Goal: Task Accomplishment & Management: Manage account settings

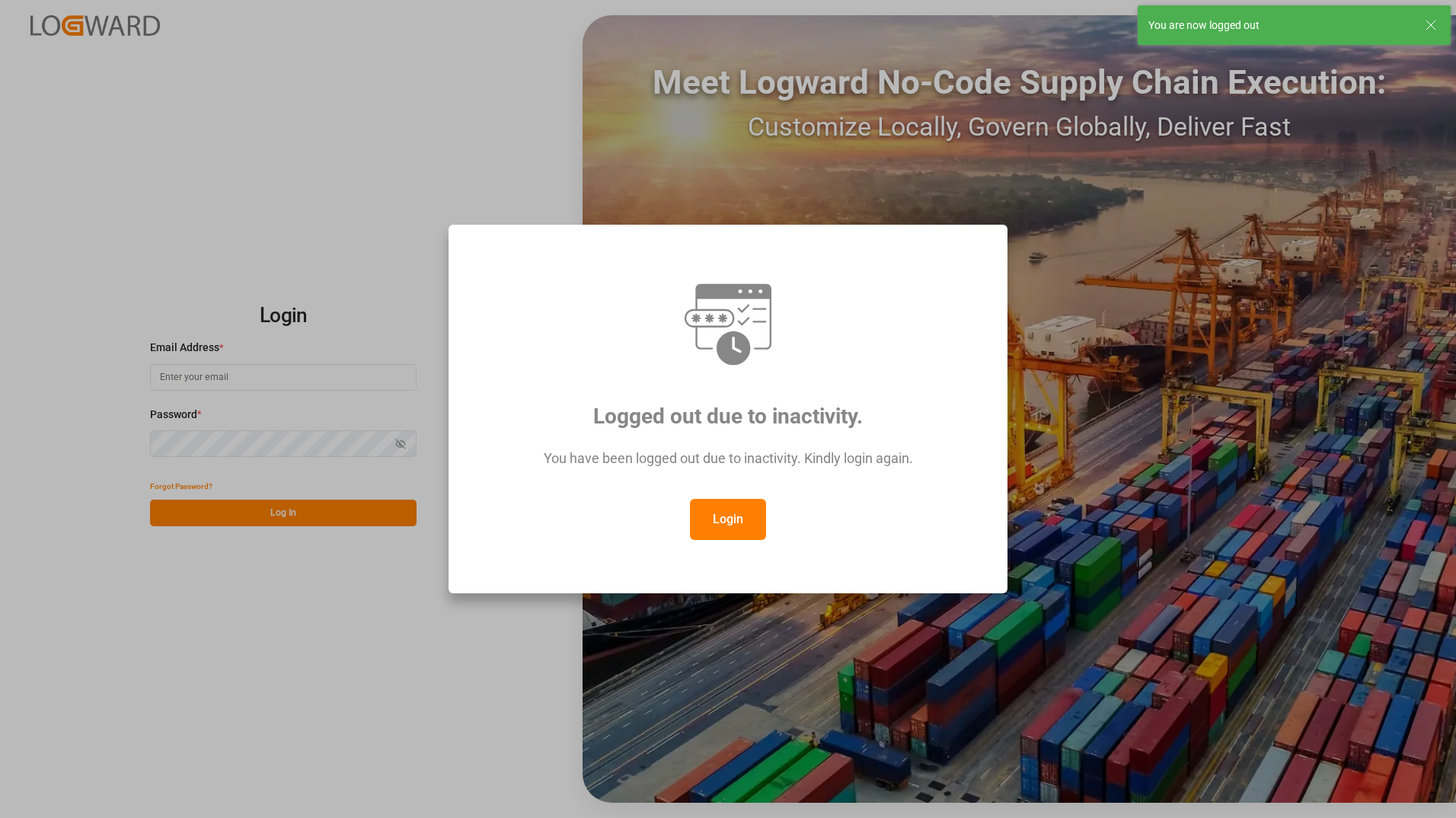
type input "[PERSON_NAME][EMAIL_ADDRESS][PERSON_NAME][DOMAIN_NAME]"
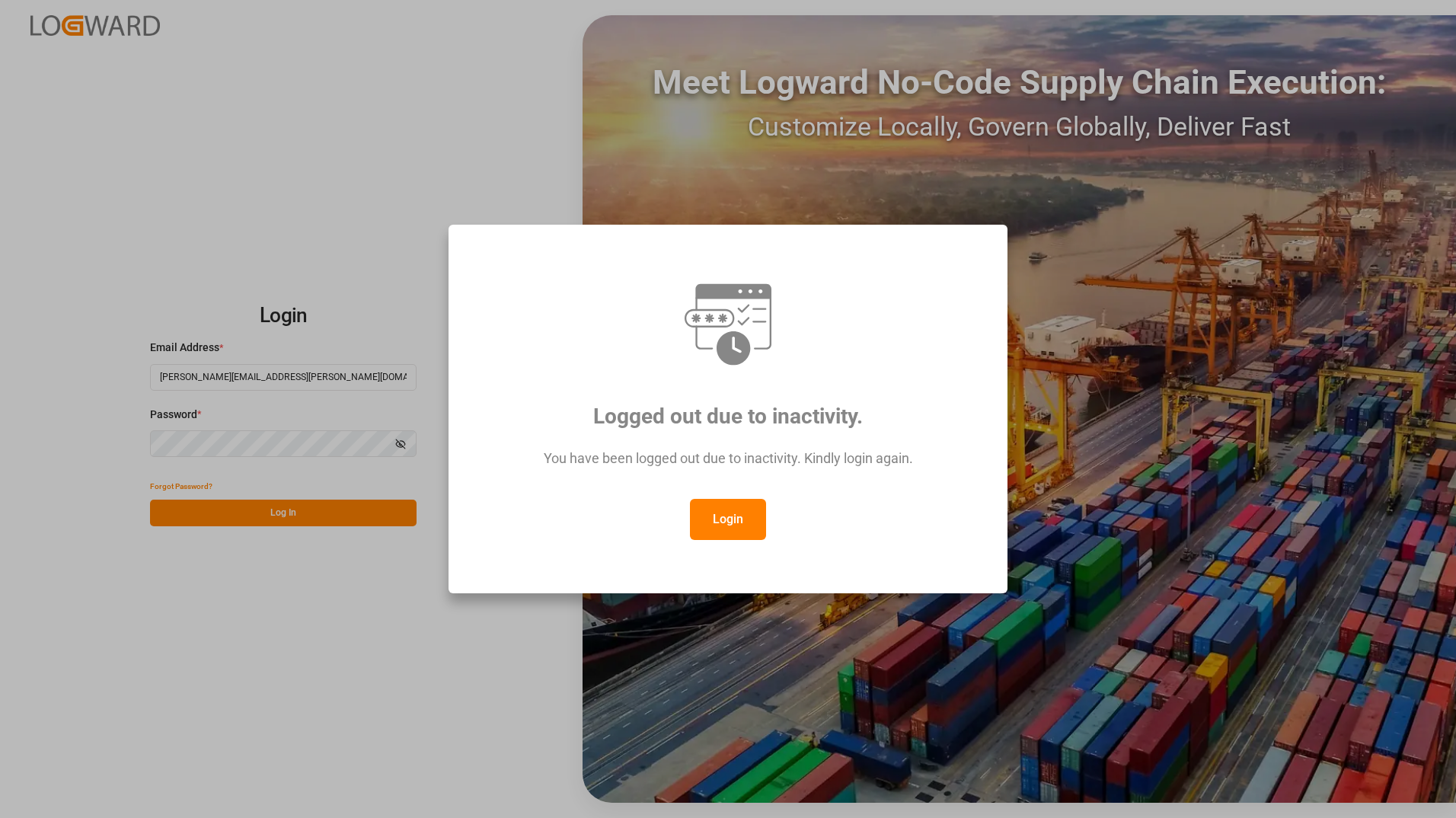
click at [739, 529] on button "Login" at bounding box center [728, 519] width 76 height 41
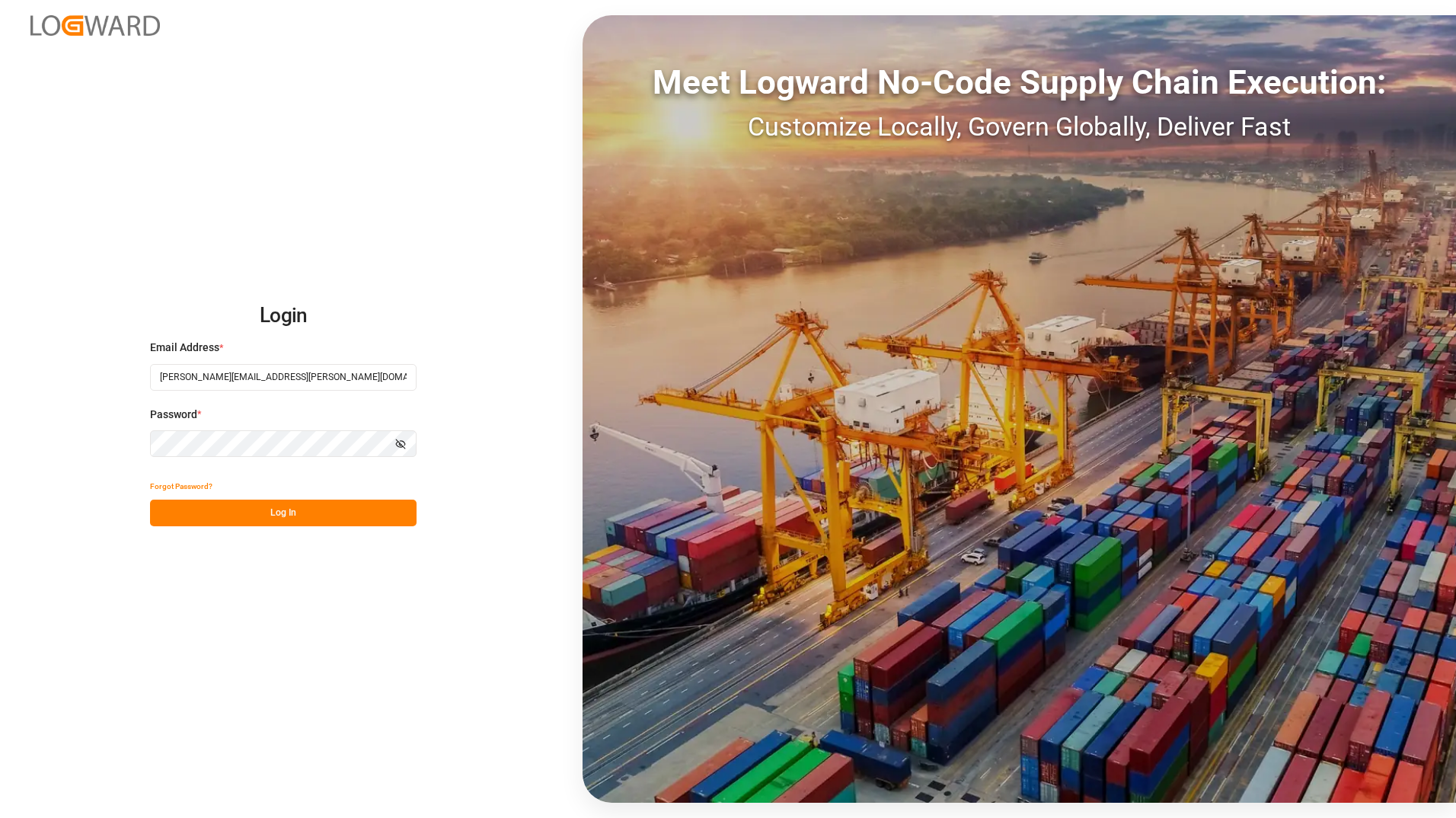
click at [319, 504] on button "Log In" at bounding box center [283, 513] width 266 height 26
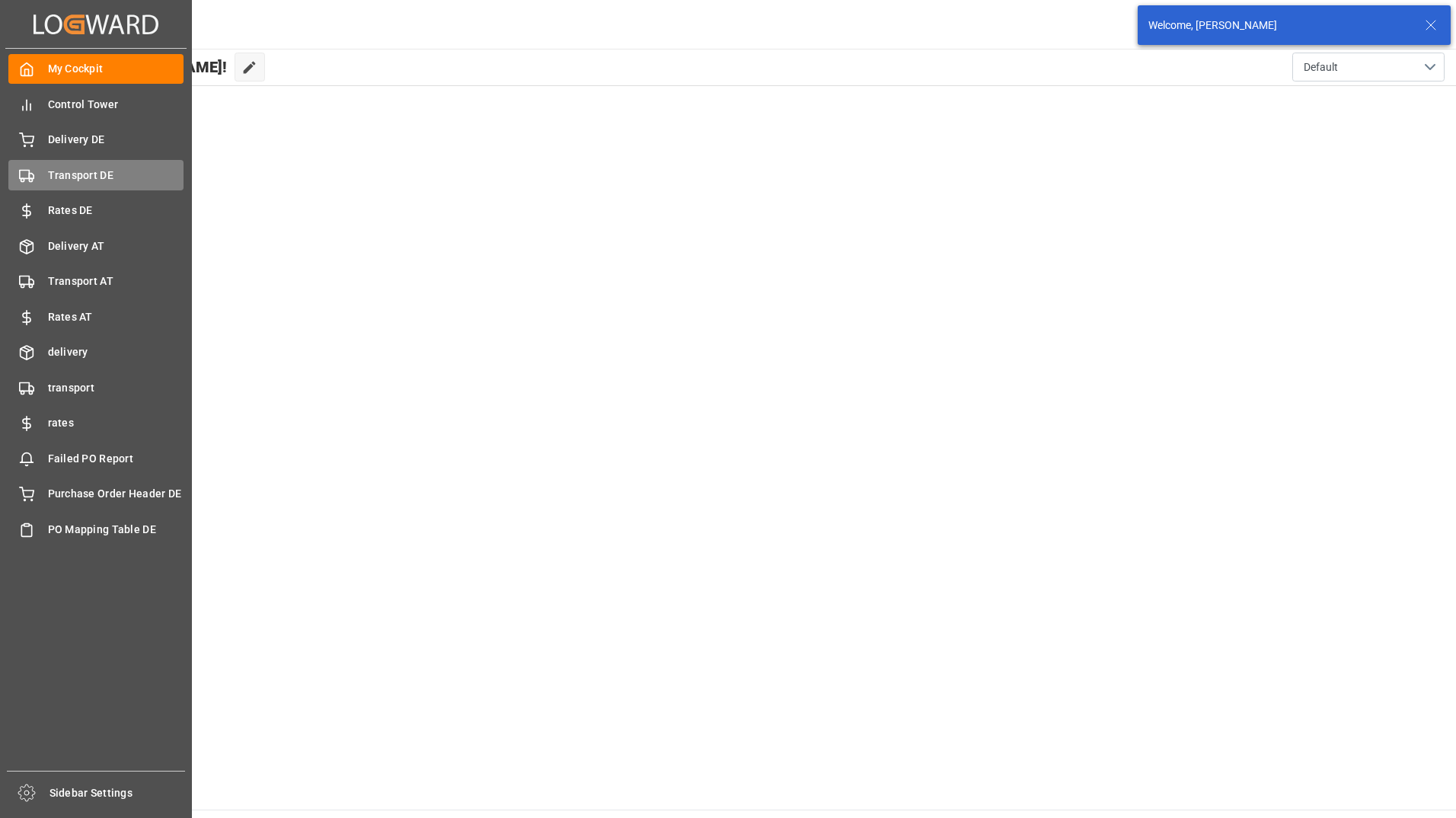
click at [101, 177] on span "Transport DE" at bounding box center [116, 176] width 137 height 16
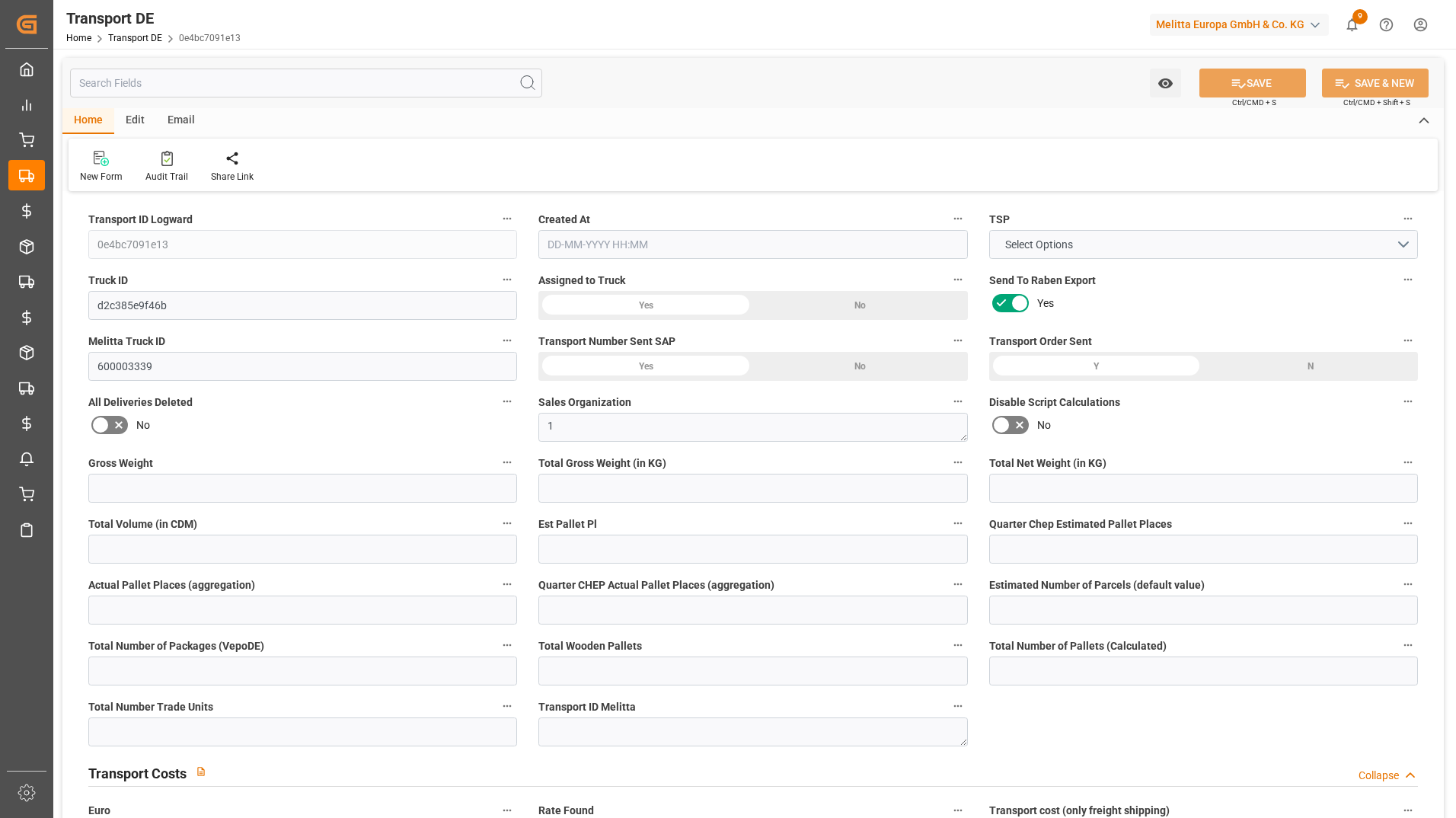
type input "127"
type input "102.969"
type input "77.614"
type input "668.467"
type input "1"
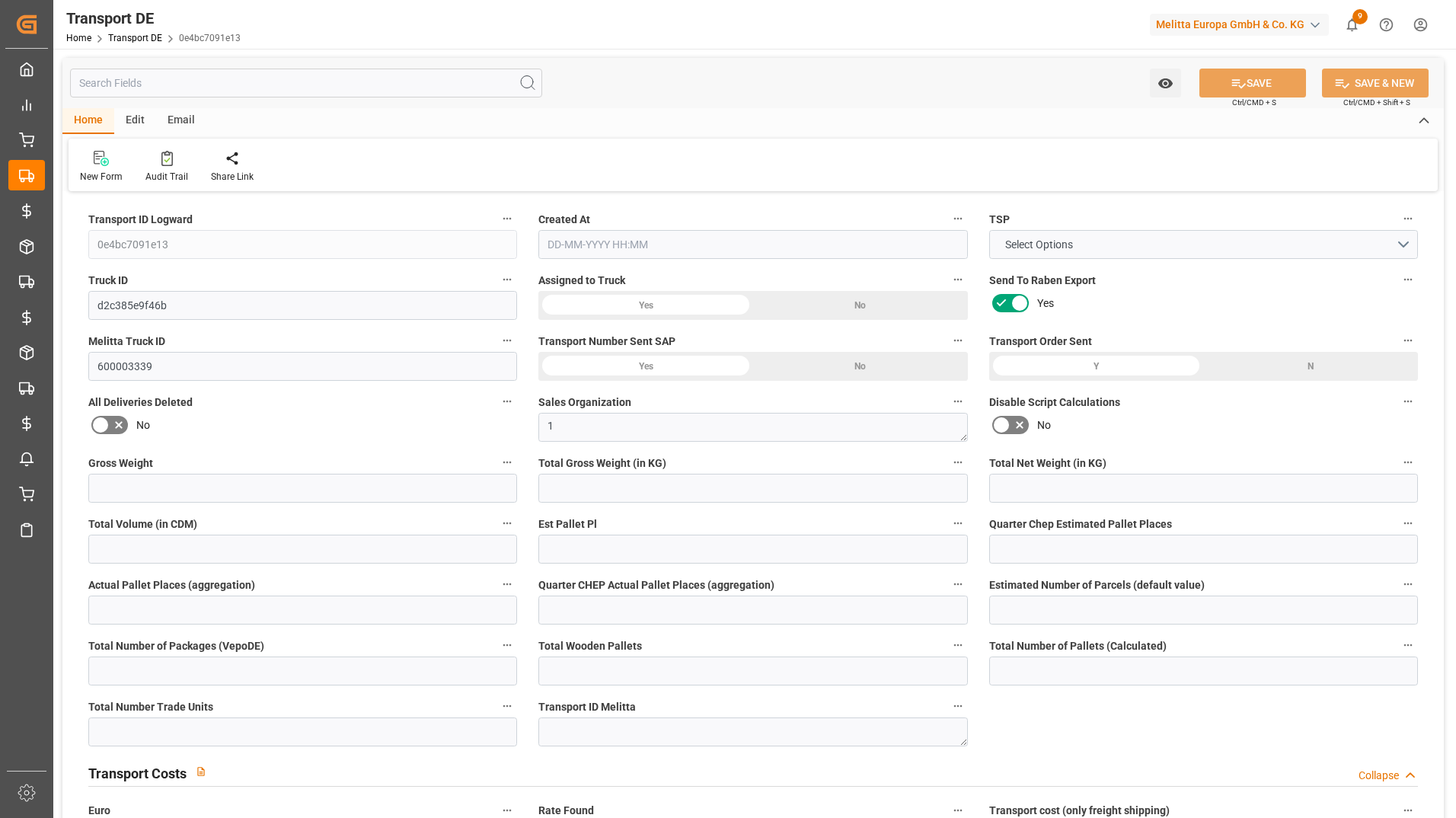
type input "0"
type input "1"
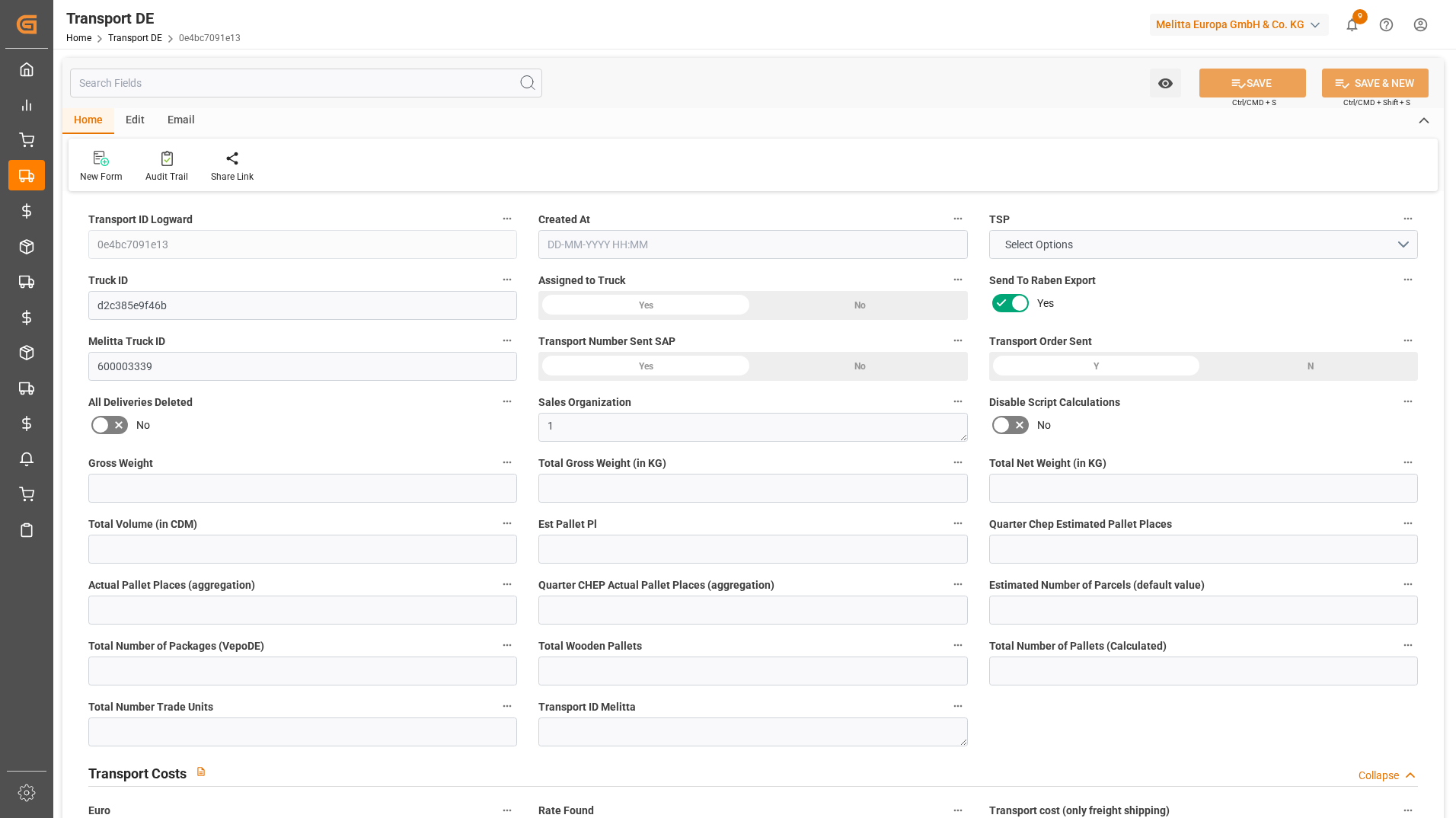
type input "1"
type input "0"
type input "62"
type input "0"
type input "47.73"
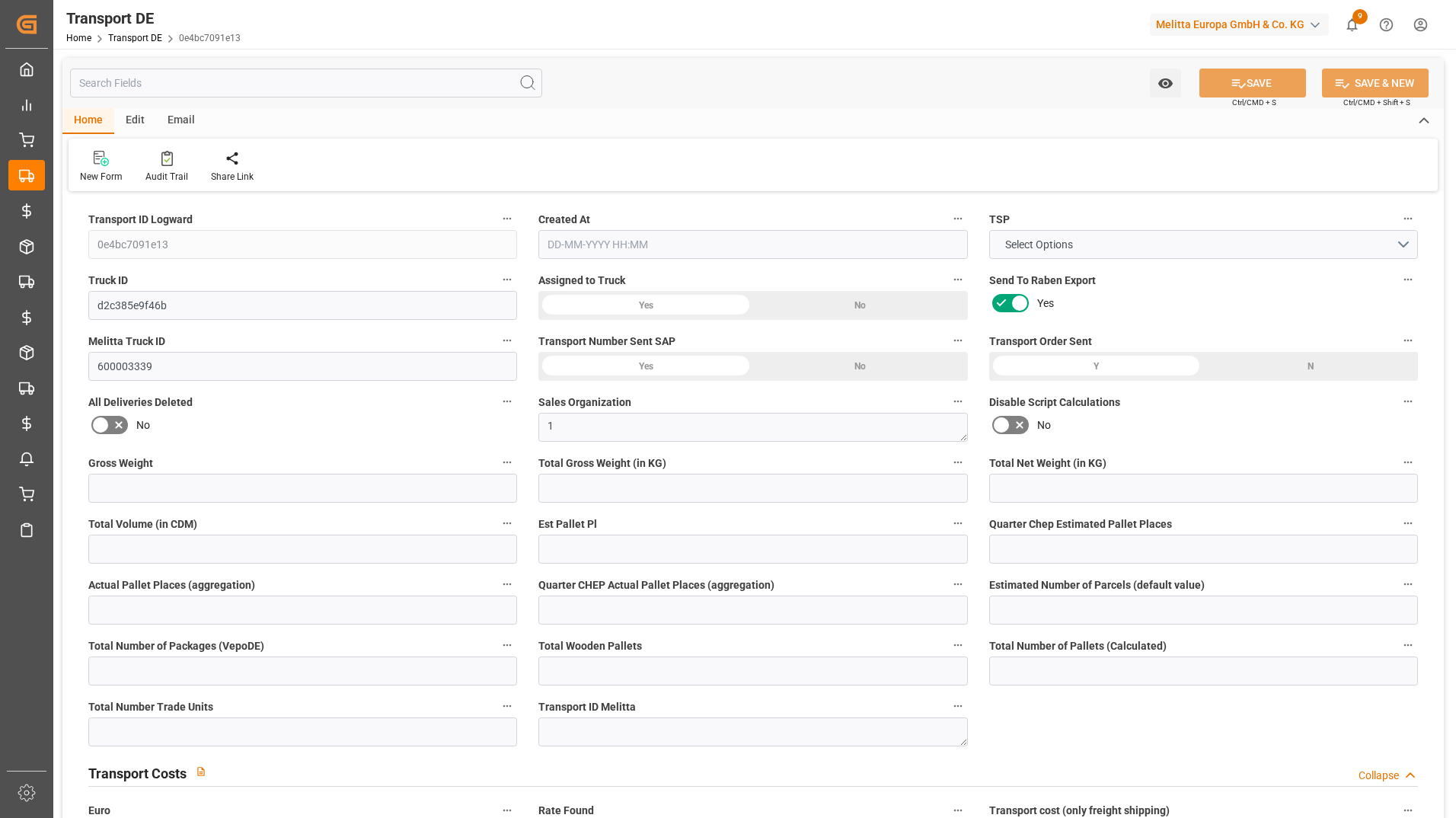
type input "49.796"
type input "47.73"
type input "47.2813"
type input "35"
type input "0"
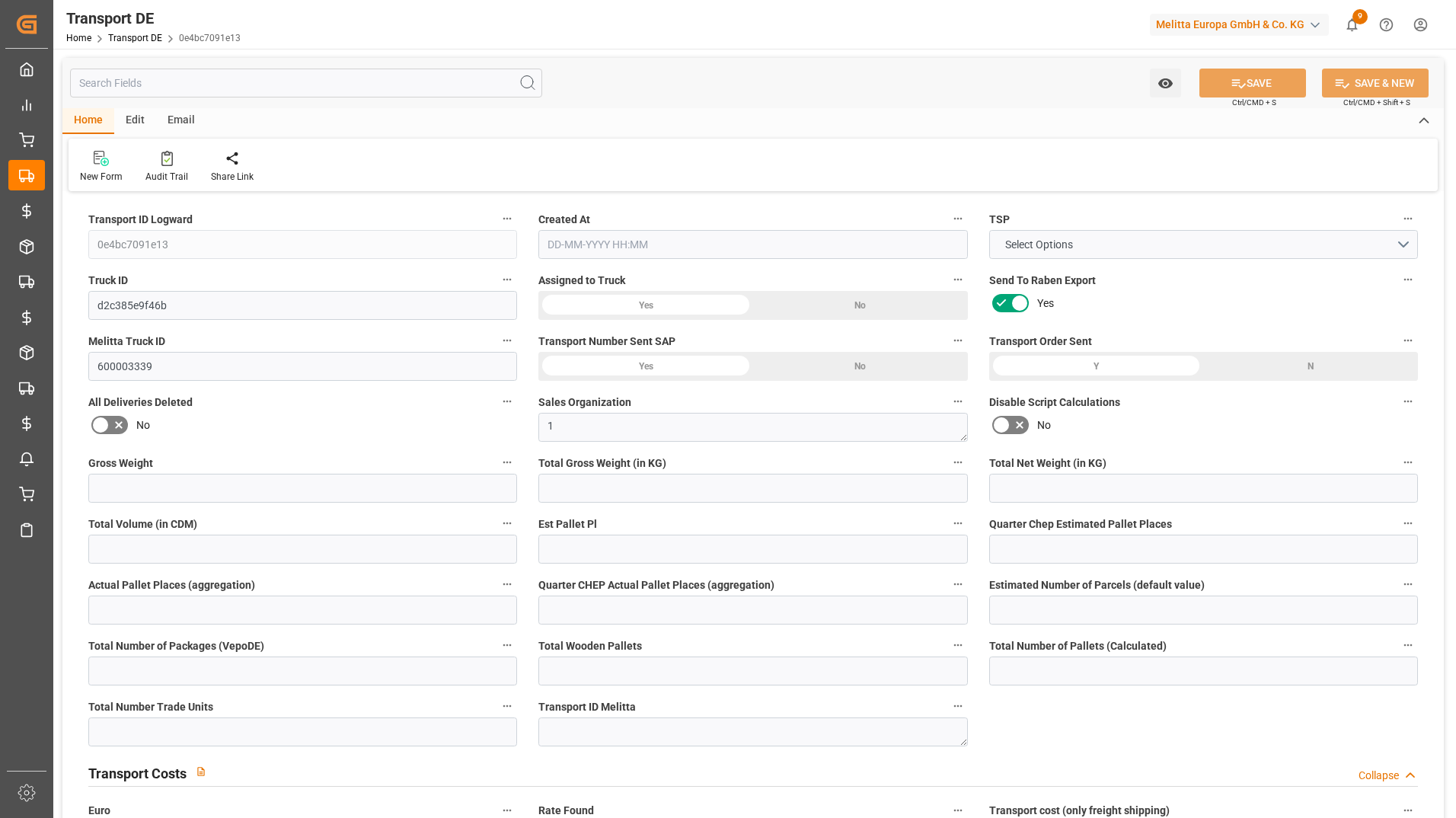
type input "1"
type input "0"
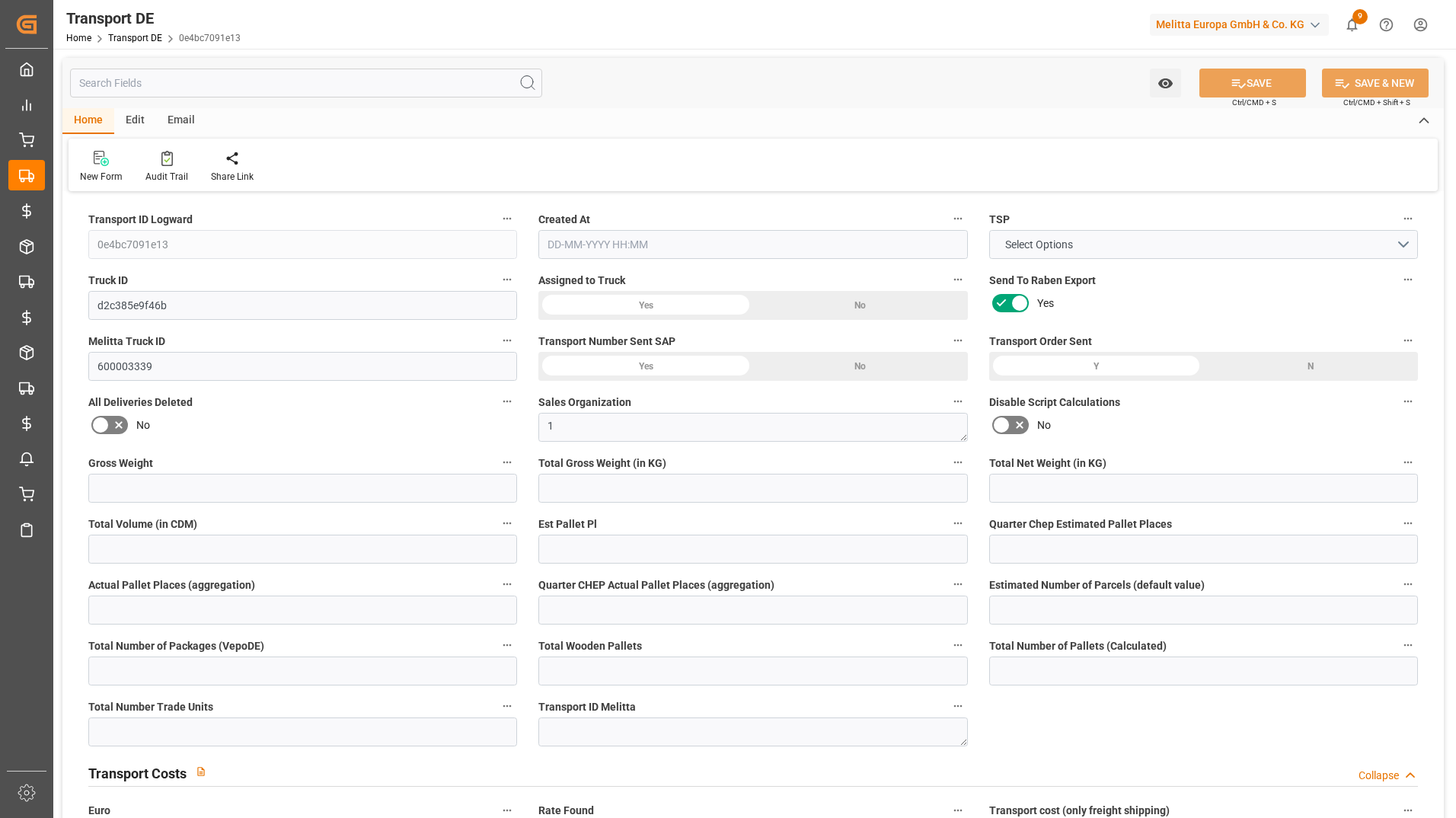
type input "0"
type input "-0.4487"
type input "0"
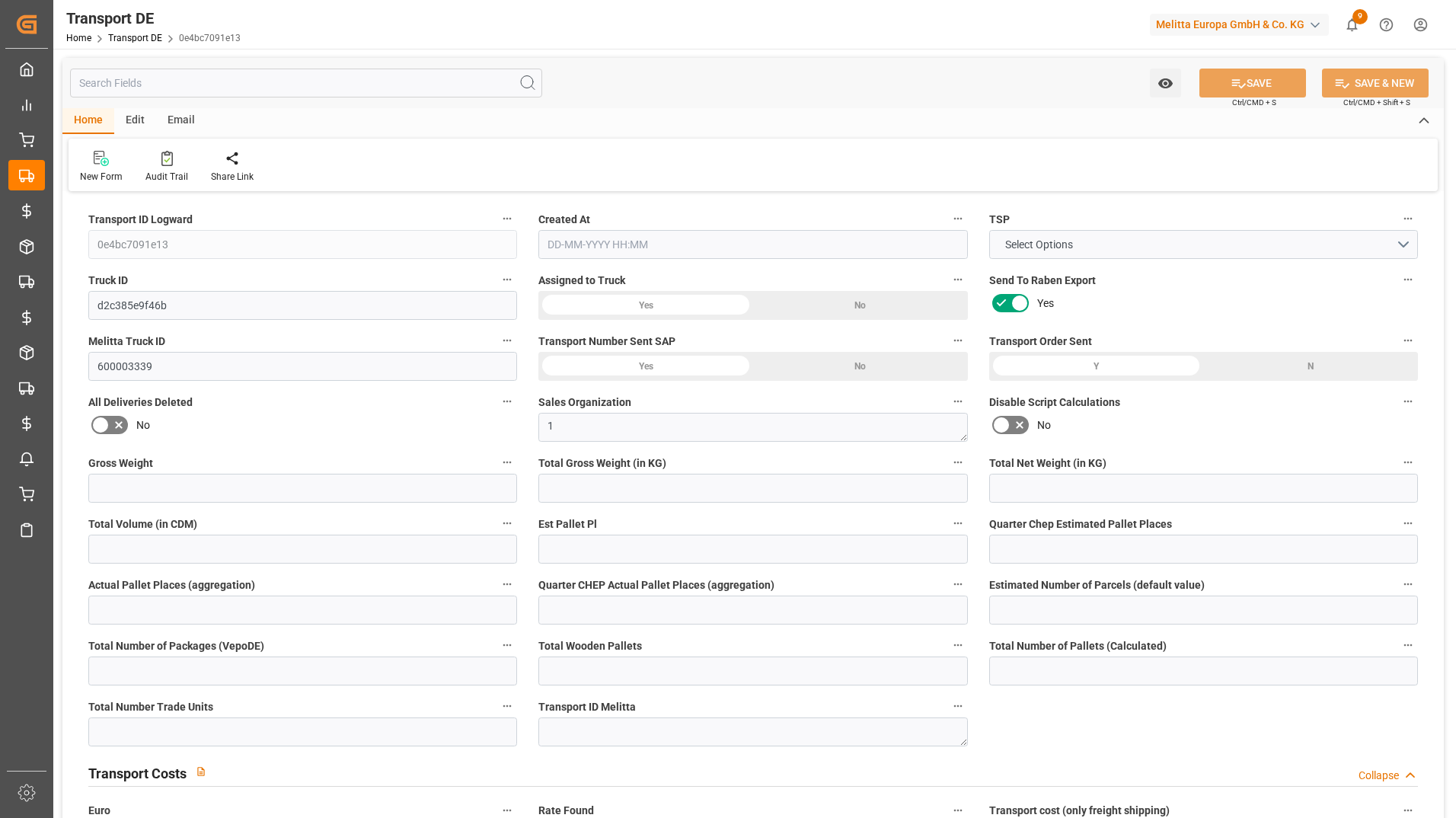
type input "0"
type input "102.969"
type input "4710.8598"
type input "21"
type input "35"
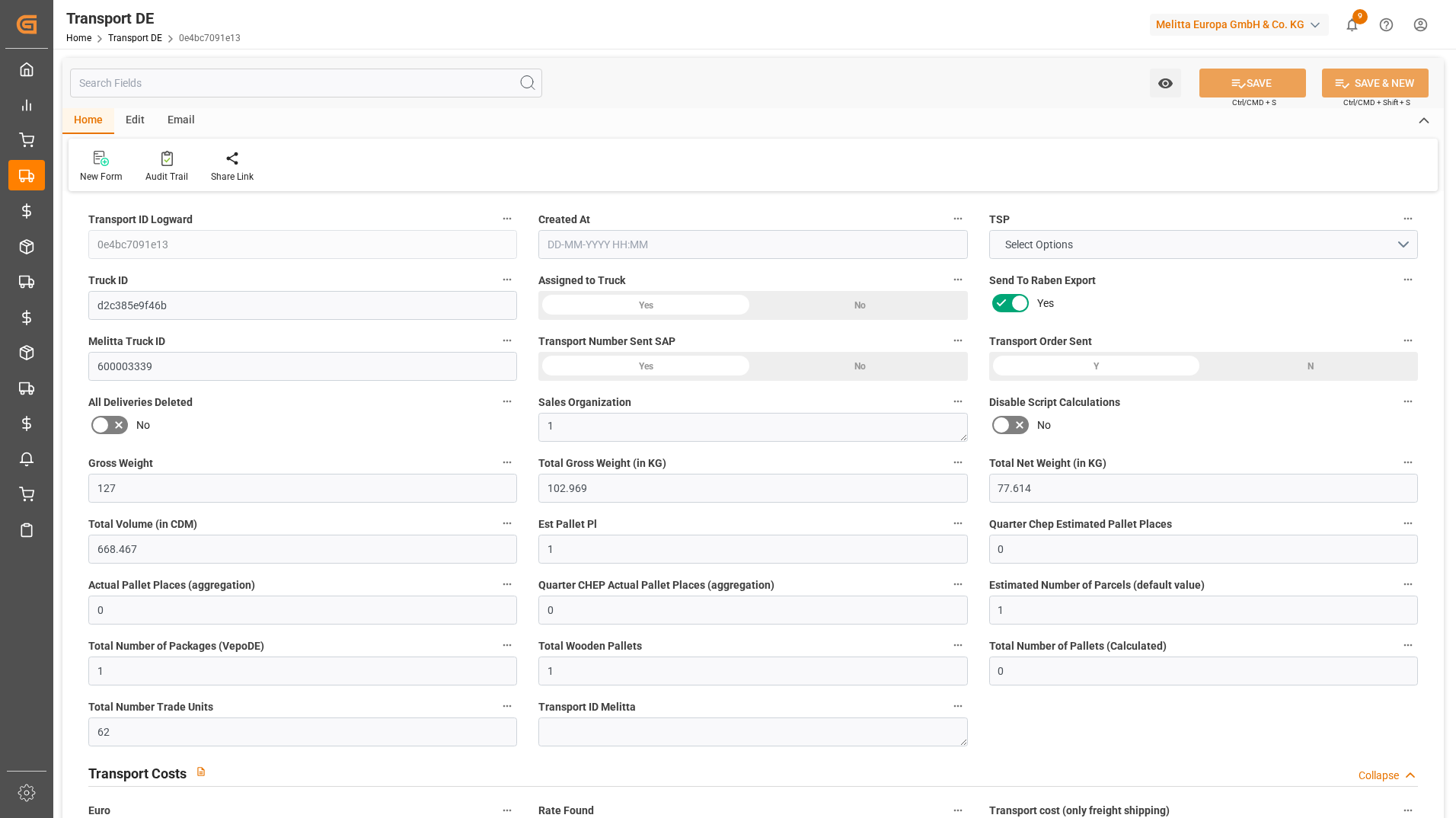
type input "0"
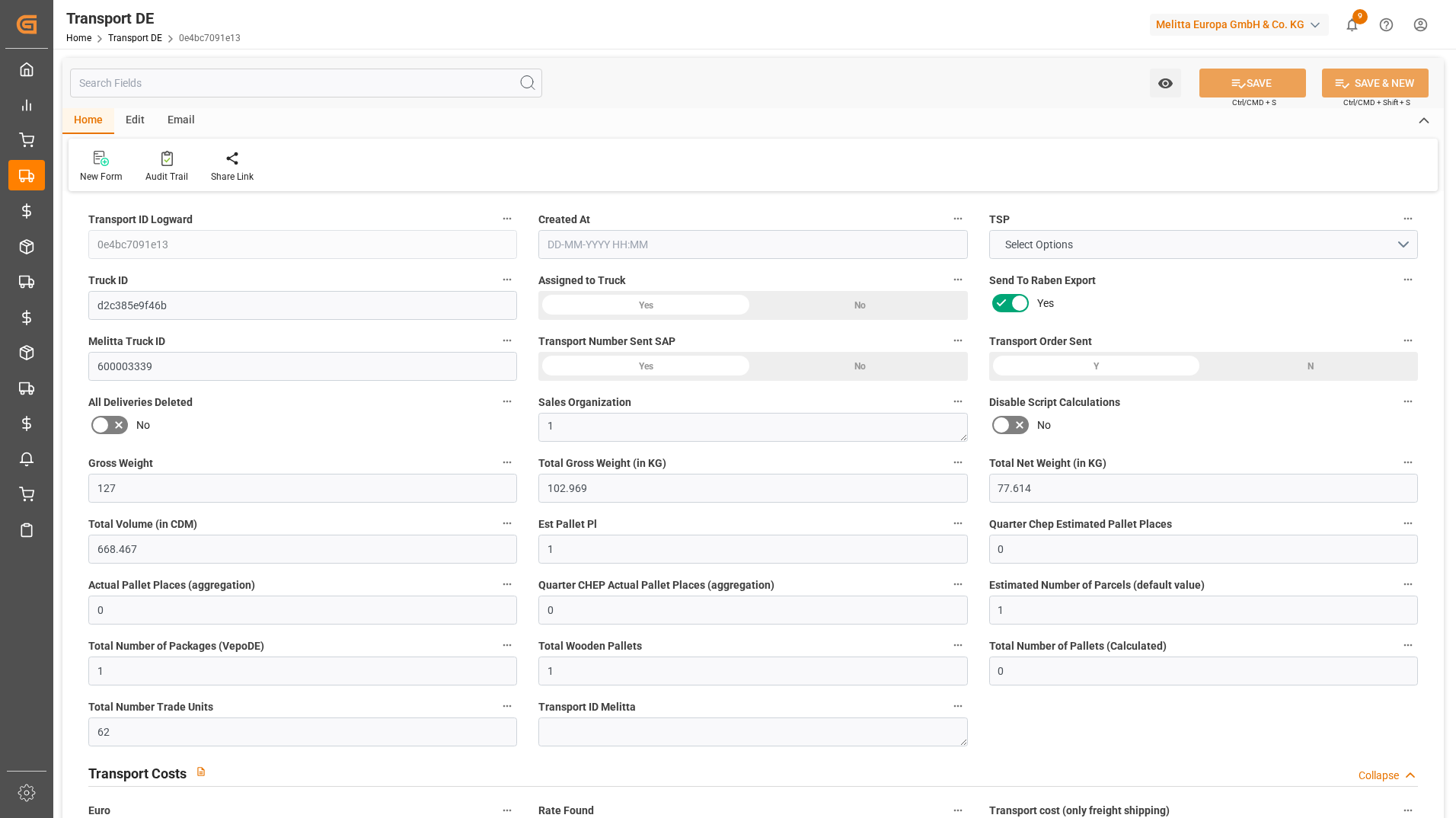
type input "0"
type input "1"
type input "0"
type input "62"
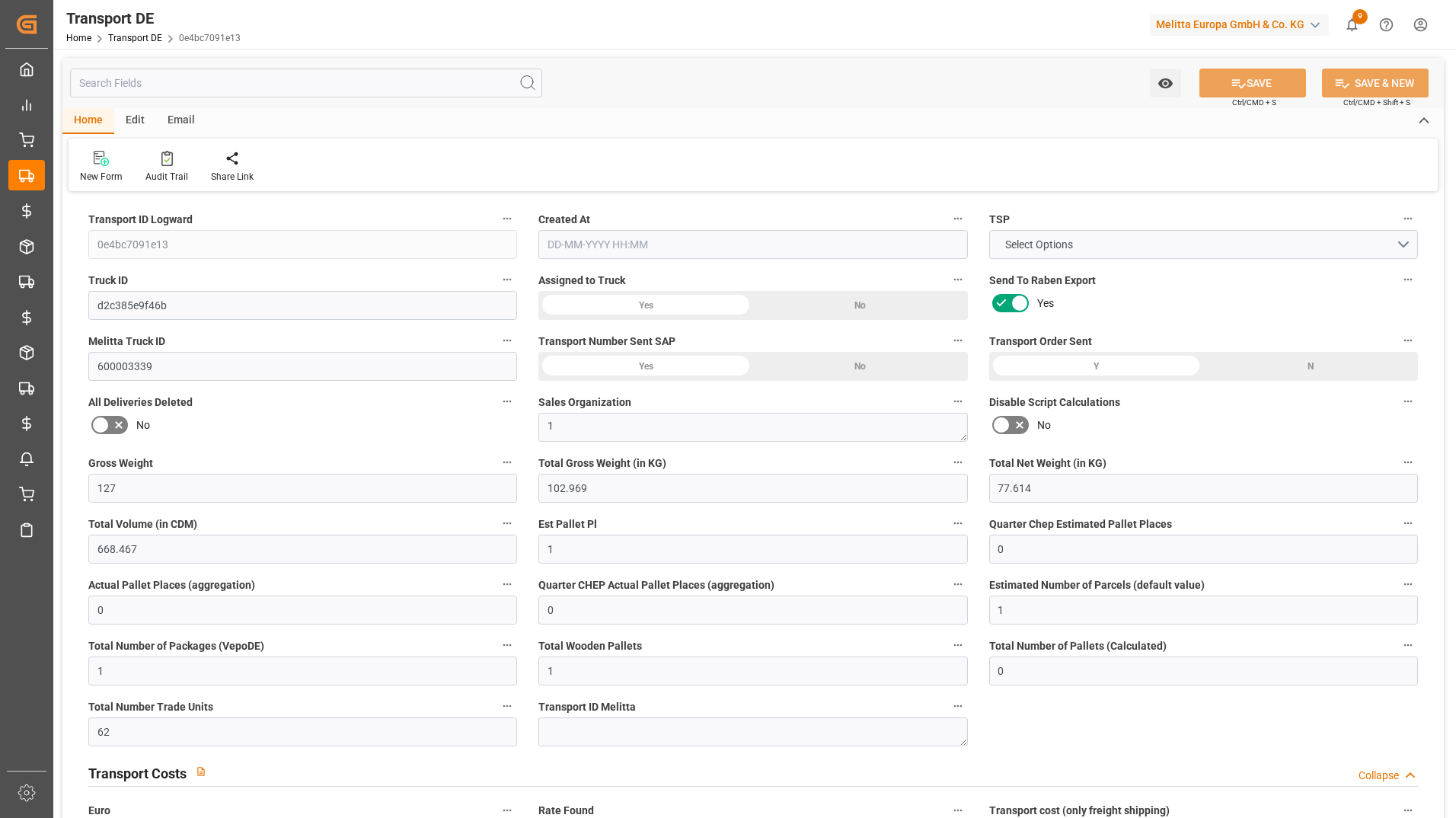
type input "97.0773"
type input "47.2813"
type input "07-10-2025 23:01"
type input "[DATE]"
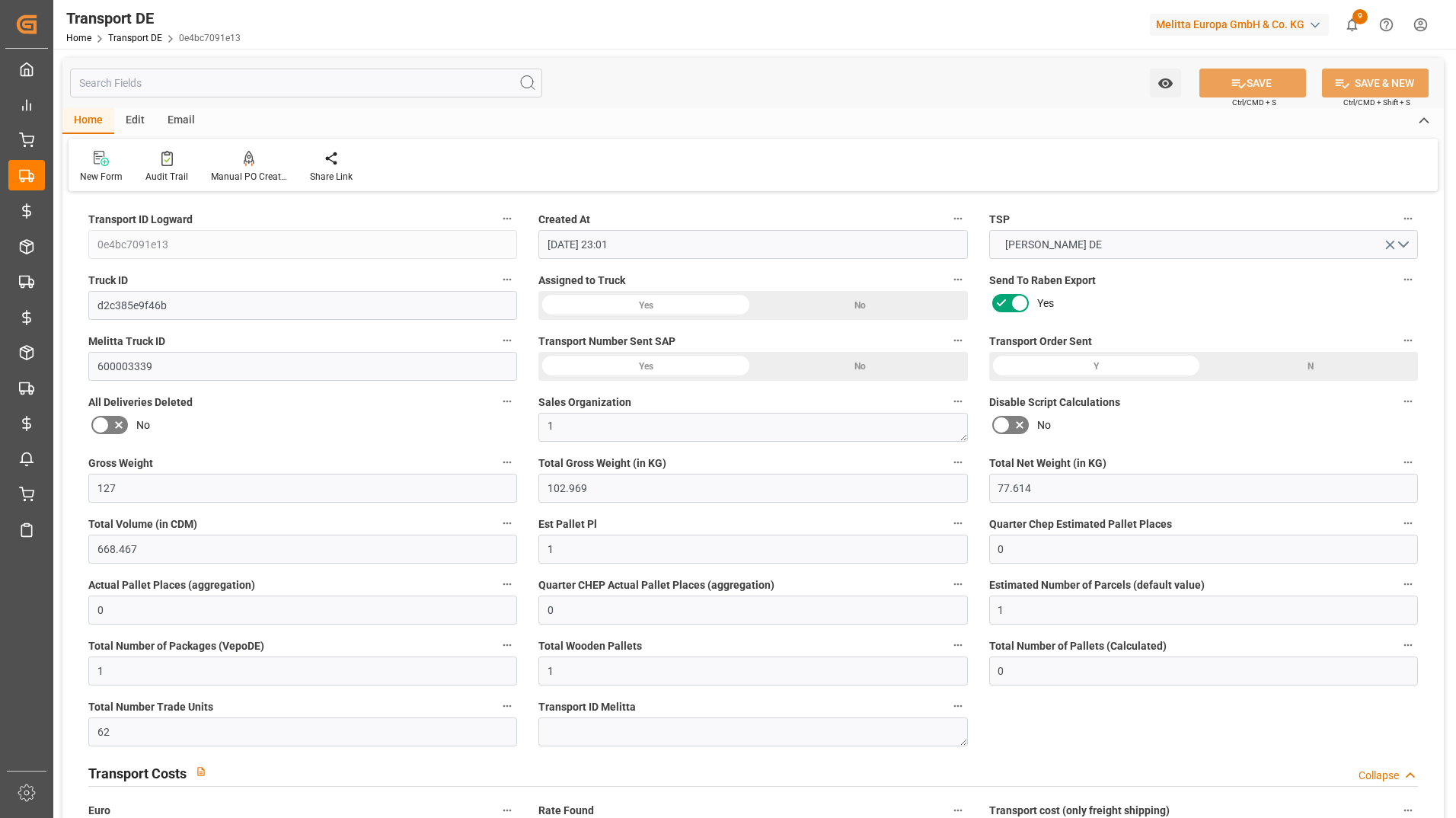
type input "10-10-2025"
click at [173, 177] on div "Audit Trail" at bounding box center [167, 177] width 43 height 14
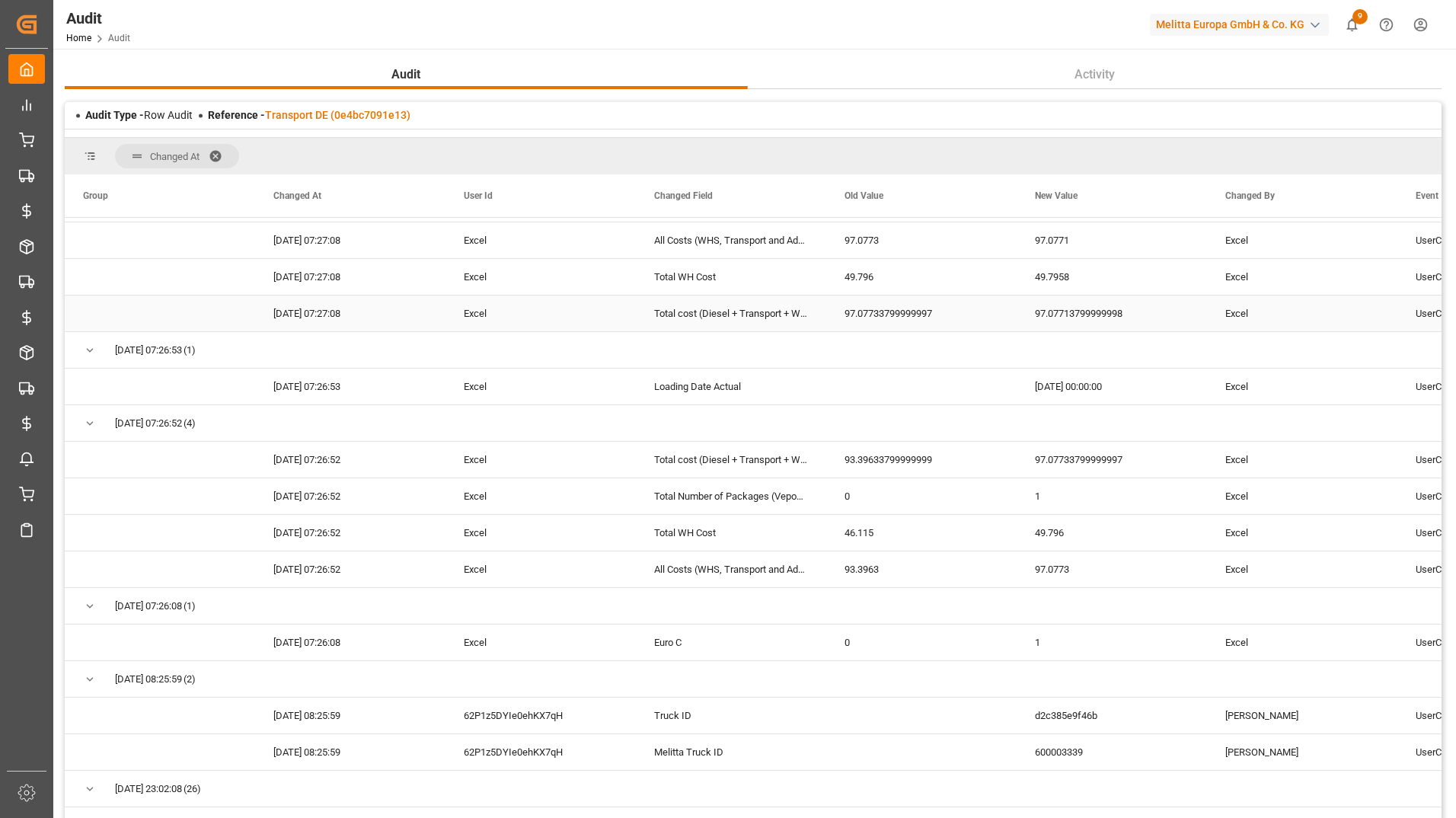
scroll to position [3123, 0]
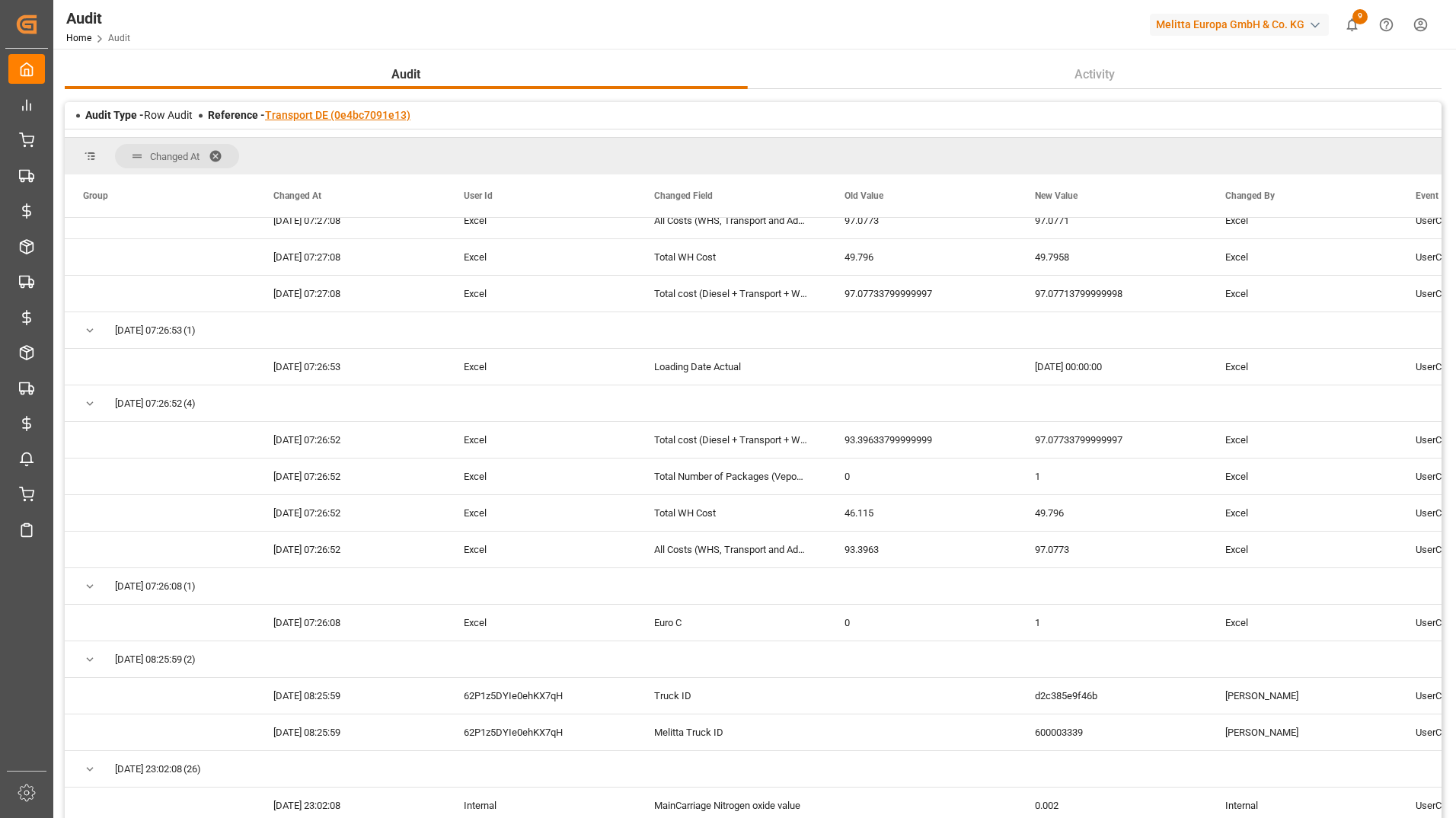
click at [332, 118] on link "Transport DE (0e4bc7091e13)" at bounding box center [338, 114] width 146 height 12
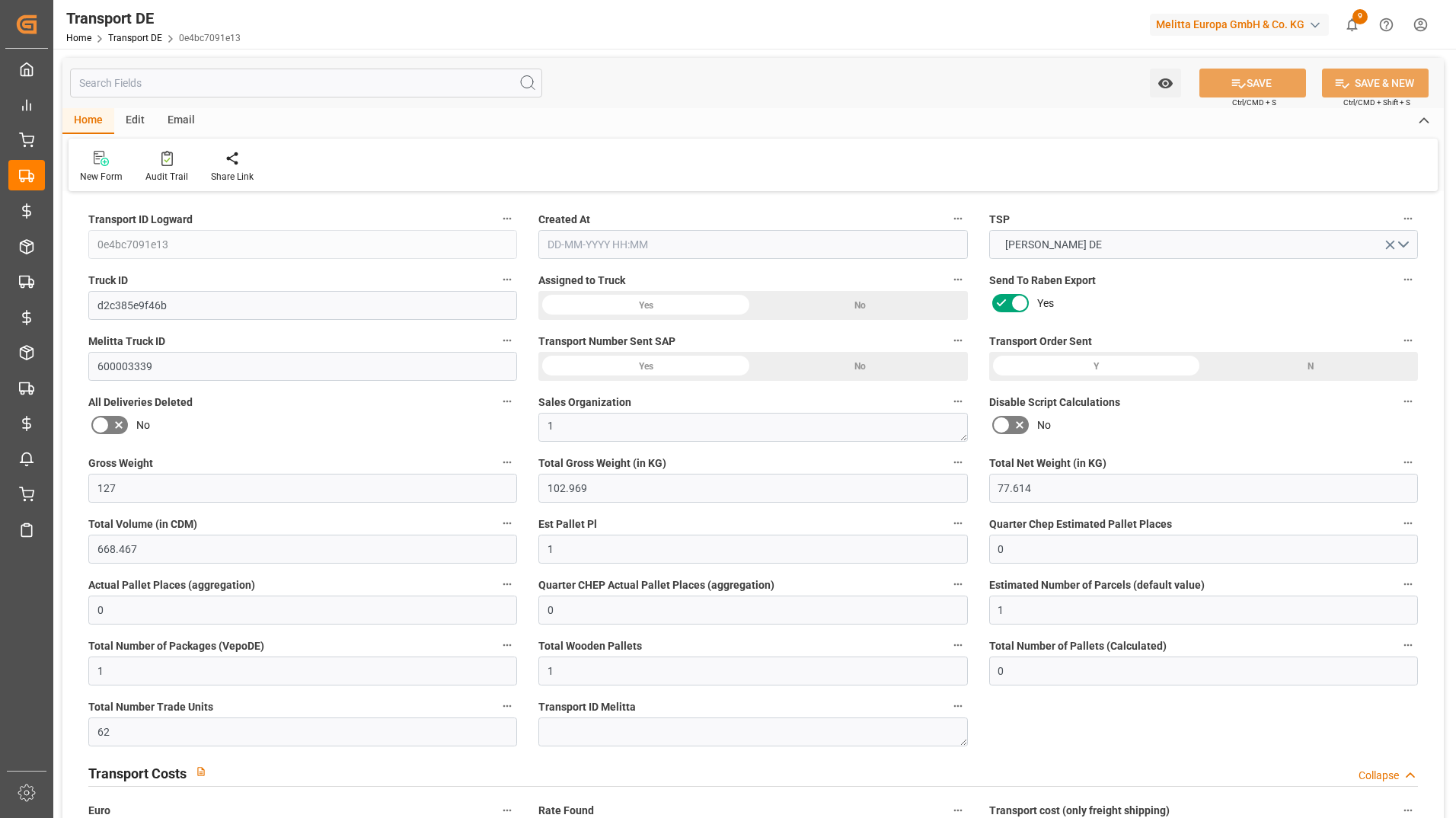
type input "127"
type input "102.969"
type input "77.614"
type input "668.467"
type input "1"
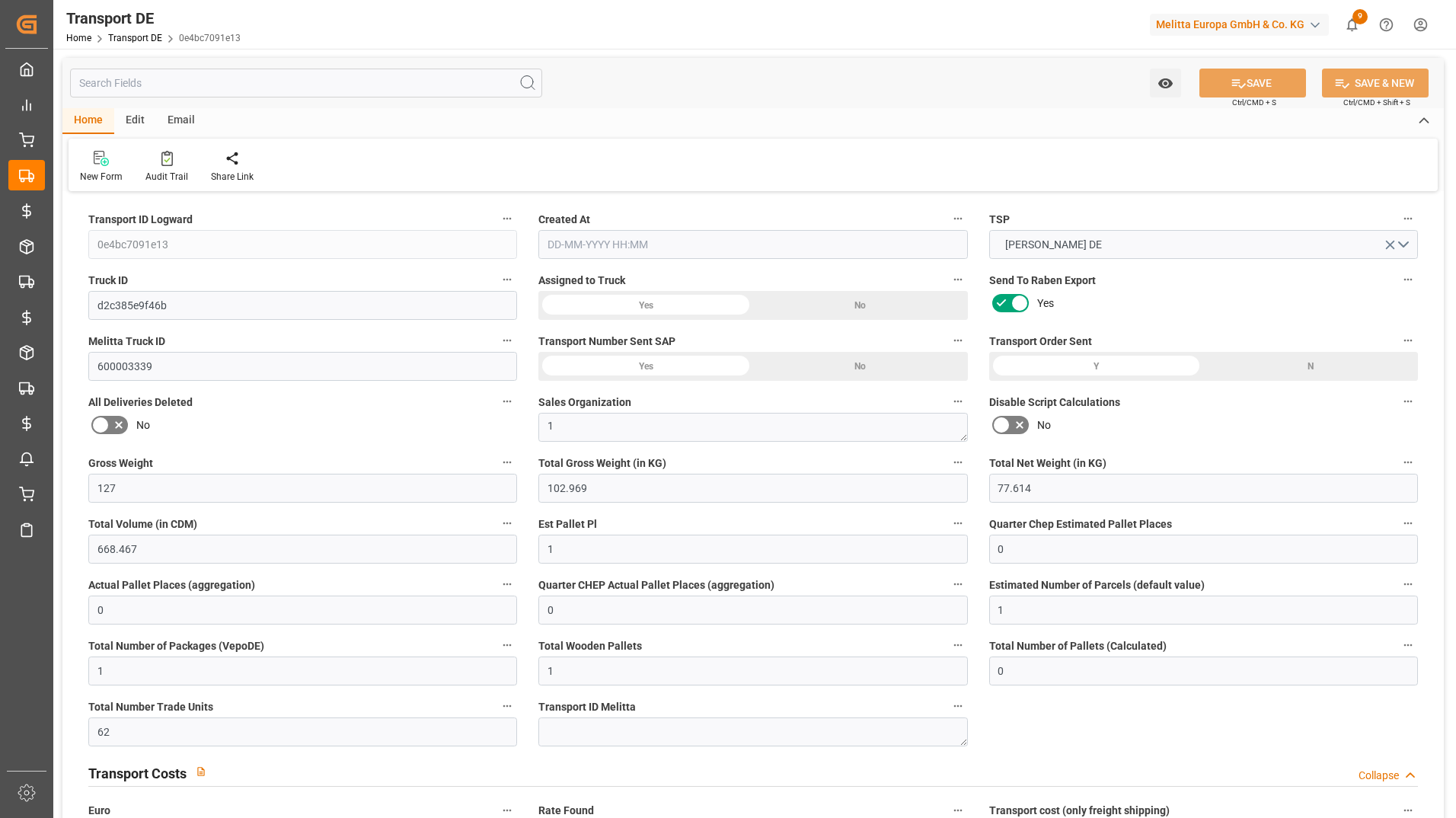
type input "0"
type input "1"
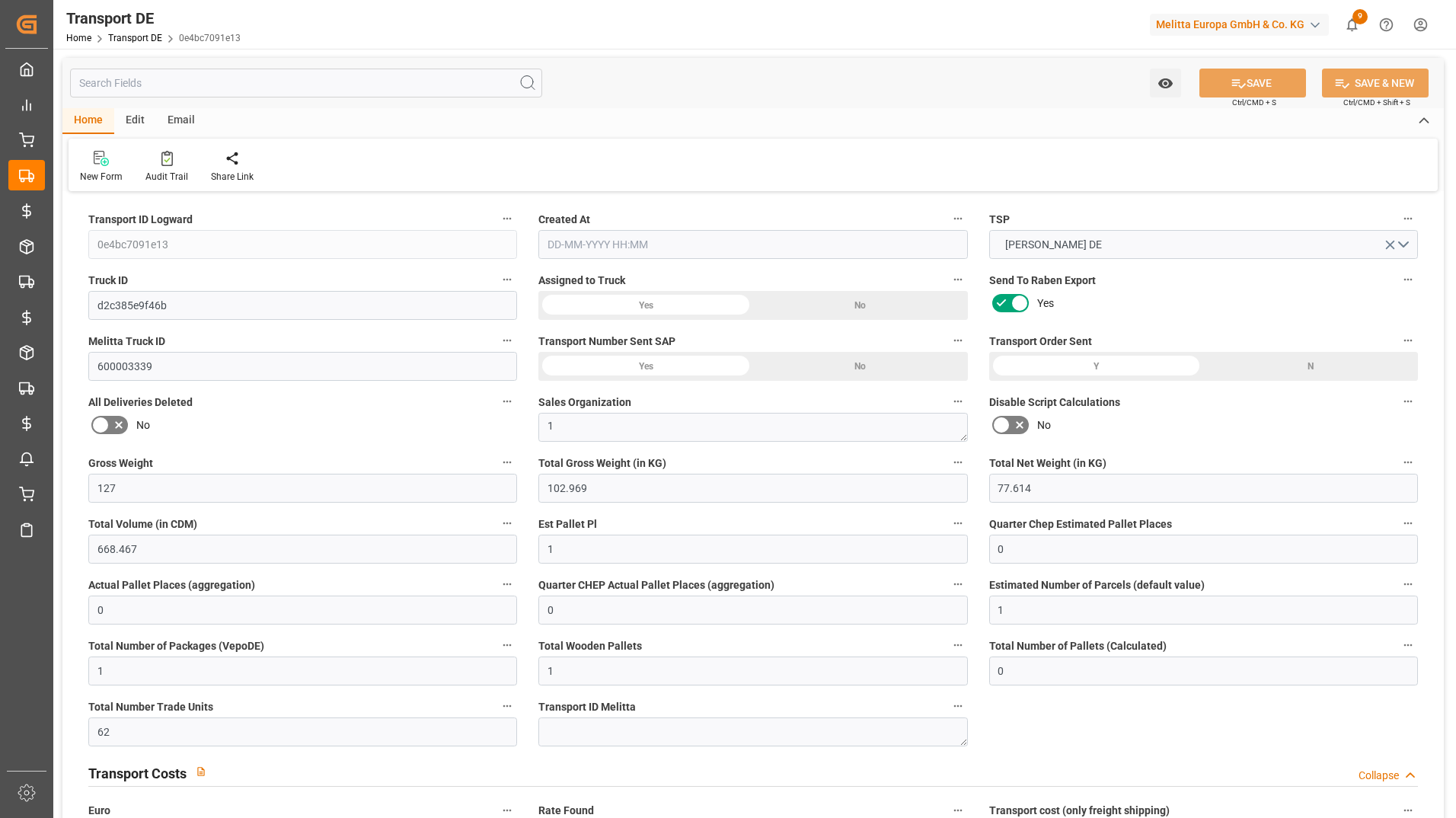
type input "1"
type input "0"
type input "62"
type input "0"
type input "47.73"
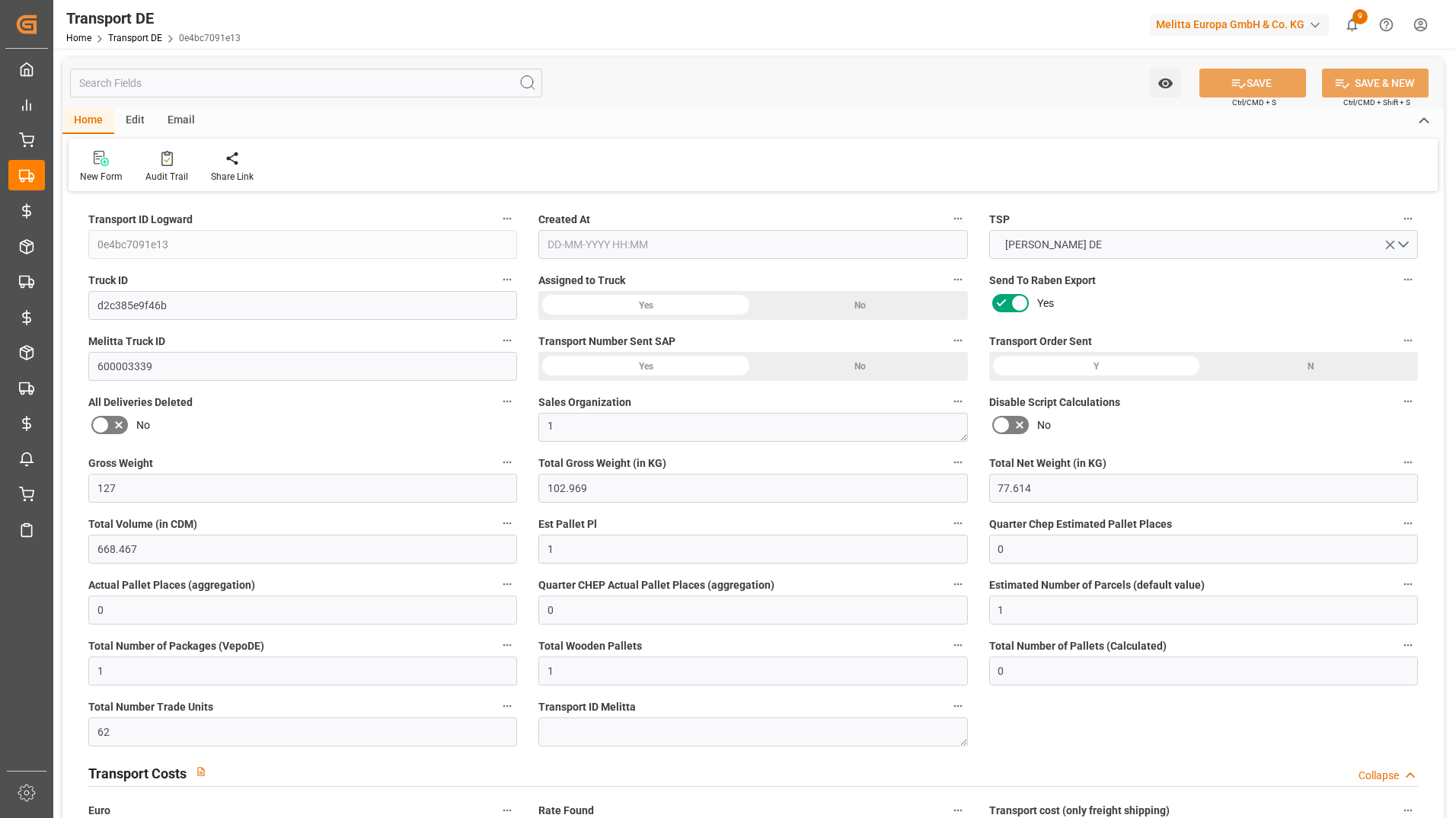
type input "49.796"
type input "47.73"
type input "47.2813"
type input "35"
type input "0"
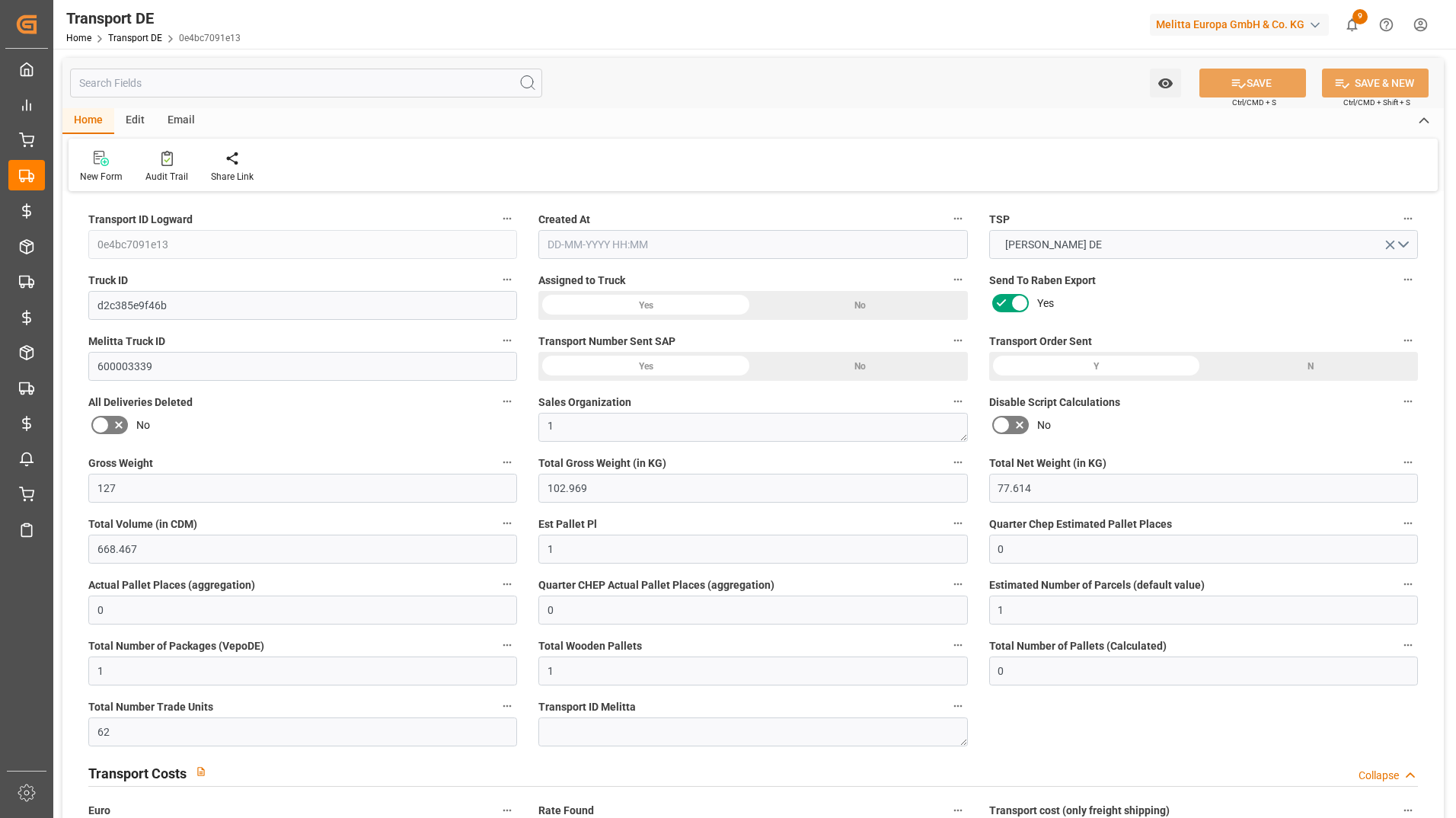
type input "1"
type input "0"
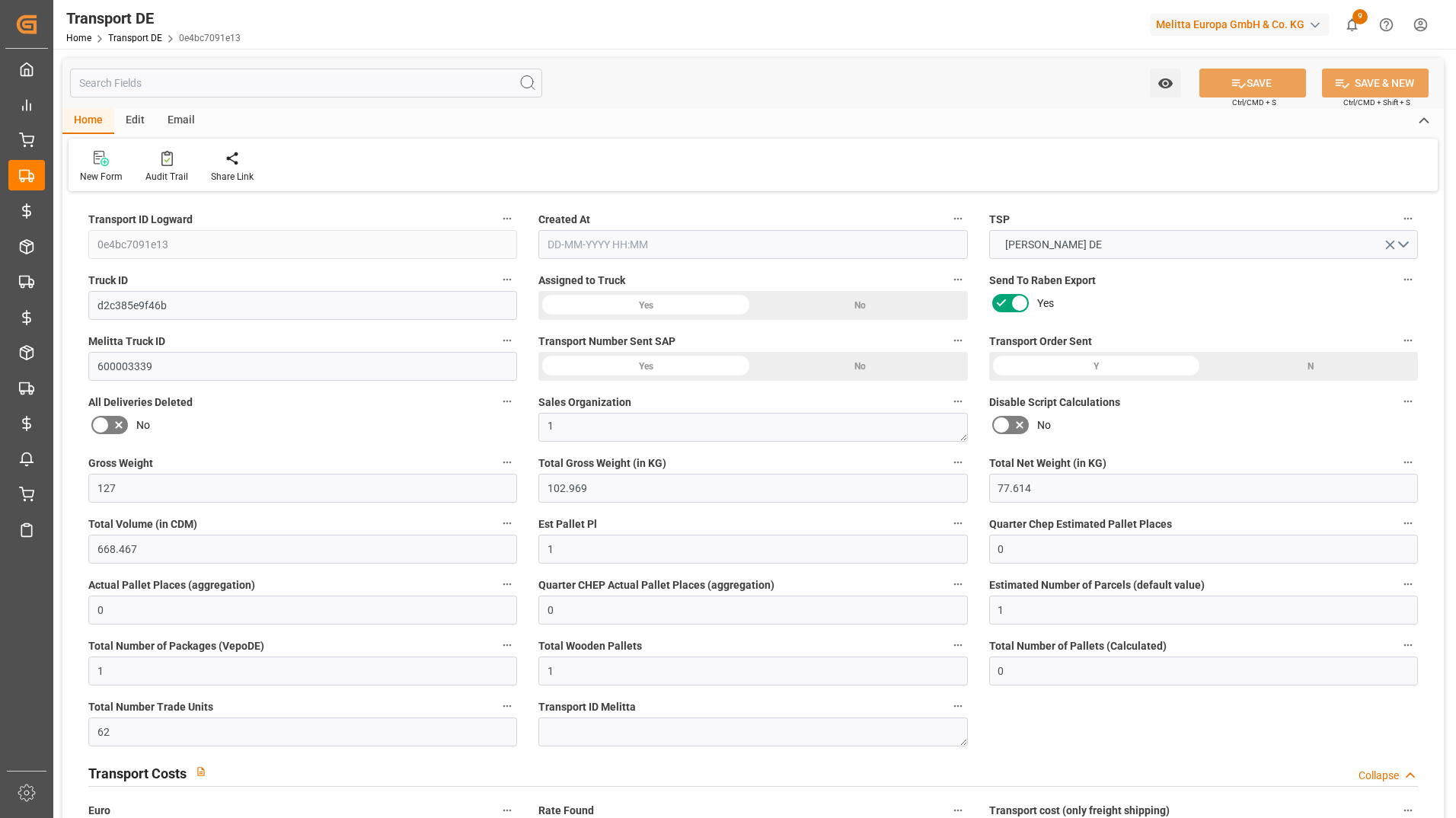
type input "0"
type input "-0.4487"
type input "0"
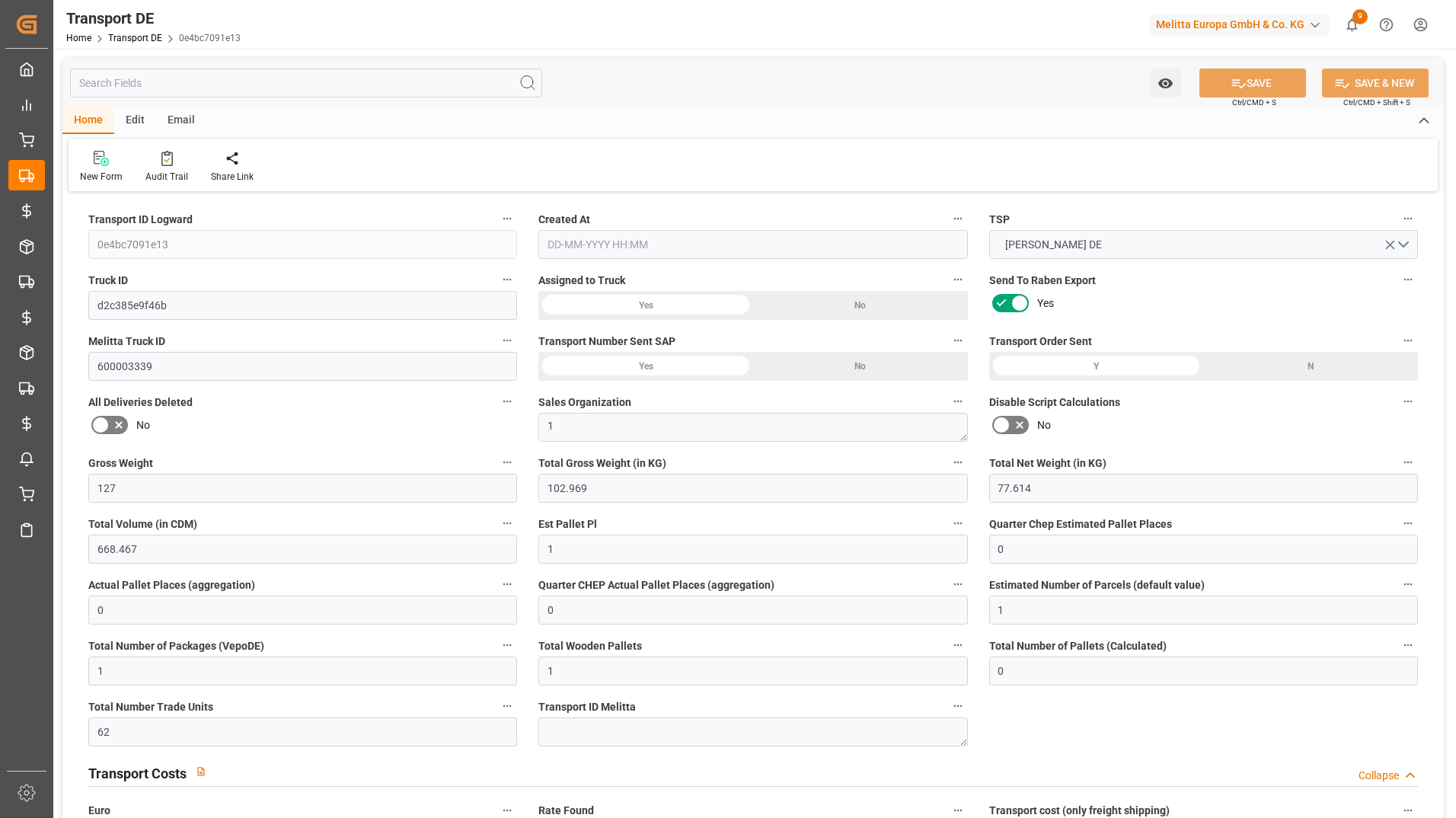
type input "0"
type input "102.969"
type input "4710.8598"
type input "21"
type input "35"
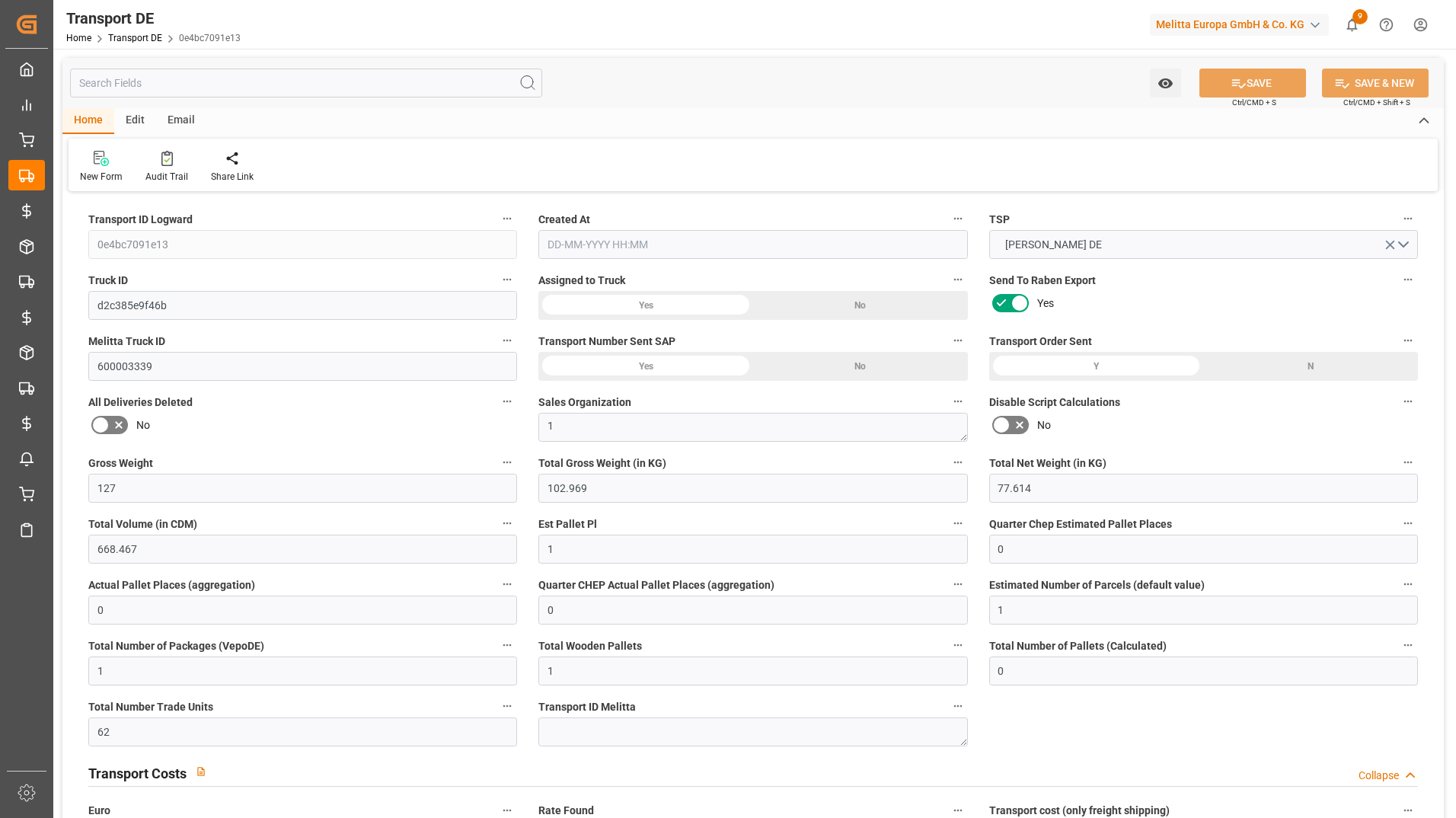
type input "0"
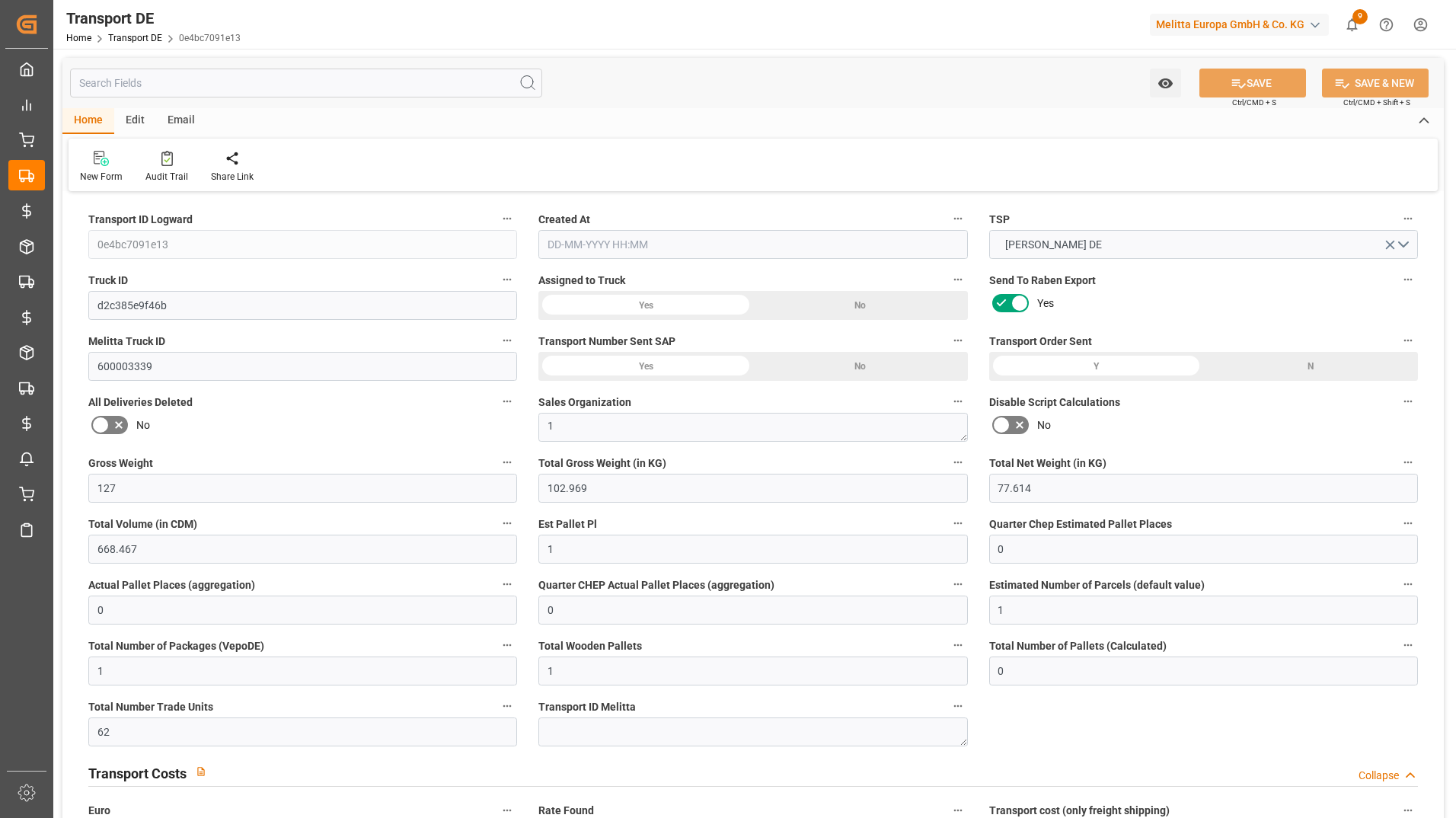
type input "0"
type input "1"
type input "0"
type input "62"
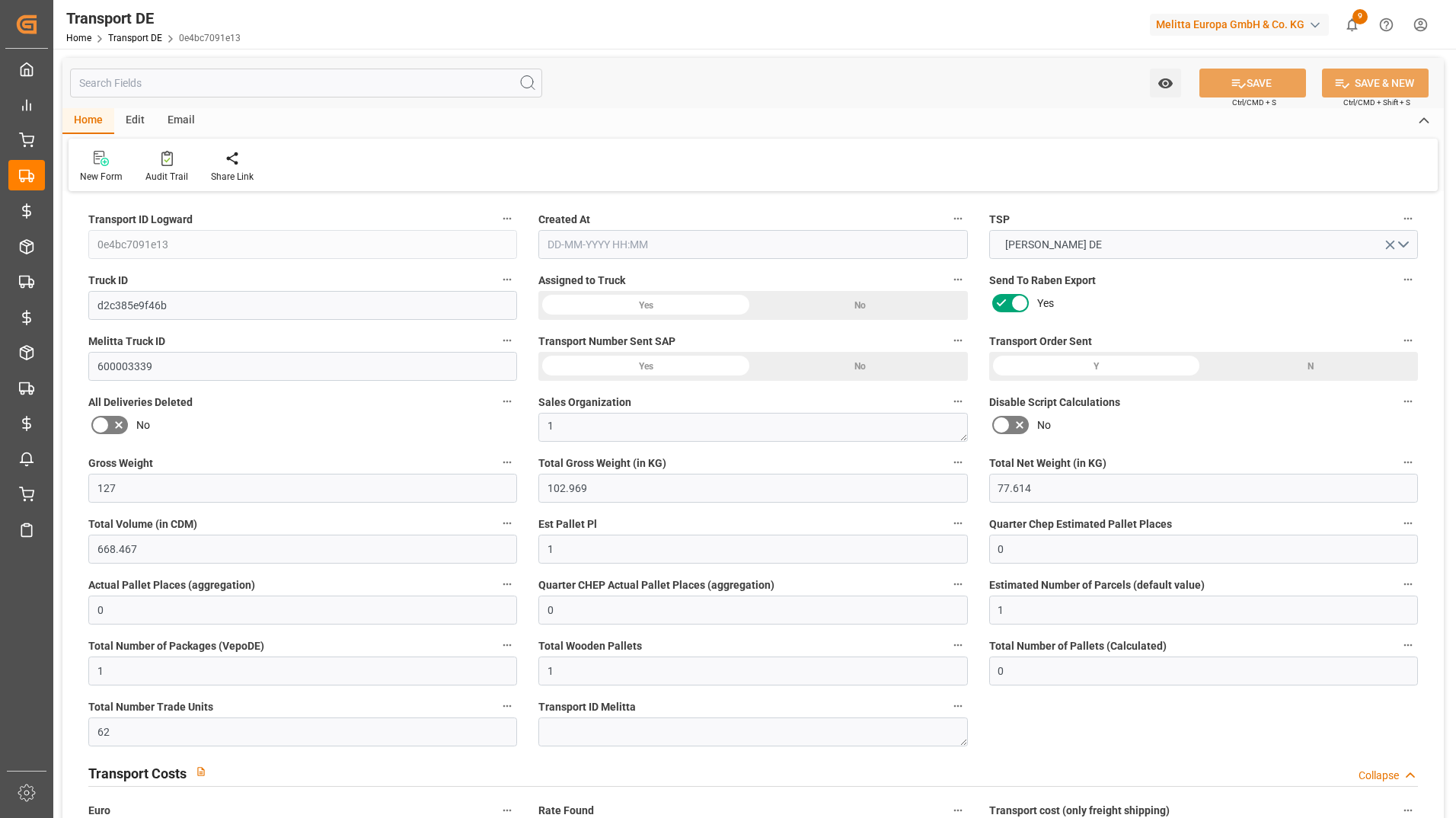
type input "97.0773"
type input "47.2813"
type input "07-10-2025 23:01"
type input "[DATE]"
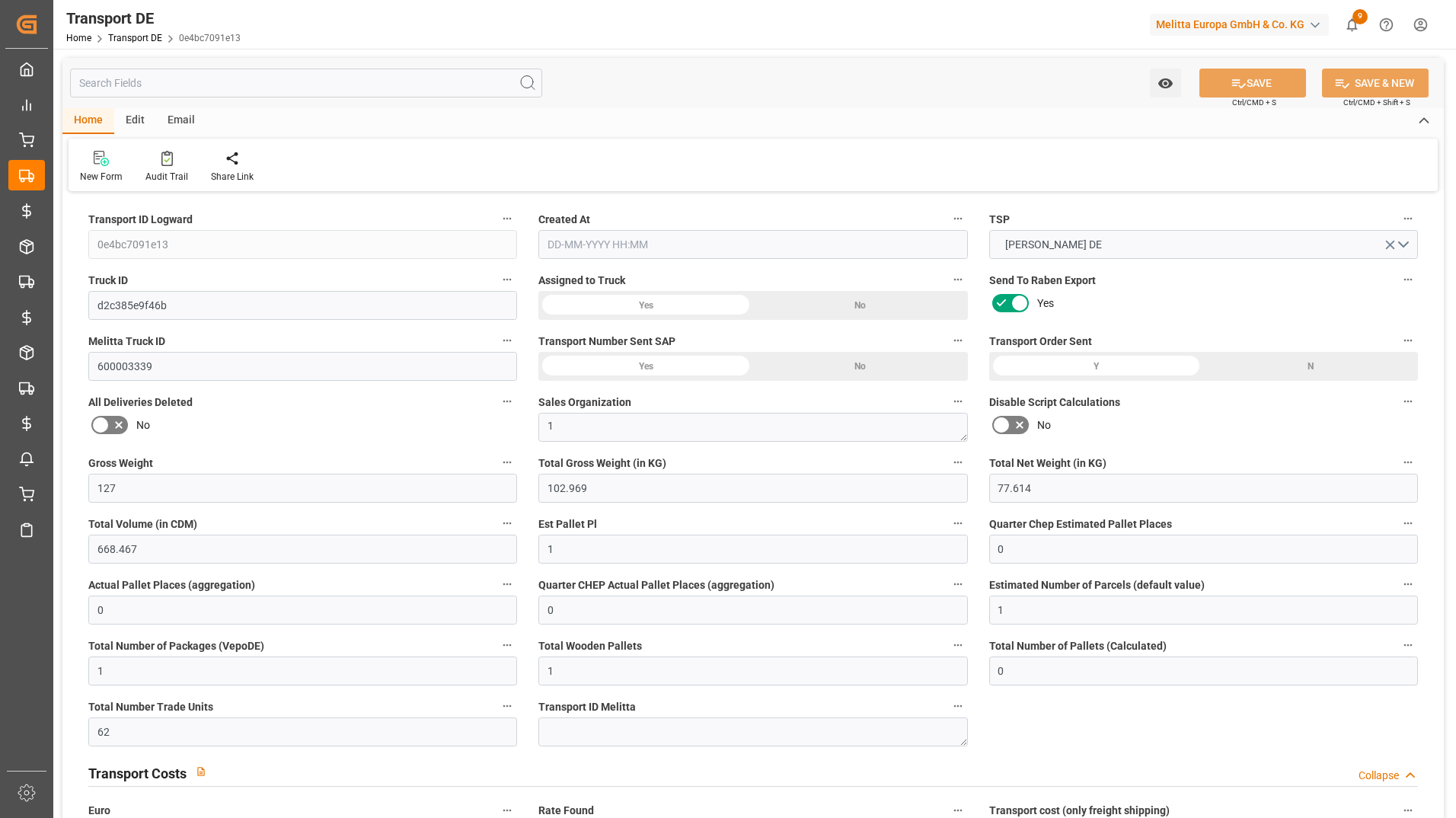
type input "10-10-2025"
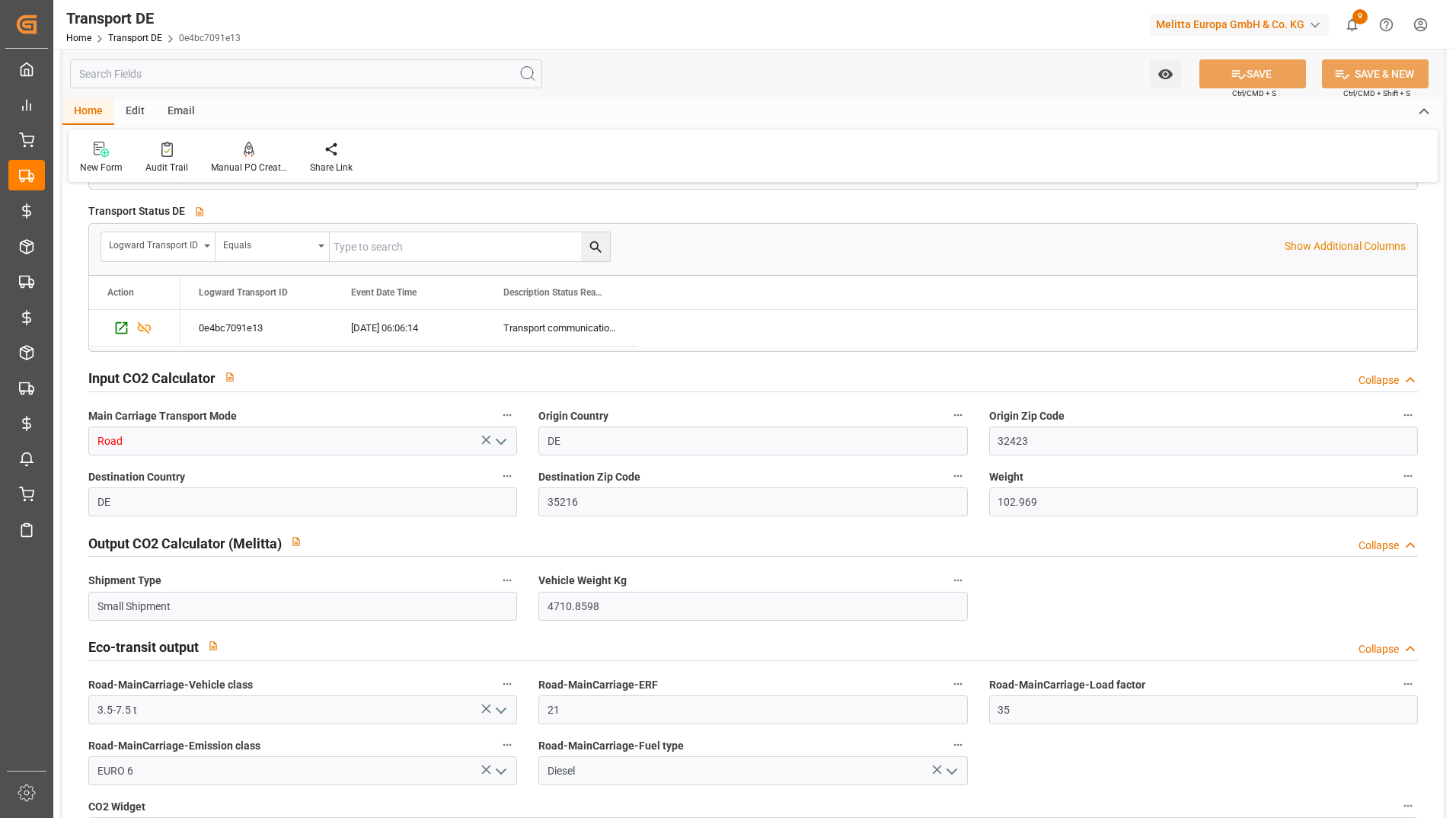
scroll to position [3200, 0]
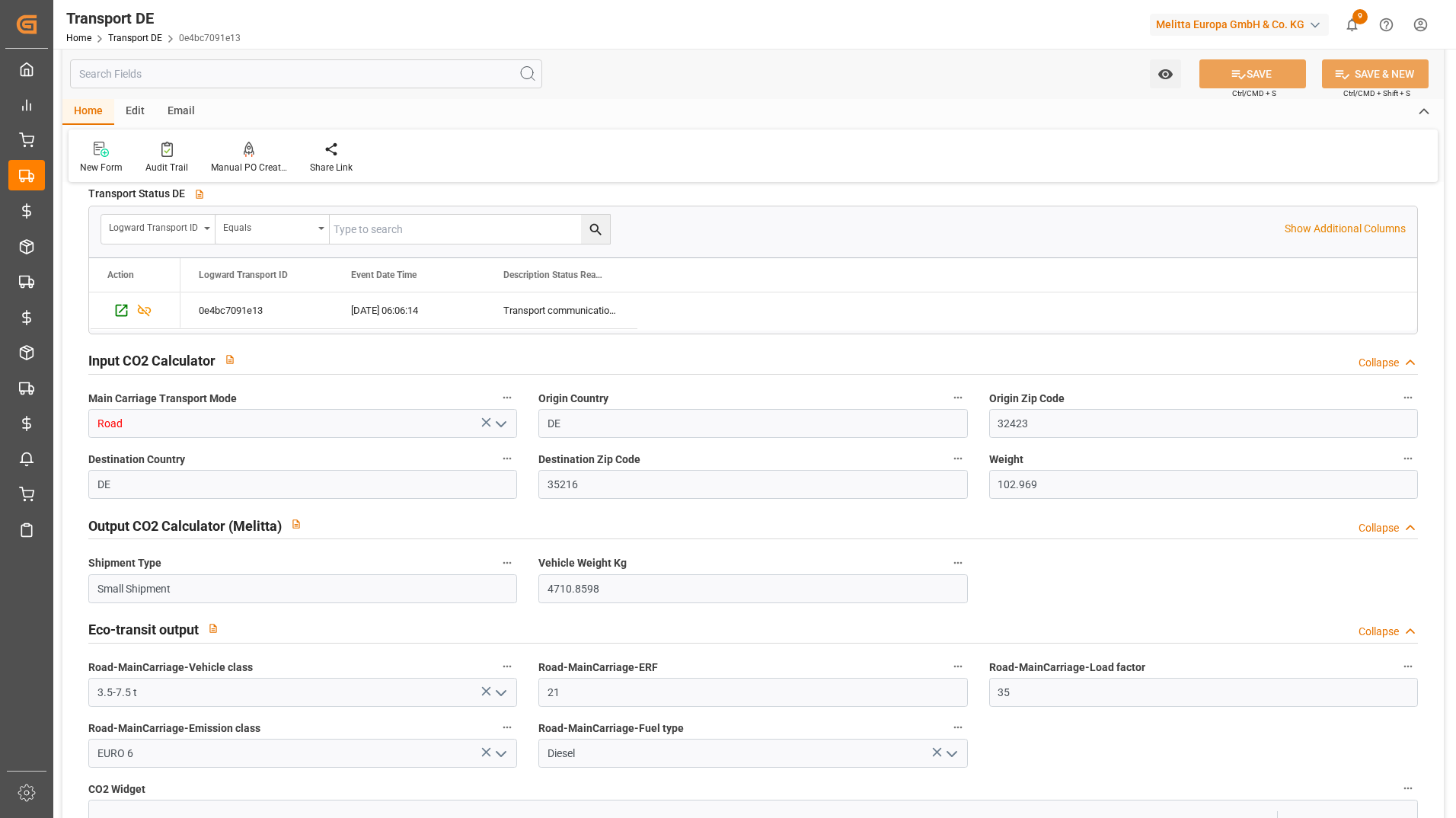
click at [190, 72] on input "text" at bounding box center [305, 74] width 472 height 29
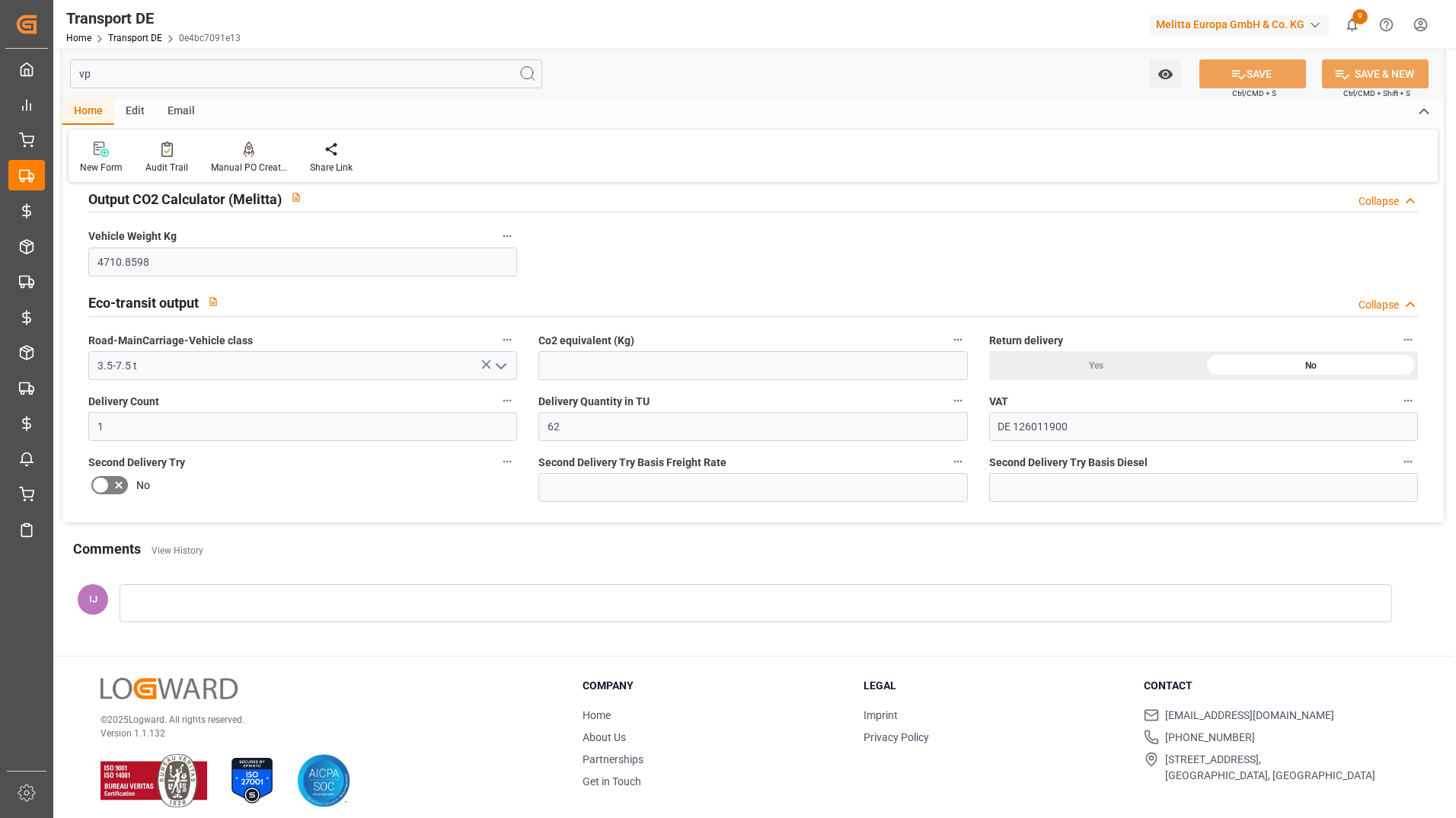
scroll to position [162, 0]
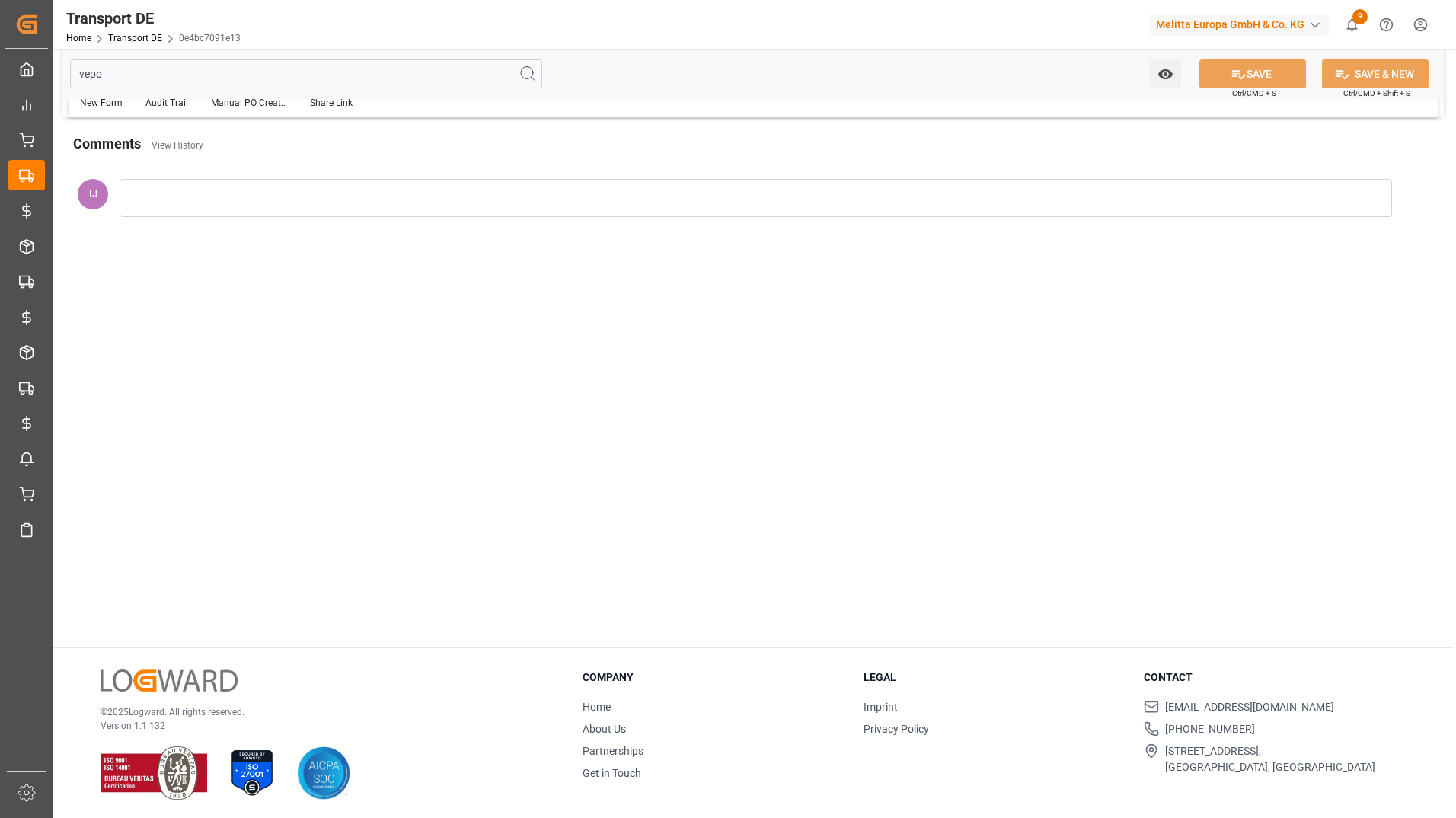
type input "vepo"
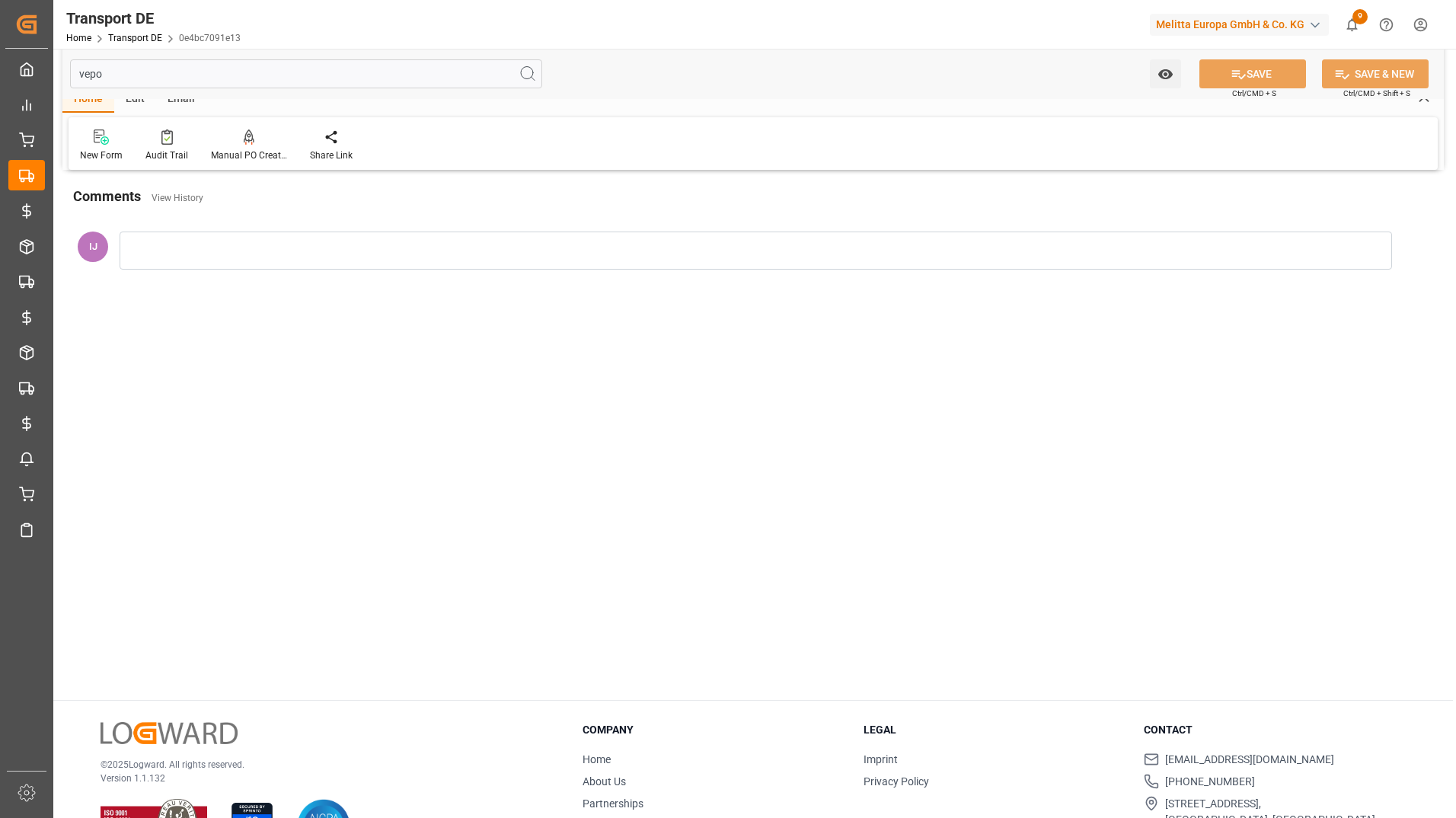
scroll to position [0, 0]
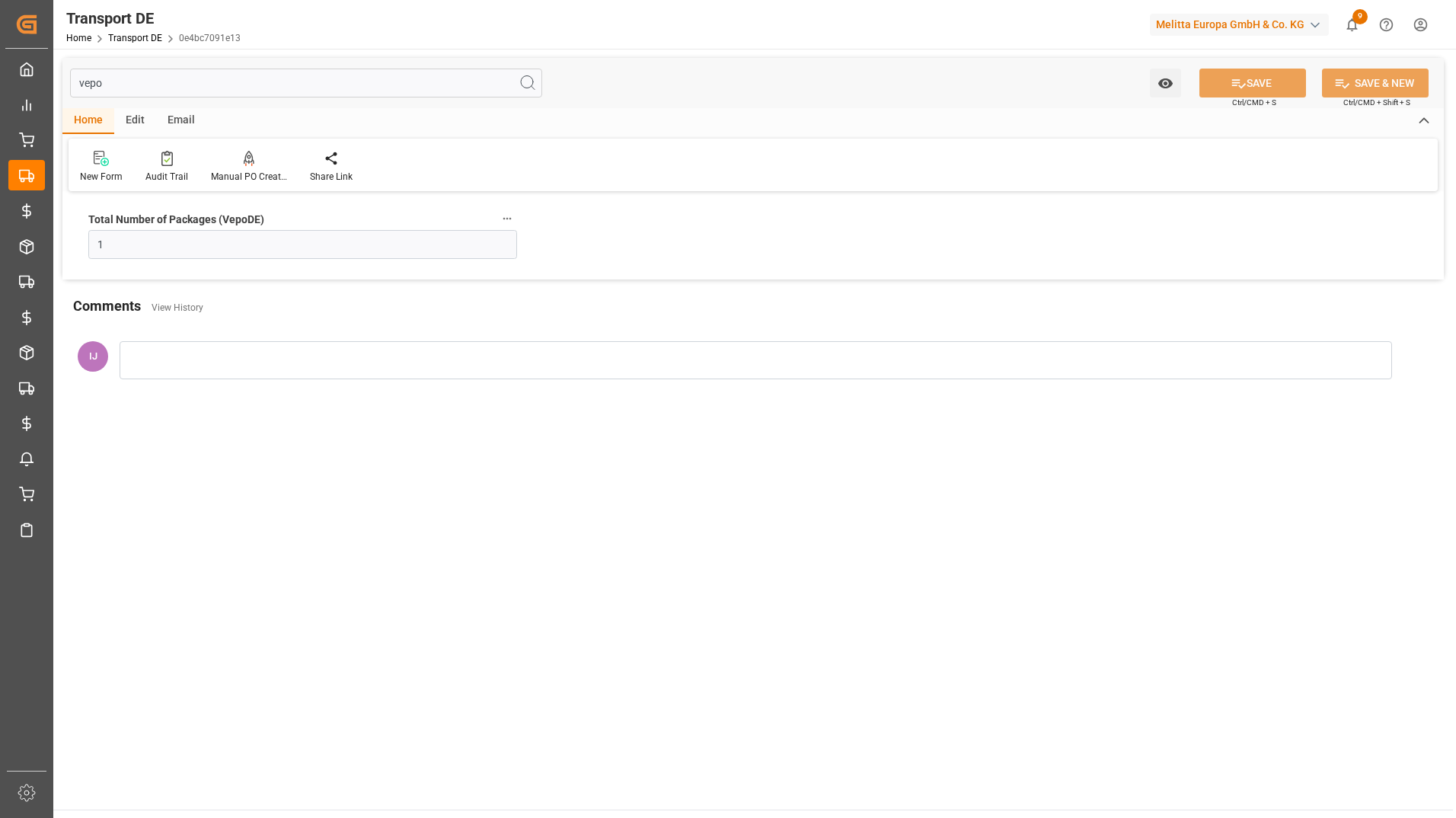
drag, startPoint x: 160, startPoint y: 79, endPoint x: 53, endPoint y: 101, distance: 109.2
click at [53, 101] on div "vepo Watch Option SAVE Ctrl/CMD + S SAVE & NEW Ctrl/CMD + Shift + S Home Edit E…" at bounding box center [753, 231] width 1400 height 364
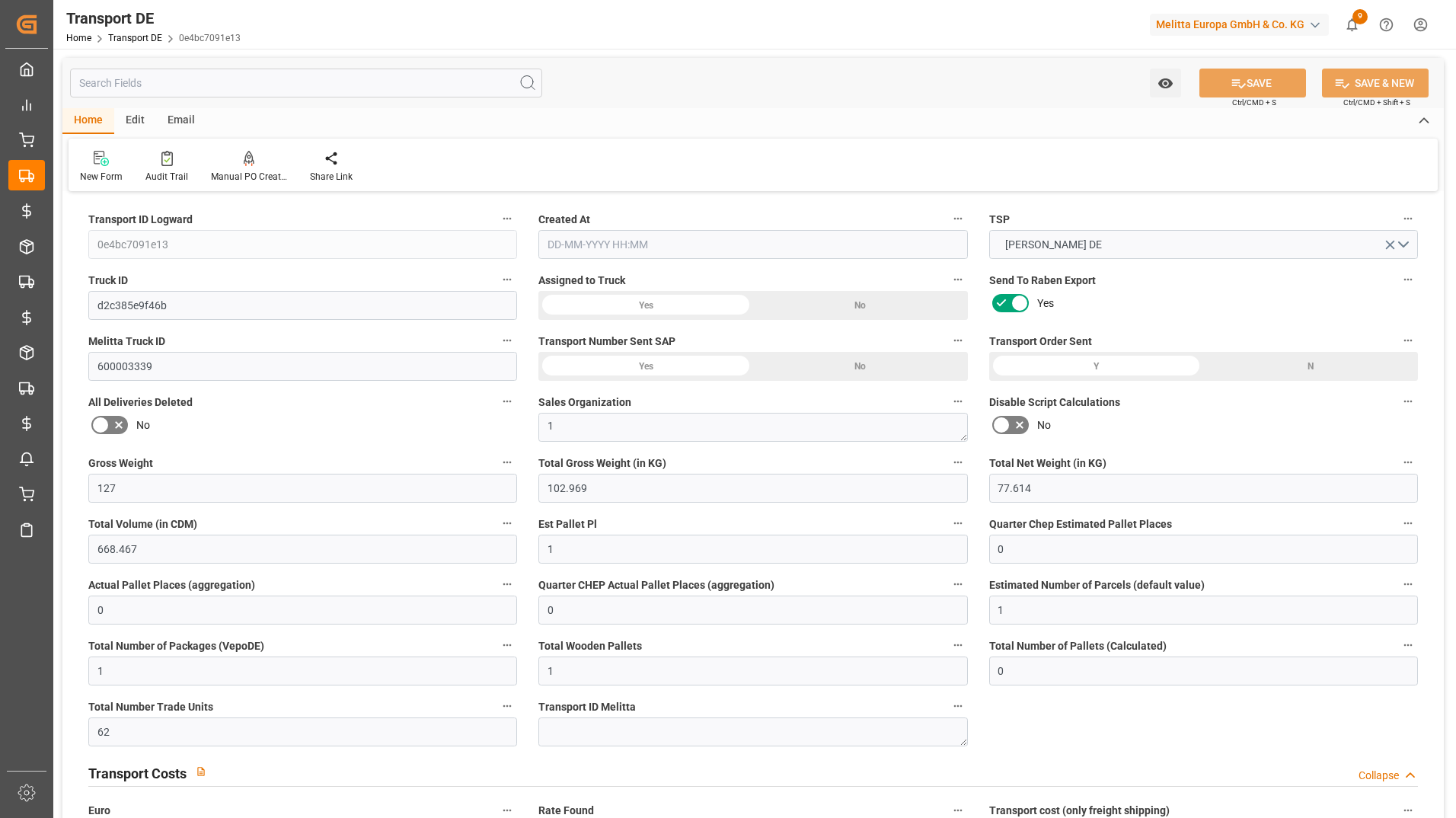
type input "127"
type input "102.969"
type input "77.614"
type input "668.467"
type input "1"
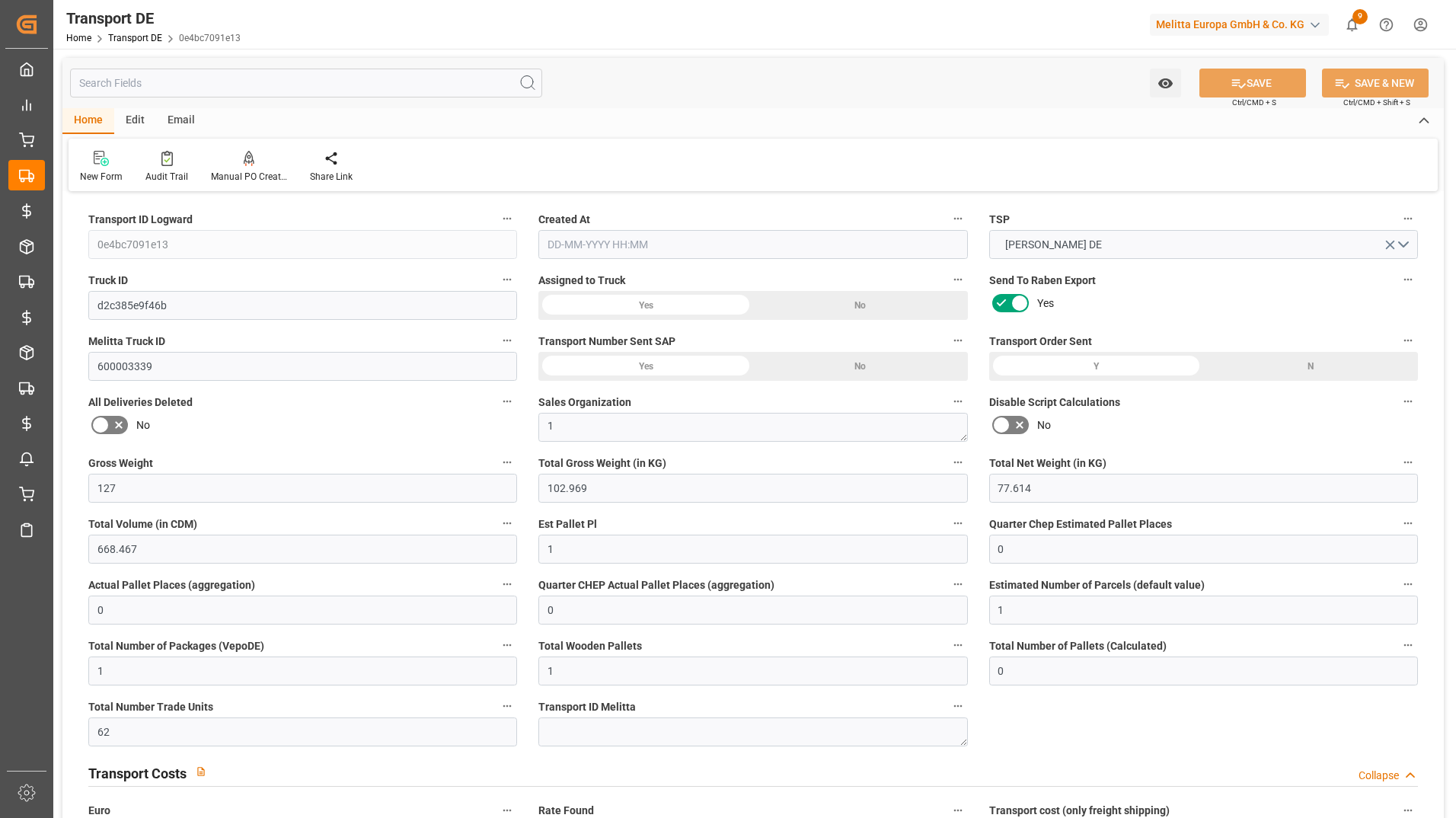
type input "0"
type input "1"
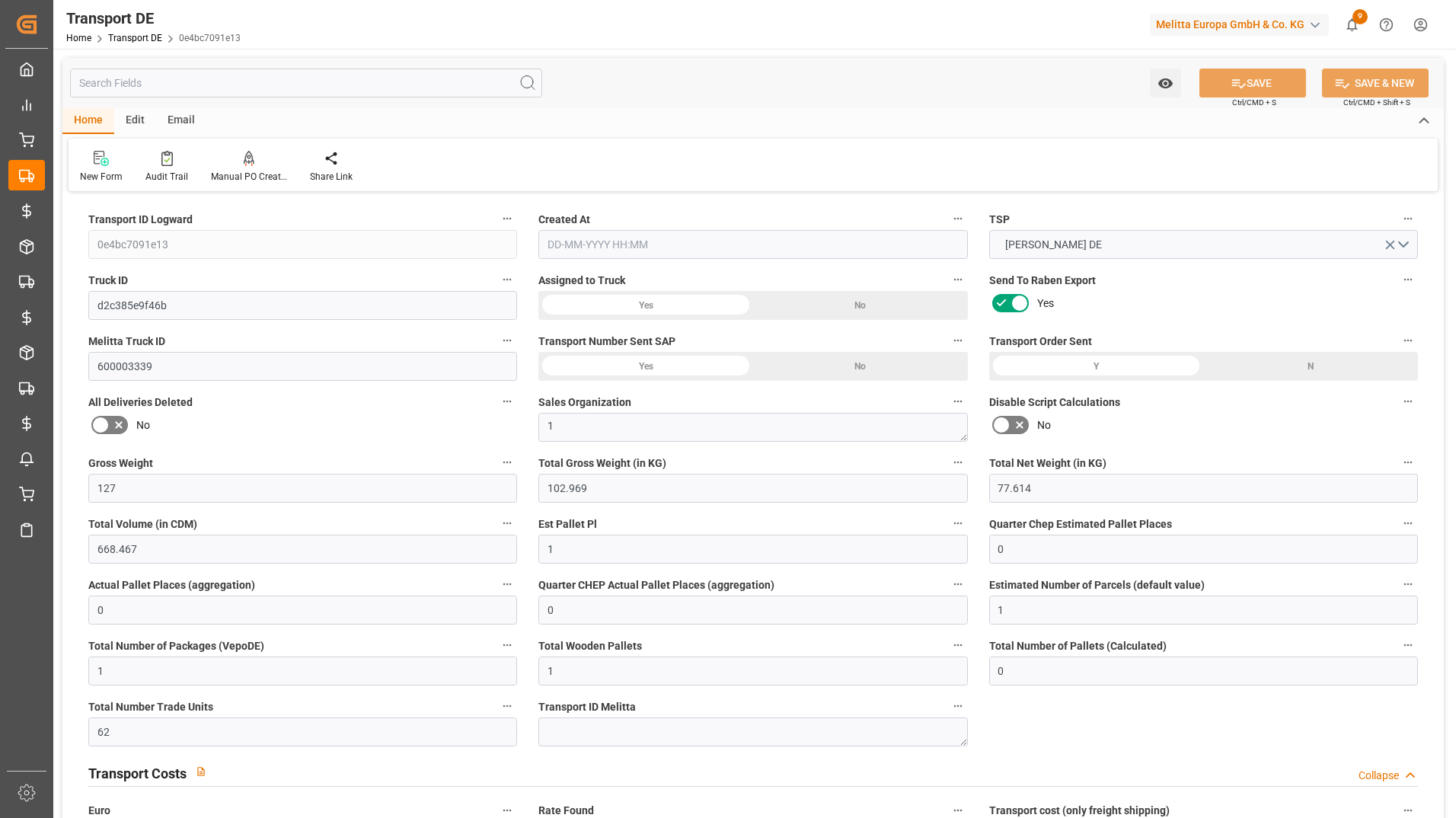
type input "0"
type input "62"
type input "0"
type input "47.73"
type input "49.796"
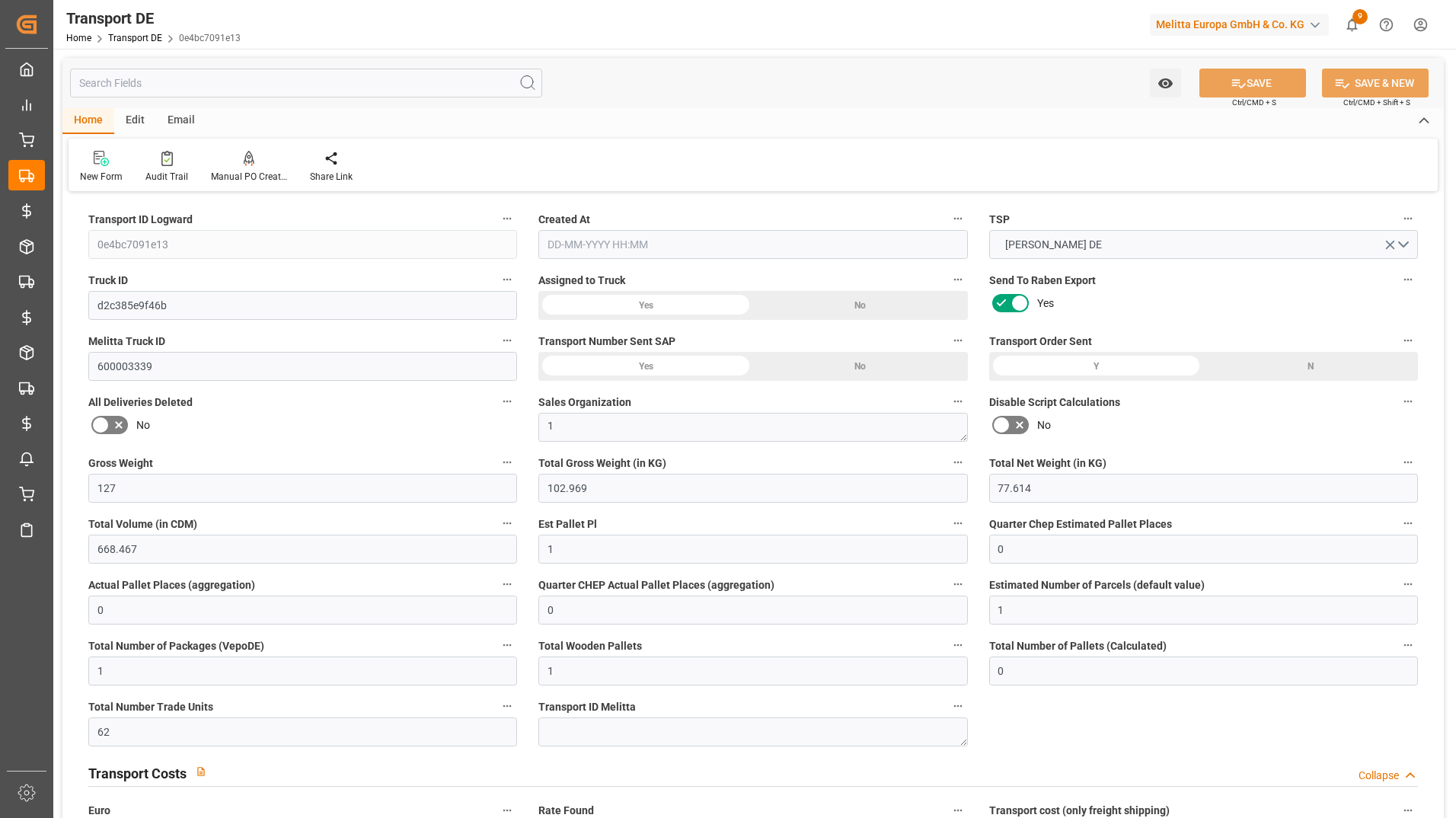
type input "47.73"
type input "47.2813"
type input "35"
type input "0"
type input "1"
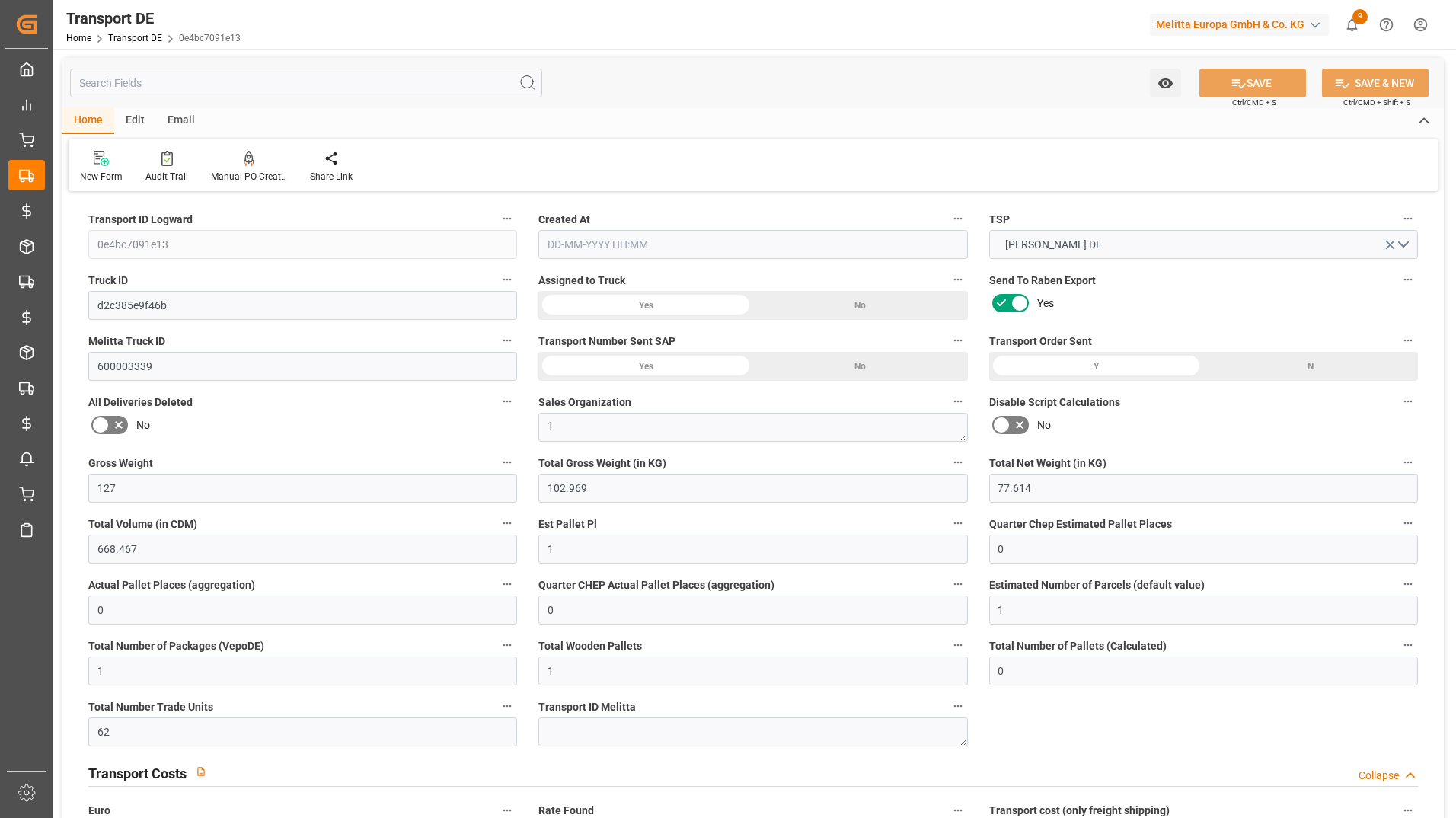
type input "0"
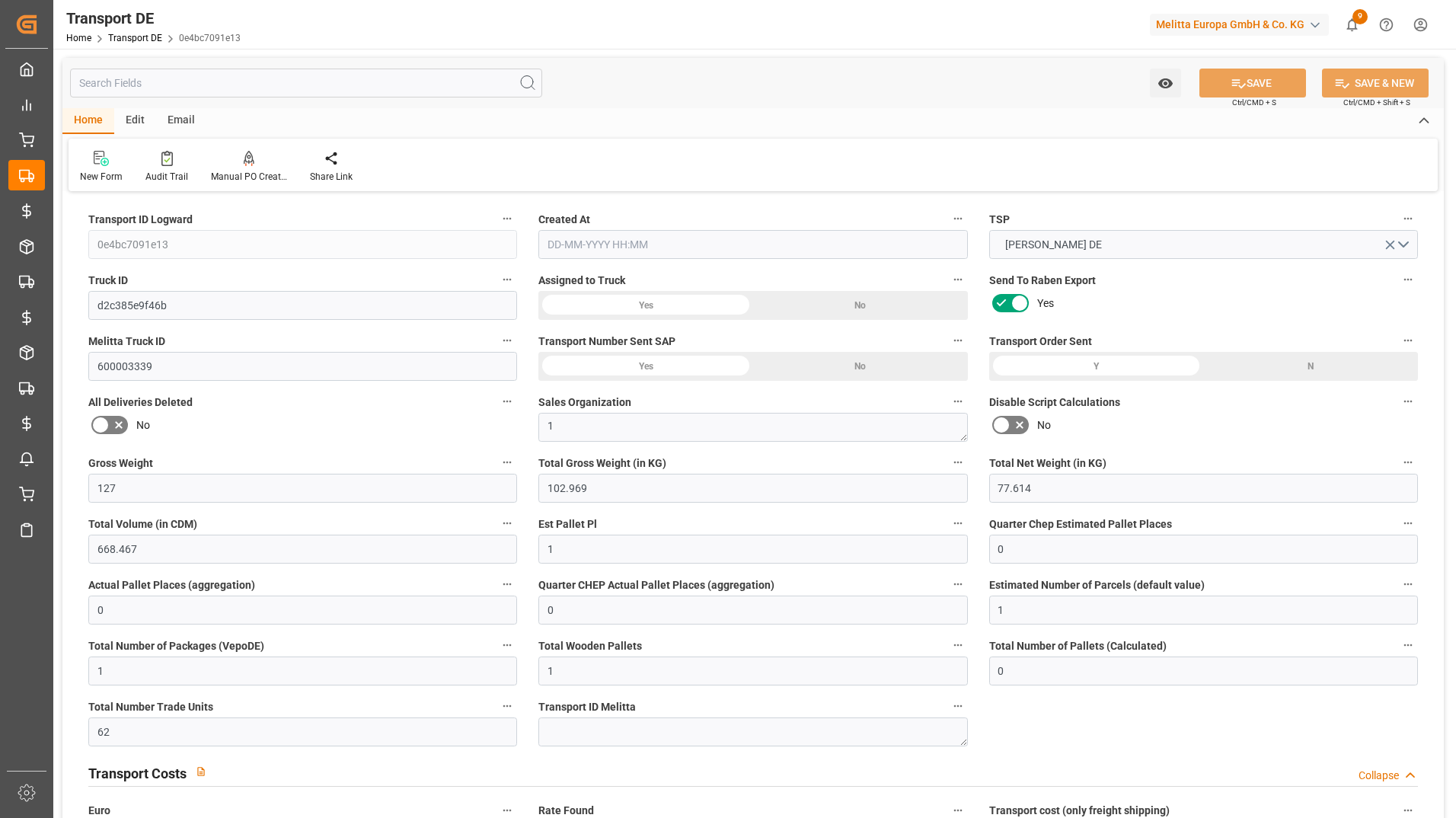
type input "0"
type input "-0.4487"
type input "0"
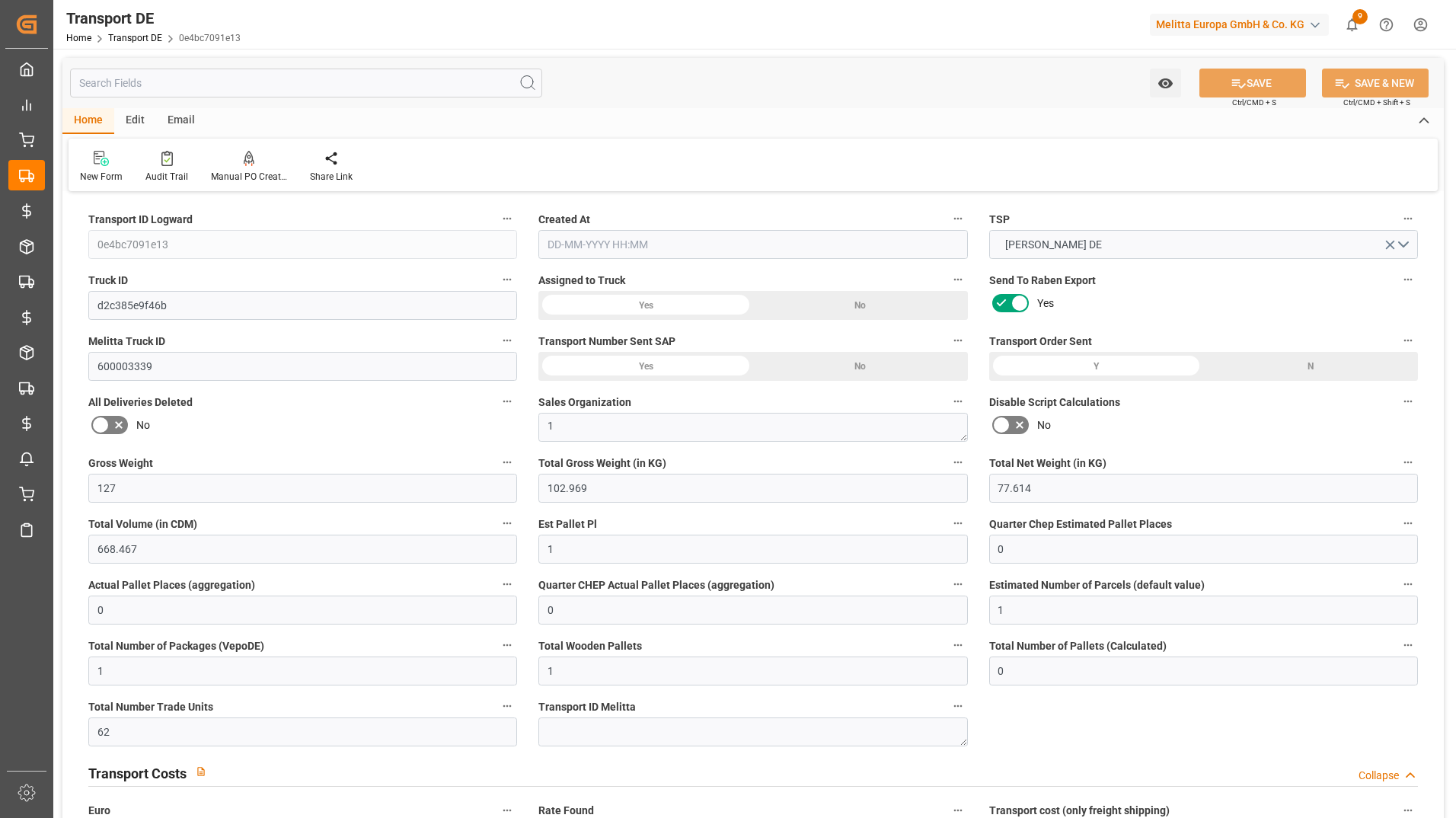
type input "102.969"
type input "4710.8598"
type input "21"
type input "35"
type input "0"
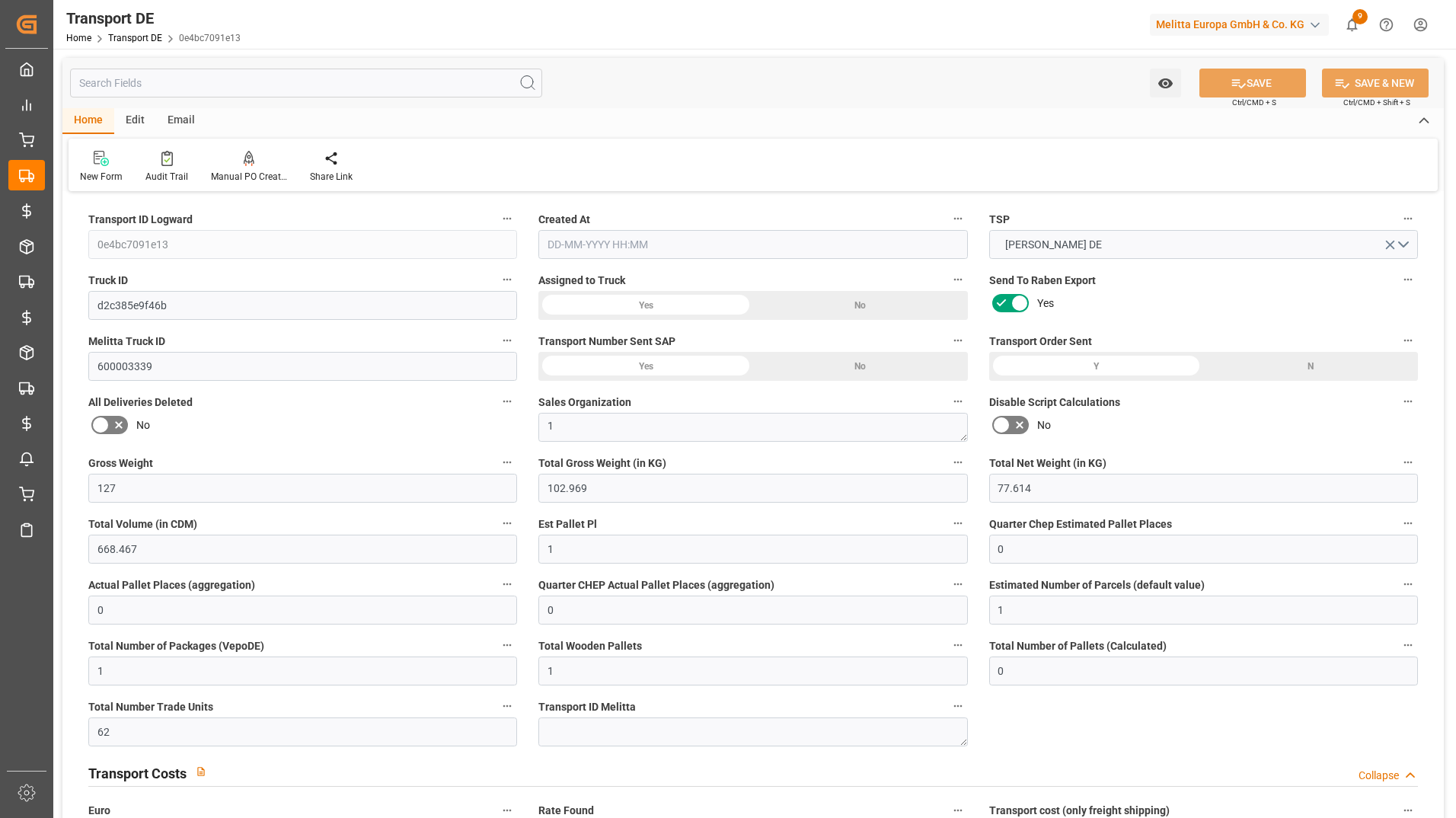
type input "0"
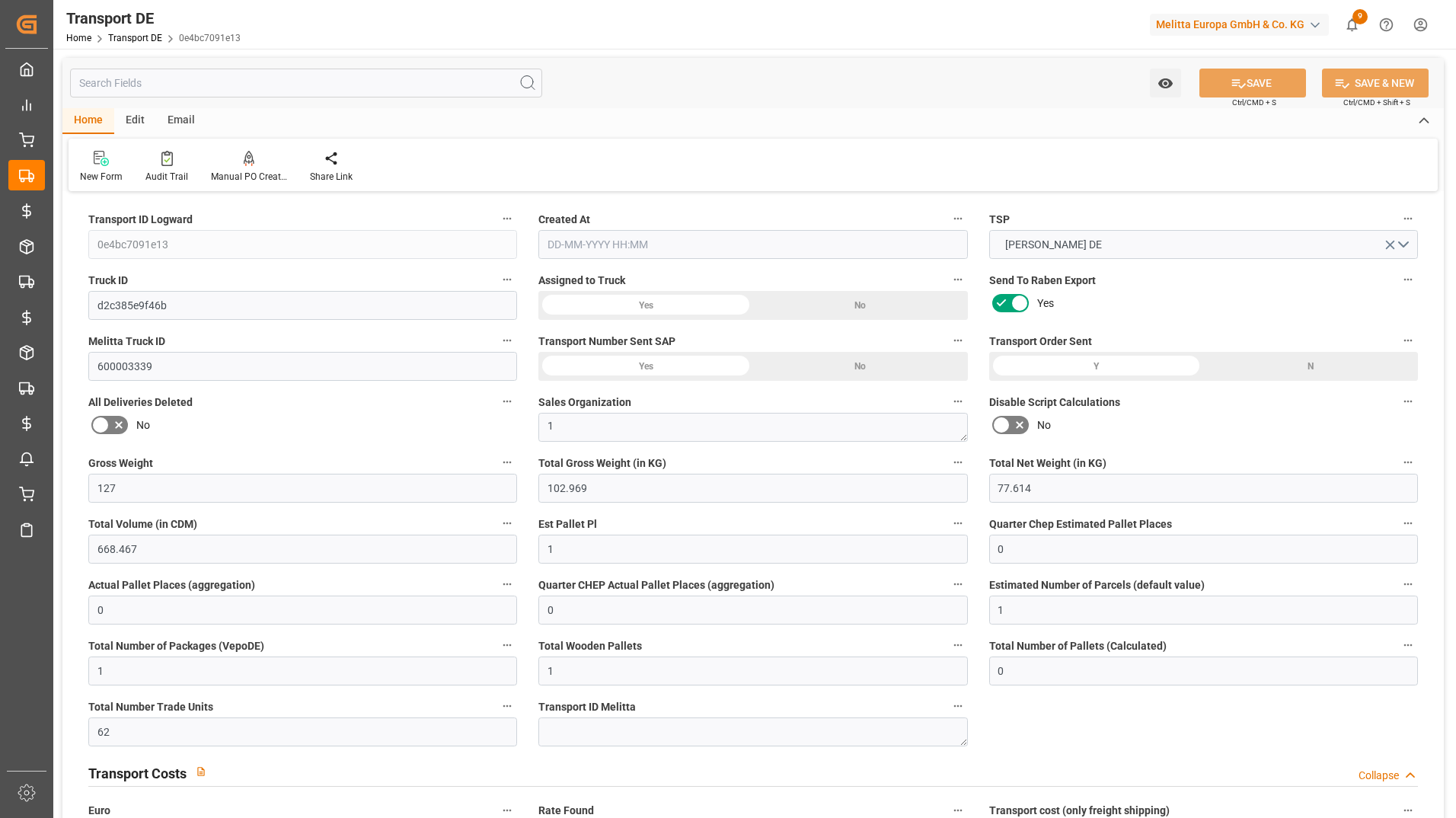
type input "1"
type input "0"
type input "62"
type input "97.0773"
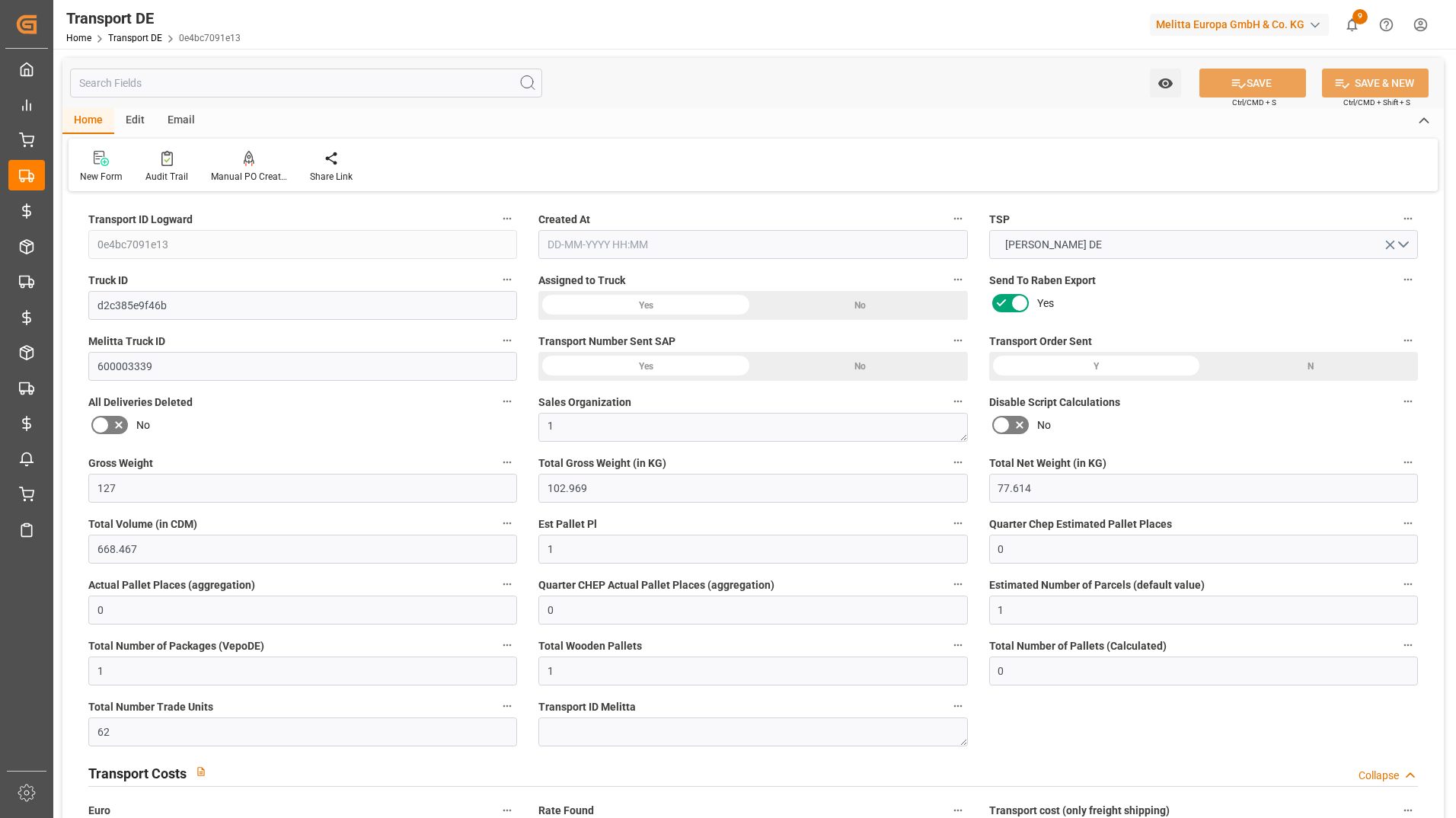
type input "47.2813"
type input "07-10-2025 23:01"
type input "[DATE]"
type input "10-10-2025"
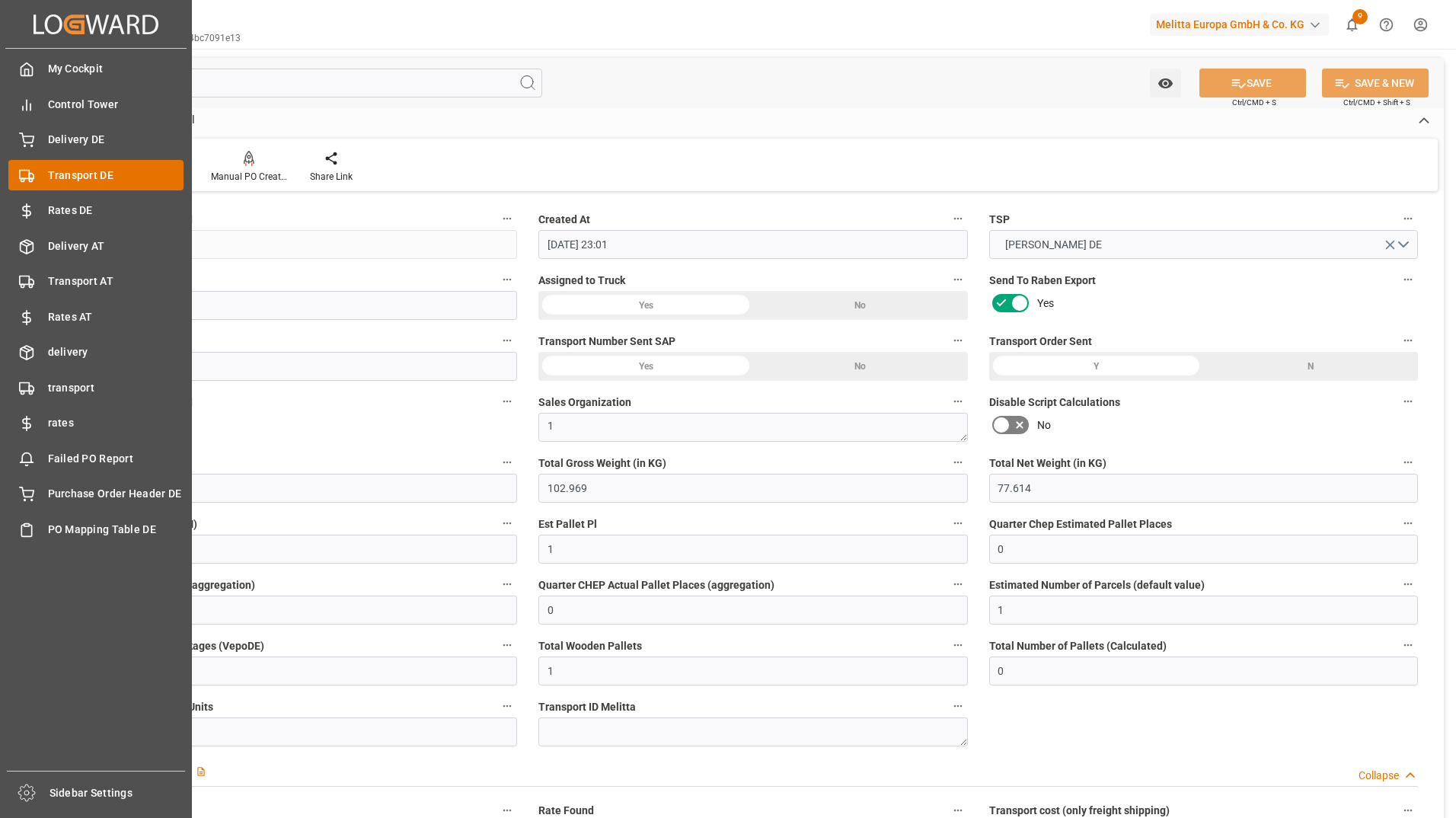
drag, startPoint x: 80, startPoint y: 272, endPoint x: 83, endPoint y: 180, distance: 92.0
click at [85, 140] on span "Delivery DE" at bounding box center [116, 140] width 137 height 16
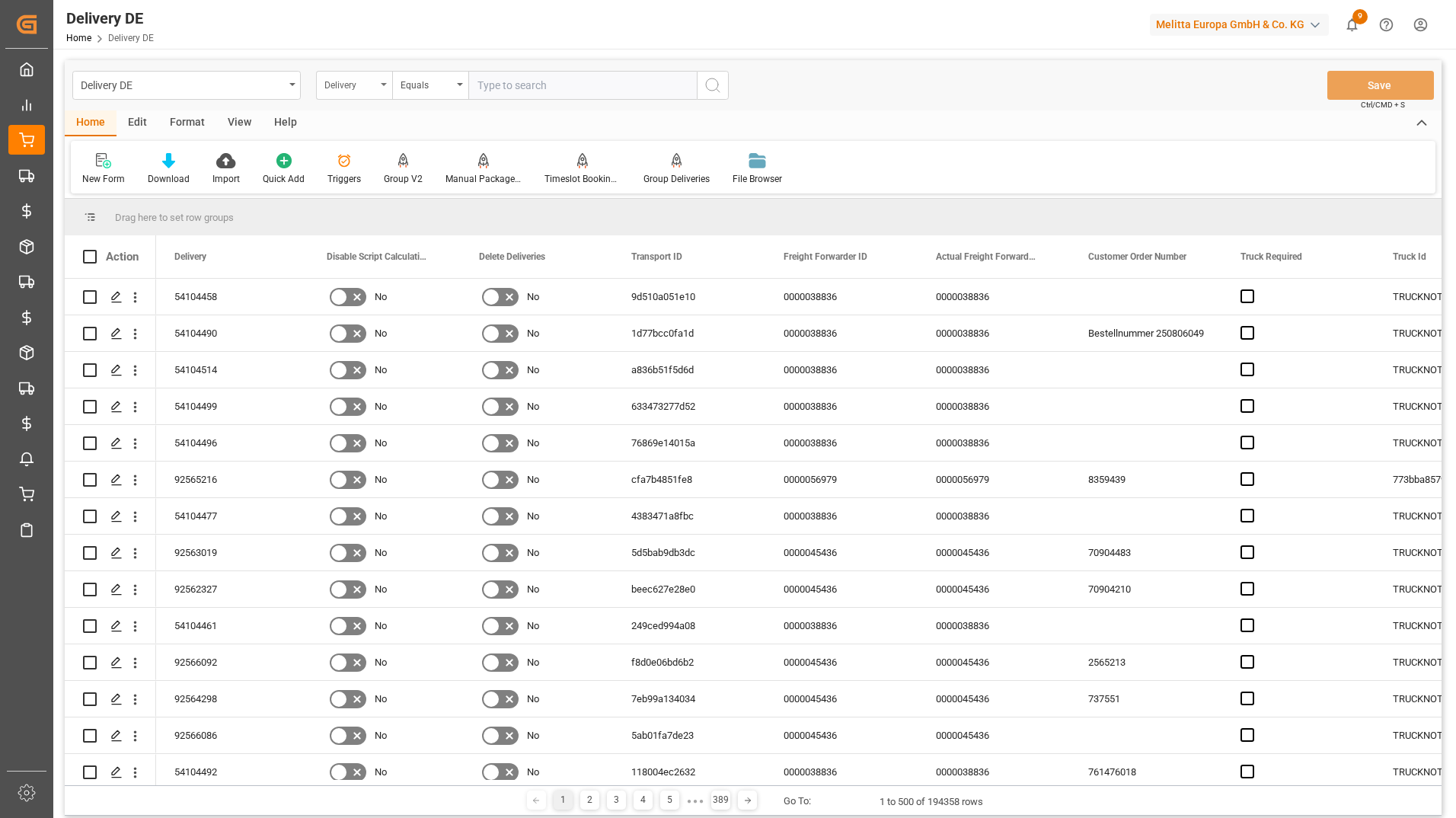
click at [347, 88] on div "Delivery" at bounding box center [350, 82] width 52 height 17
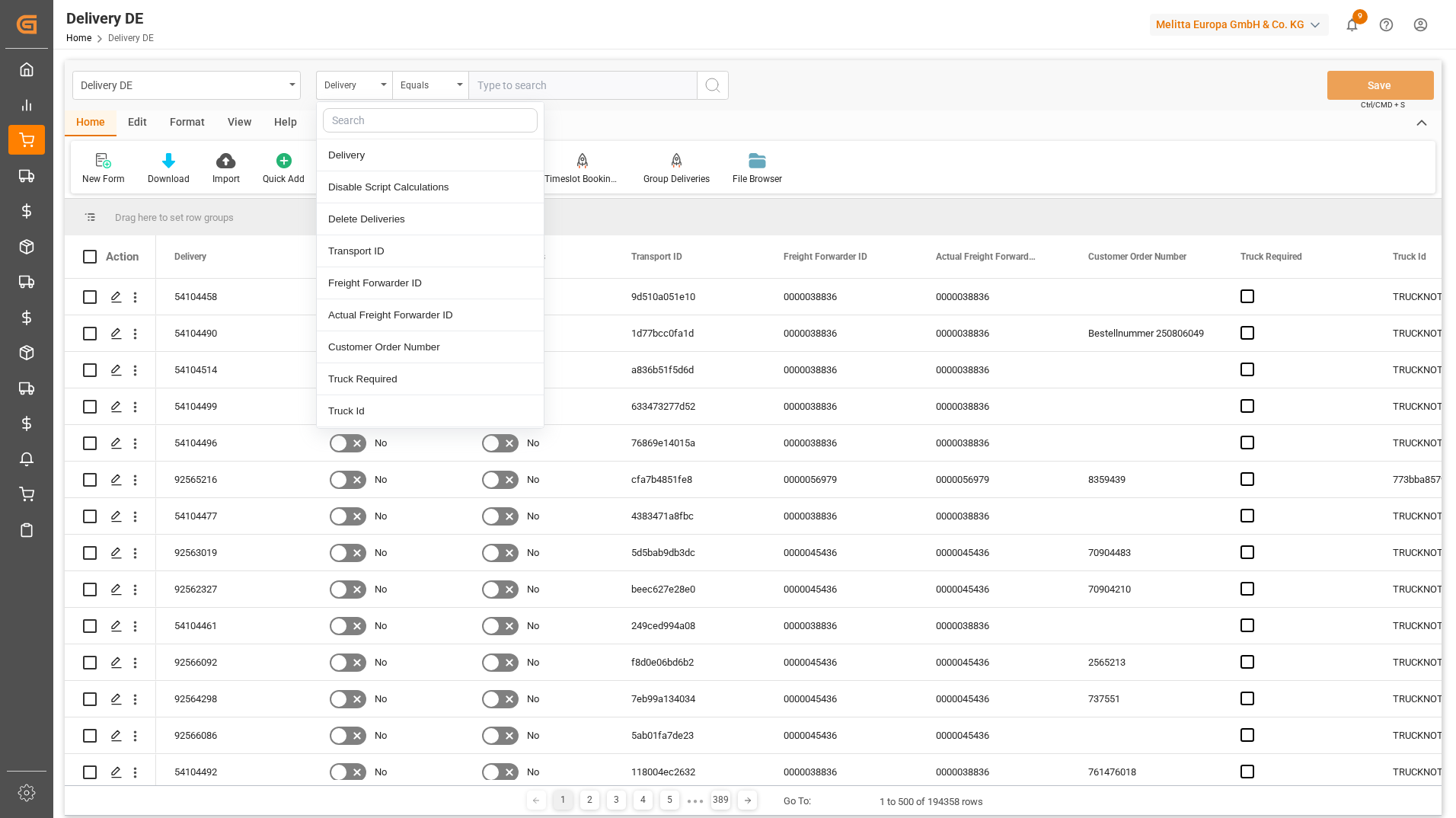
click at [376, 116] on input "text" at bounding box center [430, 120] width 215 height 24
click at [369, 120] on input "text" at bounding box center [430, 120] width 215 height 24
click at [371, 123] on input "text" at bounding box center [430, 120] width 215 height 24
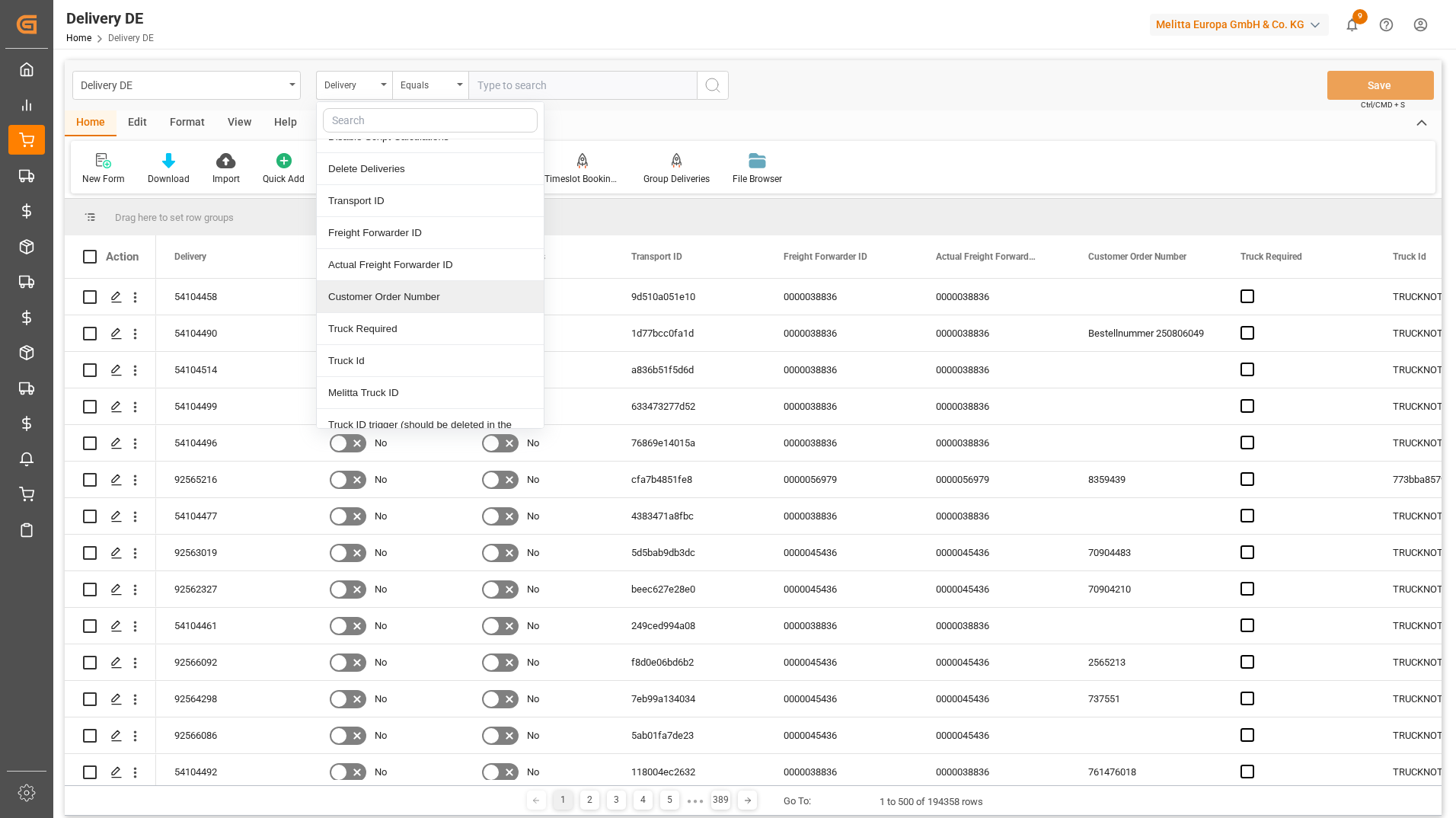
scroll to position [76, 0]
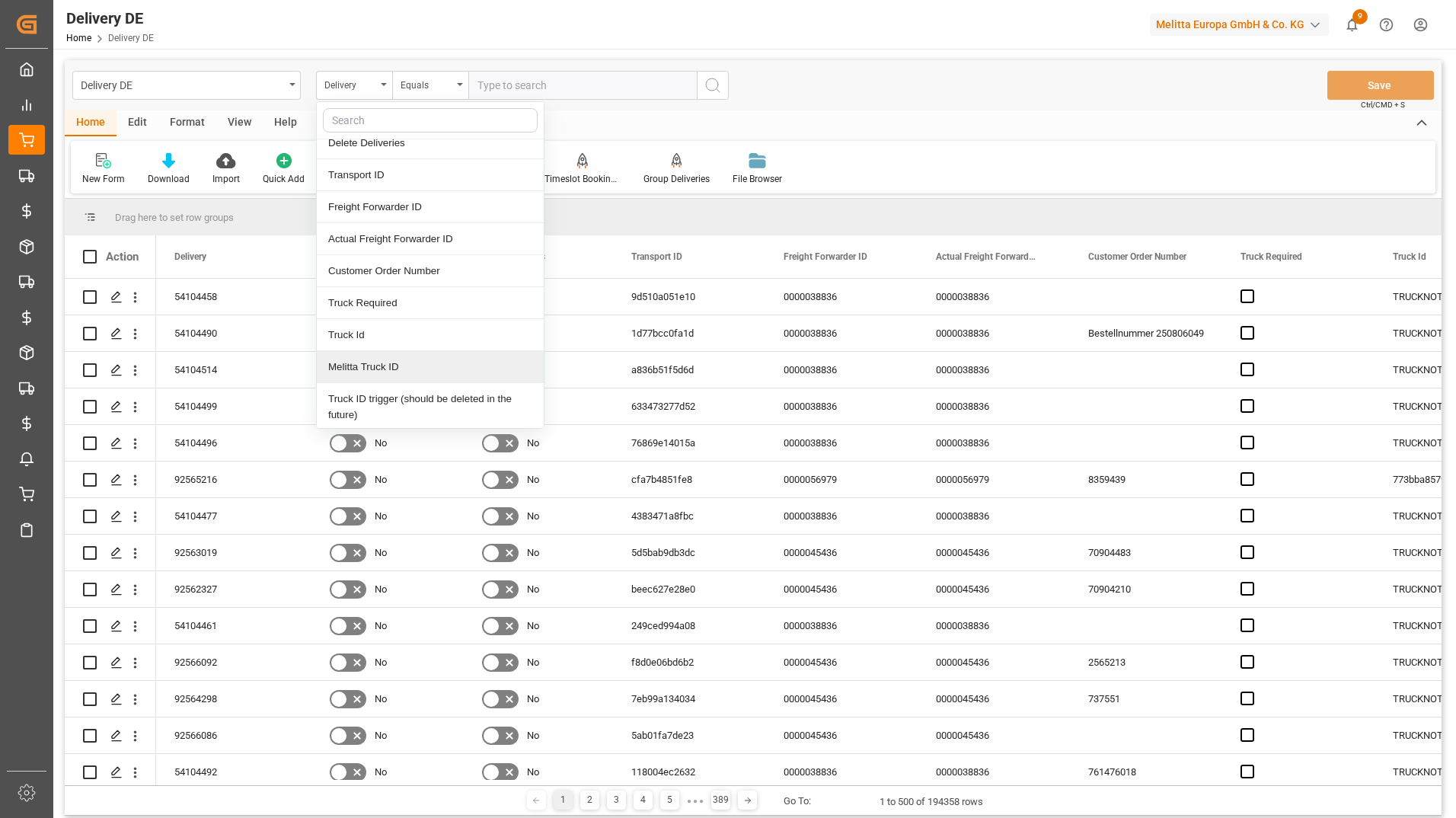
click at [393, 359] on div "Melitta Truck ID" at bounding box center [430, 367] width 227 height 32
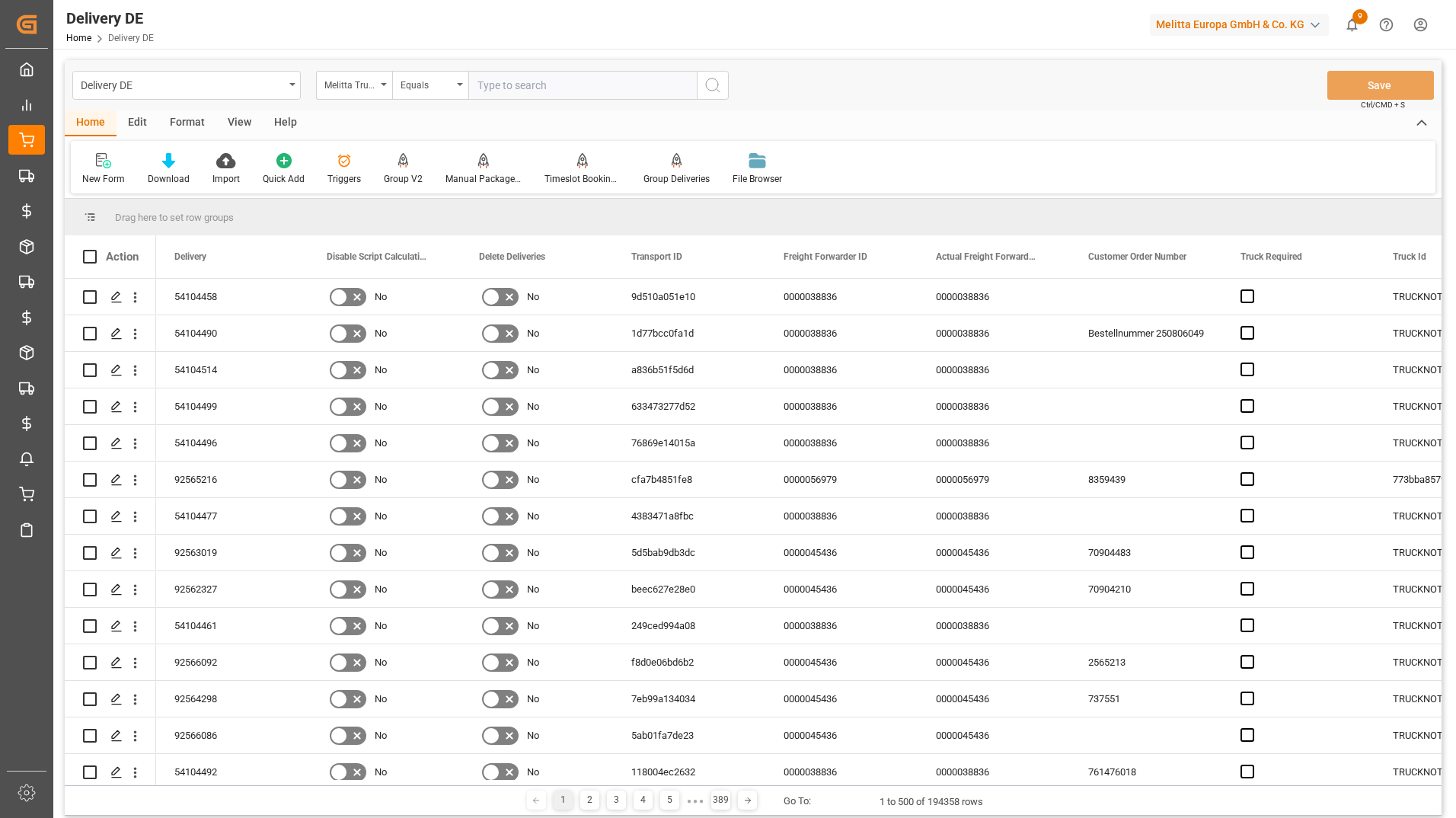
click at [521, 91] on input "text" at bounding box center [582, 85] width 228 height 29
paste input "600003339"
type input "600003339"
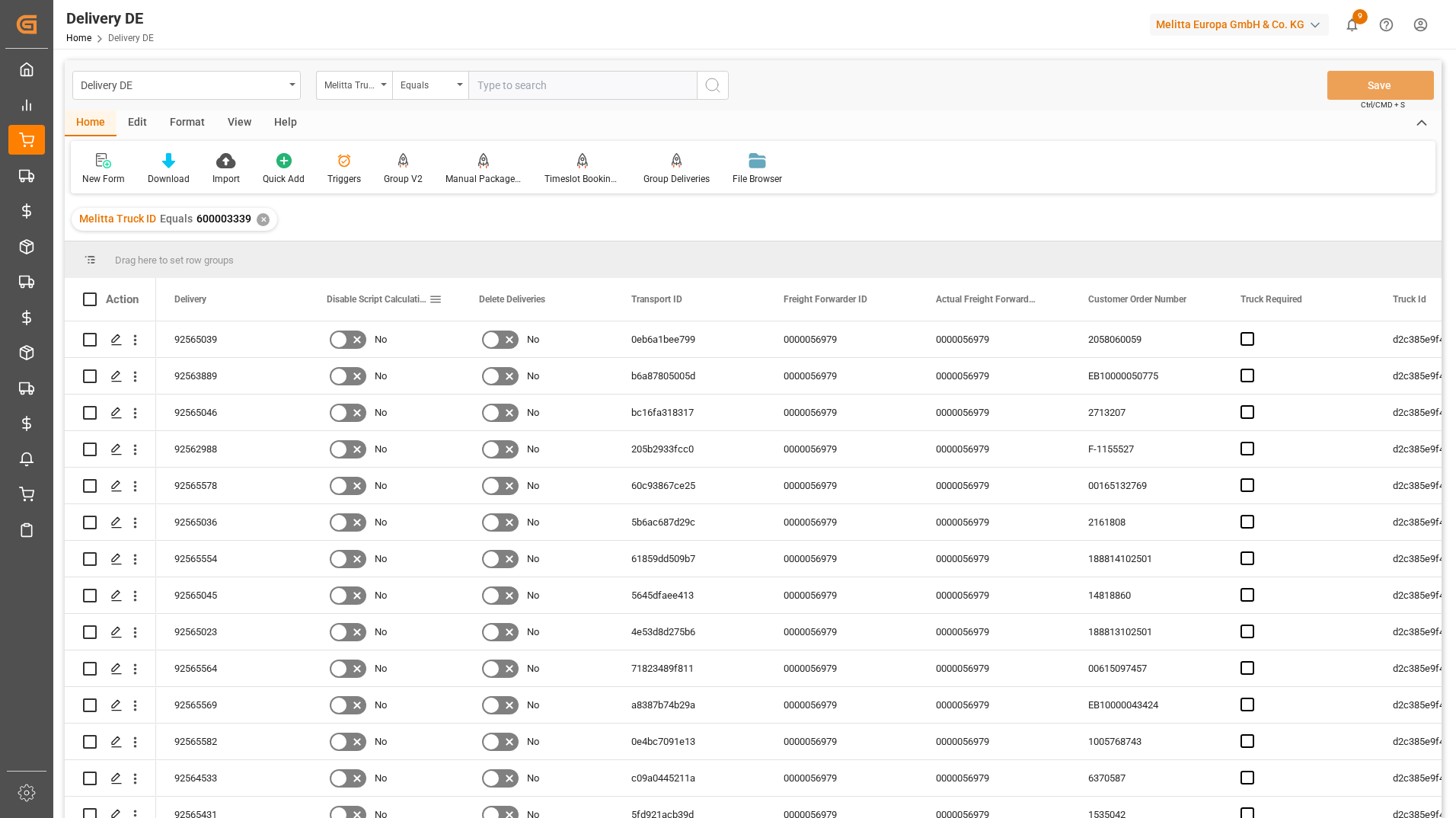
click at [437, 296] on span at bounding box center [435, 299] width 14 height 14
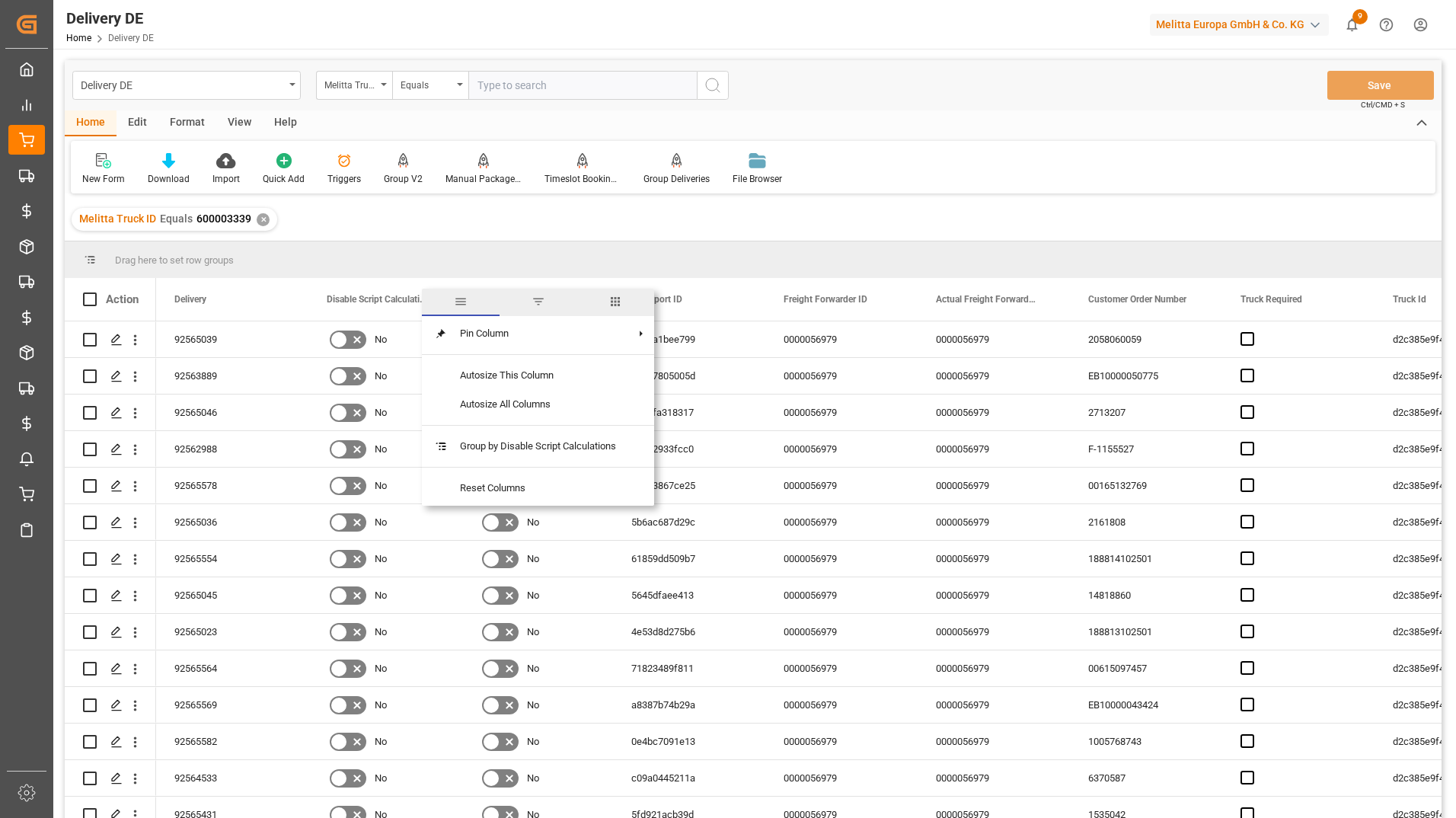
click at [620, 296] on span "columns" at bounding box center [615, 301] width 14 height 14
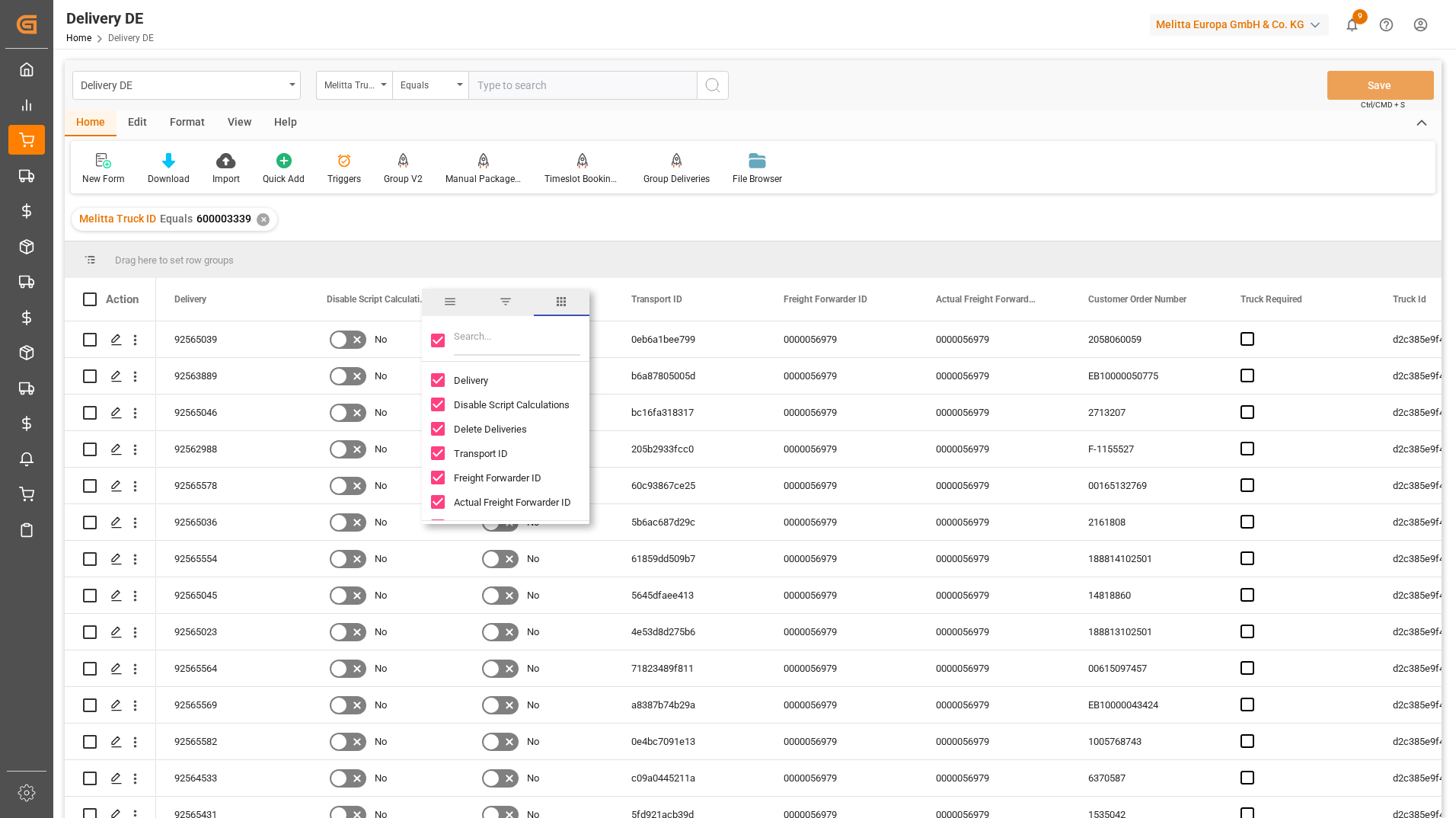
click at [436, 341] on input "Toggle Select All Columns" at bounding box center [437, 340] width 14 height 14
checkbox input "false"
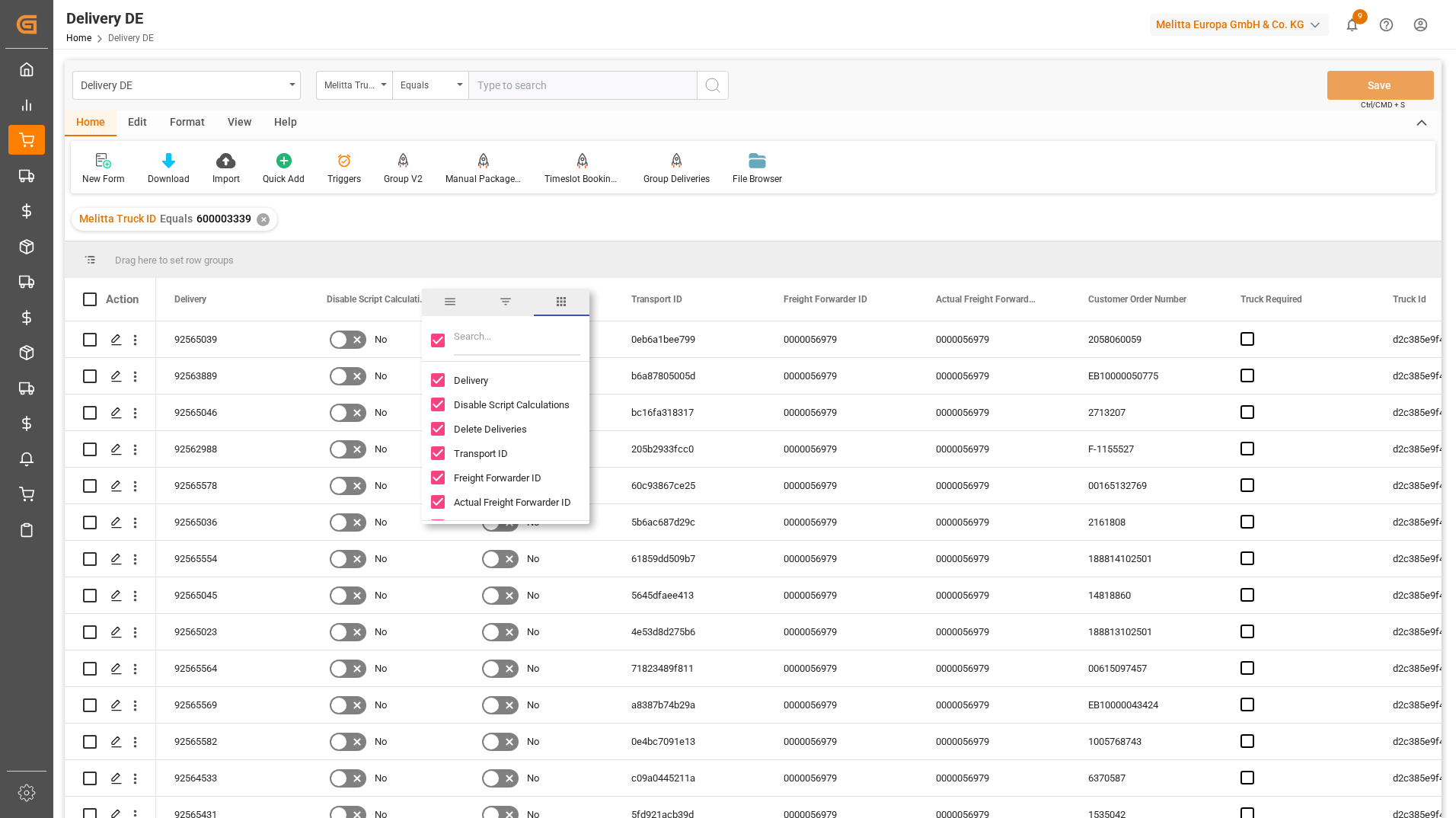
checkbox input "false"
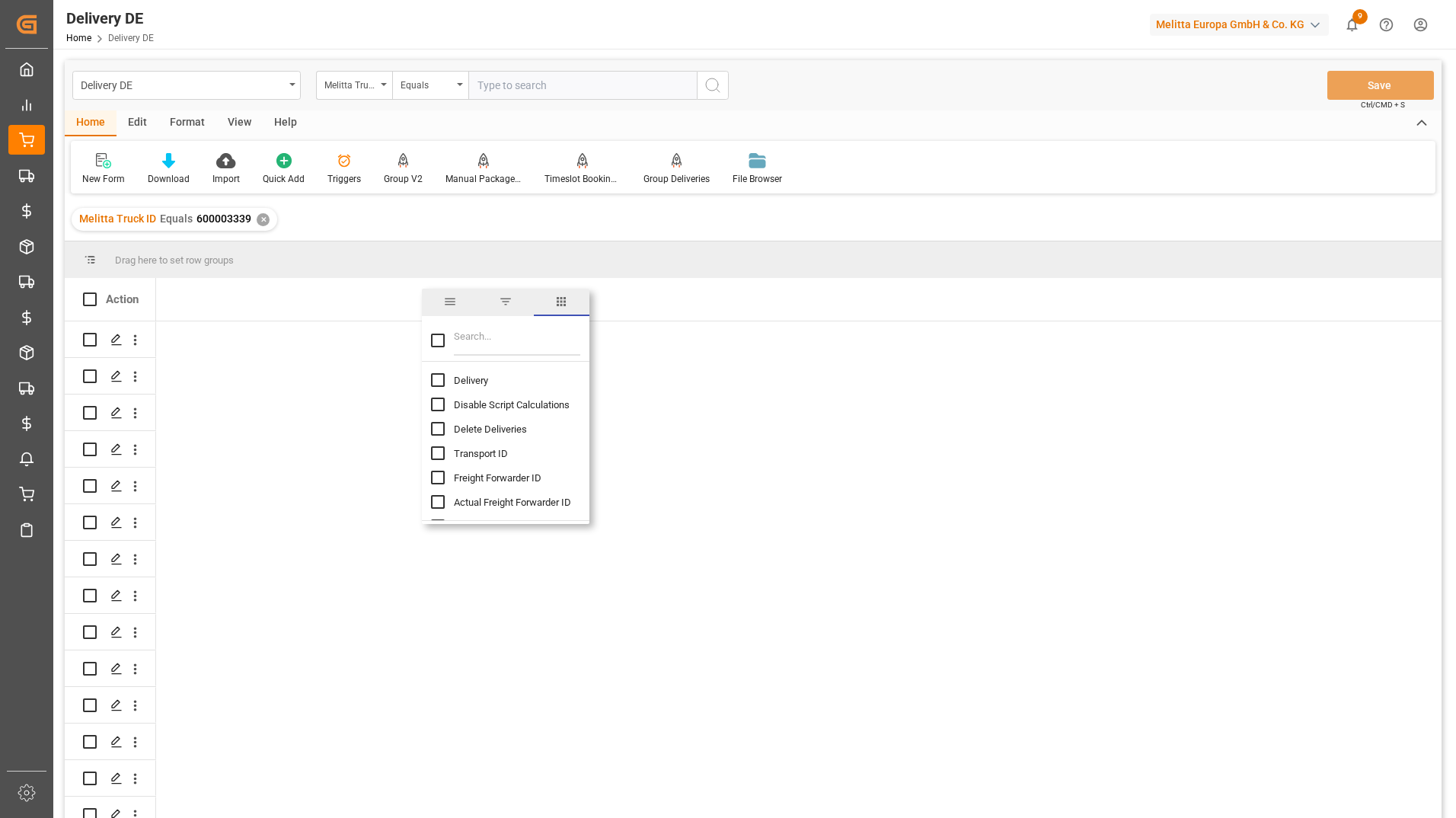
click at [442, 381] on input "Delivery column toggle visibility (hidden)" at bounding box center [437, 380] width 14 height 14
checkbox input "true"
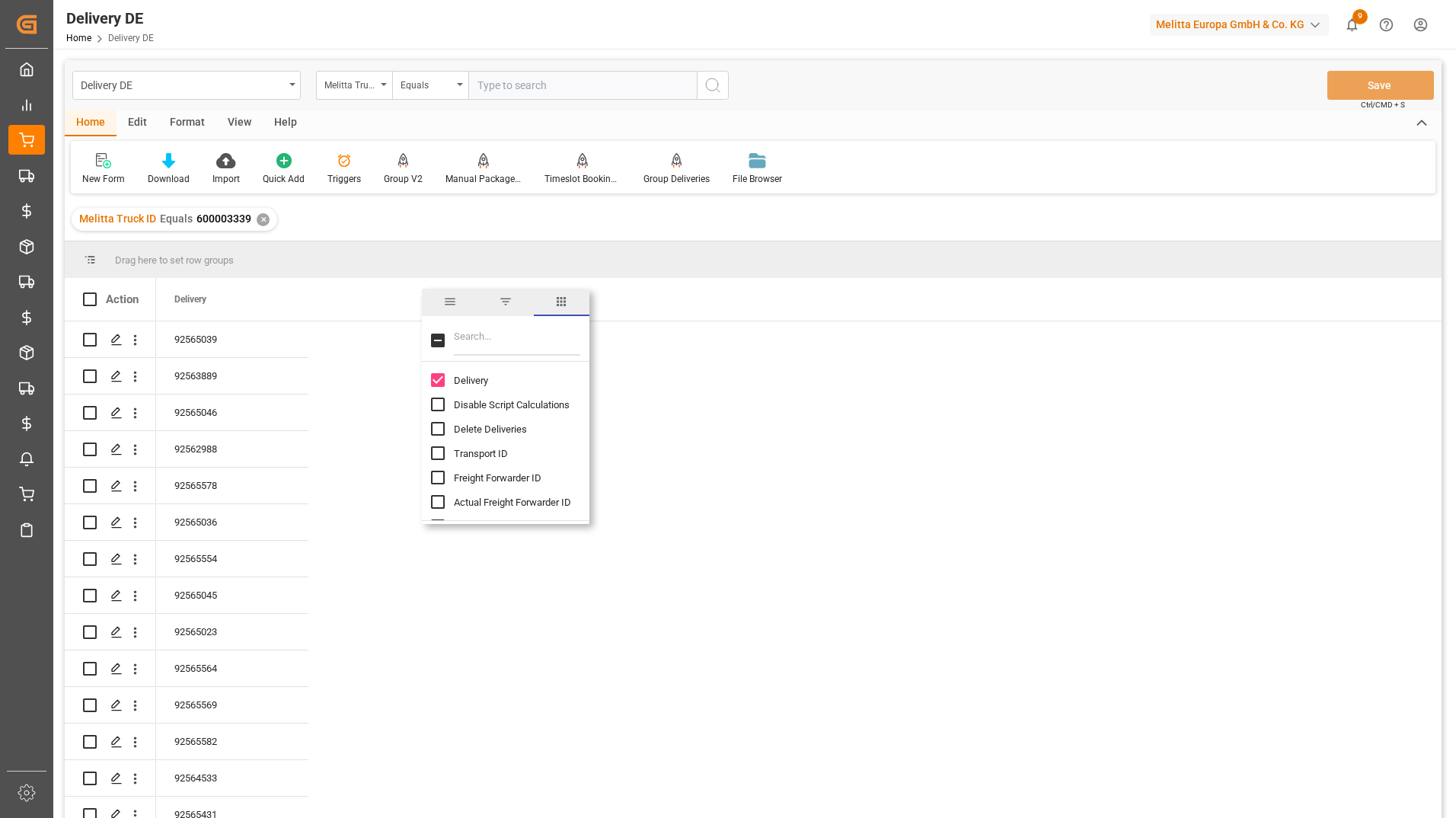
checkbox input "false"
click at [496, 331] on input "Filter Columns Input" at bounding box center [517, 341] width 127 height 31
type input "pal"
click at [441, 384] on input "Est Pallet Pl column toggle visibility (hidden)" at bounding box center [437, 380] width 14 height 14
checkbox input "true"
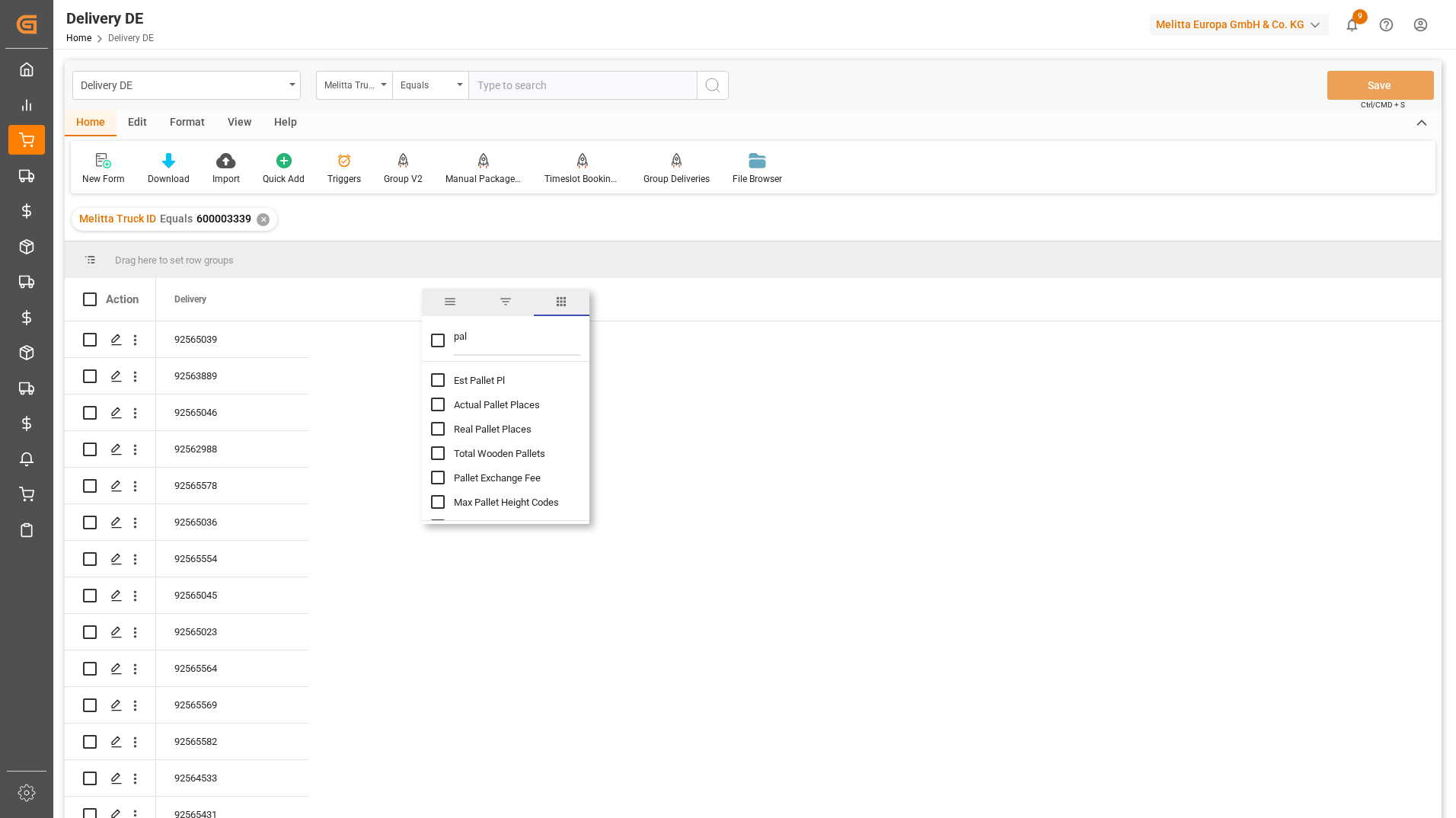
checkbox input "false"
click at [436, 403] on input "Actual Pallet Places column toggle visibility (hidden)" at bounding box center [437, 404] width 14 height 14
checkbox input "true"
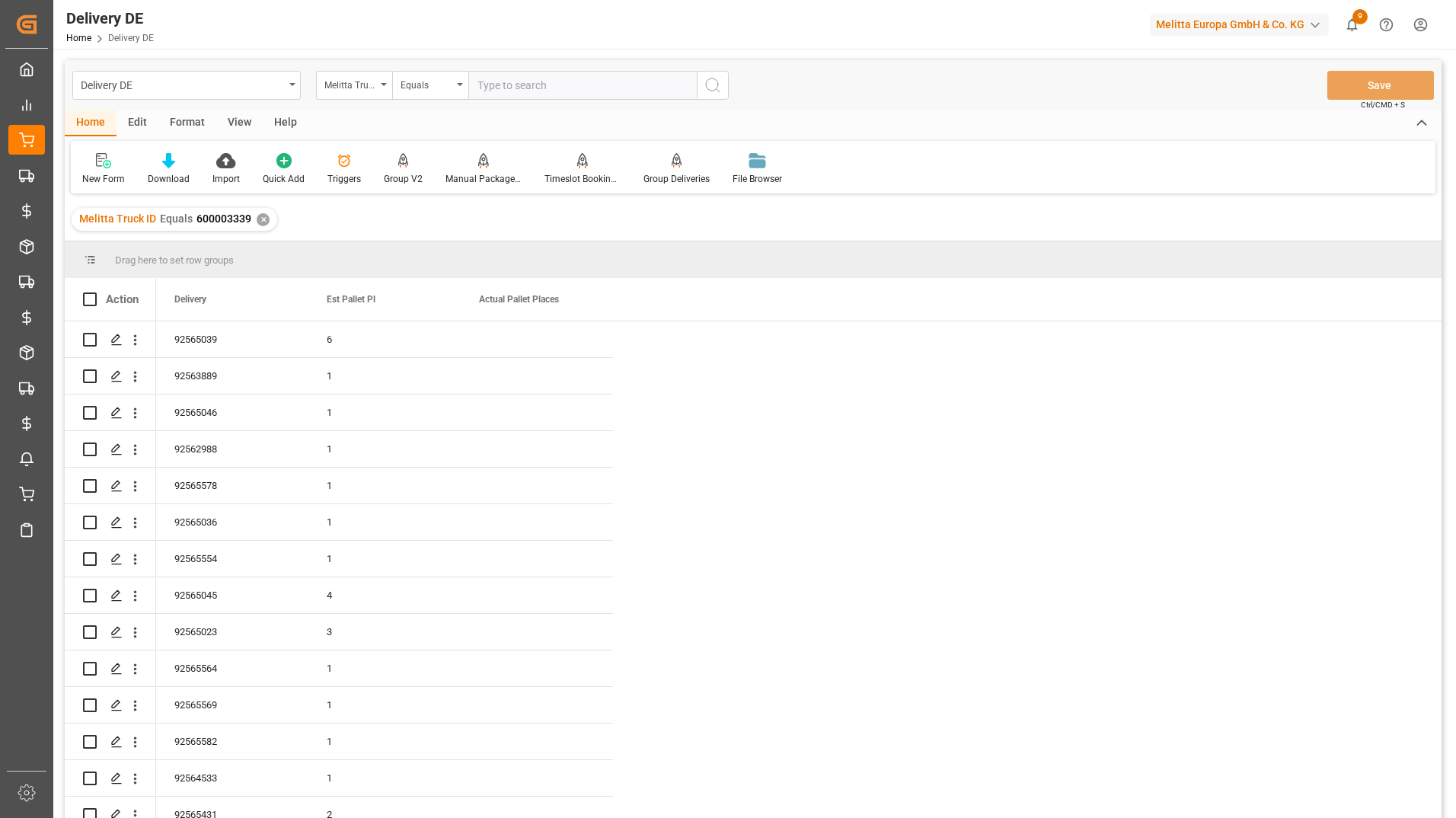
click at [644, 252] on div "Drag here to set row groups" at bounding box center [752, 260] width 1376 height 36
click at [509, 336] on div "Press SPACE to select this row." at bounding box center [537, 340] width 152 height 36
click at [513, 342] on input "Press SPACE to select this row." at bounding box center [536, 348] width 128 height 29
type input "6.5"
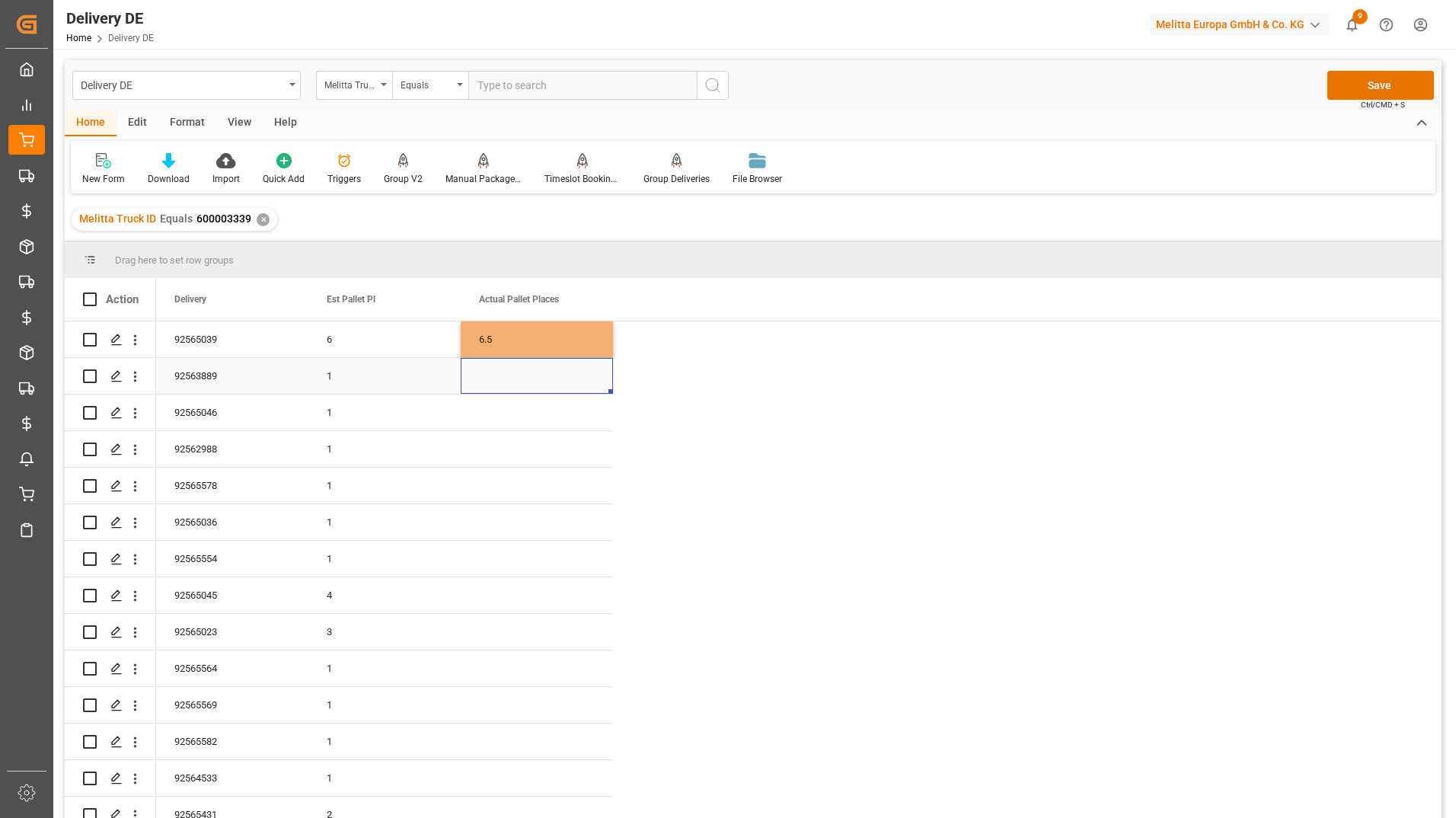
click at [499, 379] on div "Press SPACE to select this row." at bounding box center [537, 376] width 152 height 36
click at [510, 376] on input "Press SPACE to select this row." at bounding box center [536, 385] width 128 height 29
type input "1"
click at [520, 426] on div "Press SPACE to select this row." at bounding box center [537, 413] width 152 height 36
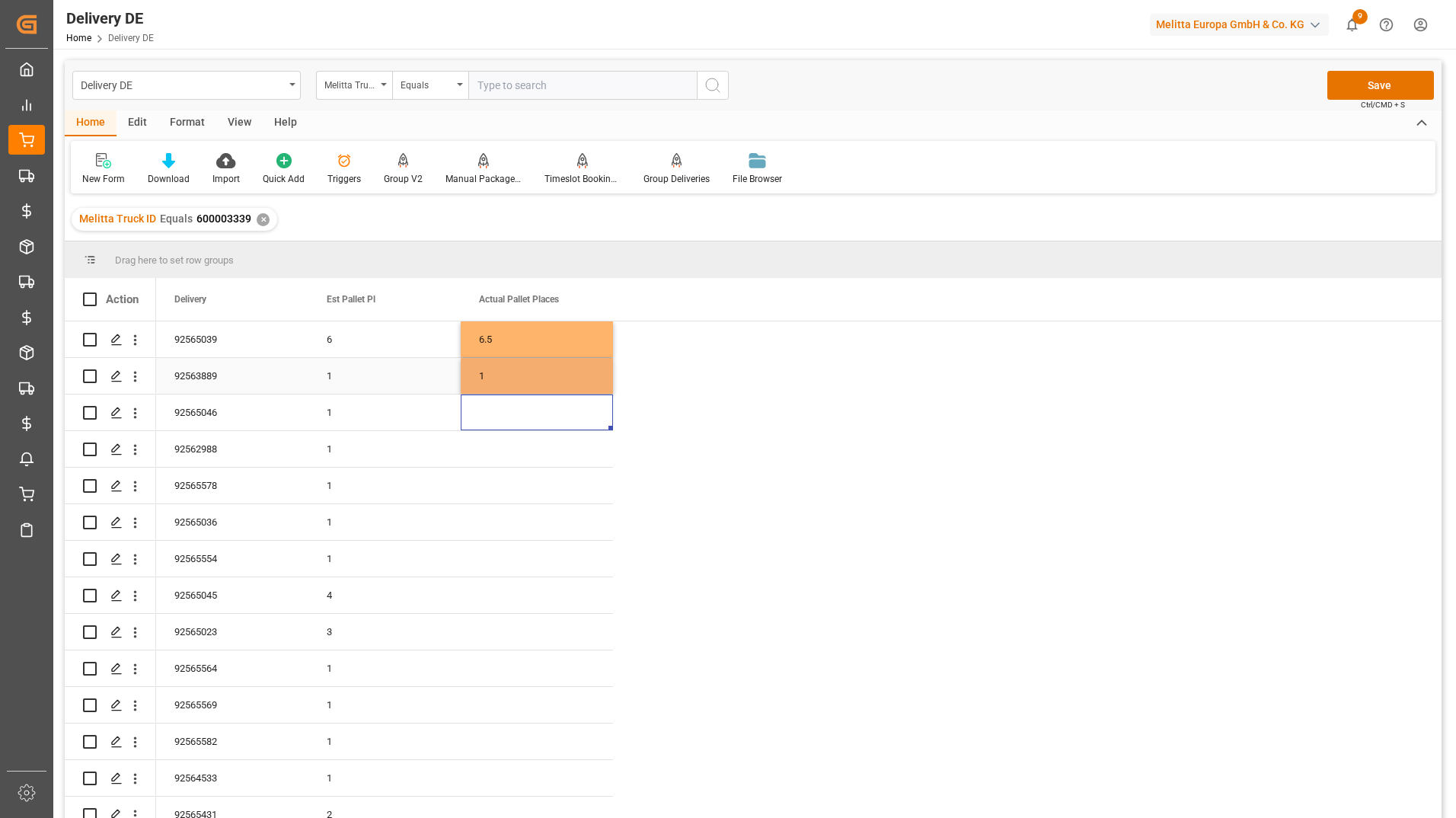
click at [561, 383] on div "1" at bounding box center [537, 376] width 152 height 36
drag, startPoint x: 611, startPoint y: 392, endPoint x: 586, endPoint y: 545, distance: 155.0
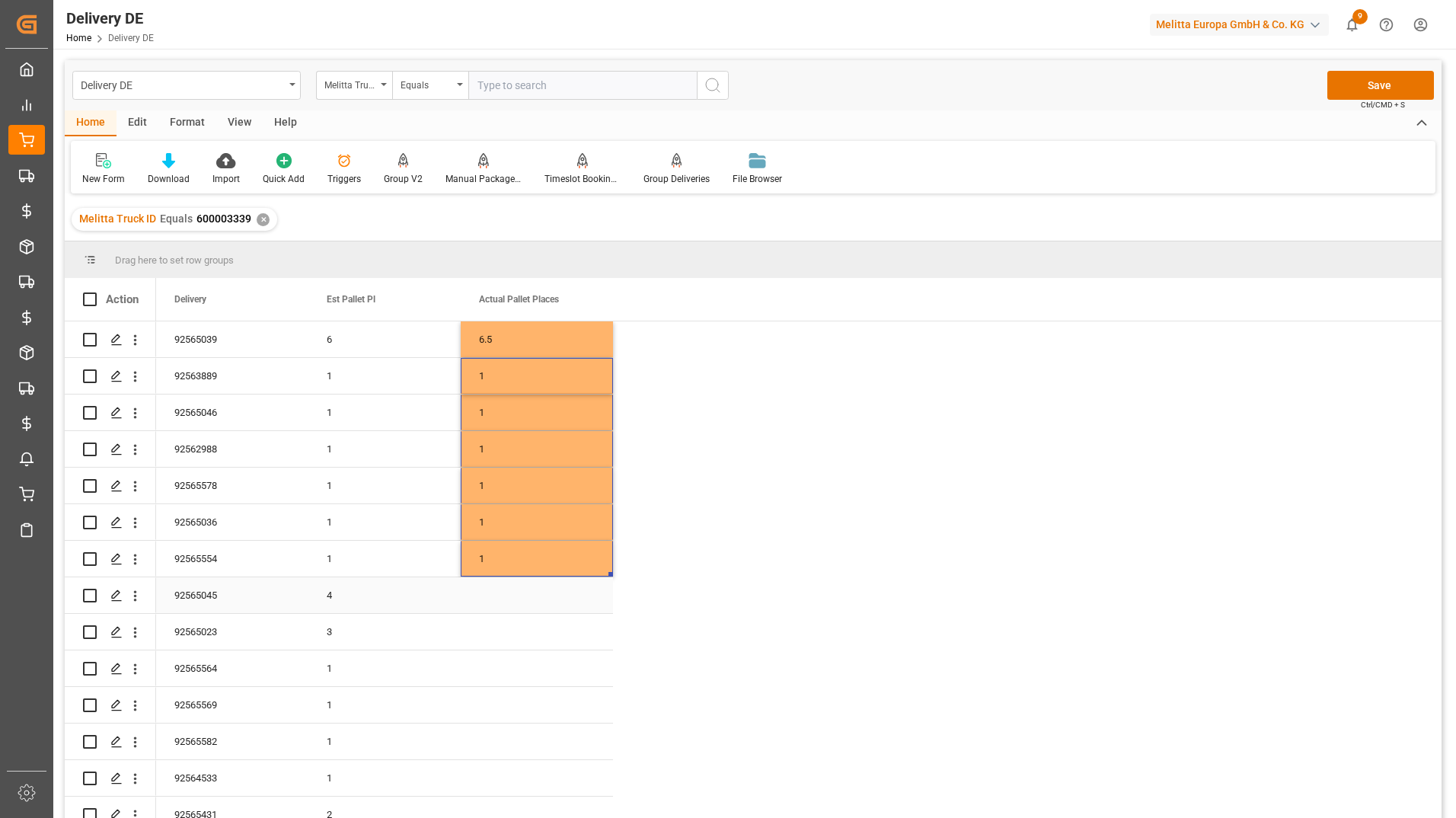
click at [514, 592] on div "Press SPACE to select this row." at bounding box center [537, 595] width 152 height 36
click at [514, 601] on input "Press SPACE to select this row." at bounding box center [536, 604] width 128 height 29
click at [520, 327] on div "6.5" at bounding box center [537, 340] width 152 height 36
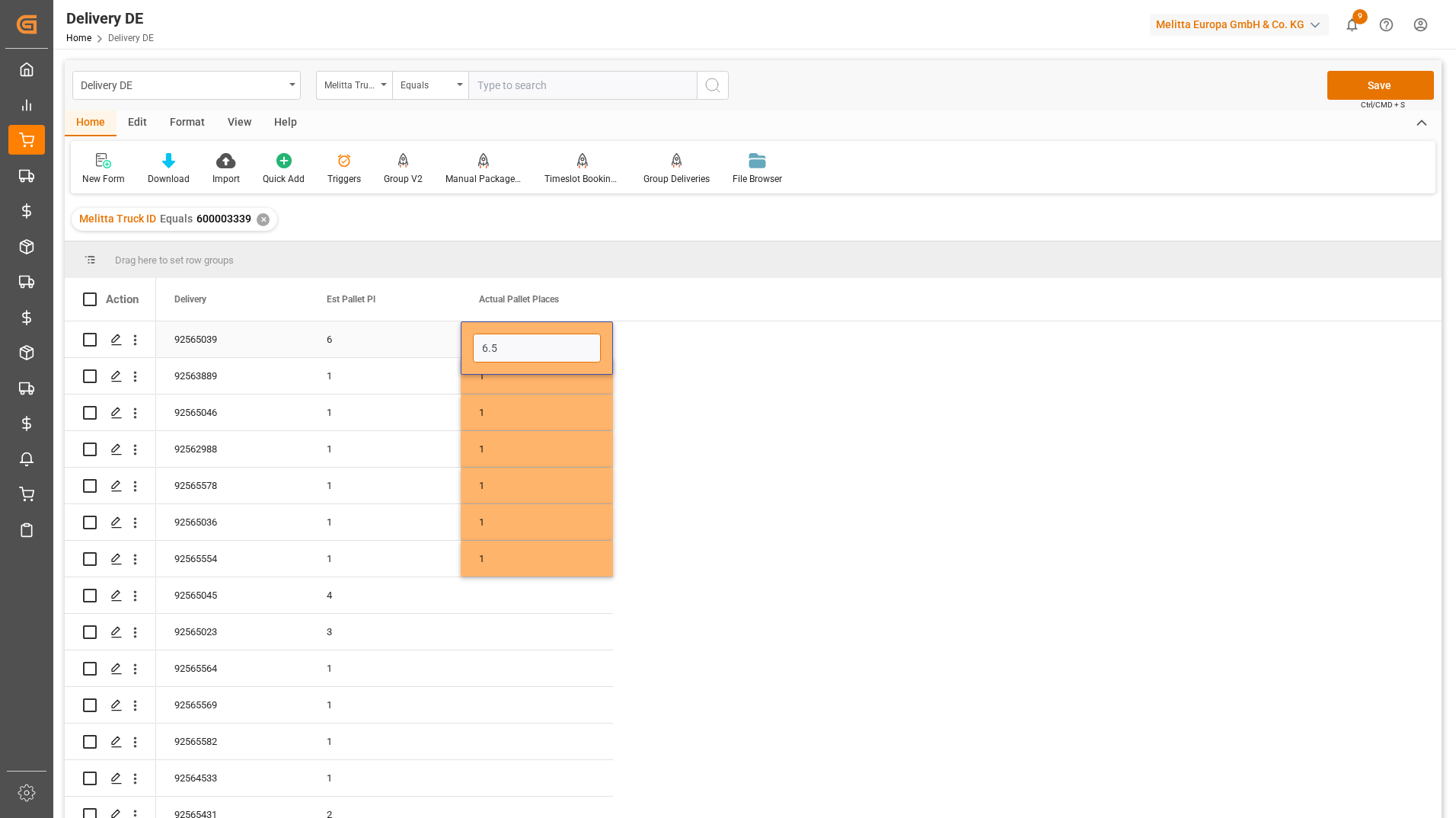
drag, startPoint x: 517, startPoint y: 342, endPoint x: 463, endPoint y: 343, distance: 54.0
click at [463, 343] on div "6.5" at bounding box center [537, 348] width 152 height 53
type input "5.25"
click at [500, 390] on div "1" at bounding box center [537, 376] width 152 height 36
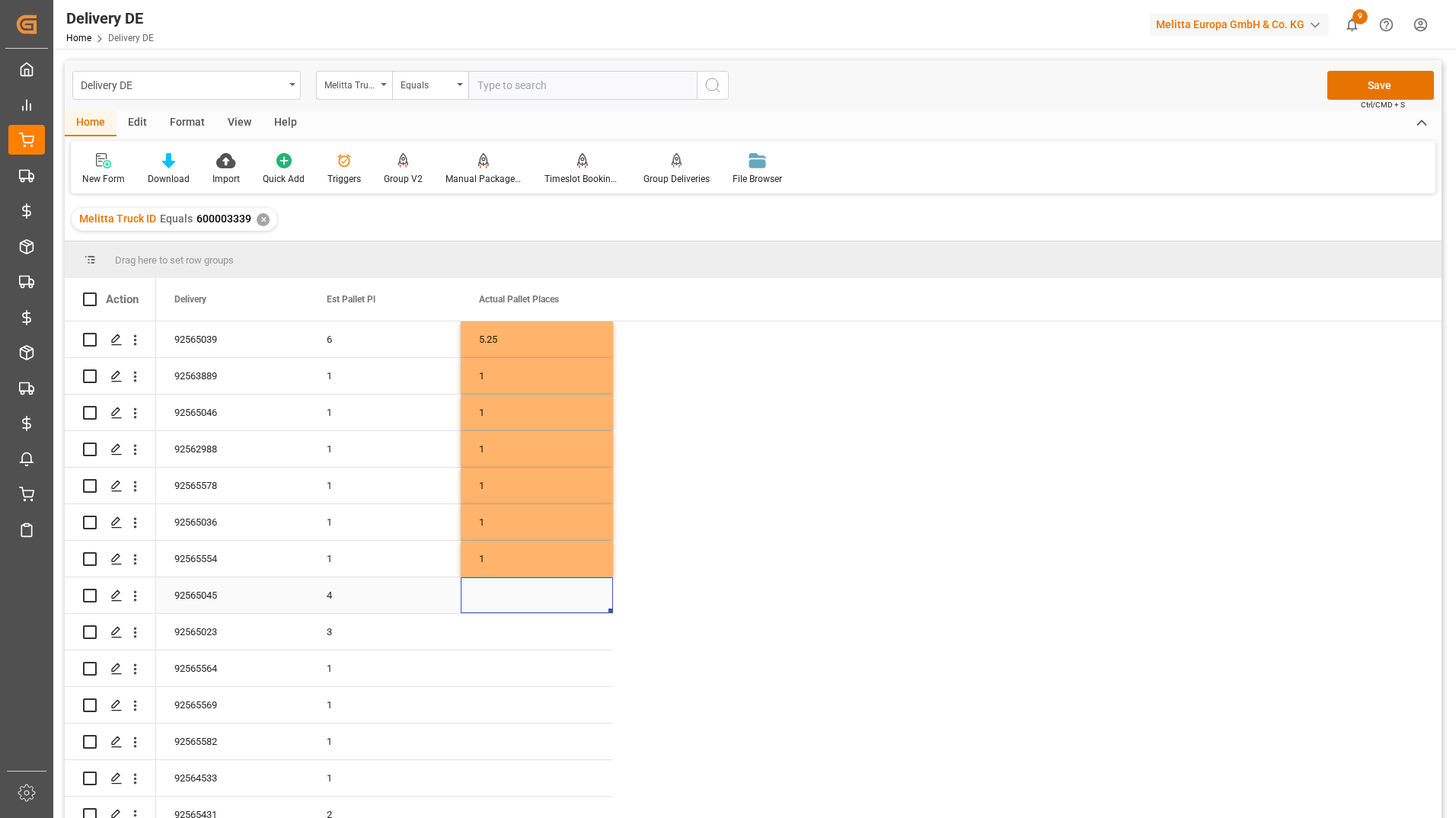
click at [510, 596] on div "Press SPACE to select this row." at bounding box center [537, 595] width 152 height 36
click at [495, 601] on input "Press SPACE to select this row." at bounding box center [536, 604] width 128 height 29
type input "3.5"
click at [502, 633] on div "Press SPACE to select this row." at bounding box center [537, 632] width 152 height 36
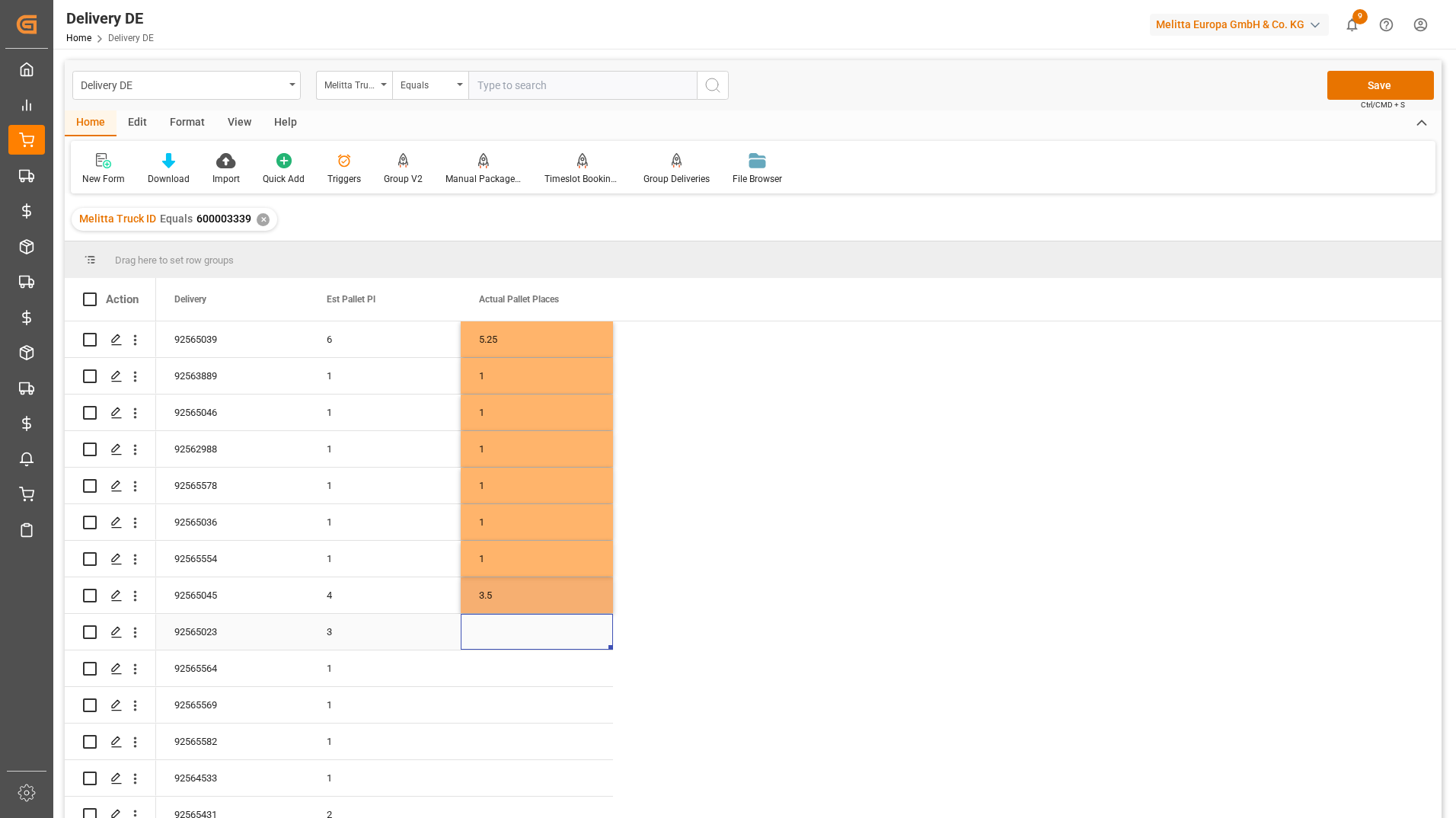
click at [503, 633] on div "Press SPACE to select this row." at bounding box center [537, 632] width 152 height 36
click at [522, 641] on input "Press SPACE to select this row." at bounding box center [536, 640] width 128 height 29
type input "2.75"
click at [506, 680] on div "Press SPACE to select this row." at bounding box center [537, 669] width 152 height 36
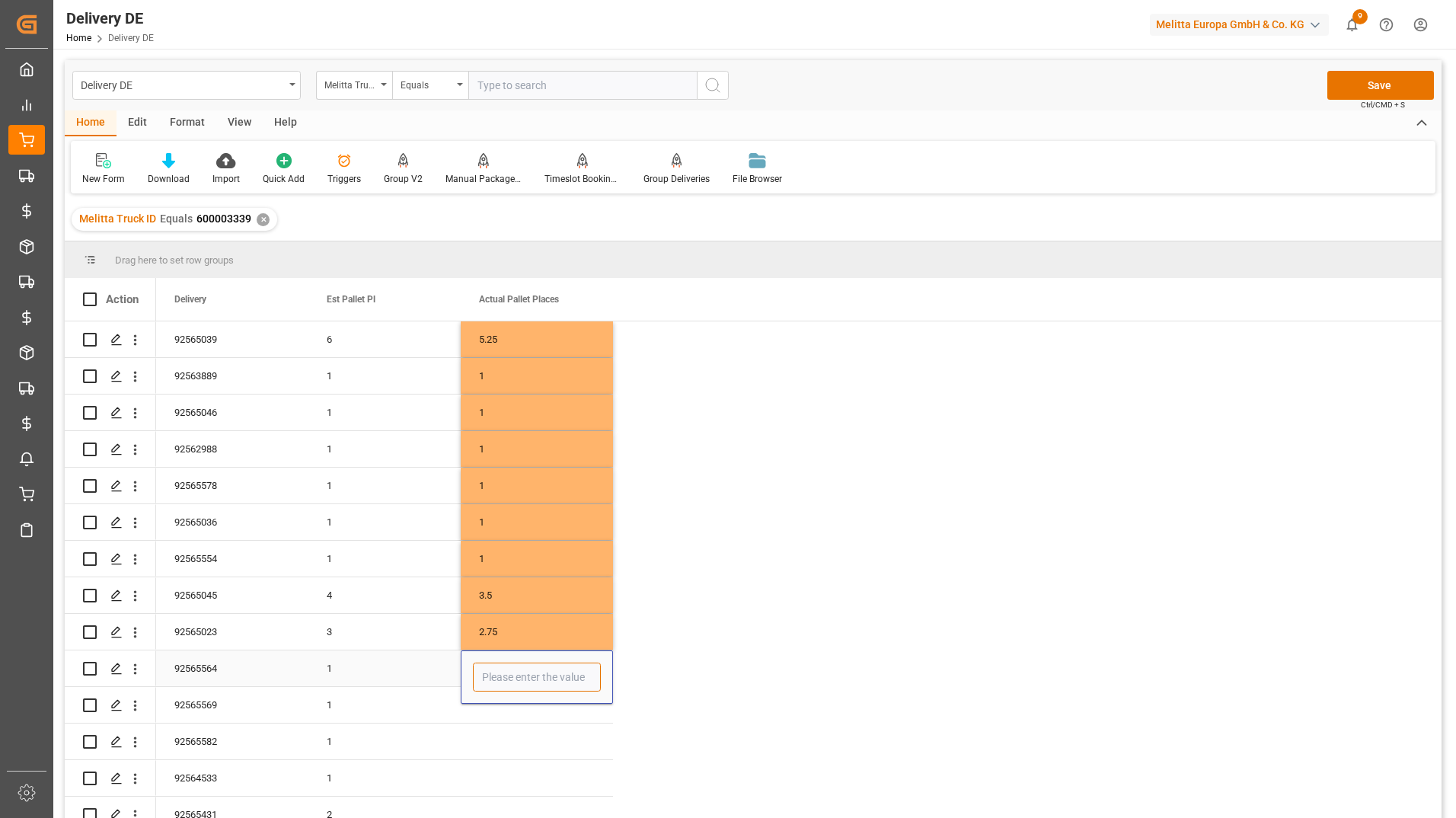
click at [520, 673] on input "Press SPACE to select this row." at bounding box center [536, 678] width 128 height 29
type input "7"
type input "0.75"
click at [582, 706] on div "Press SPACE to select this row." at bounding box center [537, 706] width 152 height 36
click at [578, 670] on div "0.75" at bounding box center [537, 669] width 152 height 36
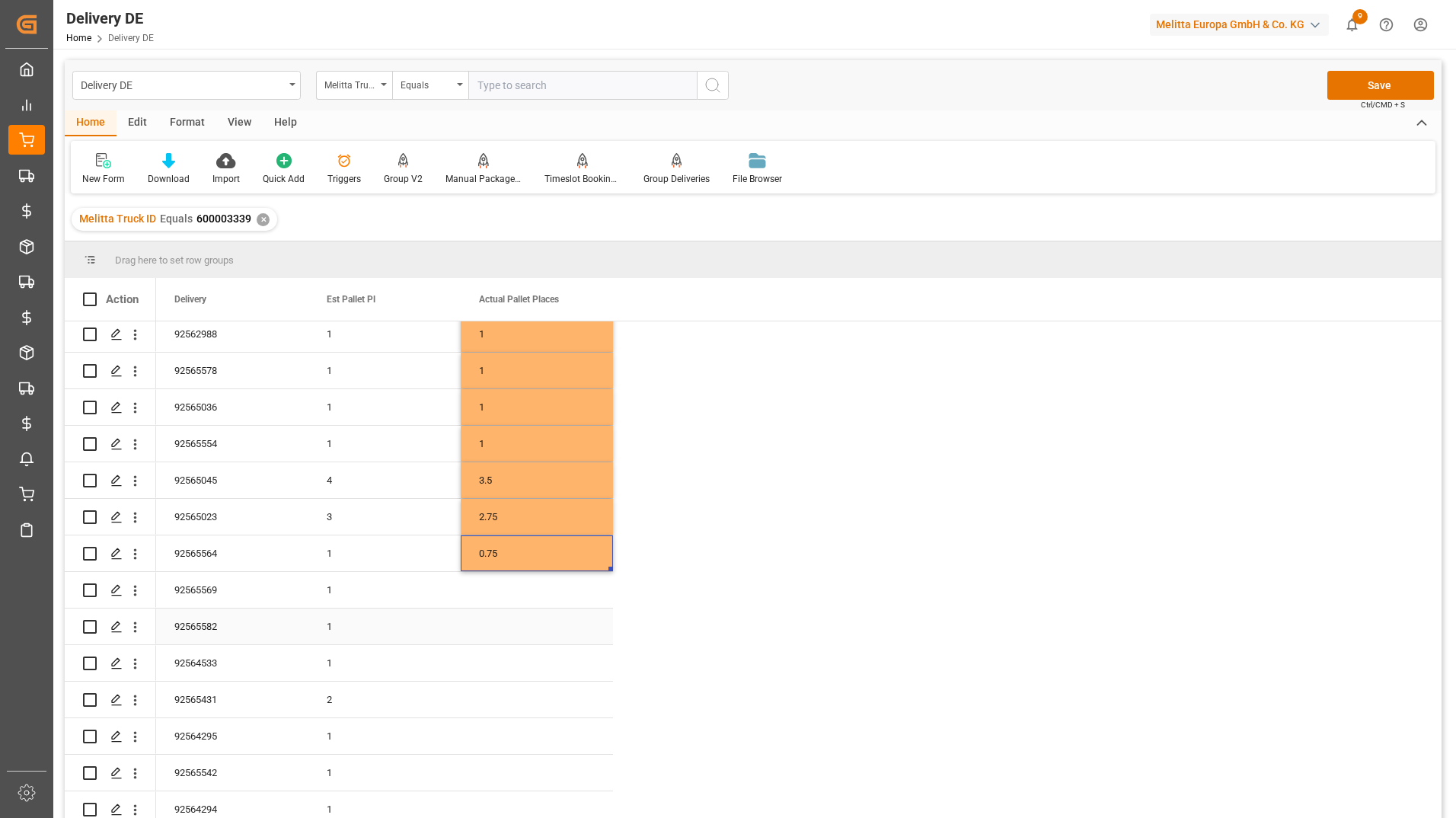
scroll to position [152, 0]
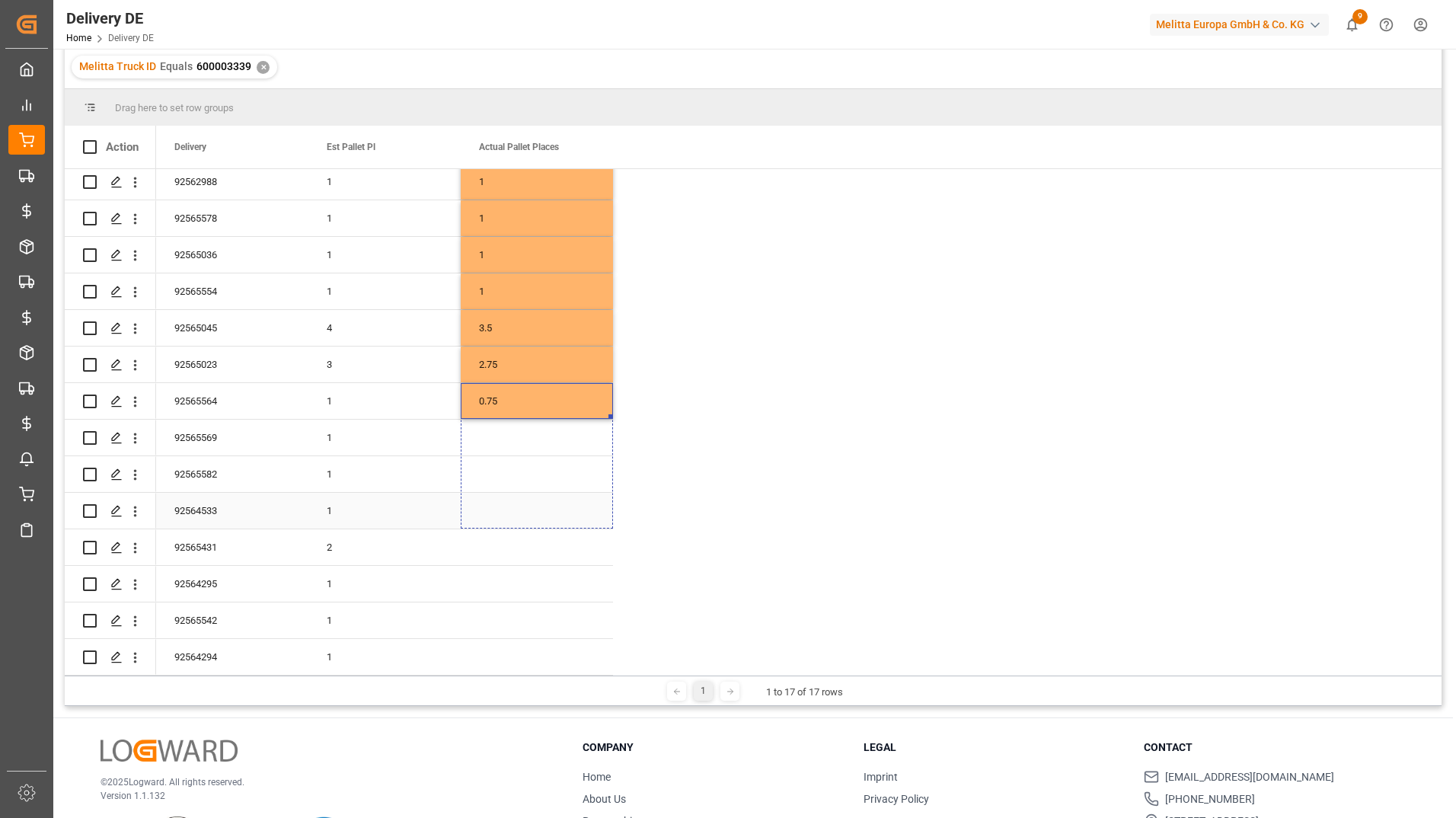
drag, startPoint x: 610, startPoint y: 407, endPoint x: 583, endPoint y: 518, distance: 114.2
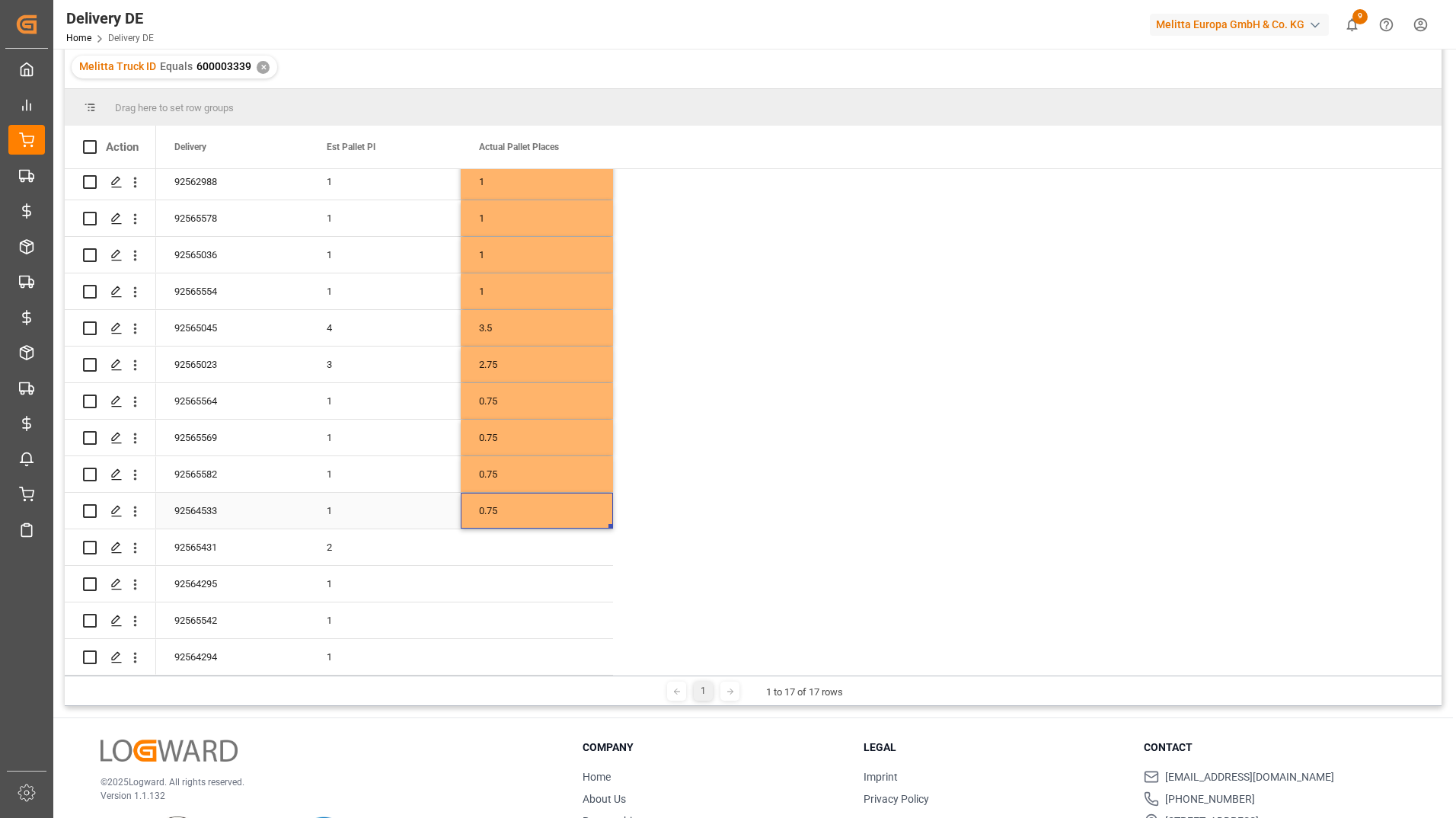
click at [545, 510] on div "0.75" at bounding box center [537, 511] width 152 height 36
click at [511, 572] on div "Press SPACE to select this row." at bounding box center [537, 584] width 152 height 36
click at [512, 602] on div "Press SPACE to select this row." at bounding box center [537, 621] width 152 height 36
click at [512, 640] on div "Press SPACE to select this row." at bounding box center [537, 658] width 152 height 36
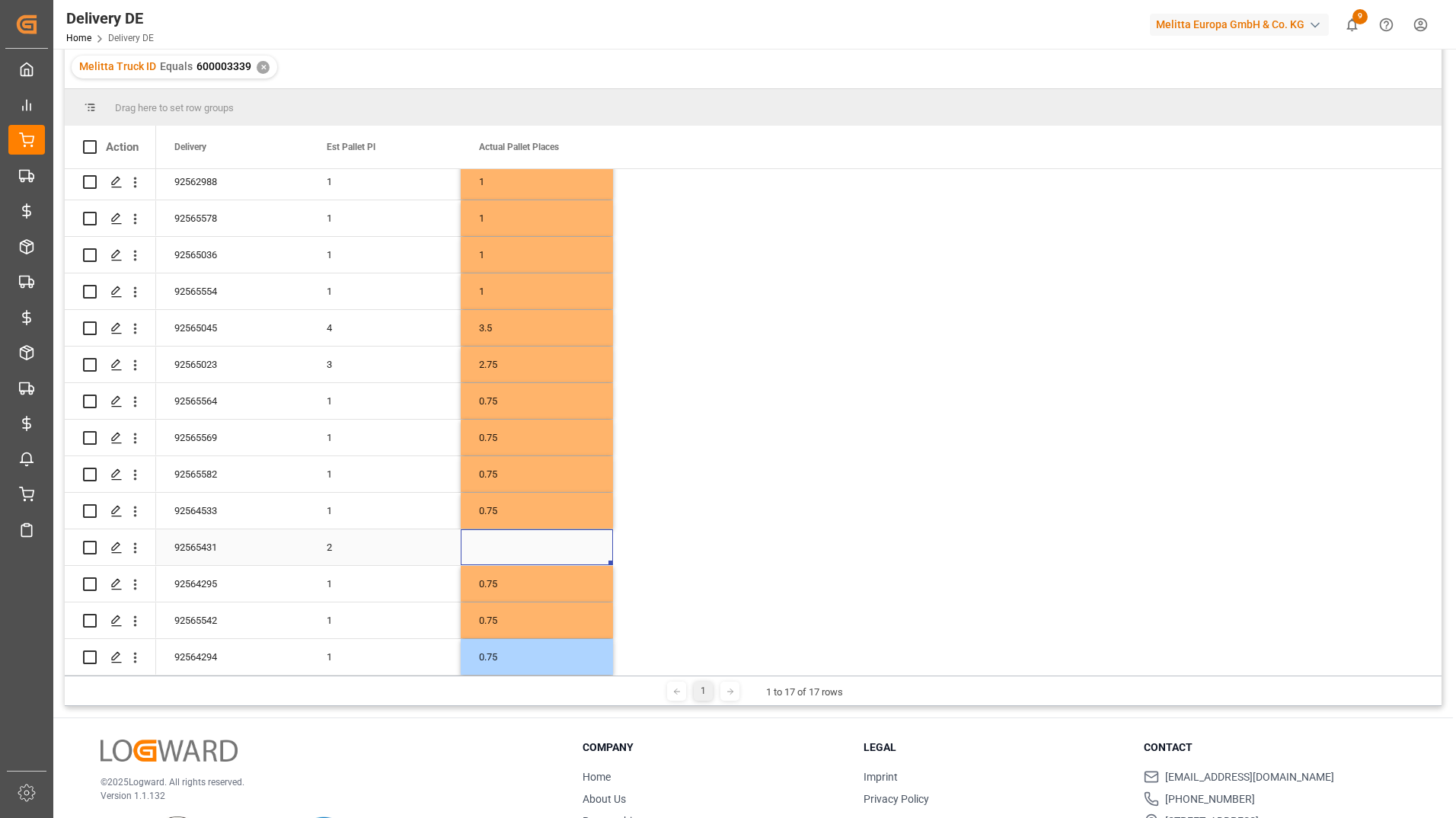
click at [521, 529] on div "Press SPACE to select this row." at bounding box center [537, 547] width 152 height 36
click at [520, 529] on div "Press SPACE to select this row." at bounding box center [537, 547] width 152 height 36
click at [524, 542] on input "Press SPACE to select this row." at bounding box center [536, 556] width 128 height 29
type input "1.75"
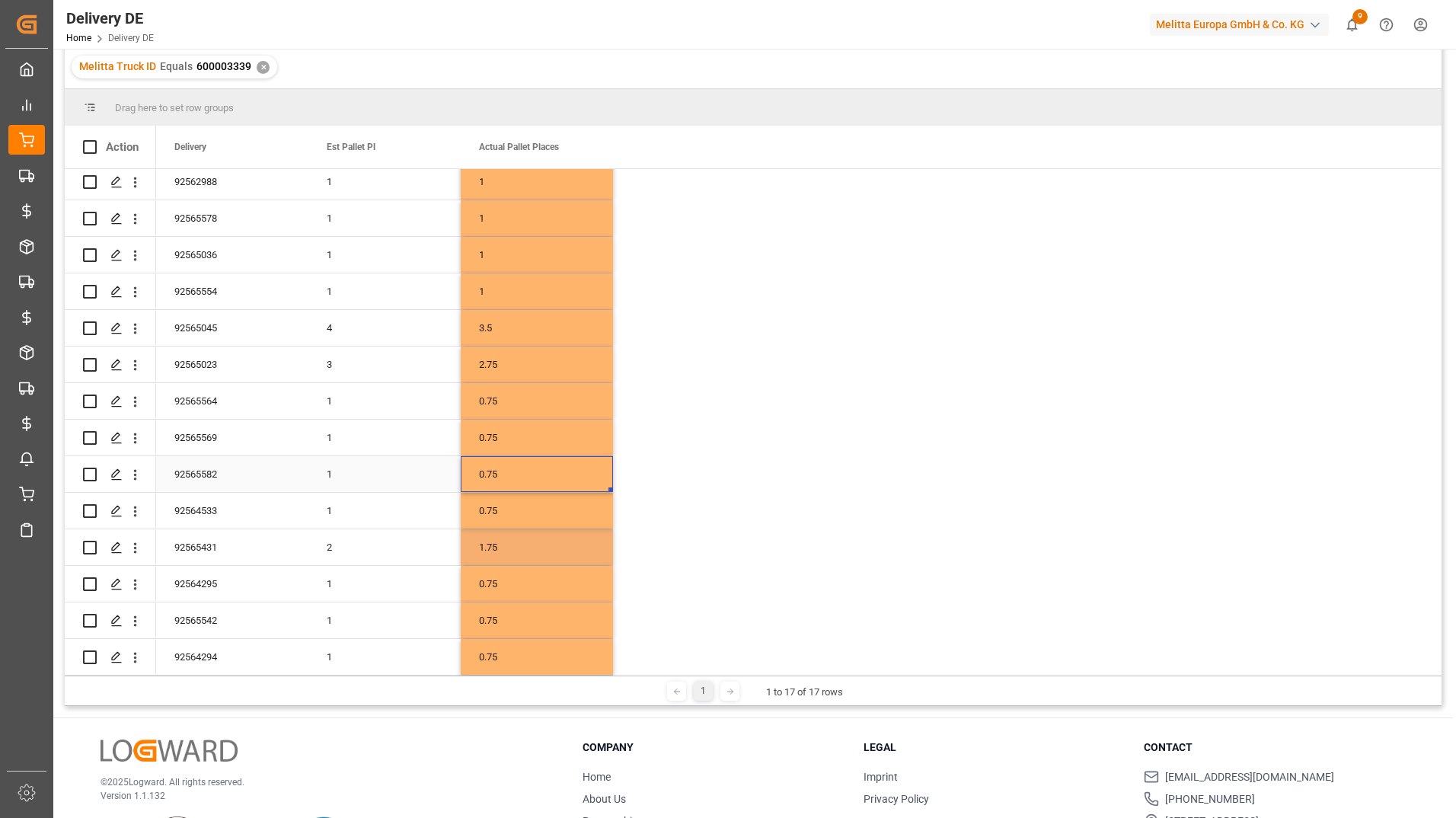
click at [535, 479] on div "0.75" at bounding box center [537, 475] width 152 height 36
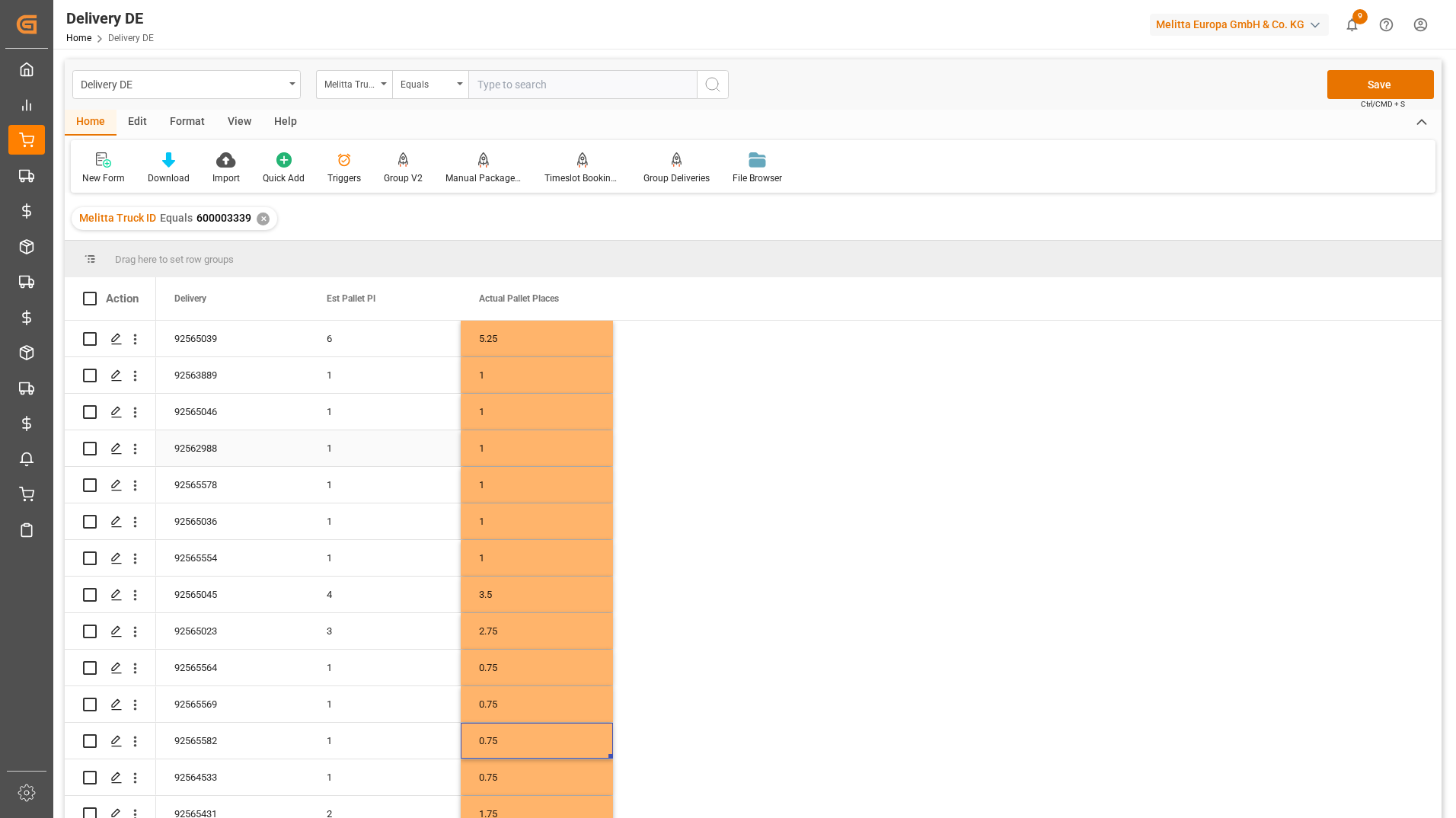
scroll to position [0, 0]
click at [1373, 84] on button "Save" at bounding box center [1381, 85] width 107 height 29
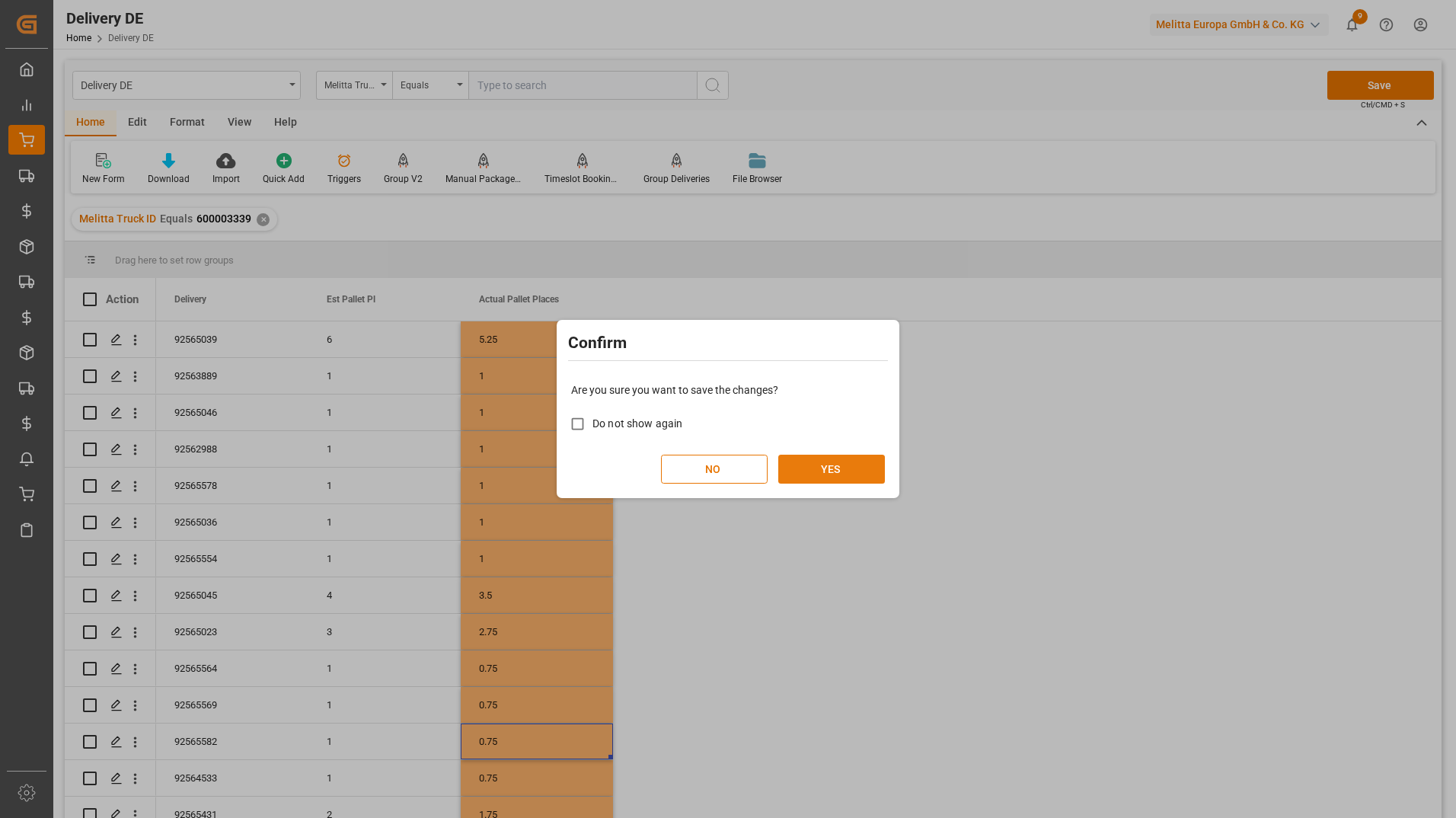
click at [827, 481] on button "YES" at bounding box center [831, 469] width 107 height 29
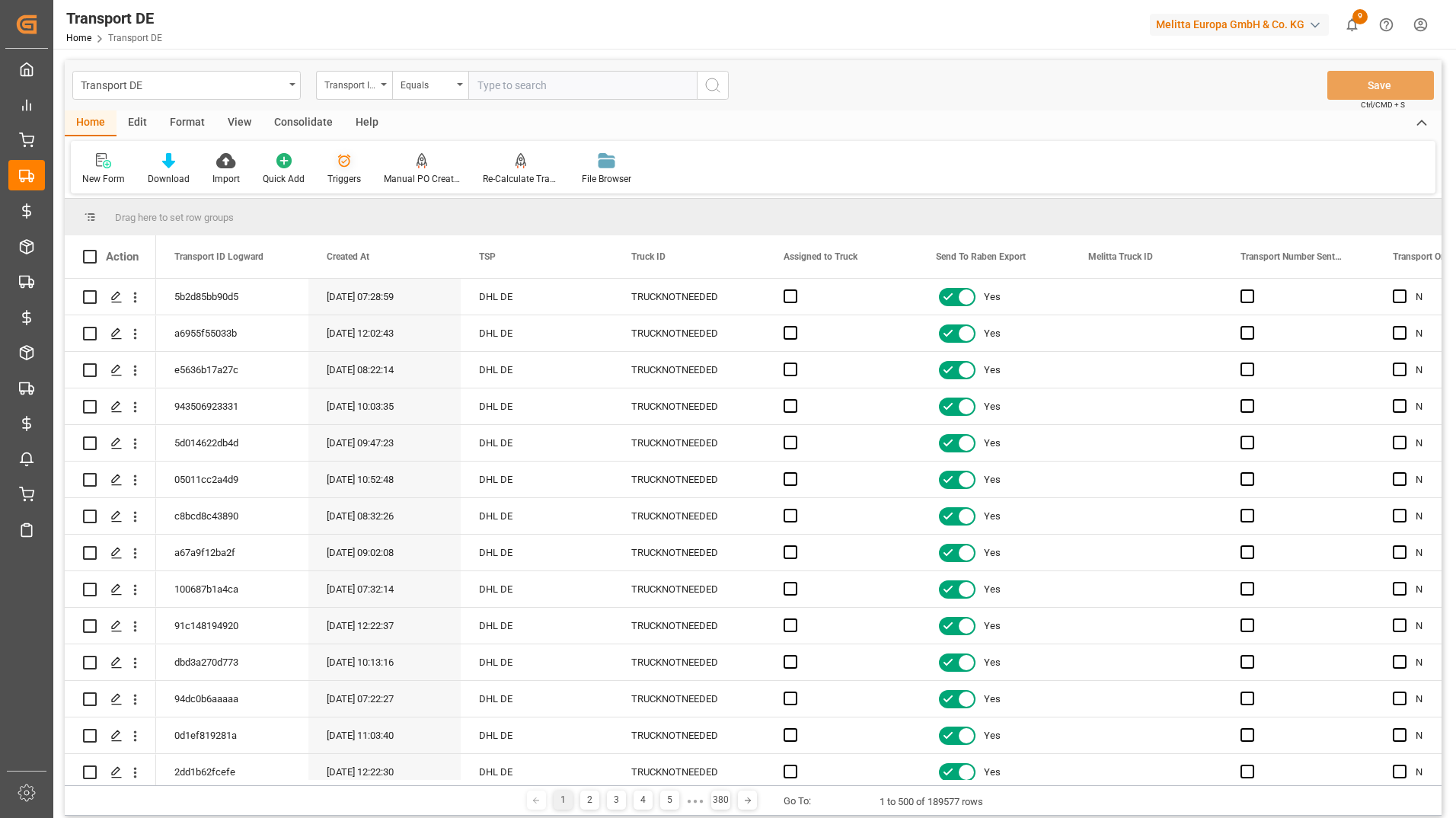
click at [350, 165] on div at bounding box center [344, 160] width 34 height 16
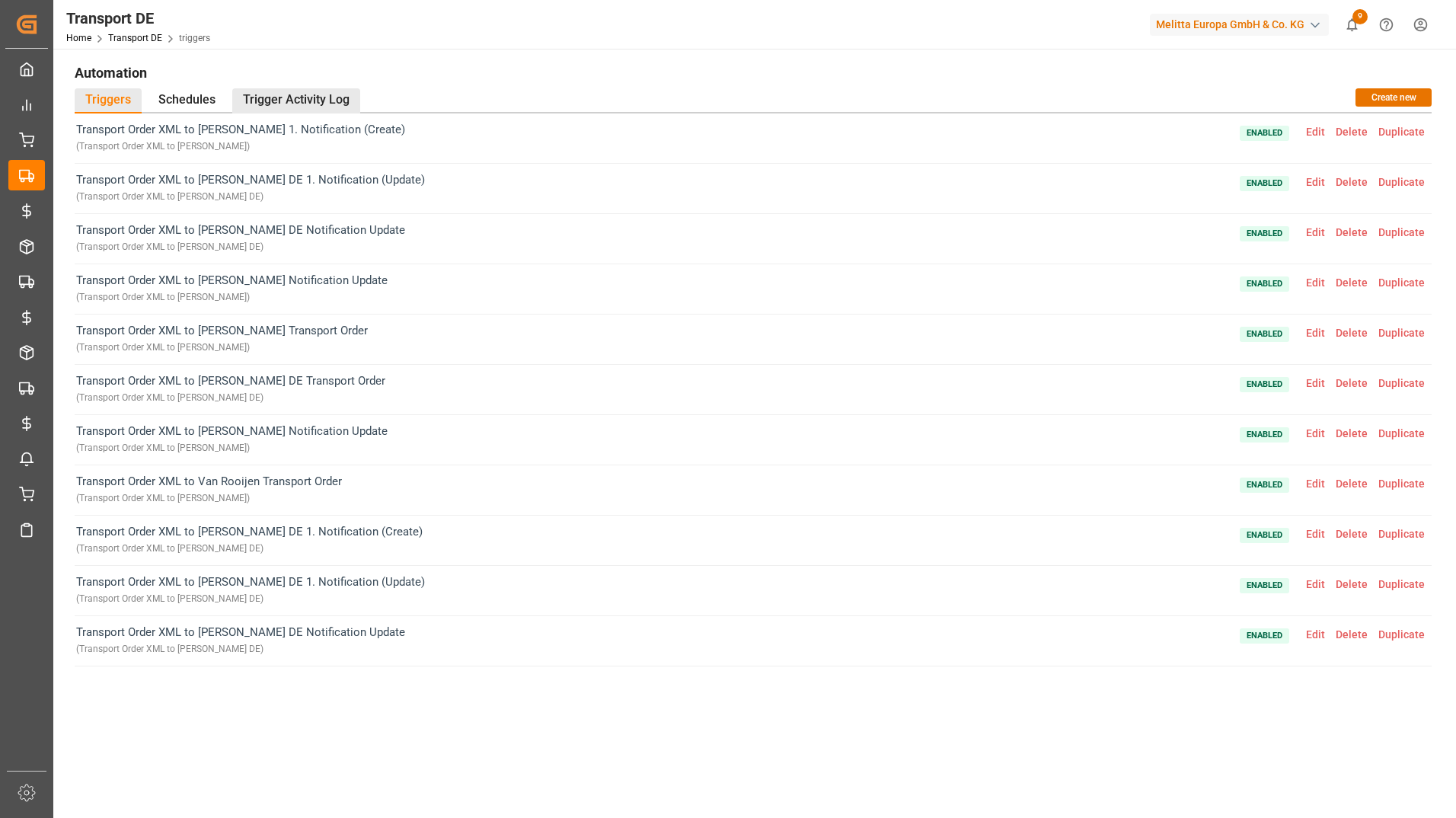
click at [264, 89] on div "Trigger Activity Log" at bounding box center [295, 101] width 128 height 25
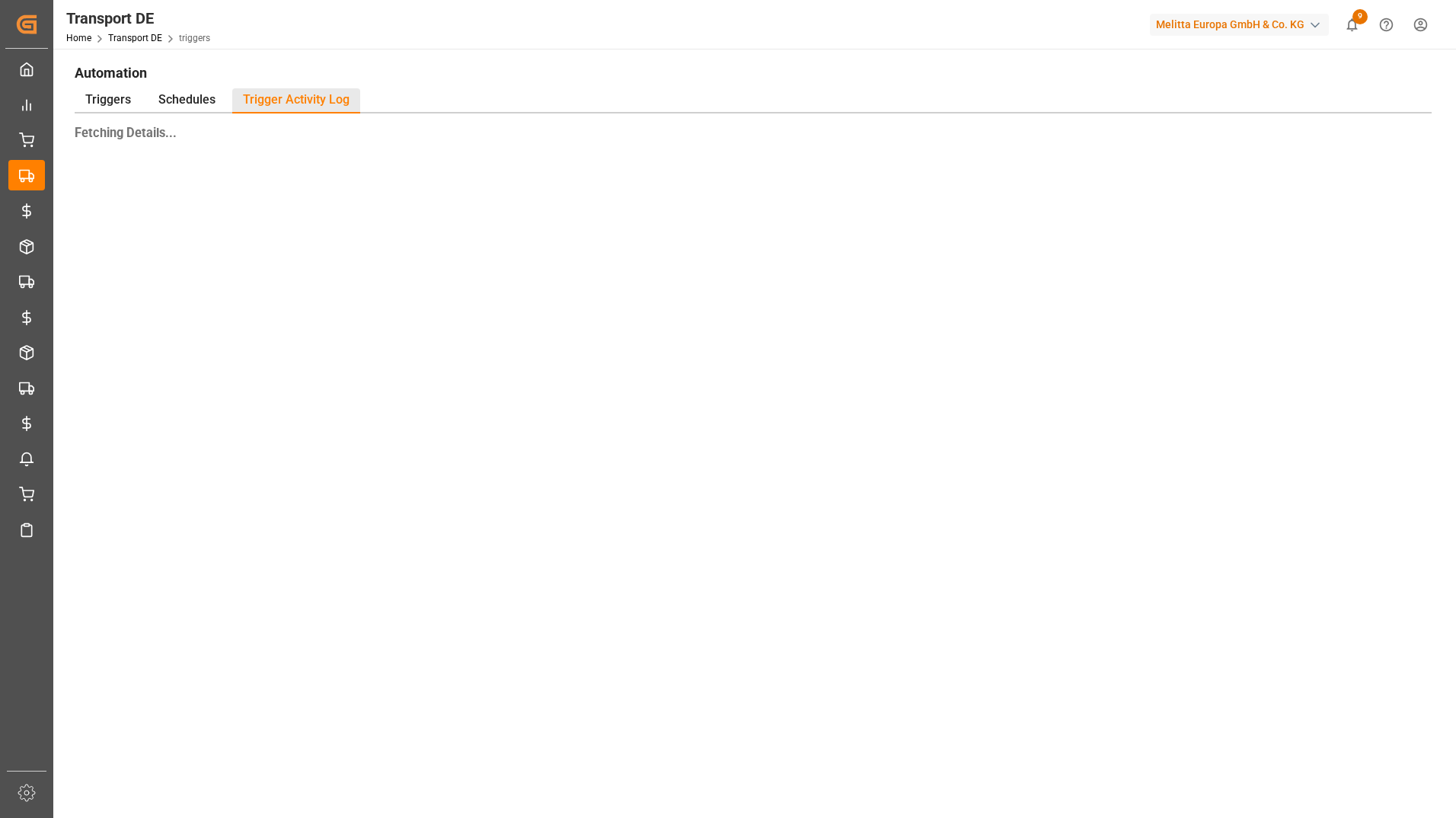
click at [495, 63] on h1 "Automation" at bounding box center [752, 72] width 1357 height 26
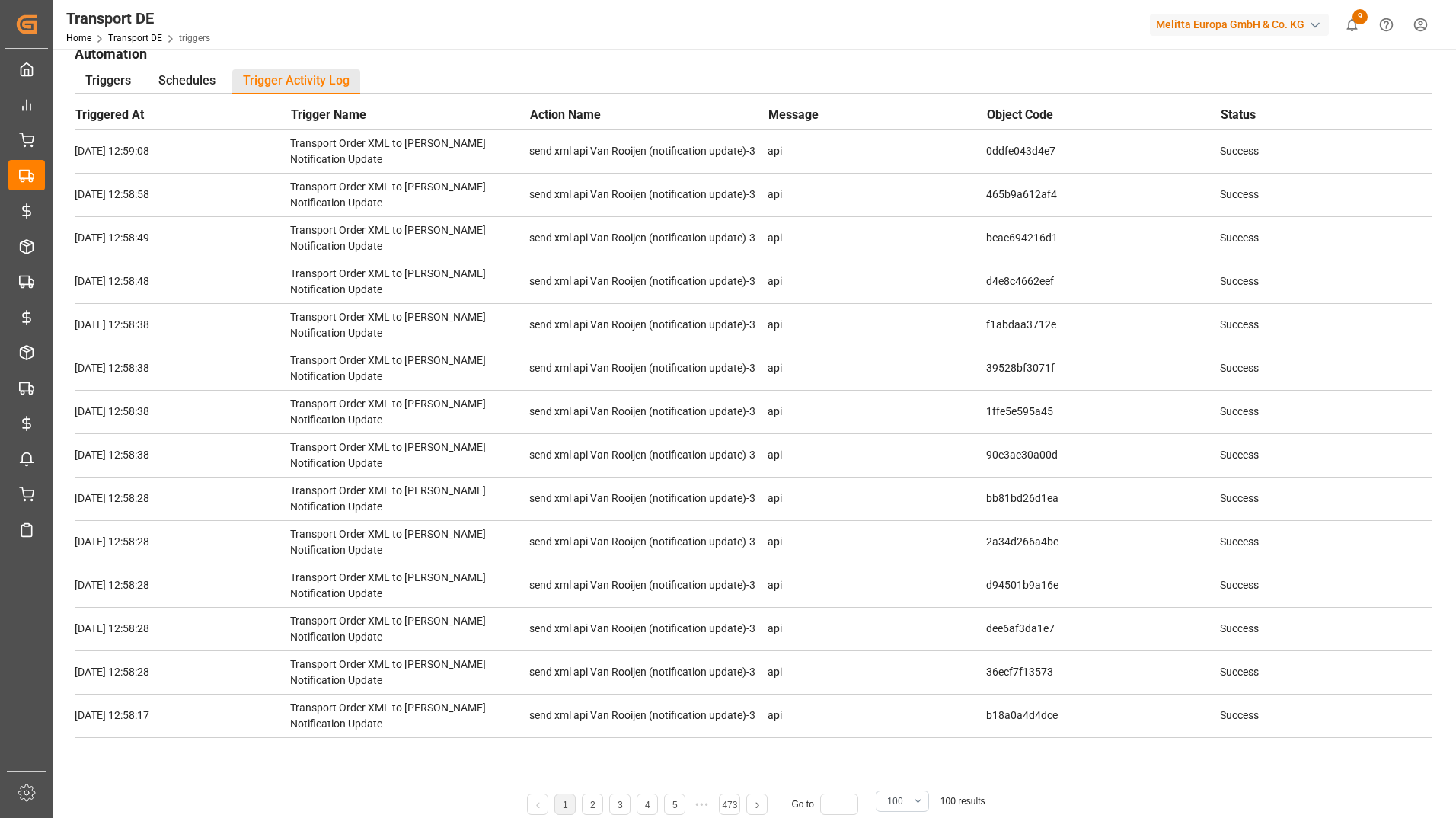
scroll to position [76, 0]
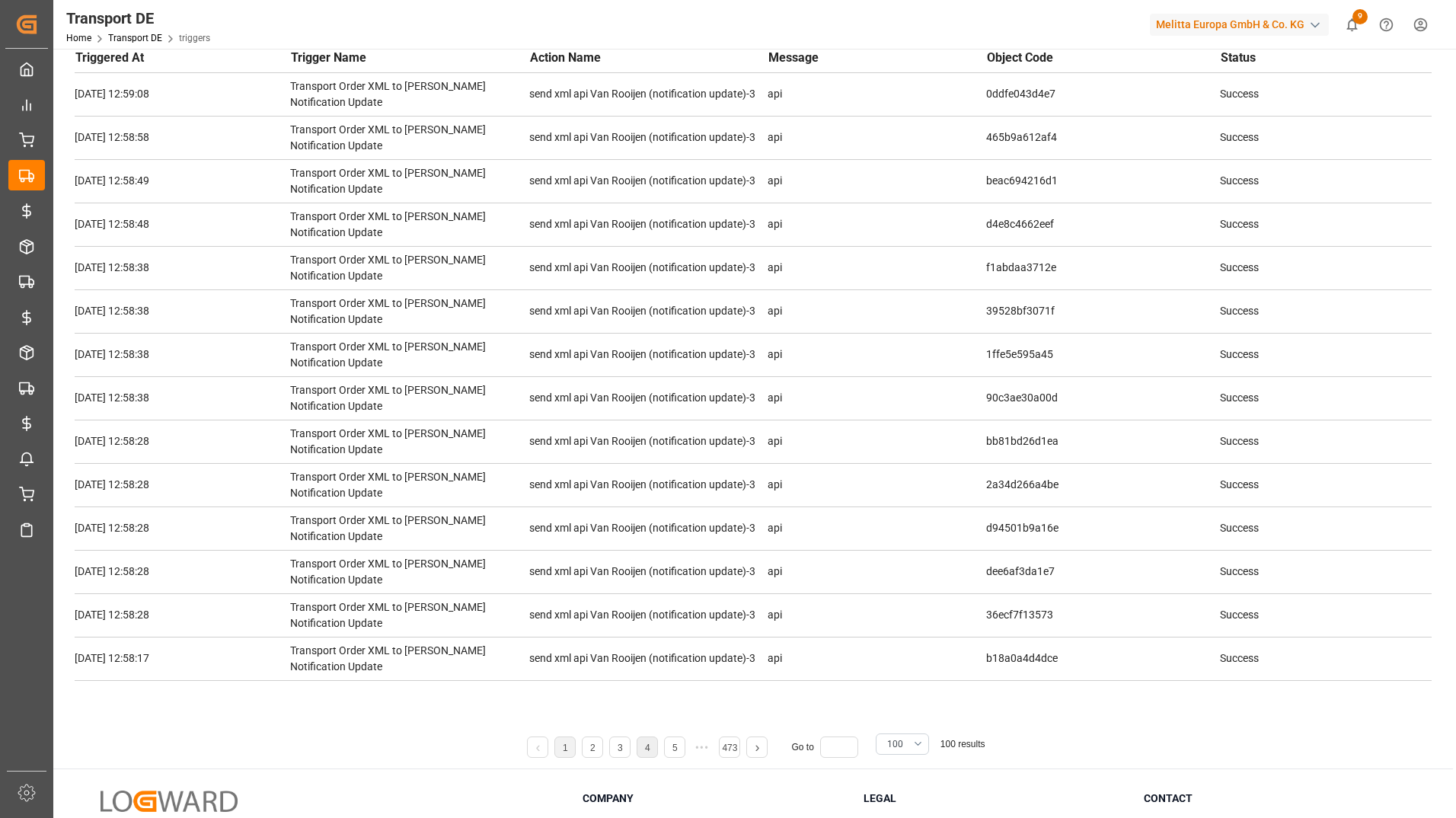
click at [645, 751] on link "4" at bounding box center [647, 748] width 5 height 11
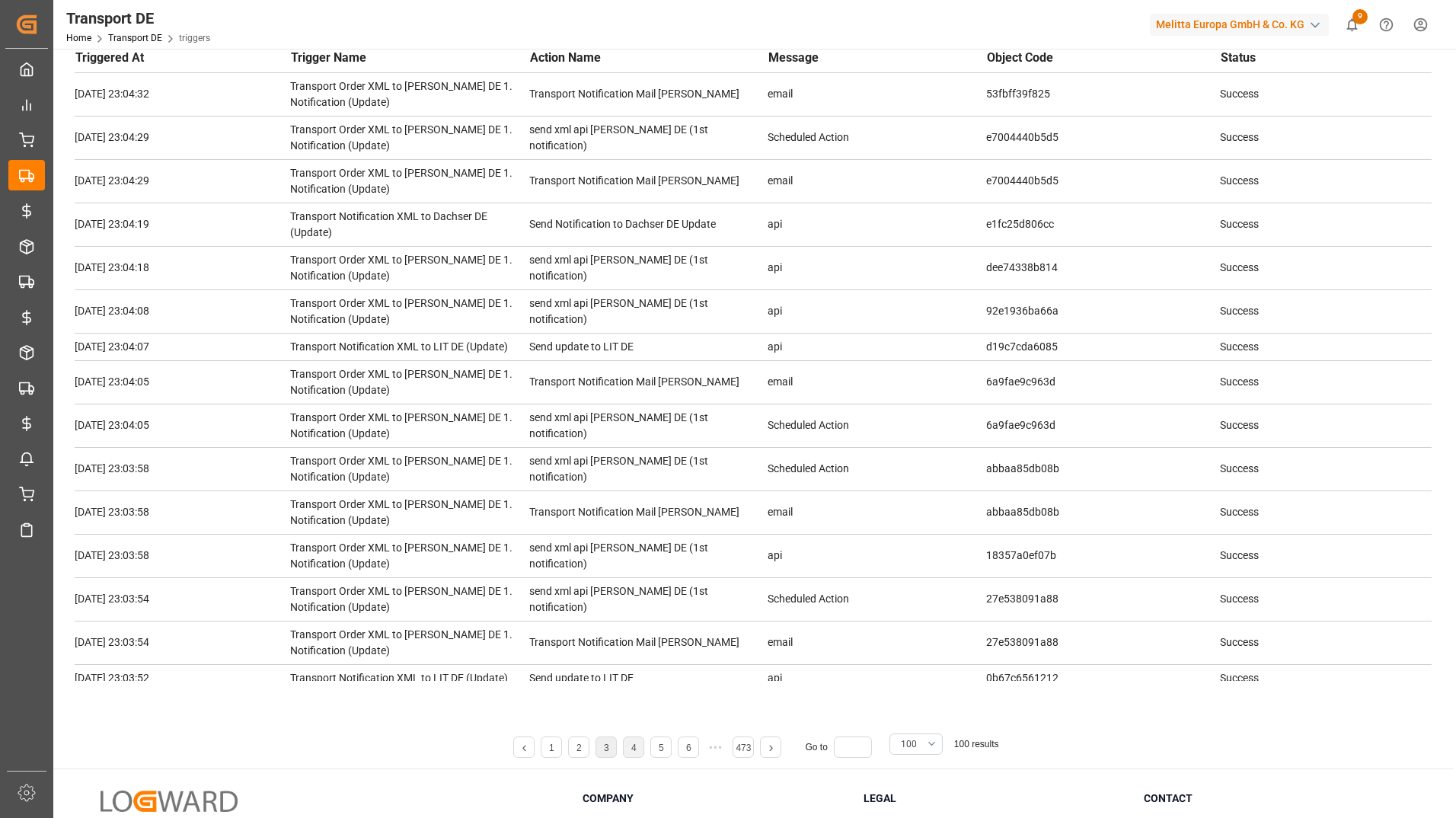
click at [607, 752] on link "3" at bounding box center [607, 748] width 5 height 11
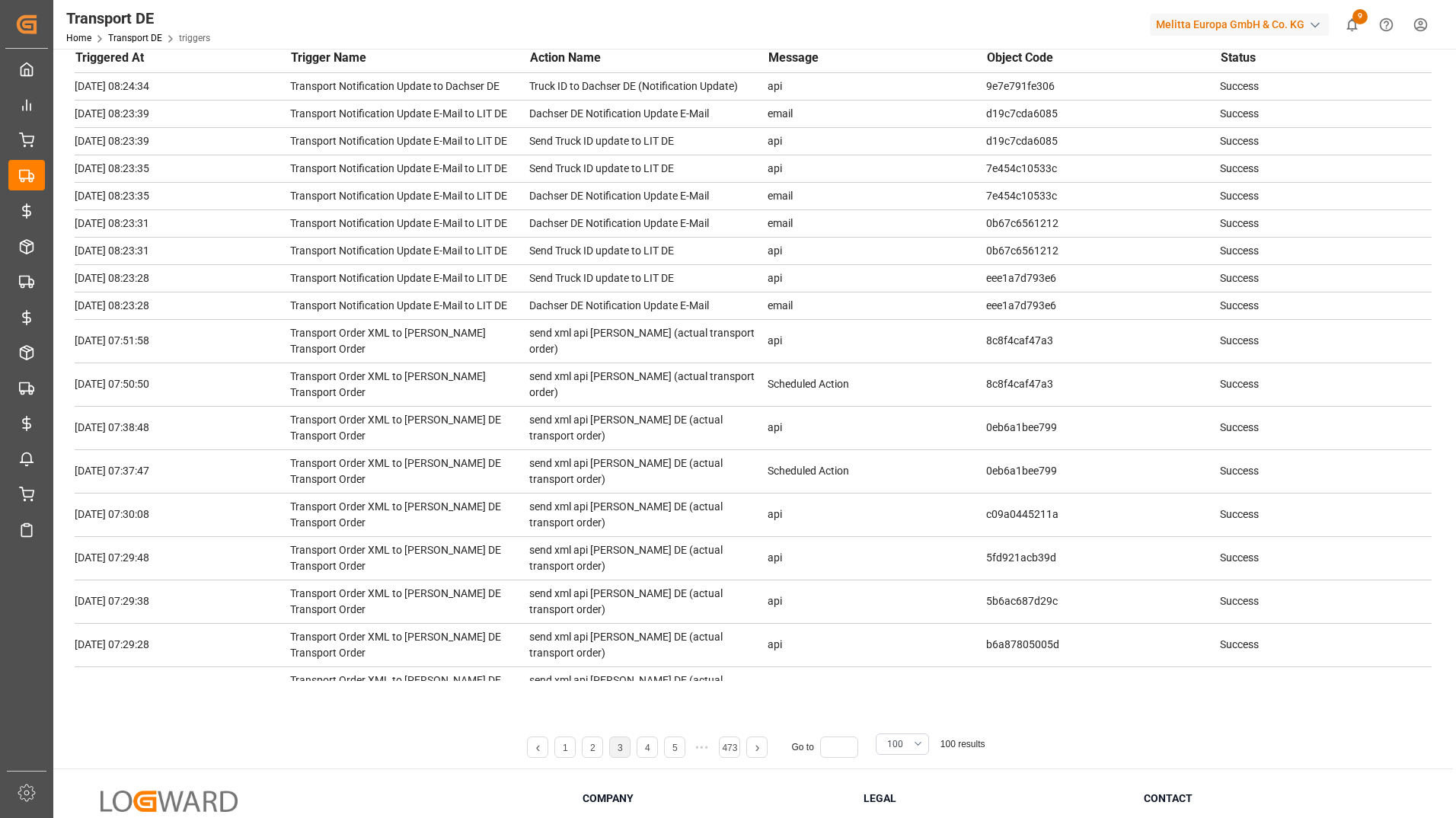
scroll to position [1022, 0]
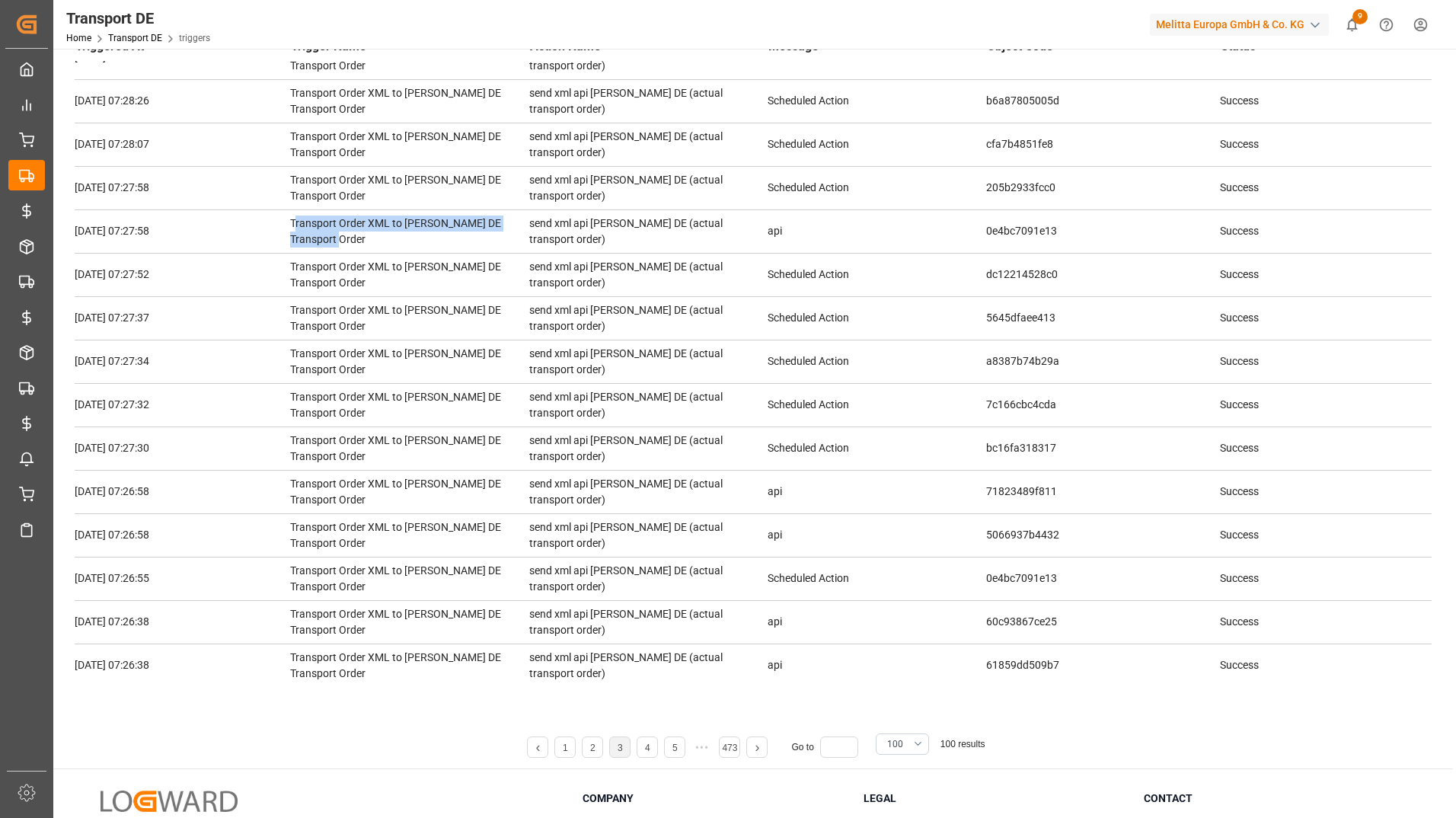
drag, startPoint x: 301, startPoint y: 352, endPoint x: 402, endPoint y: 373, distance: 103.2
click at [402, 253] on td "Transport Order XML to Hartmann DE Transport Order" at bounding box center [409, 231] width 239 height 43
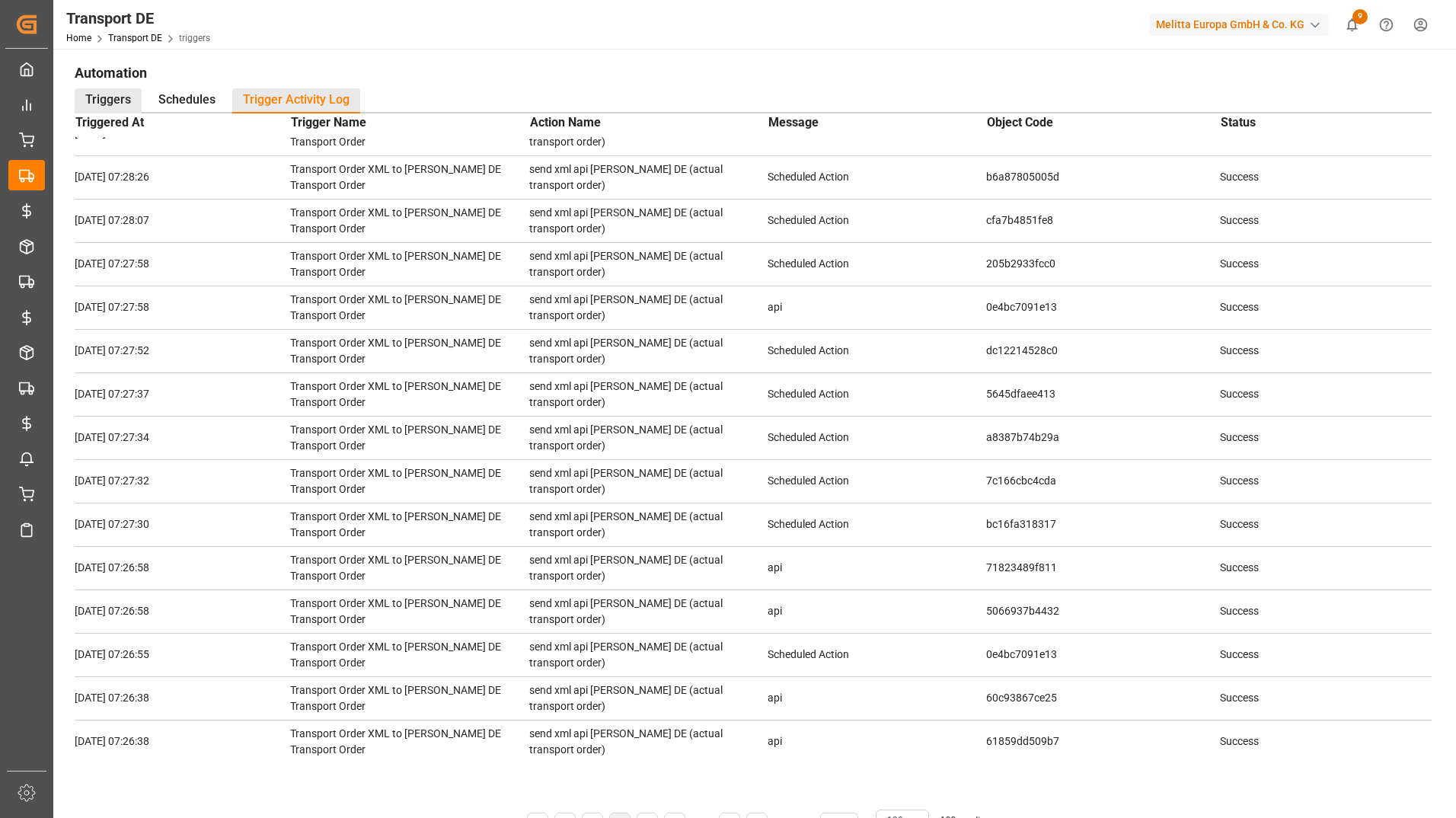
click at [120, 95] on div "Triggers" at bounding box center [108, 101] width 67 height 25
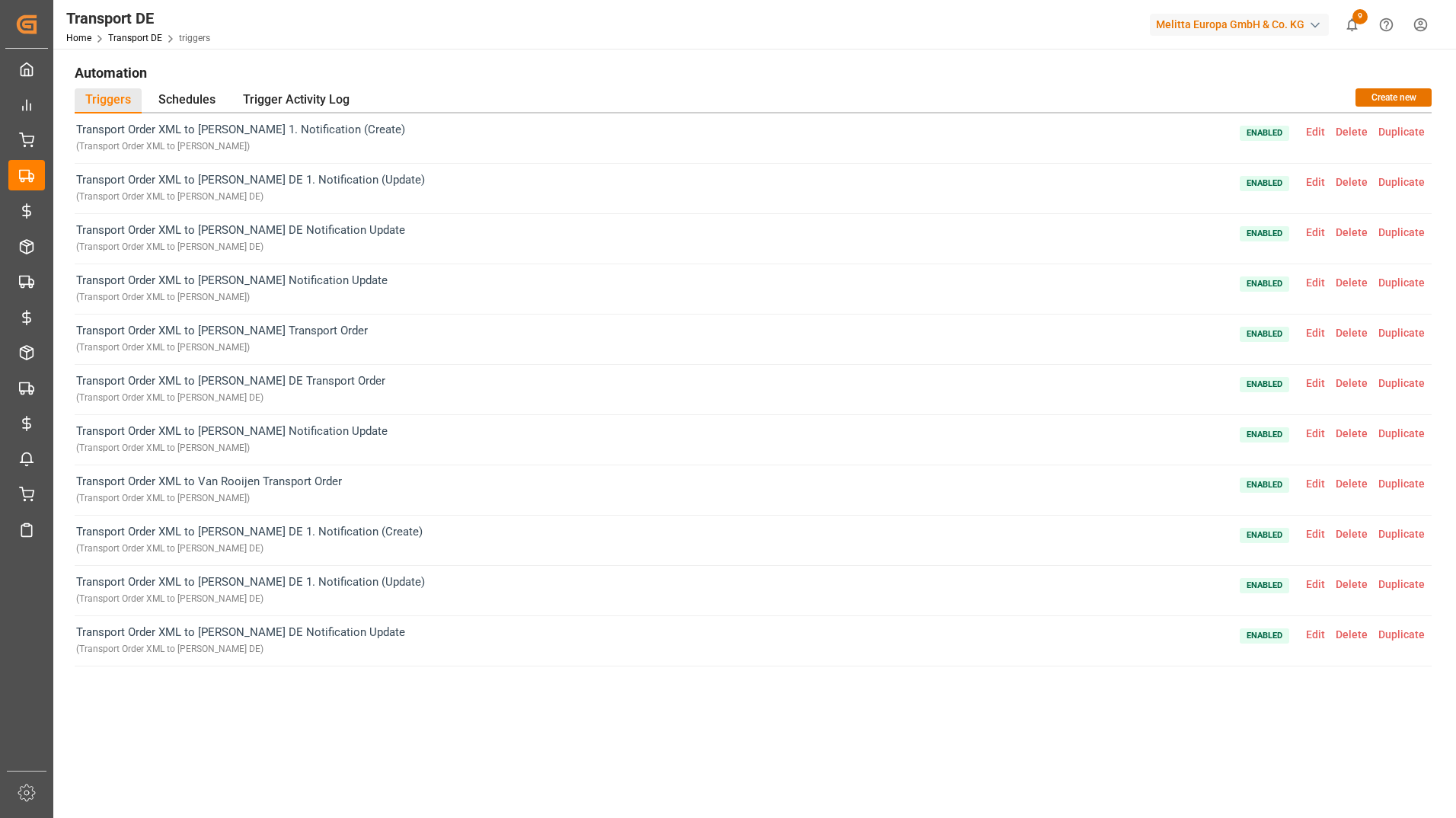
click at [555, 64] on h1 "Automation" at bounding box center [752, 72] width 1357 height 26
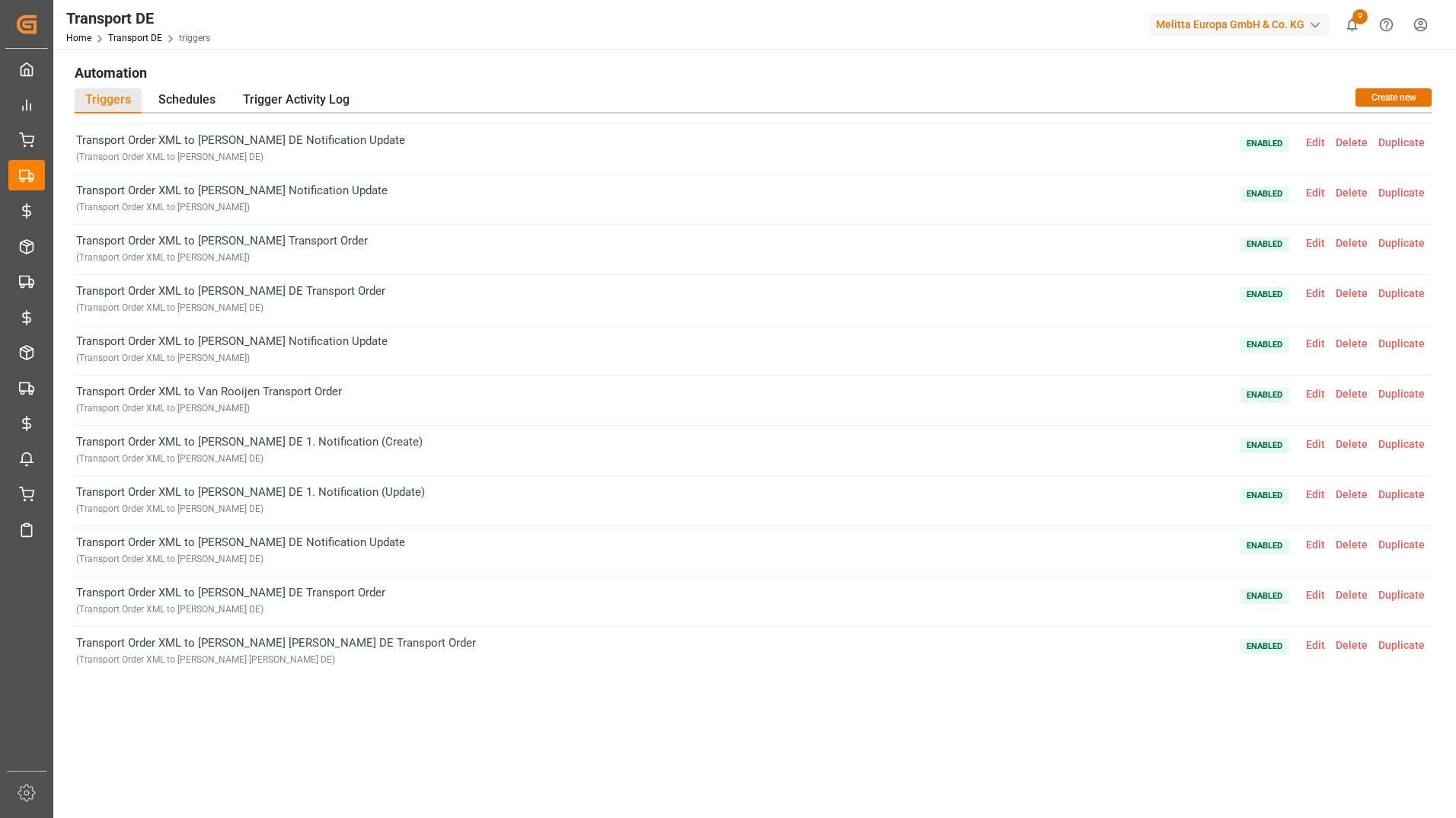
scroll to position [91, 0]
click at [1312, 592] on span "Edit" at bounding box center [1315, 593] width 30 height 12
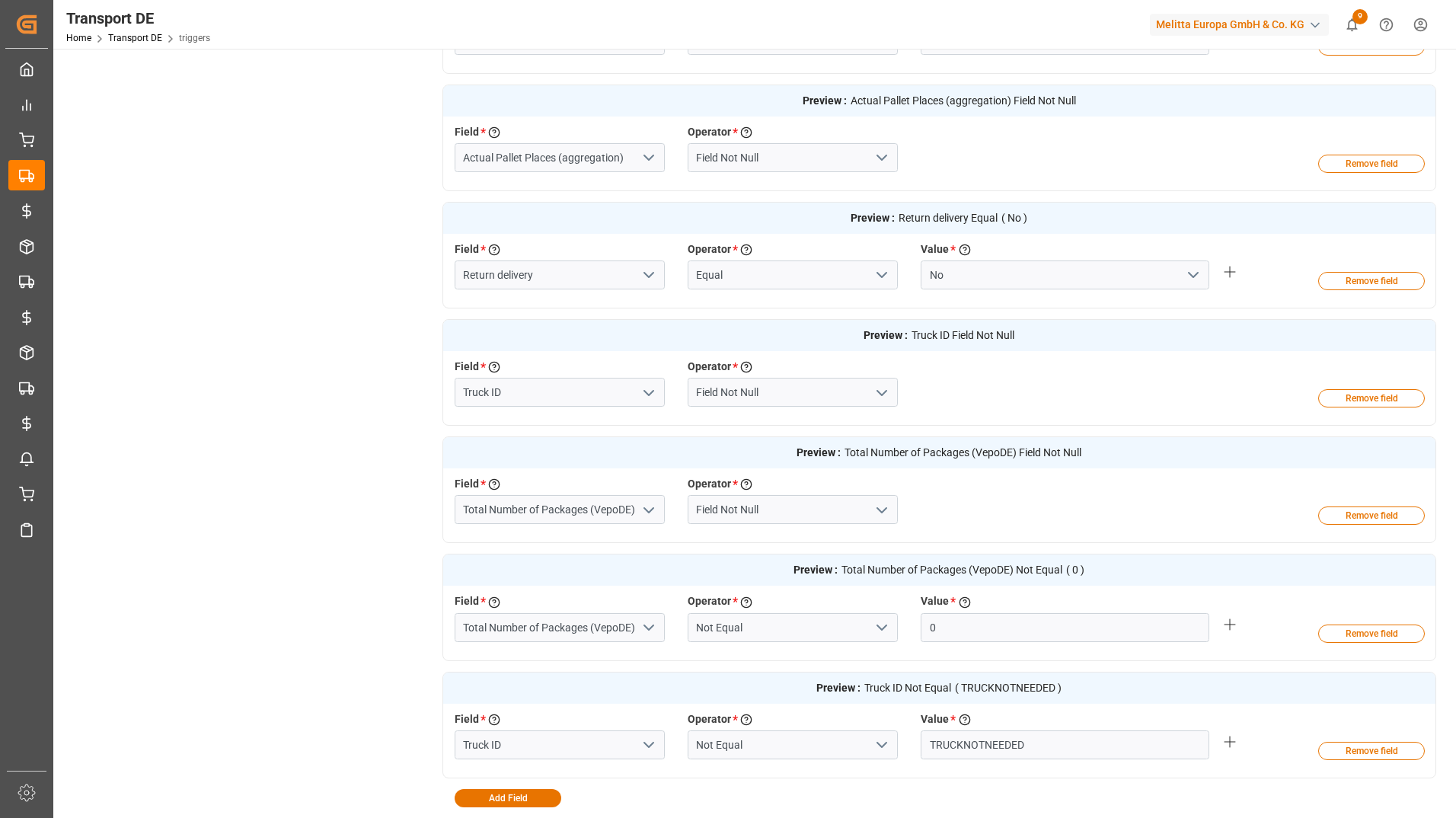
scroll to position [762, 0]
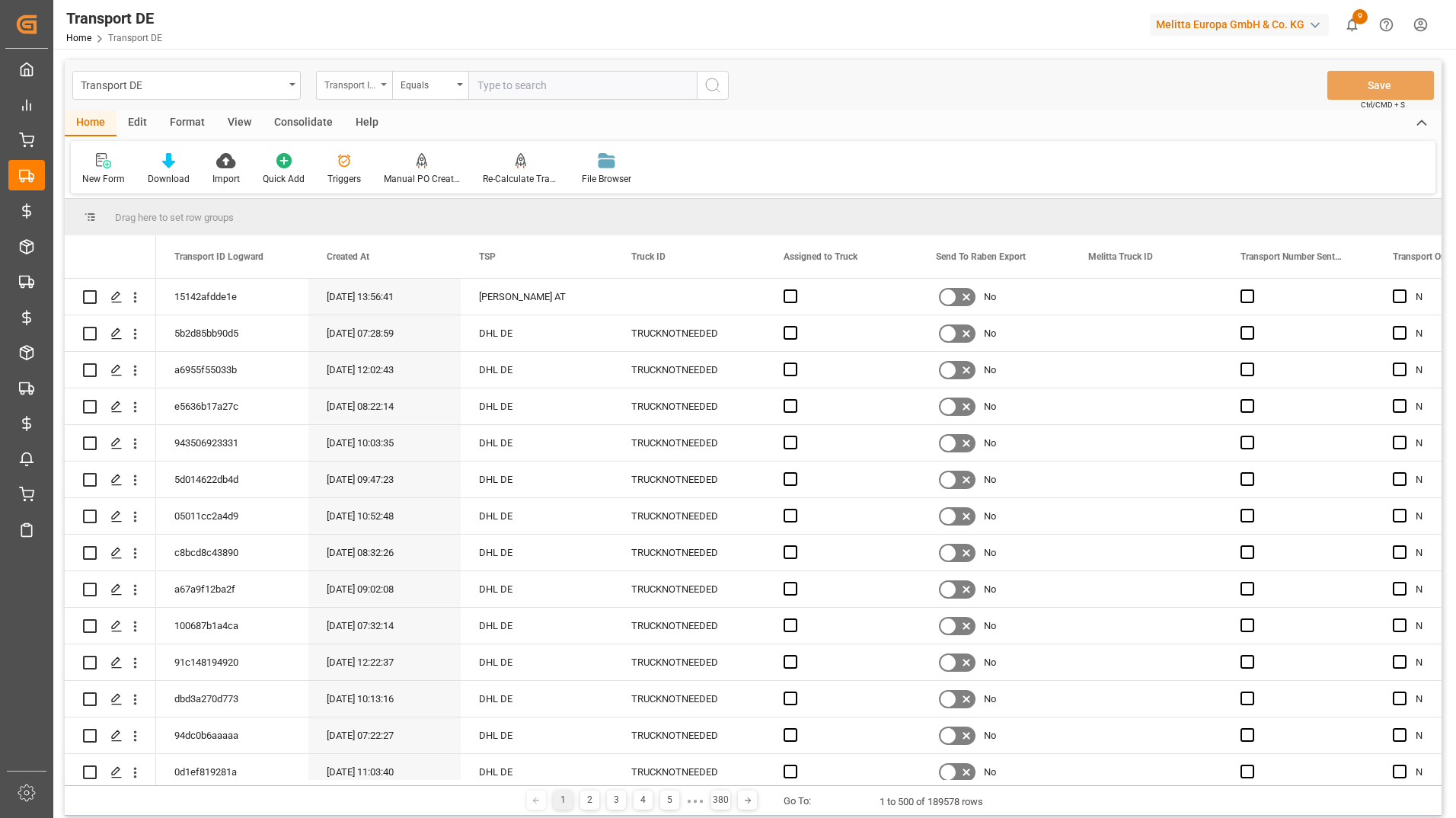
click at [349, 74] on div "Transport ID Logward" at bounding box center [350, 82] width 52 height 17
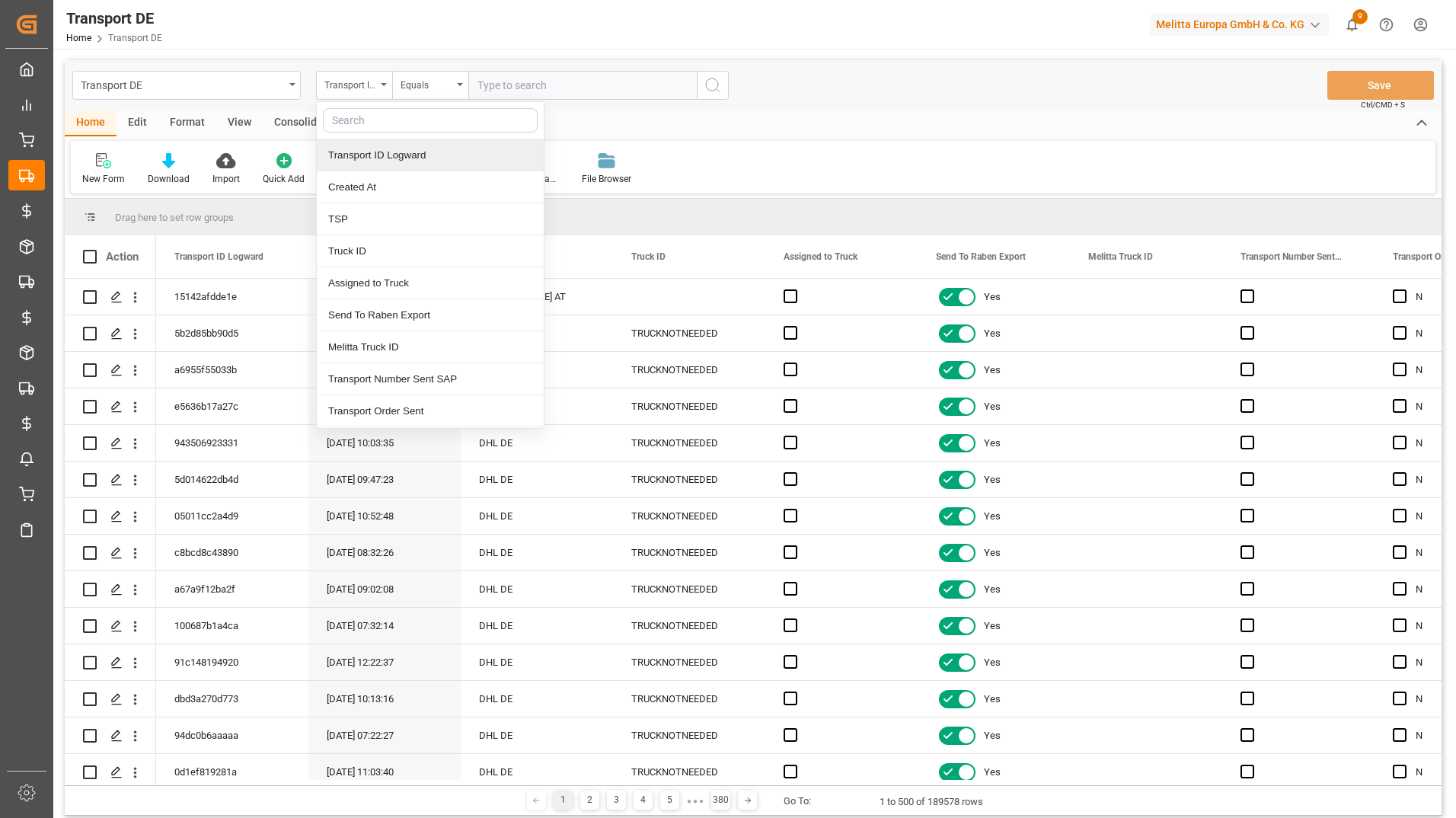
click at [373, 123] on input "text" at bounding box center [430, 120] width 215 height 24
type input "ts"
click at [382, 157] on div "TSP" at bounding box center [430, 155] width 227 height 32
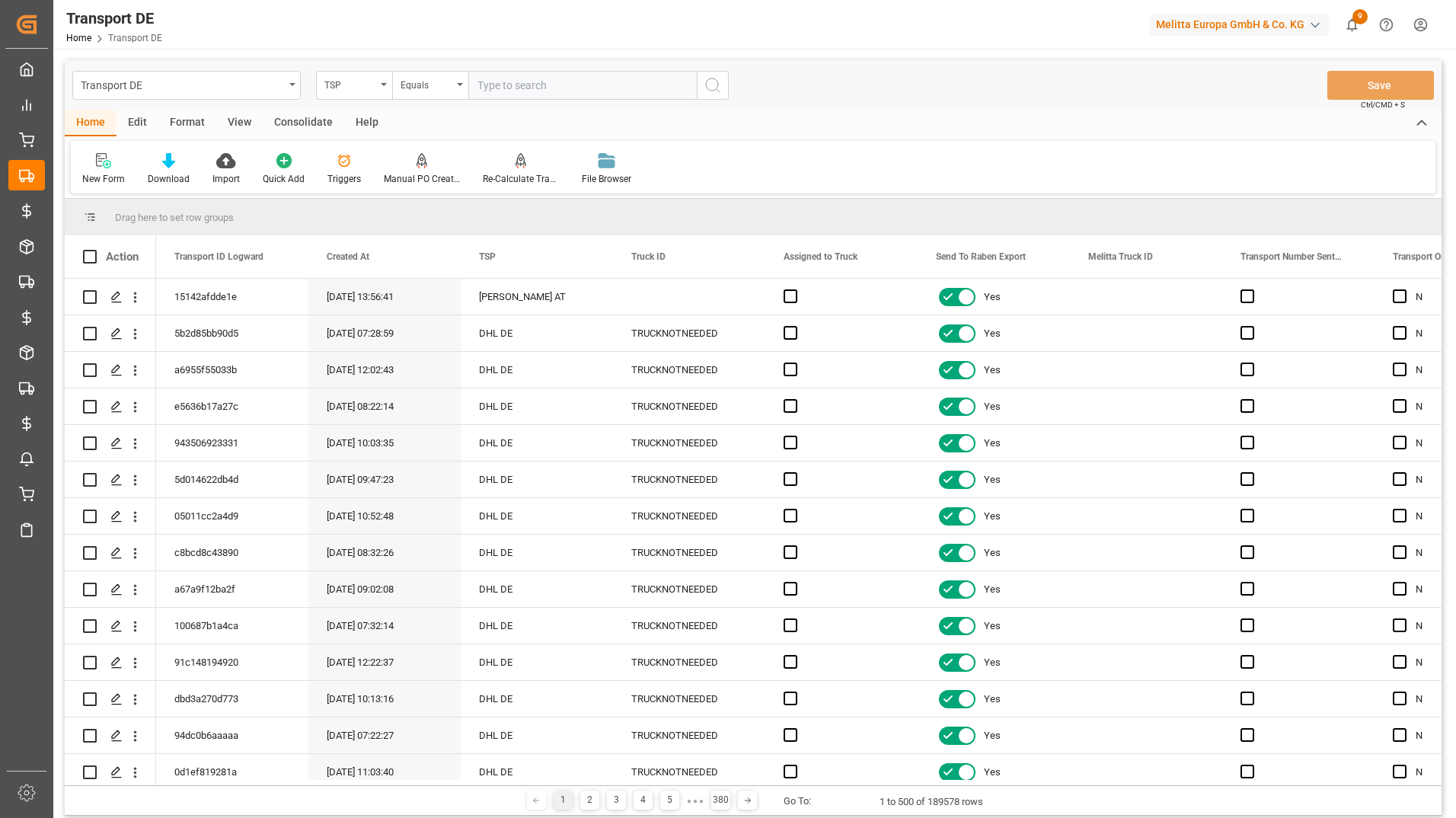
click at [503, 94] on input "text" at bounding box center [582, 85] width 228 height 29
type input "Hartmann DE"
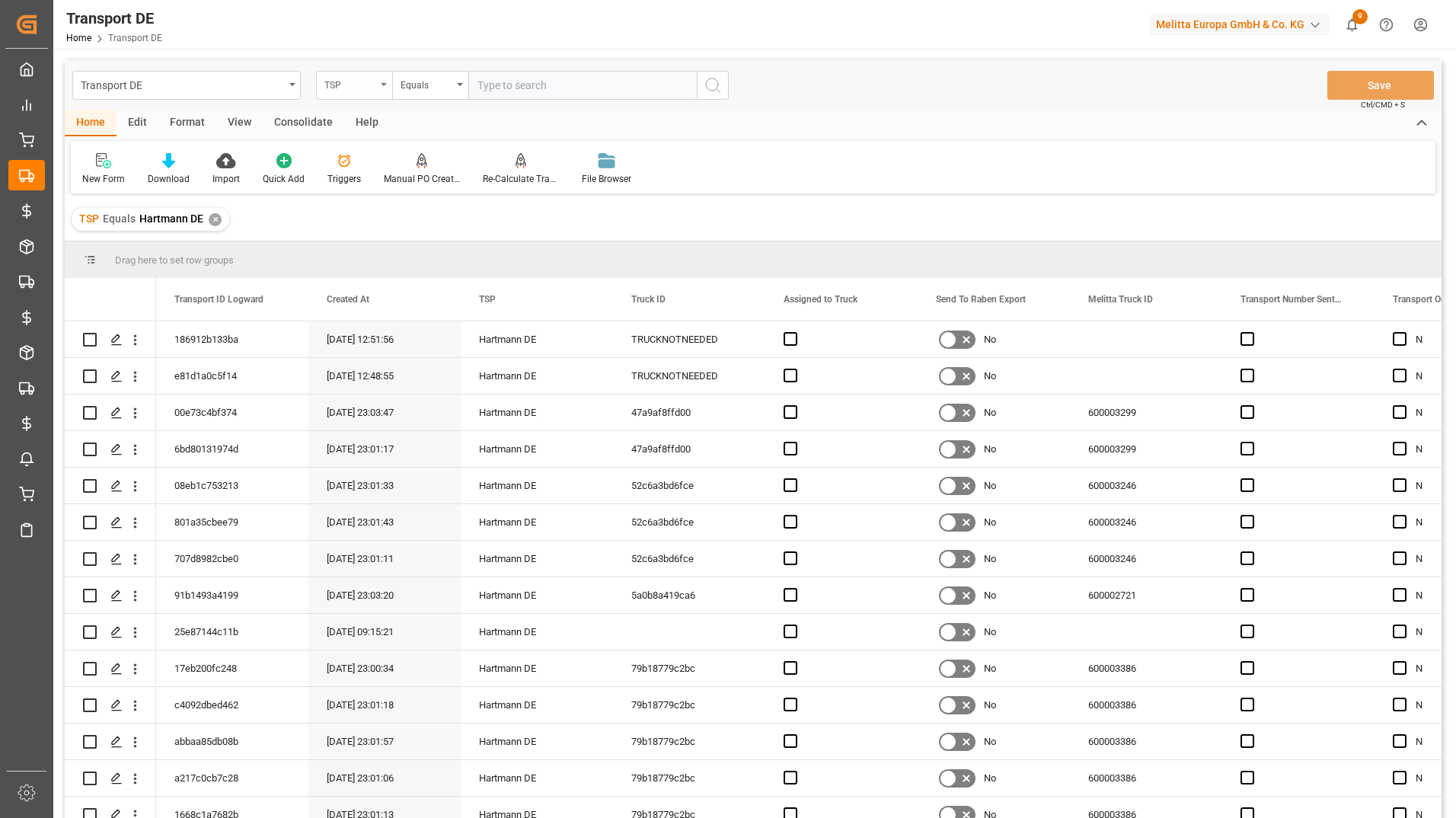
click at [354, 81] on div "TSP" at bounding box center [350, 82] width 52 height 17
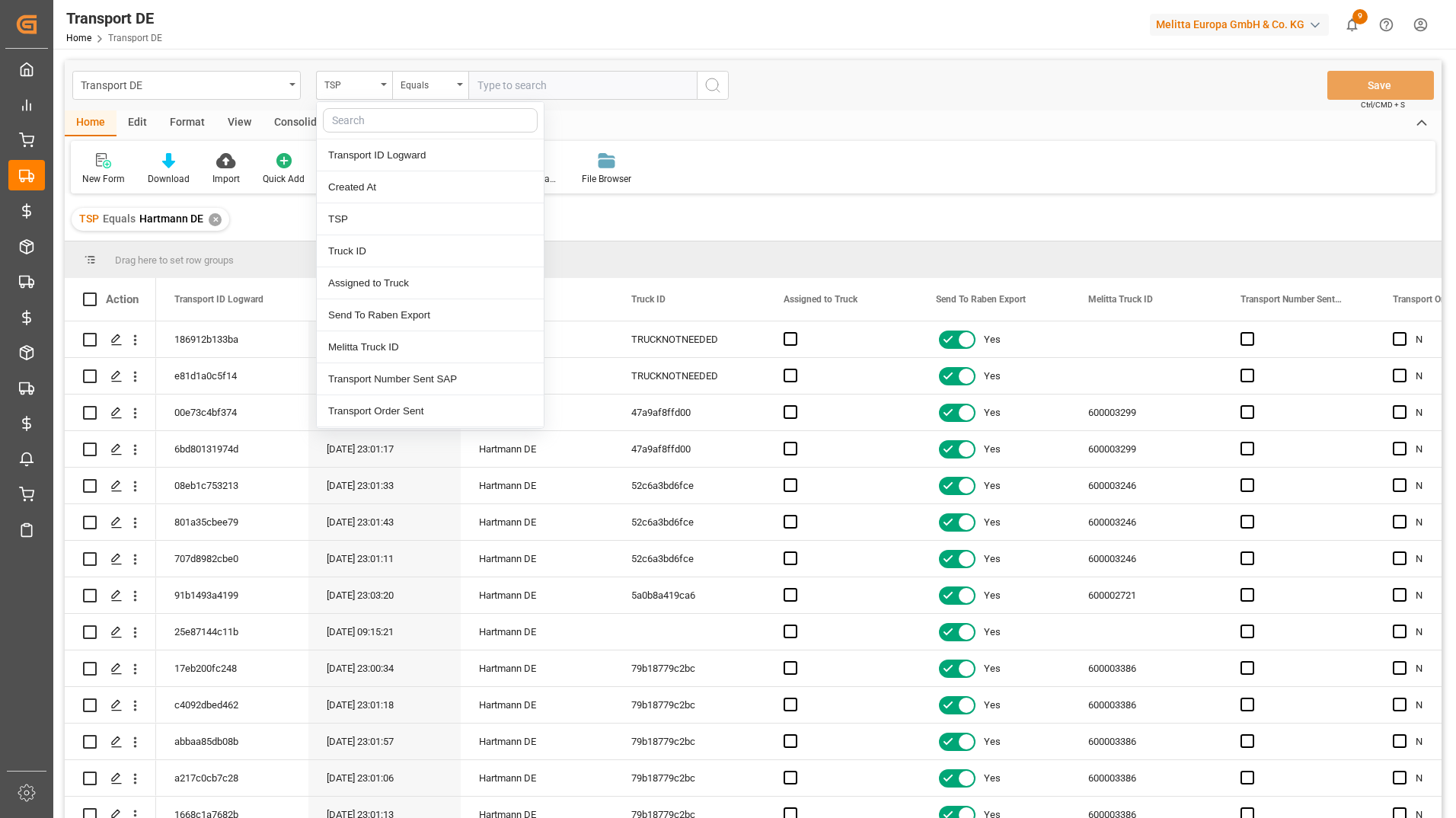
click at [375, 127] on input "text" at bounding box center [430, 120] width 215 height 24
type input "loa"
click at [377, 150] on div "Loading Date Actual" at bounding box center [430, 155] width 227 height 32
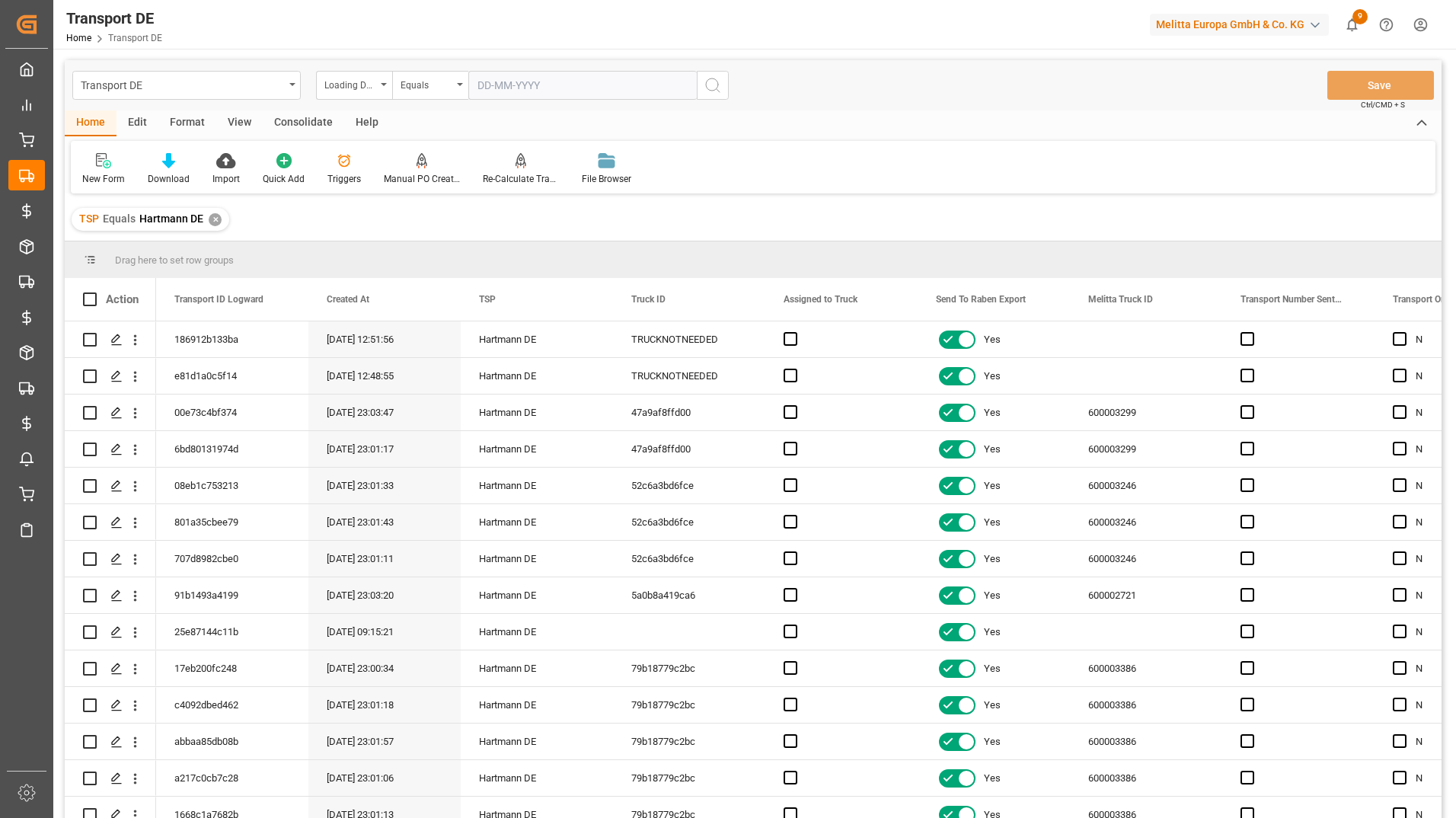
click at [548, 91] on input "text" at bounding box center [582, 85] width 228 height 29
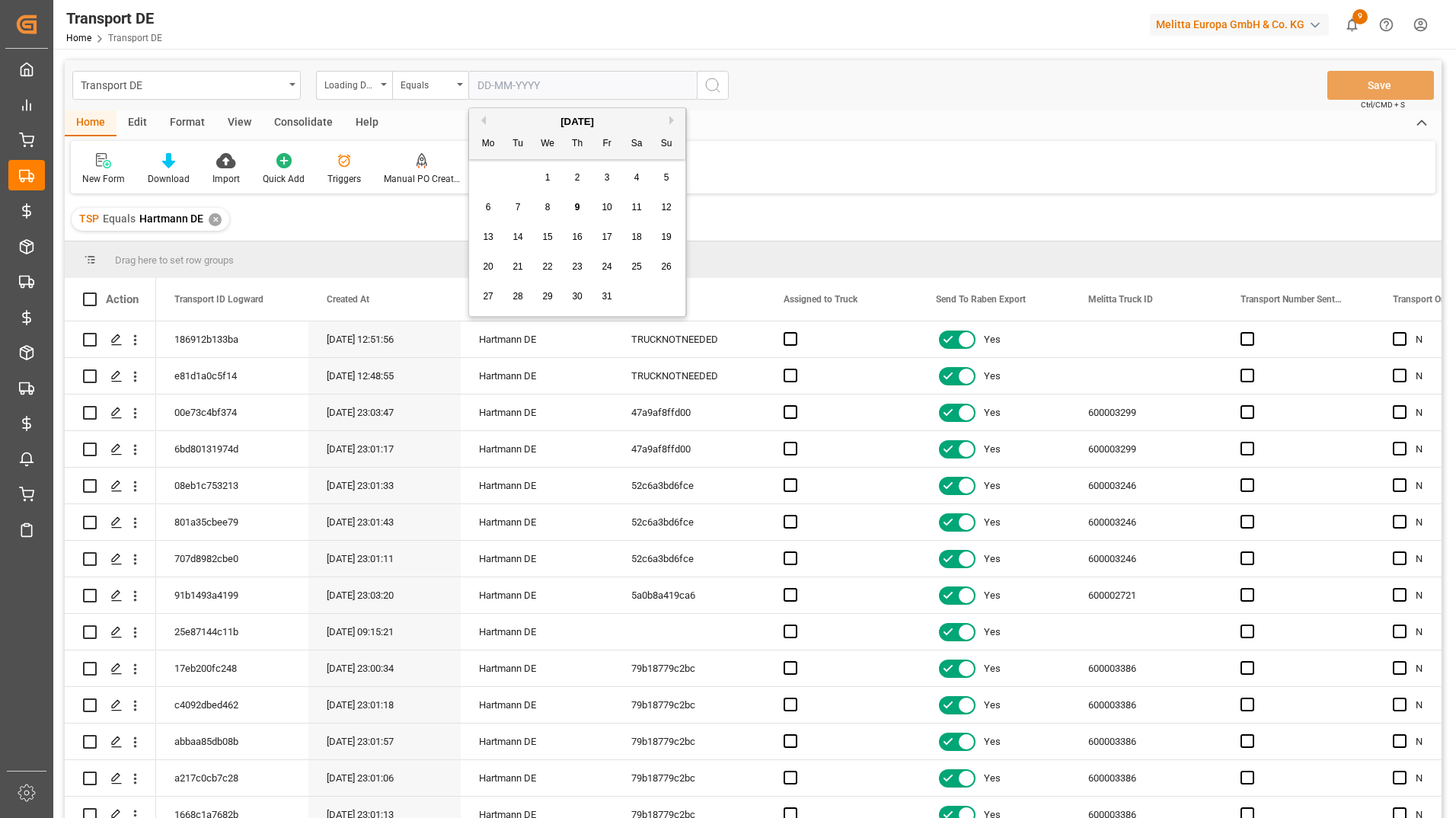
click at [491, 168] on div "29 30 1 2 3 4 5" at bounding box center [578, 178] width 208 height 30
click at [580, 208] on div "9" at bounding box center [577, 207] width 19 height 18
type input "[DATE]"
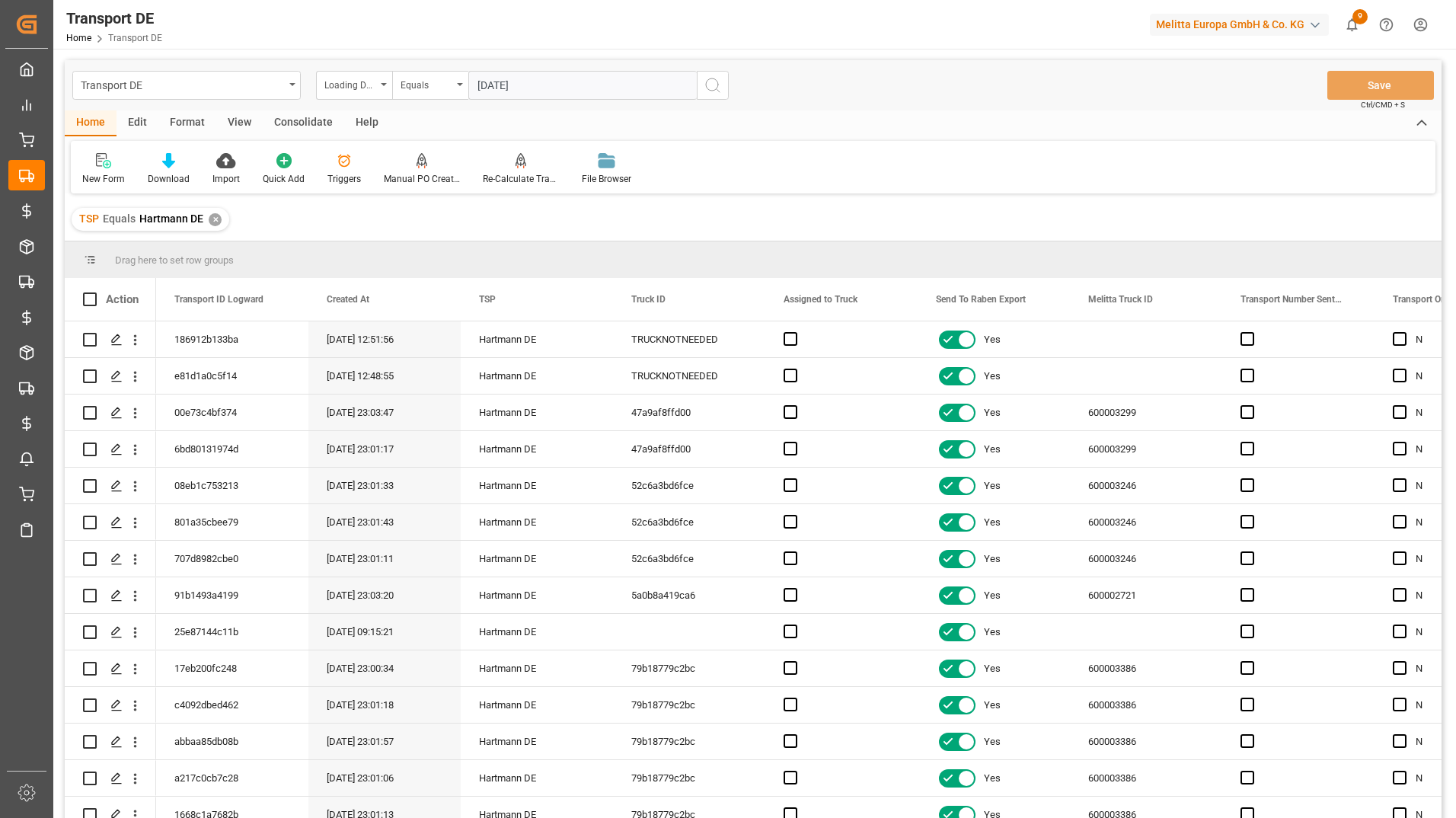
click at [722, 96] on button "search button" at bounding box center [712, 85] width 32 height 29
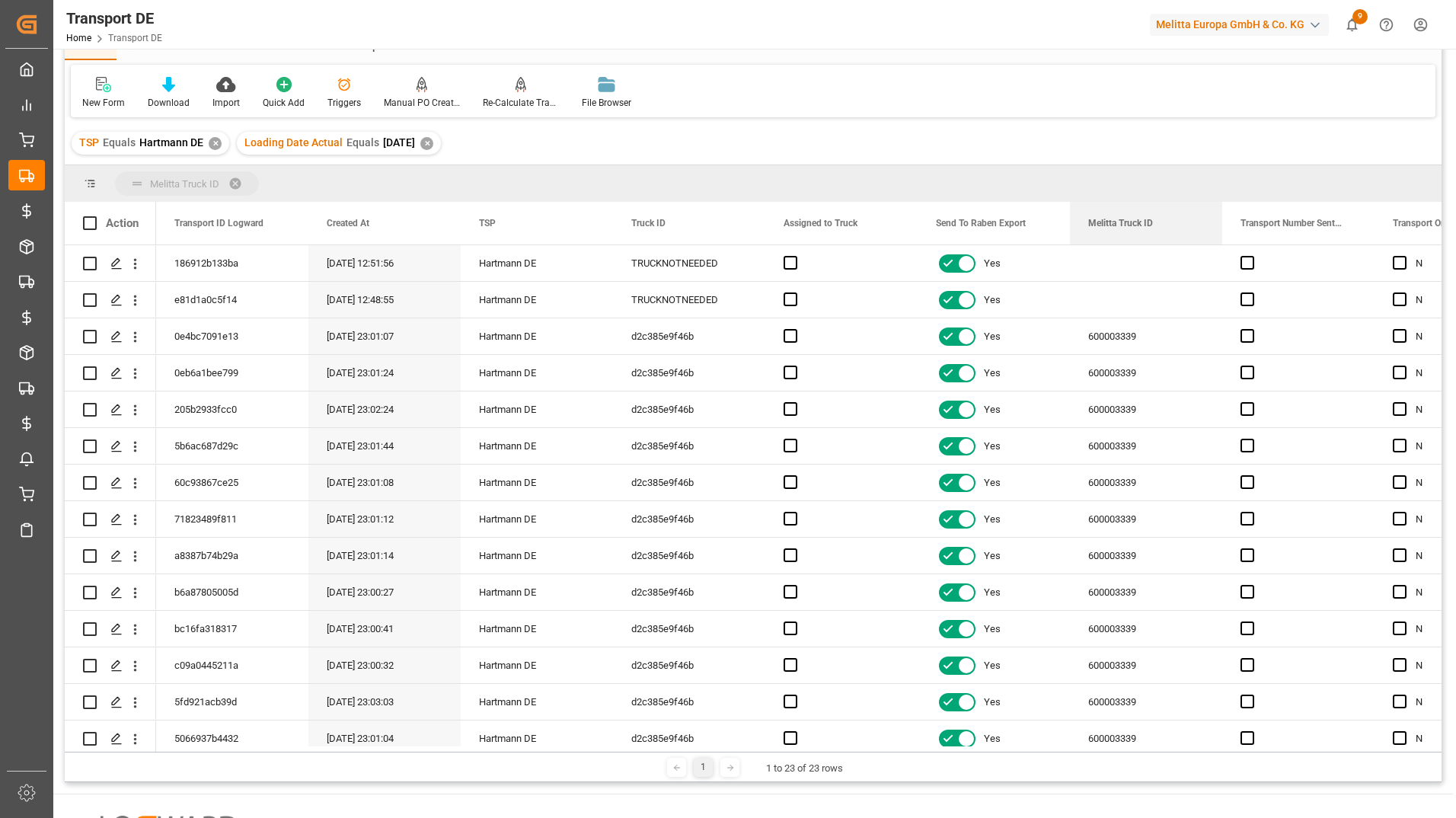
drag, startPoint x: 1131, startPoint y: 224, endPoint x: 1126, endPoint y: 183, distance: 41.3
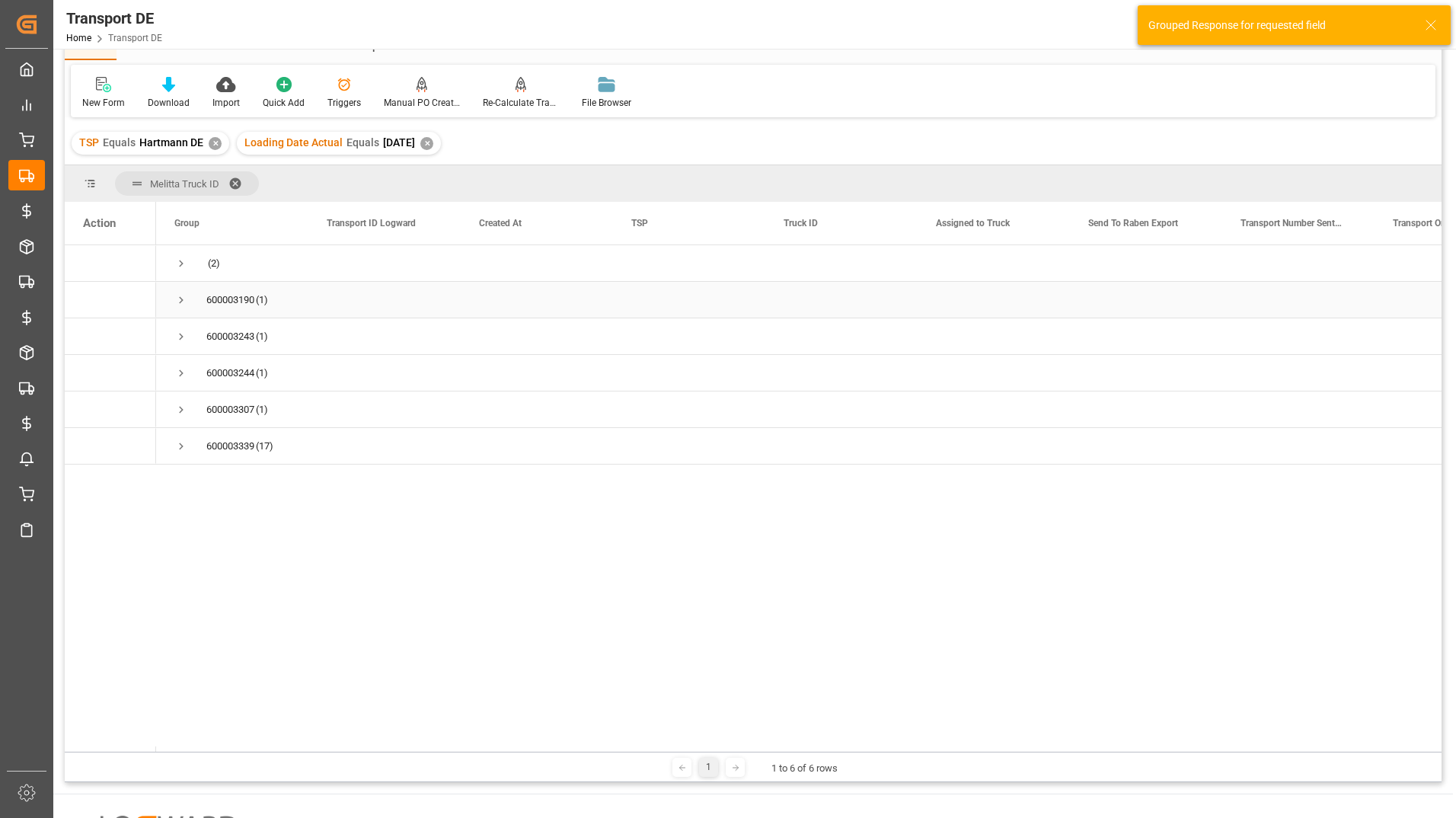
click at [182, 299] on span "Press SPACE to select this row." at bounding box center [181, 300] width 14 height 14
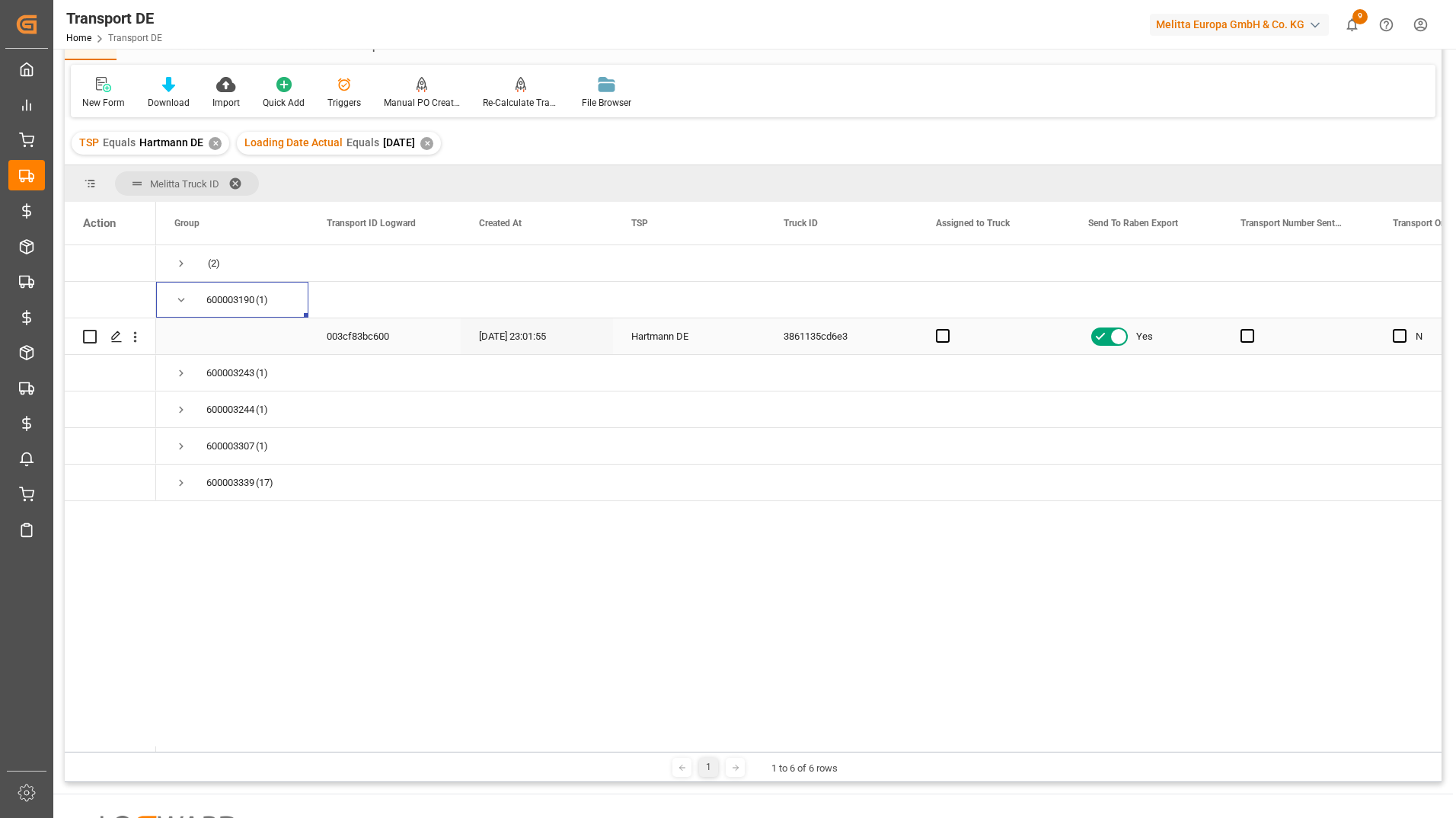
click at [366, 340] on div "003cf83bc600" at bounding box center [385, 337] width 152 height 36
click at [183, 370] on span "Press SPACE to select this row." at bounding box center [181, 373] width 14 height 14
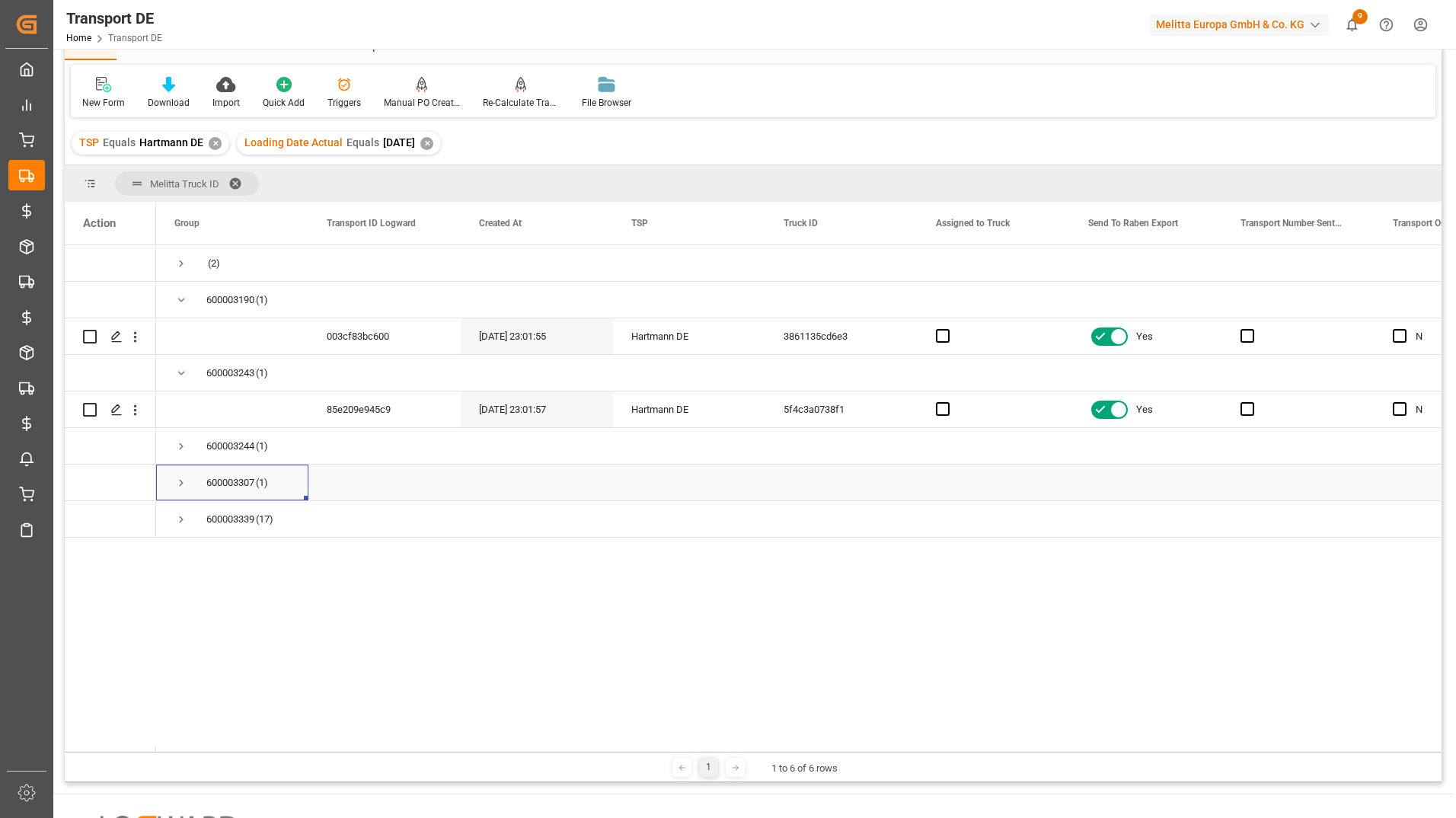
click at [179, 485] on span "Press SPACE to select this row." at bounding box center [181, 483] width 14 height 14
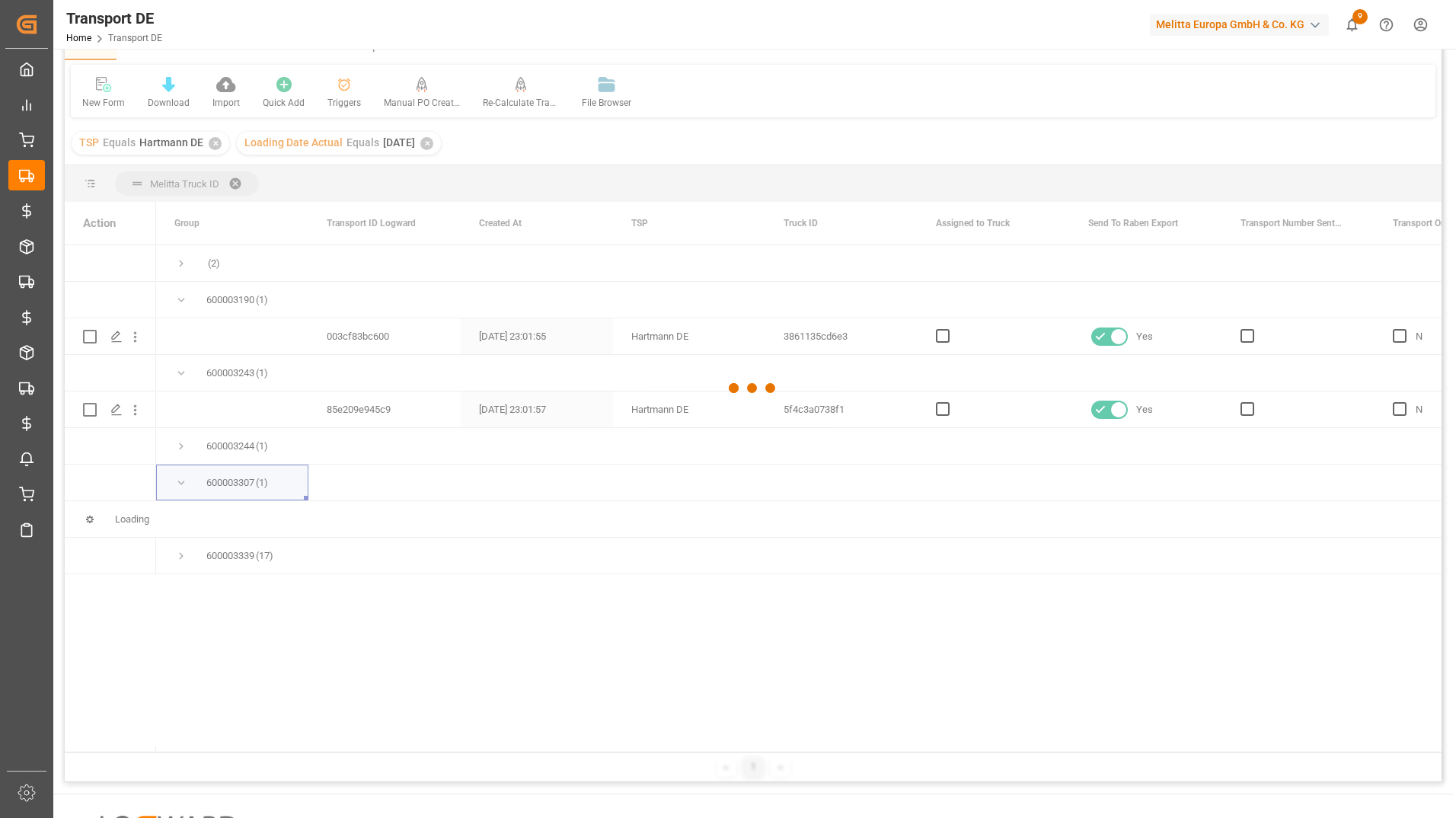
click at [180, 451] on div at bounding box center [752, 388] width 1376 height 809
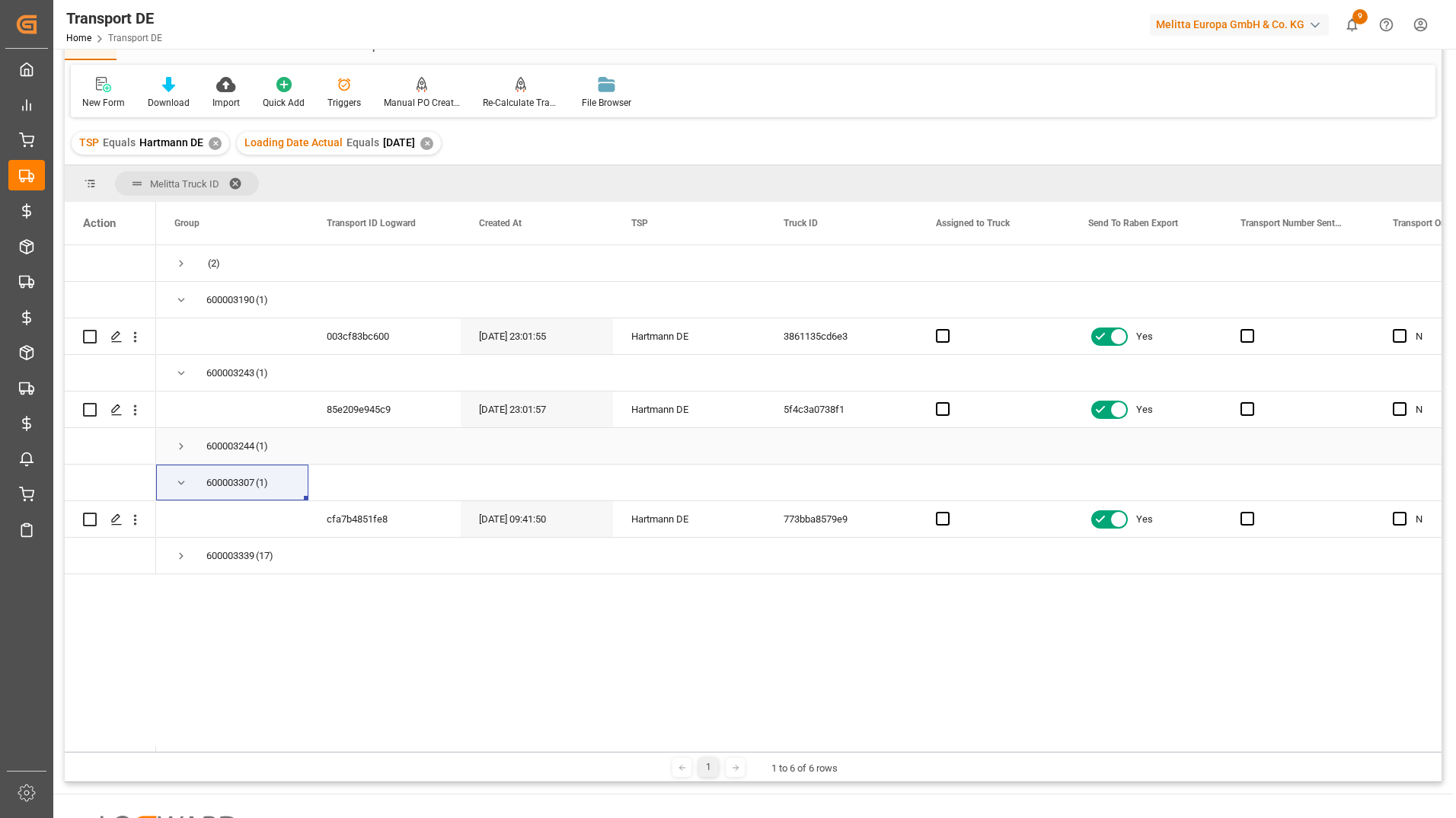
click at [183, 447] on span "Press SPACE to select this row." at bounding box center [181, 446] width 14 height 14
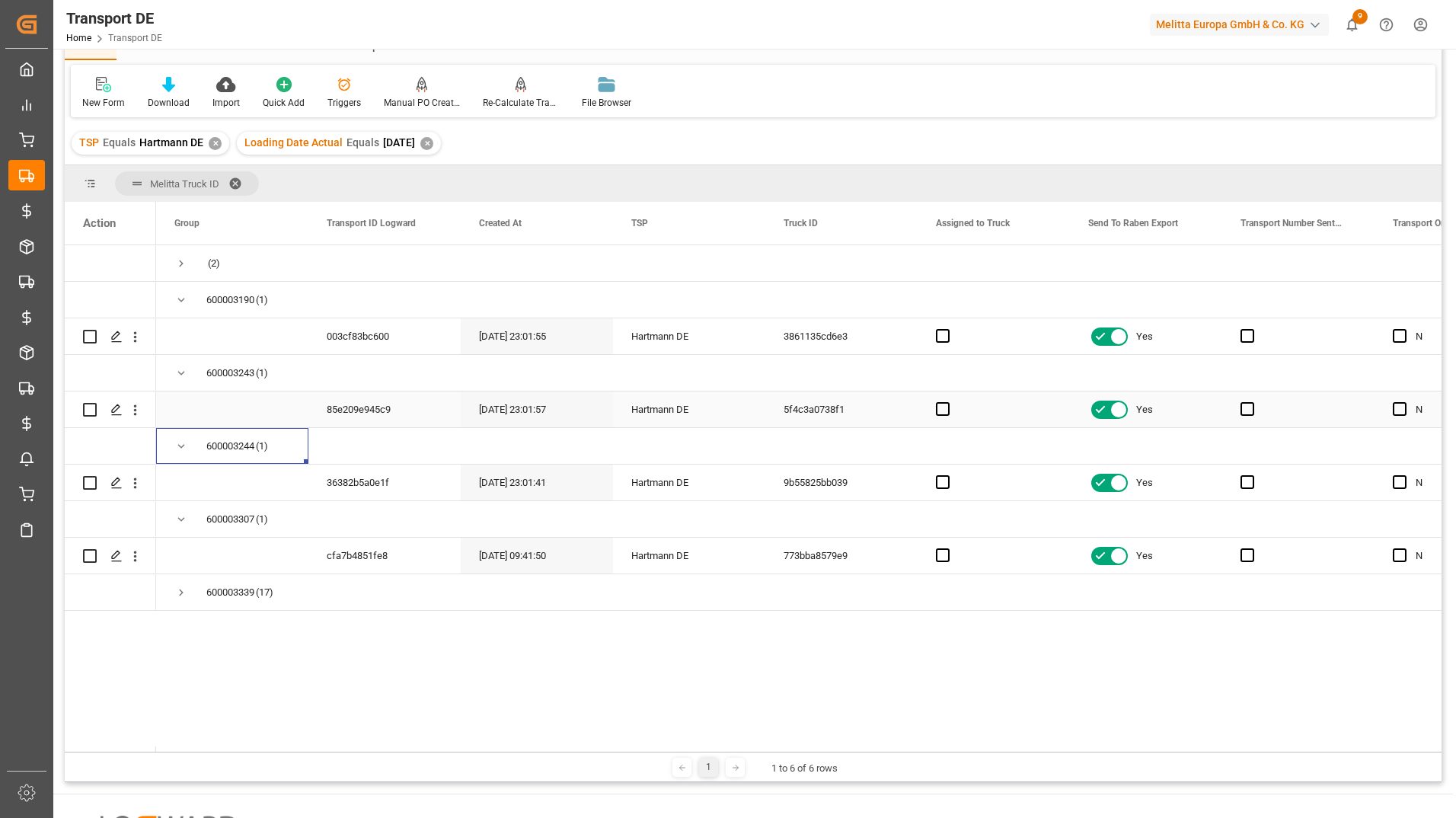
click at [363, 412] on div "85e209e945c9" at bounding box center [385, 409] width 152 height 36
click at [355, 475] on div "36382b5a0e1f" at bounding box center [385, 483] width 152 height 36
click at [349, 556] on div "cfa7b4851fe8" at bounding box center [385, 556] width 152 height 36
click at [179, 593] on span "Press SPACE to select this row." at bounding box center [181, 592] width 14 height 14
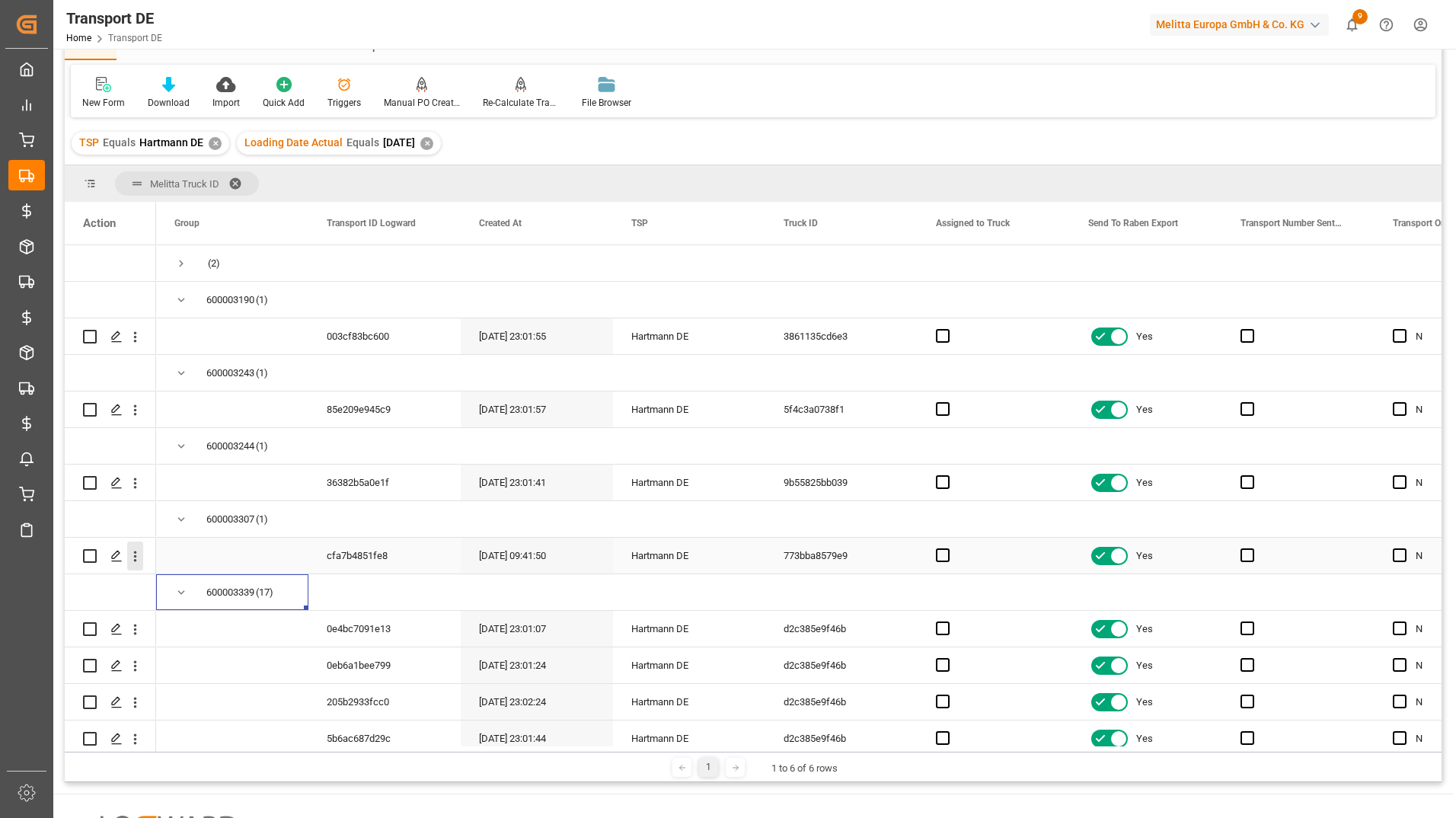
click at [134, 561] on icon "open menu" at bounding box center [135, 557] width 3 height 11
click at [137, 562] on icon "close menu" at bounding box center [135, 557] width 16 height 16
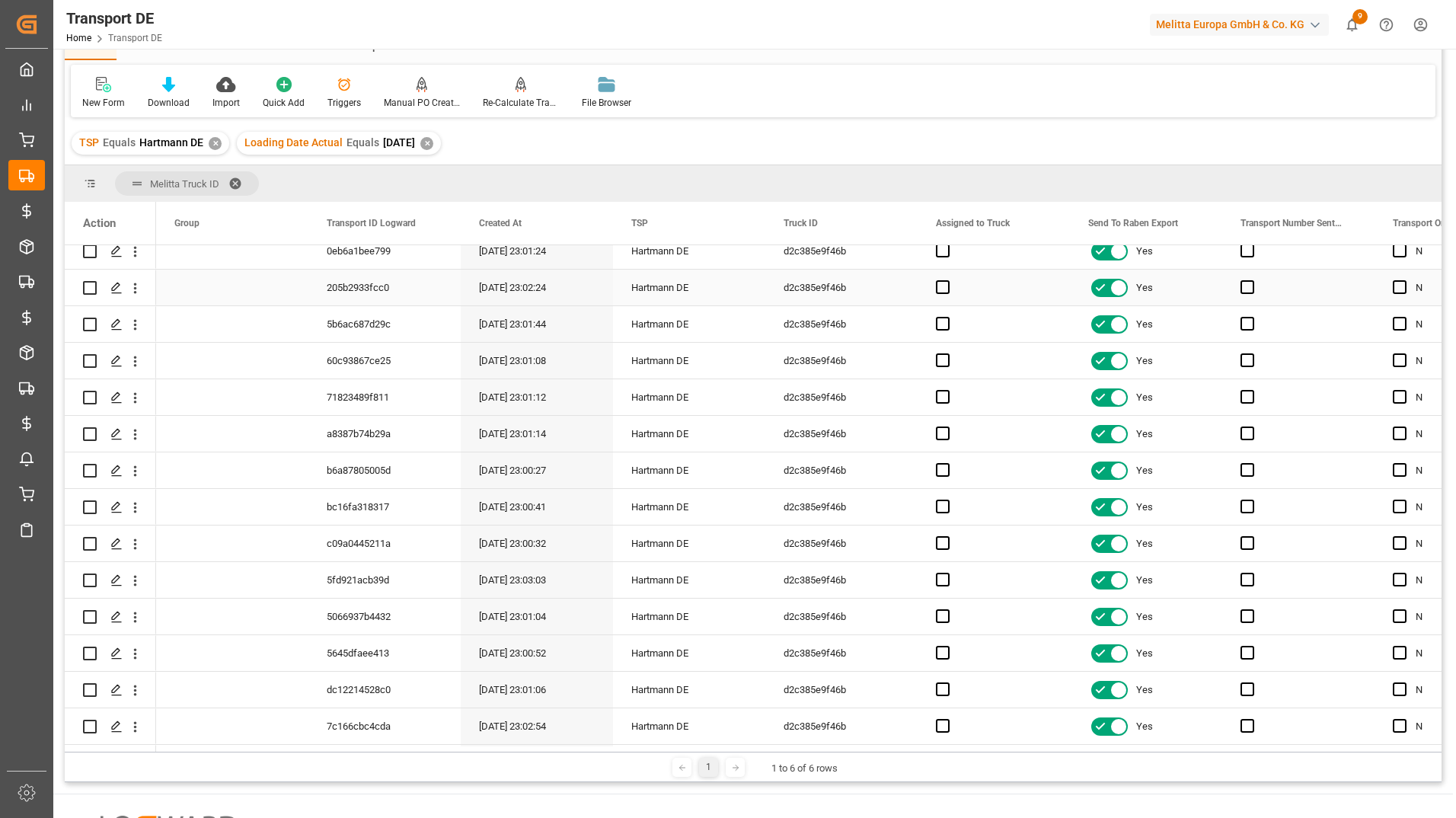
scroll to position [491, 0]
click at [388, 736] on div "4e53d8d275b6" at bounding box center [385, 728] width 152 height 36
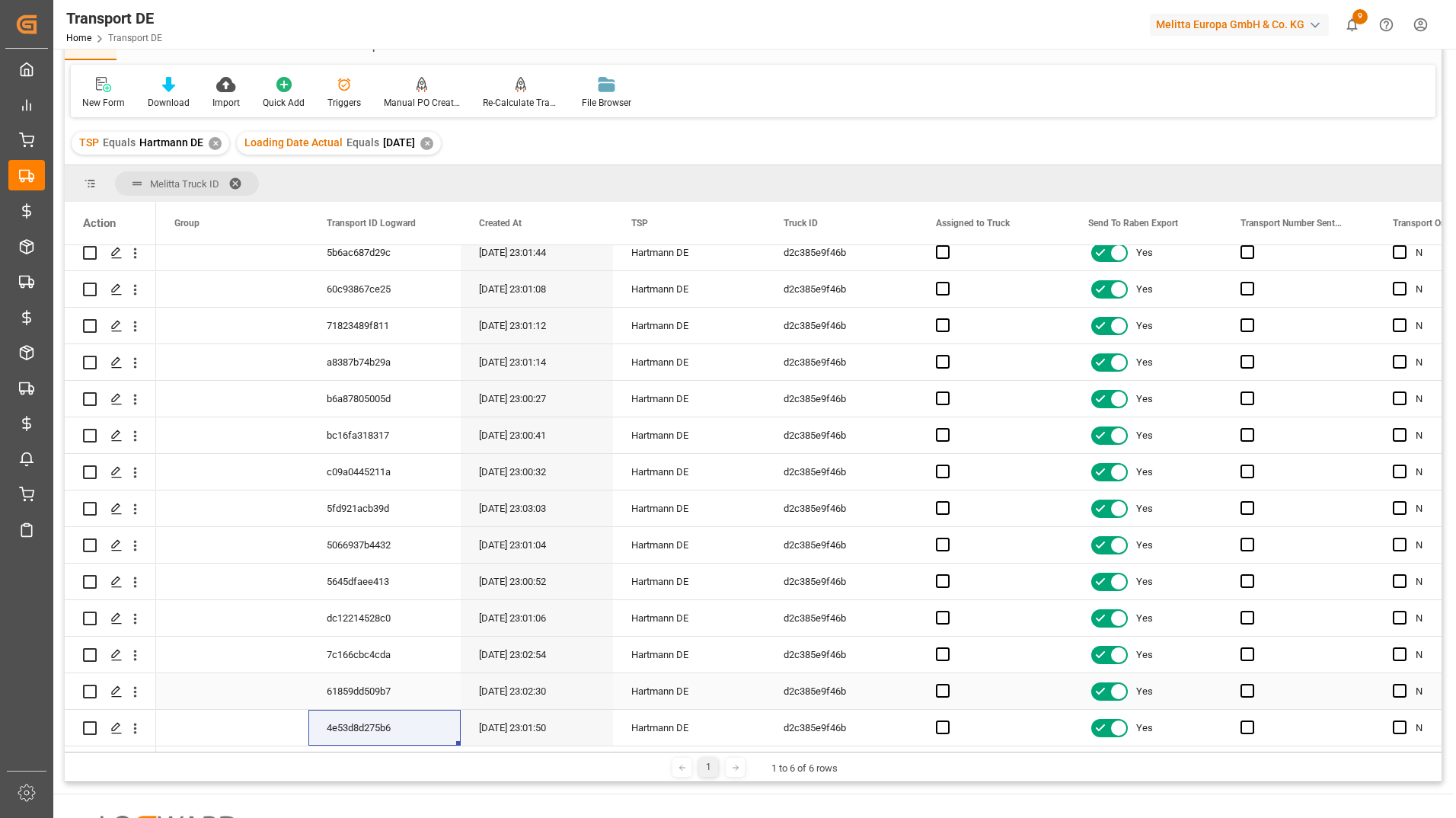
click at [410, 688] on div "61859dd509b7" at bounding box center [385, 691] width 152 height 36
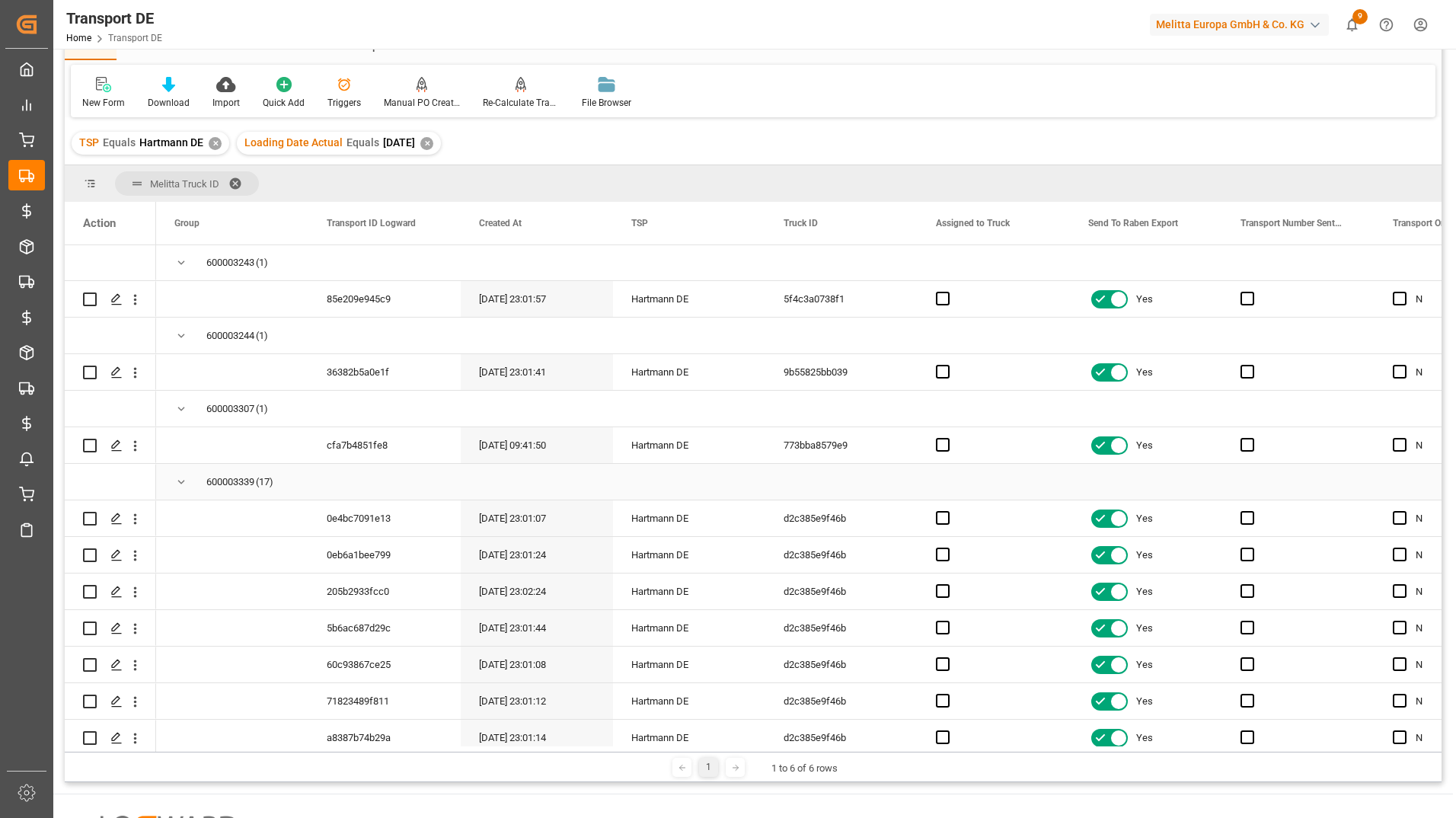
scroll to position [34, 0]
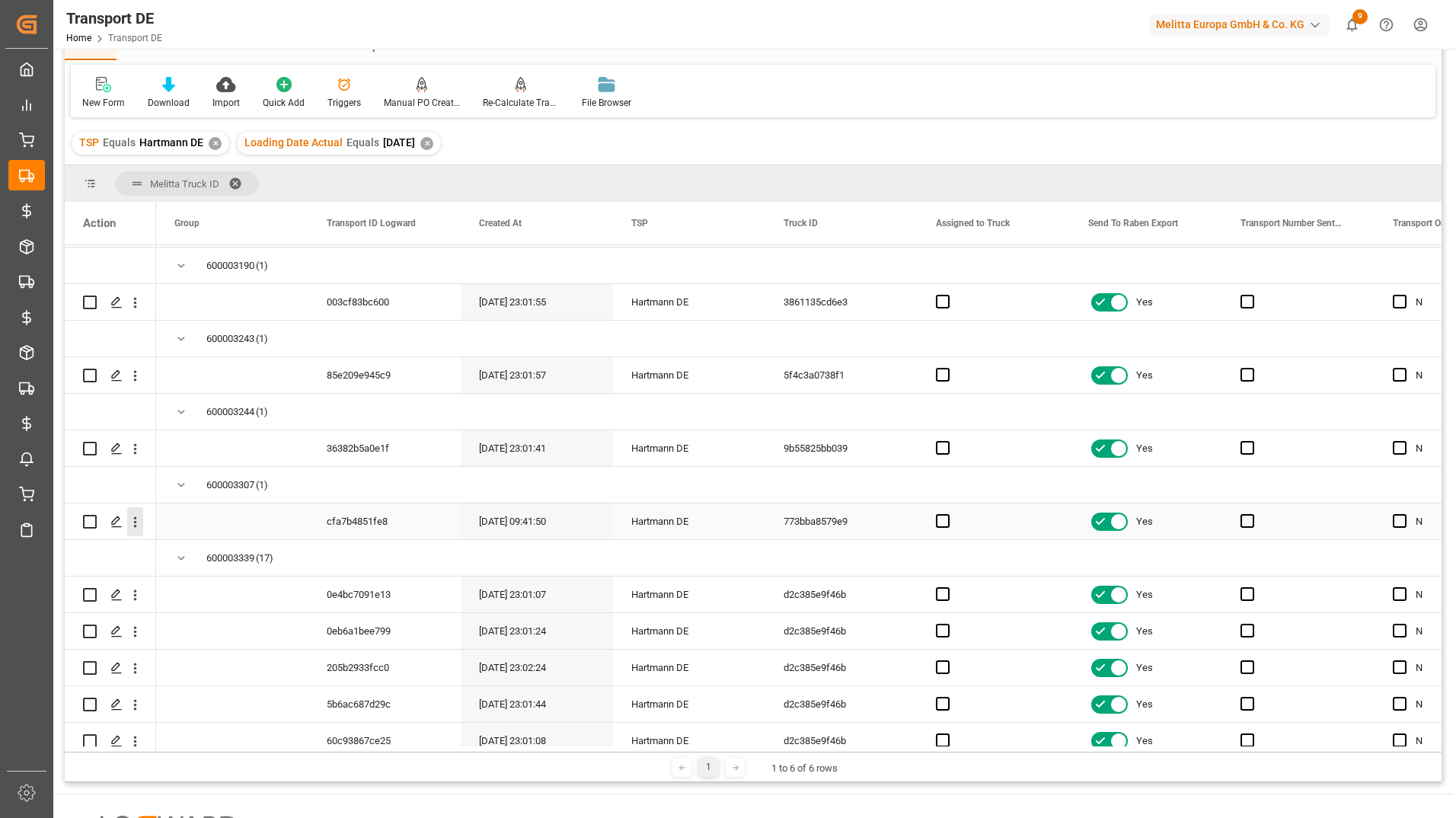
click at [134, 524] on icon "open menu" at bounding box center [135, 523] width 16 height 16
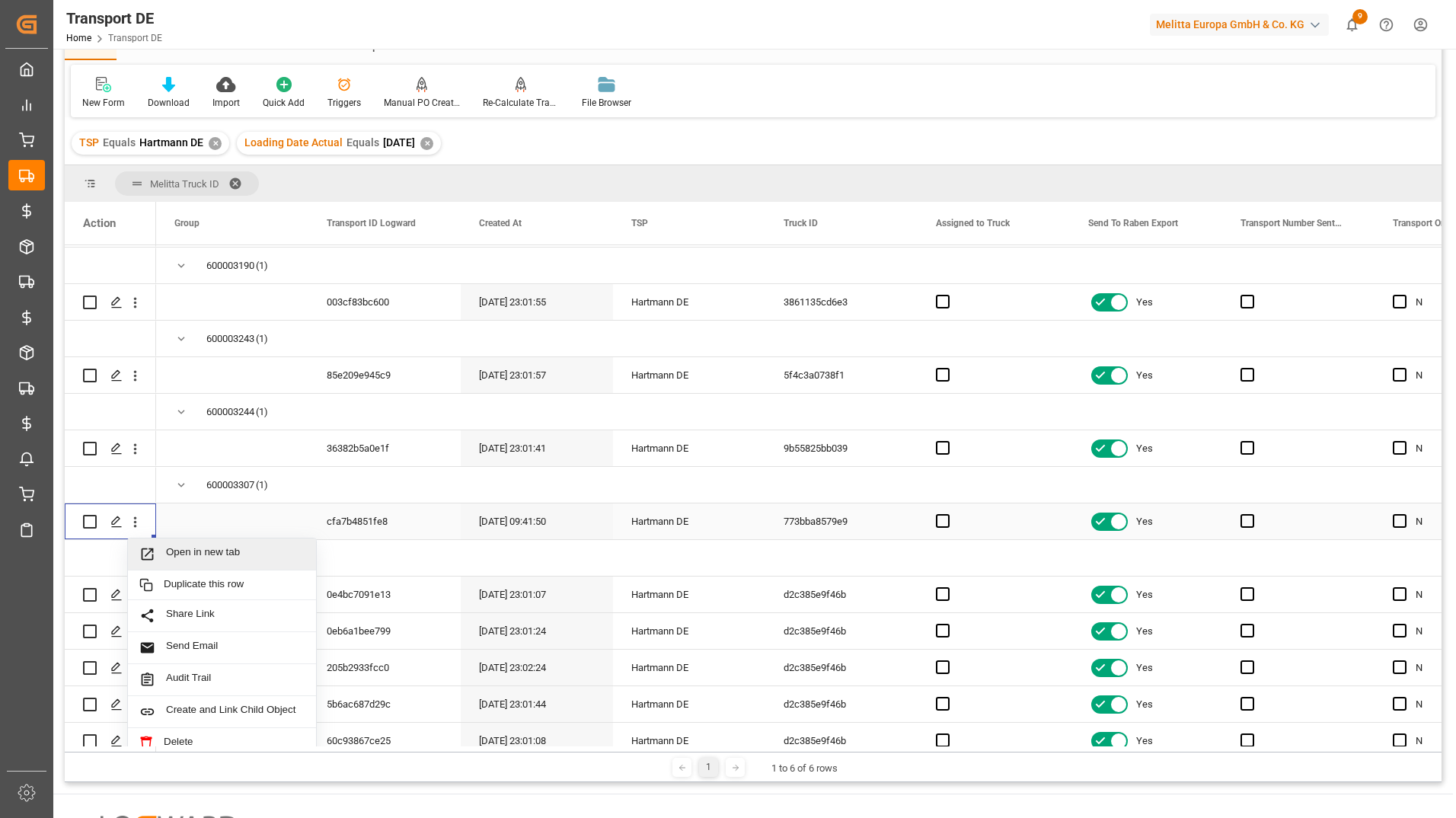
click at [380, 526] on div "cfa7b4851fe8" at bounding box center [385, 522] width 152 height 36
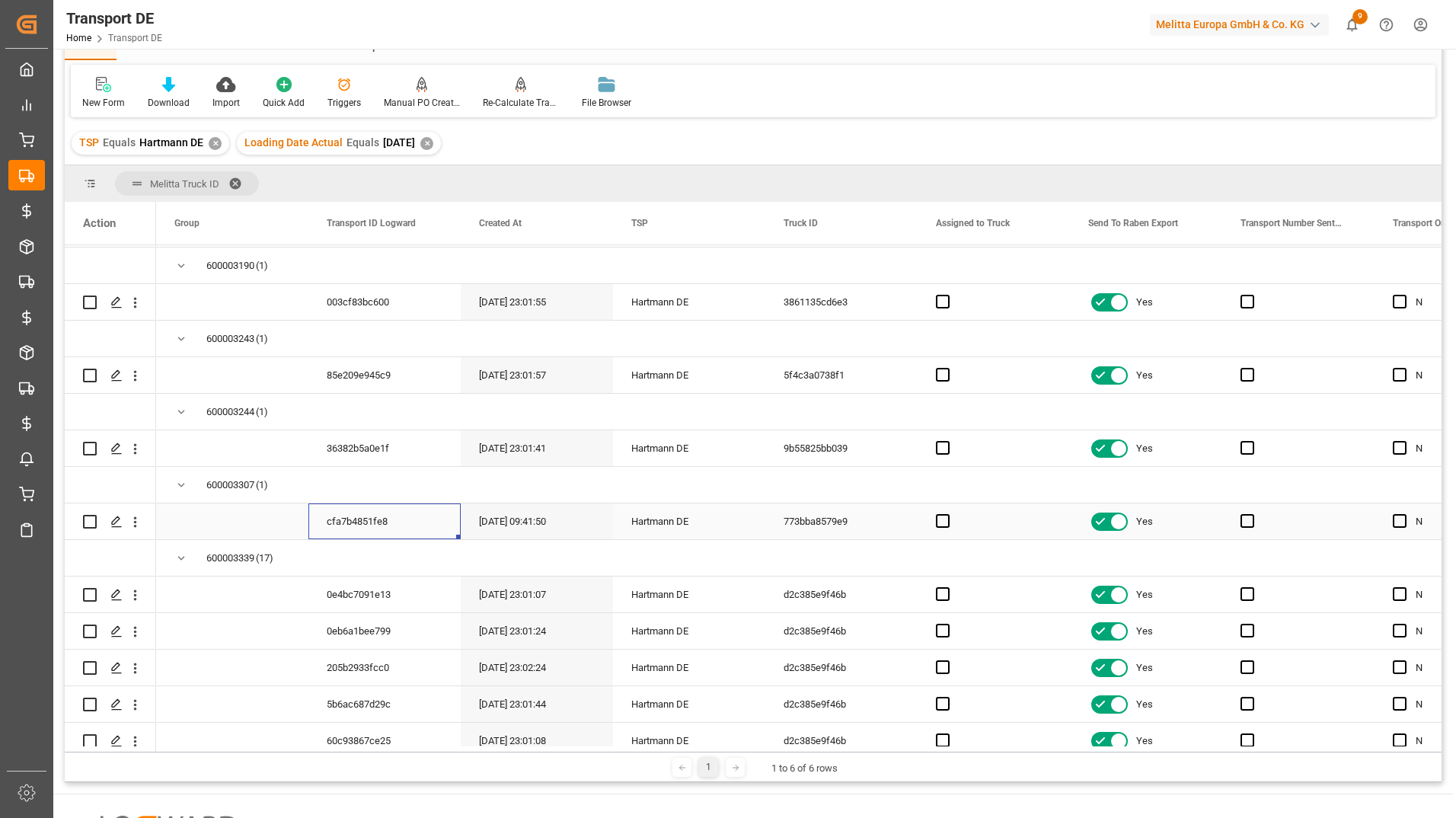
click at [380, 525] on div "cfa7b4851fe8" at bounding box center [385, 522] width 152 height 36
click at [137, 520] on icon "open menu" at bounding box center [135, 523] width 16 height 16
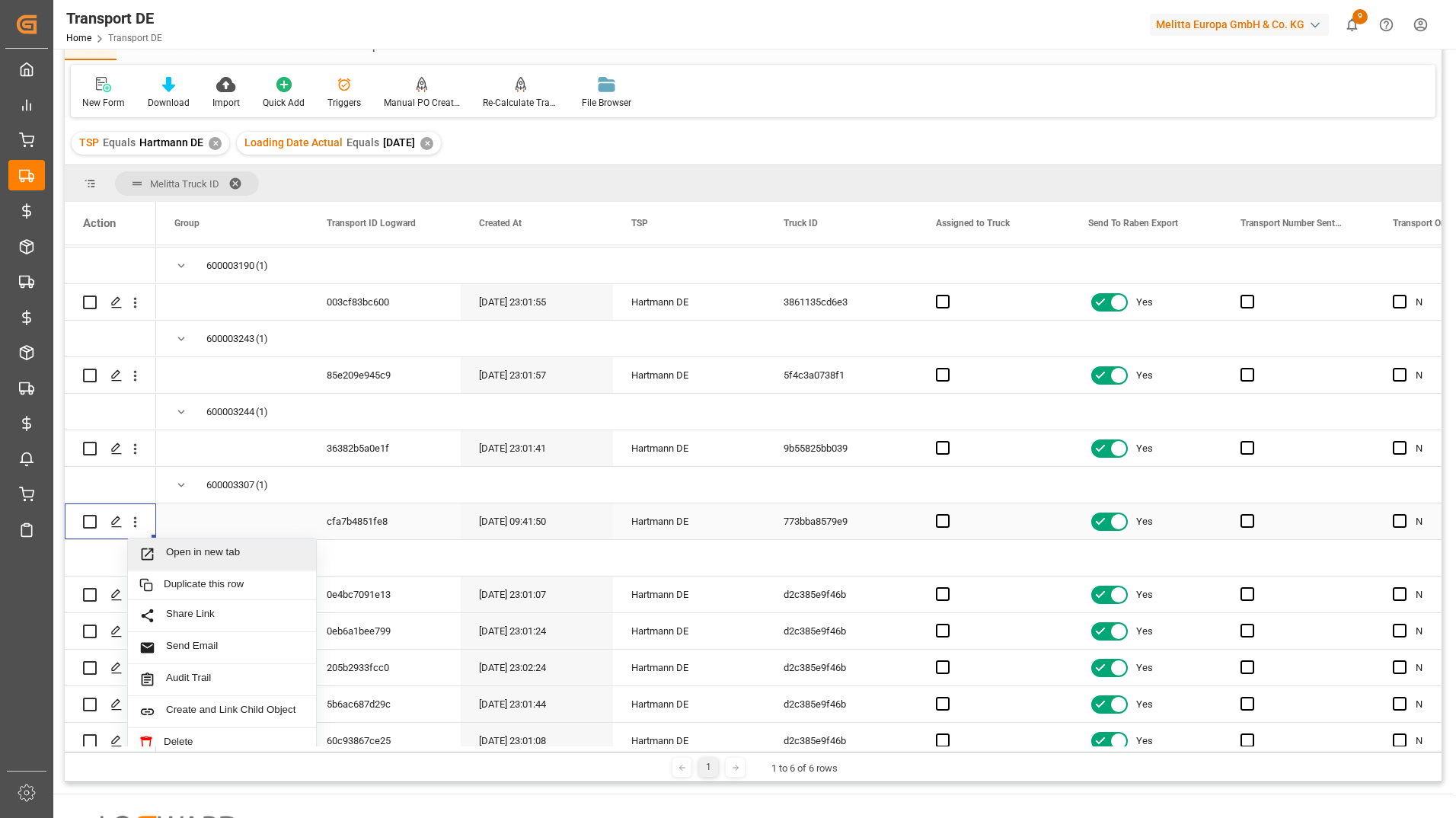
click at [177, 546] on div "Open in new tab" at bounding box center [222, 554] width 188 height 32
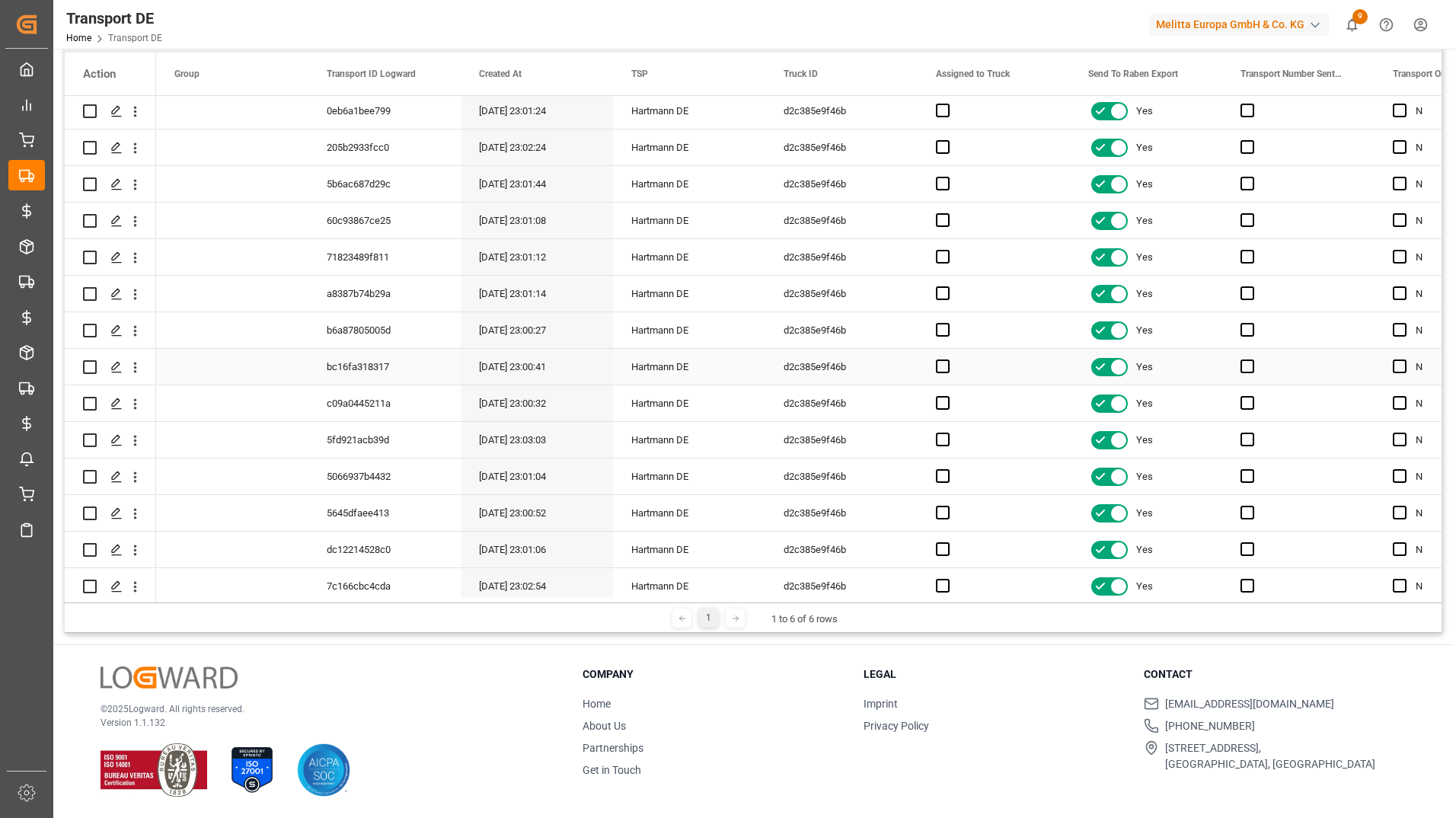
scroll to position [187, 0]
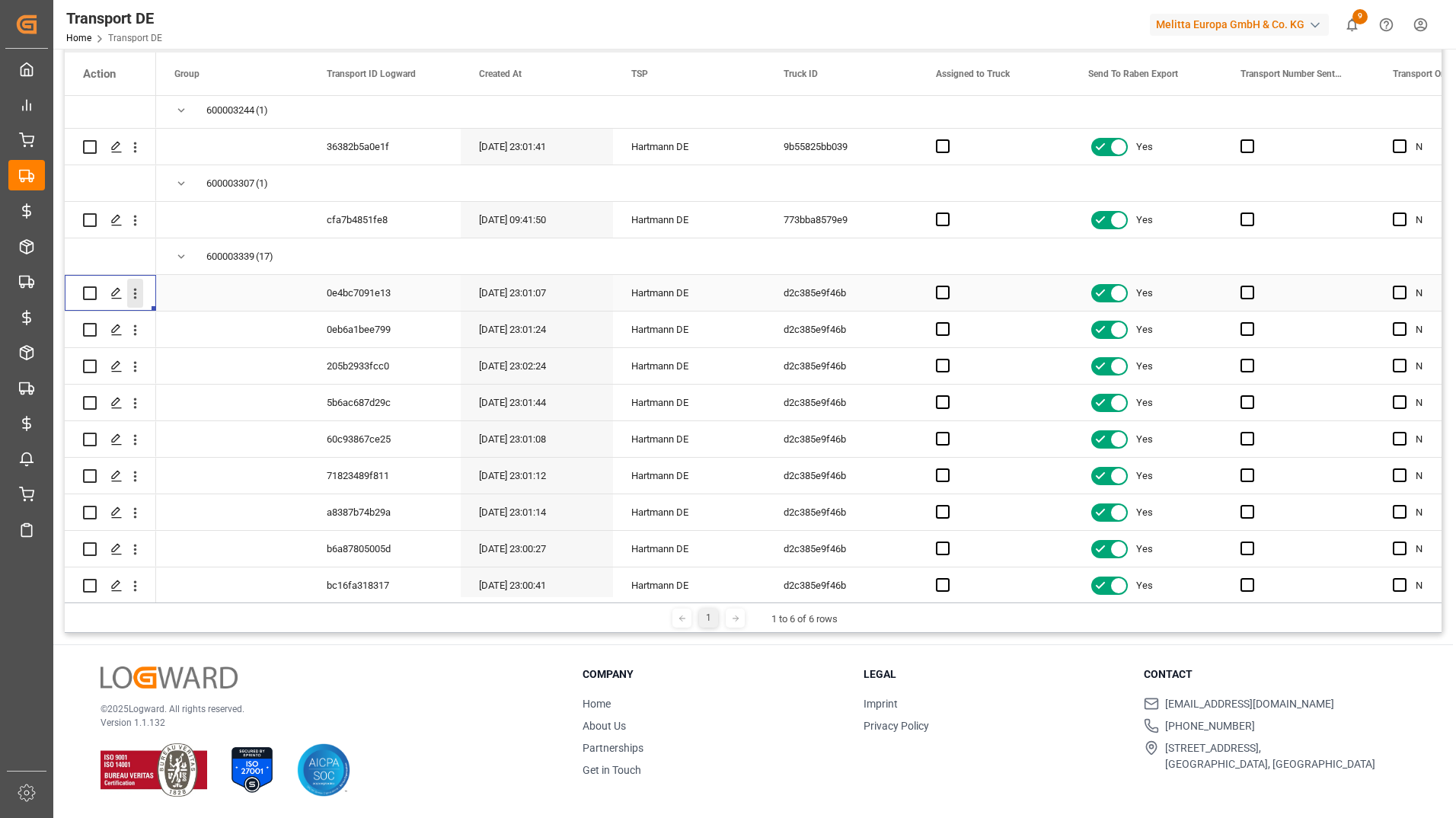
click at [132, 294] on icon "open menu" at bounding box center [135, 294] width 16 height 16
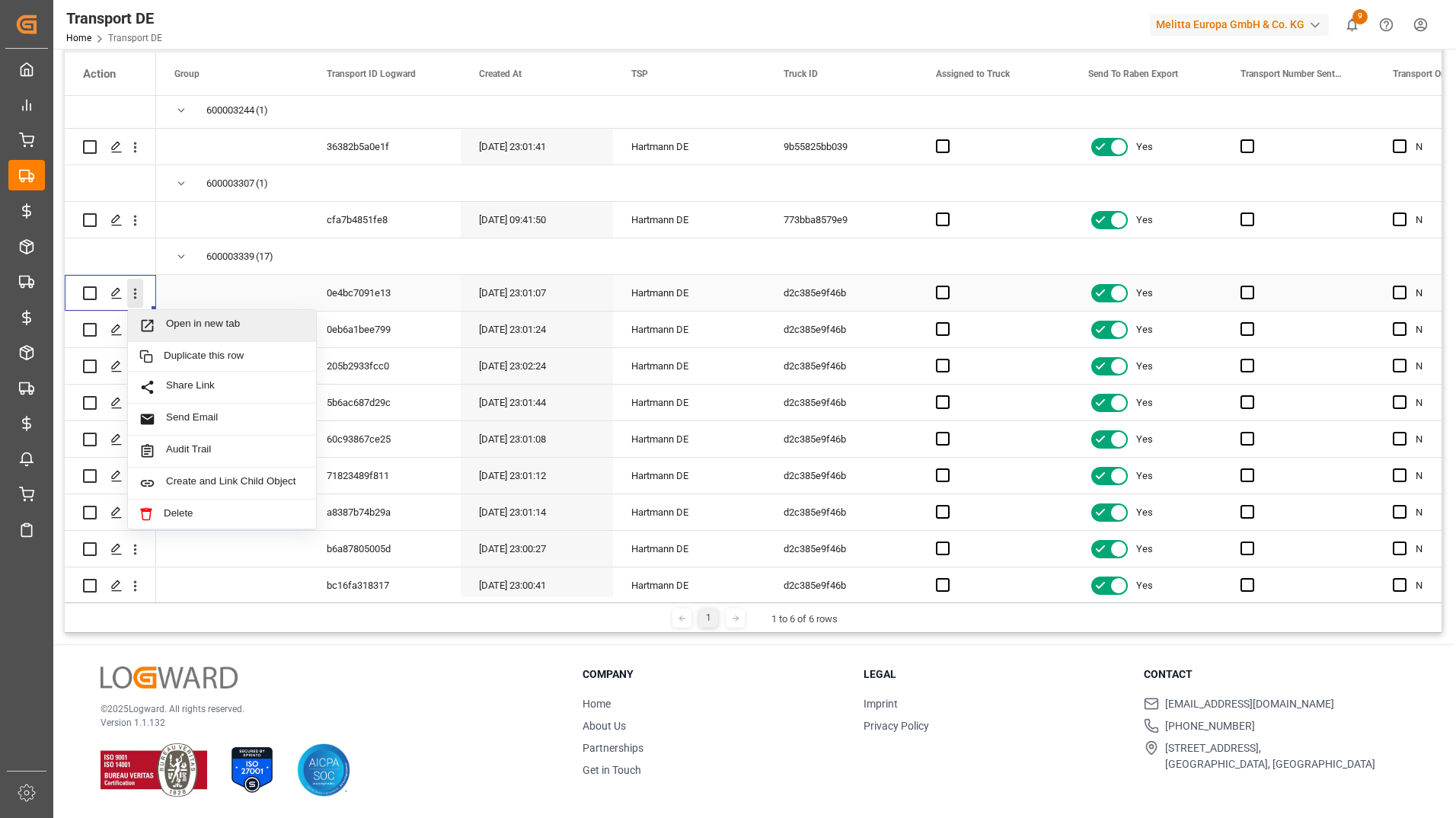
click at [177, 313] on div "Open in new tab" at bounding box center [222, 325] width 188 height 32
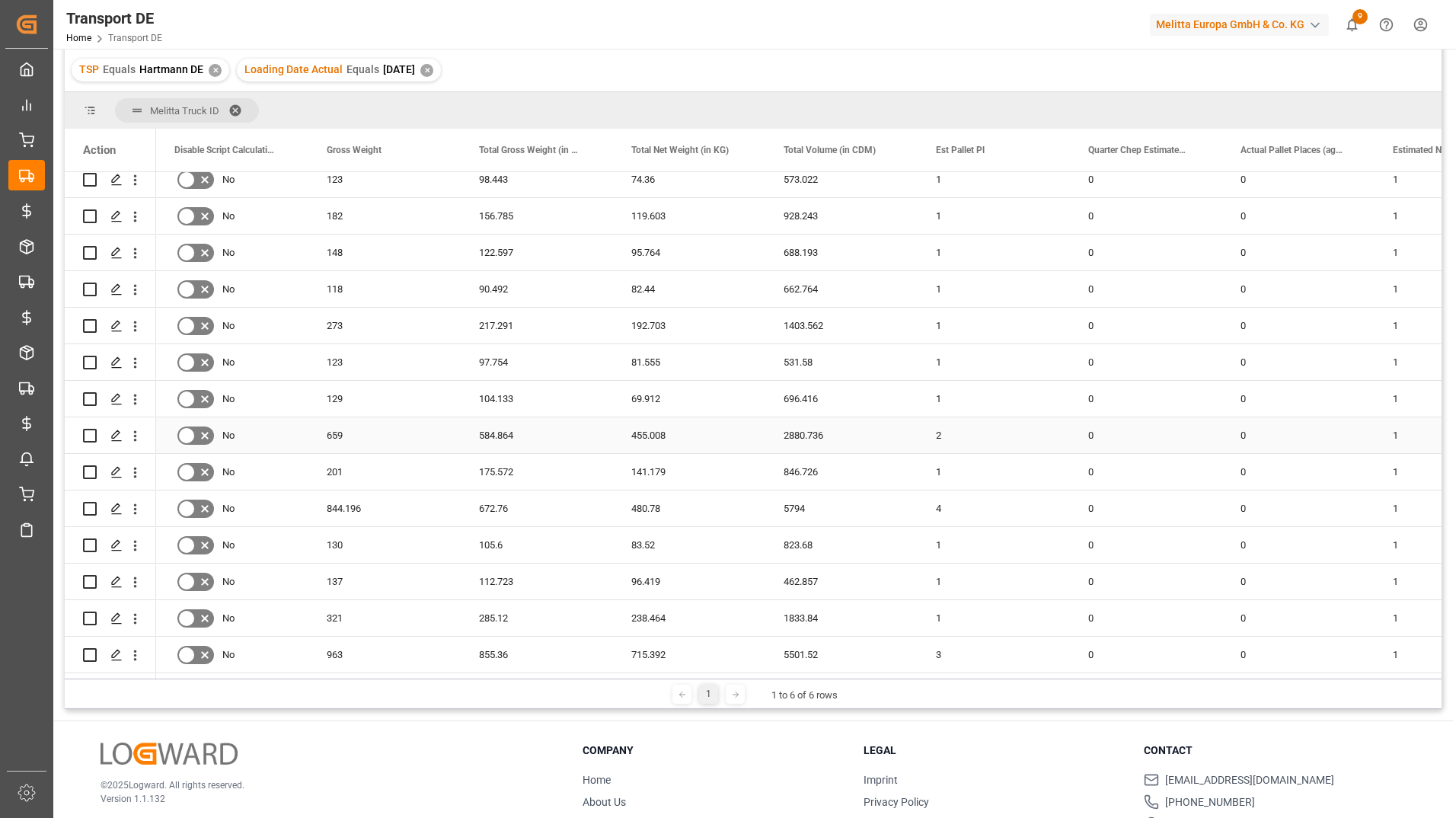
scroll to position [226, 0]
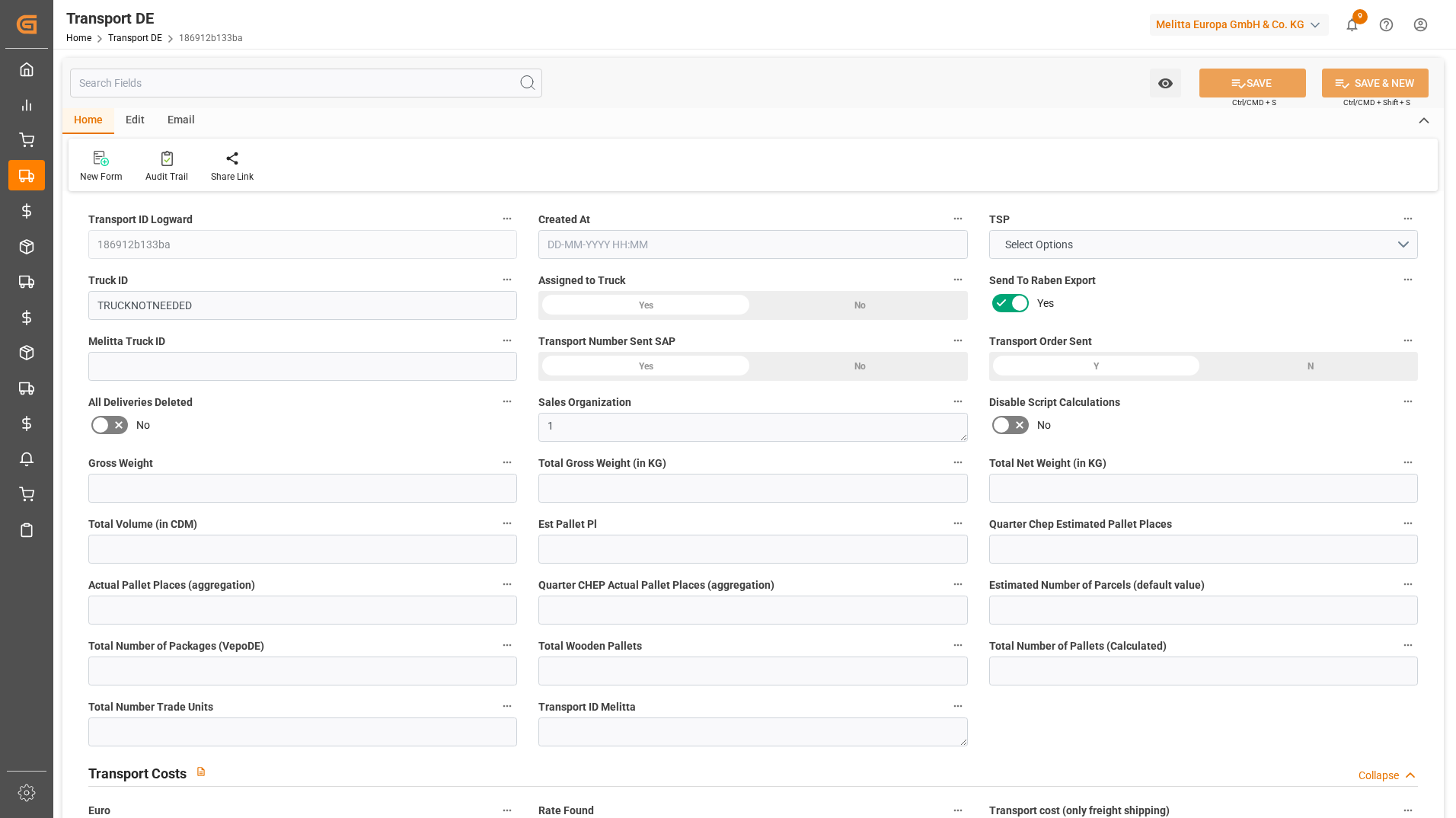
type input "0"
type input "3.315"
type input "2.28"
type input "0"
type input "1"
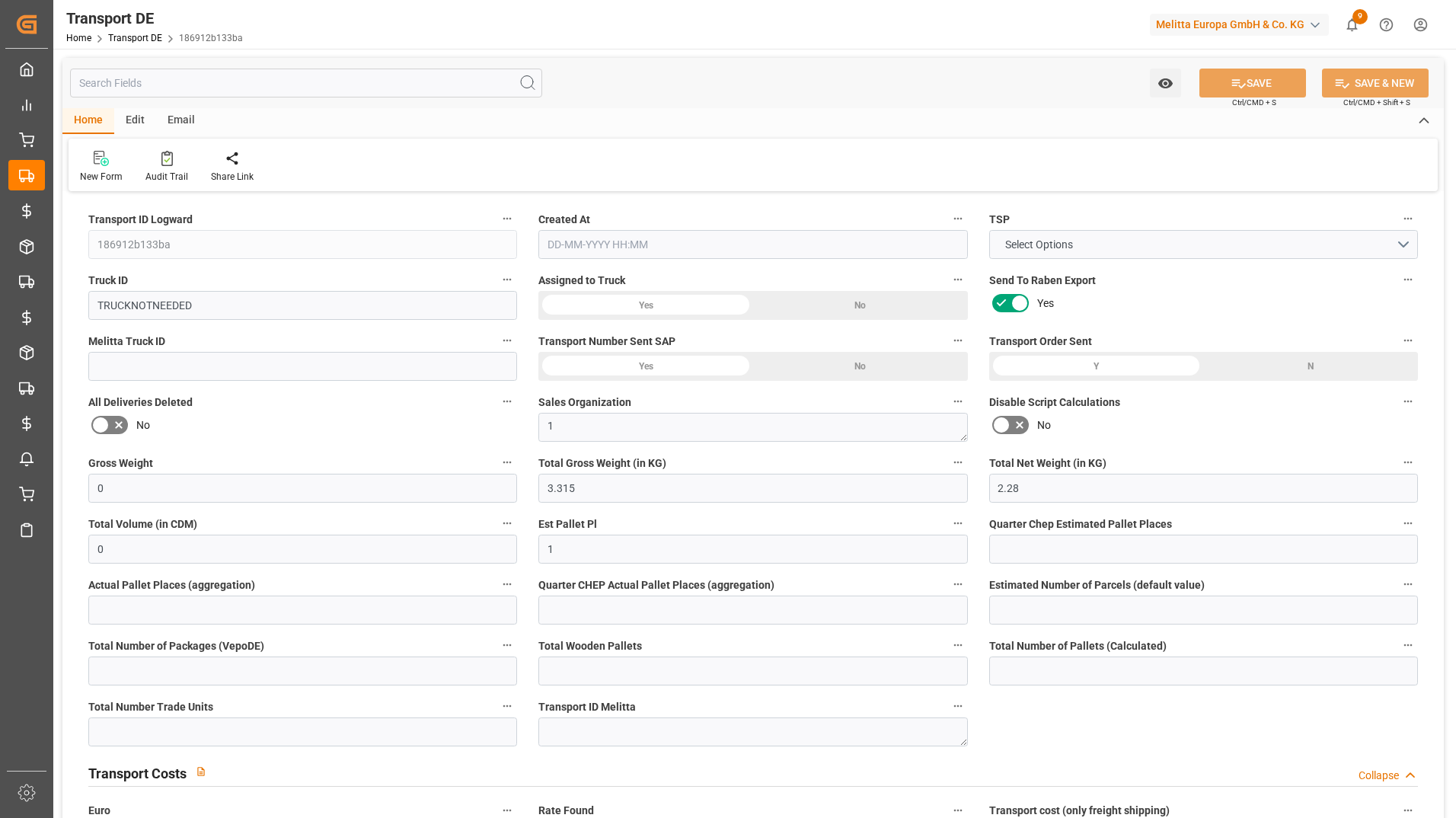
type input "0"
type input "1"
type input "0"
type input "1"
type input "0"
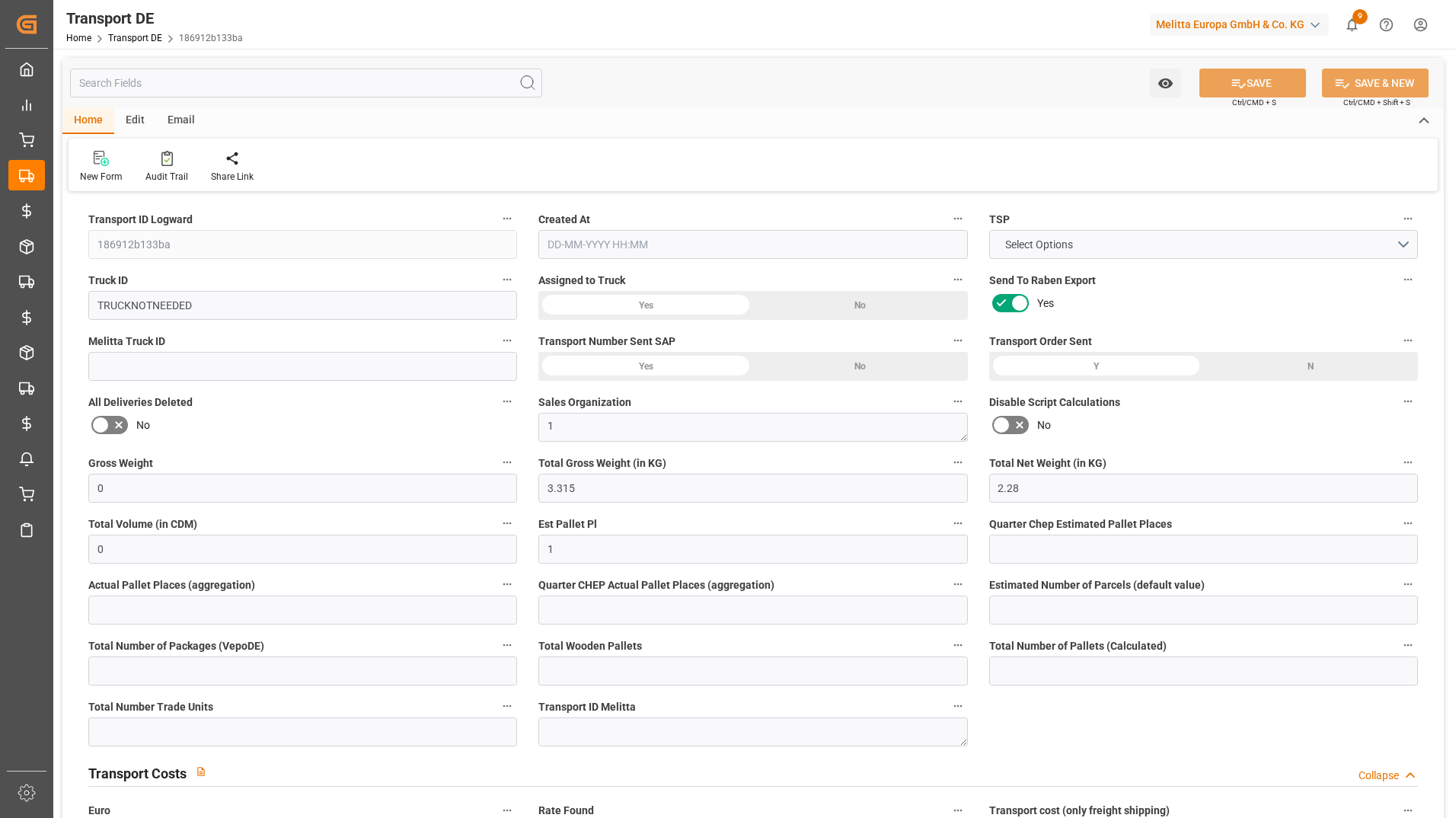
type input "0"
type input "5"
type input "0"
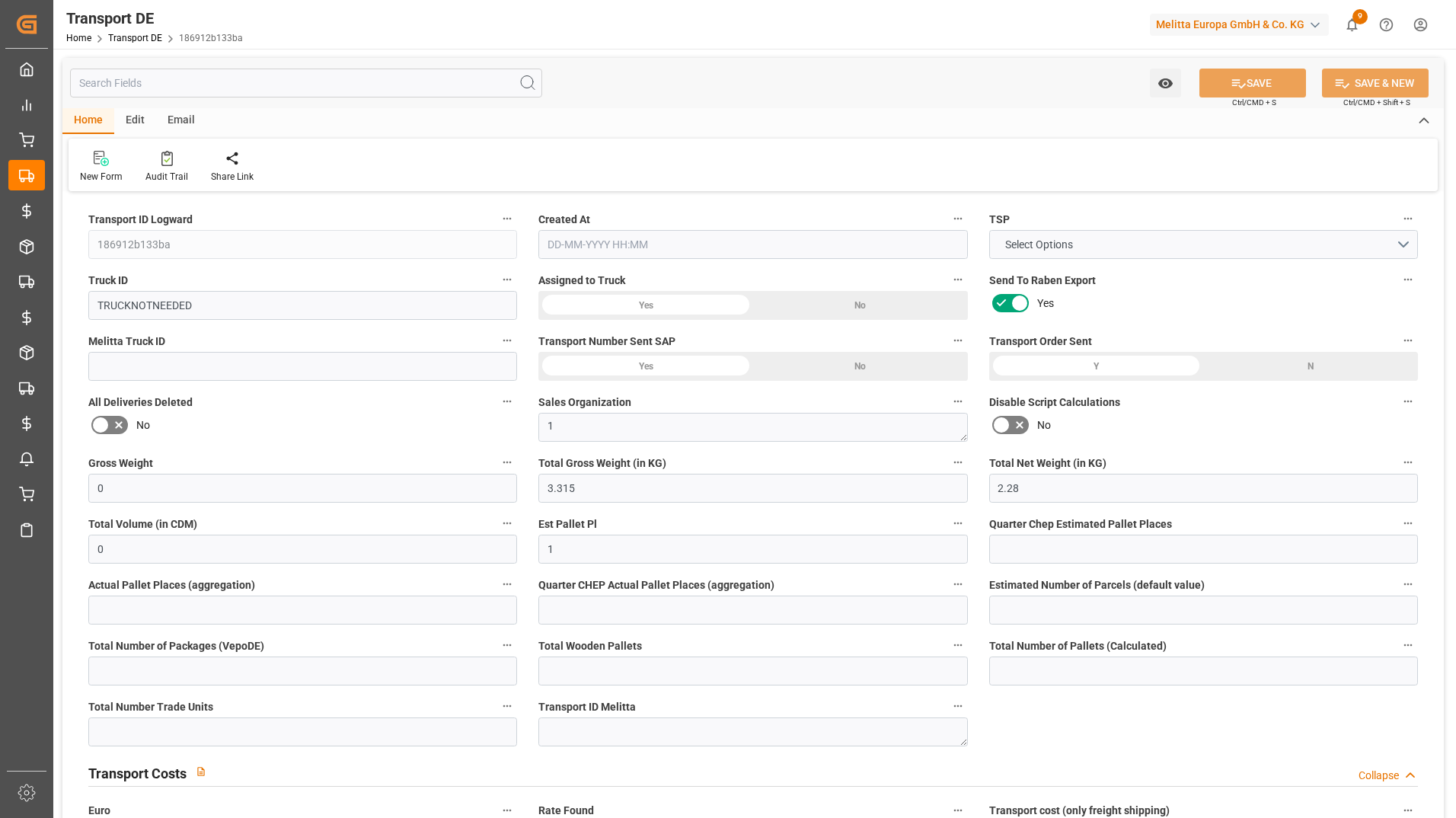
type input "48"
type input "0"
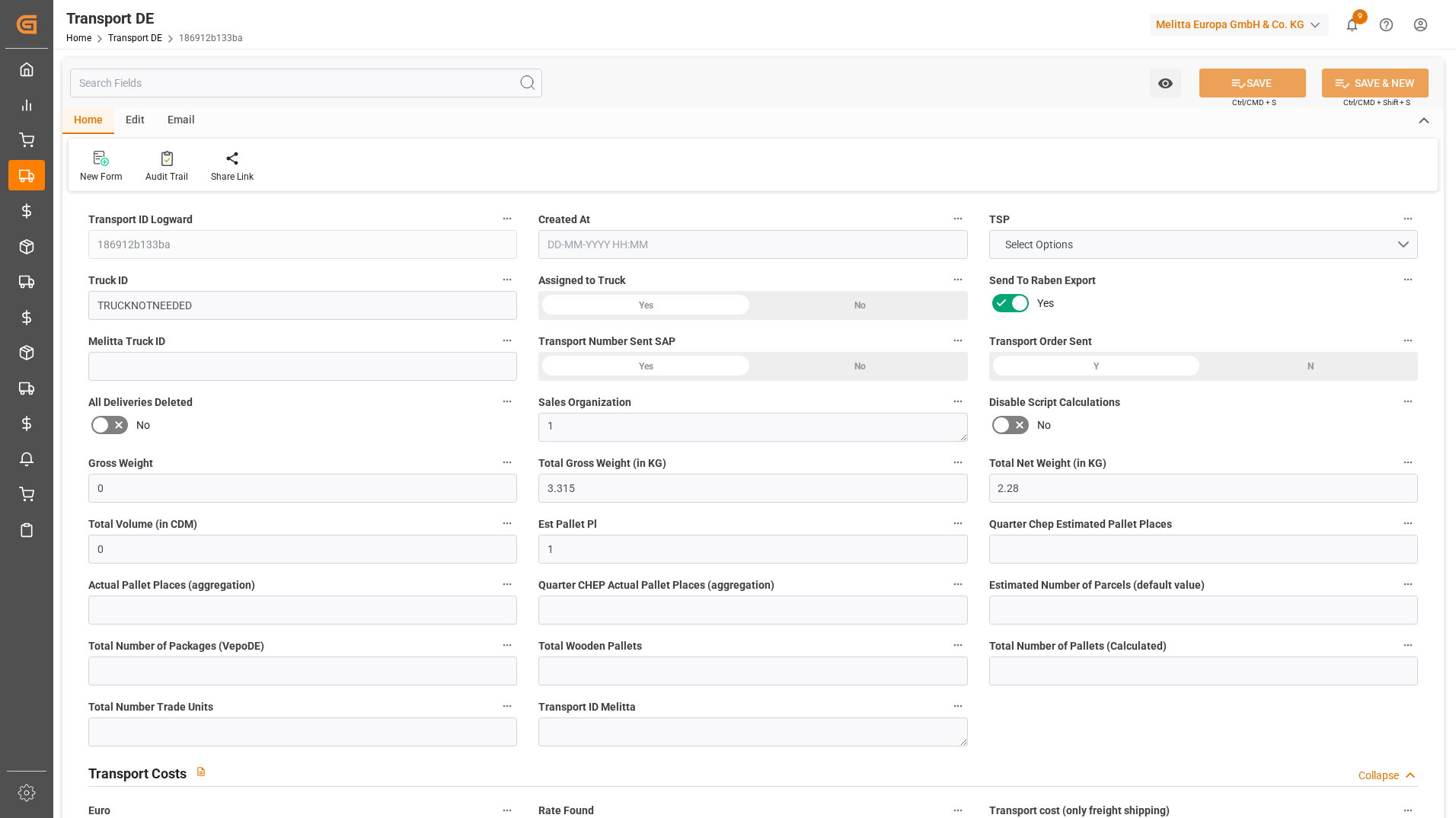
type input "0"
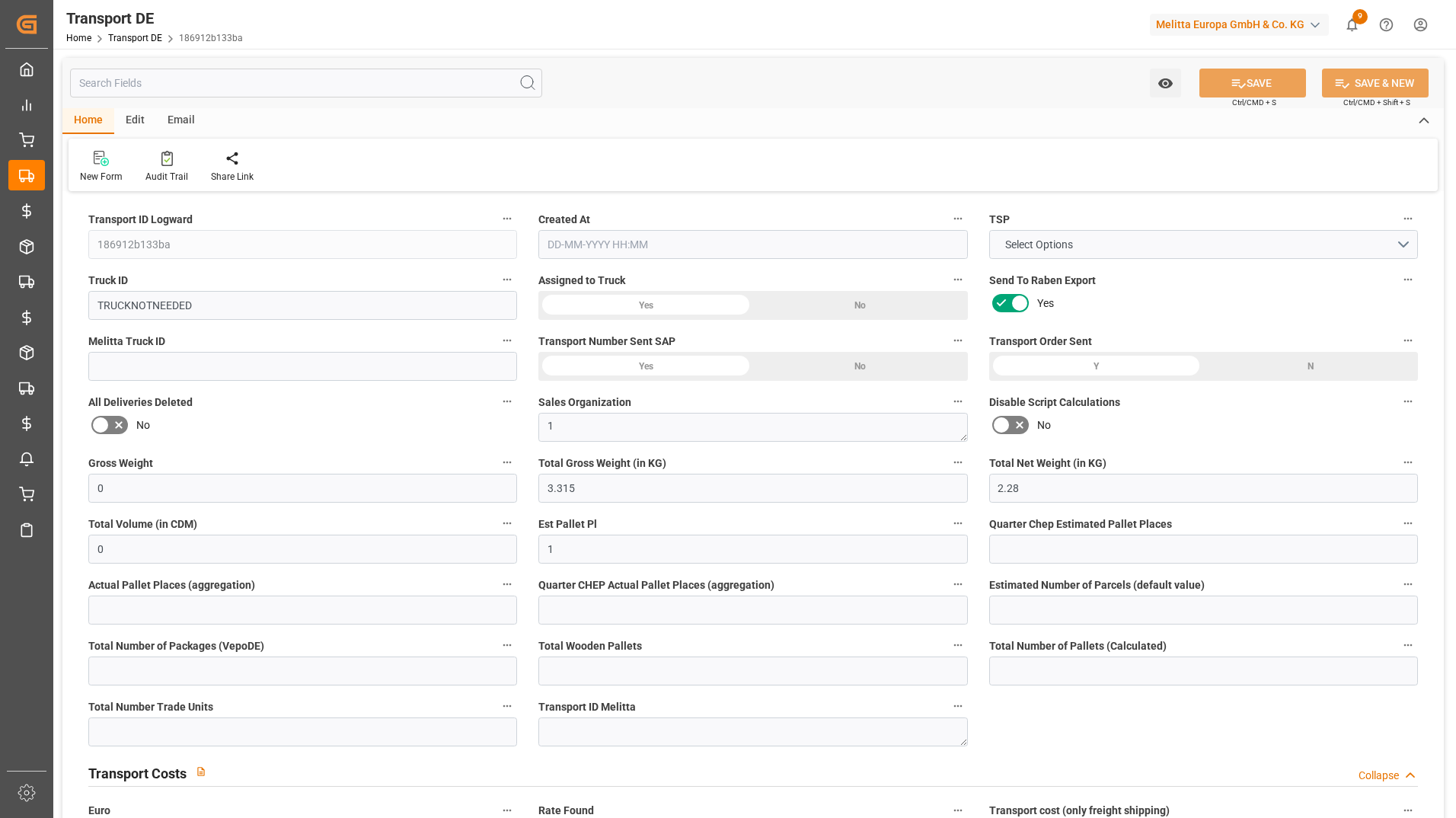
type input "0"
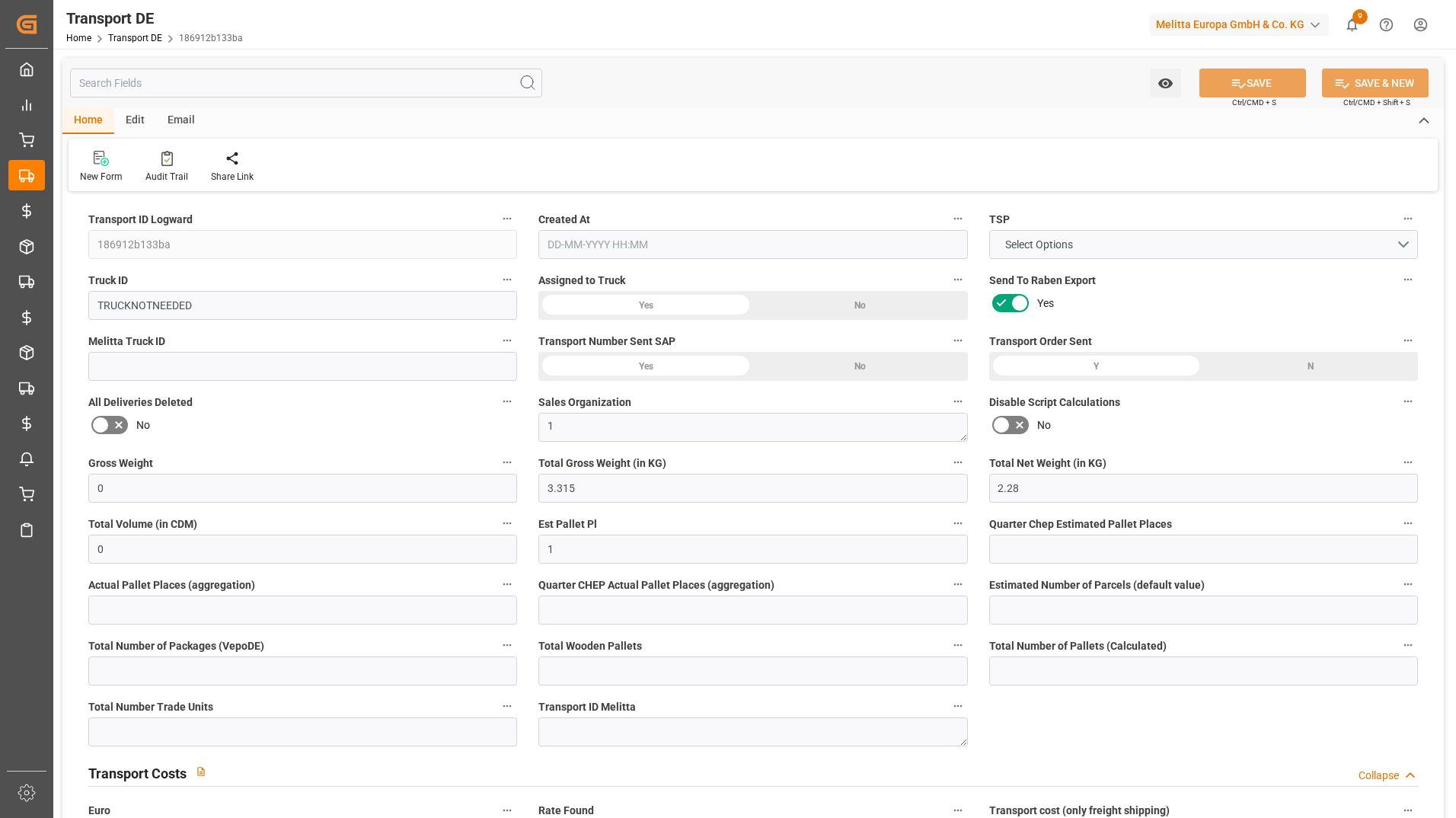
type input "0"
type input "3.315"
type input "2800"
type input "21"
type input "80"
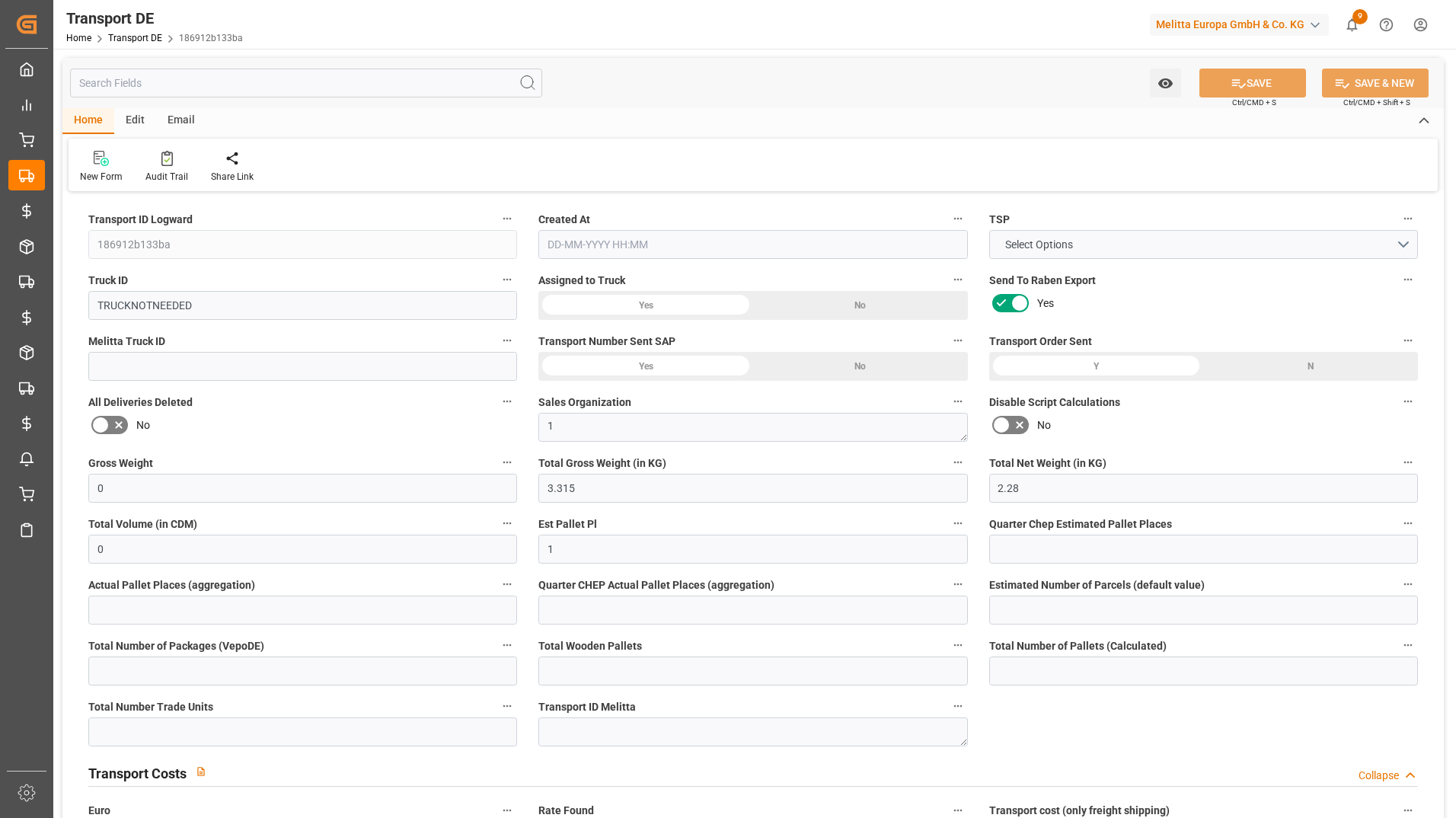
type input "0"
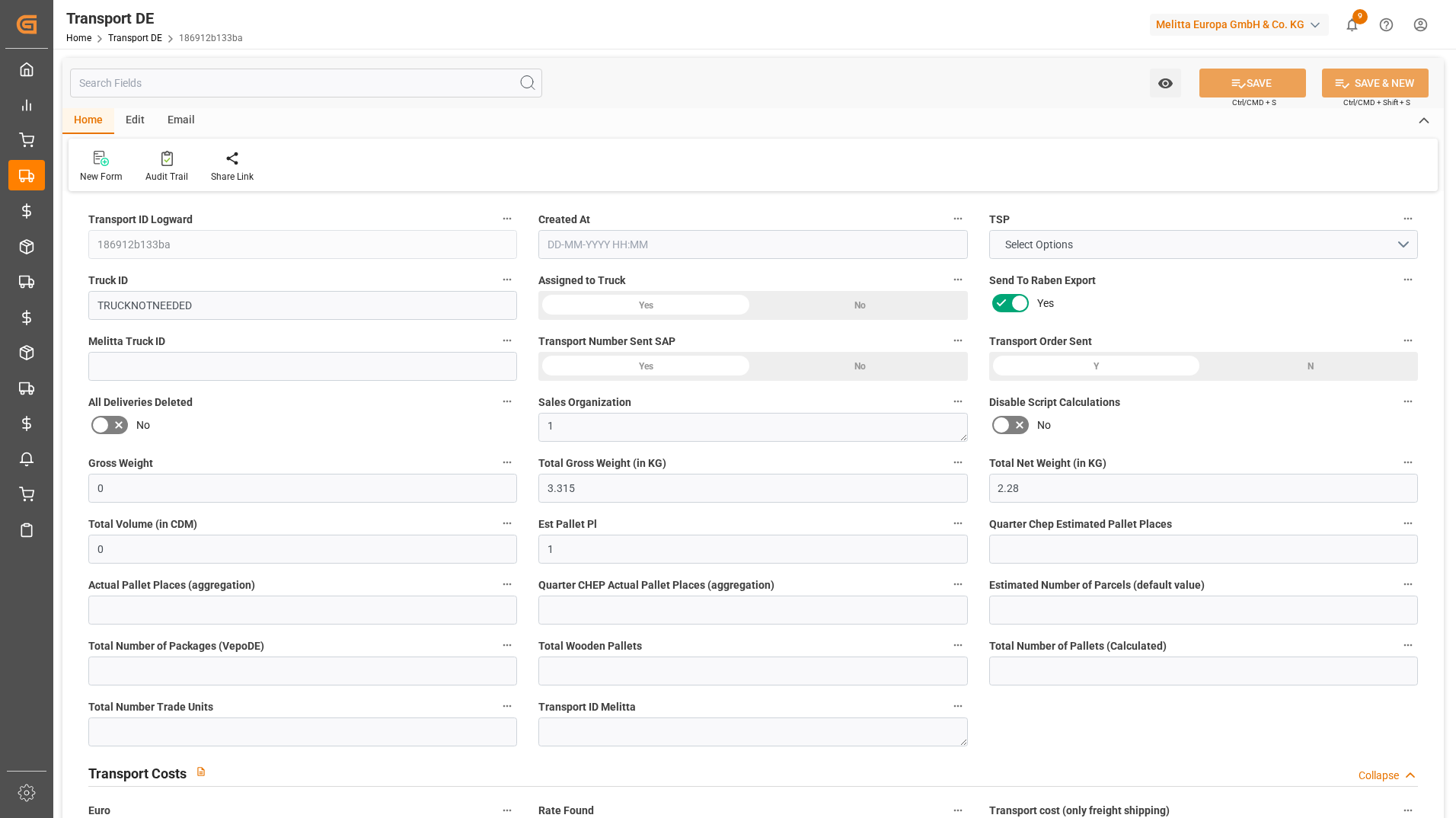
type input "0"
type input "1"
type input "0"
type input "5"
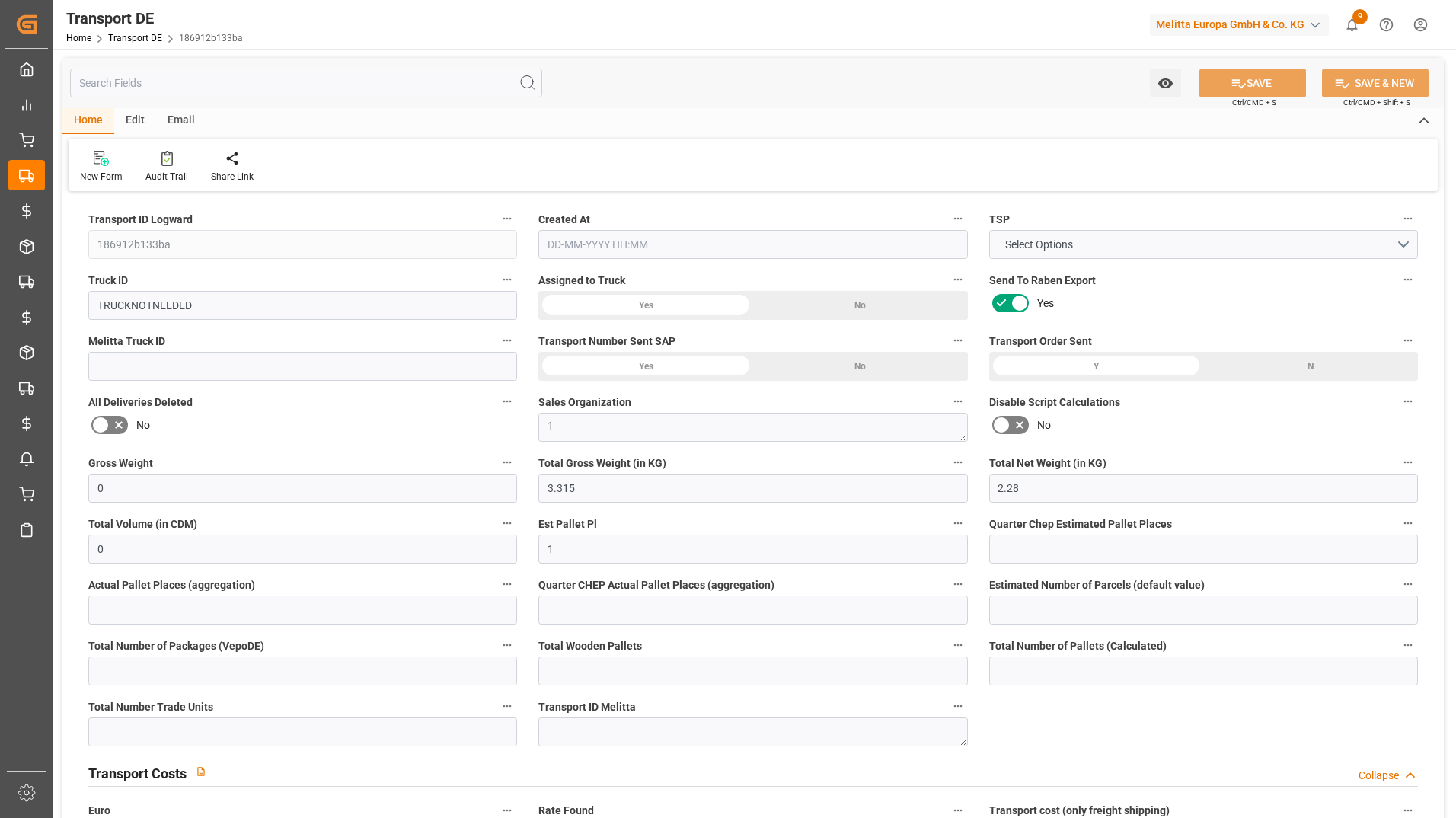
type input "0"
type input "[DATE] 12:51"
type input "[DATE]"
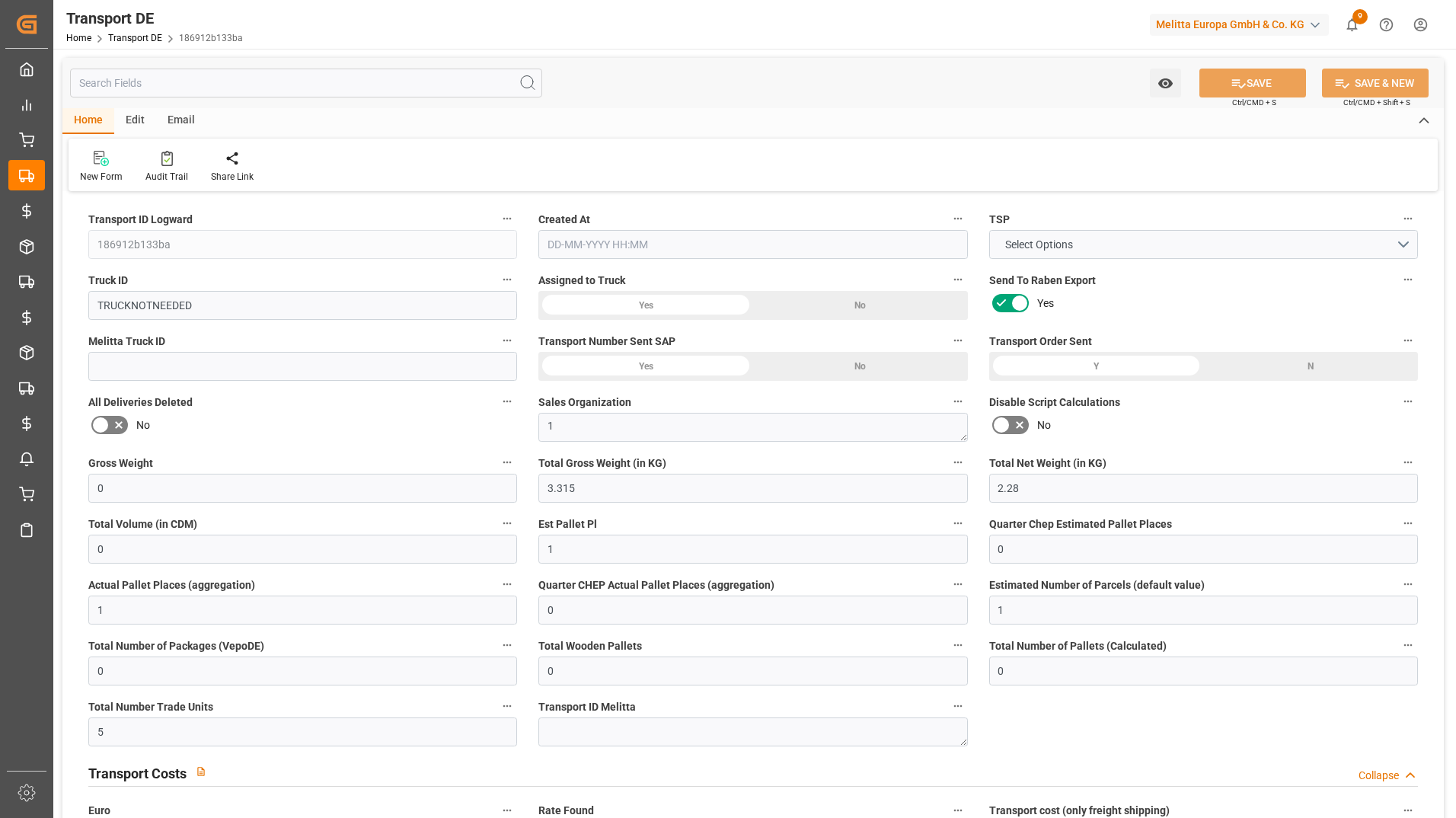
type input "[DATE]"
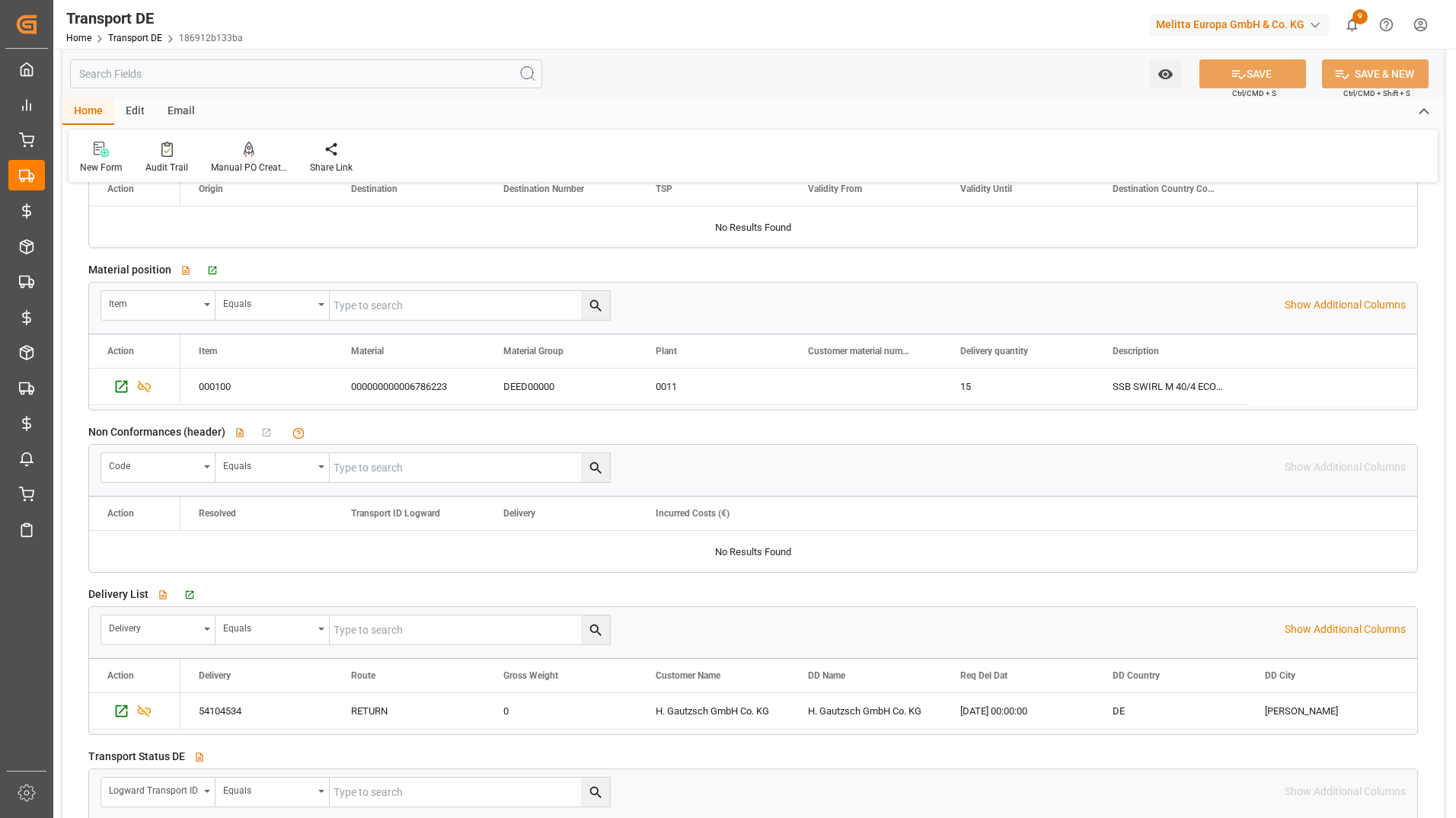
scroll to position [2362, 0]
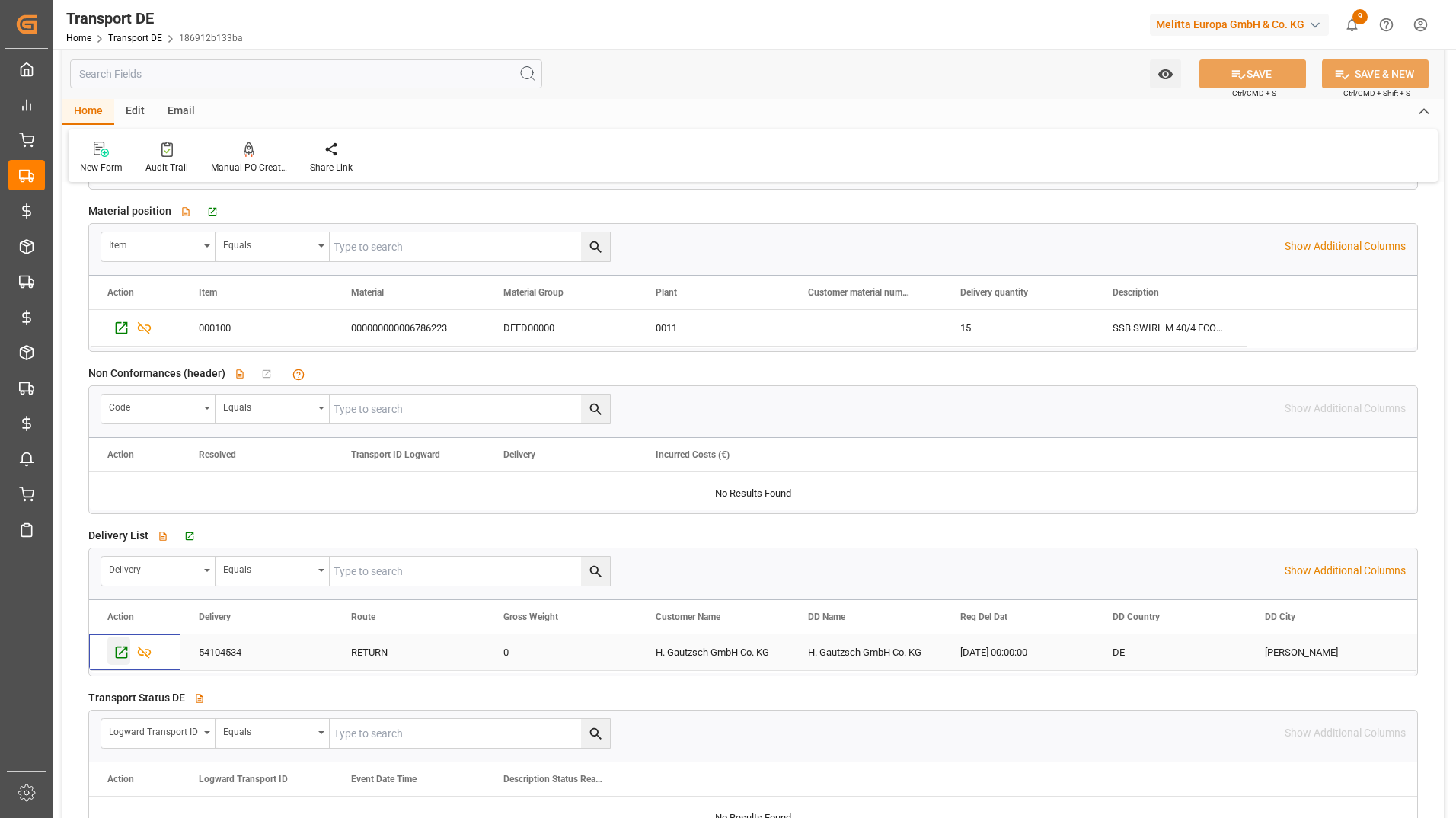
click at [123, 645] on icon "Press SPACE to select this row." at bounding box center [121, 652] width 16 height 16
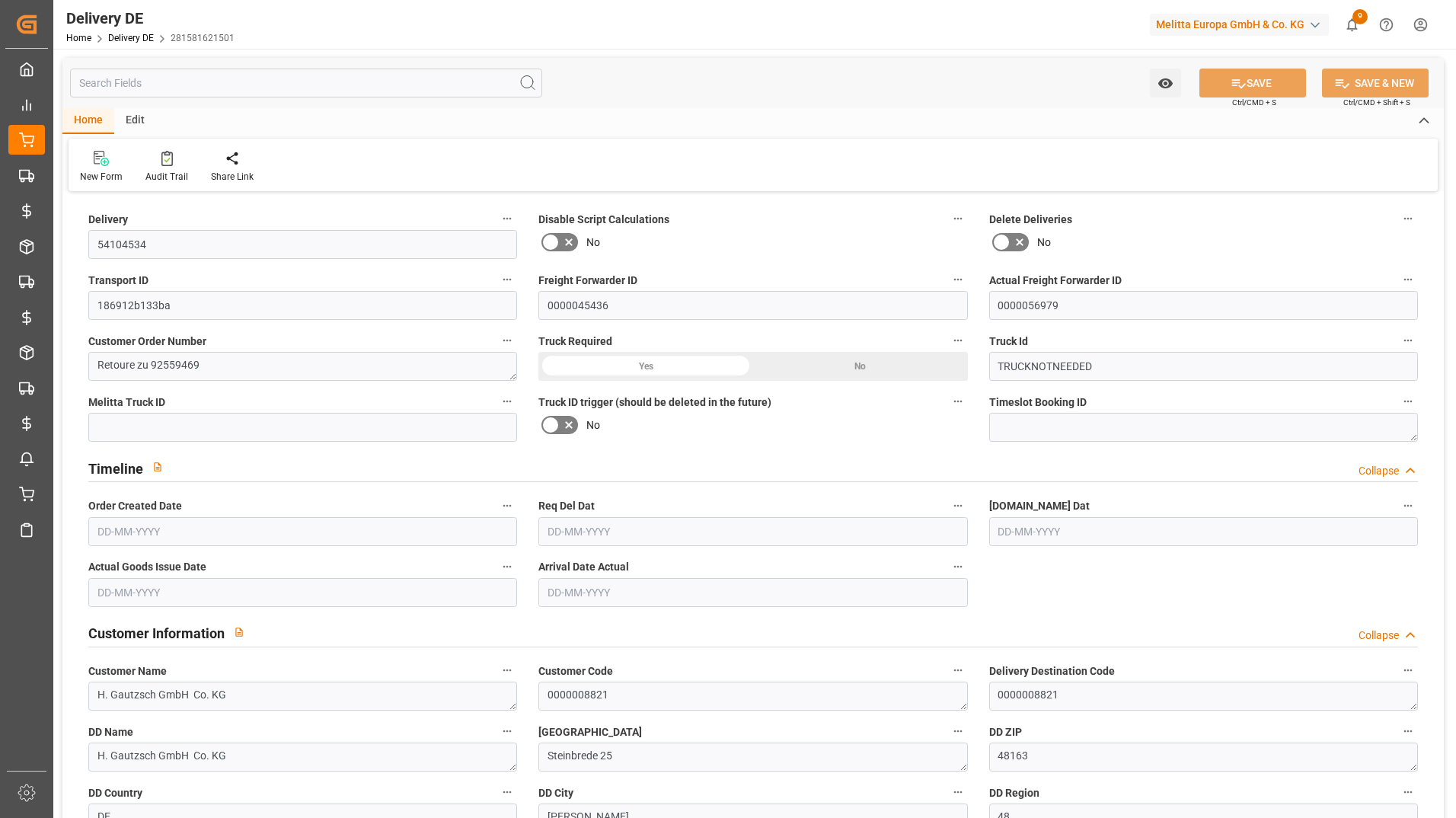
type input "0"
type input "1"
type input "2.28"
type input "0"
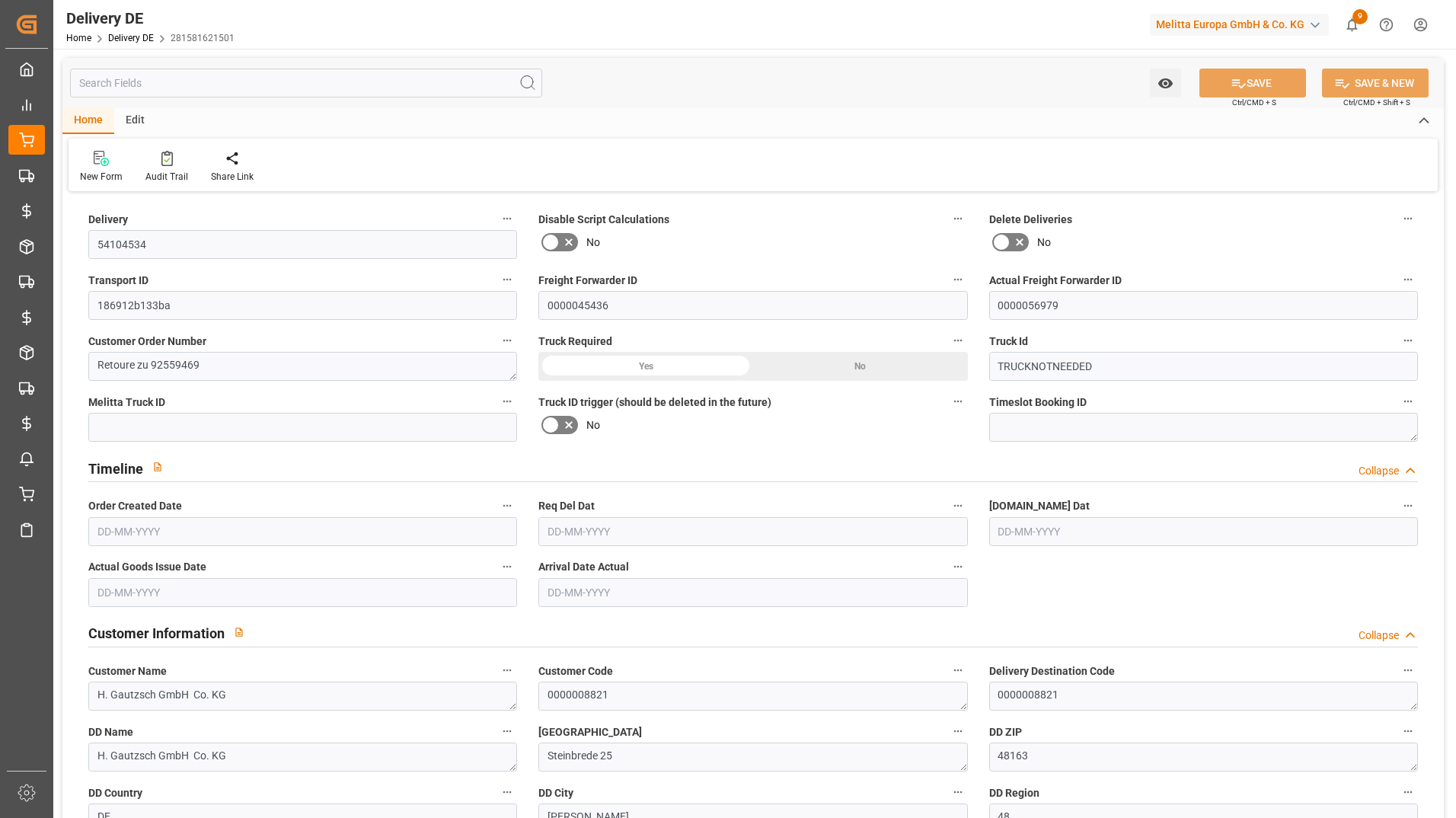
type input "0"
type input "[DATE]"
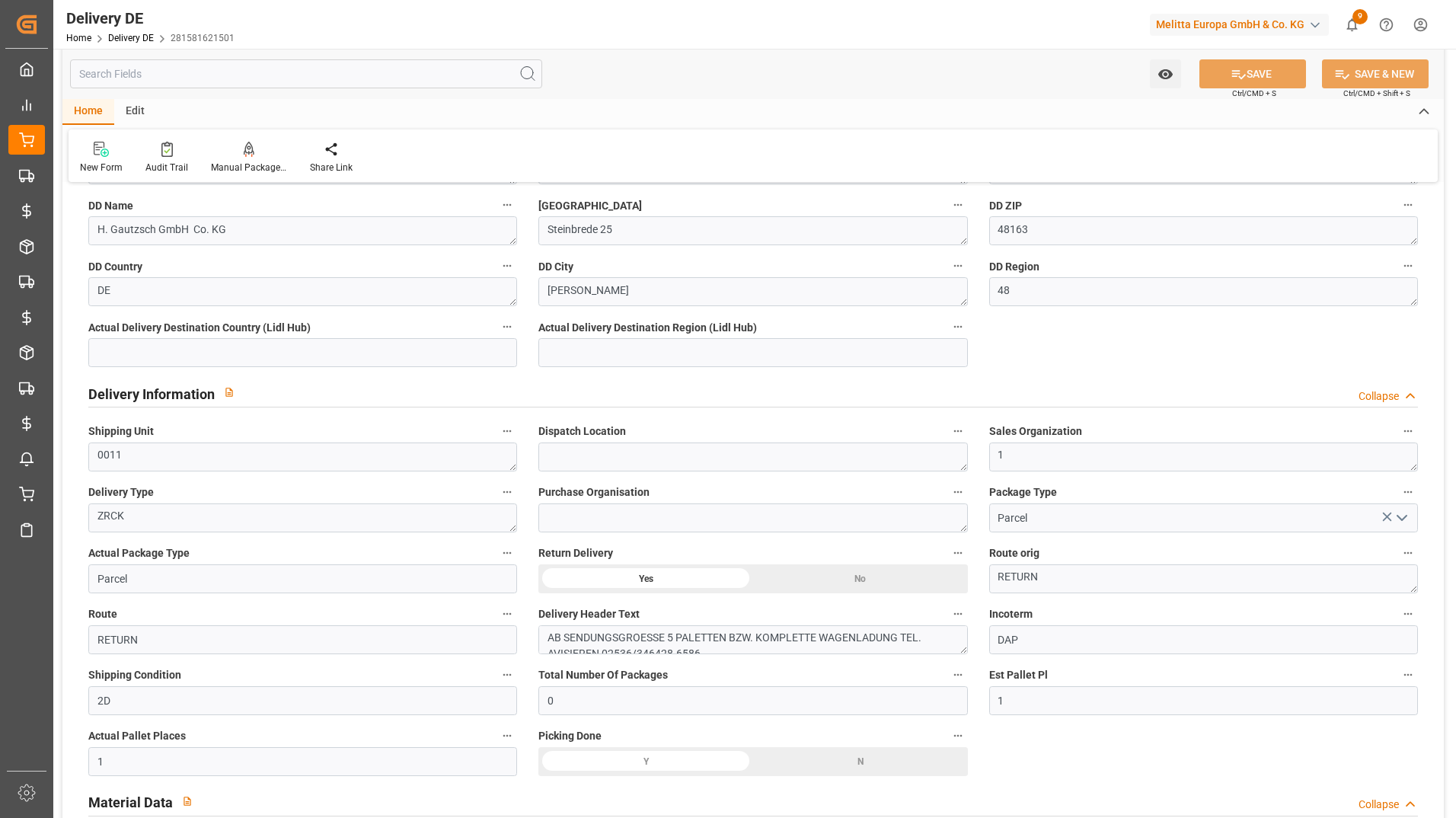
scroll to position [534, 0]
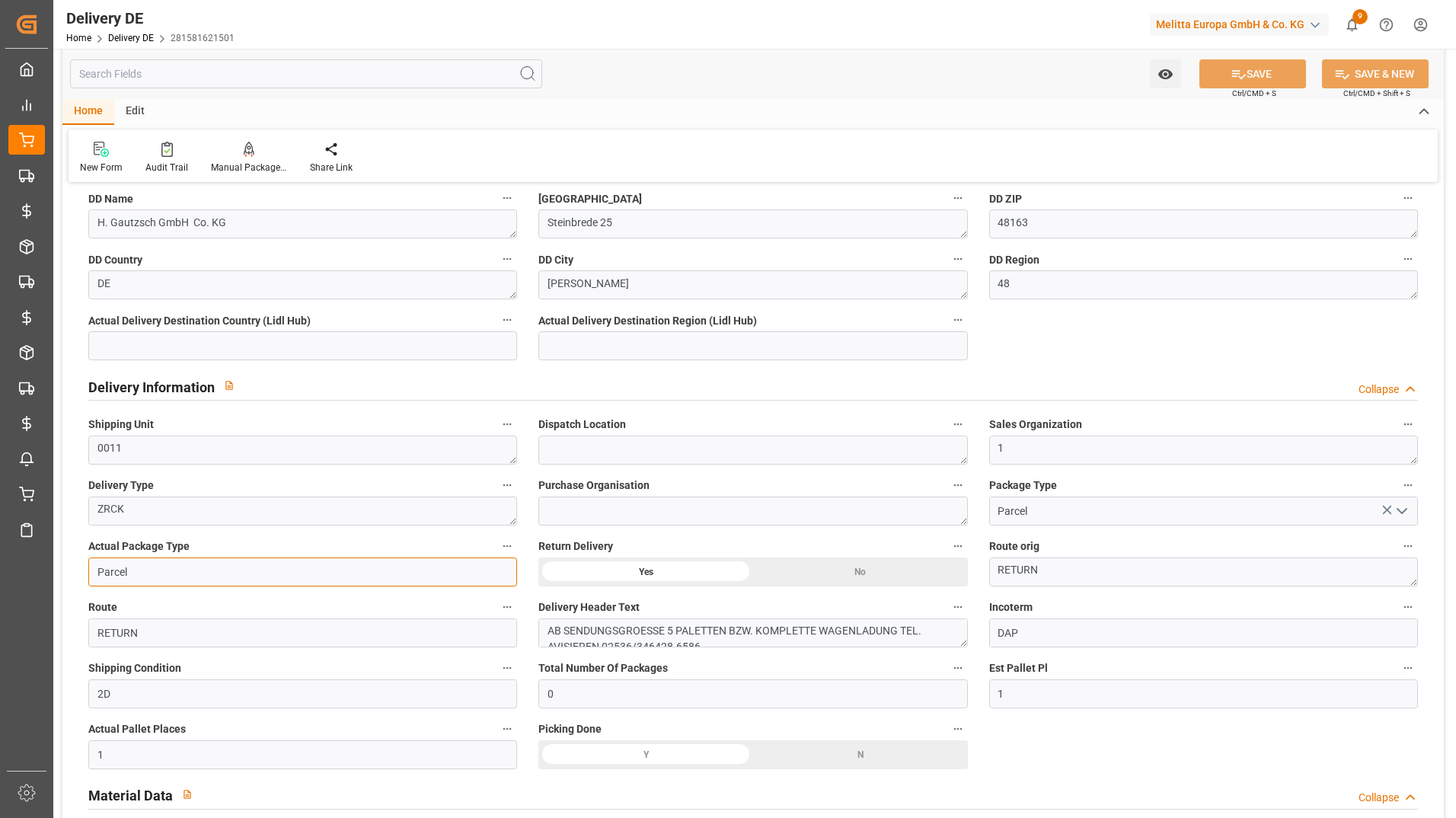
drag, startPoint x: 108, startPoint y: 570, endPoint x: 238, endPoint y: 569, distance: 130.0
click at [238, 569] on input "Parcel" at bounding box center [302, 573] width 428 height 29
type input "Pallet"
click at [1264, 79] on button "SAVE" at bounding box center [1253, 74] width 107 height 29
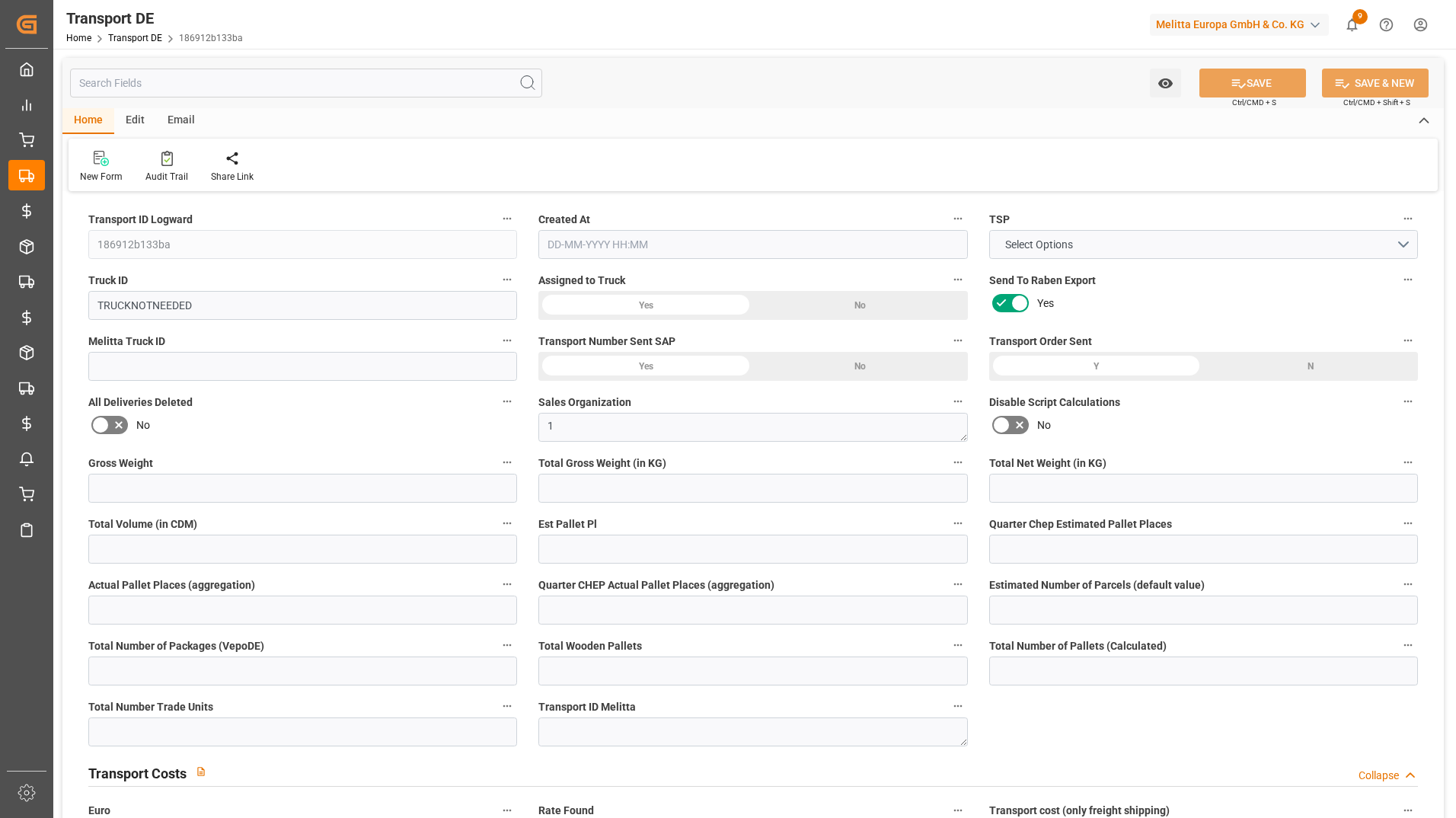
type input "0"
type input "3.315"
type input "2.28"
type input "0"
type input "1"
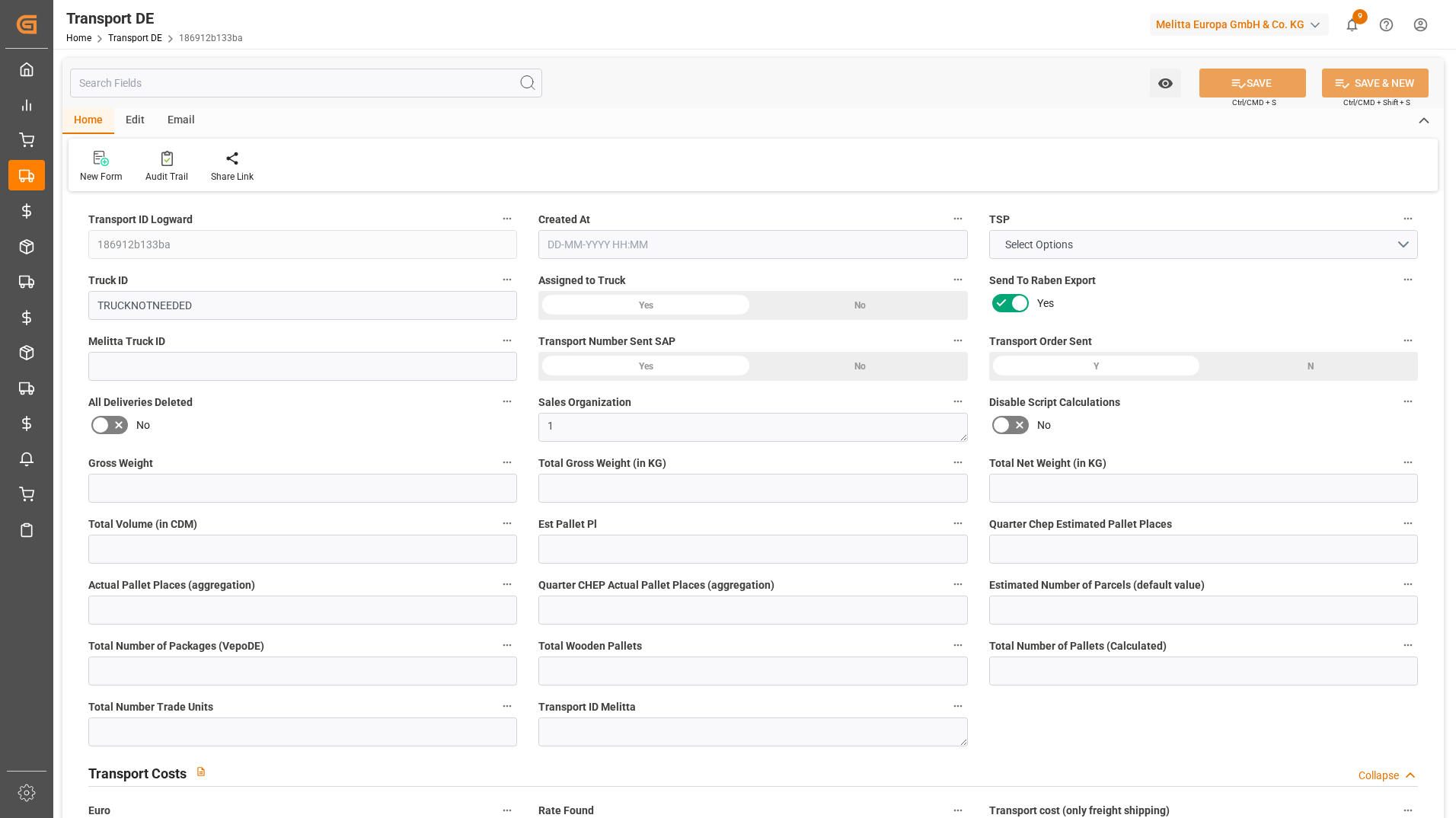
type input "0"
type input "1"
type input "0"
type input "1"
type input "0"
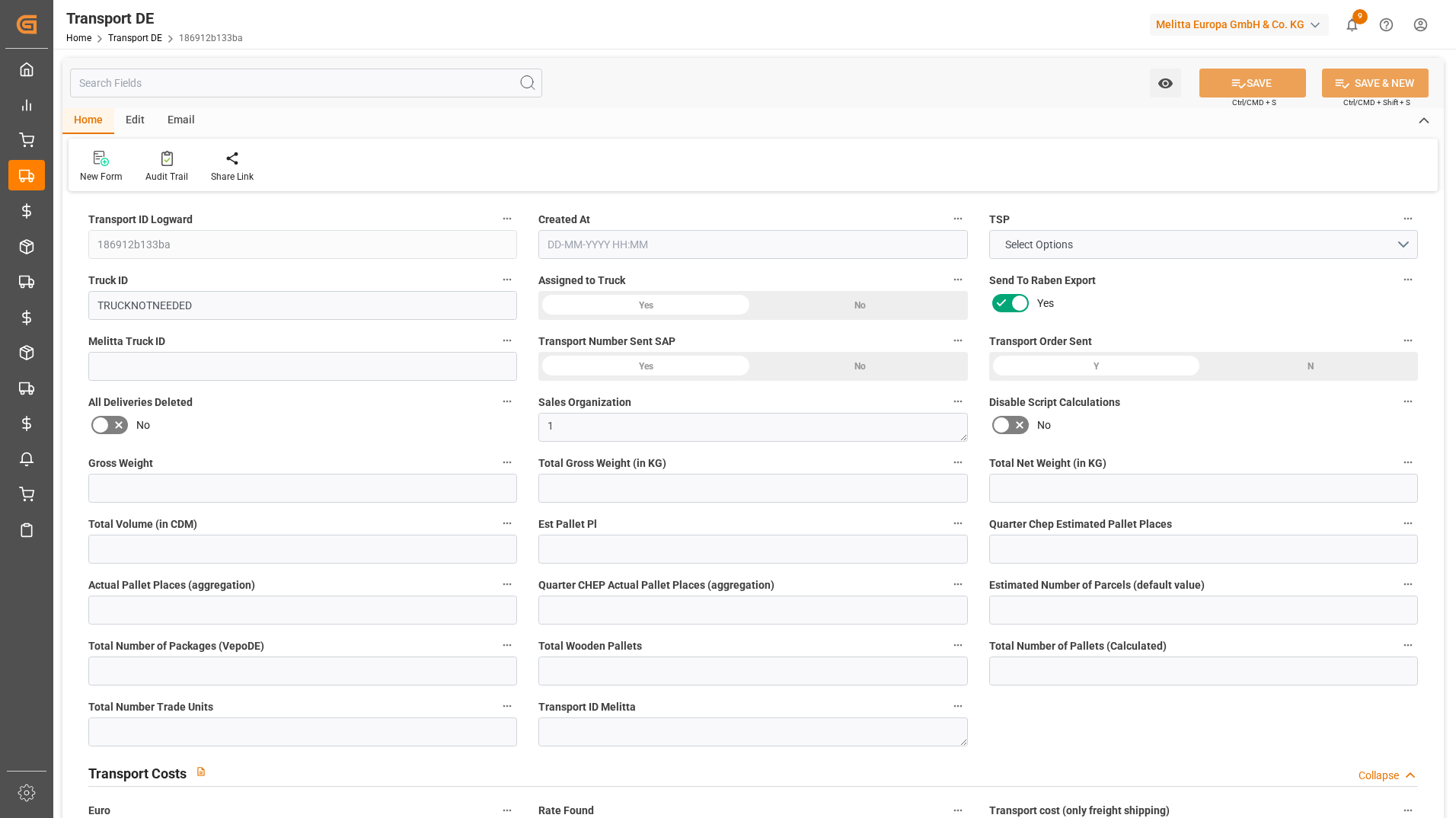
type input "0"
type input "5"
type input "0"
type input "47.73"
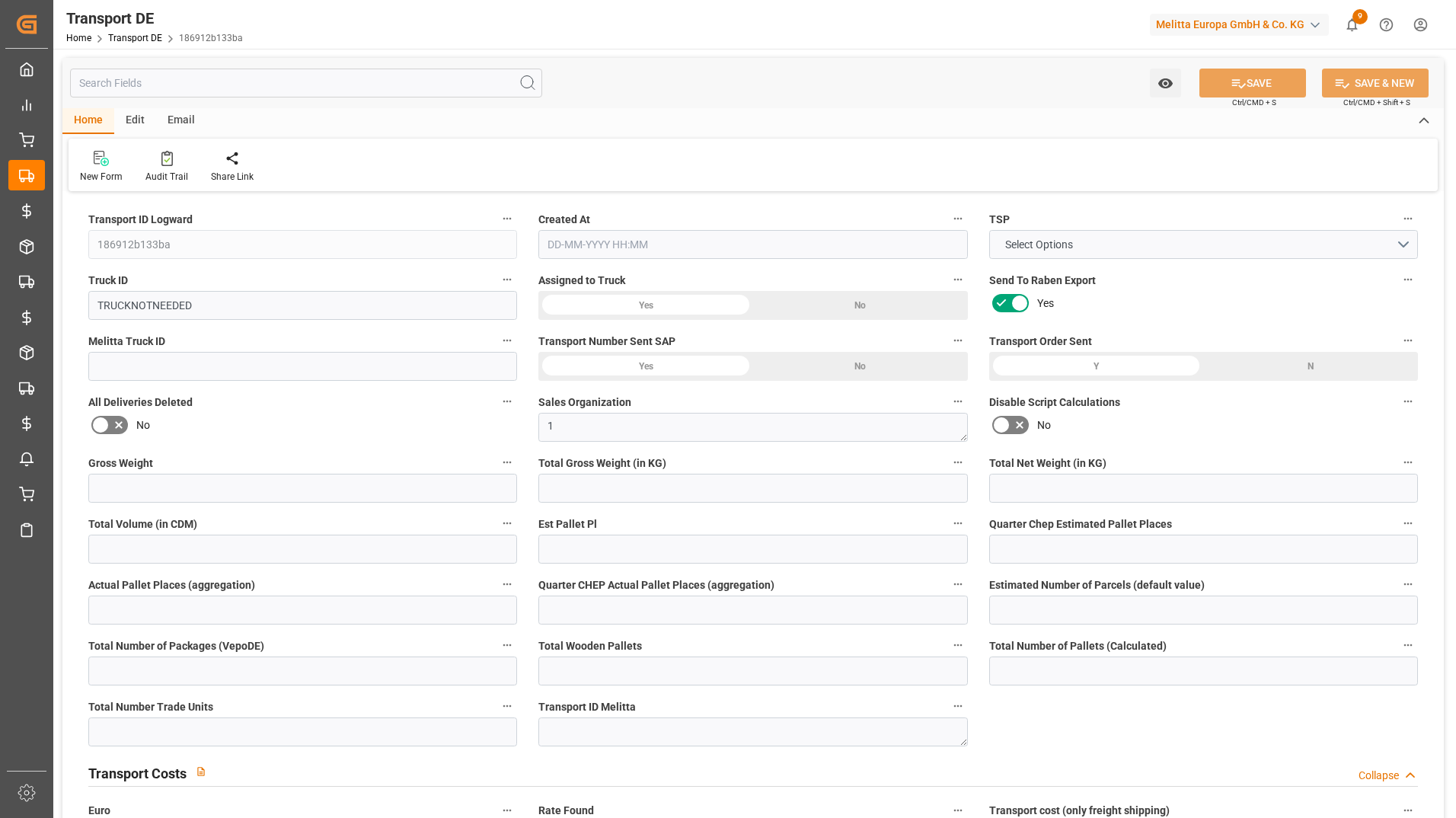
type input "47.73"
type input "47.2813"
type input "48"
type input "0"
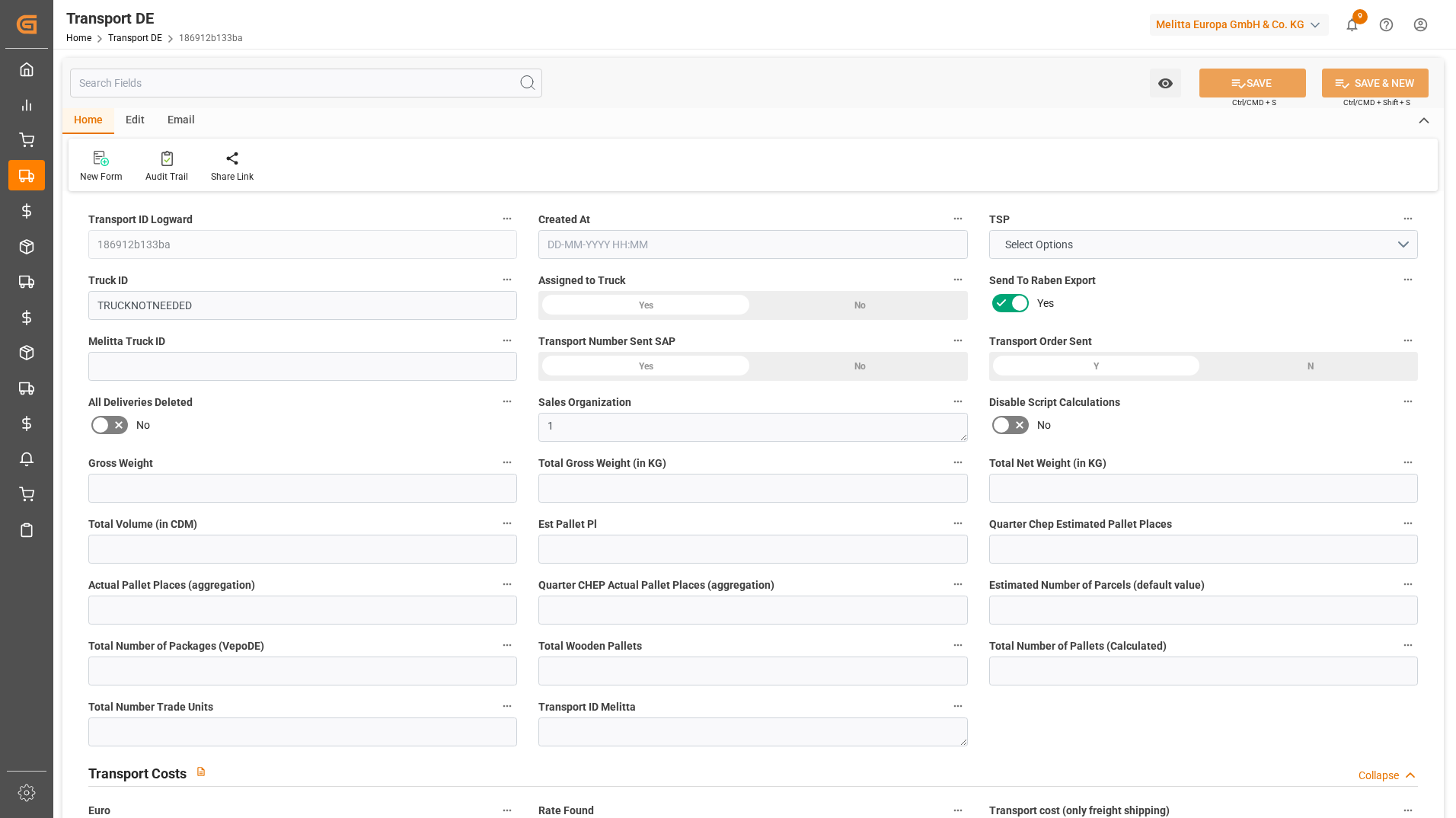
type input "0"
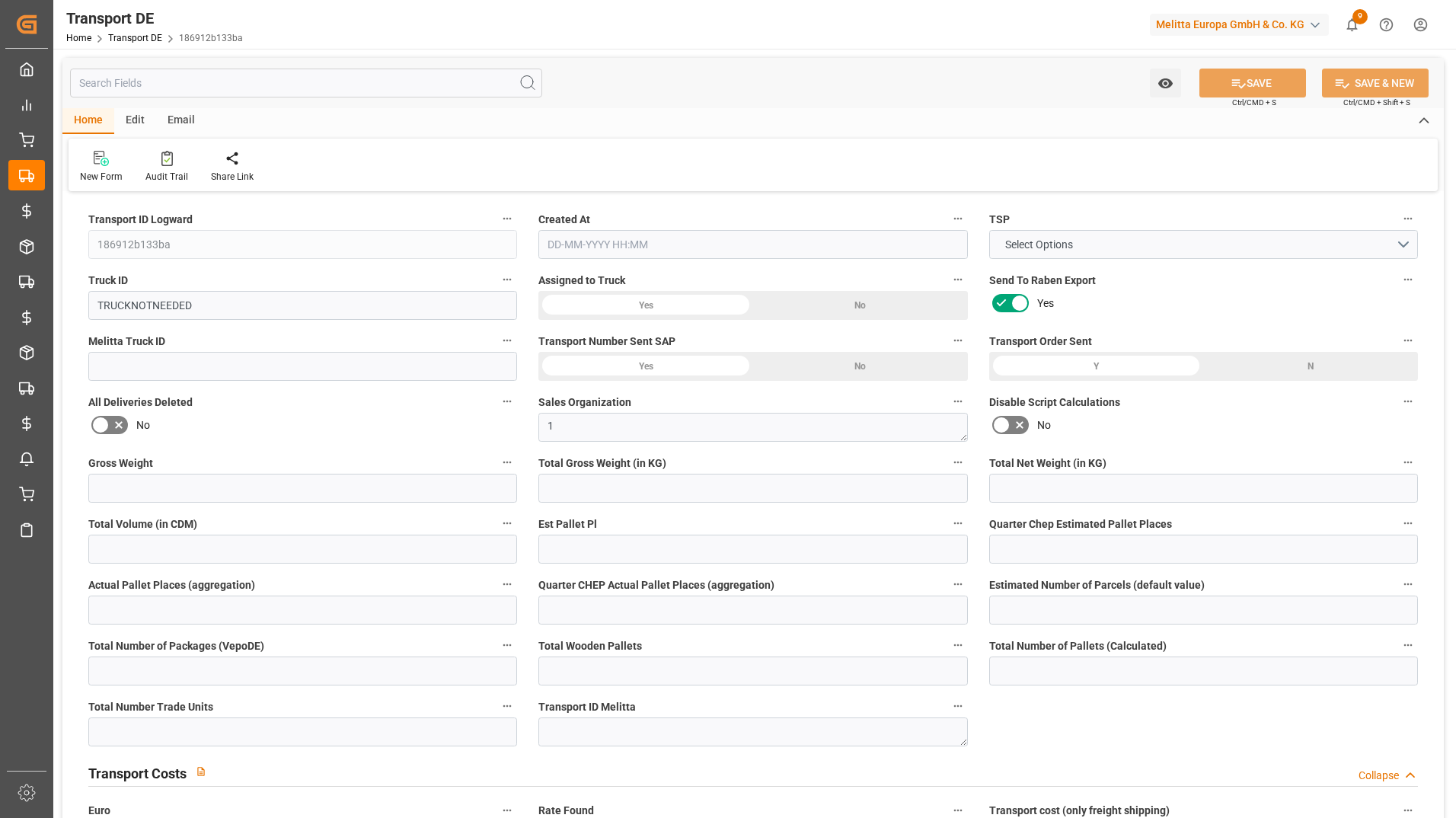
type input "0"
type input "-0.4487"
type input "0"
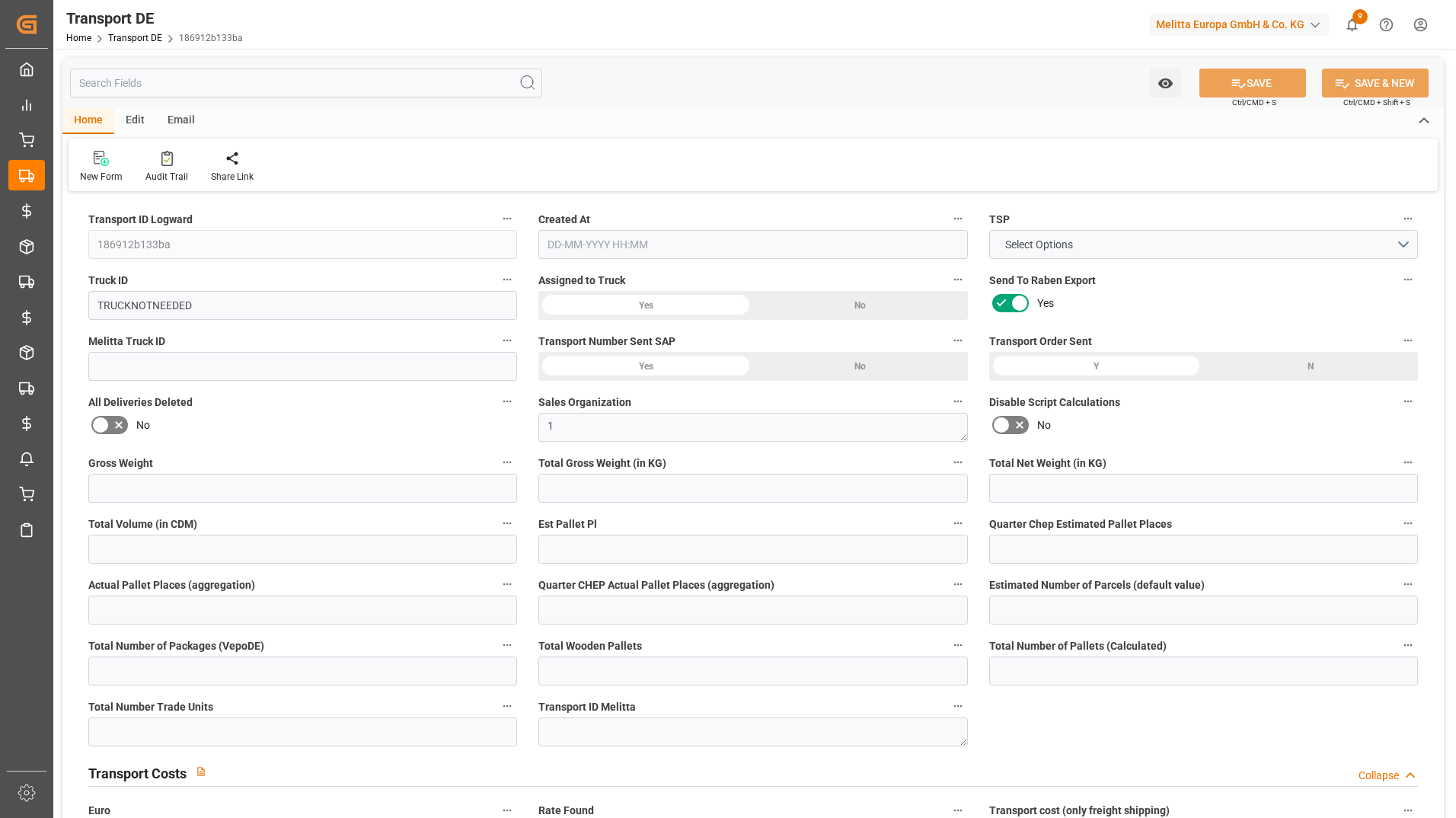
type input "0"
type input "3.315"
type input "2800"
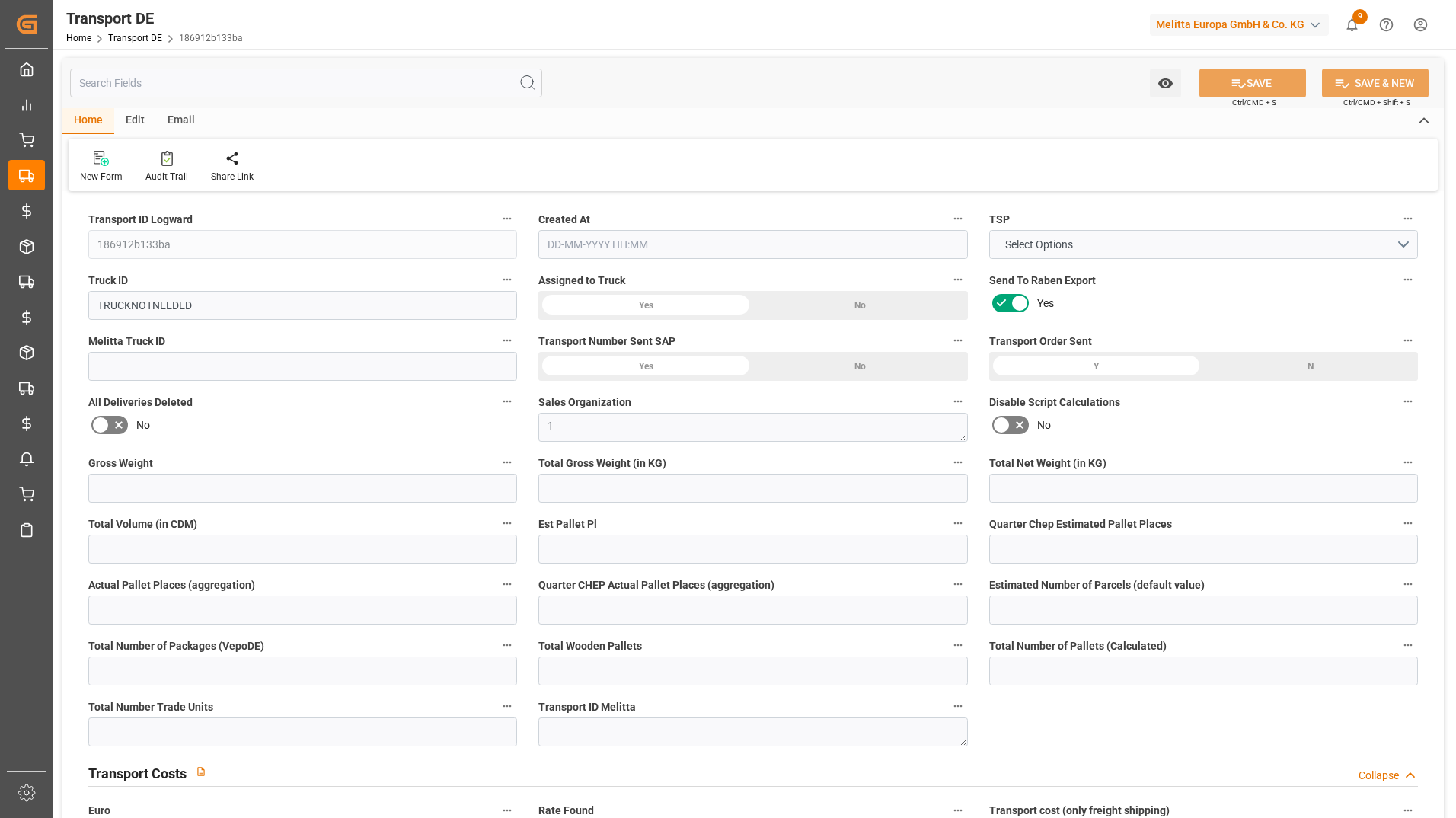
type input "21"
type input "80"
type input "0"
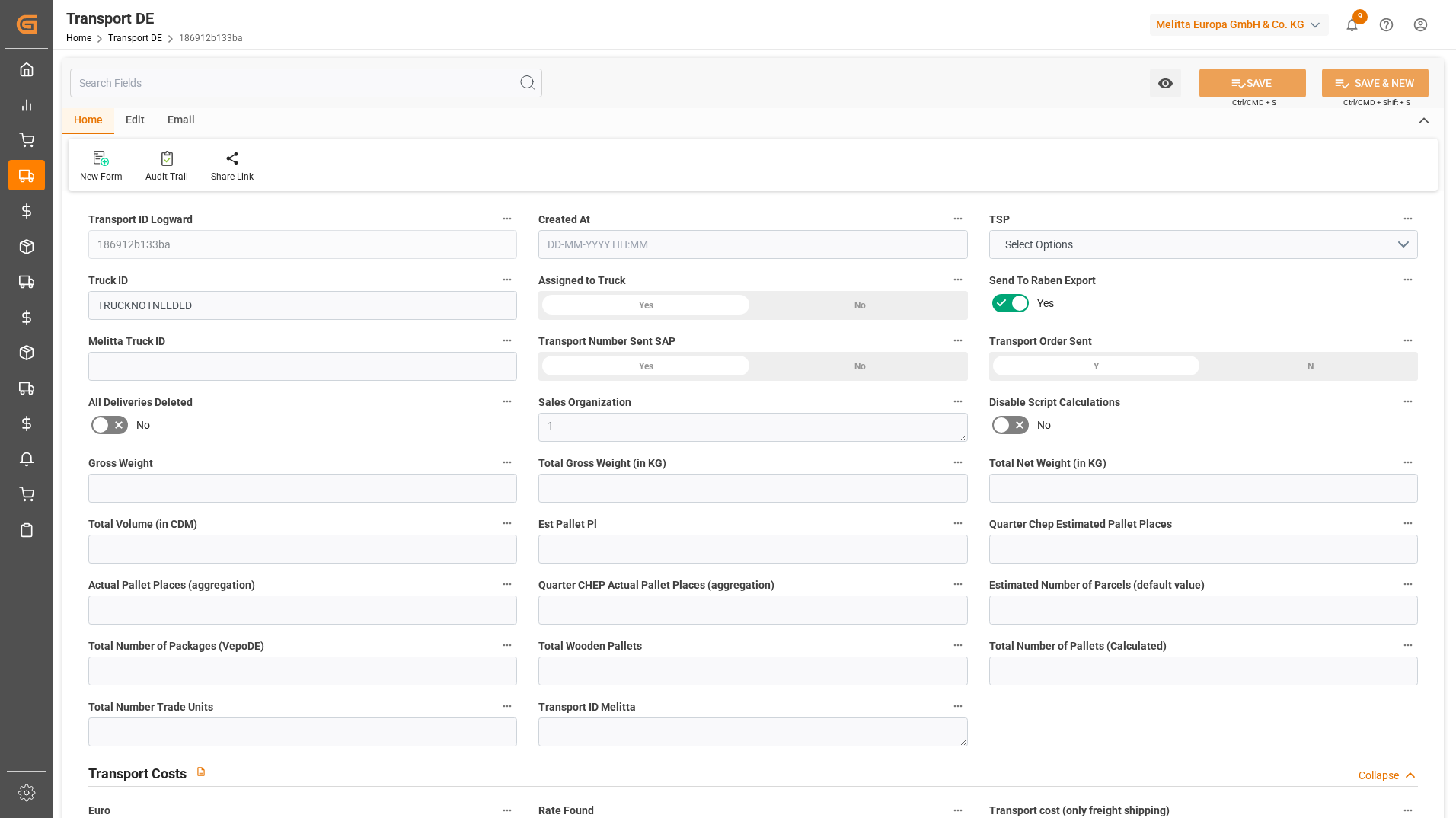
type input "0"
type input "1"
type input "0"
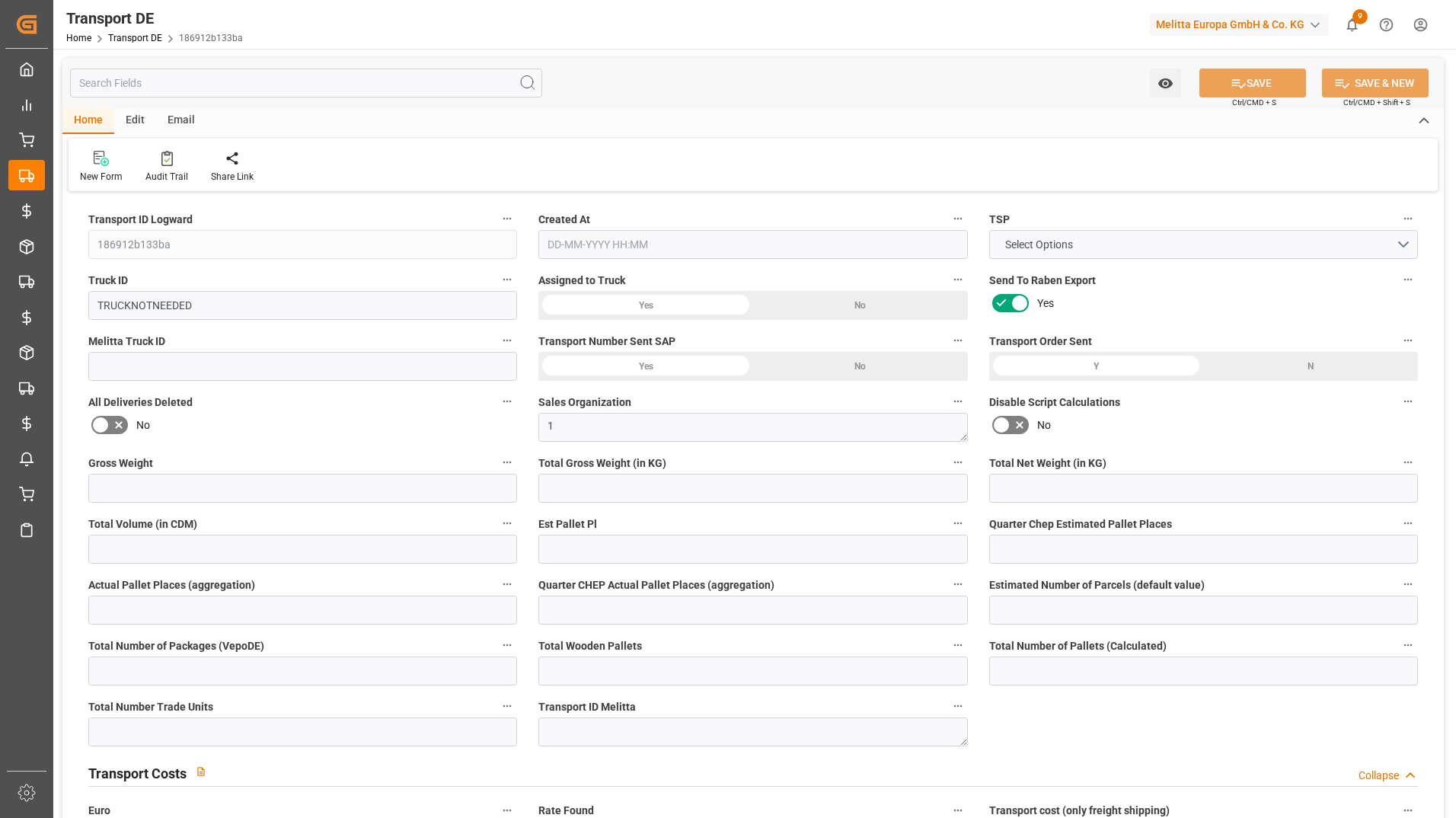
type input "0"
type input "5"
type input "47.2813"
type input "09-10-2025 12:51"
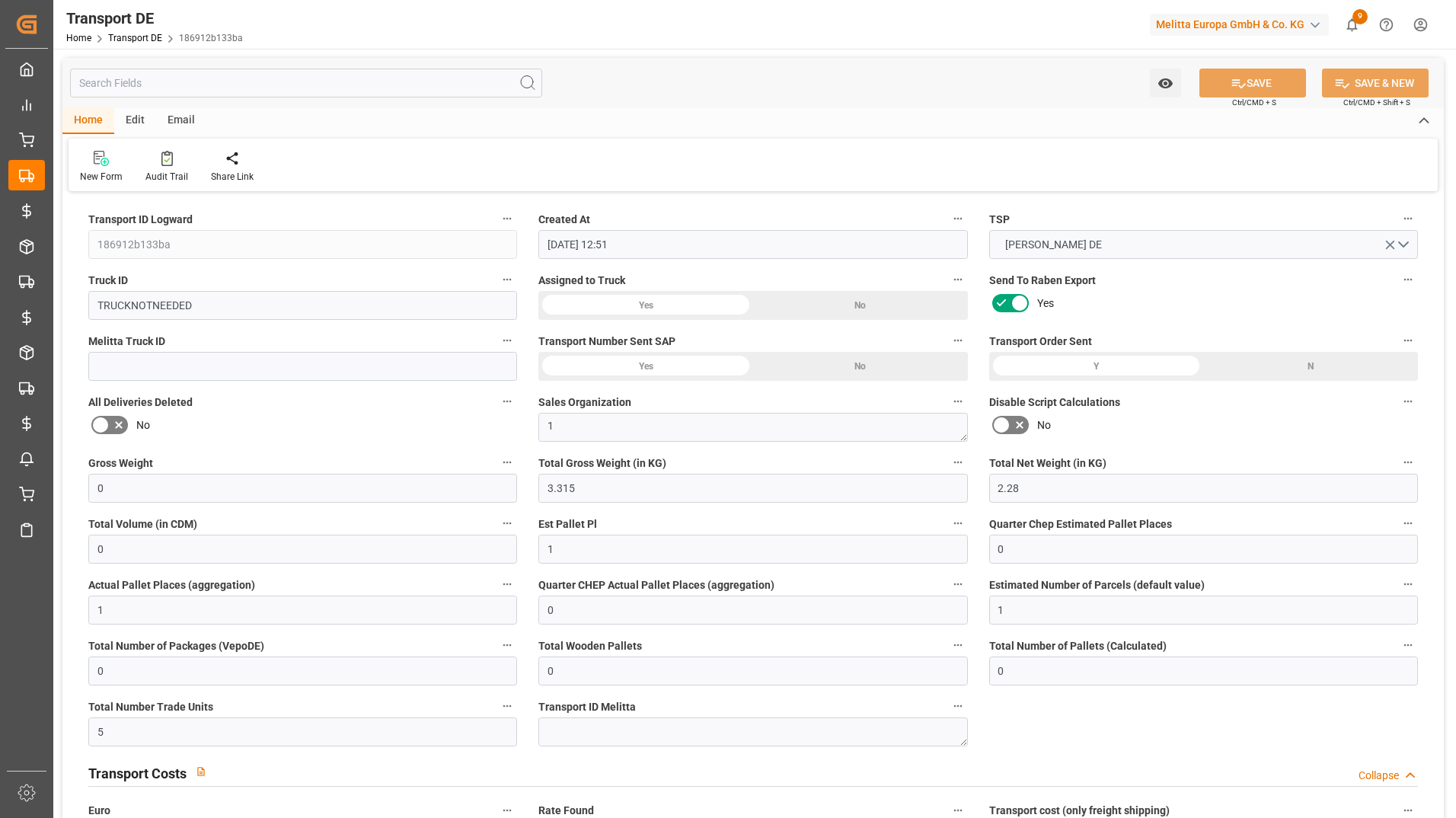
type input "29-09-2025"
type input "[DATE]"
type input "29-09-2025"
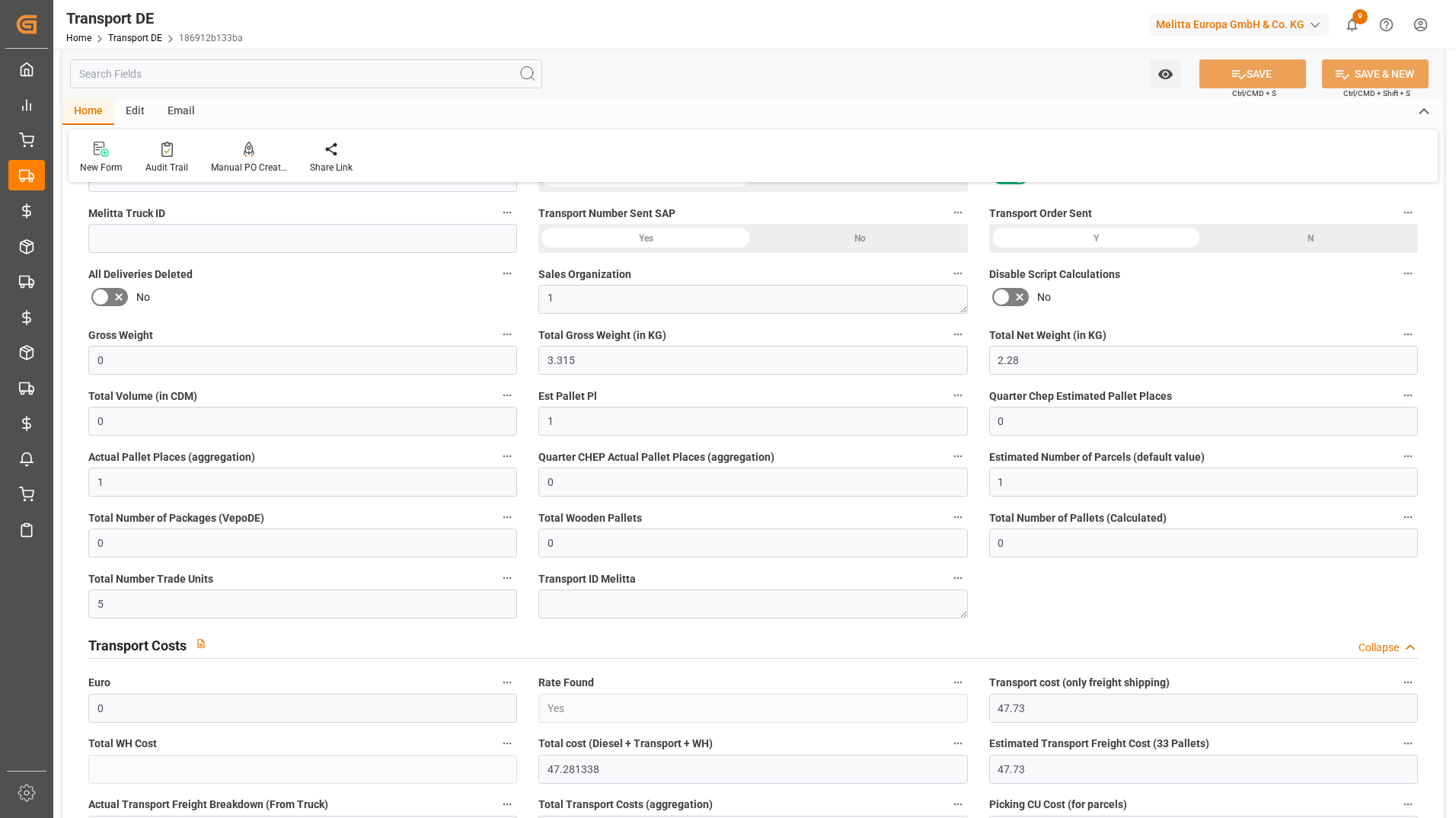
scroll to position [152, 0]
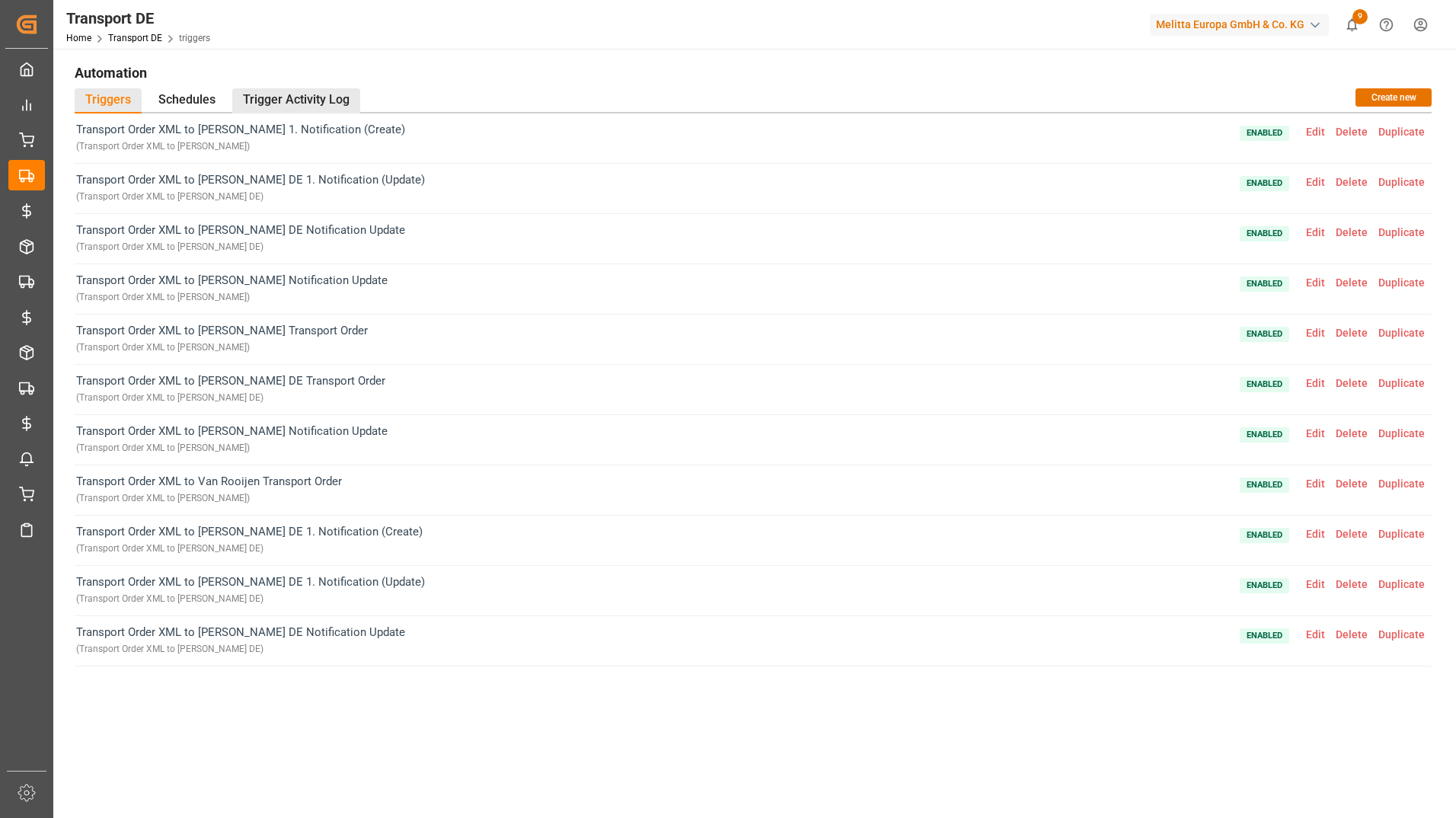
click at [279, 98] on div "Trigger Activity Log" at bounding box center [295, 101] width 128 height 25
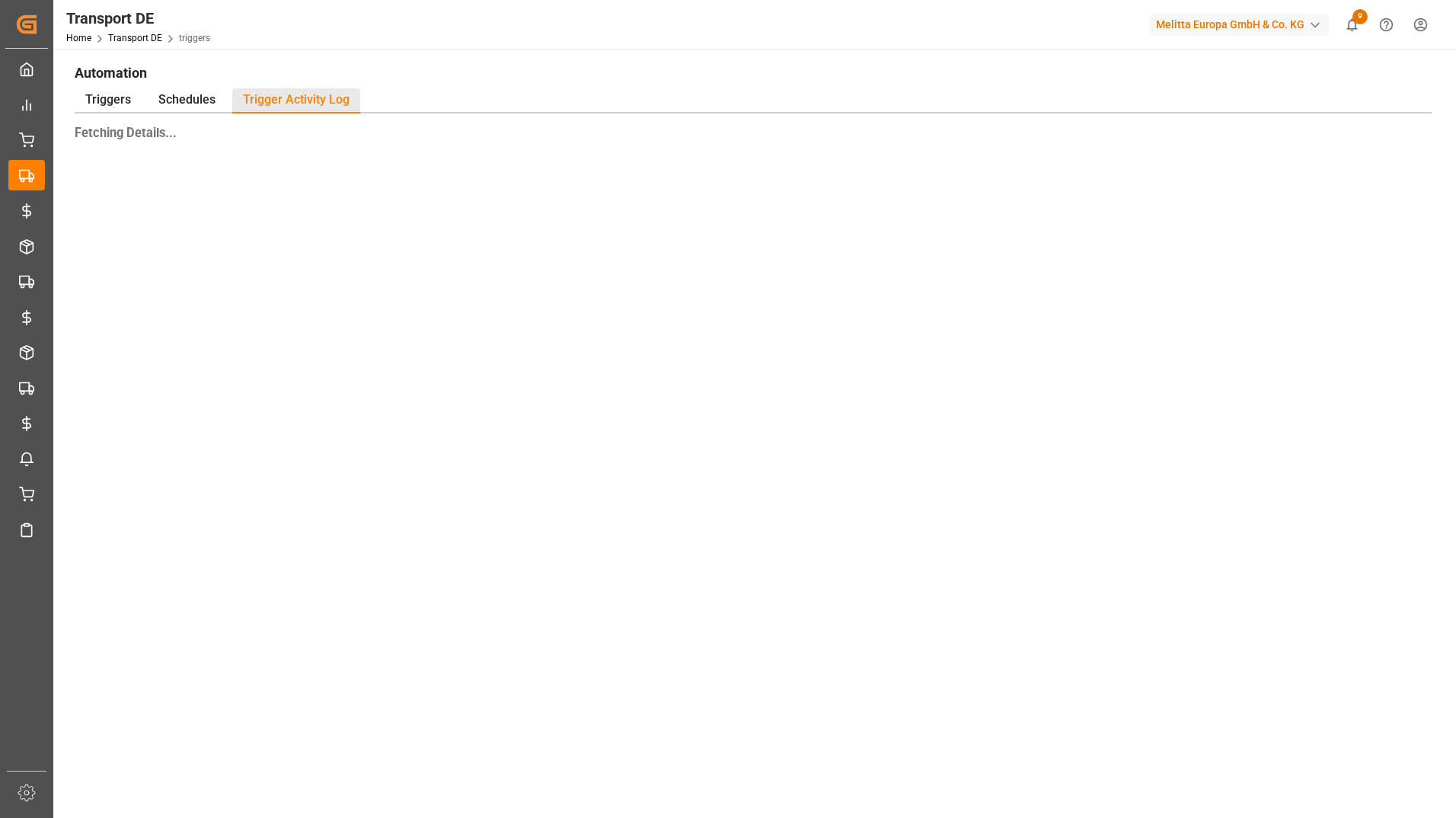
click at [492, 94] on div "Triggers Schedules Trigger Activity Log" at bounding box center [752, 101] width 1357 height 25
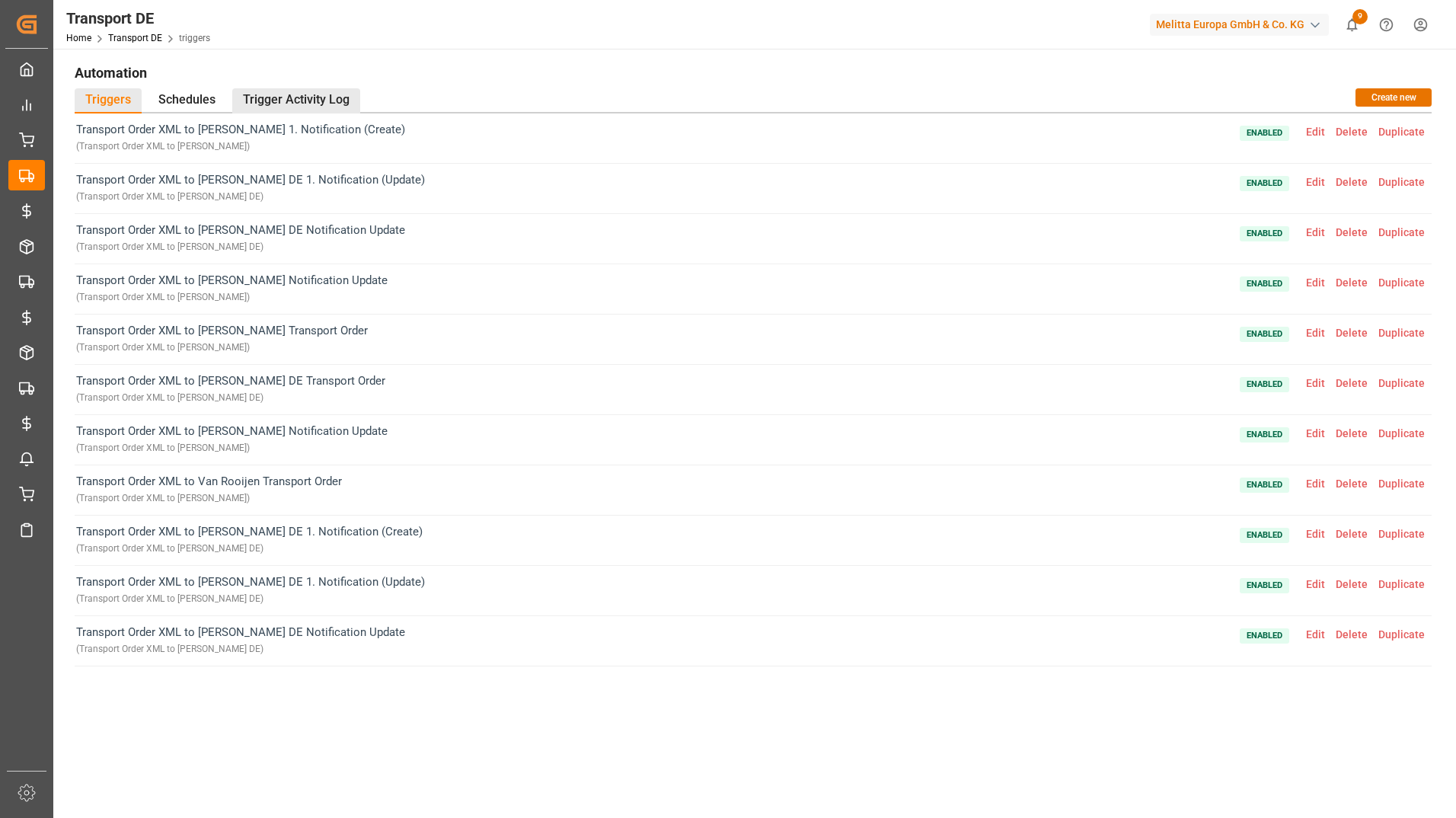
click at [271, 101] on div "Trigger Activity Log" at bounding box center [295, 101] width 128 height 25
click at [319, 95] on div "Trigger Activity Log" at bounding box center [295, 101] width 128 height 25
click at [279, 105] on div "Trigger Activity Log" at bounding box center [295, 101] width 128 height 25
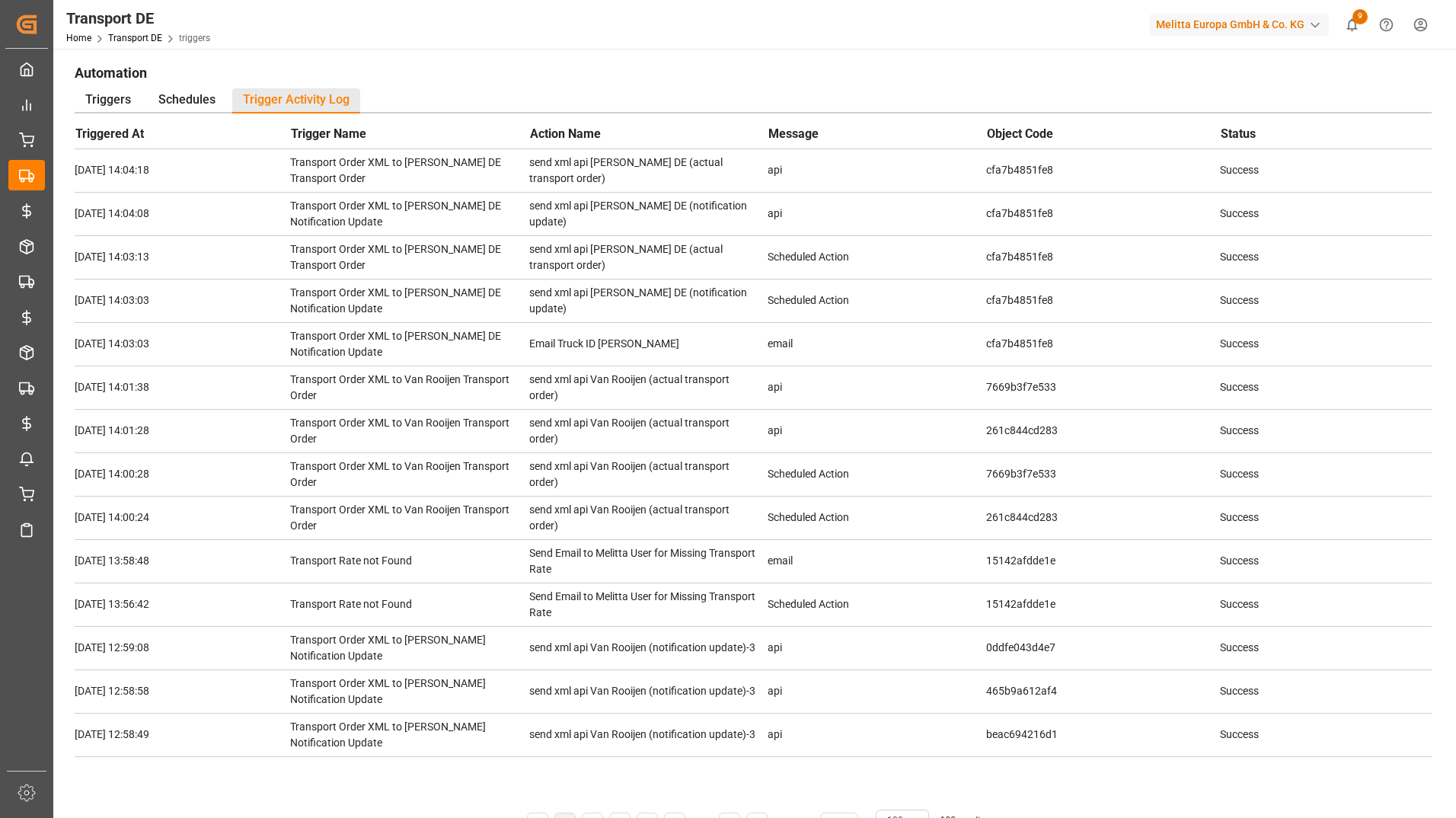
click at [1003, 160] on td "cfa7b4851fe8" at bounding box center [1103, 170] width 234 height 43
copy td "cfa7b4851fe8"
click at [123, 103] on div "Triggers" at bounding box center [108, 101] width 67 height 25
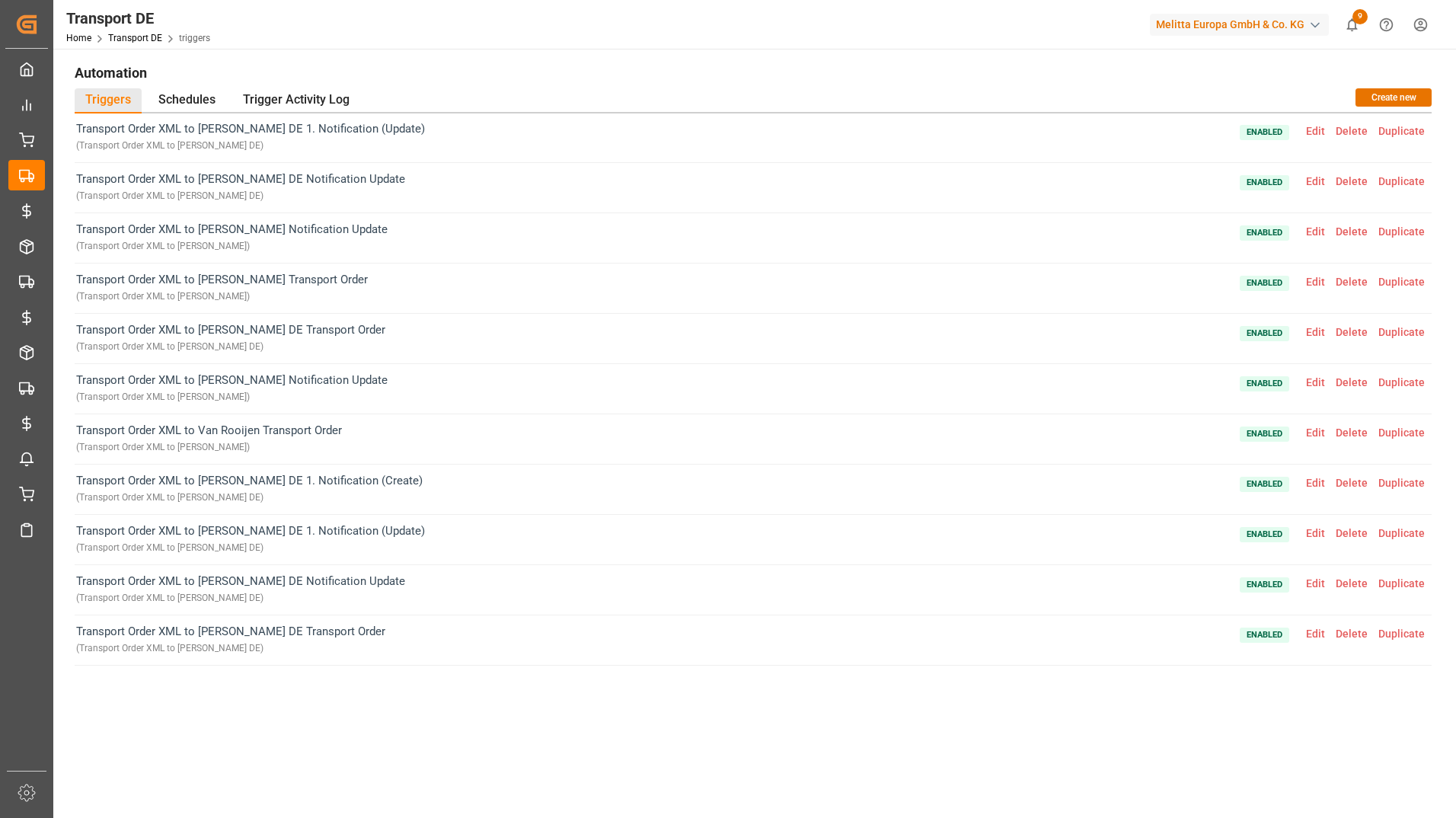
scroll to position [76, 0]
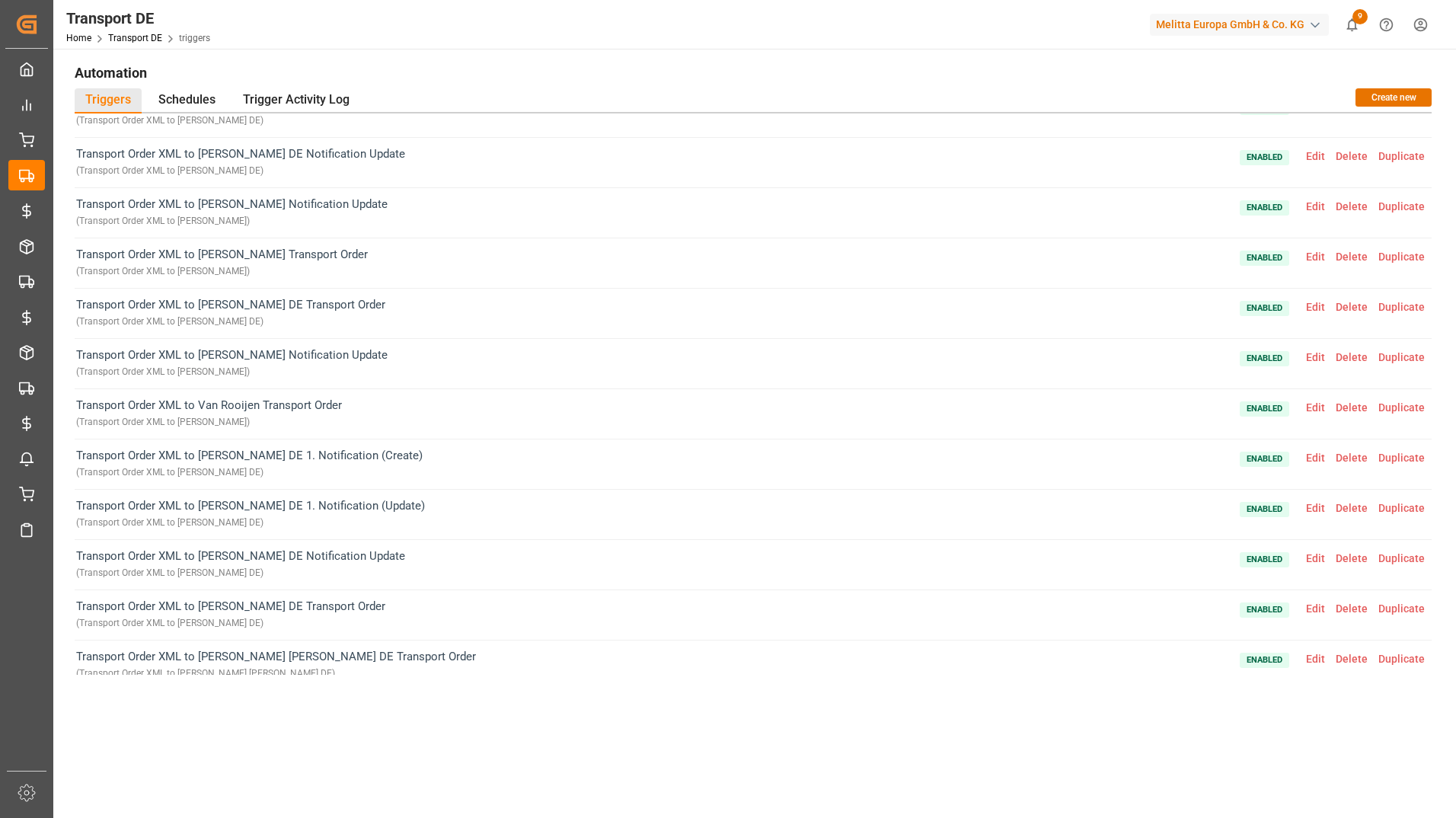
click at [1315, 604] on span "Edit" at bounding box center [1315, 608] width 30 height 12
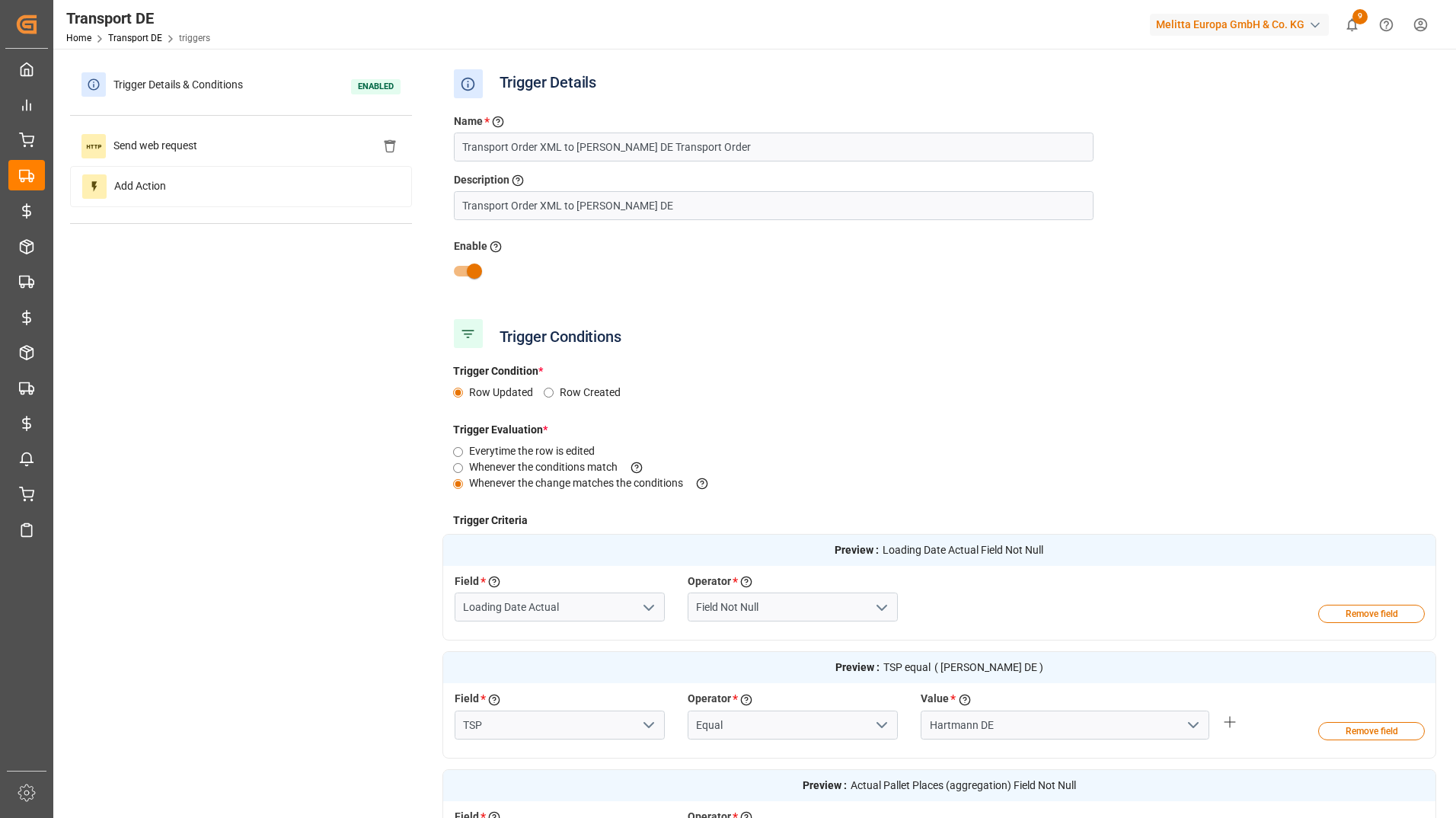
scroll to position [0, 0]
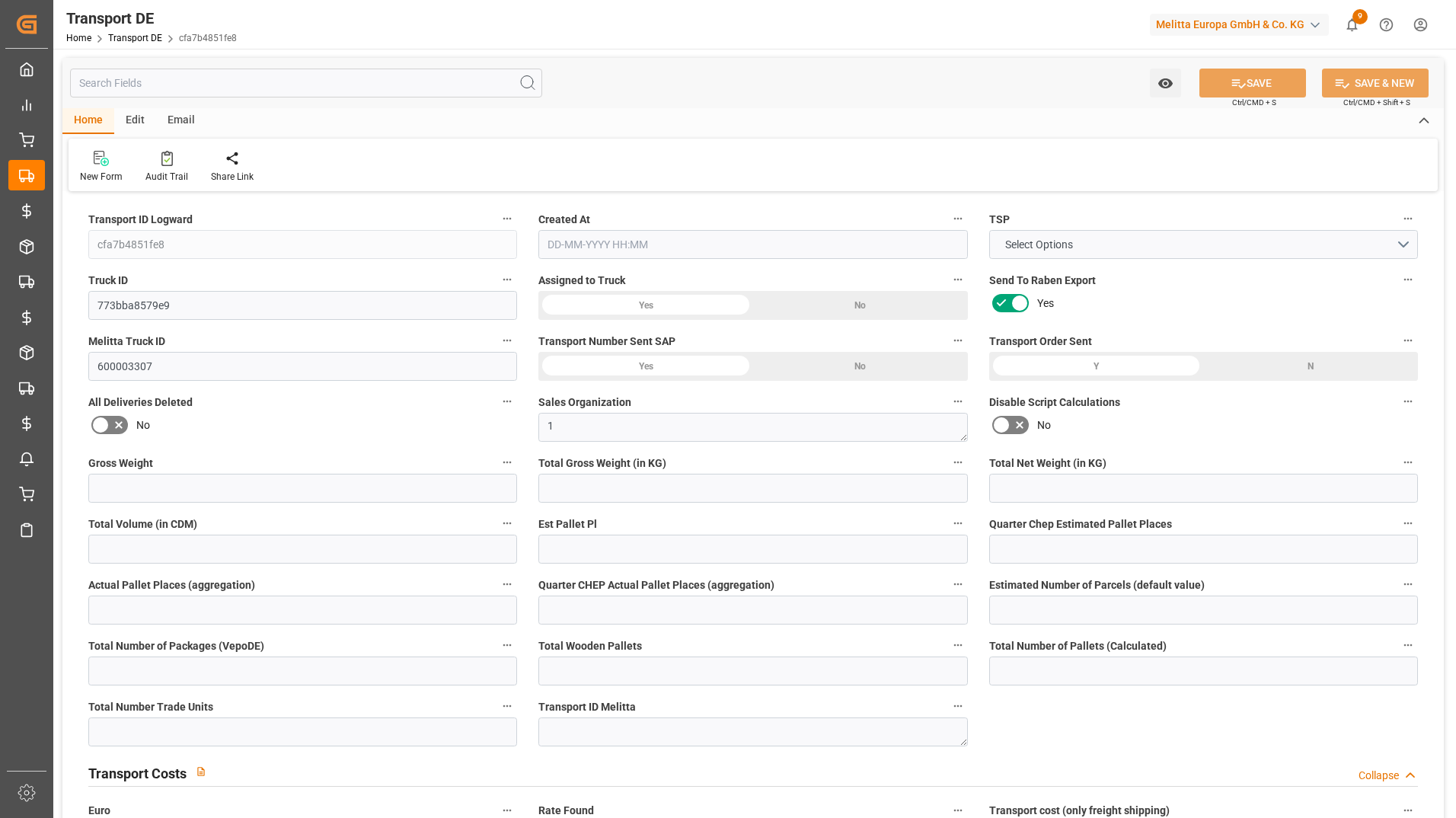
type input "808.5"
type input "539.55"
type input "371.25"
type input "8533.14"
type input "6"
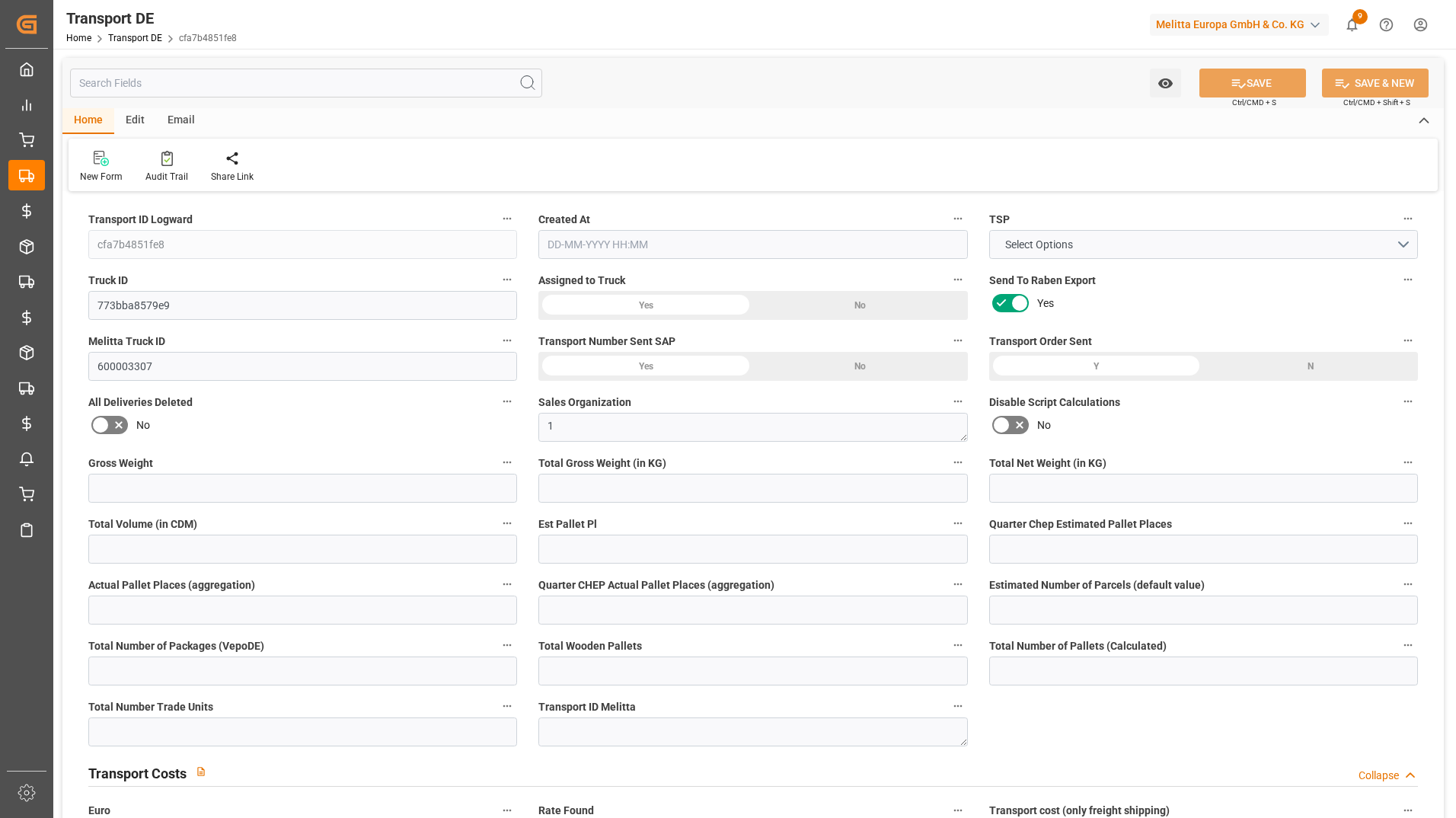
type input "0"
type input "1"
type input "11"
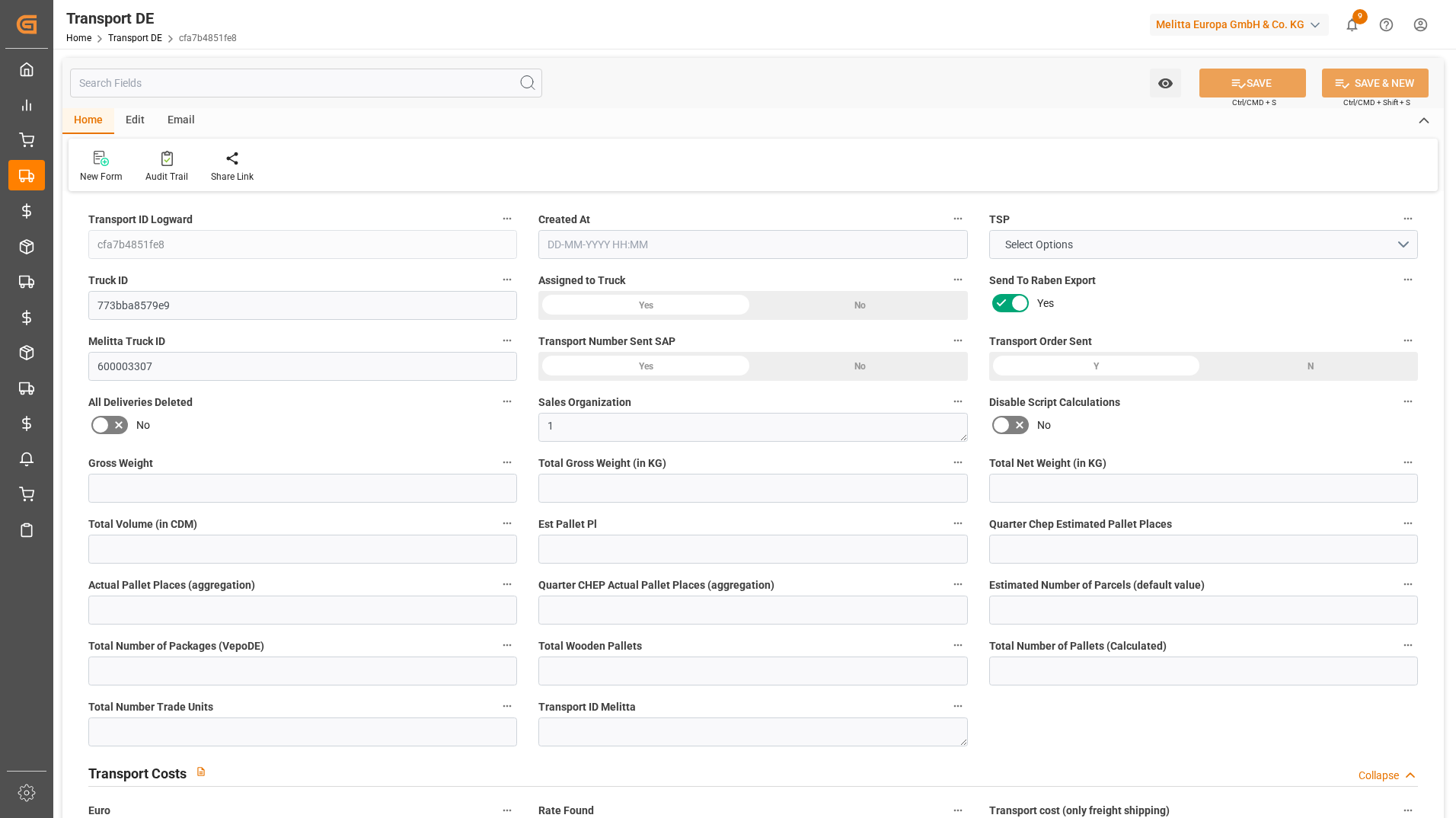
type input "11"
type input "0"
type input "825"
type input "0"
type input "293.65"
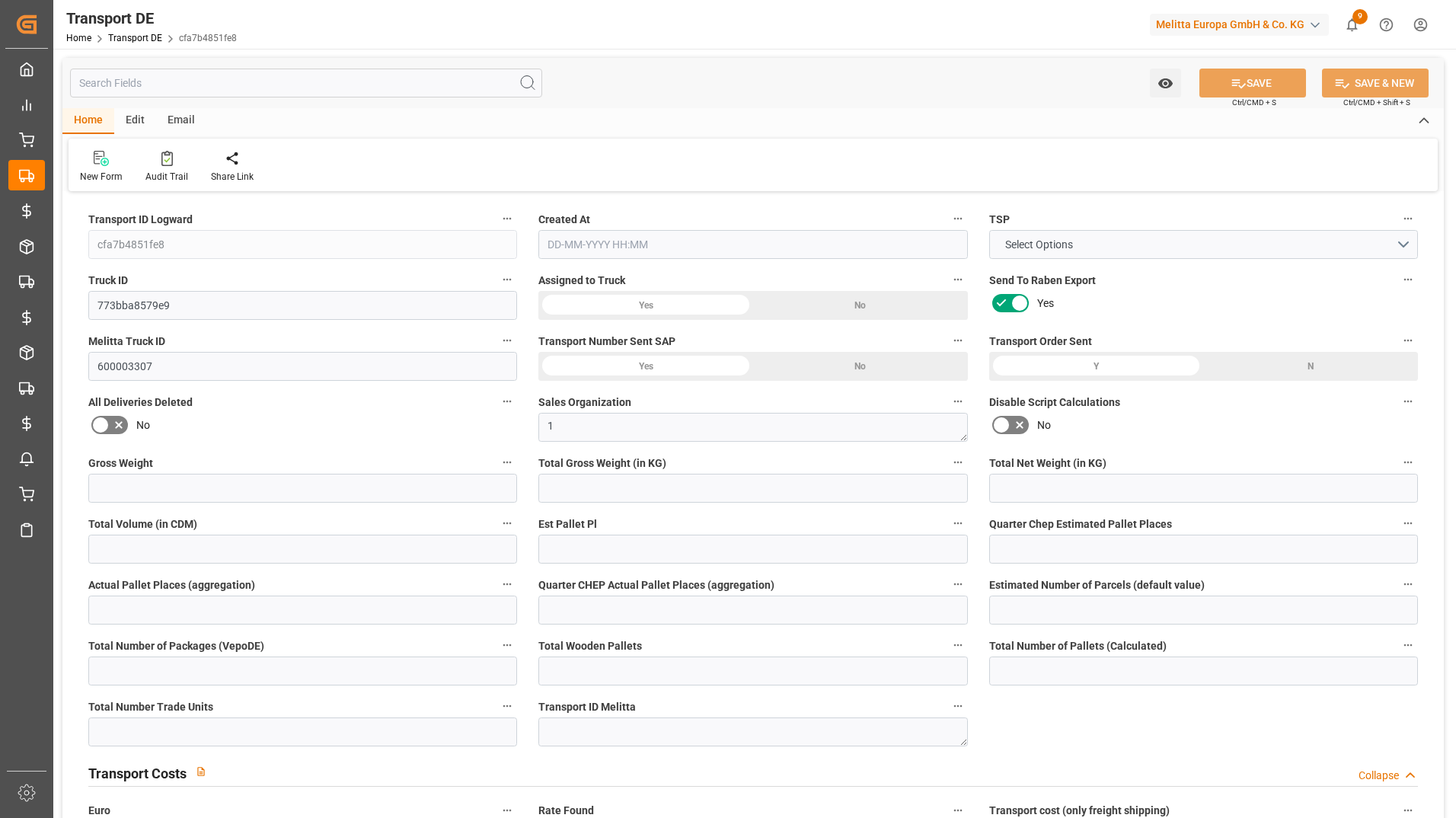
type input "3.039"
type input "293.65"
type input "290.8897"
type input "89"
type input "11"
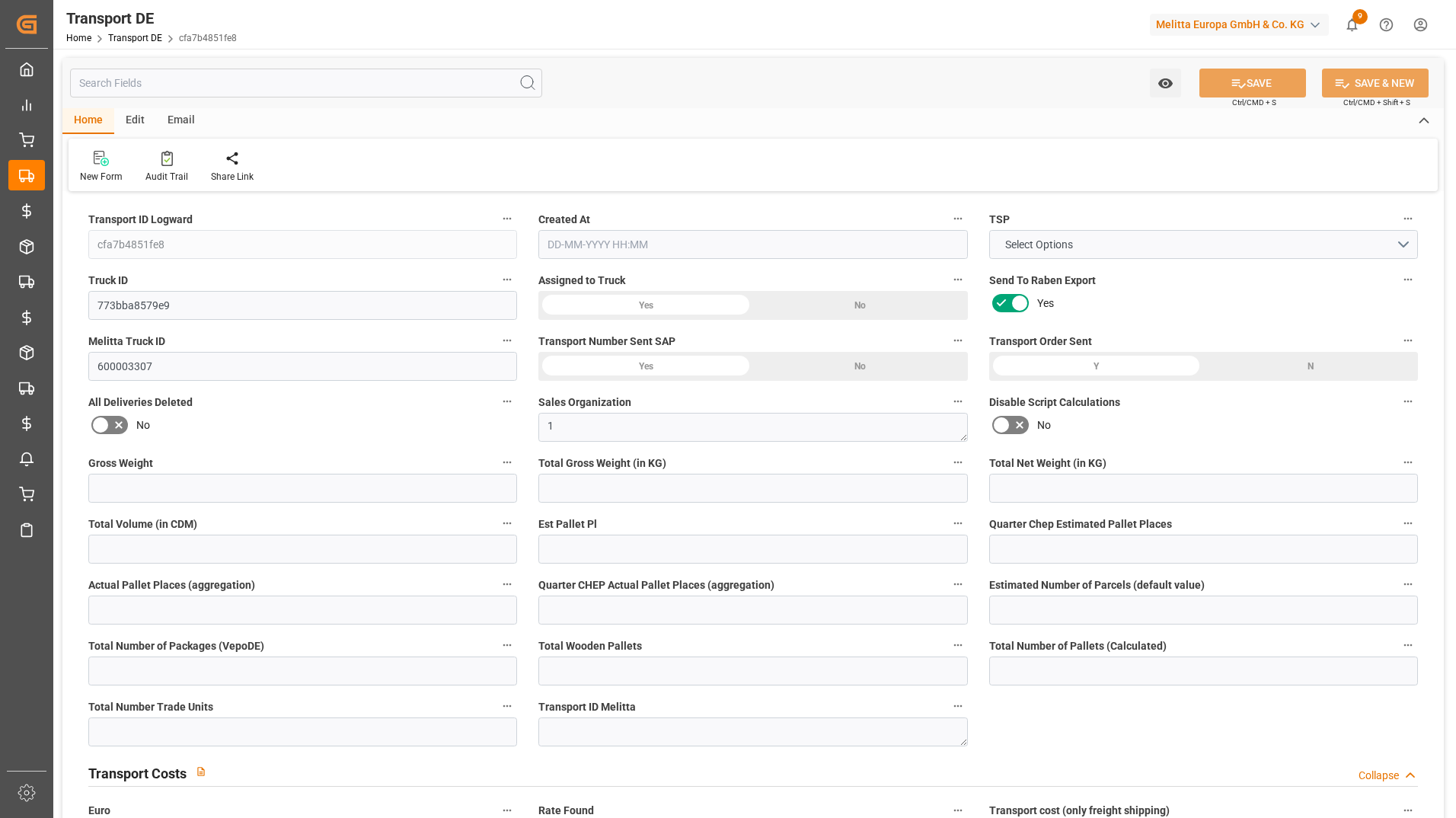
type input "0"
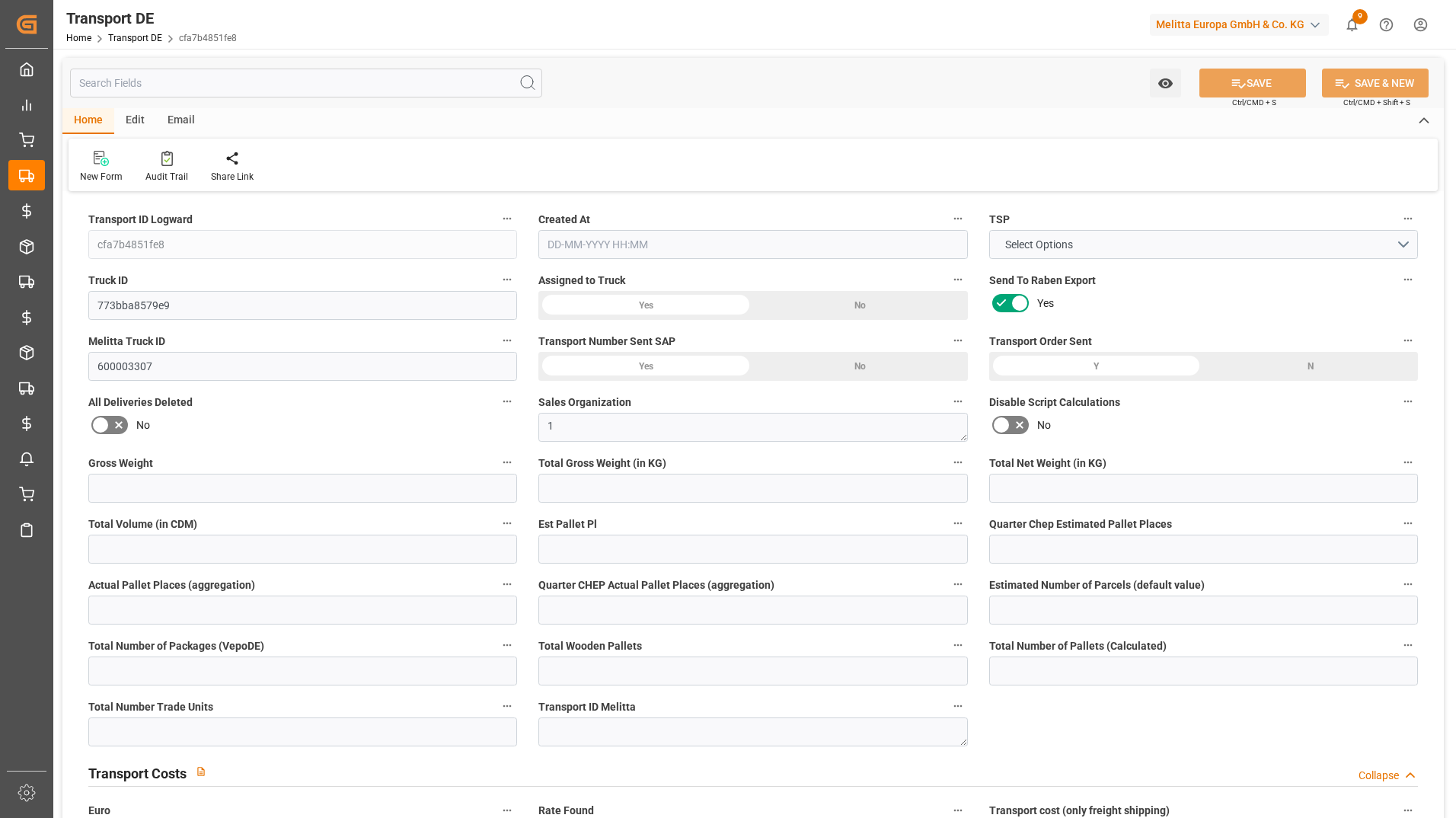
type input "0"
type input "-2.7603"
type input "0"
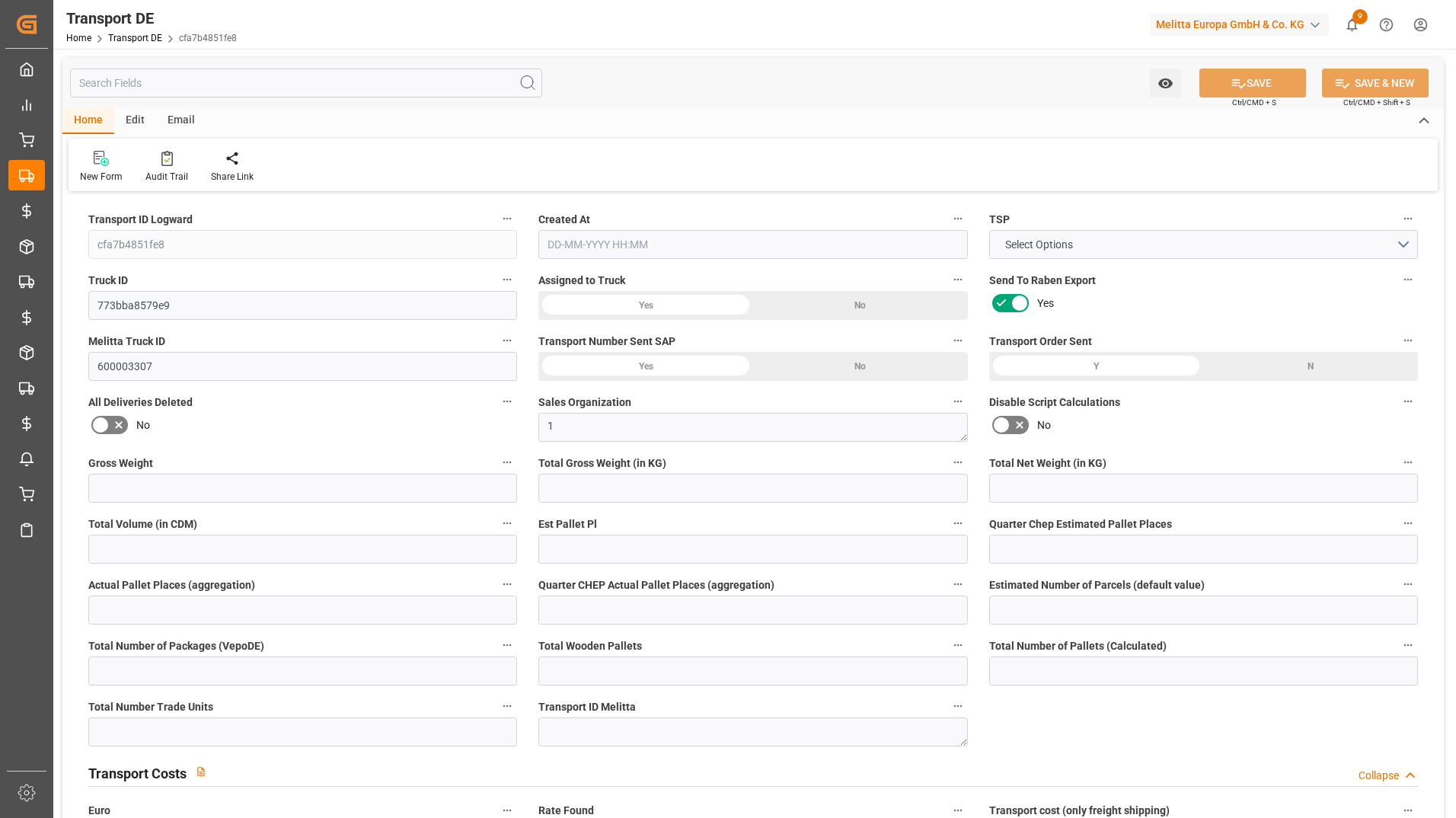
type input "0"
type input "539.55"
type input "4710.8598"
type input "21"
type input "35"
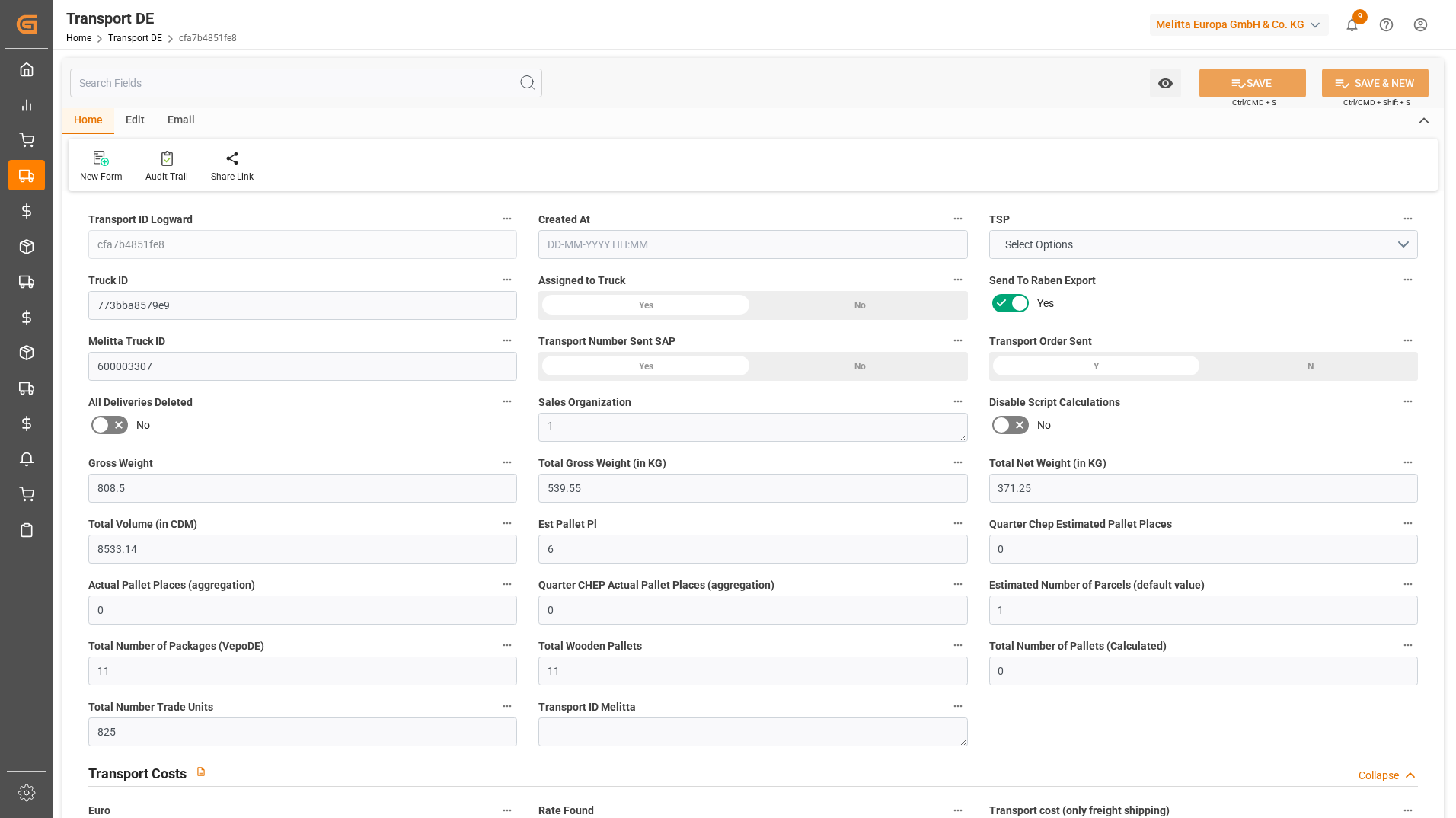
type input "0"
type input "11"
type input "0"
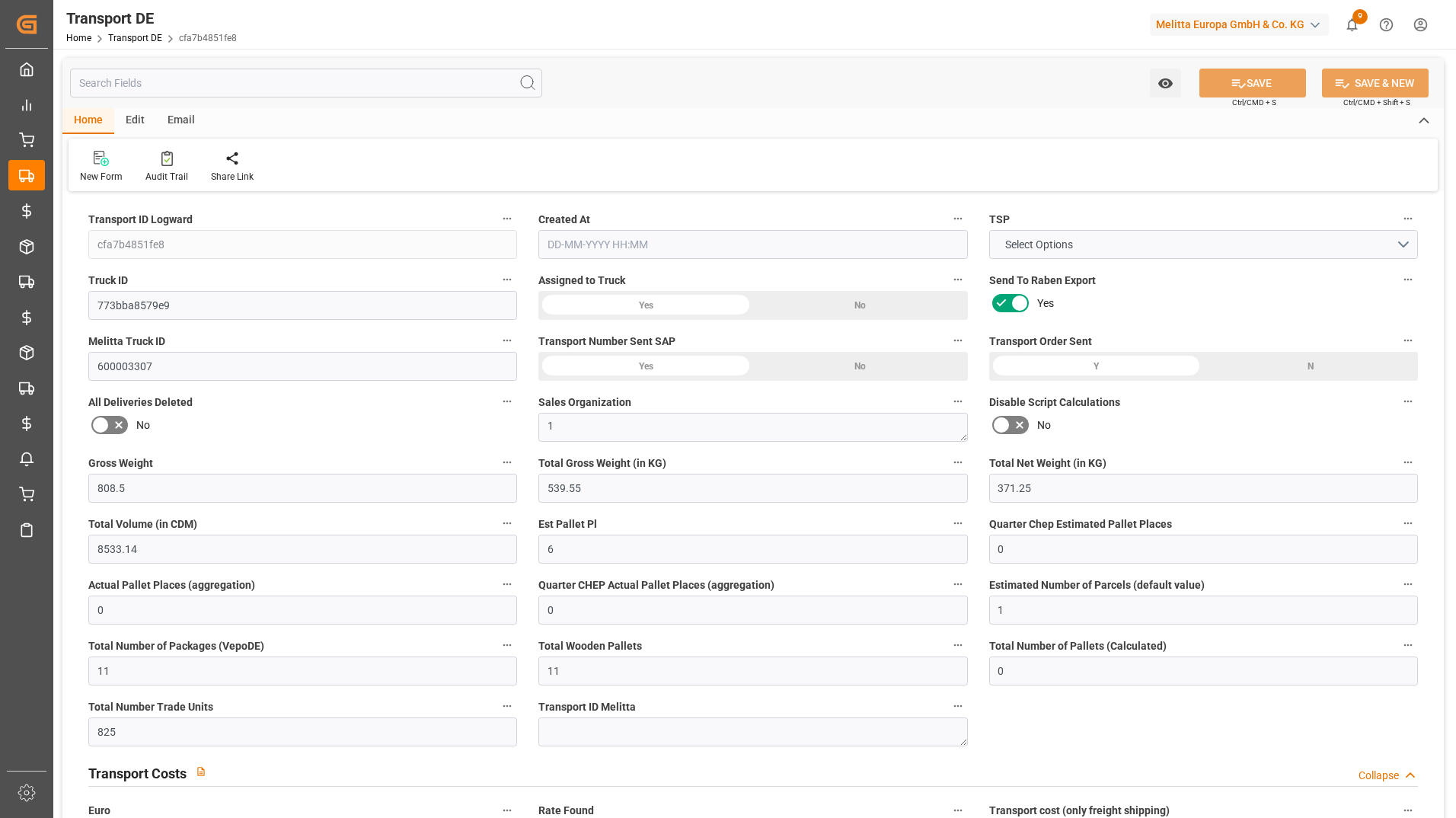
type input "0"
type input "1"
type input "0"
type input "825"
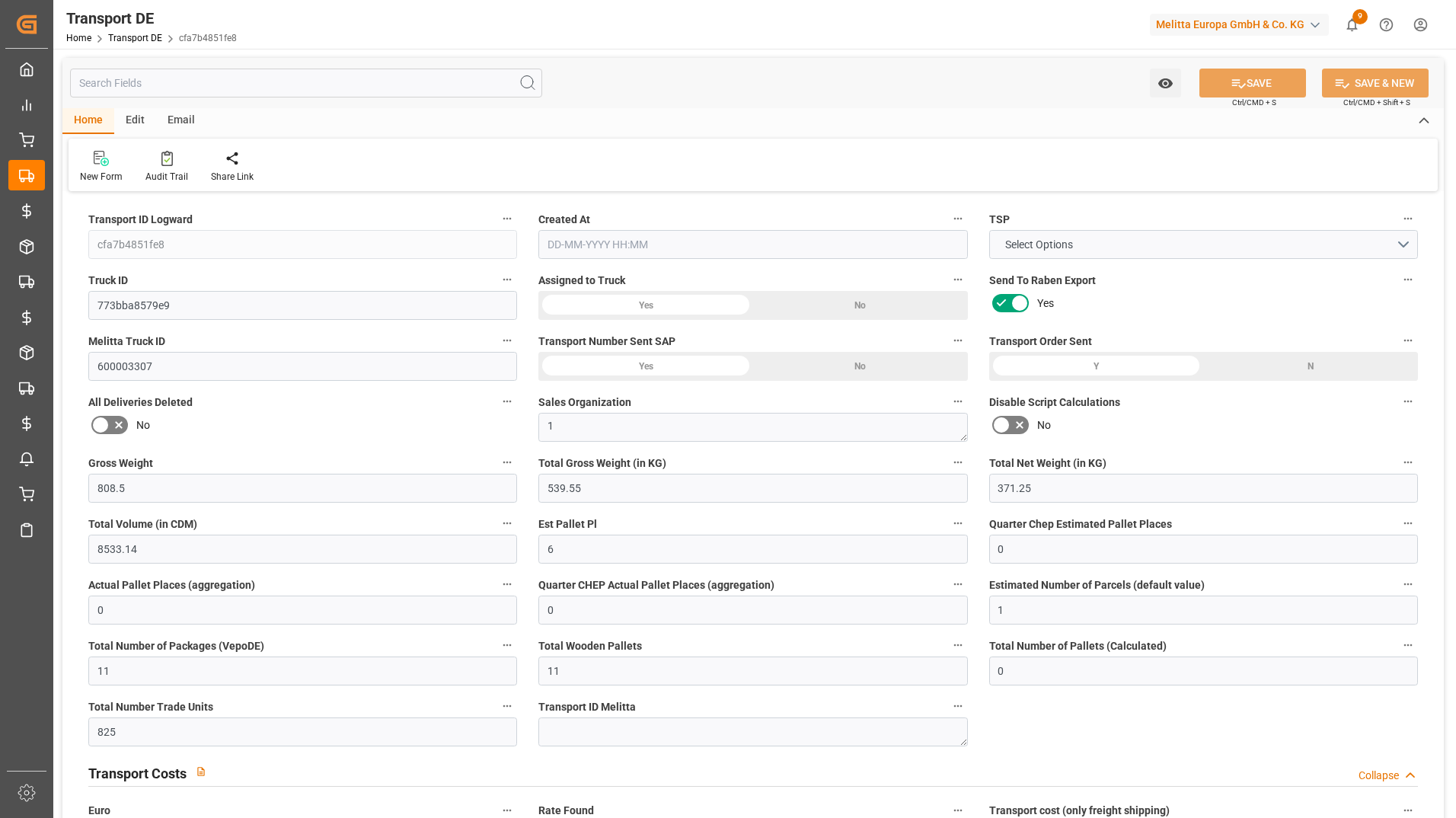
type input "293.9287"
type input "290.8897"
type input "[DATE] 09:41"
type input "[DATE]"
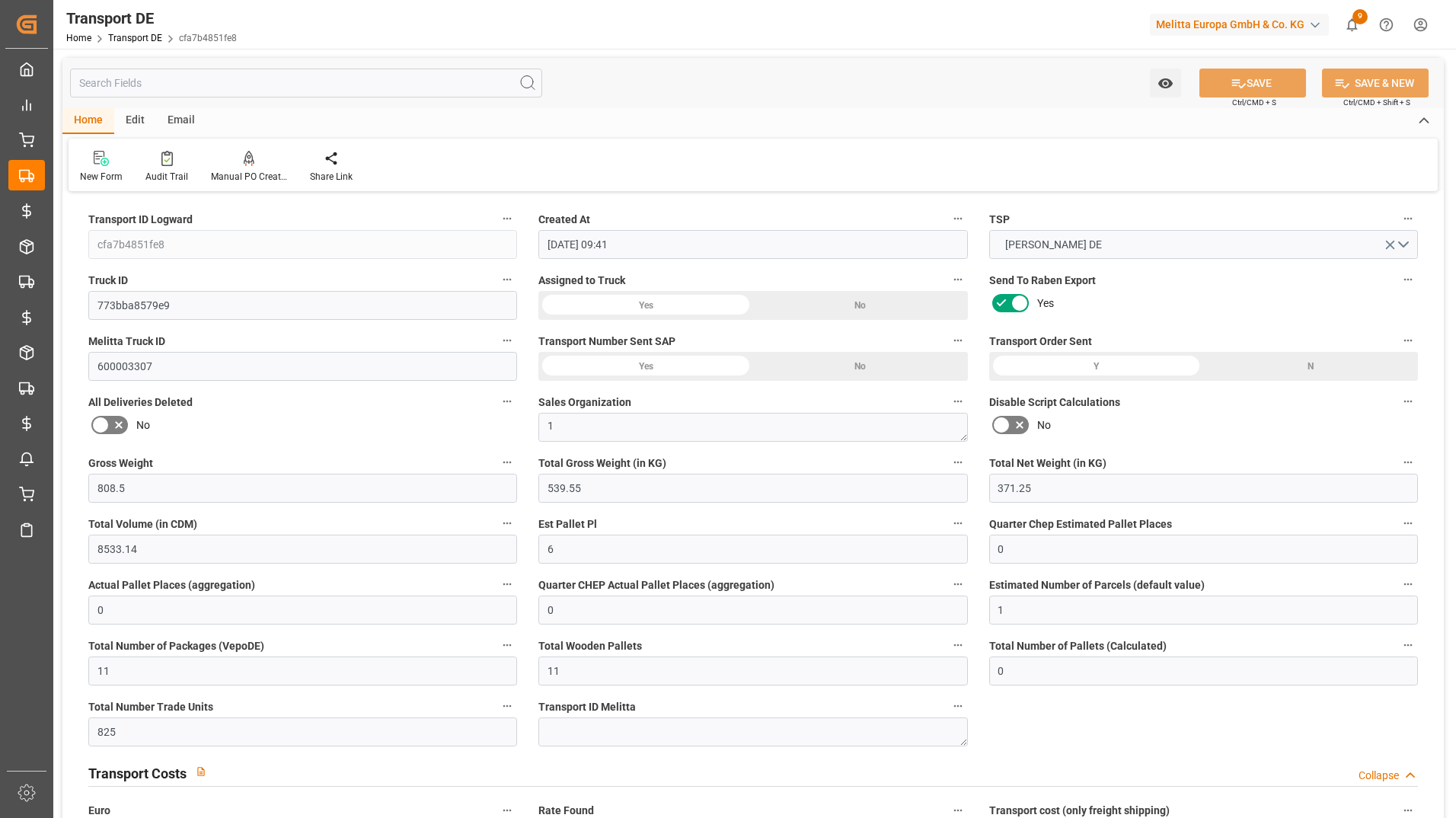
type input "[DATE]"
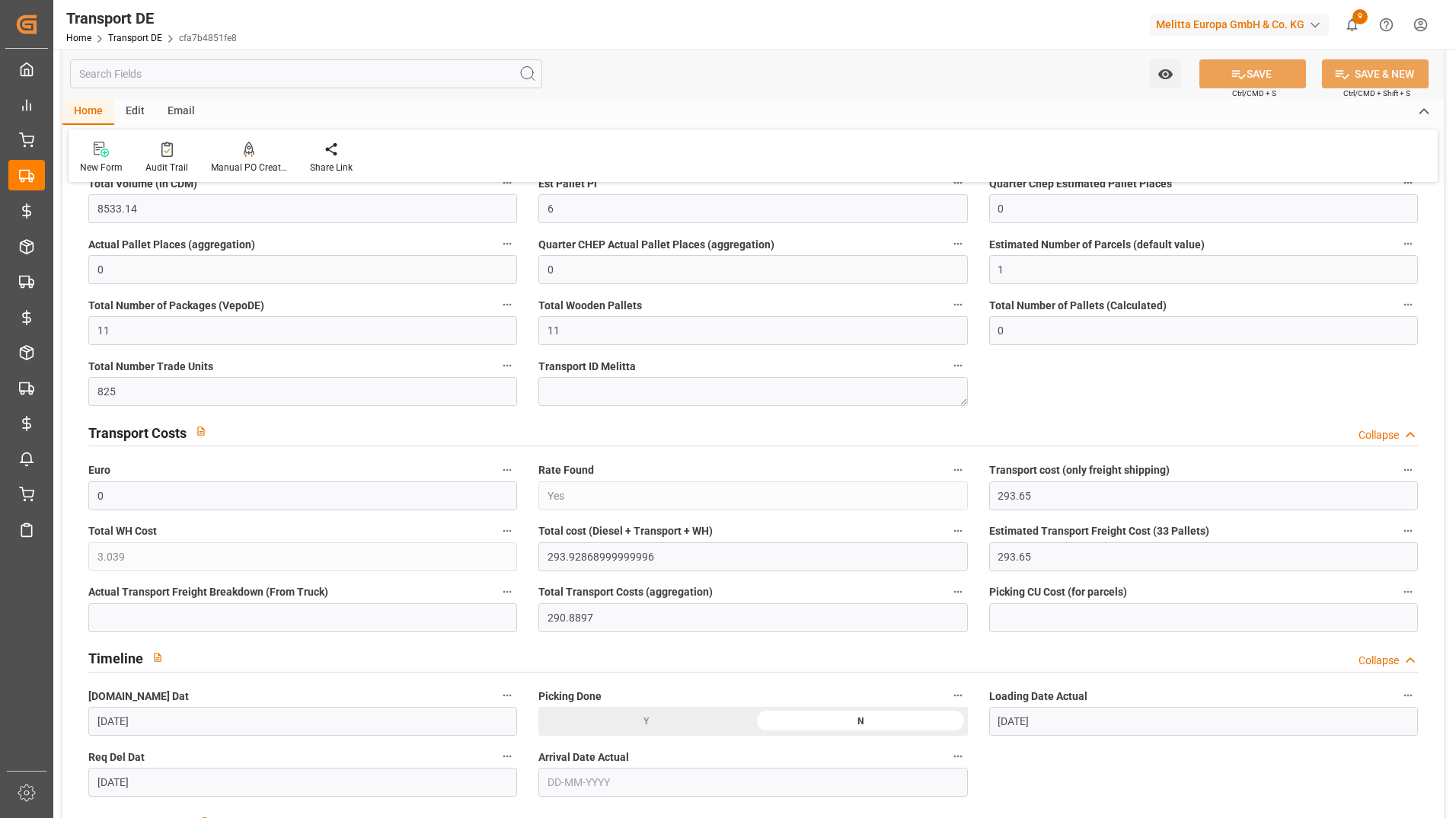
scroll to position [380, 0]
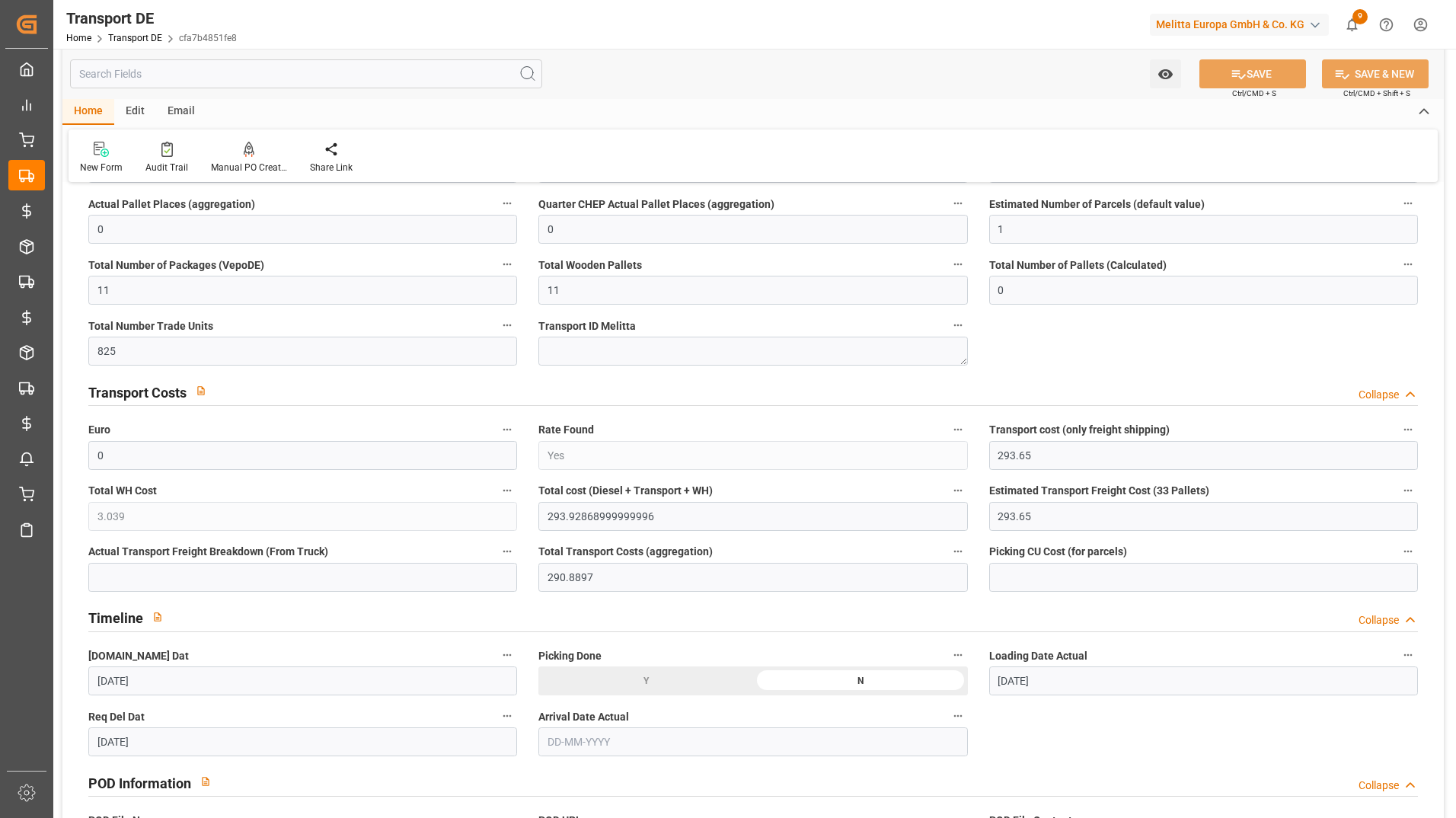
click at [256, 77] on input "text" at bounding box center [305, 74] width 472 height 29
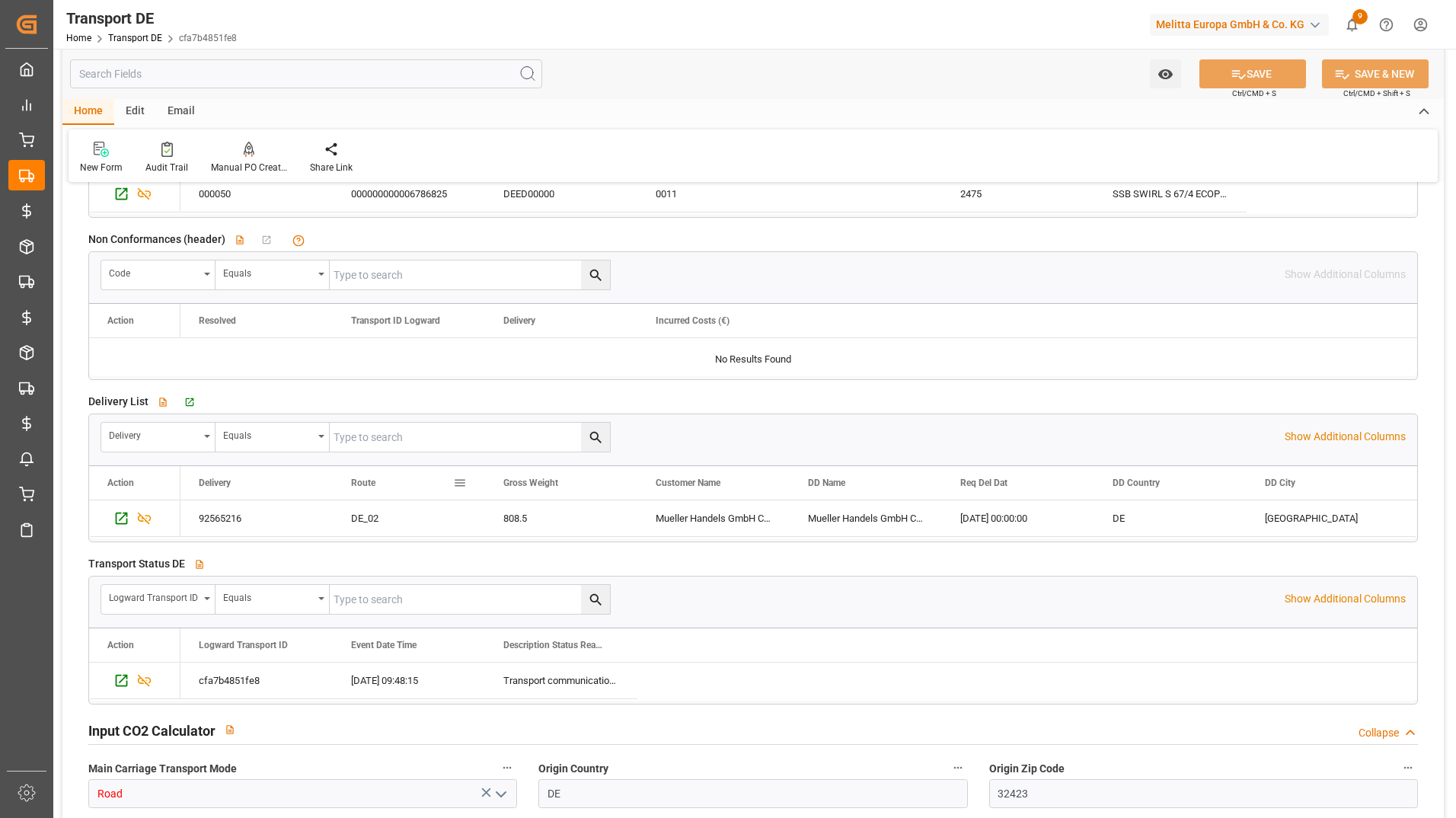
scroll to position [2514, 0]
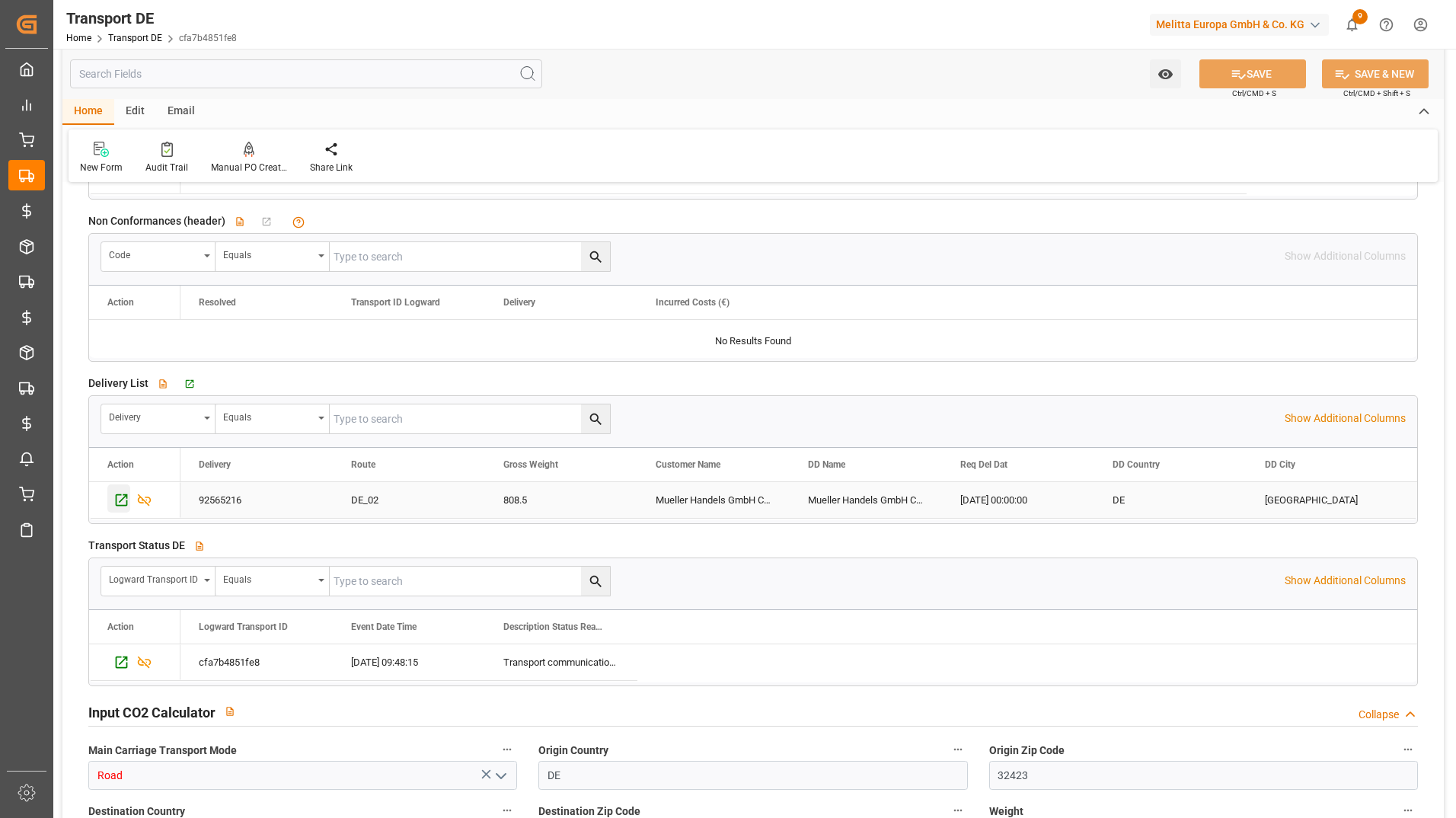
click at [118, 496] on icon "Press SPACE to select this row." at bounding box center [121, 499] width 12 height 12
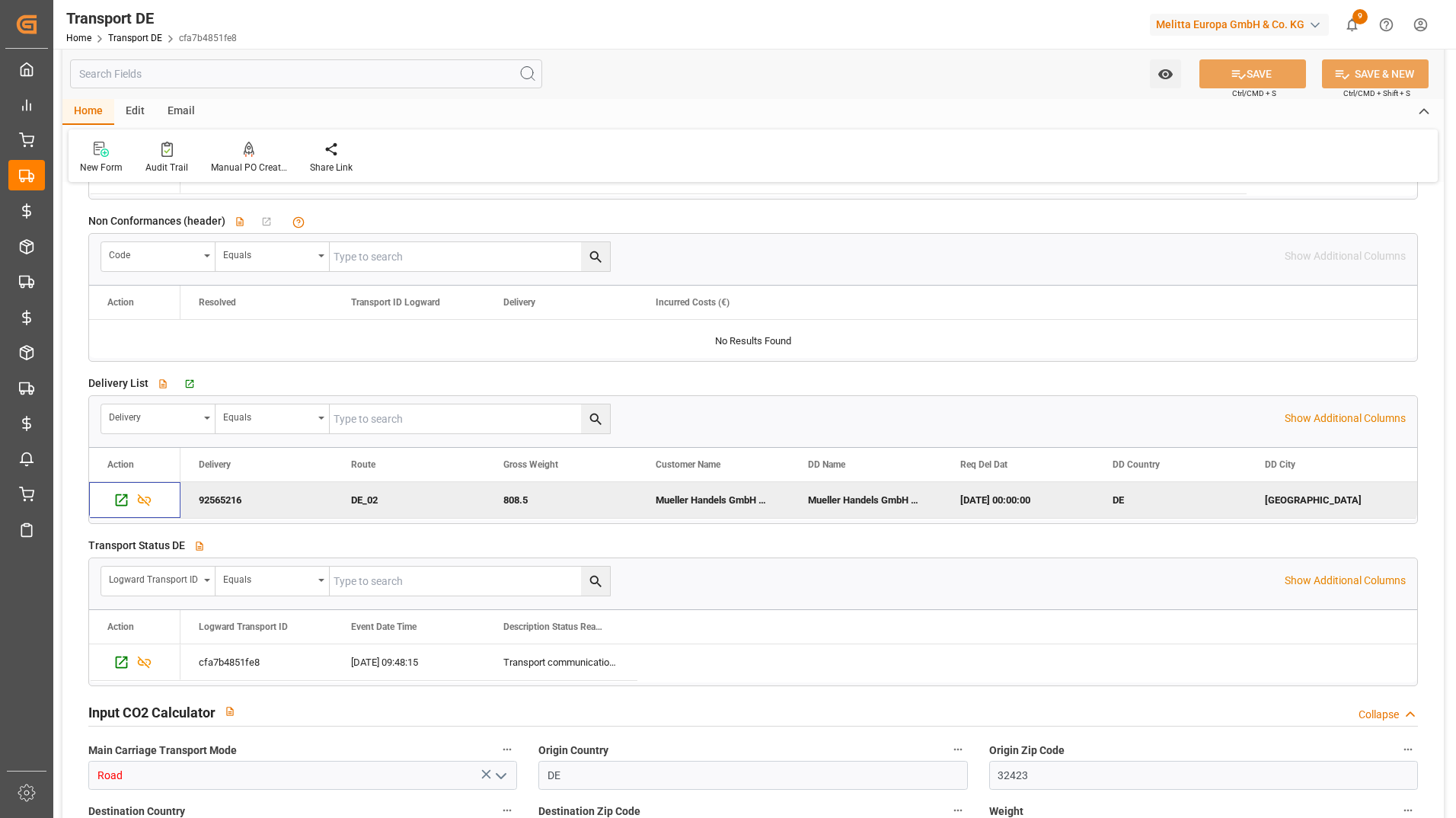
click at [174, 83] on input "text" at bounding box center [305, 74] width 472 height 29
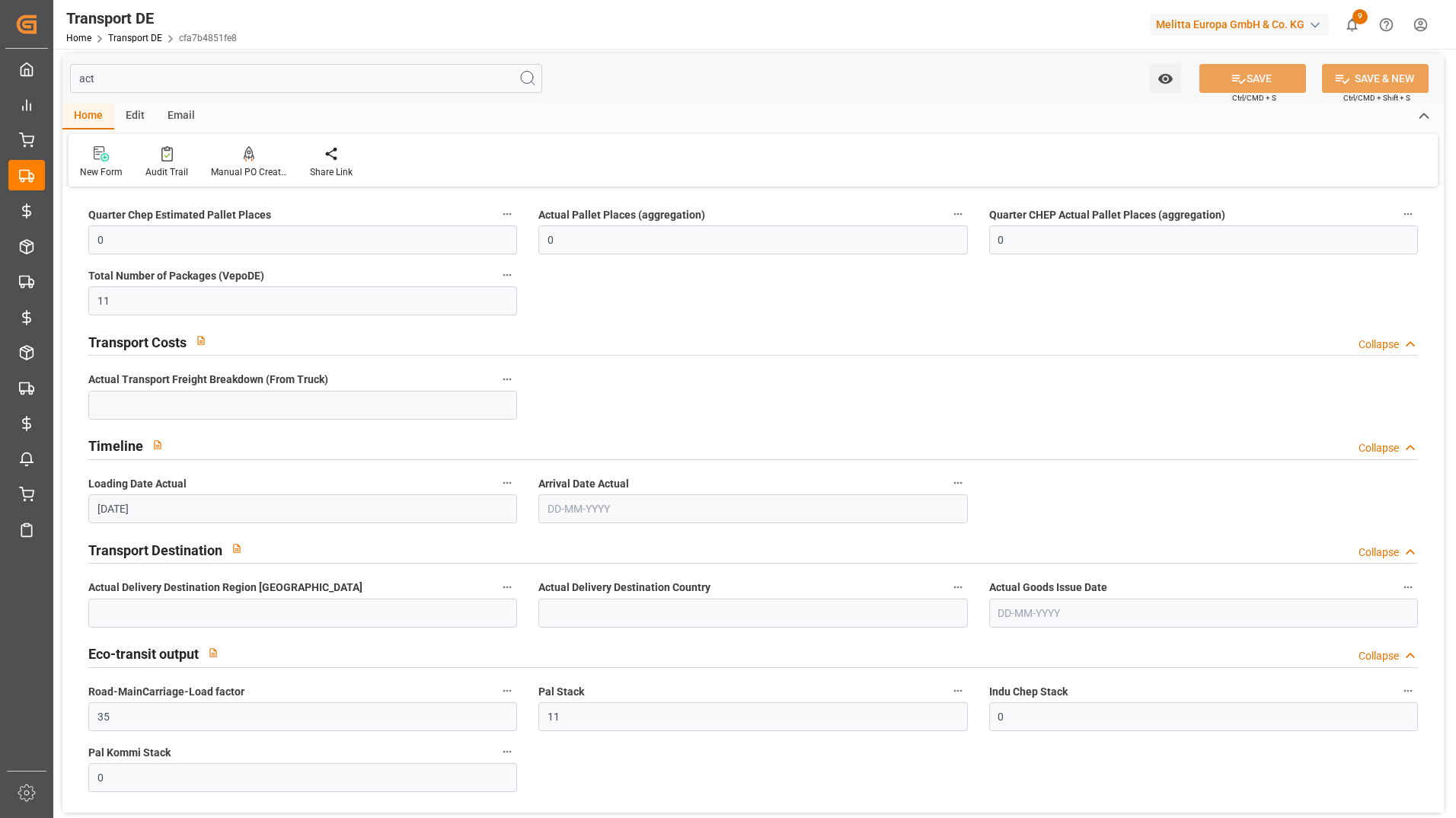
scroll to position [0, 0]
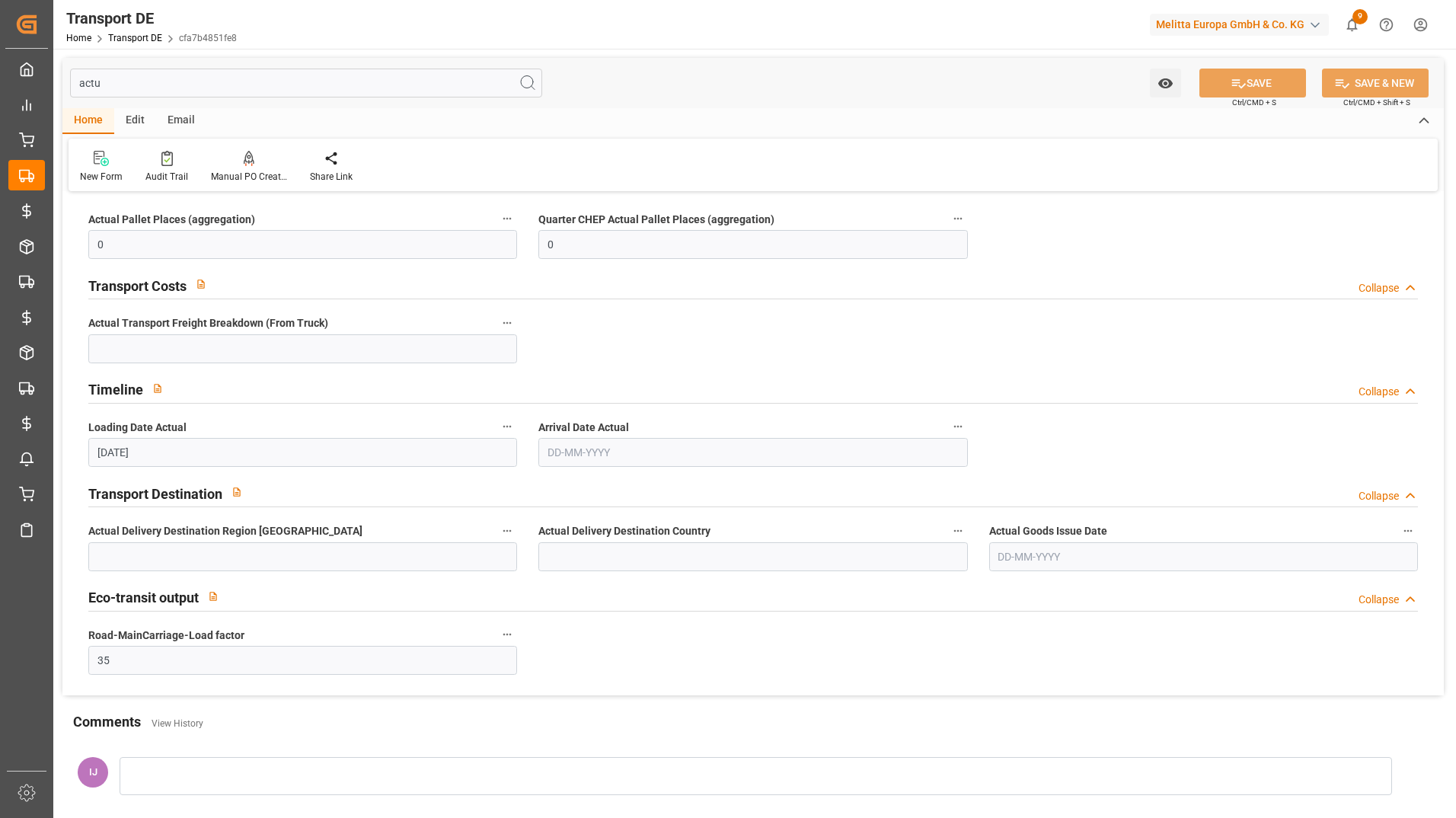
type input "actua"
drag, startPoint x: 164, startPoint y: 86, endPoint x: 54, endPoint y: 87, distance: 110.0
click at [54, 87] on div "actua Watch Option SAVE Ctrl/CMD + S SAVE & NEW Ctrl/CMD + Shift + S Home Edit …" at bounding box center [753, 387] width 1400 height 676
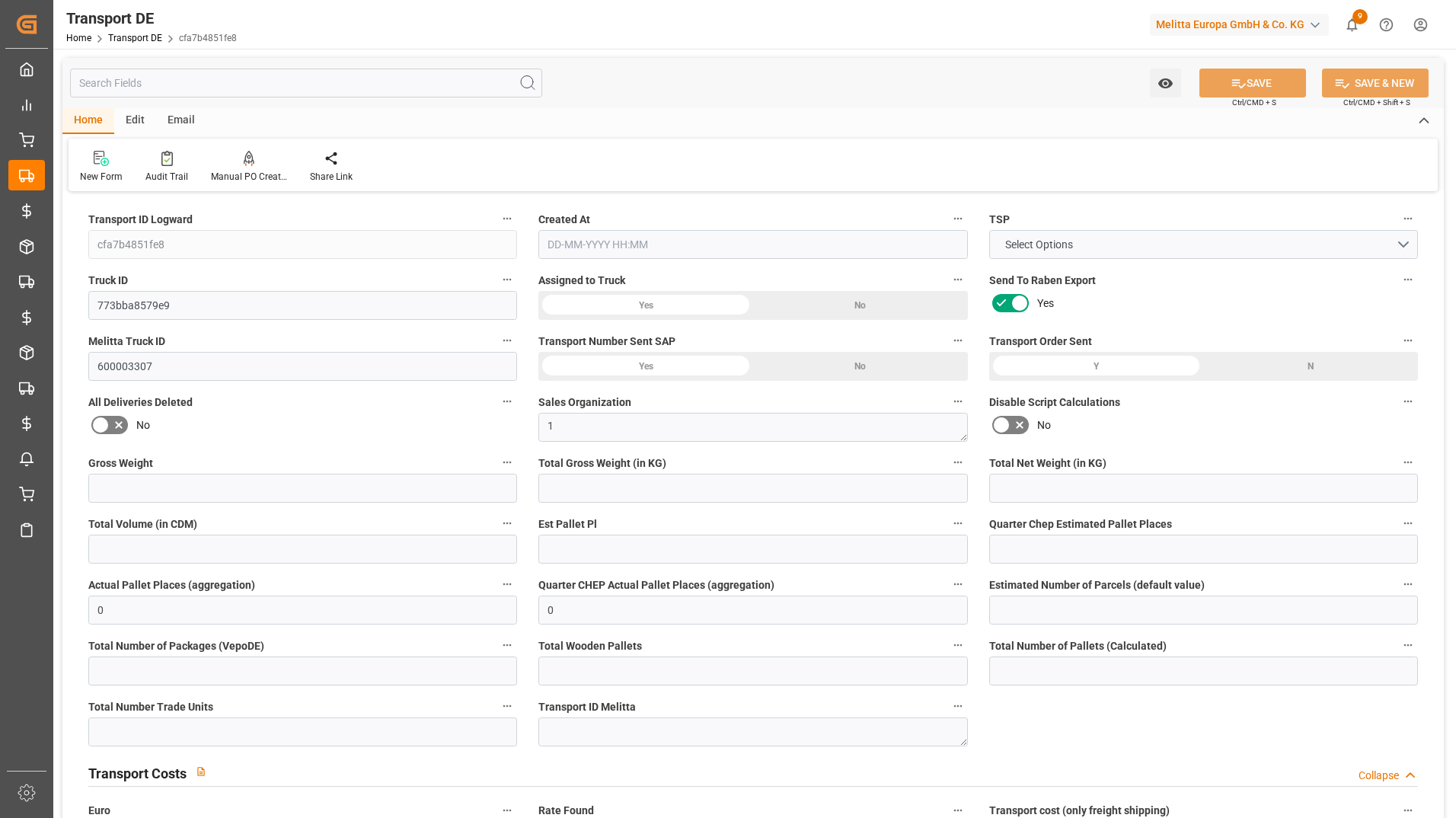
type input "808.5"
type input "539.55"
type input "371.25"
type input "8533.14"
type input "6"
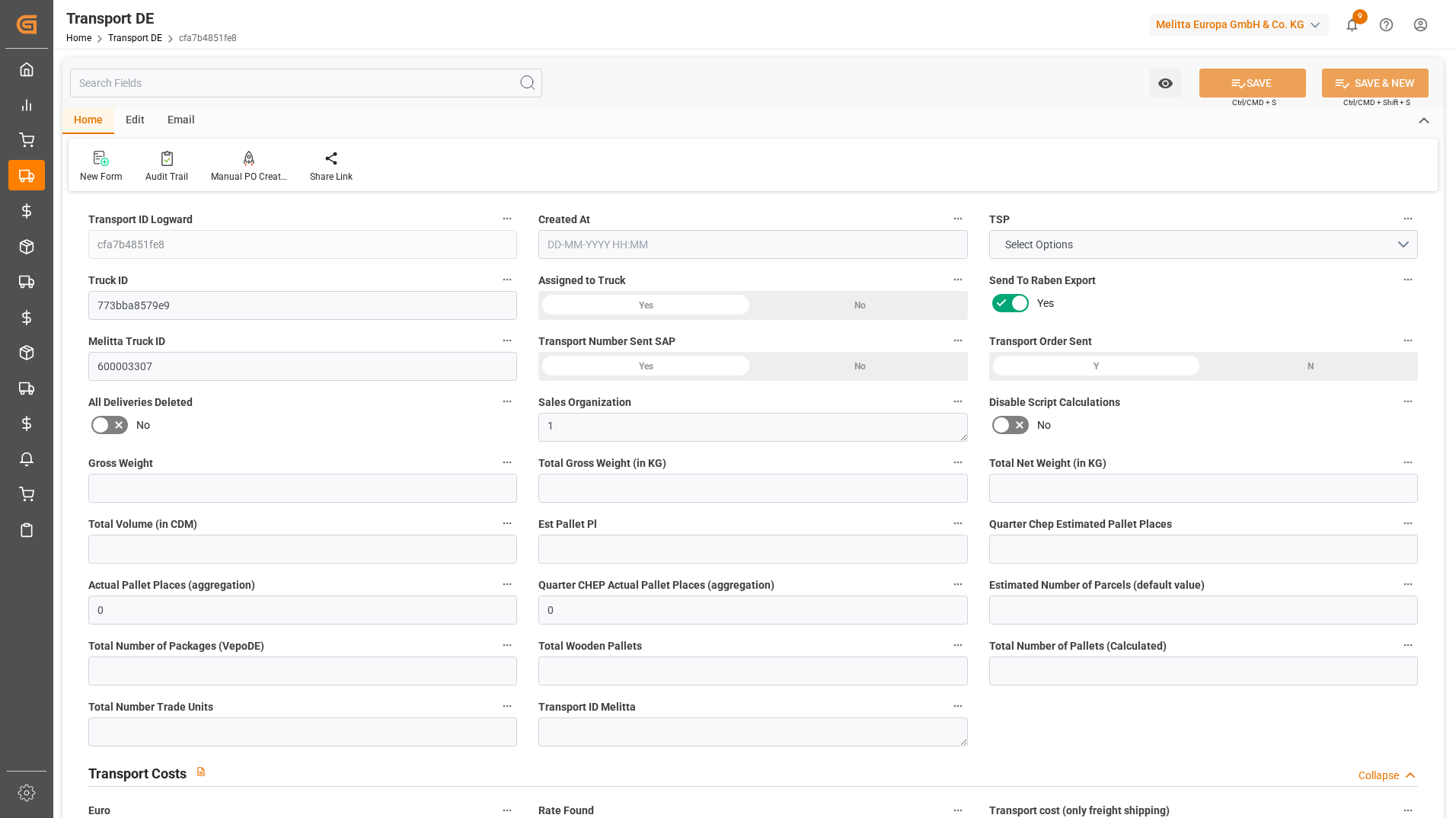
type input "0"
type input "1"
type input "11"
type input "0"
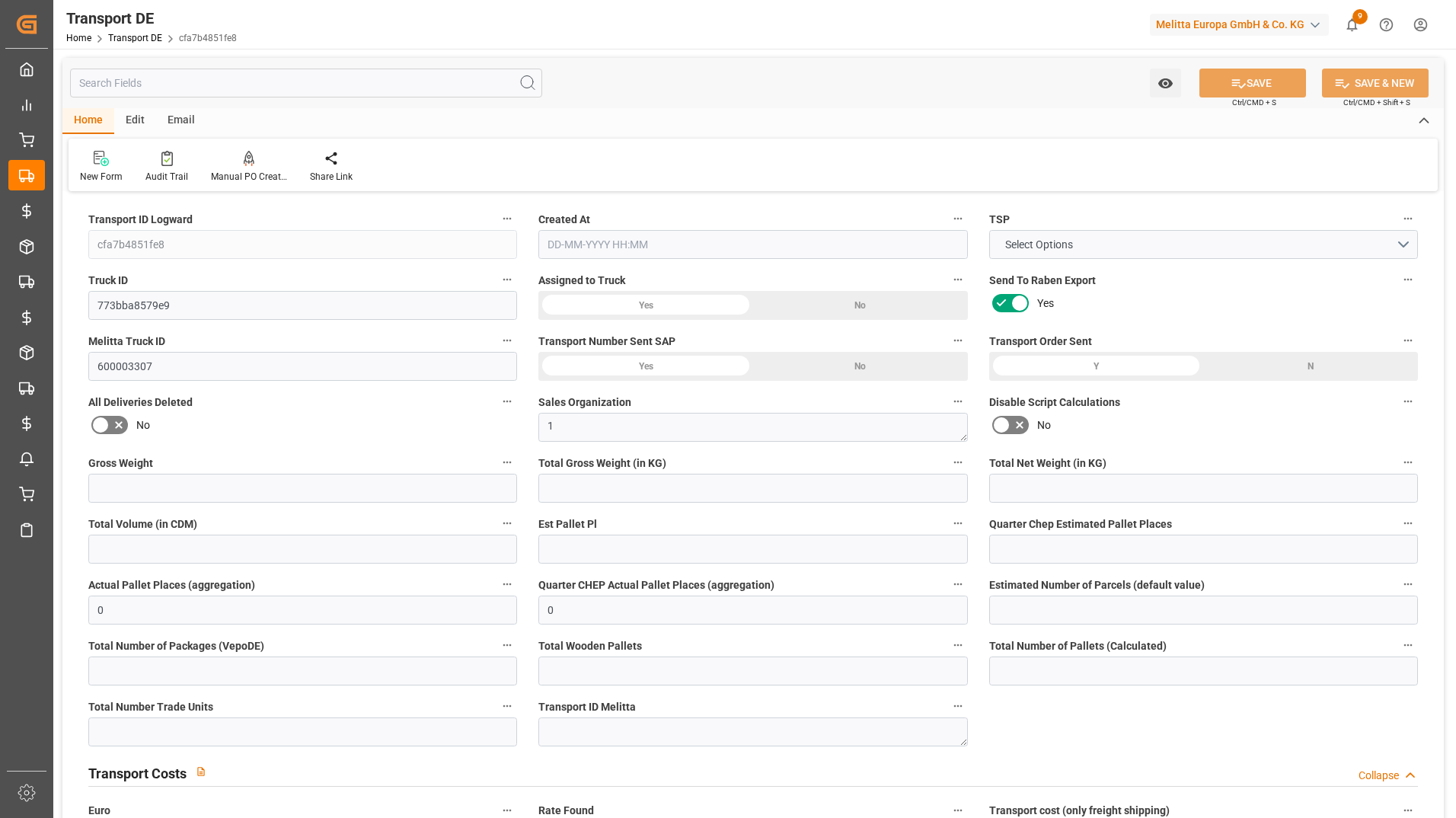
type input "825"
type input "0"
type input "293.65"
type input "3.039"
type input "293.65"
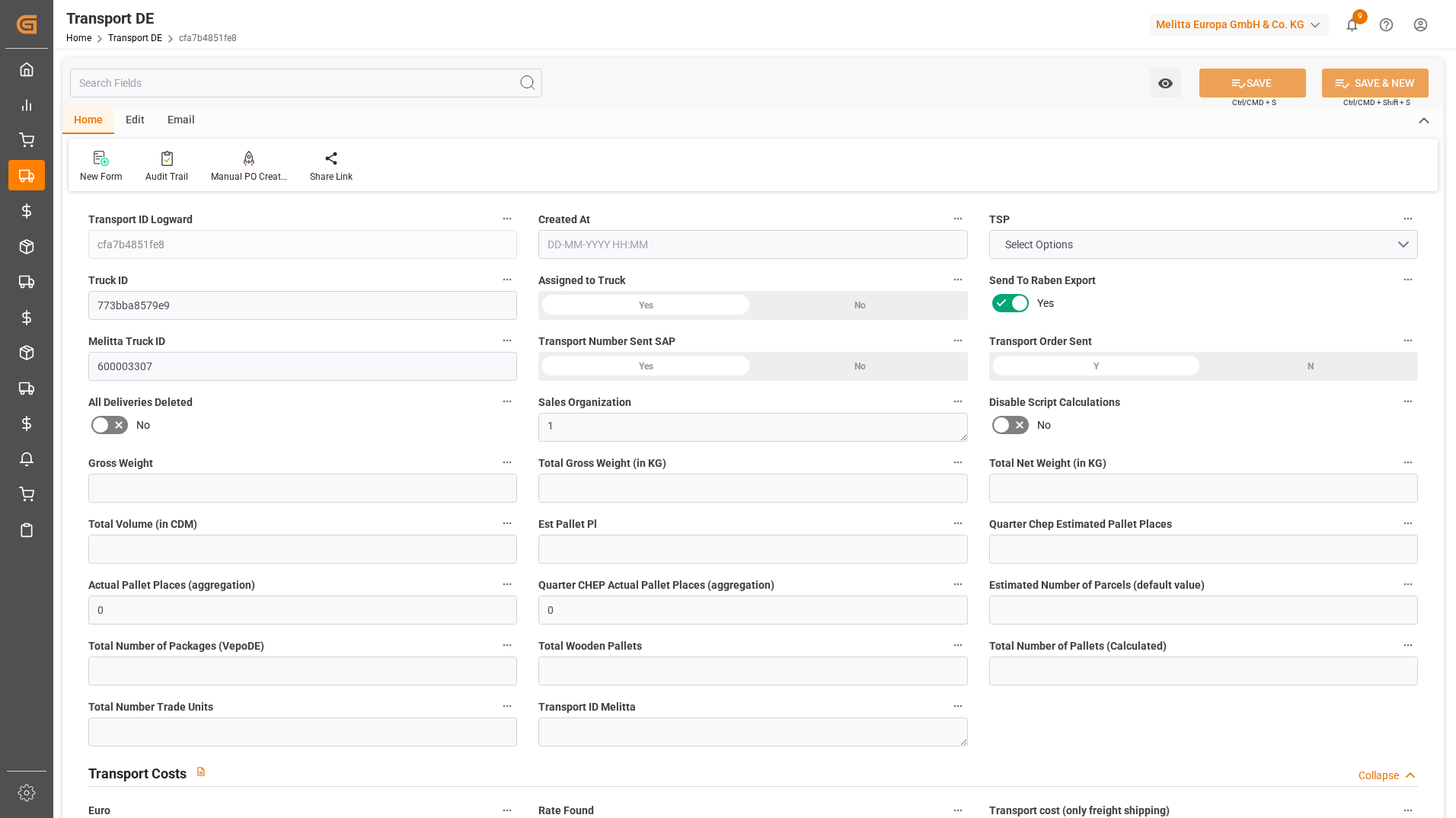
type input "290.8897"
type input "89"
type input "11"
type input "0"
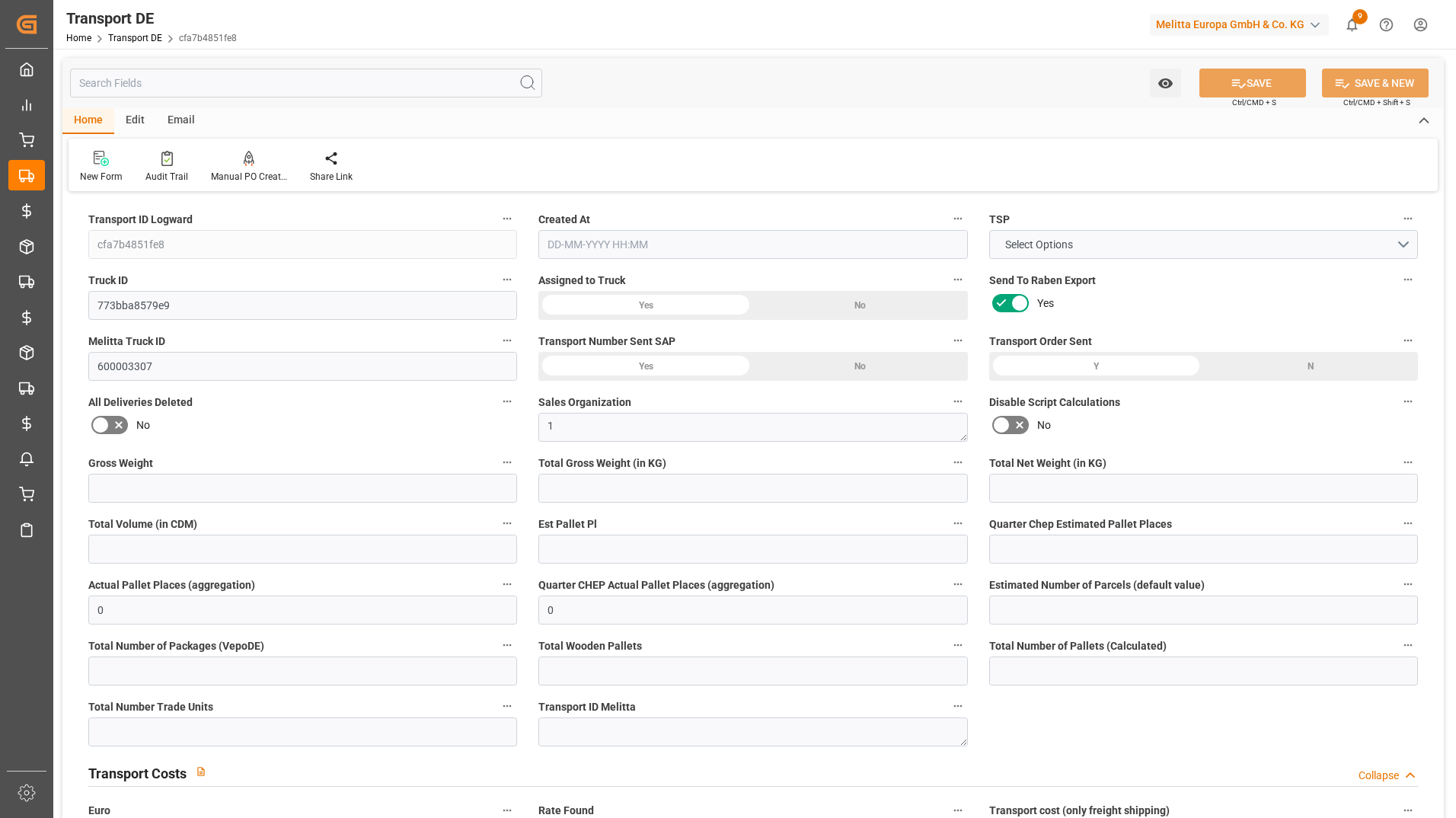
type input "0"
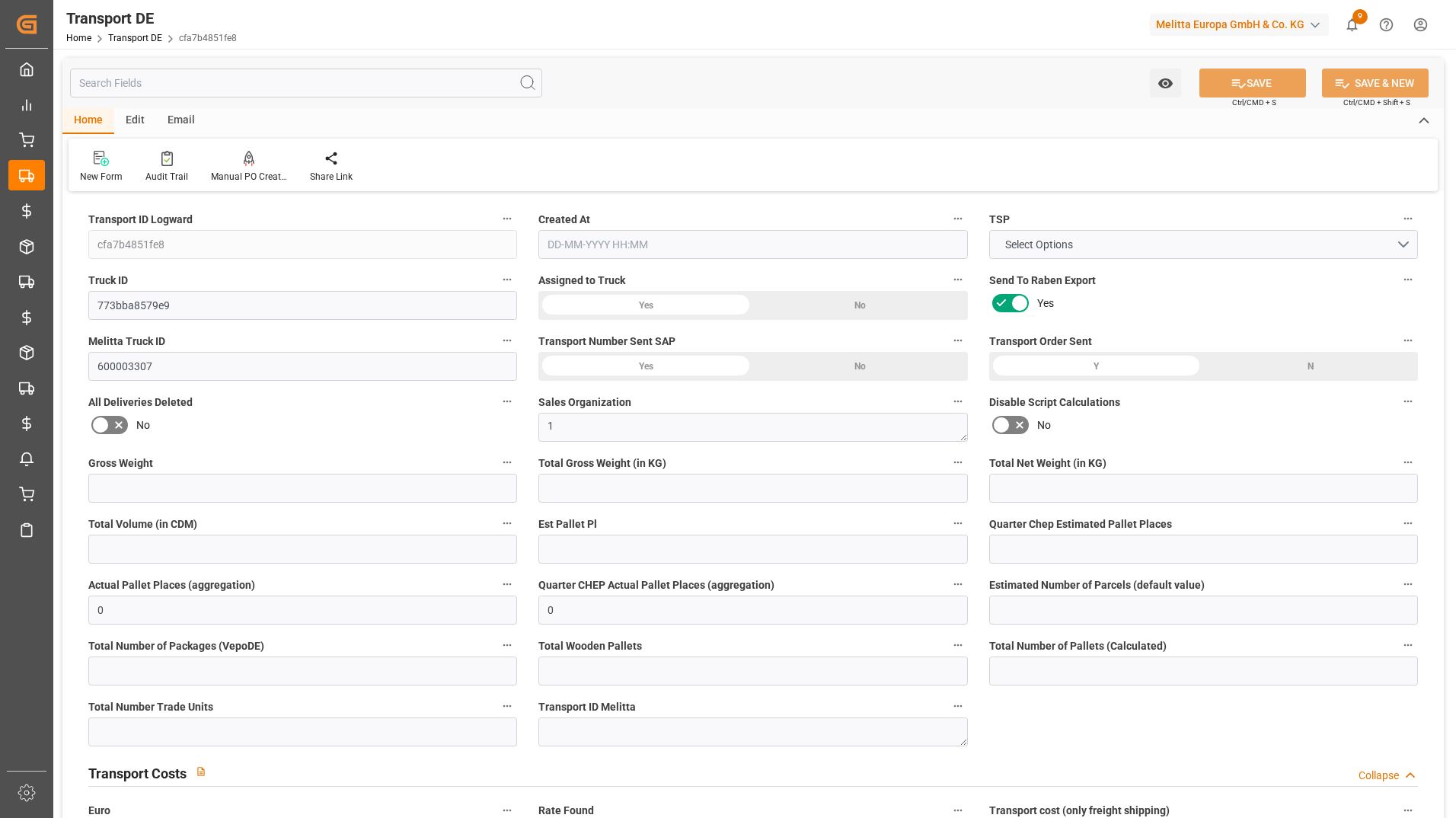
type input "-2.7603"
type input "0"
type input "539.55"
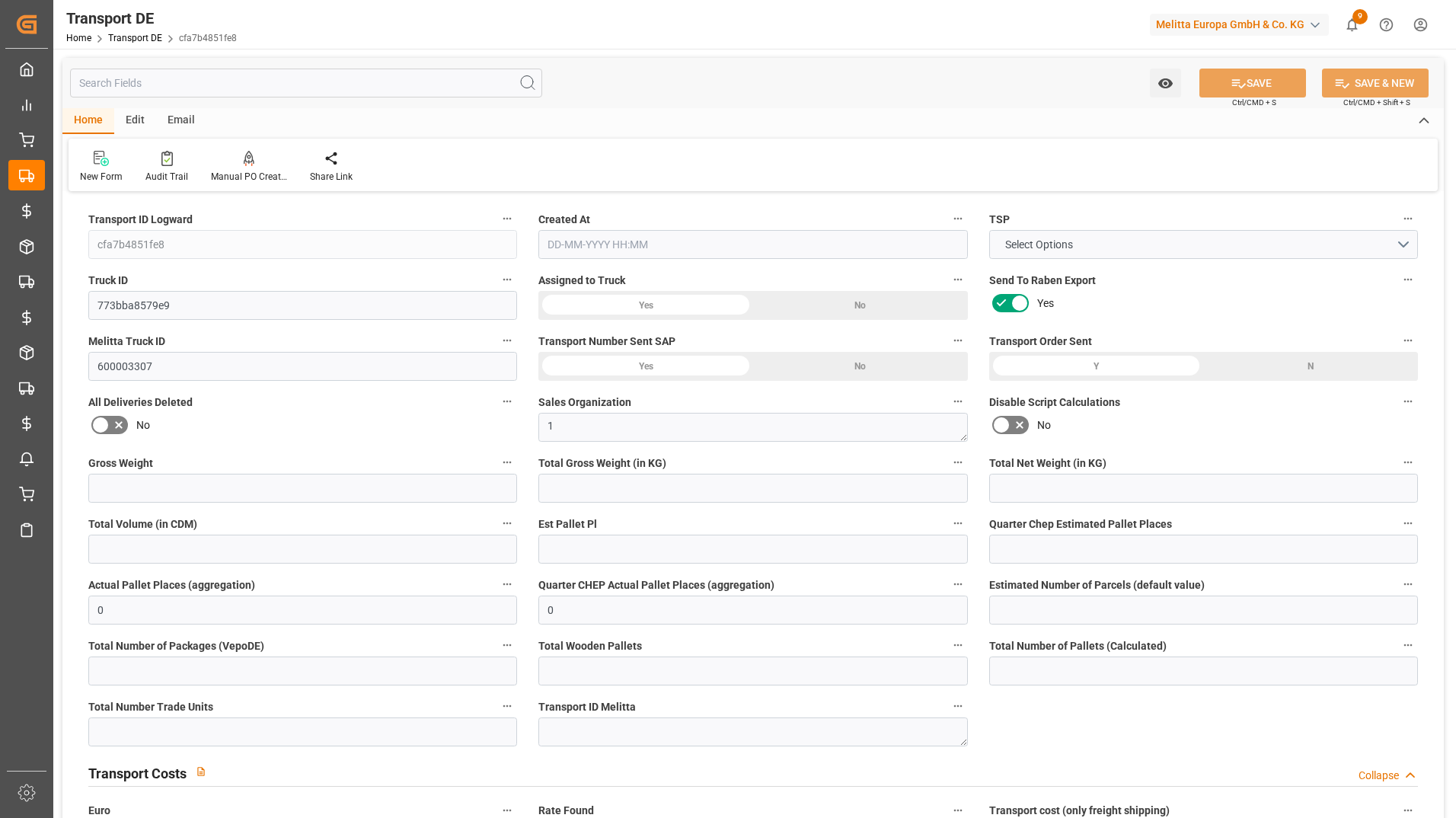
type input "4710.8598"
type input "21"
type input "35"
type input "0"
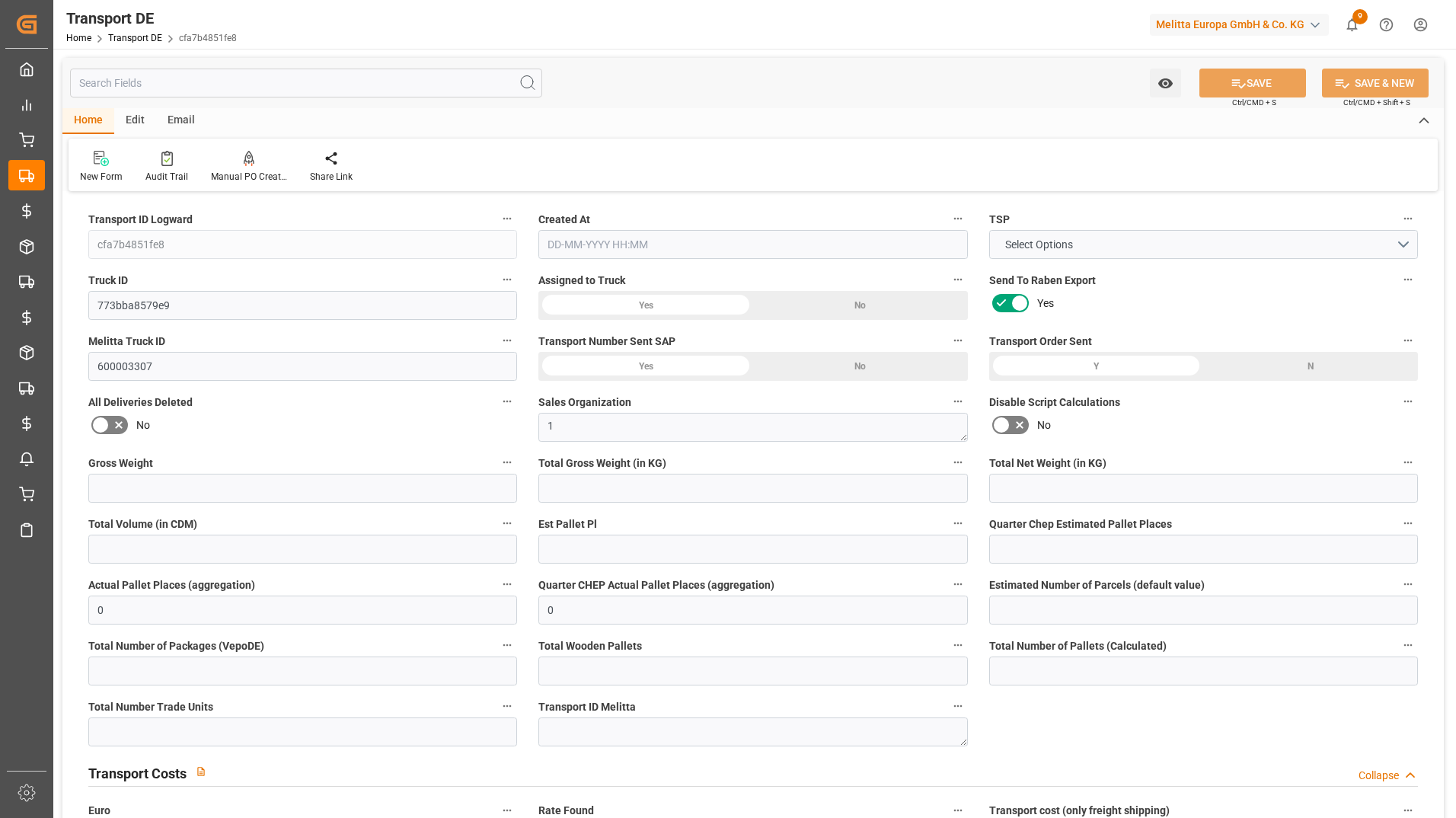
type input "11"
type input "0"
type input "1"
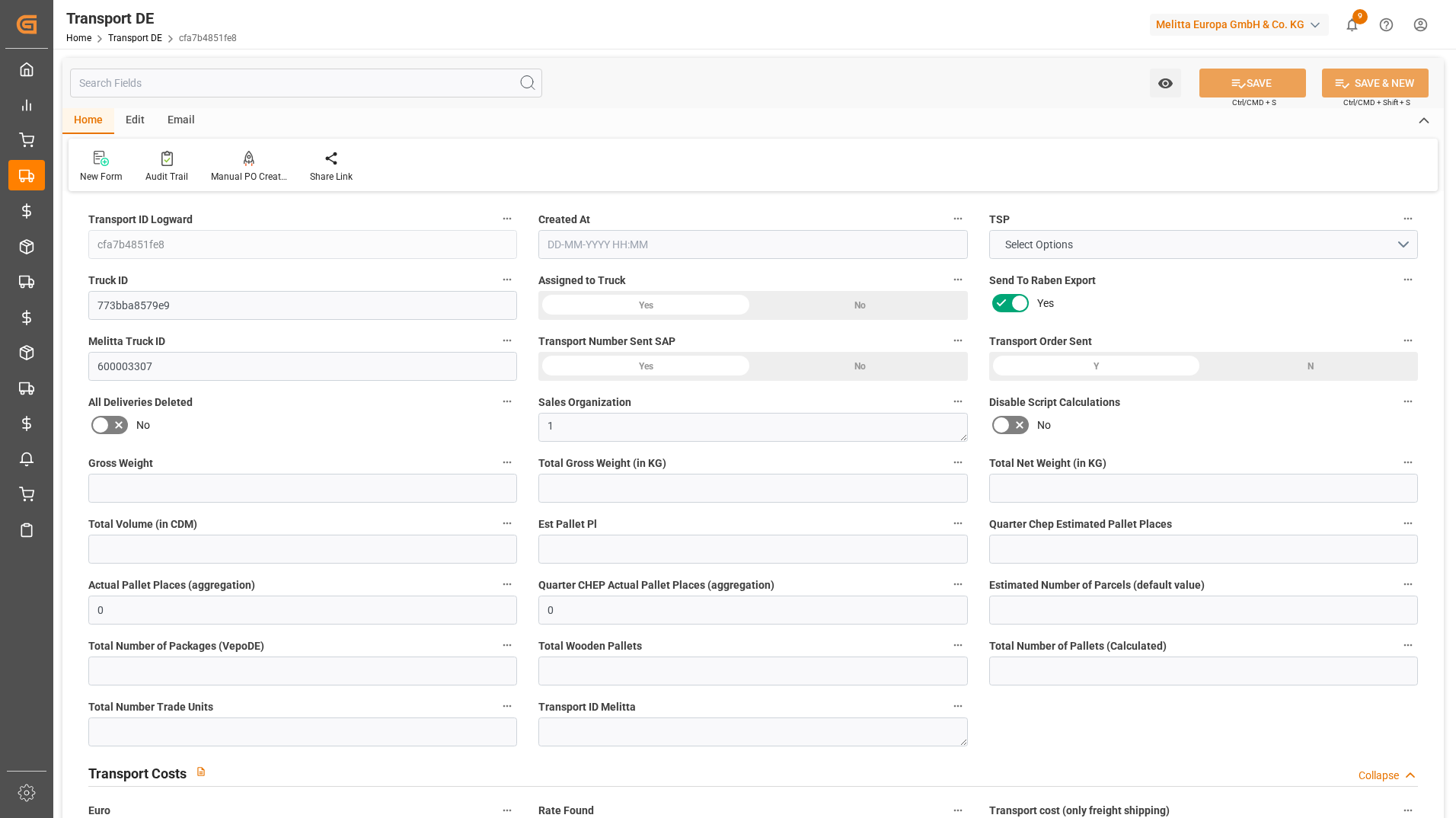
type input "0"
type input "825"
type input "293.9287"
type input "290.8897"
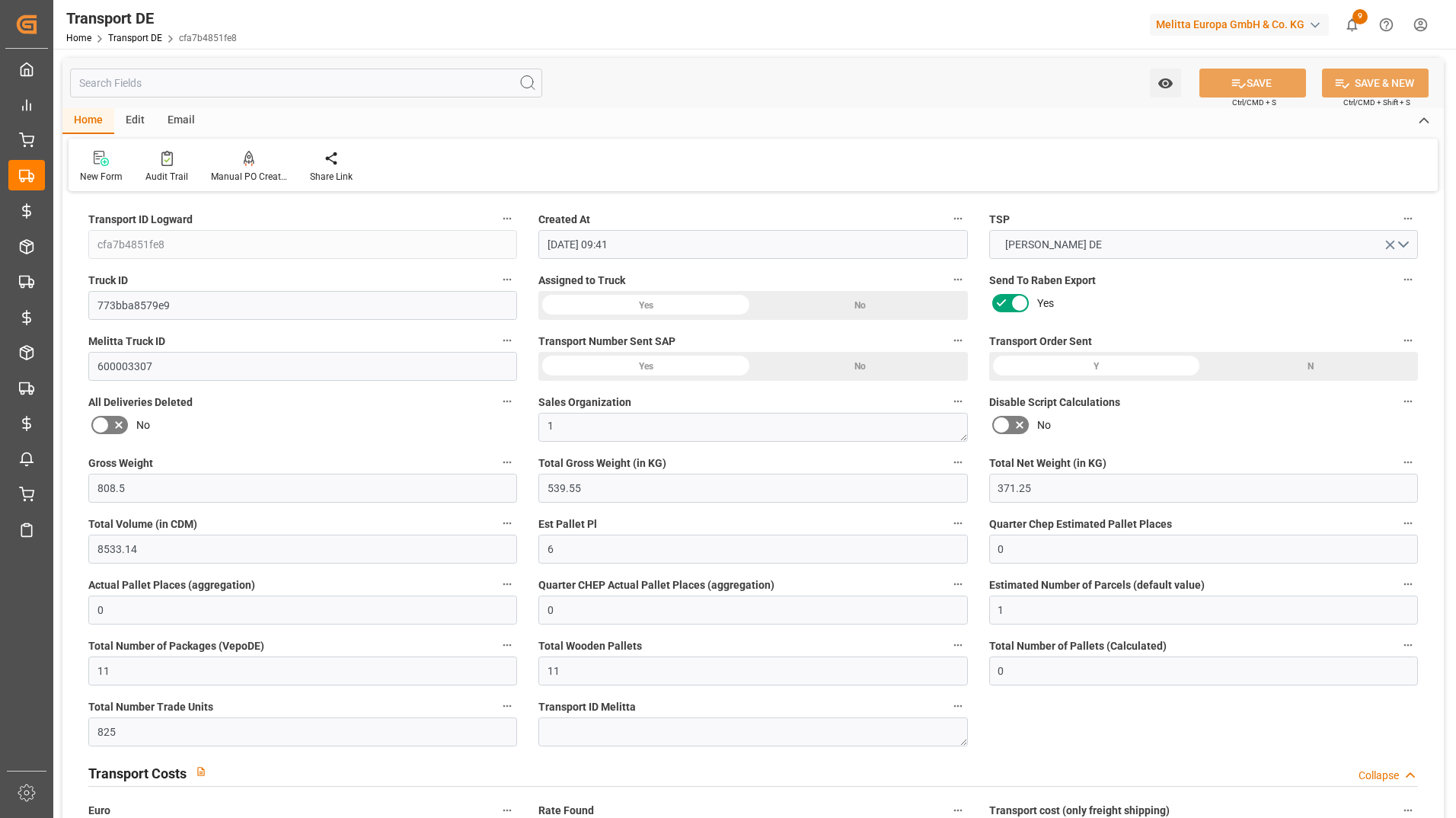
type input "[DATE] 09:41"
type input "[DATE]"
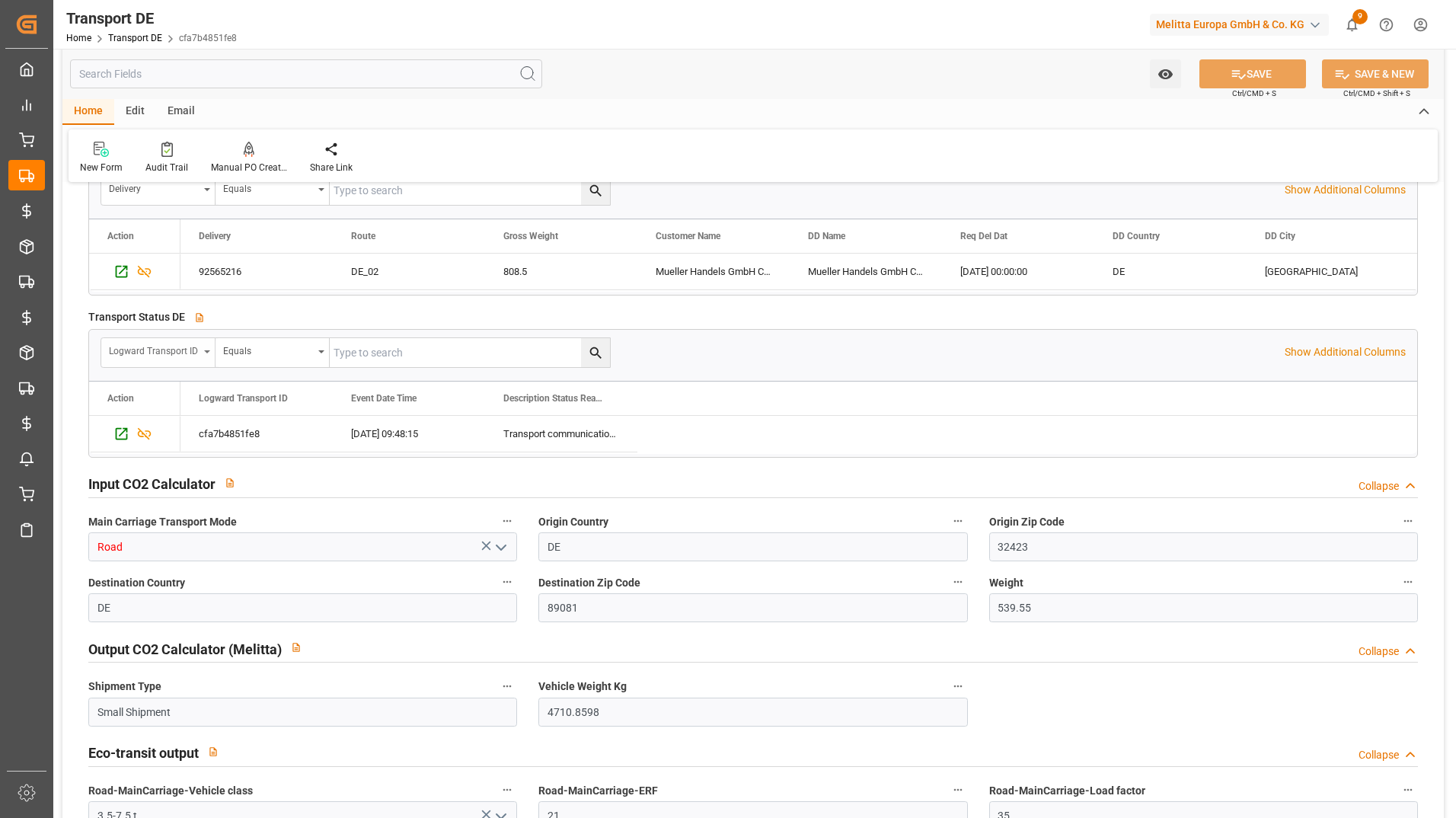
scroll to position [2666, 0]
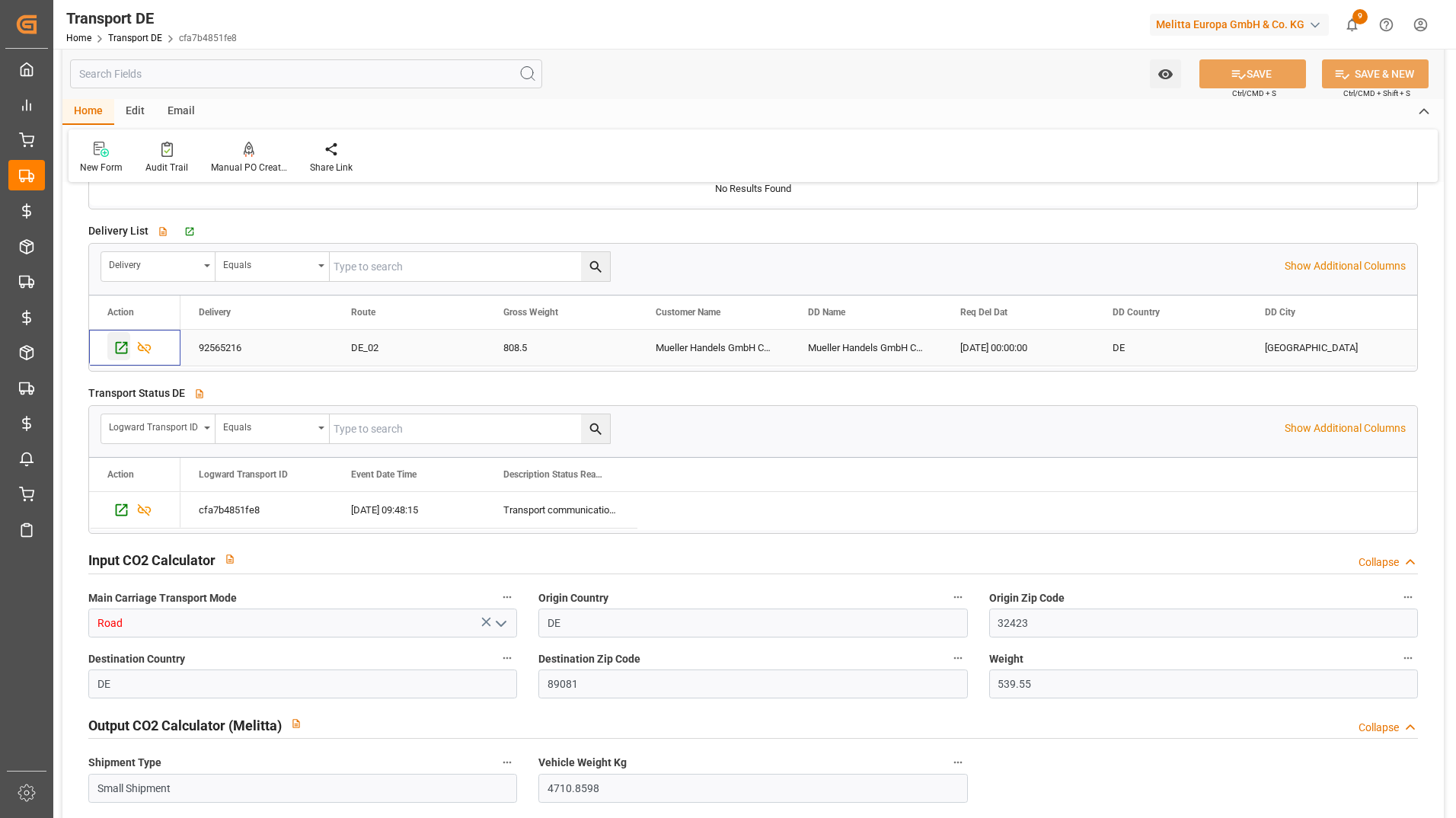
click at [120, 344] on icon "Press SPACE to select this row." at bounding box center [121, 348] width 16 height 16
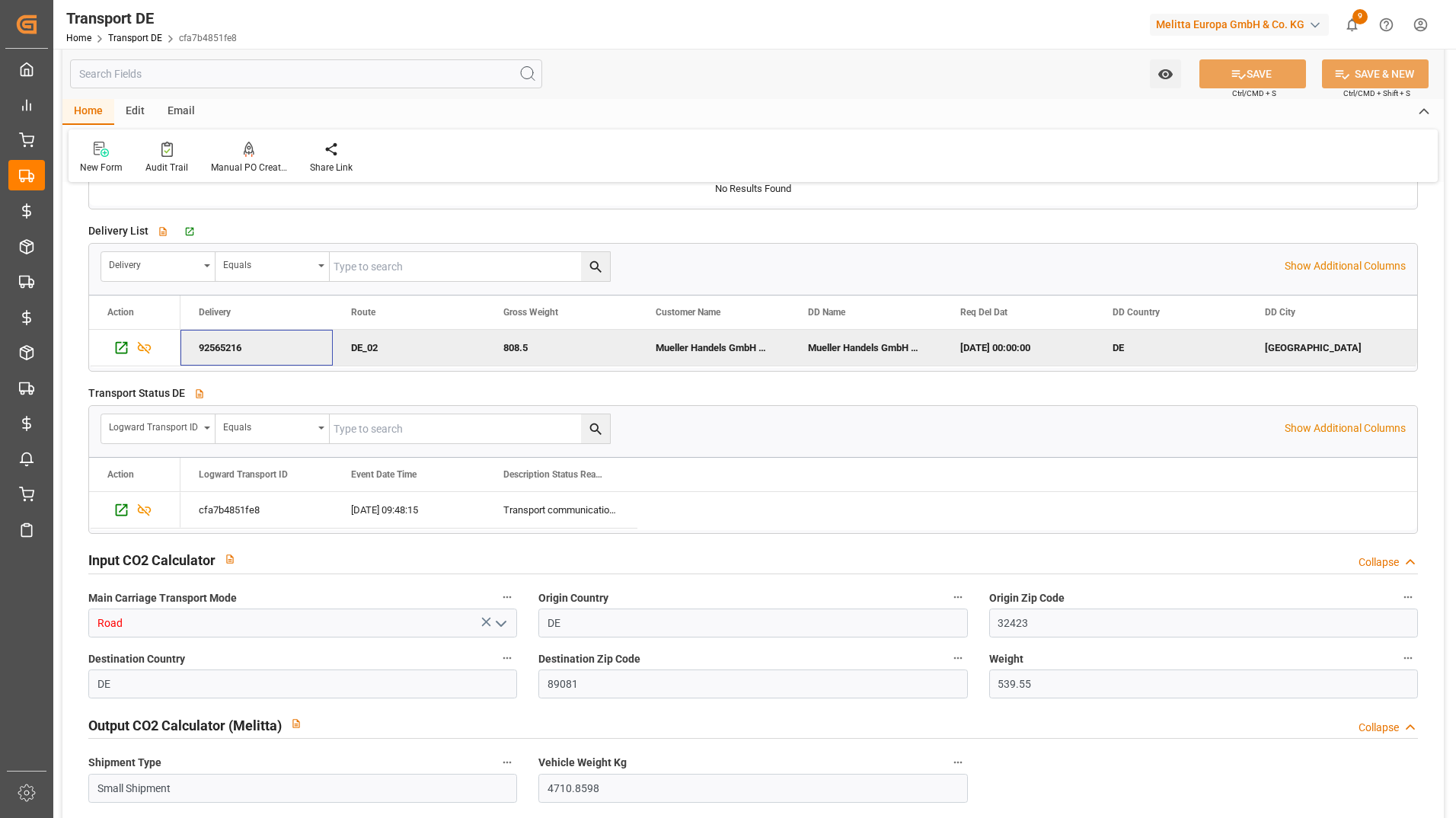
click at [251, 346] on div "92565216" at bounding box center [256, 348] width 152 height 36
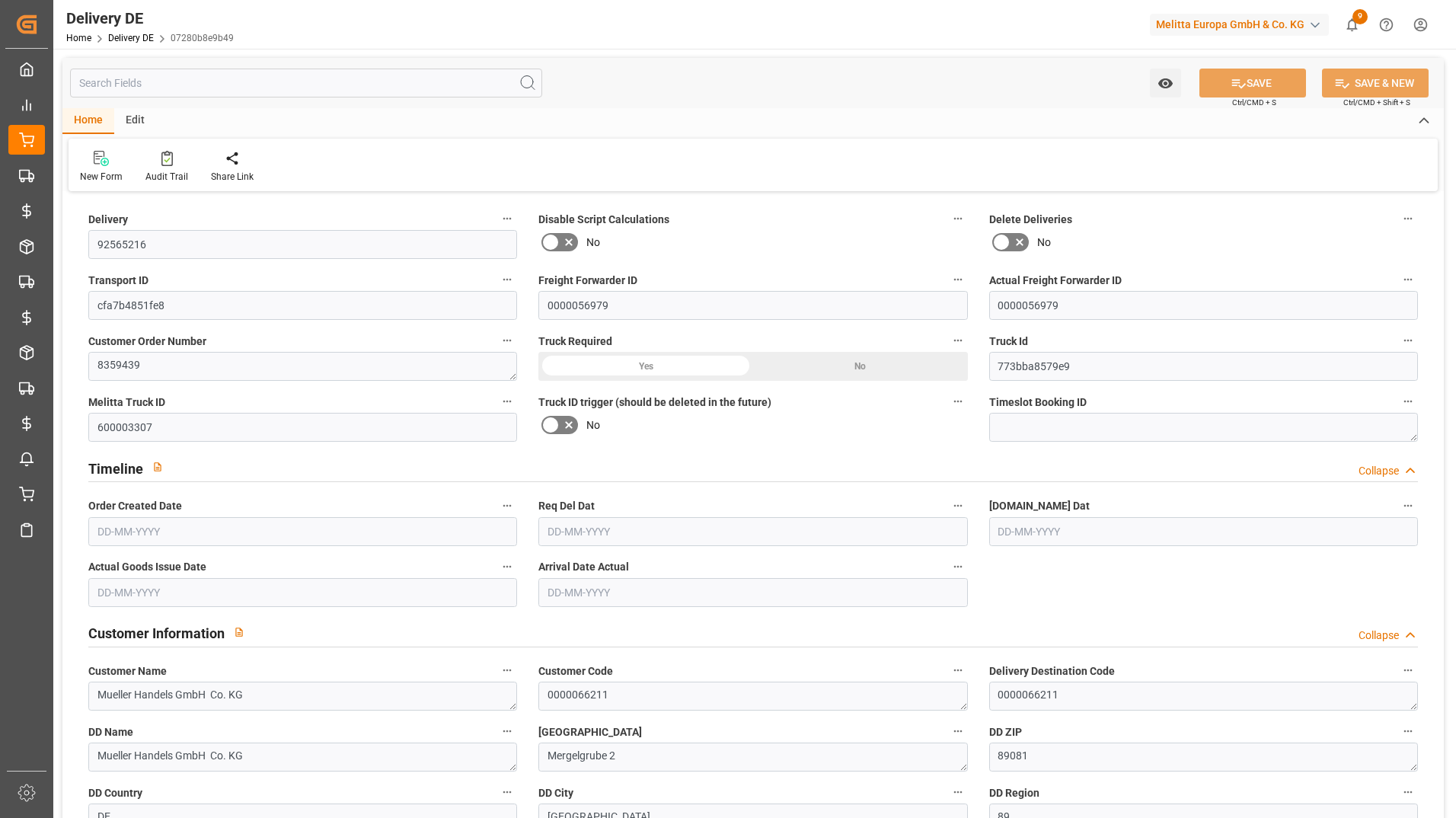
type input "11"
type input "6"
type input "371.25"
type input "808.5"
type input "8533.14"
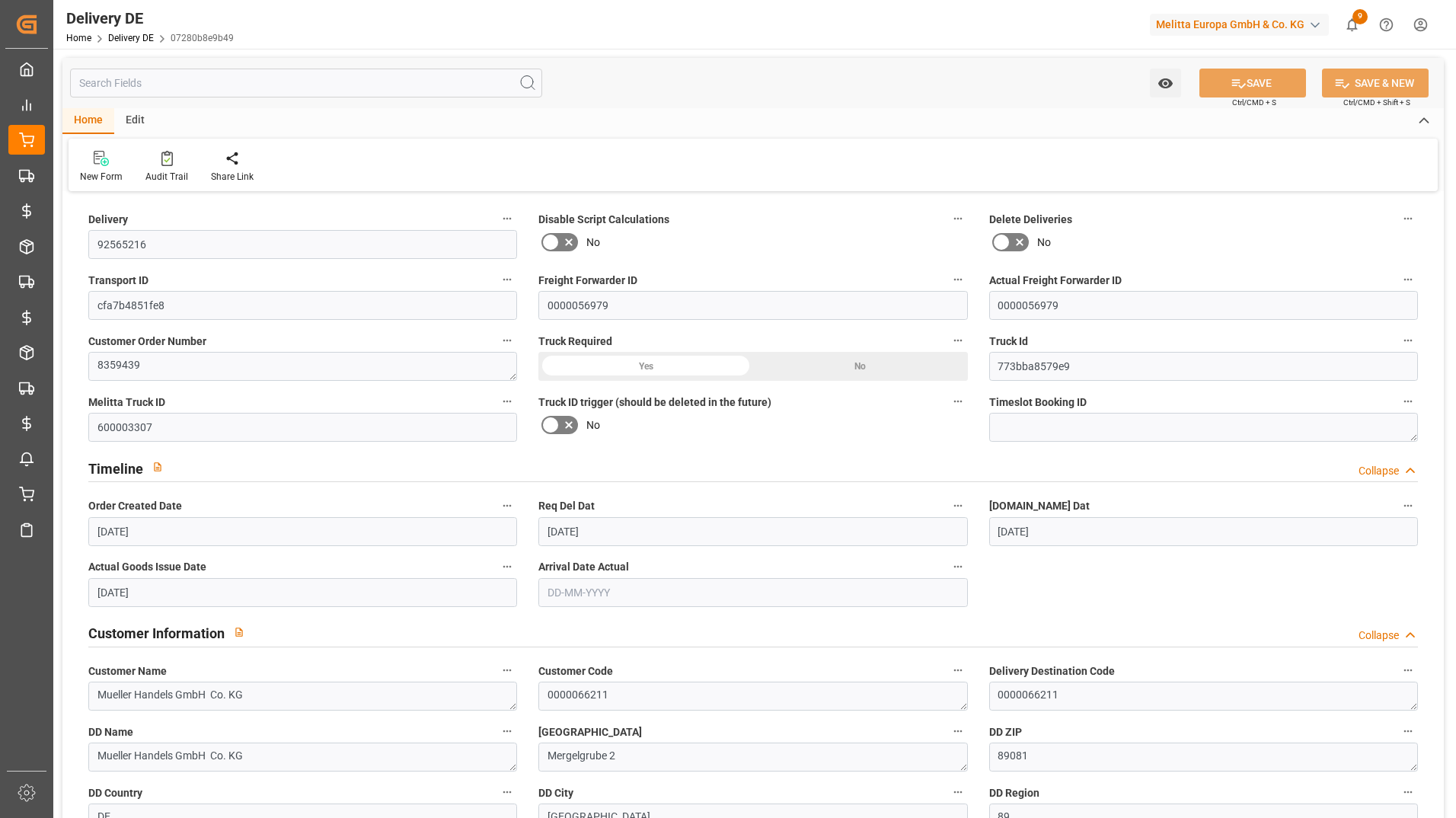
type input "[DATE]"
click at [137, 84] on input "text" at bounding box center [305, 83] width 472 height 29
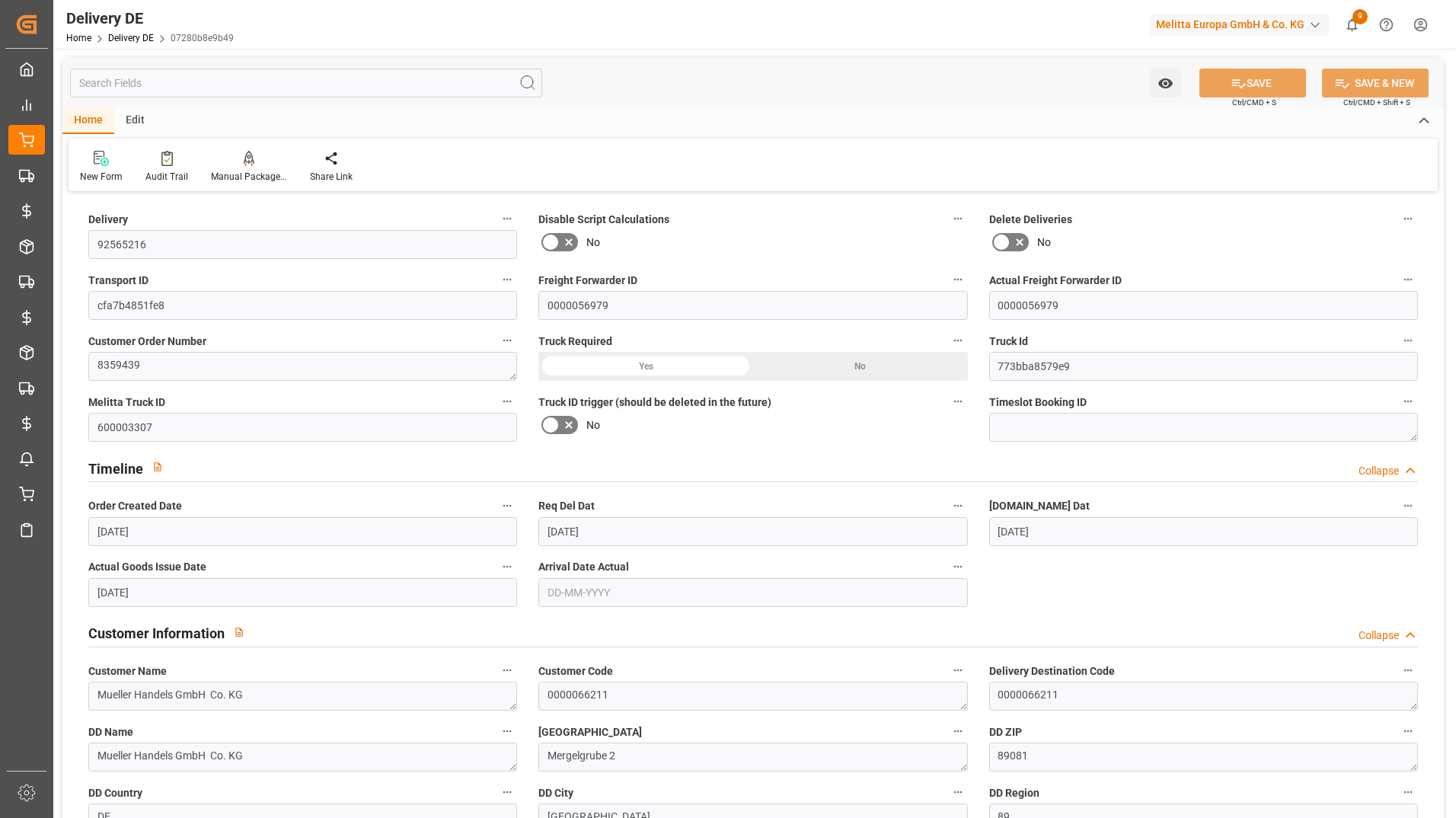
type input "b"
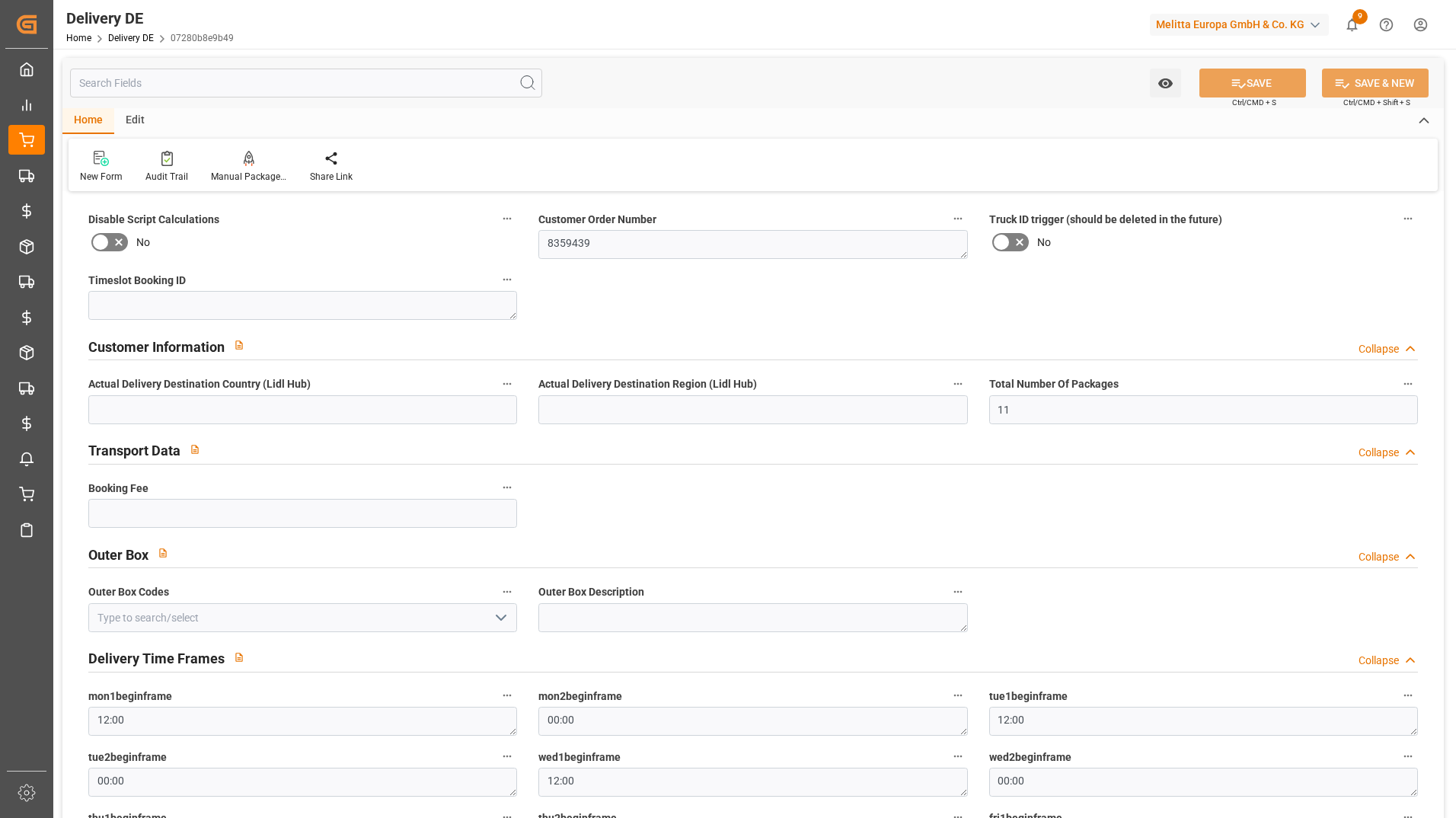
type input "v"
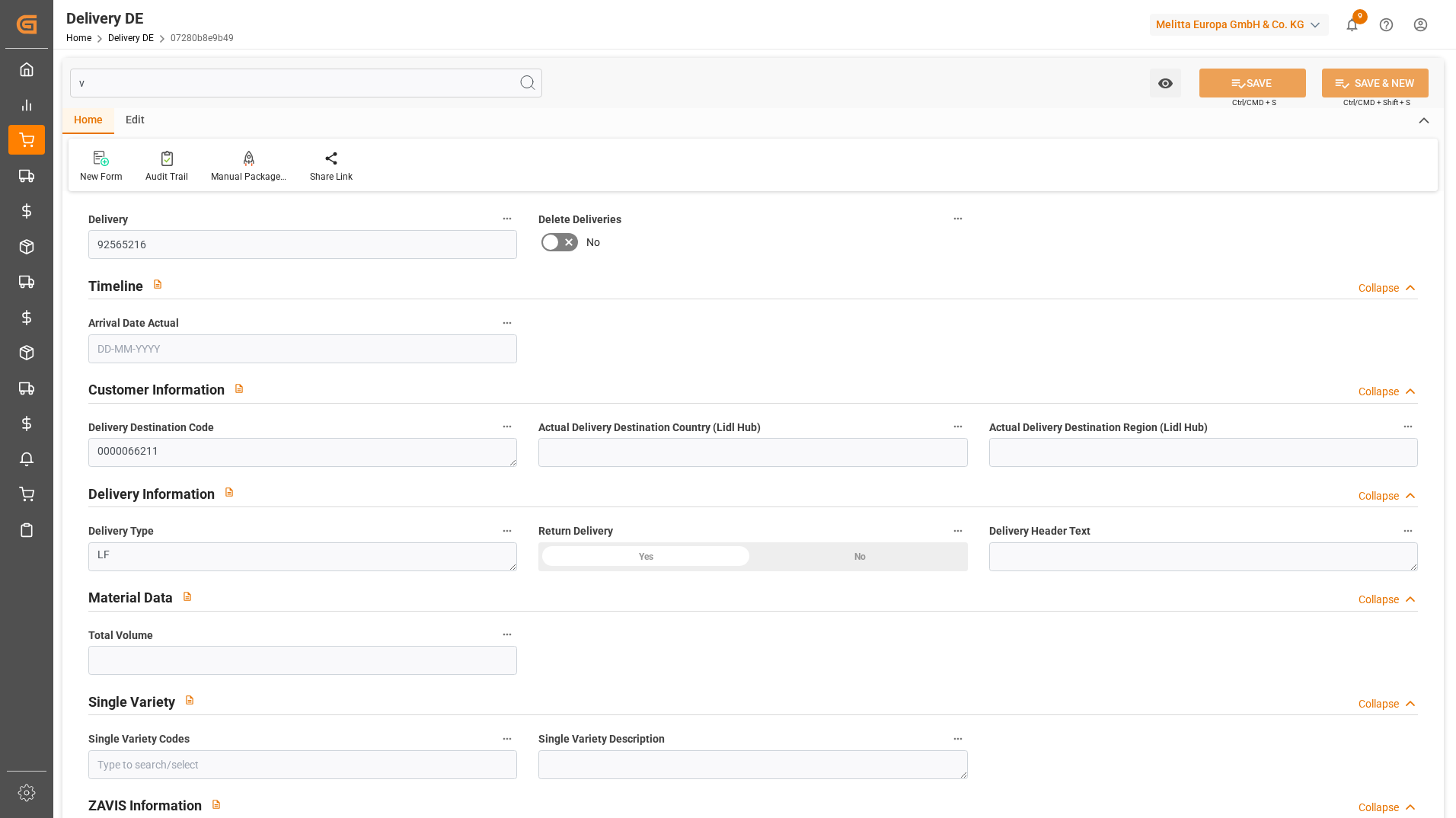
type input "8533.14"
type input "0"
type input "0.0244"
type input "825"
type input "0"
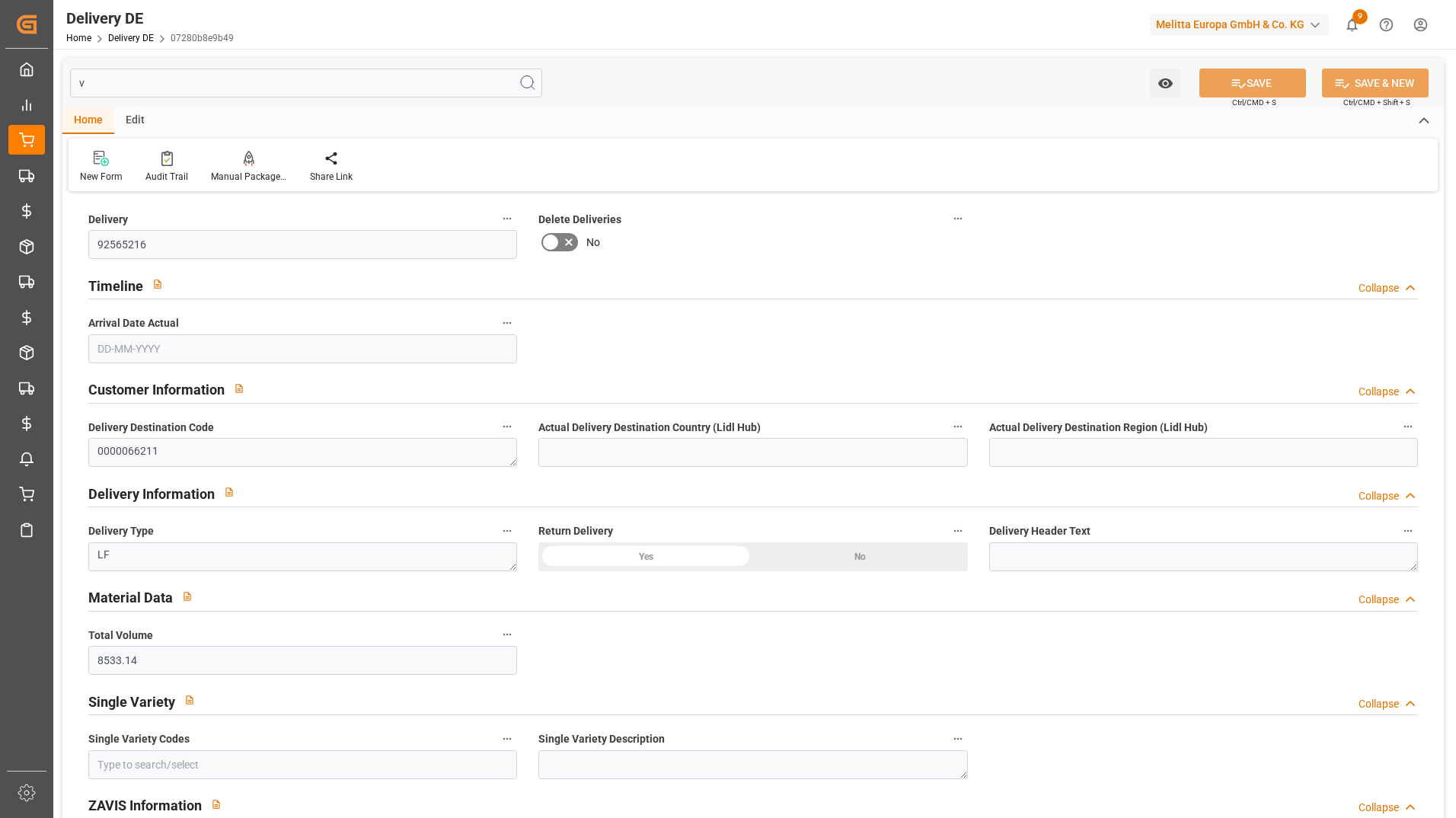
type input "6930"
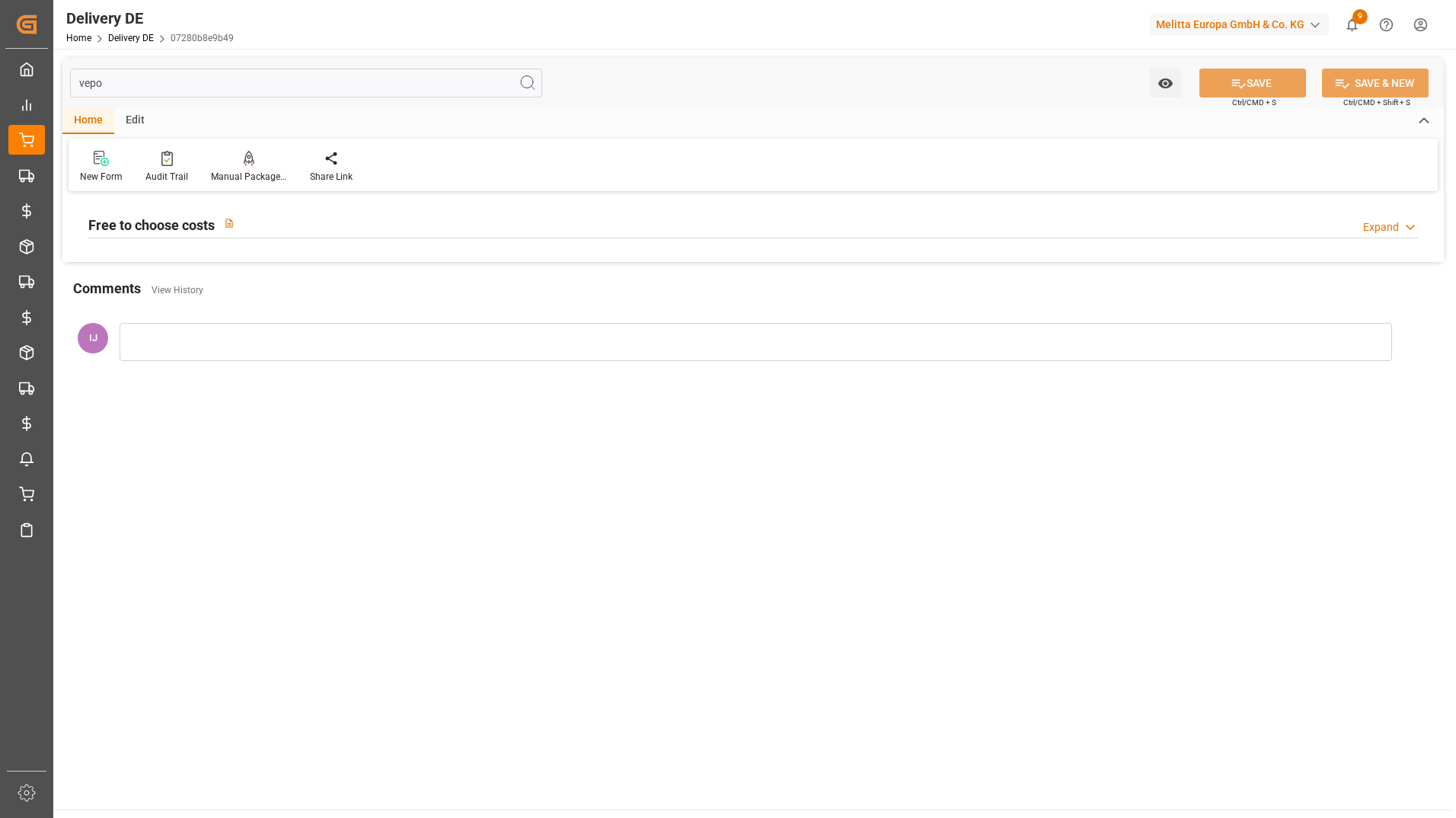
type input "vepo"
click at [168, 228] on h2 "Free to choose costs" at bounding box center [152, 225] width 127 height 21
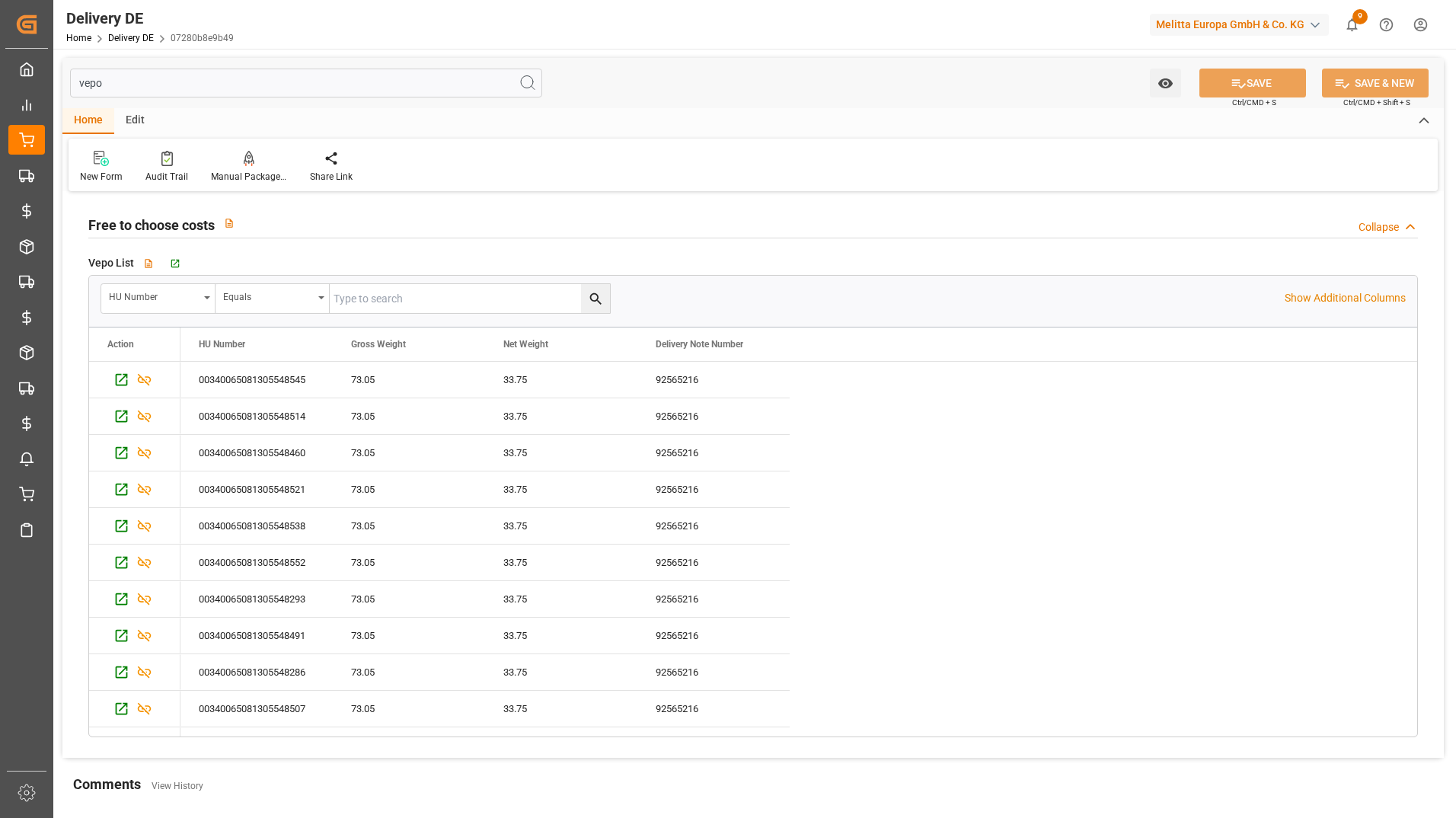
drag, startPoint x: 129, startPoint y: 77, endPoint x: 62, endPoint y: 88, distance: 67.9
click at [62, 88] on div "vepo Watch Option SAVE Ctrl/CMD + S SAVE & NEW Ctrl/CMD + Shift + S" at bounding box center [753, 83] width 1382 height 51
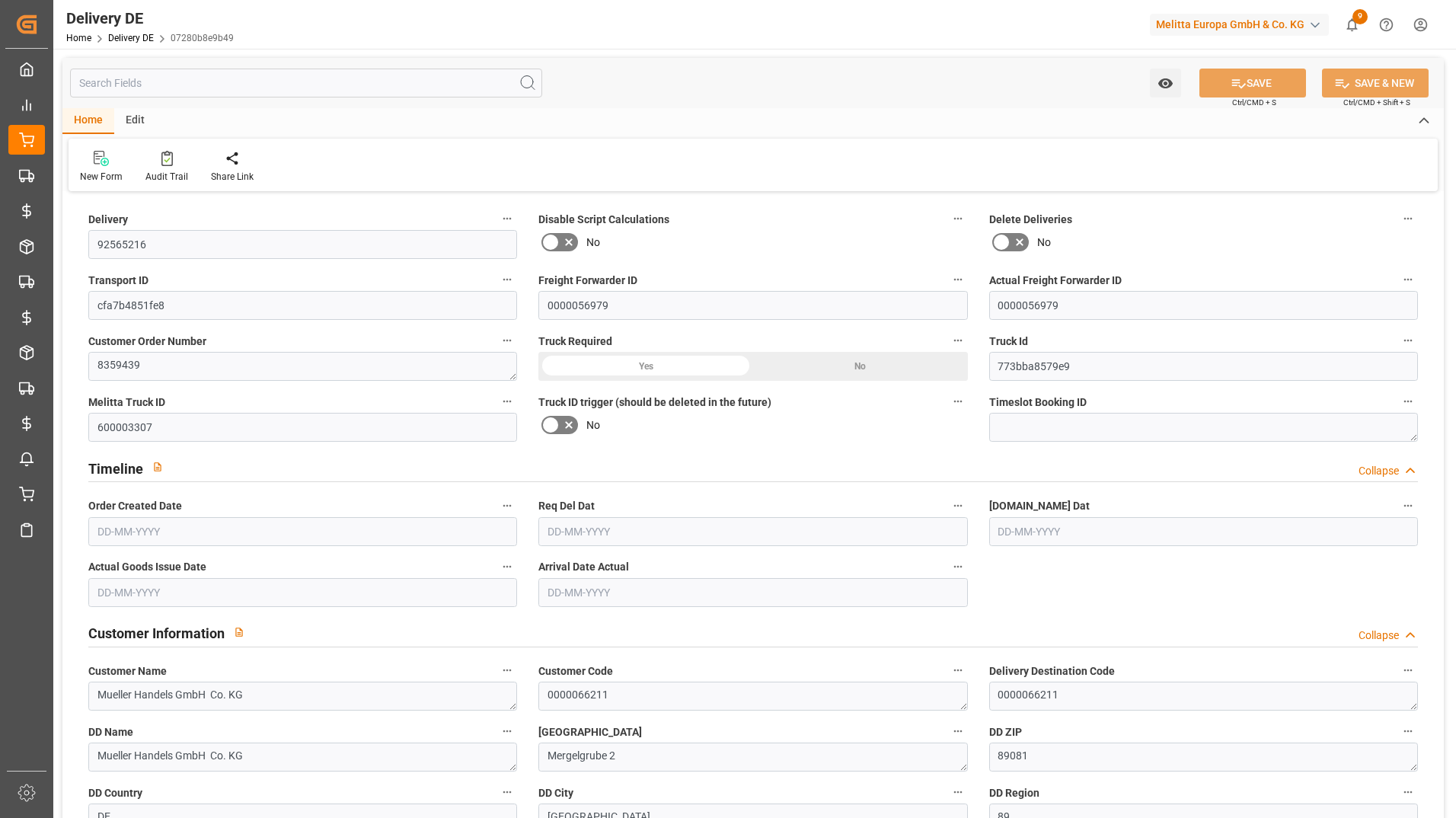
type input "11"
type input "6"
type input "371.25"
type input "808.5"
type input "8533.14"
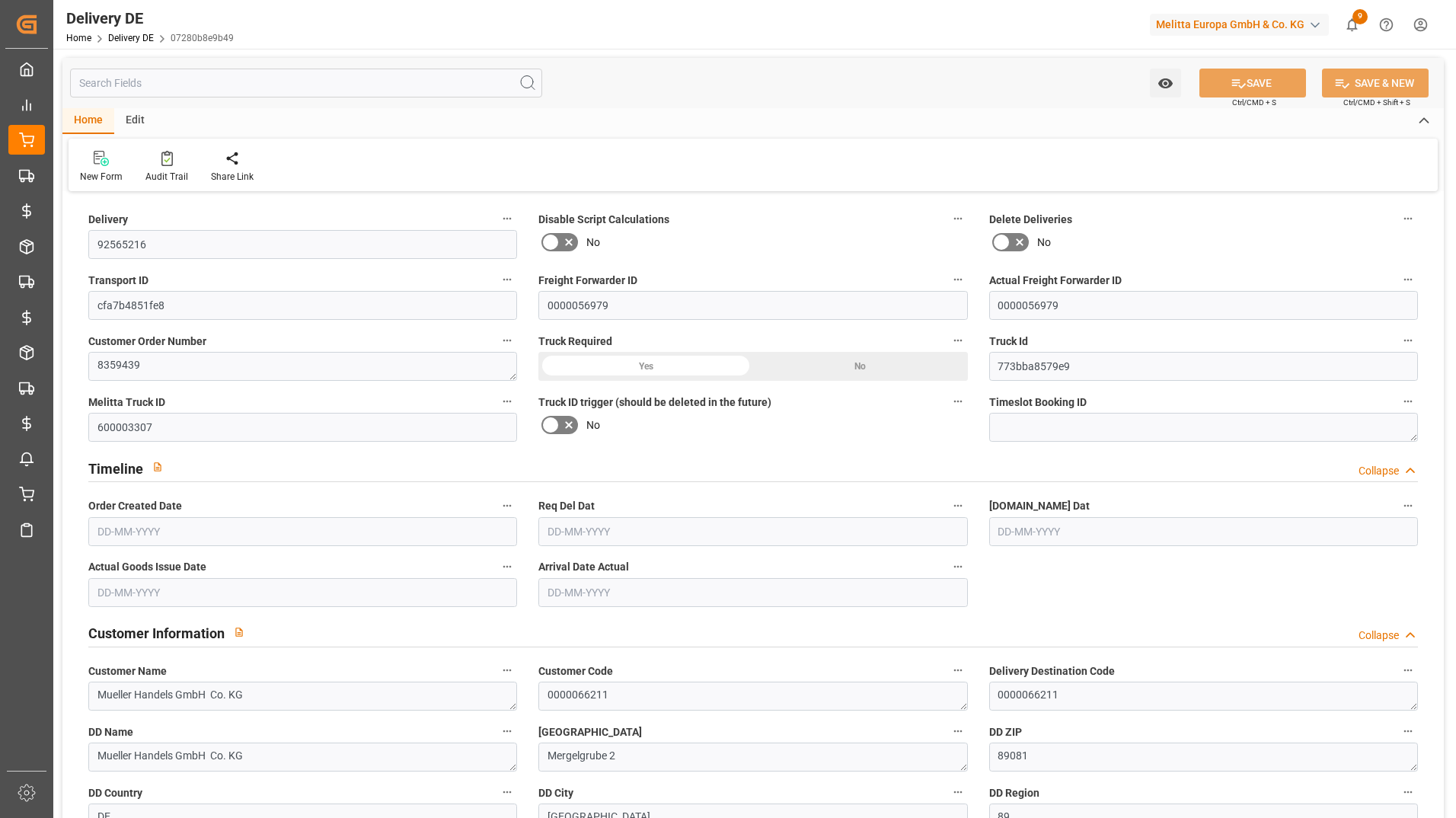
click at [140, 89] on input "text" at bounding box center [305, 83] width 472 height 29
type input "07-10-2025"
type input "13-10-2025"
type input "09-10-2025"
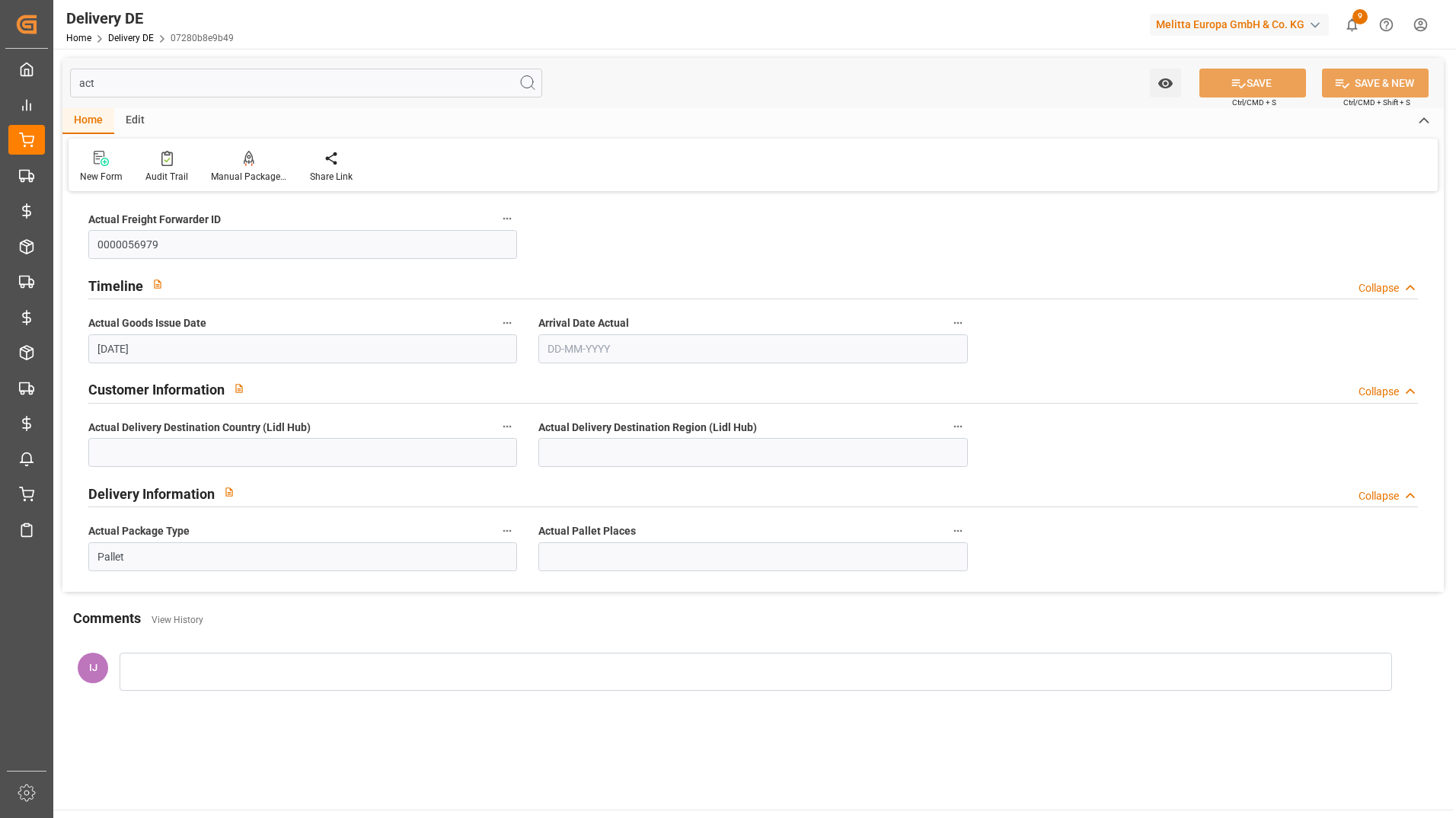
type input "actu"
drag, startPoint x: 146, startPoint y: 89, endPoint x: -51, endPoint y: 60, distance: 199.1
click at [0, 60] on html "Created by potrace 1.15, written by Peter Selinger 2001-2017 Created by potrace…" at bounding box center [728, 409] width 1456 height 818
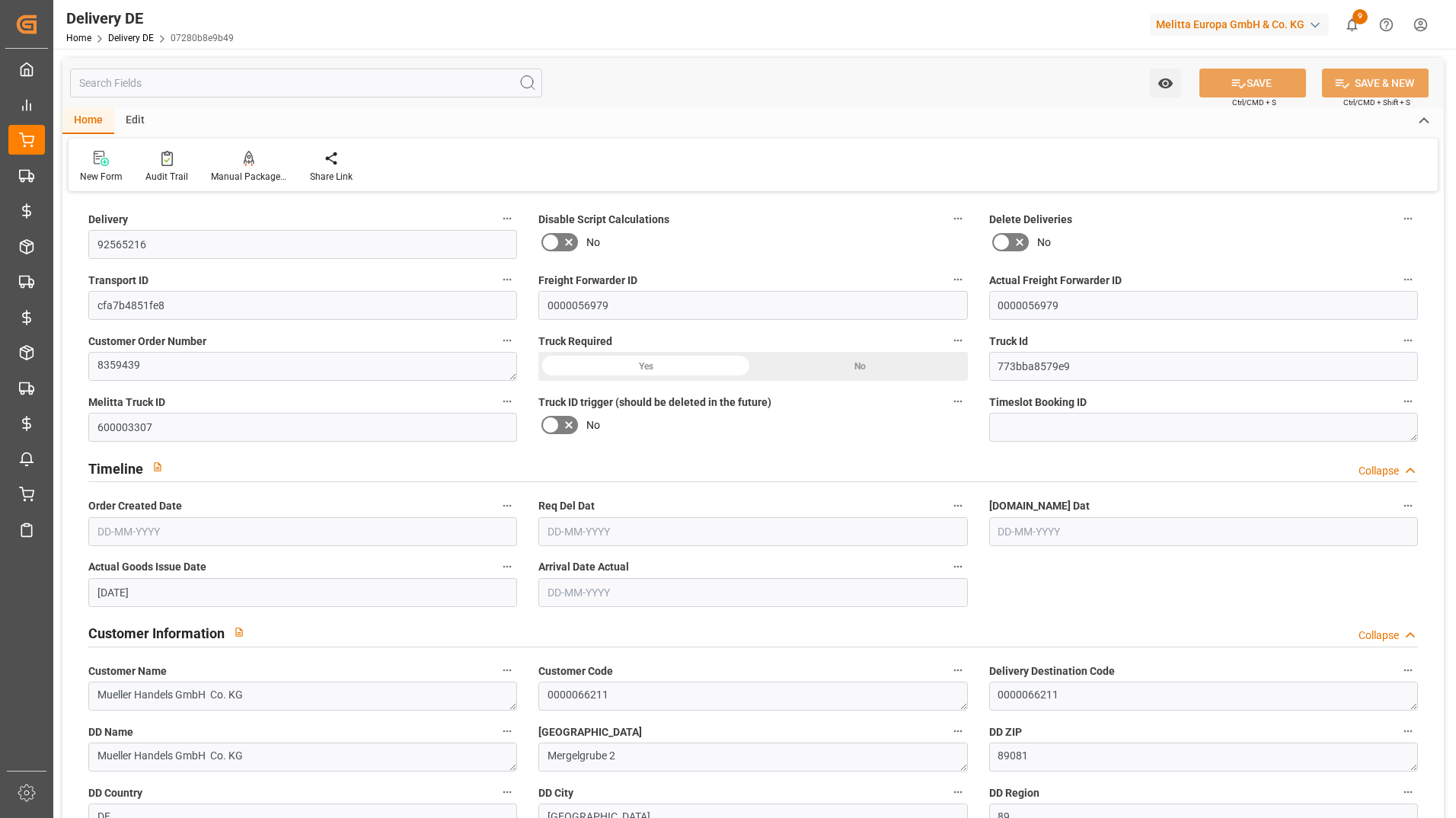
type input "11"
type input "6"
type input "371.25"
type input "808.5"
type input "8533.14"
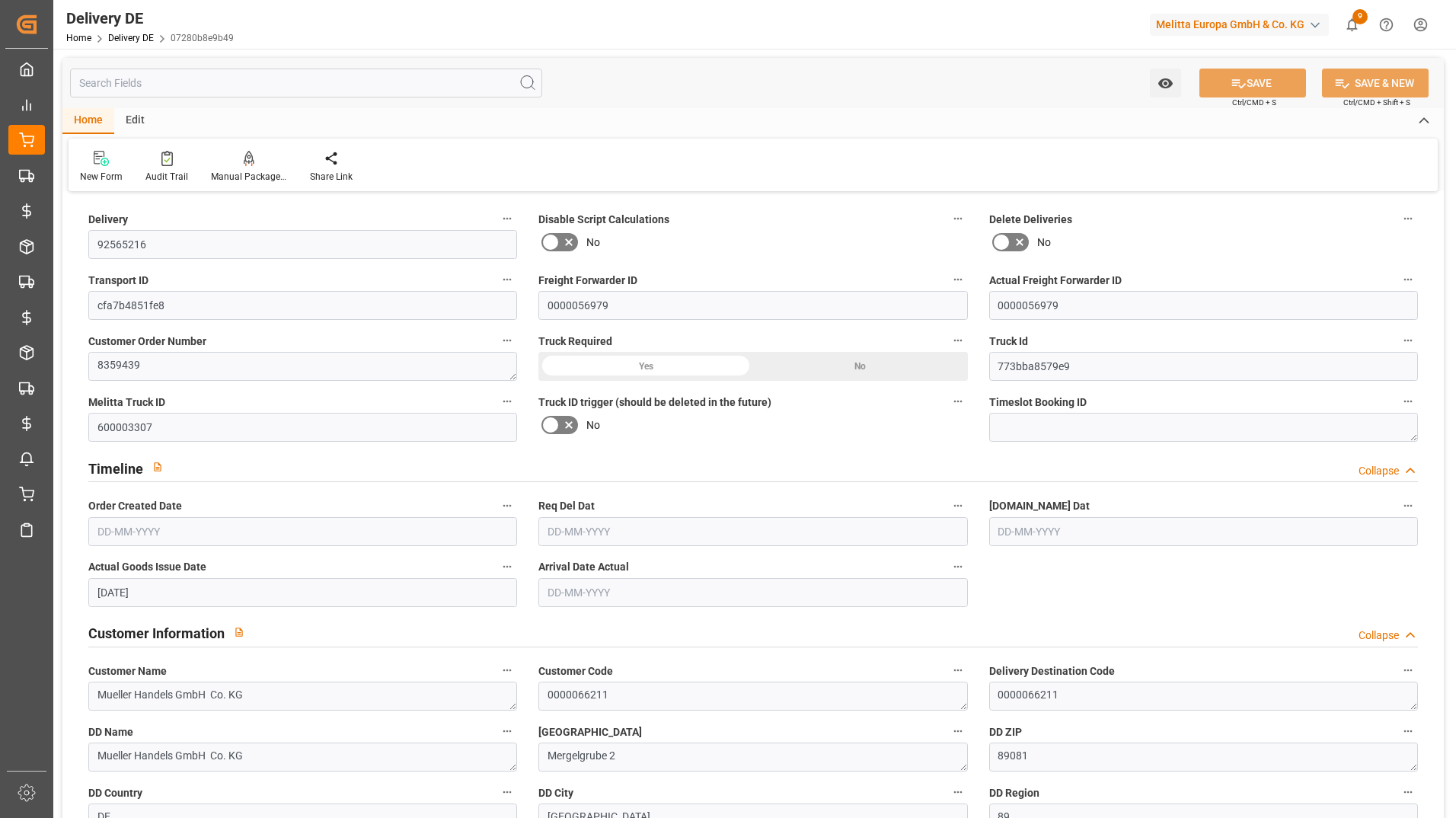
type input "07-10-2025"
type input "13-10-2025"
type input "[DATE]"
click at [0, 237] on html "Created by potrace 1.15, written by Peter Selinger 2001-2017 Created by potrace…" at bounding box center [728, 409] width 1456 height 818
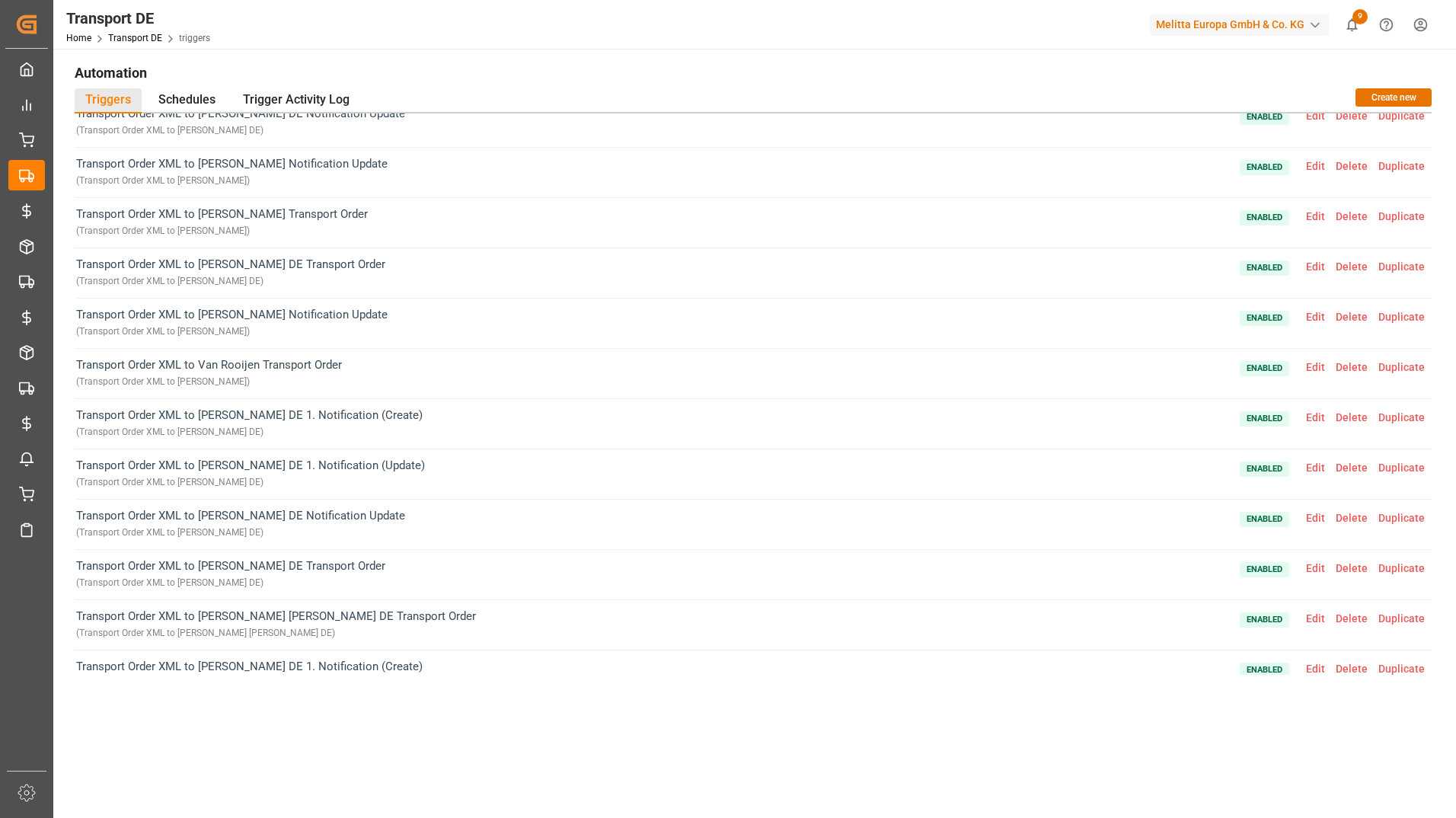
scroll to position [152, 0]
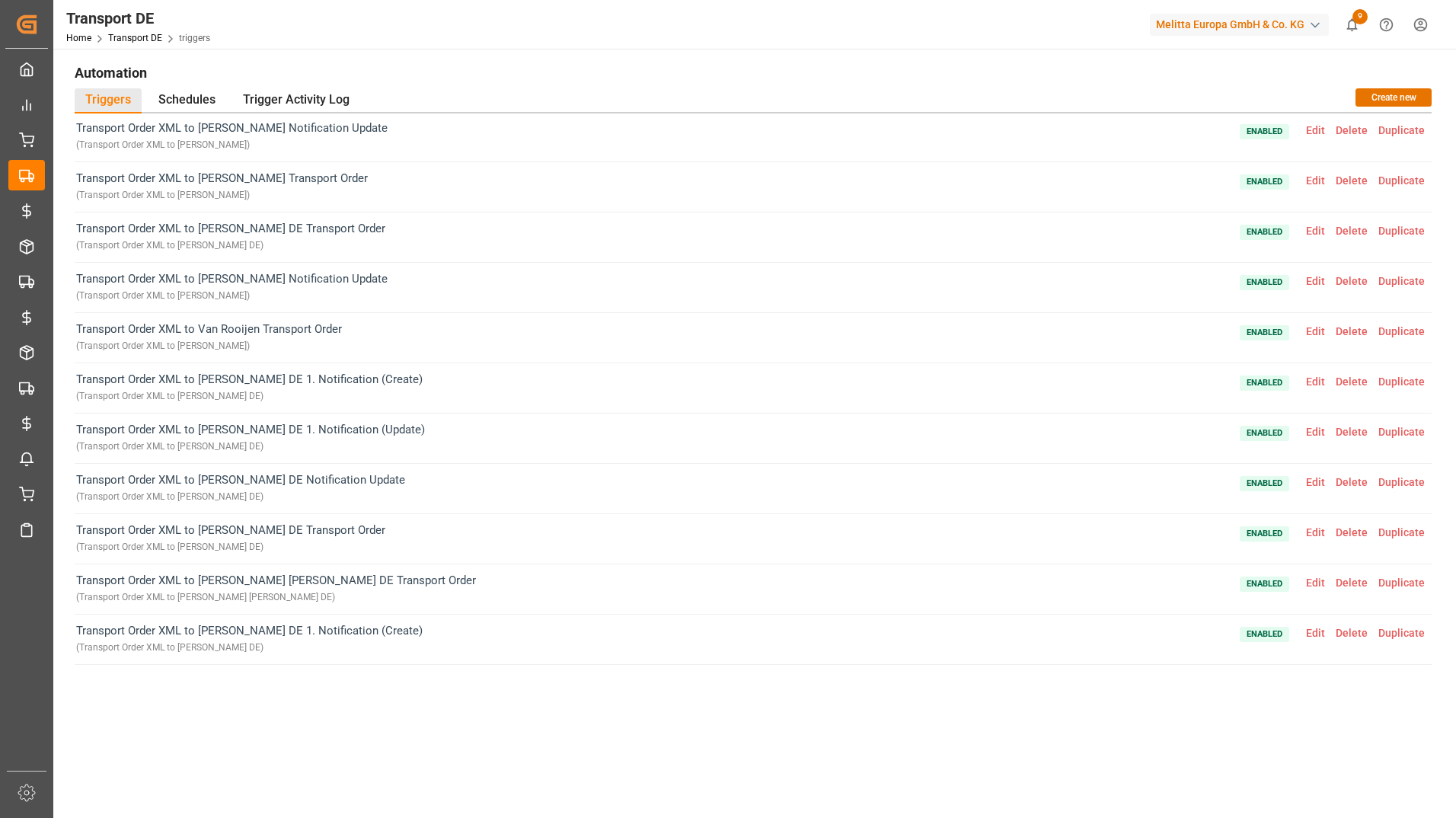
click at [1305, 531] on span "Edit" at bounding box center [1315, 532] width 30 height 12
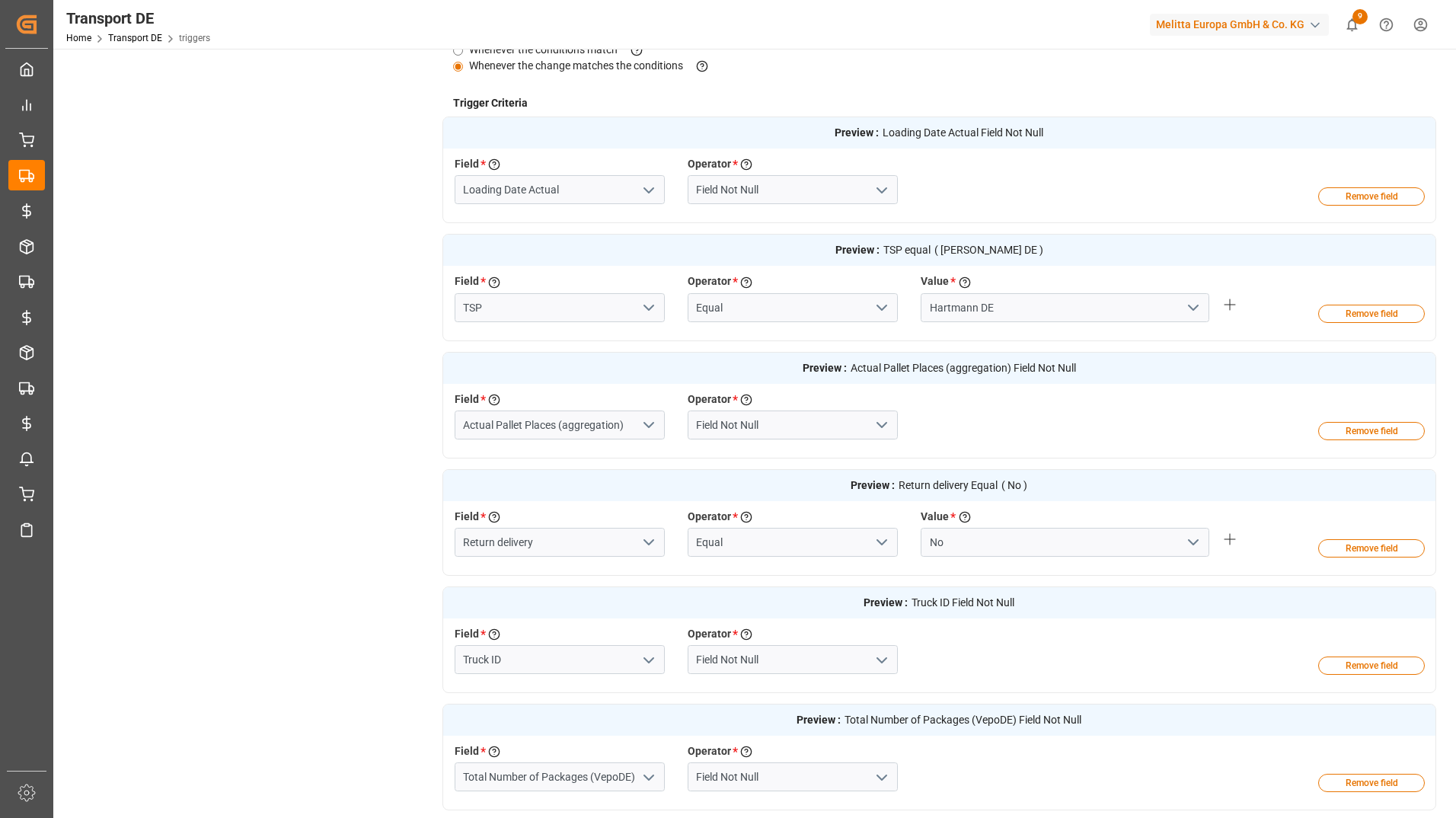
scroll to position [380, 0]
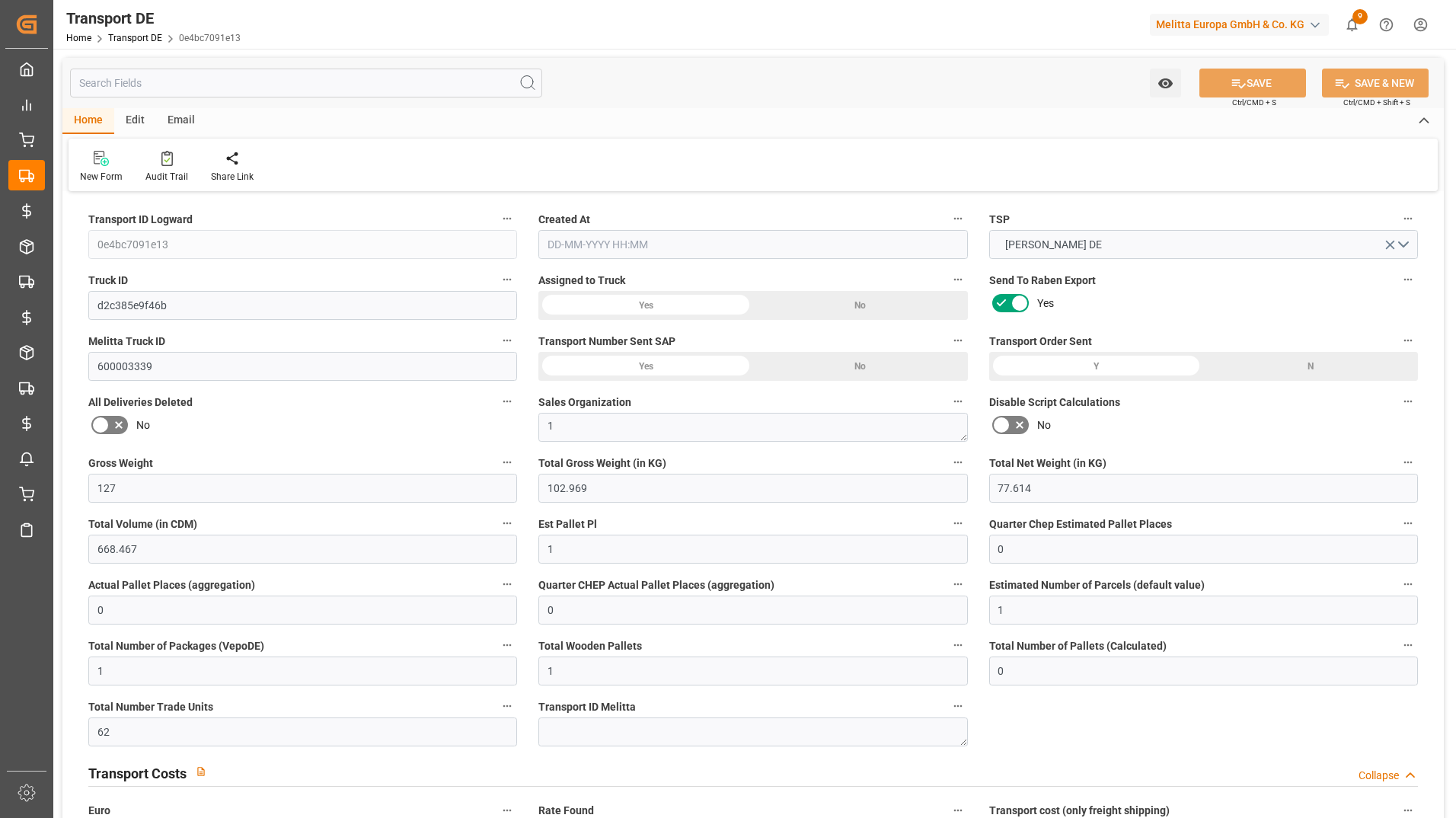
type input "127"
type input "102.969"
type input "77.614"
type input "668.467"
type input "1"
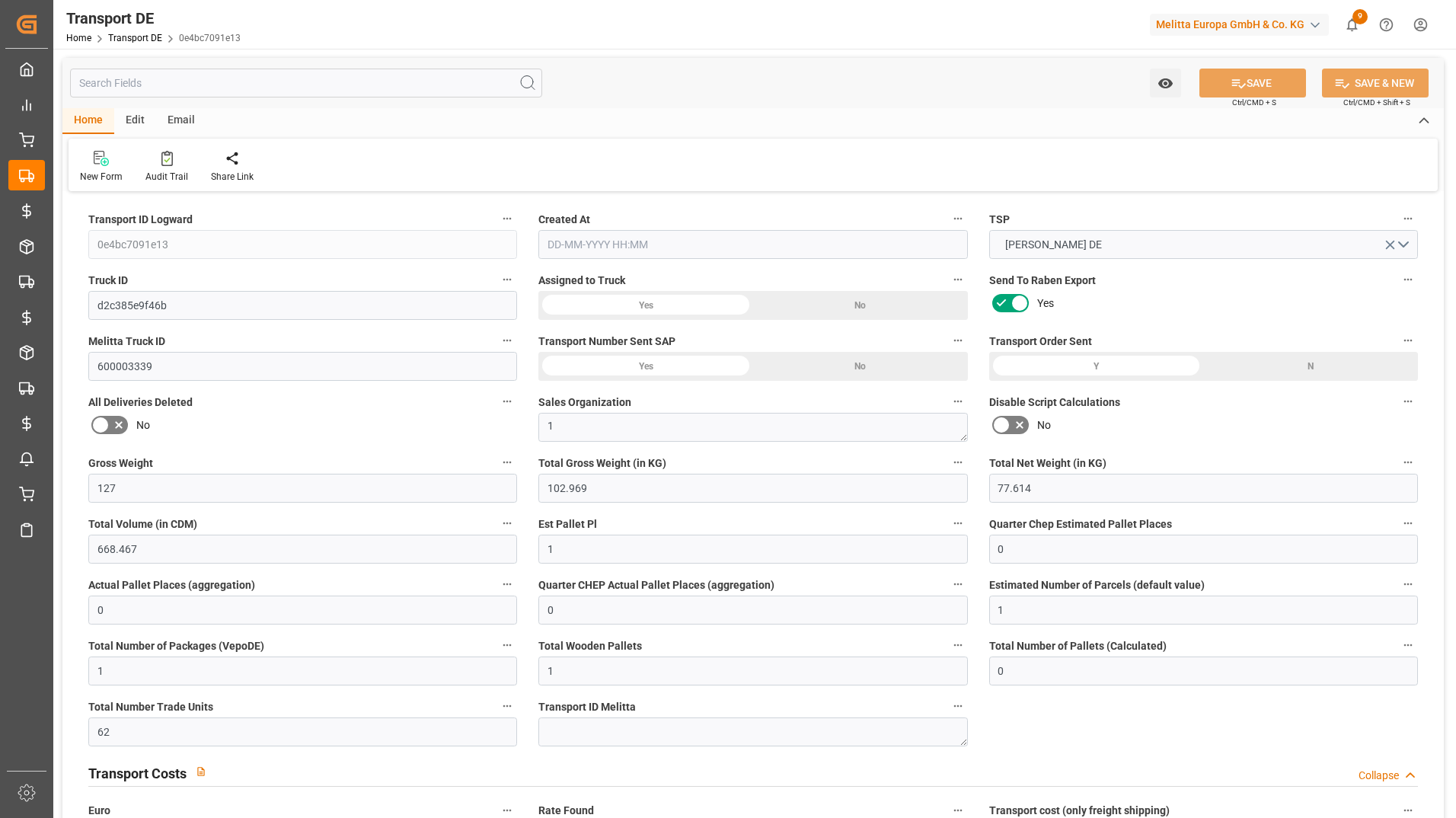
type input "0"
type input "1"
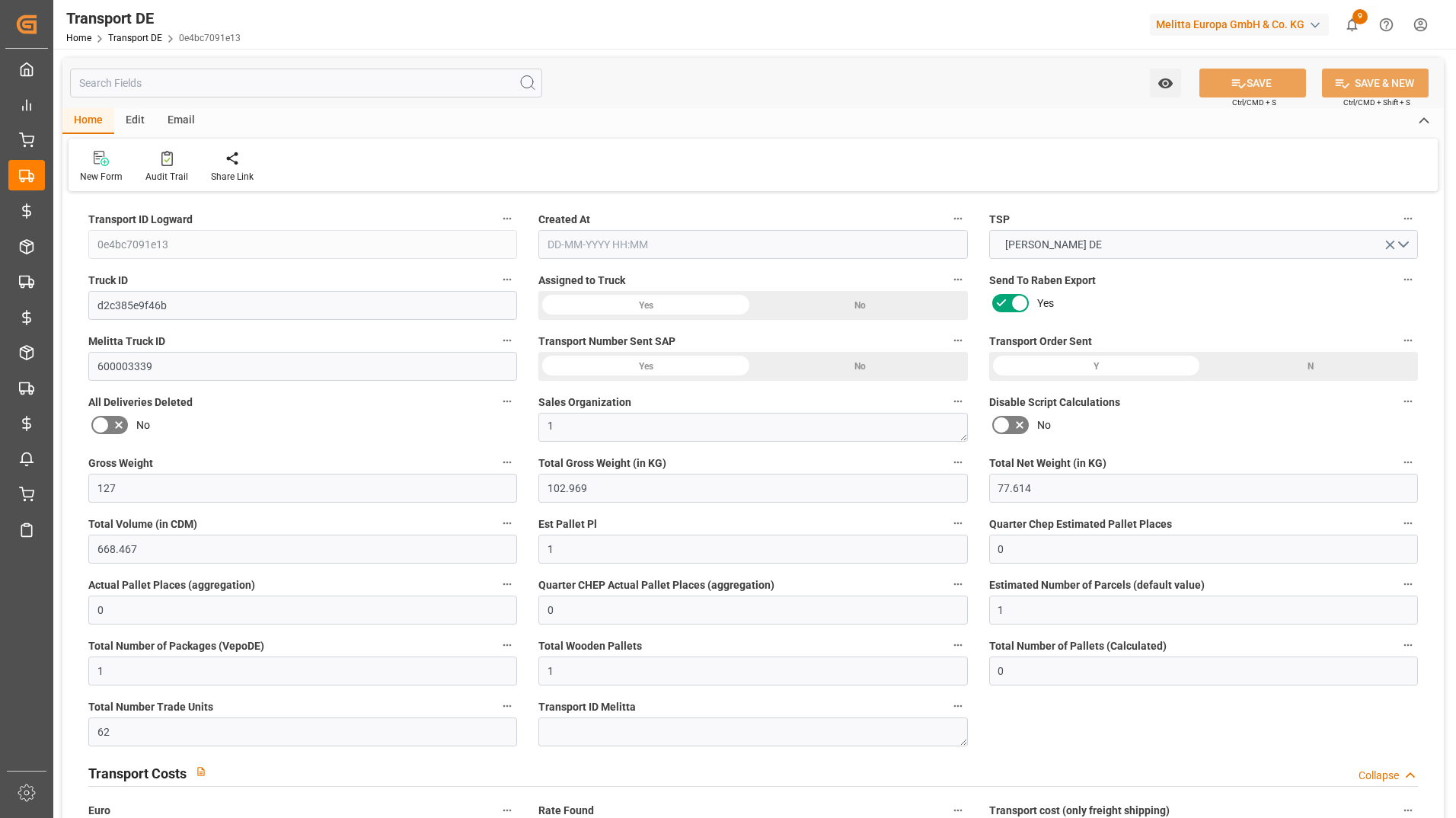
type input "1"
type input "0"
type input "62"
type input "0"
type input "47.73"
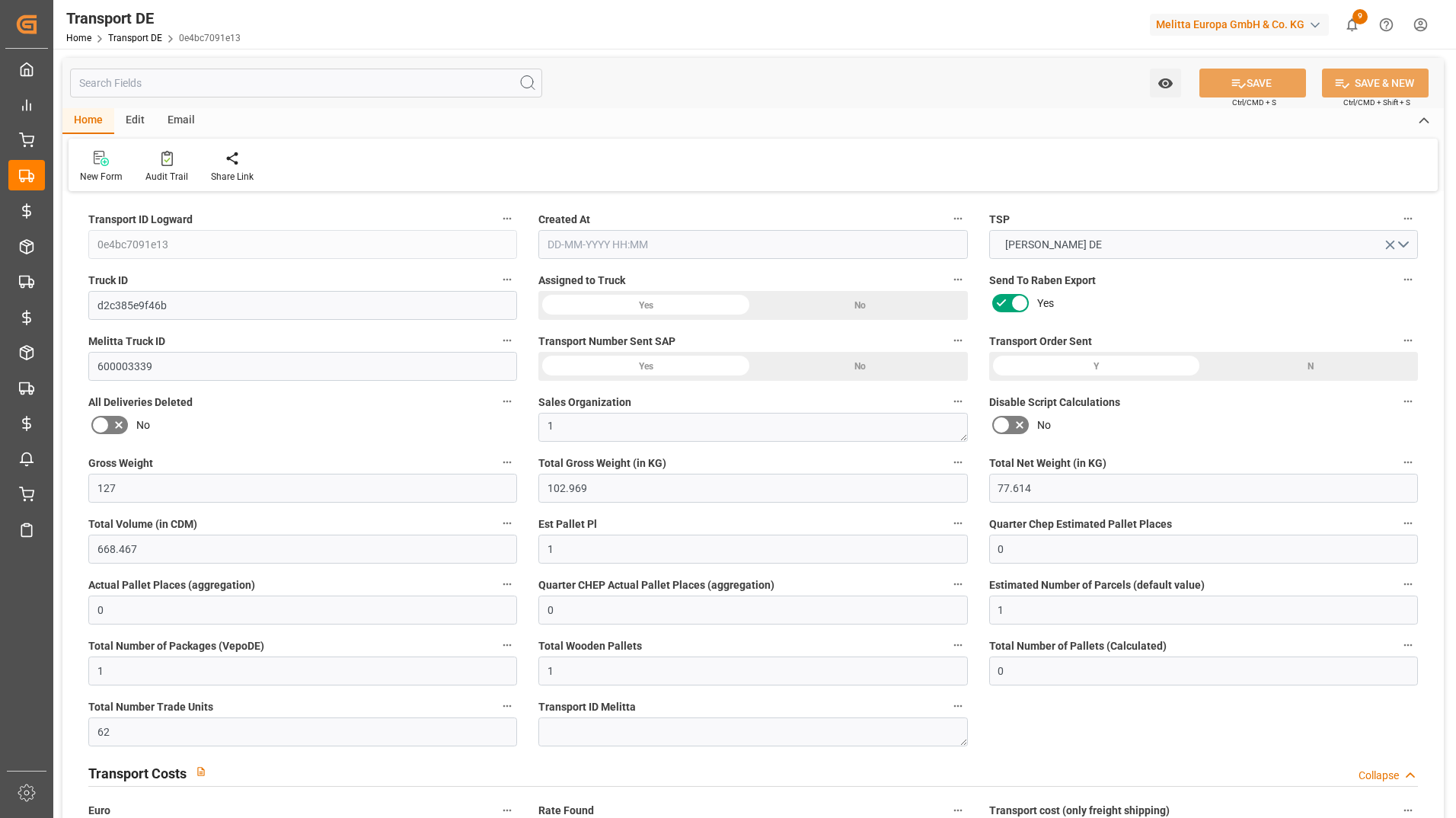
type input "49.796"
type input "47.73"
type input "47.2813"
type input "35"
type input "0"
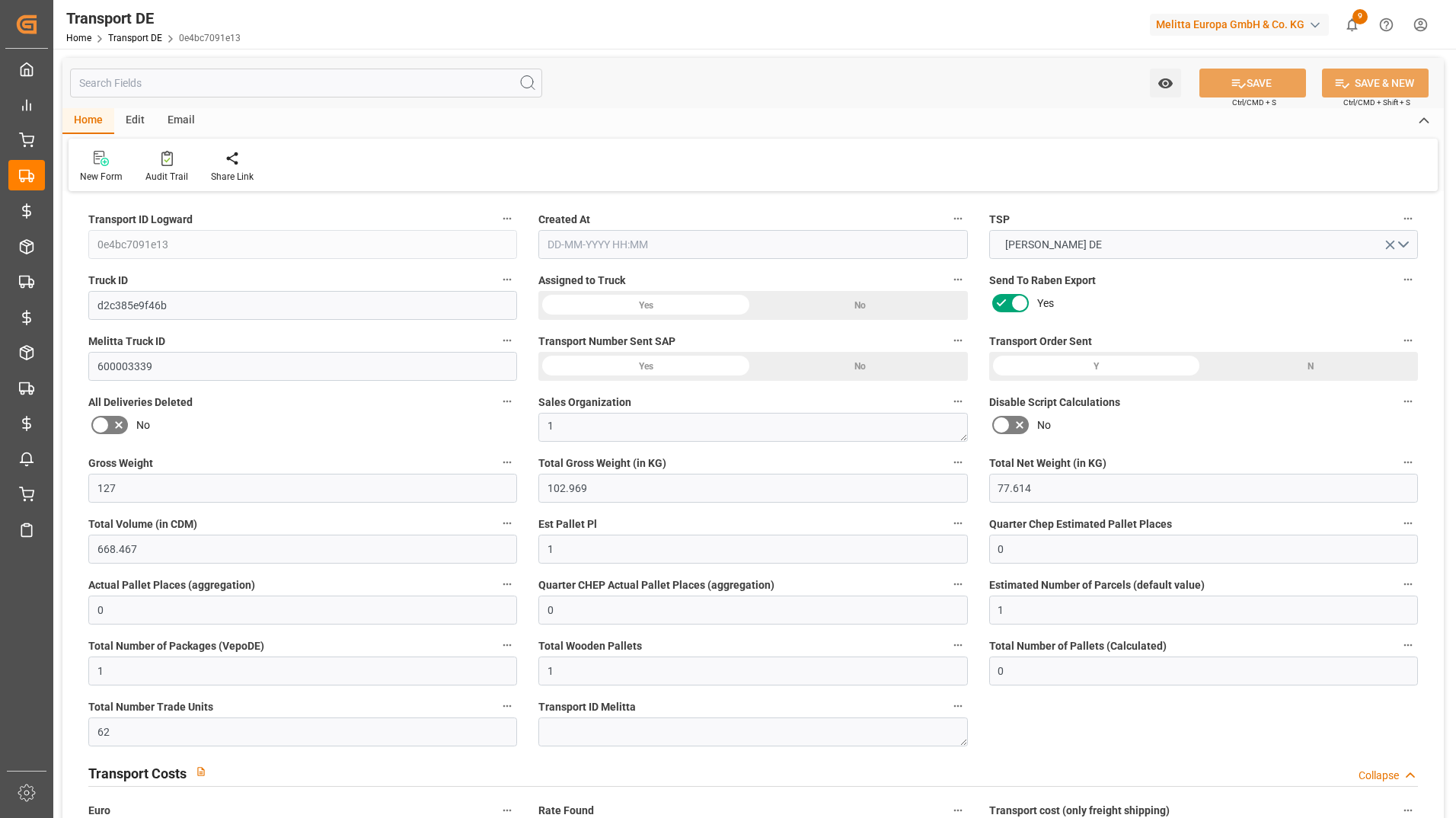
type input "1"
type input "0"
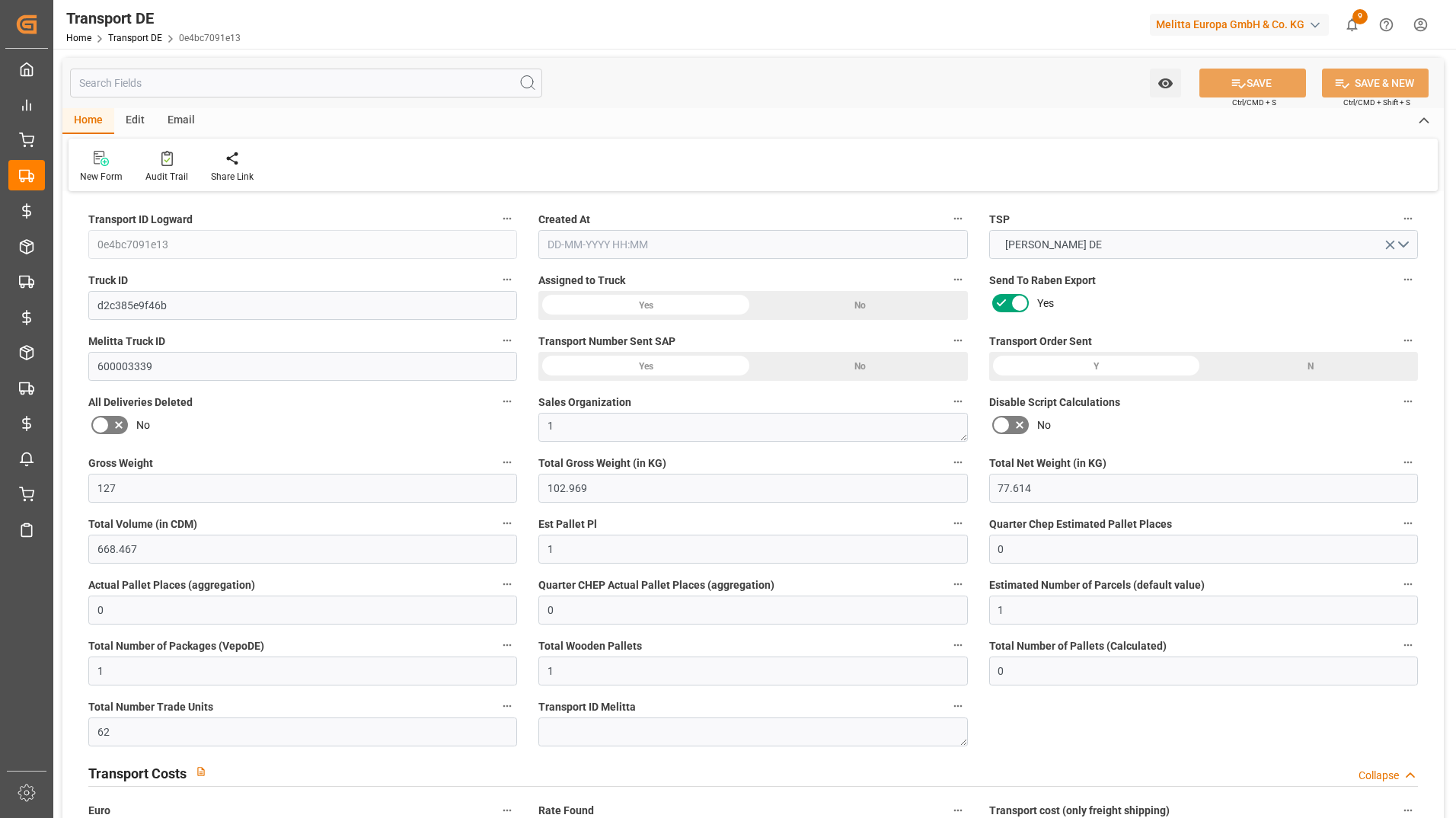
type input "0"
type input "-0.4487"
type input "0"
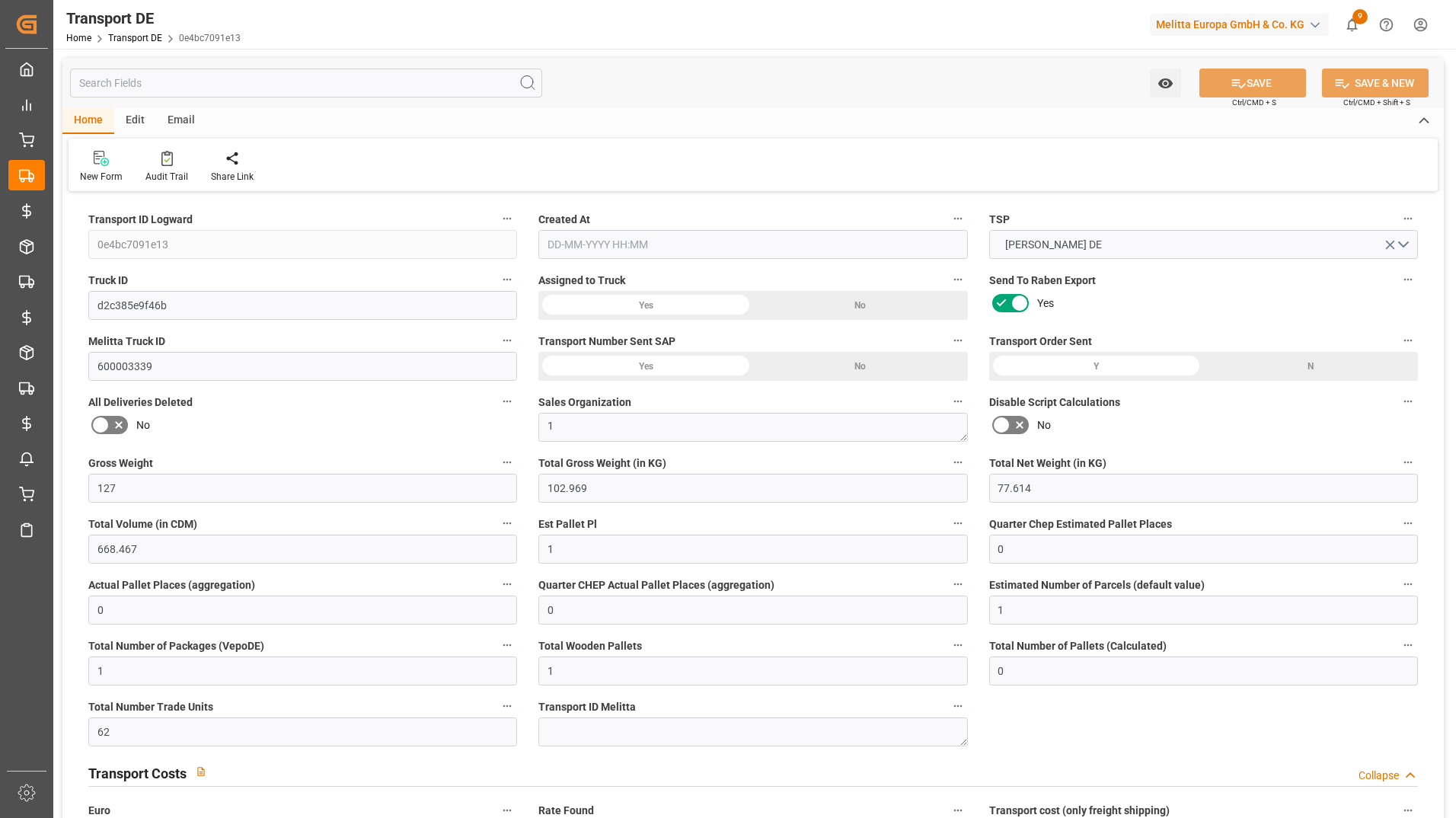
type input "0"
type input "102.969"
type input "4710.8598"
type input "21"
type input "35"
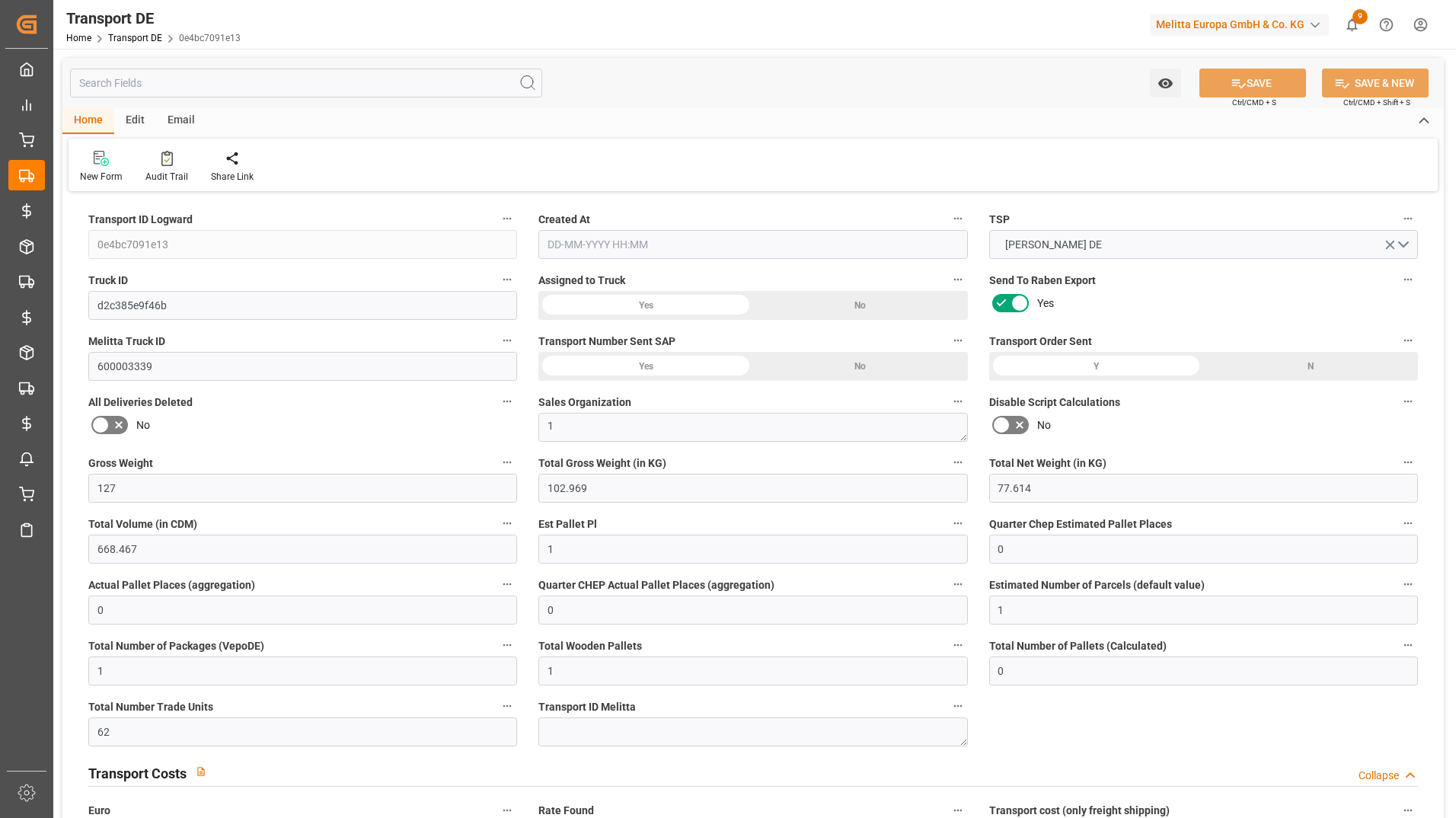
type input "0"
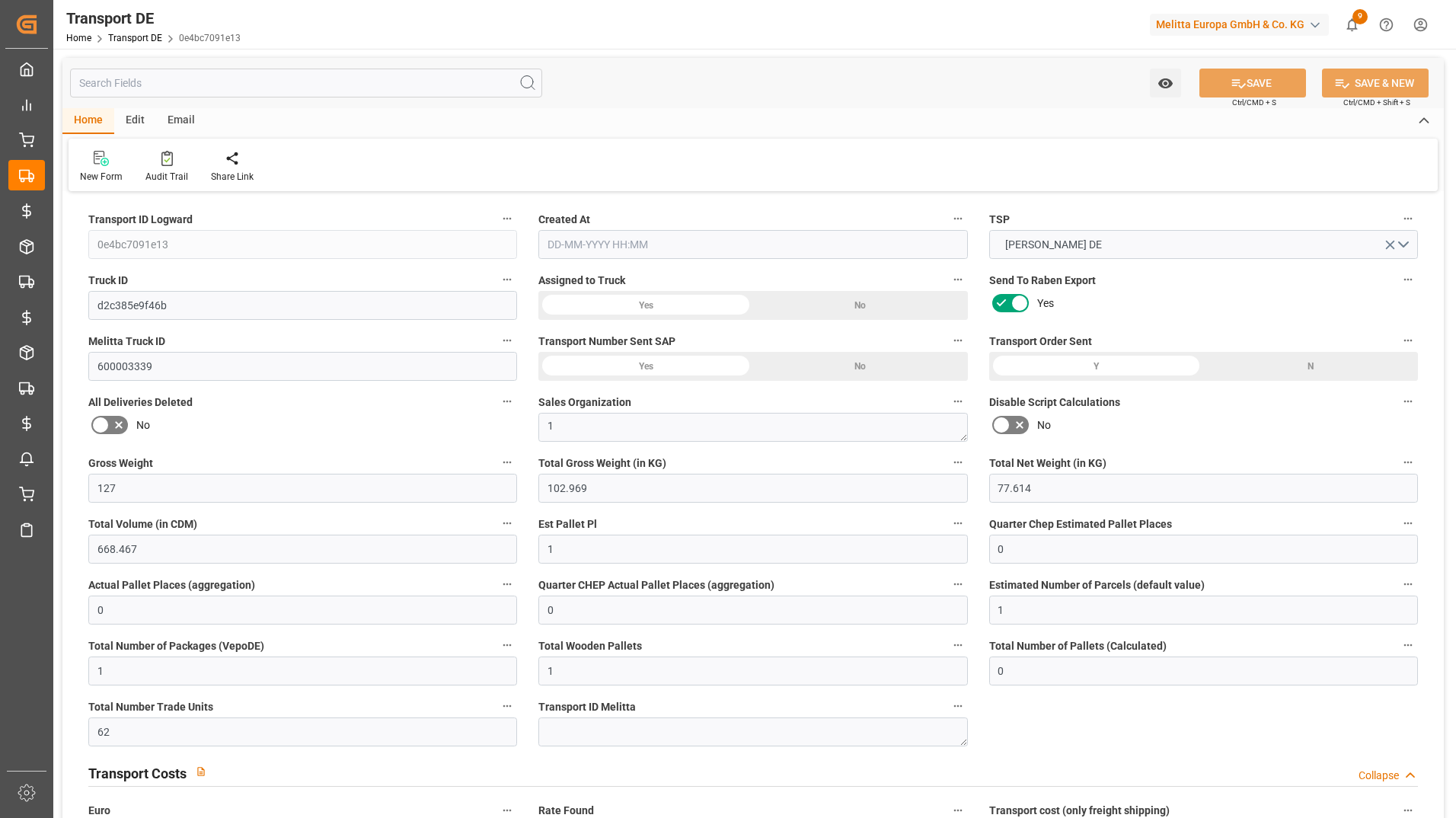
type input "0"
type input "1"
type input "0"
type input "62"
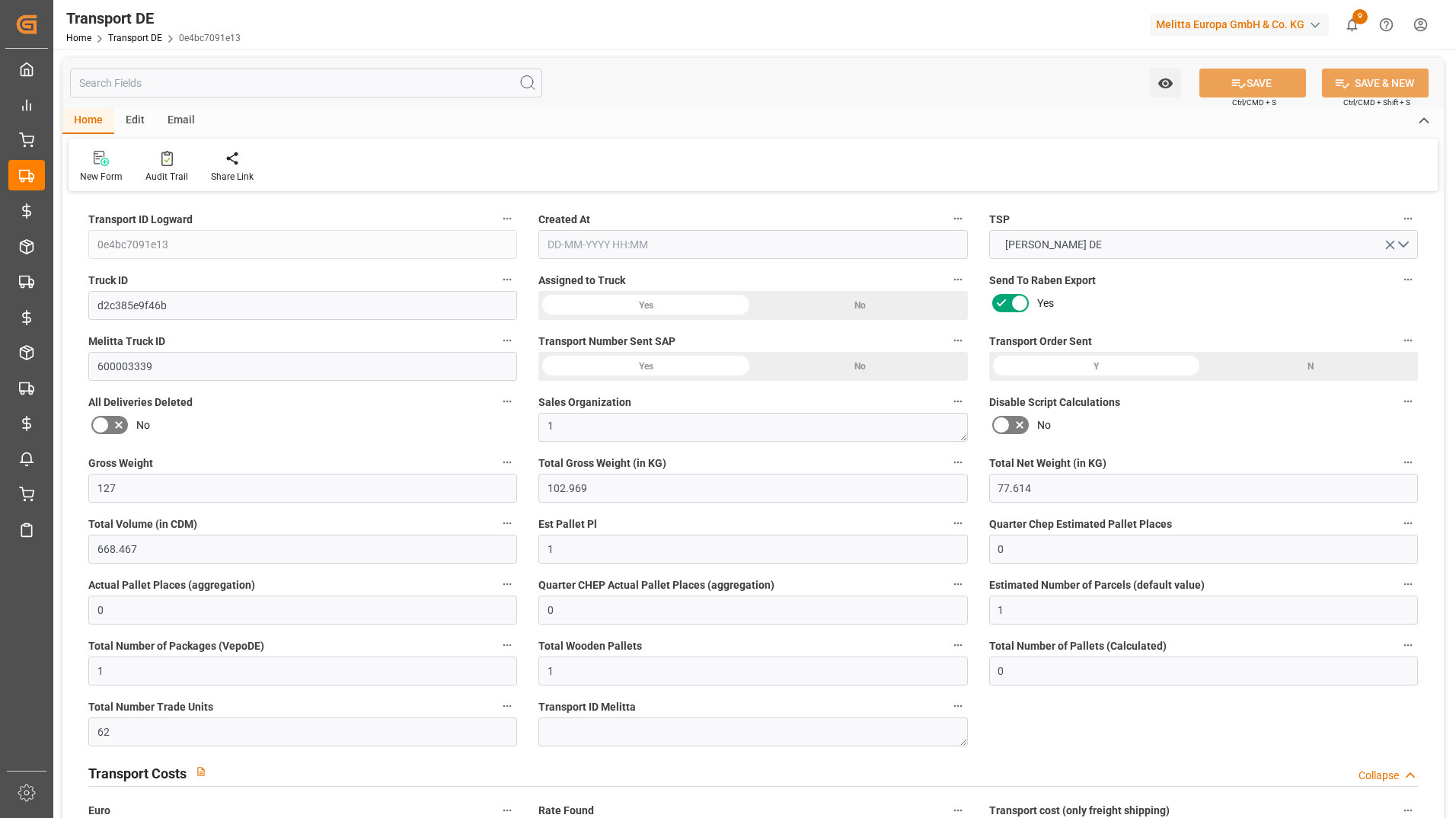
type input "97.0773"
type input "47.2813"
type input "[DATE] 23:01"
type input "[DATE]"
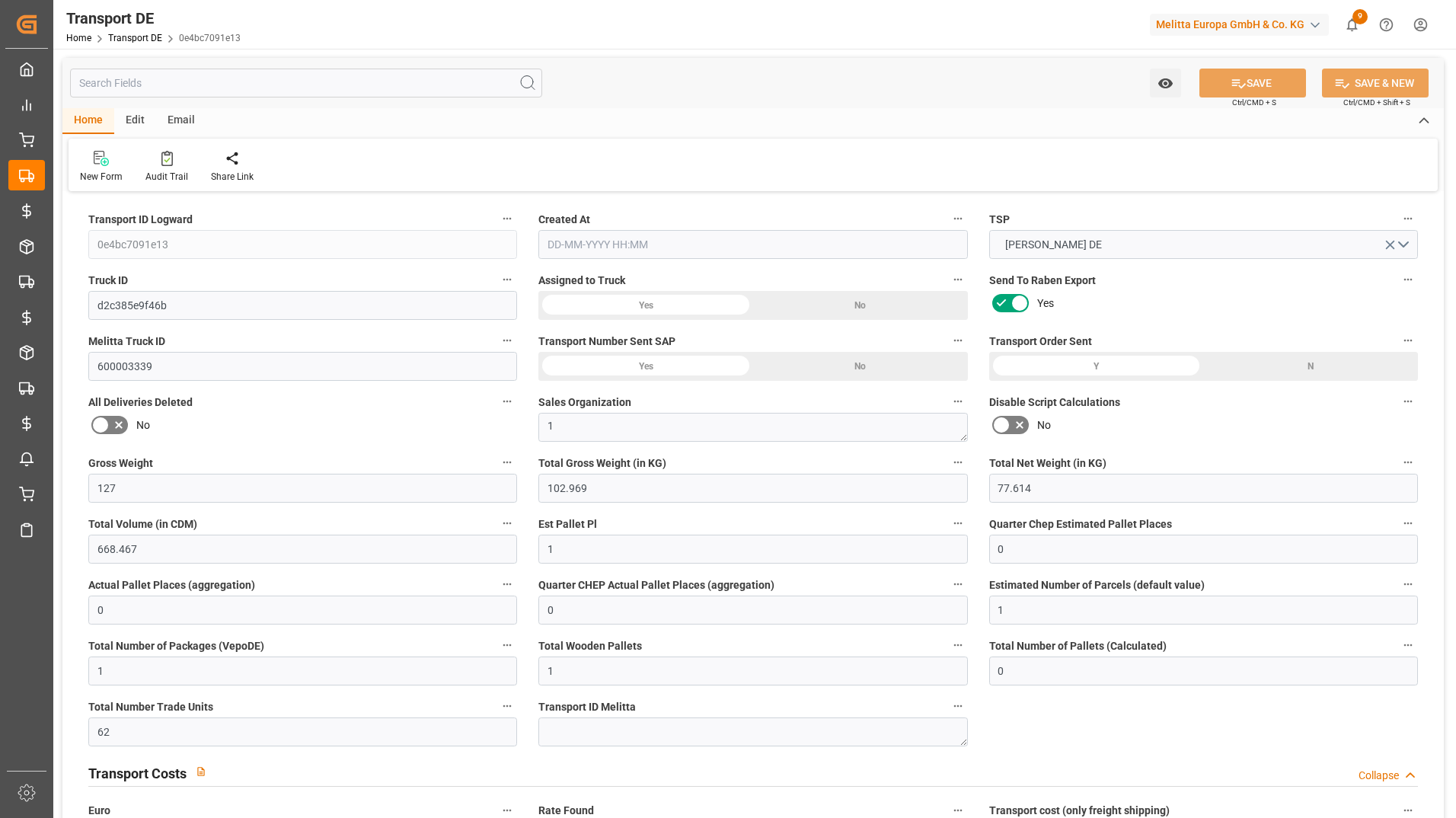
type input "[DATE]"
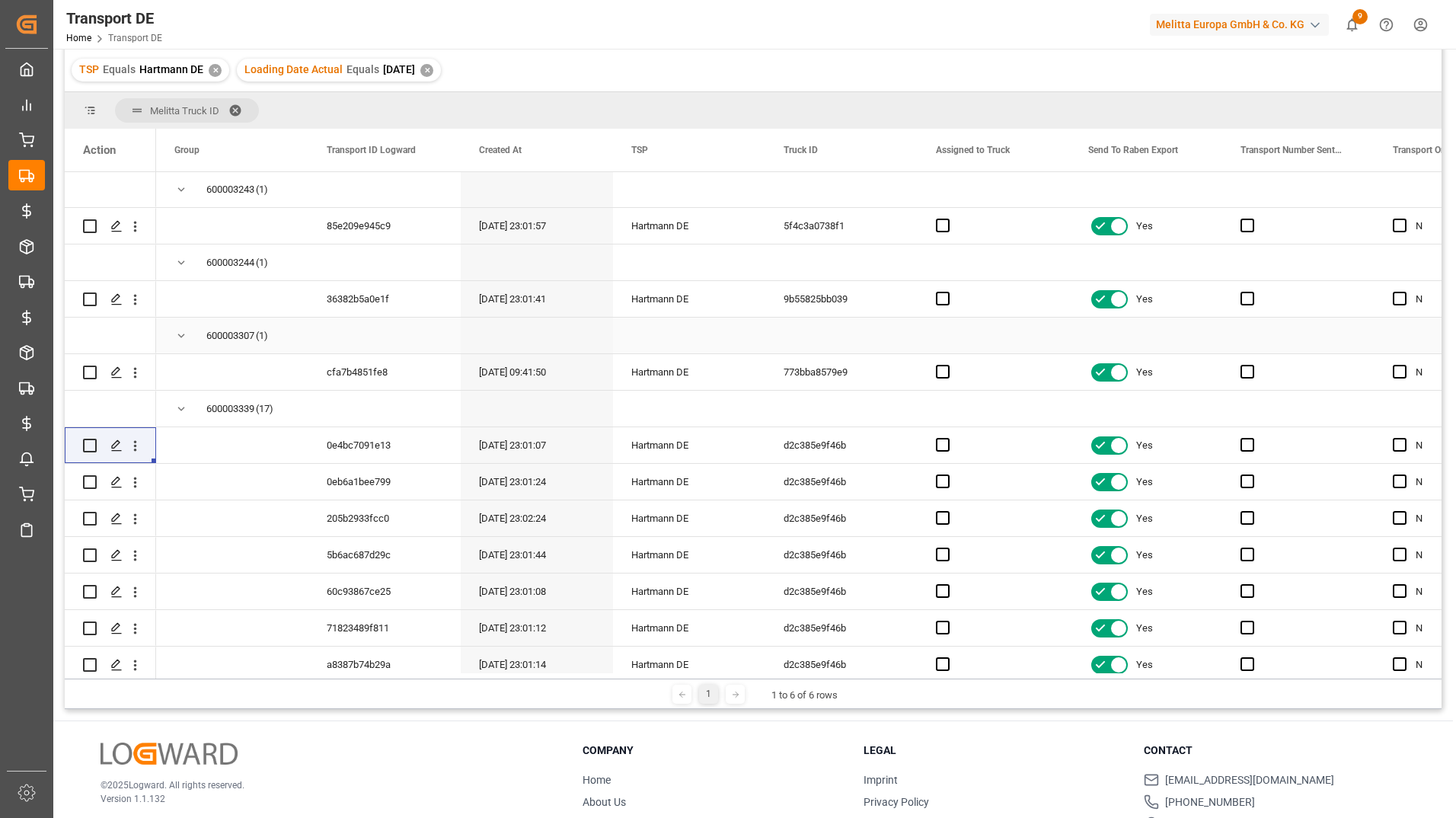
click at [237, 331] on div "600003307" at bounding box center [230, 336] width 48 height 35
click at [368, 371] on div "cfa7b4851fe8" at bounding box center [385, 372] width 152 height 36
click at [131, 447] on icon "open menu" at bounding box center [135, 447] width 16 height 16
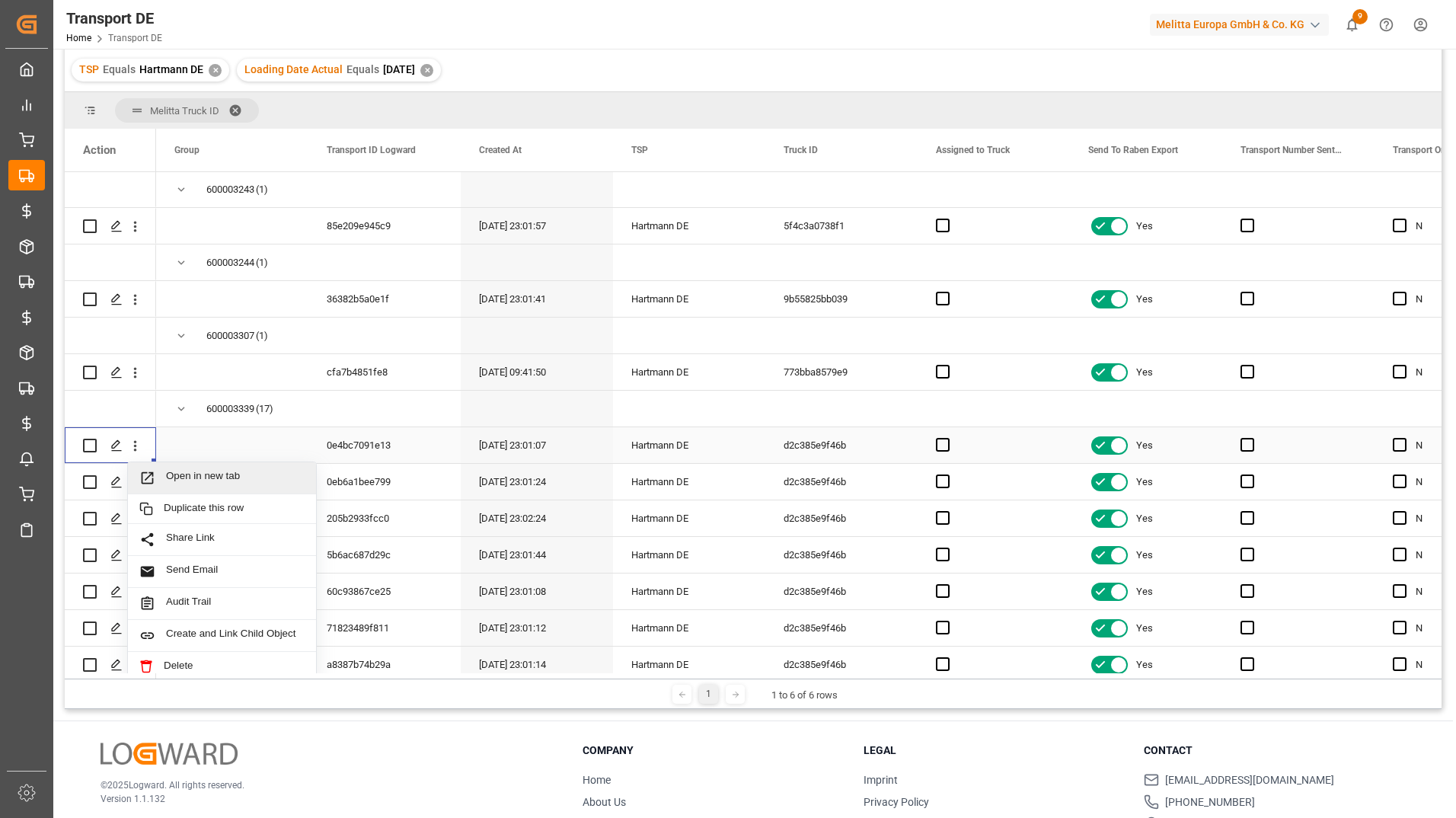
click at [167, 472] on span "Open in new tab" at bounding box center [235, 478] width 139 height 16
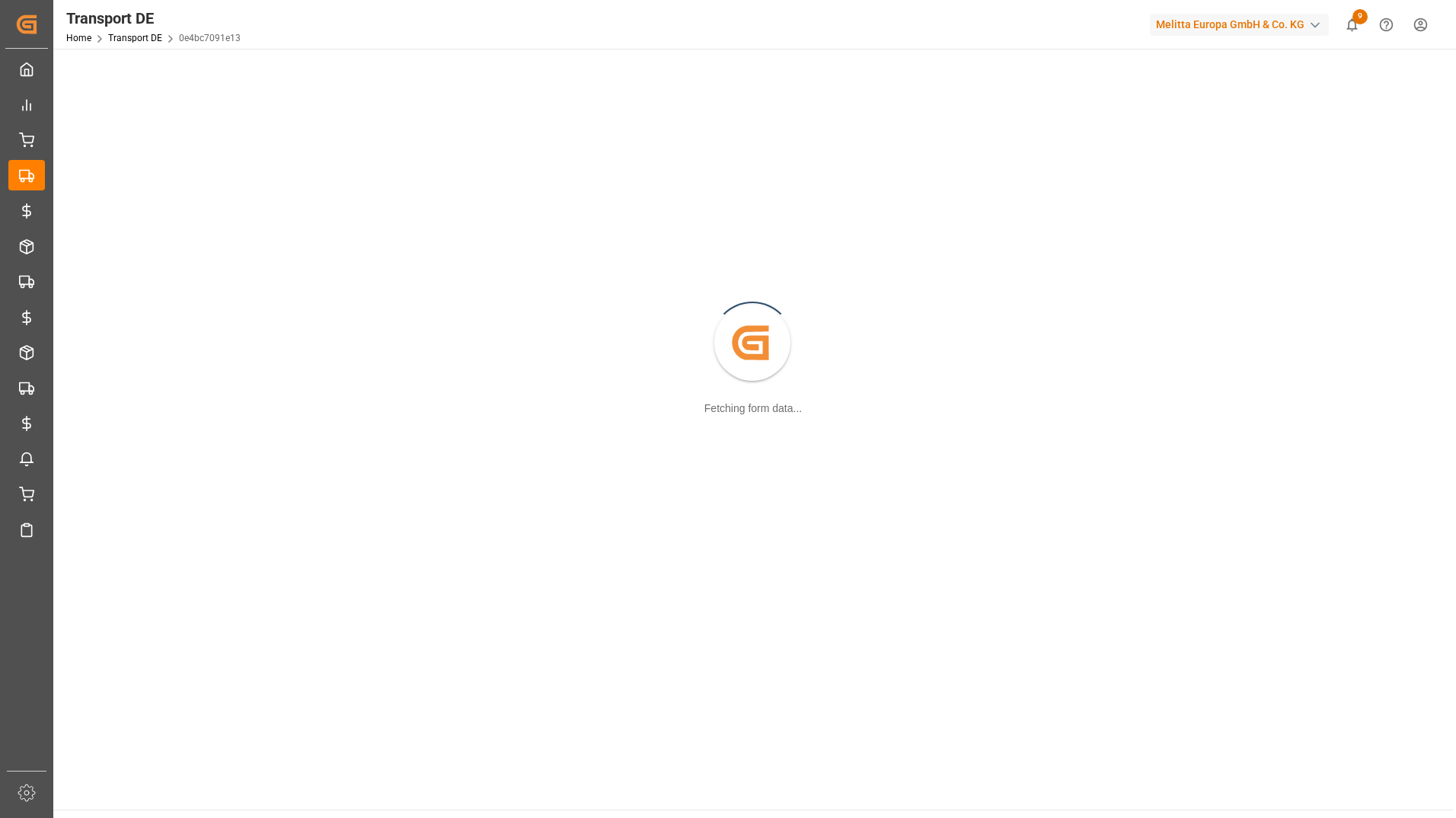
scroll to position [165, 0]
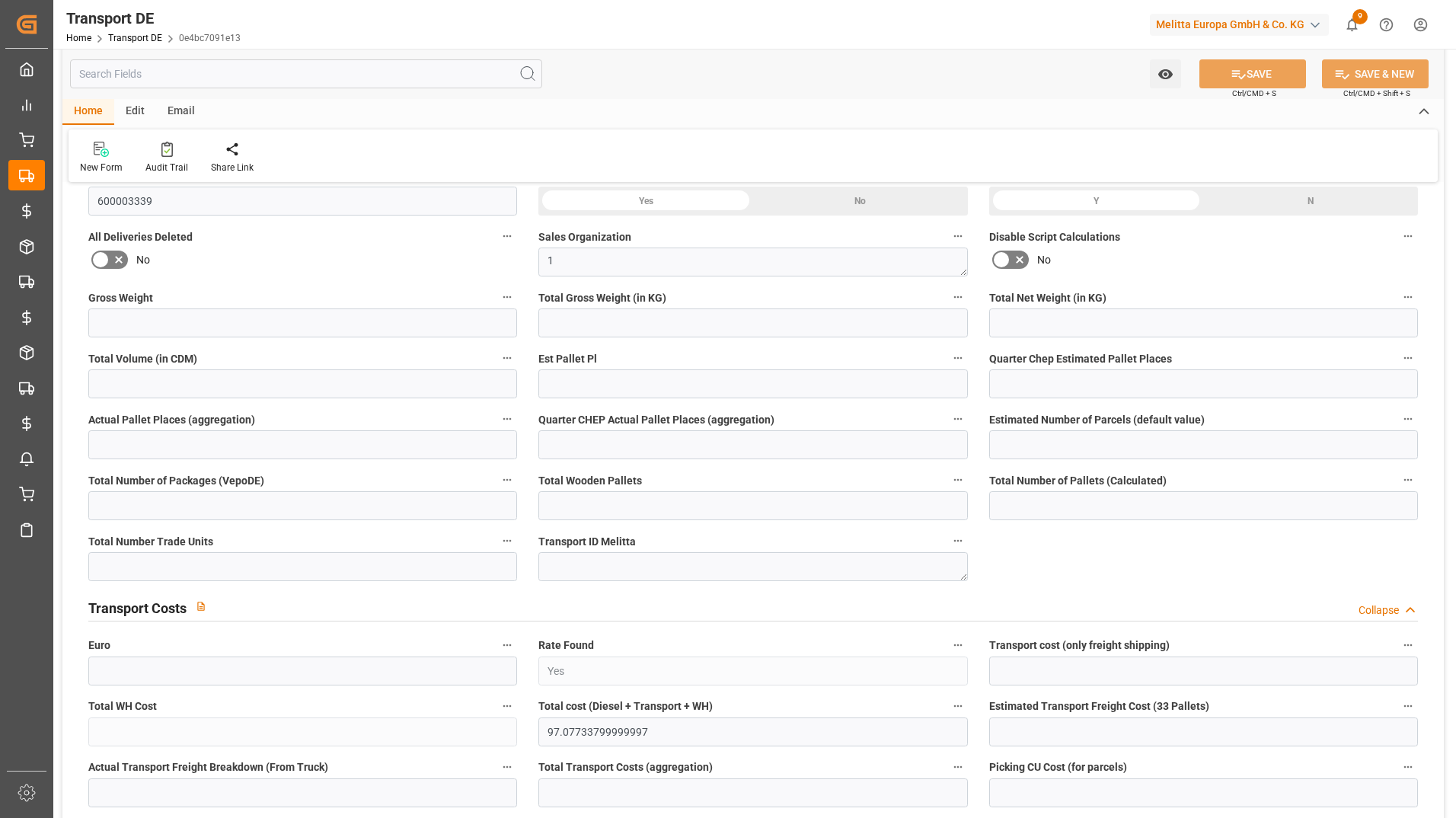
type input "127"
type input "102.969"
type input "77.614"
type input "668.467"
type input "1"
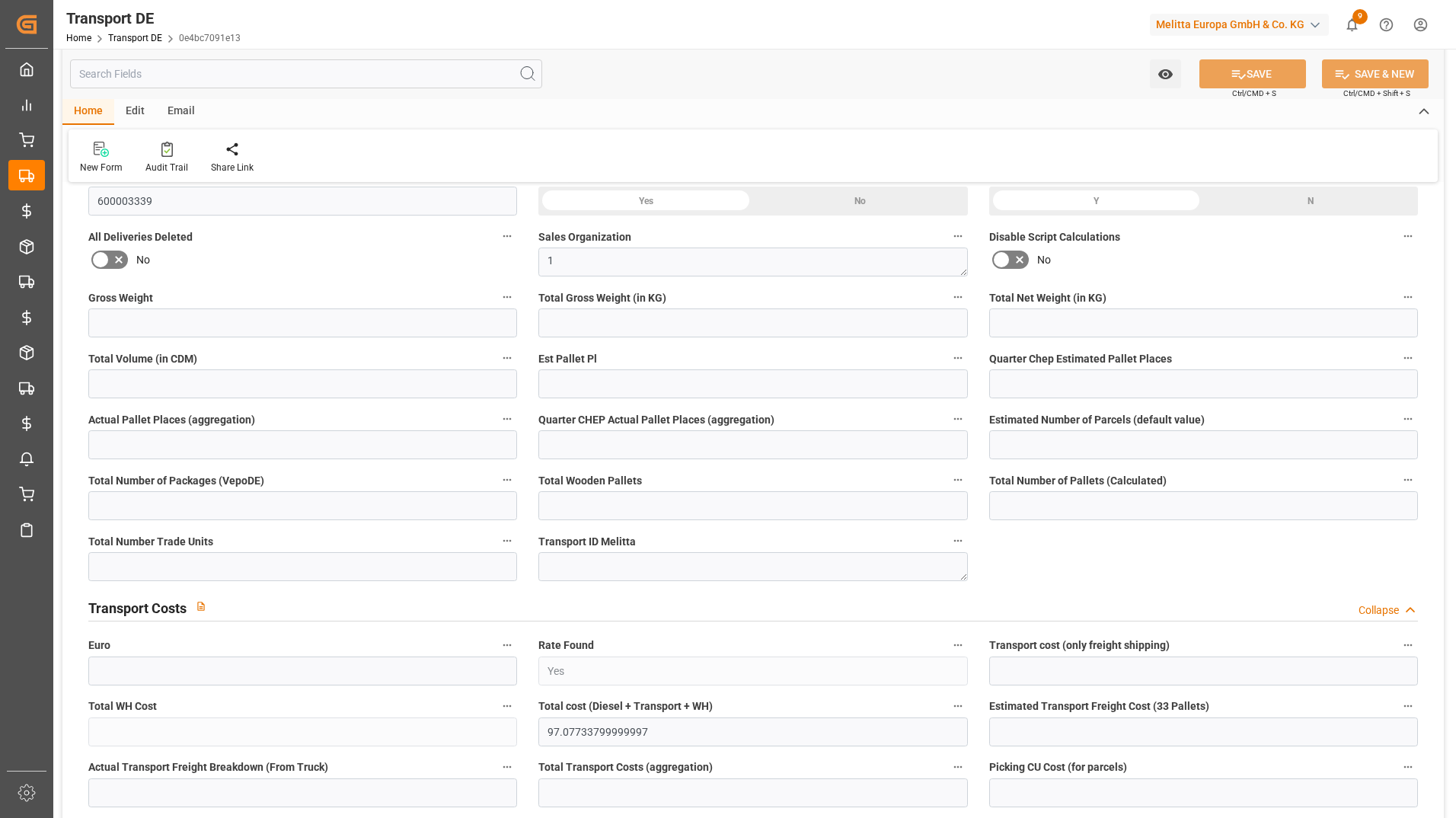
type input "0"
type input "1"
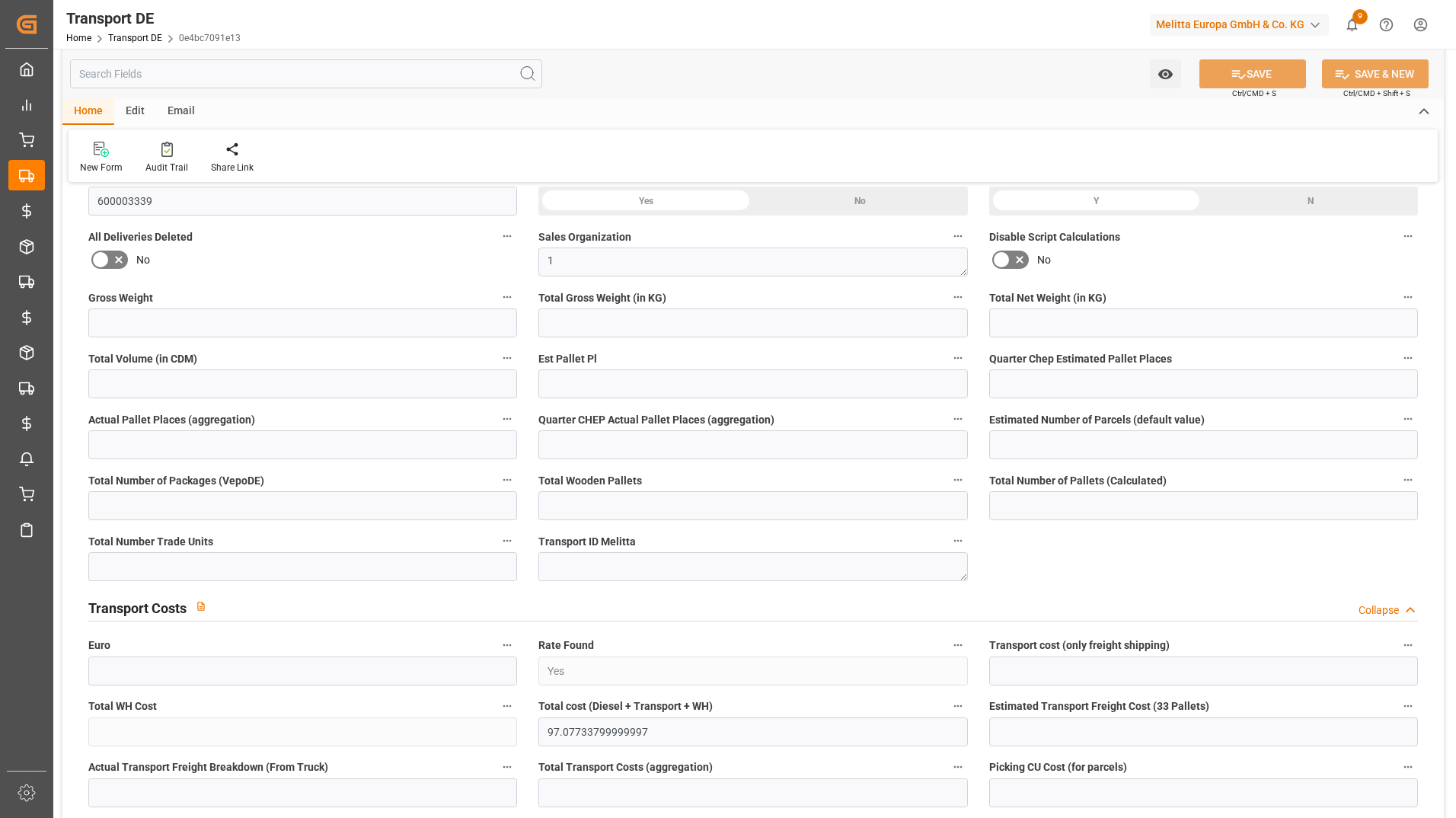
type input "1"
type input "0"
type input "62"
type input "0"
type input "47.73"
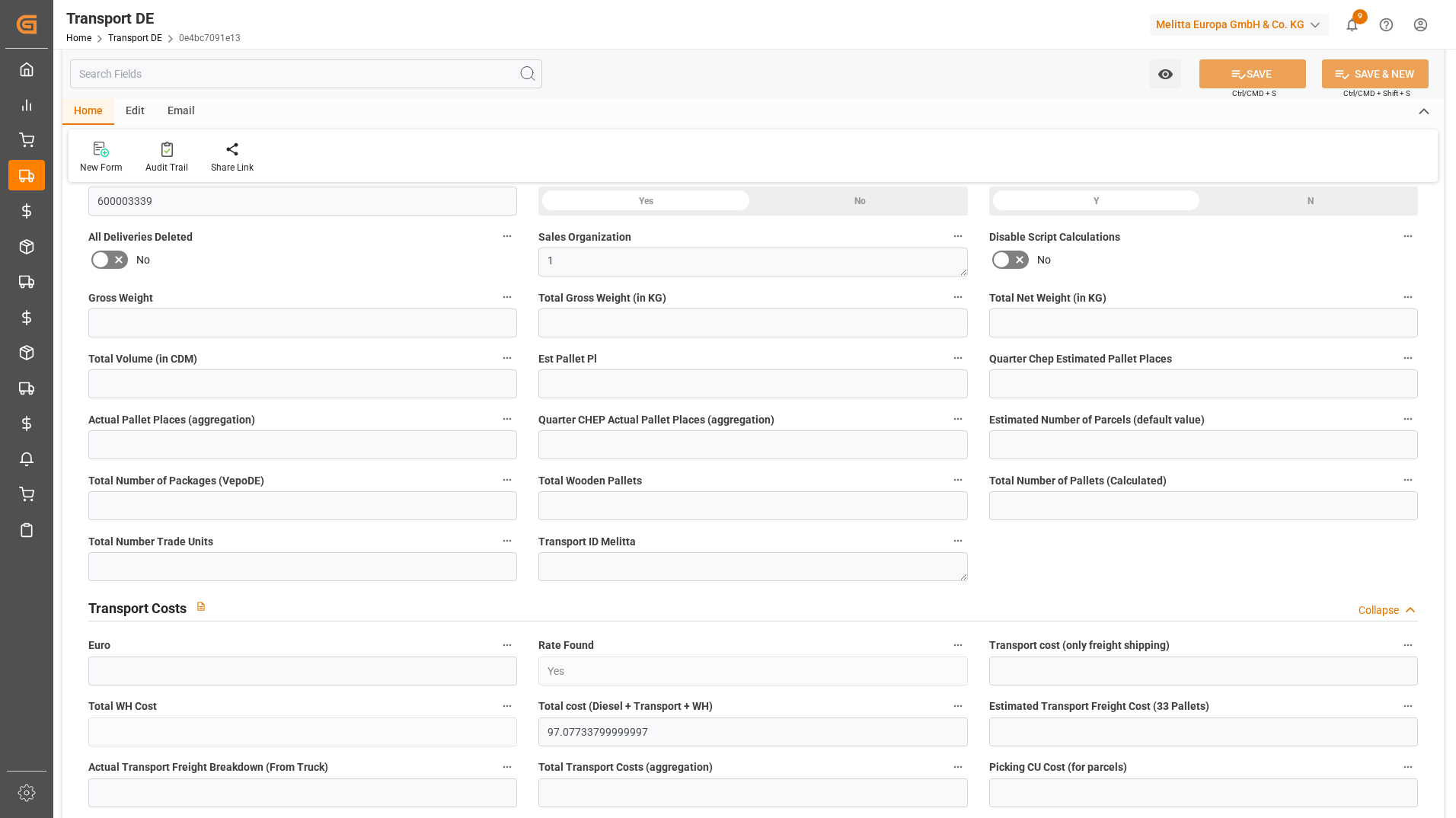
type input "49.796"
type input "47.73"
type input "47.2813"
type input "35"
type input "0"
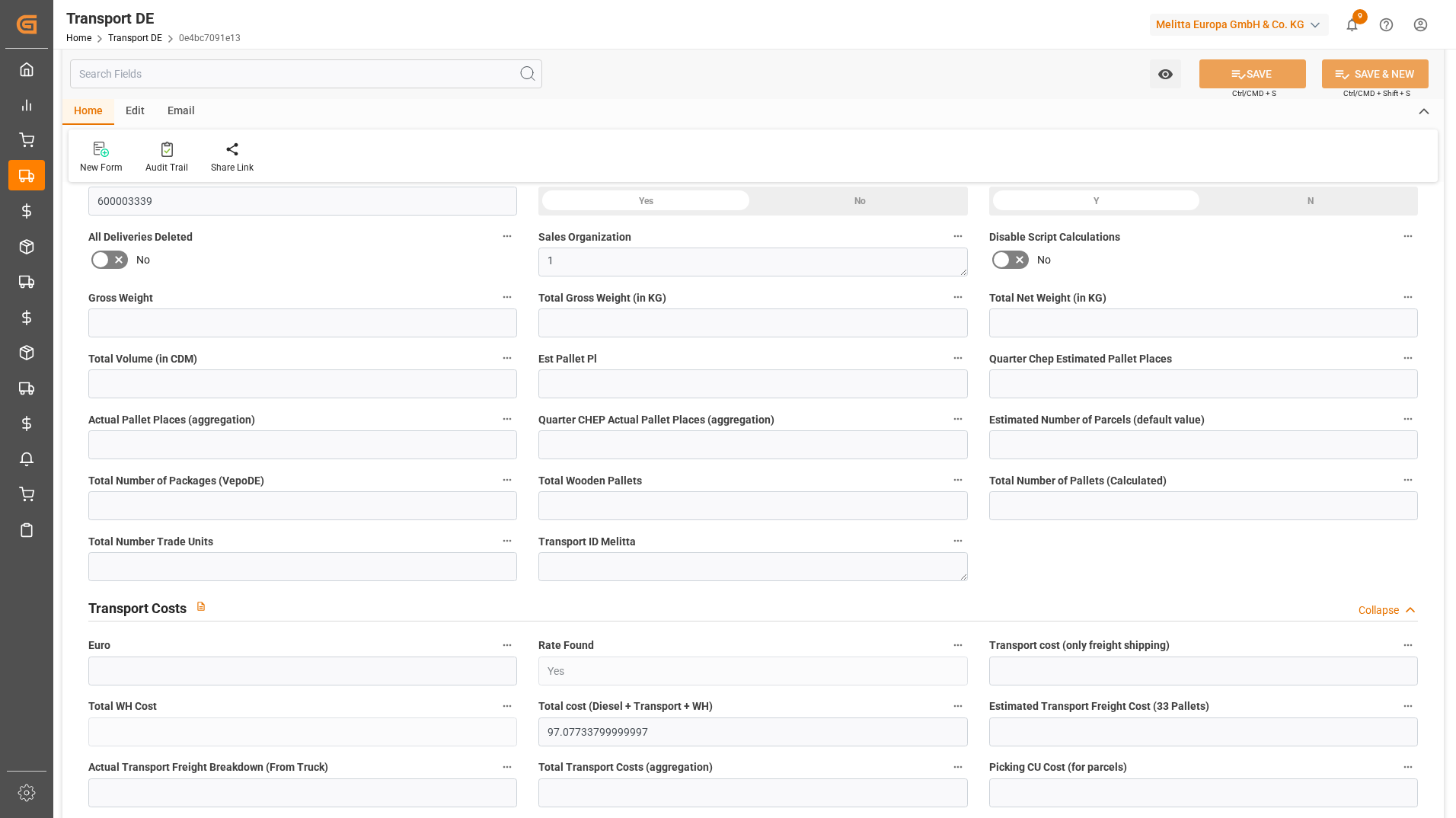
type input "1"
type input "0"
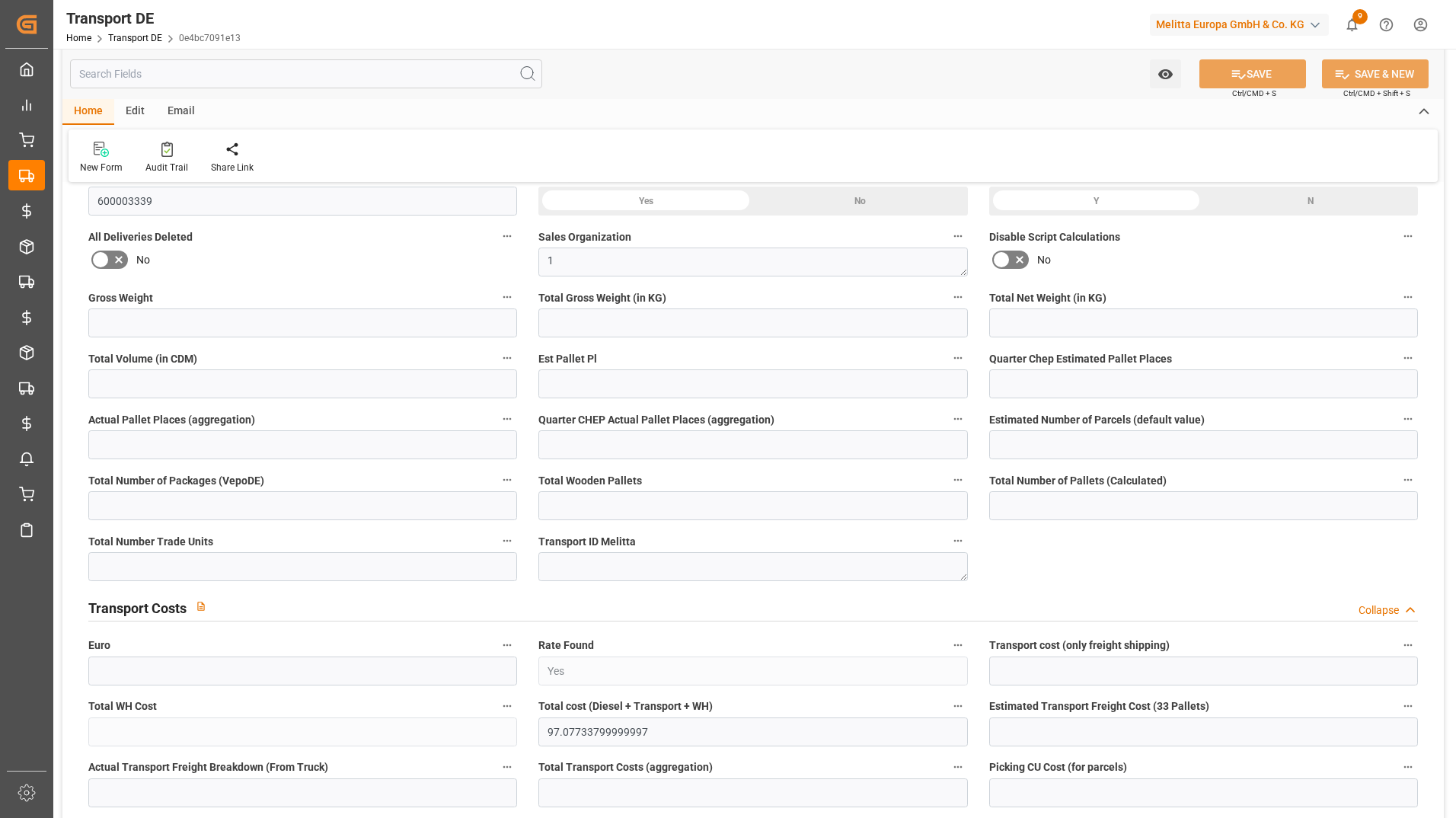
type input "0"
type input "-0.4487"
type input "0"
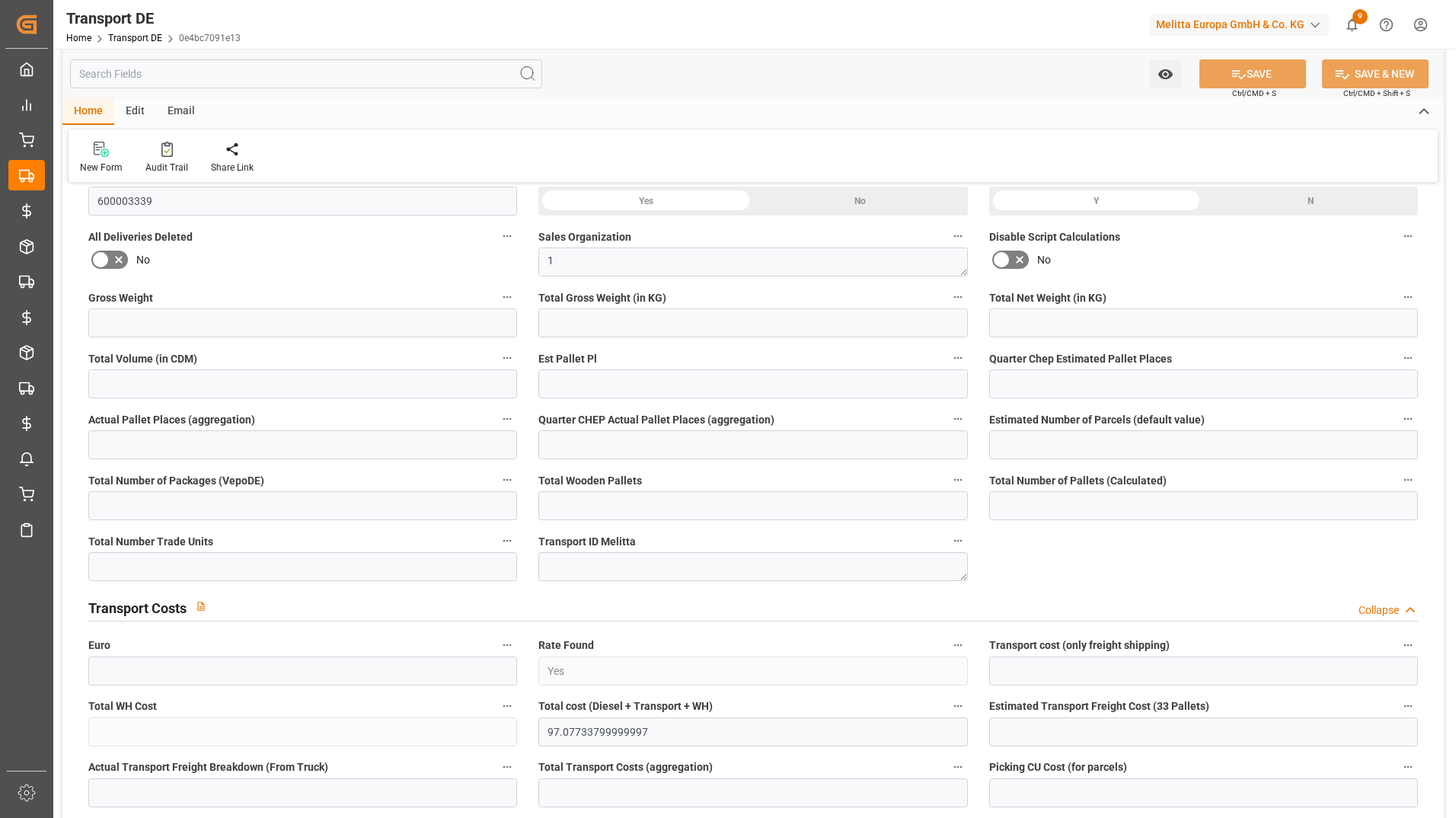
type input "0"
type input "102.969"
type input "4710.8598"
type input "21"
type input "35"
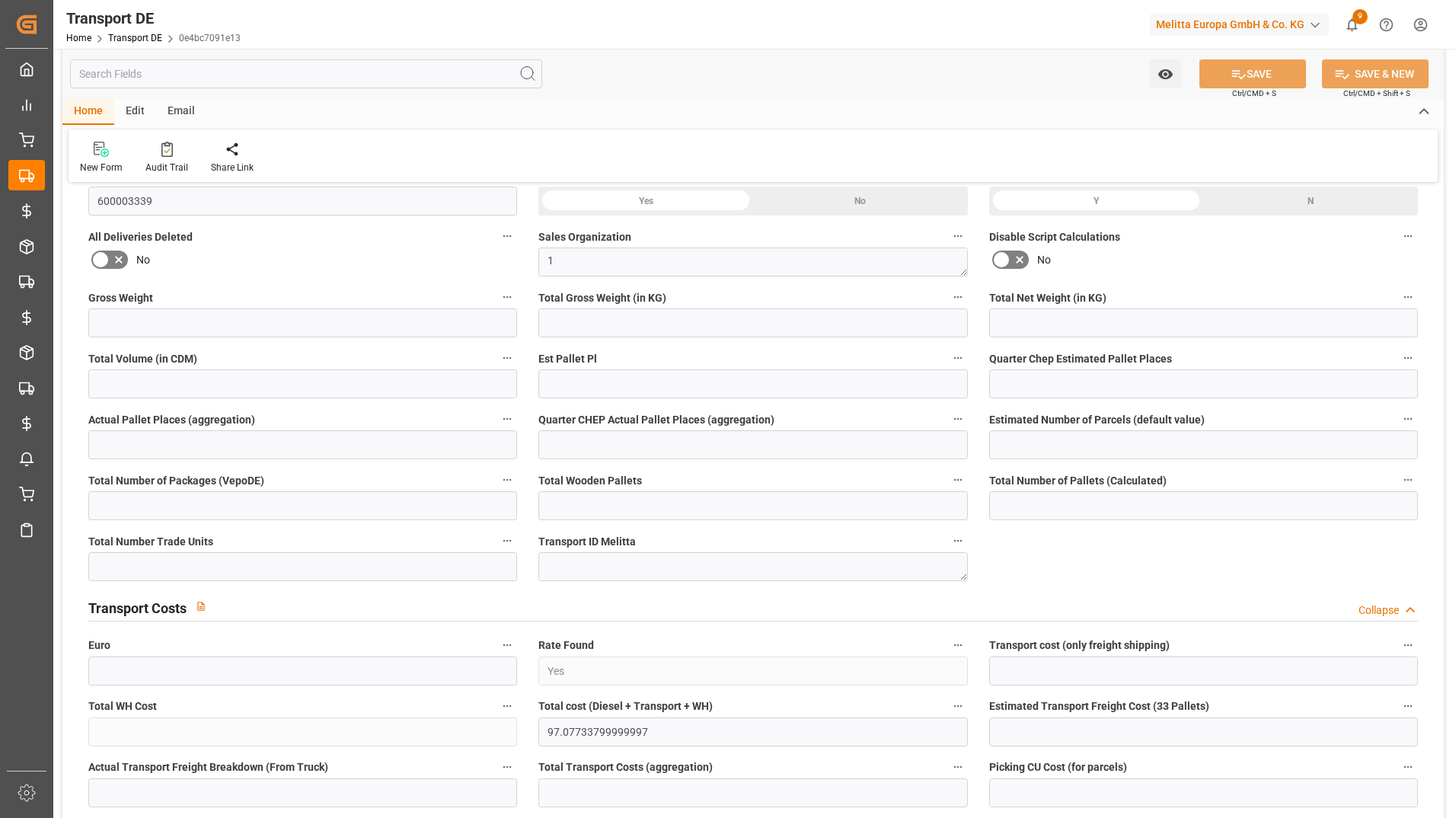
type input "0"
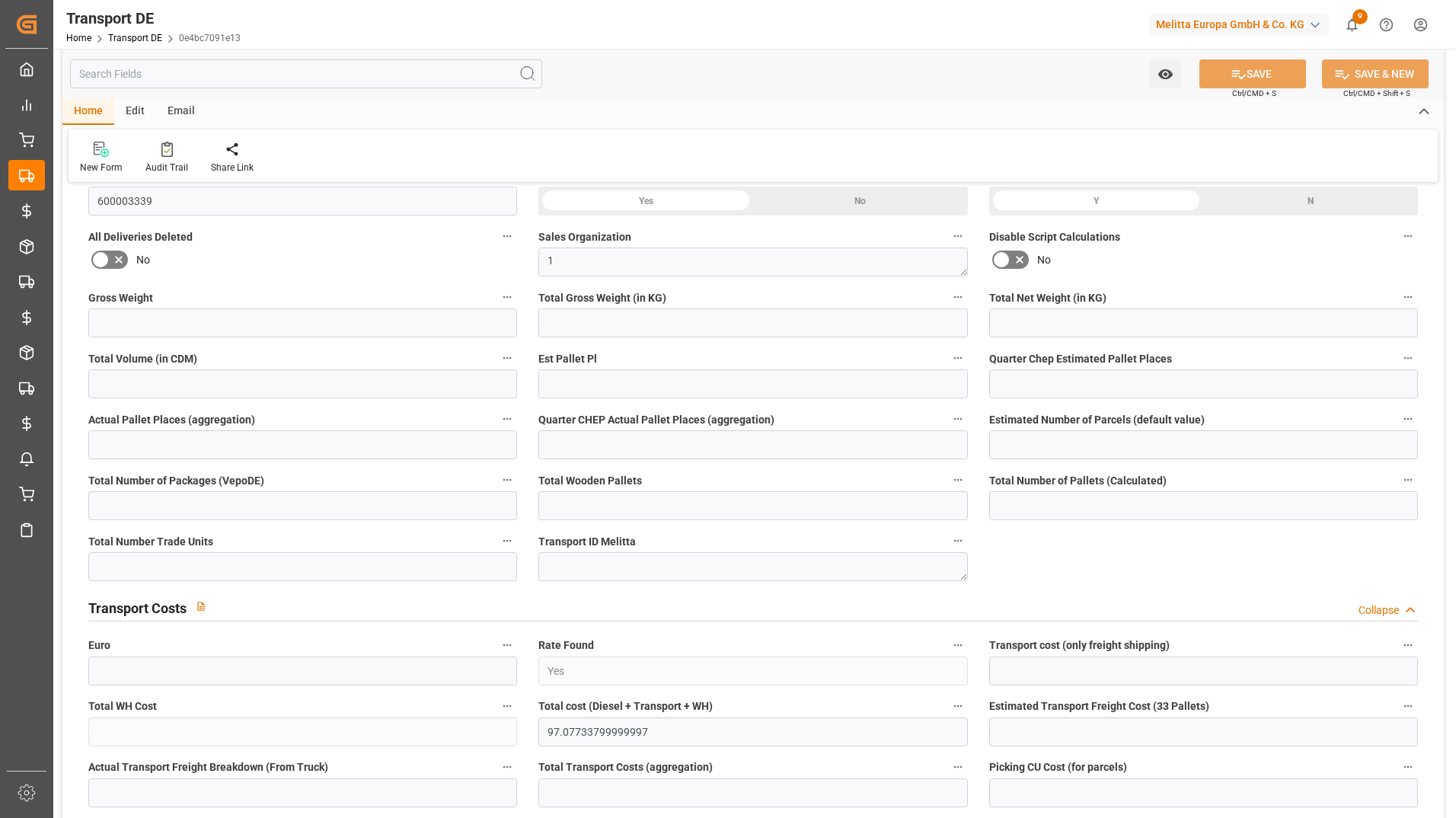
type input "0"
type input "1"
type input "0"
type input "62"
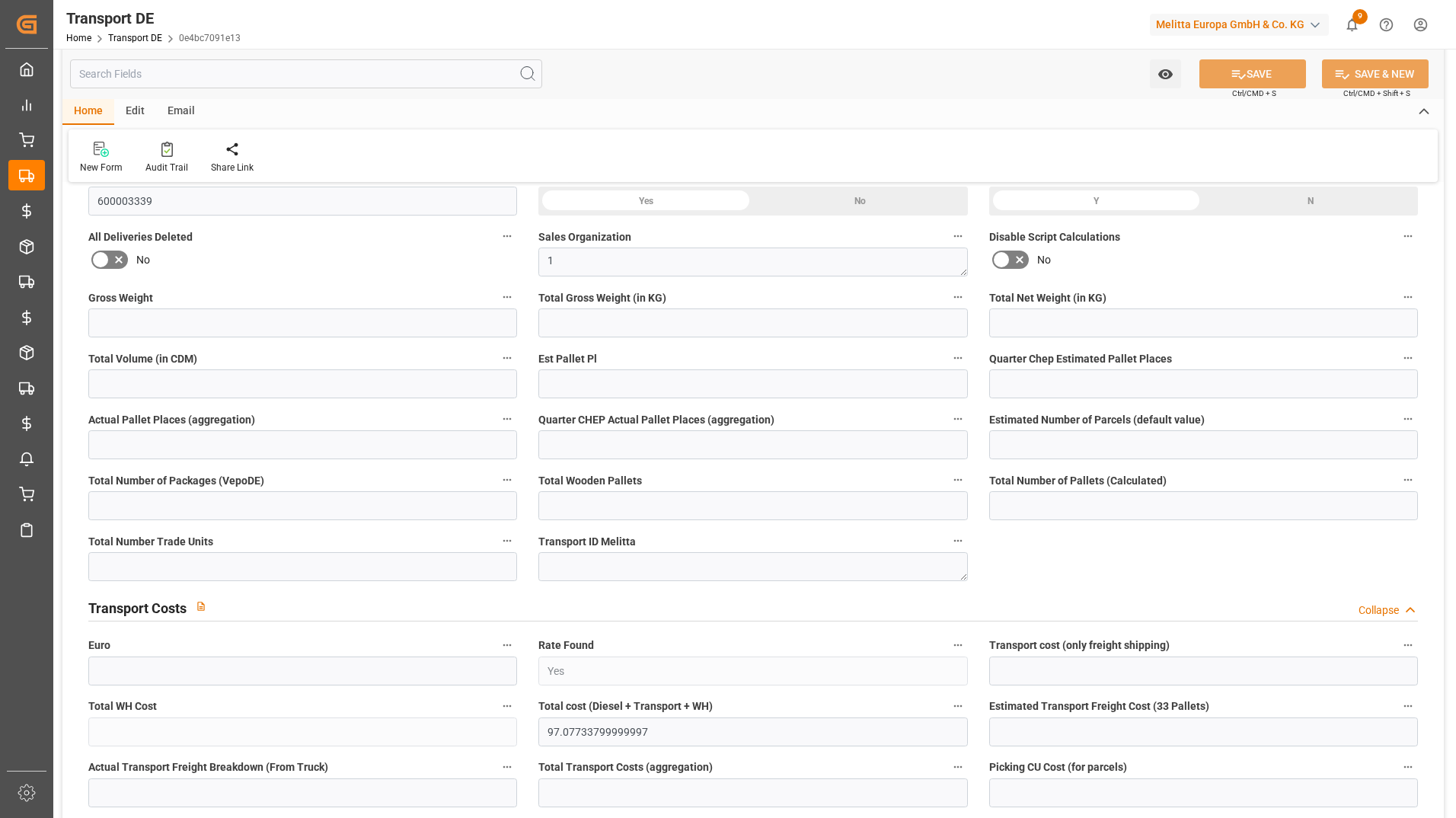
type input "97.0773"
type input "47.2813"
type input "[DATE] 23:01"
type input "[DATE]"
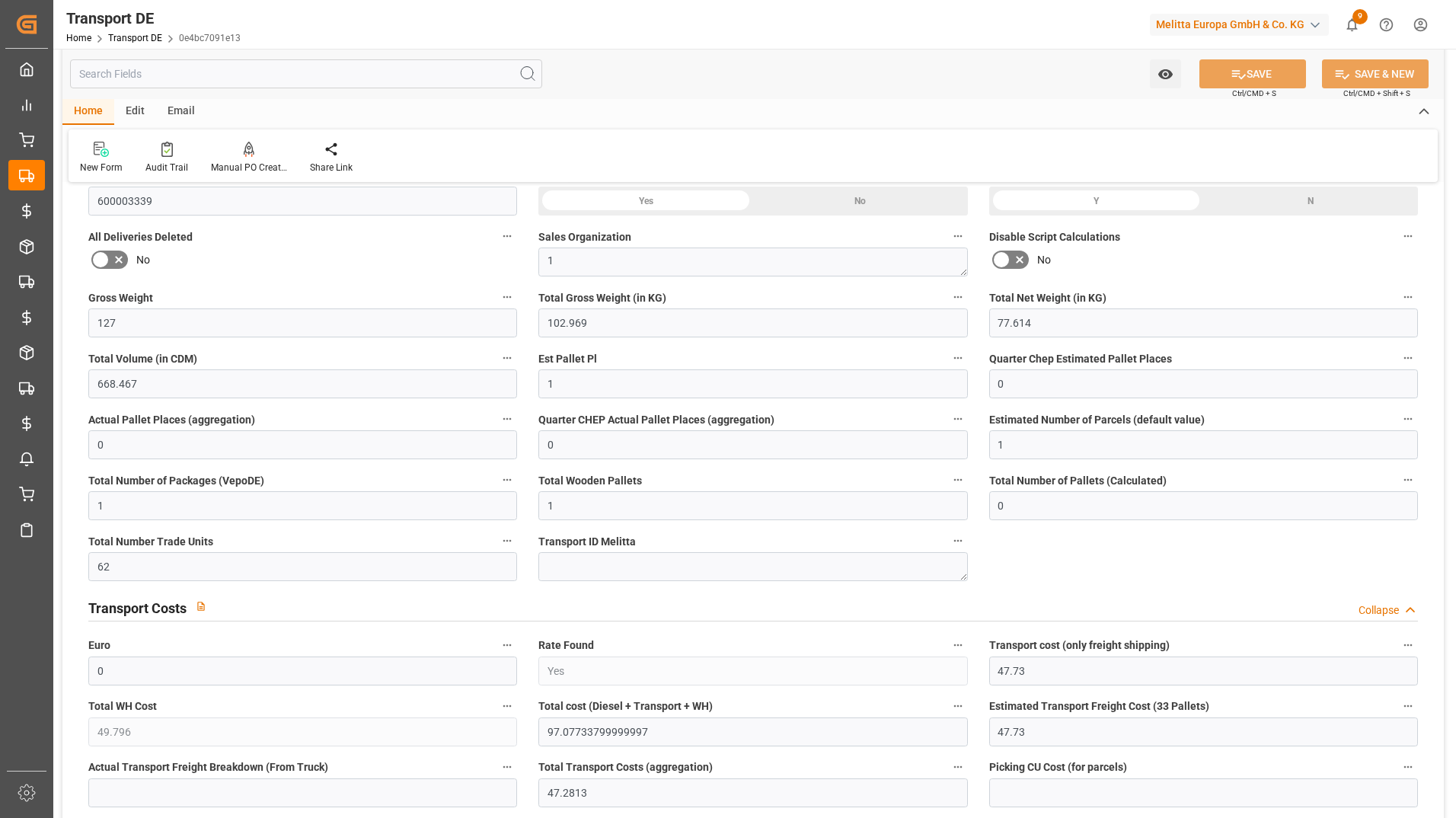
type input "[DATE]"
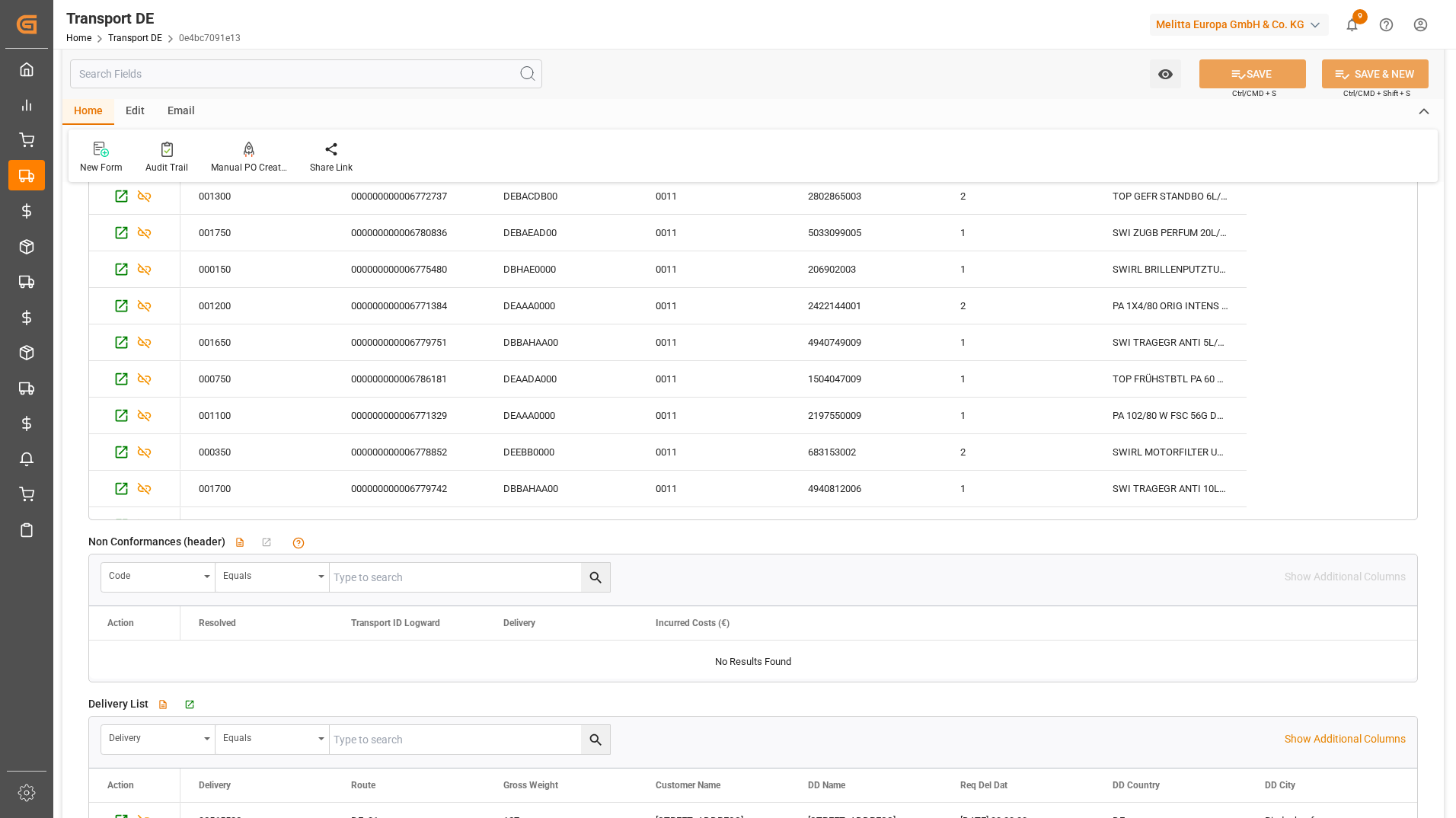
scroll to position [2908, 0]
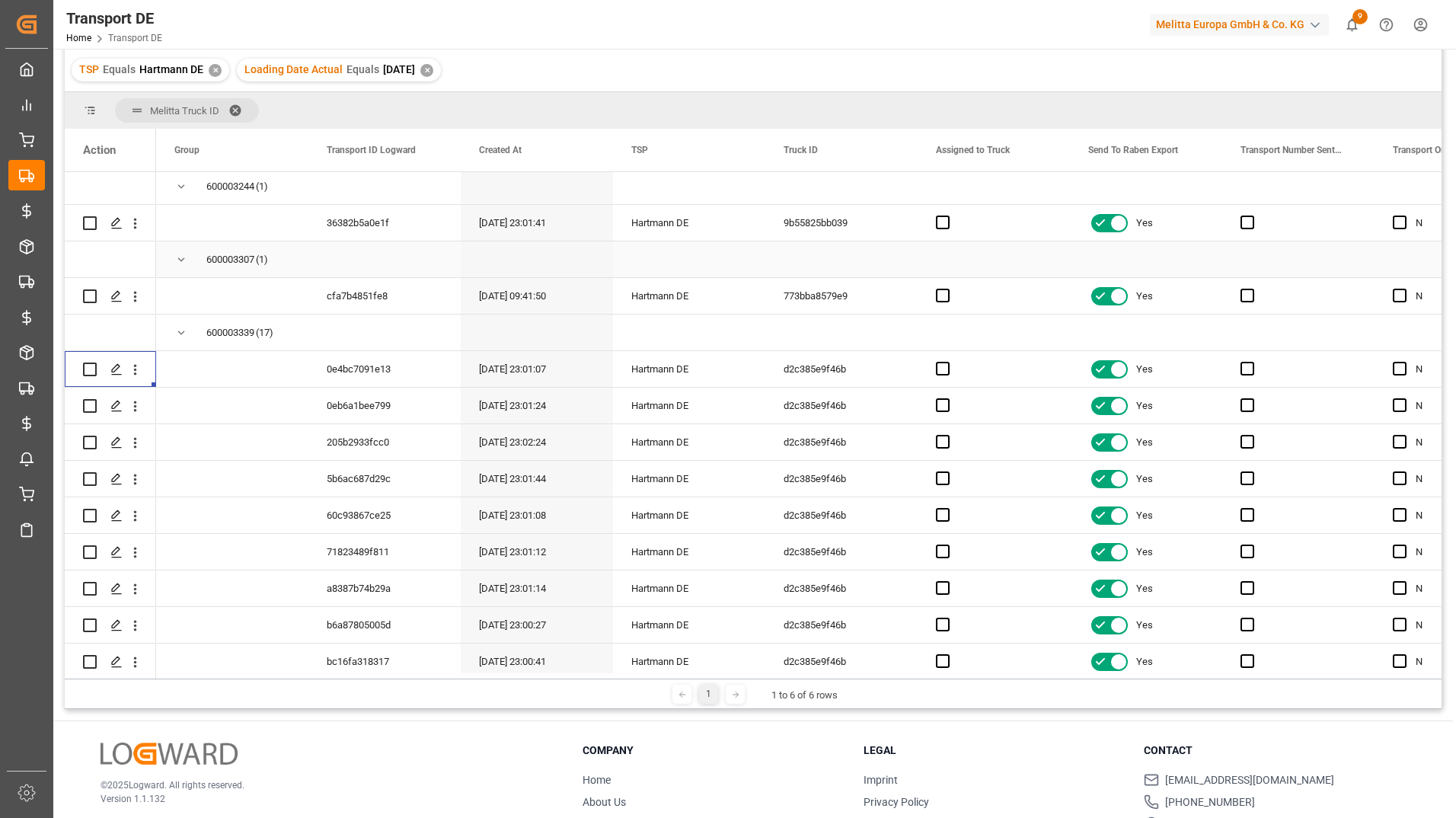
scroll to position [263, 0]
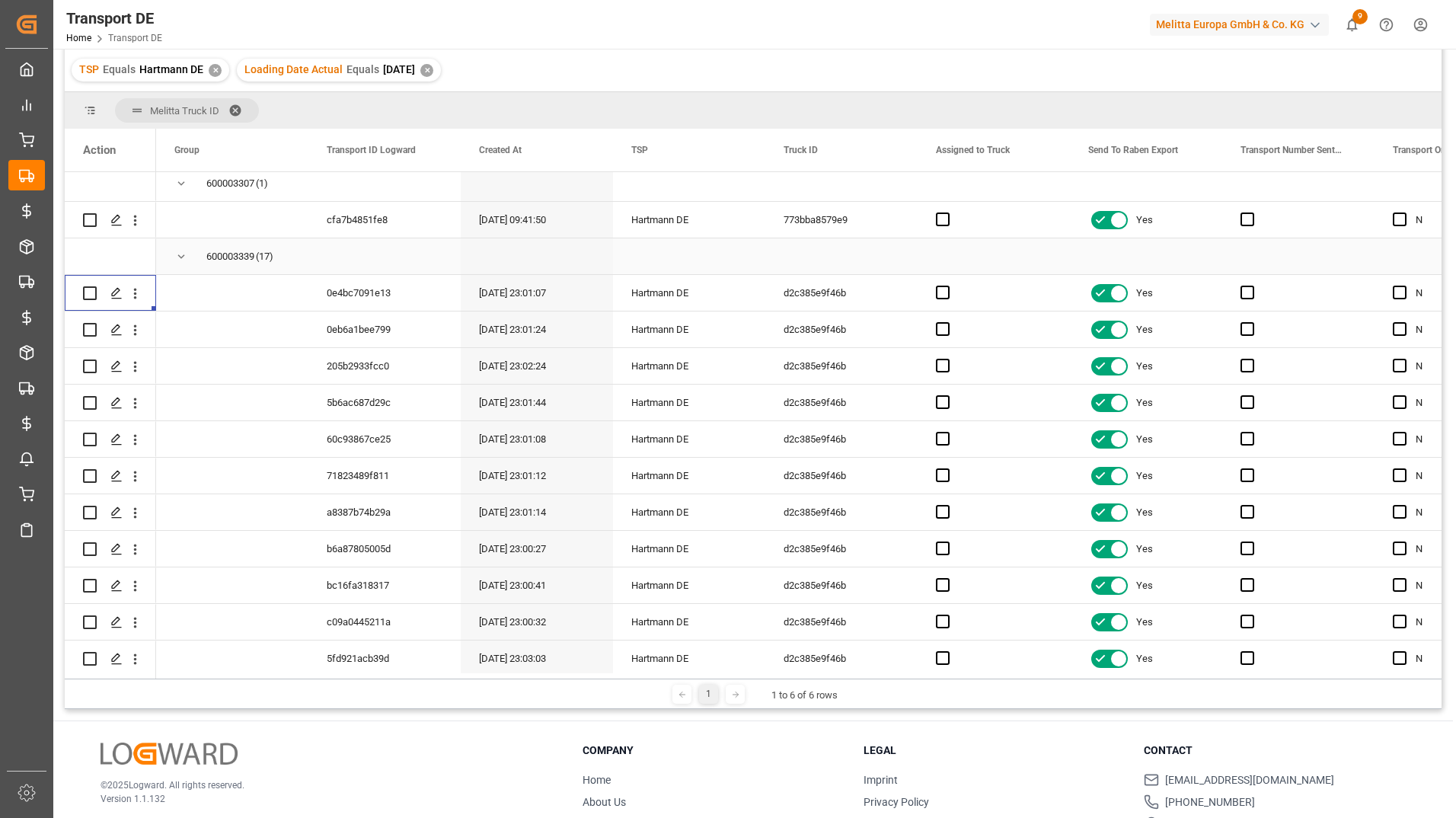
click at [226, 257] on div "600003339" at bounding box center [230, 256] width 48 height 35
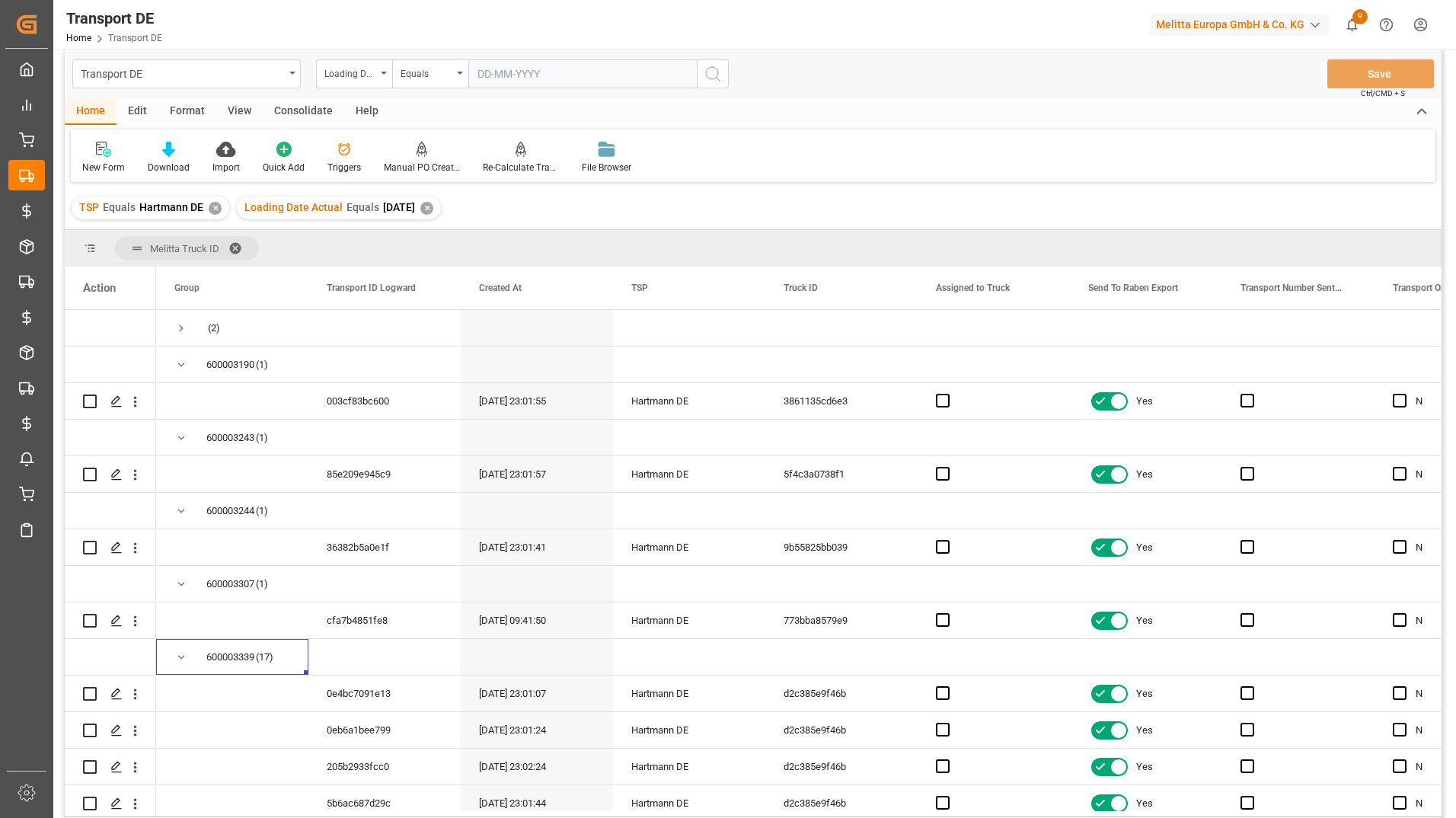
scroll to position [0, 0]
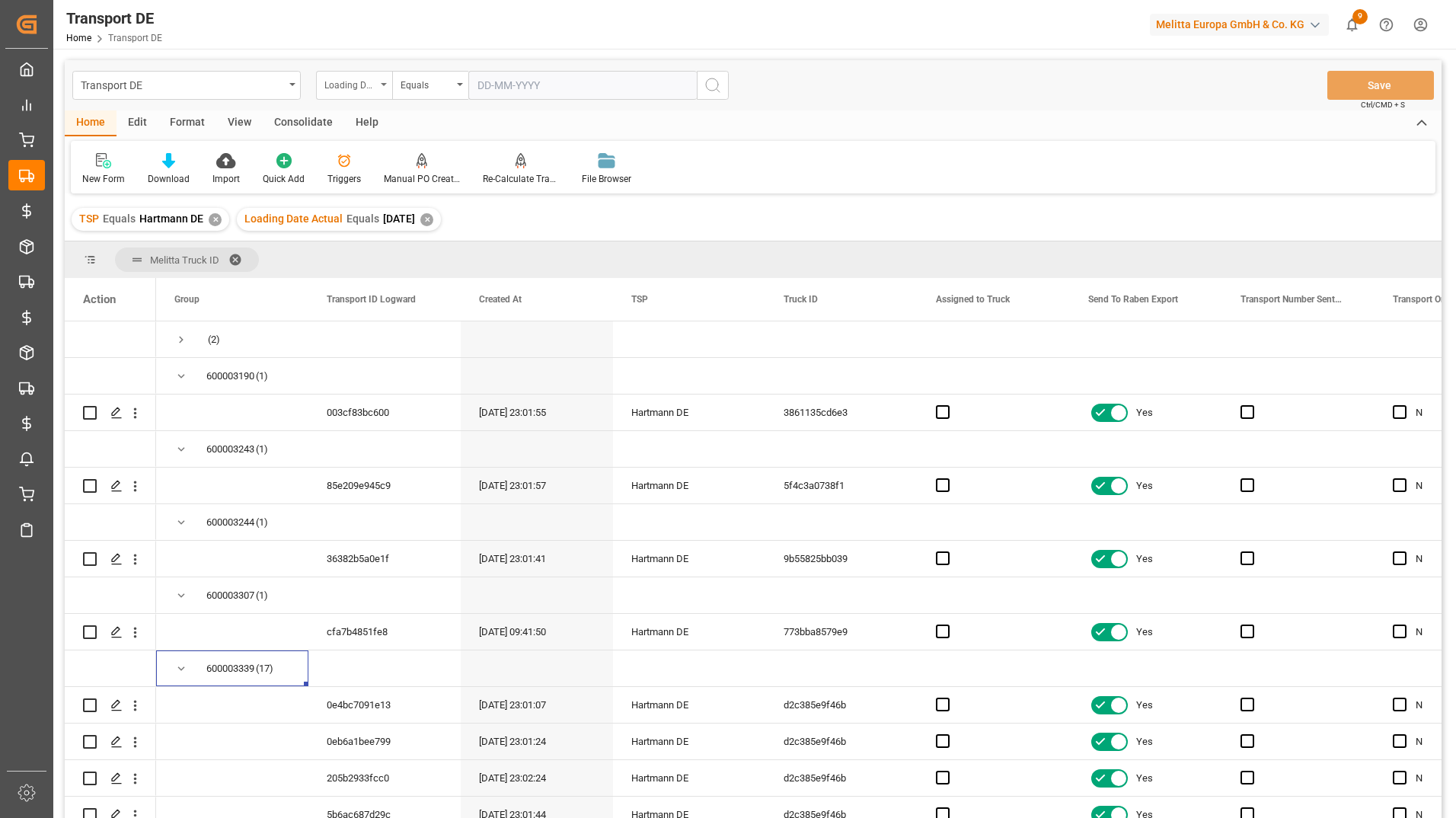
click at [378, 80] on div "Loading Date Actual" at bounding box center [354, 85] width 76 height 29
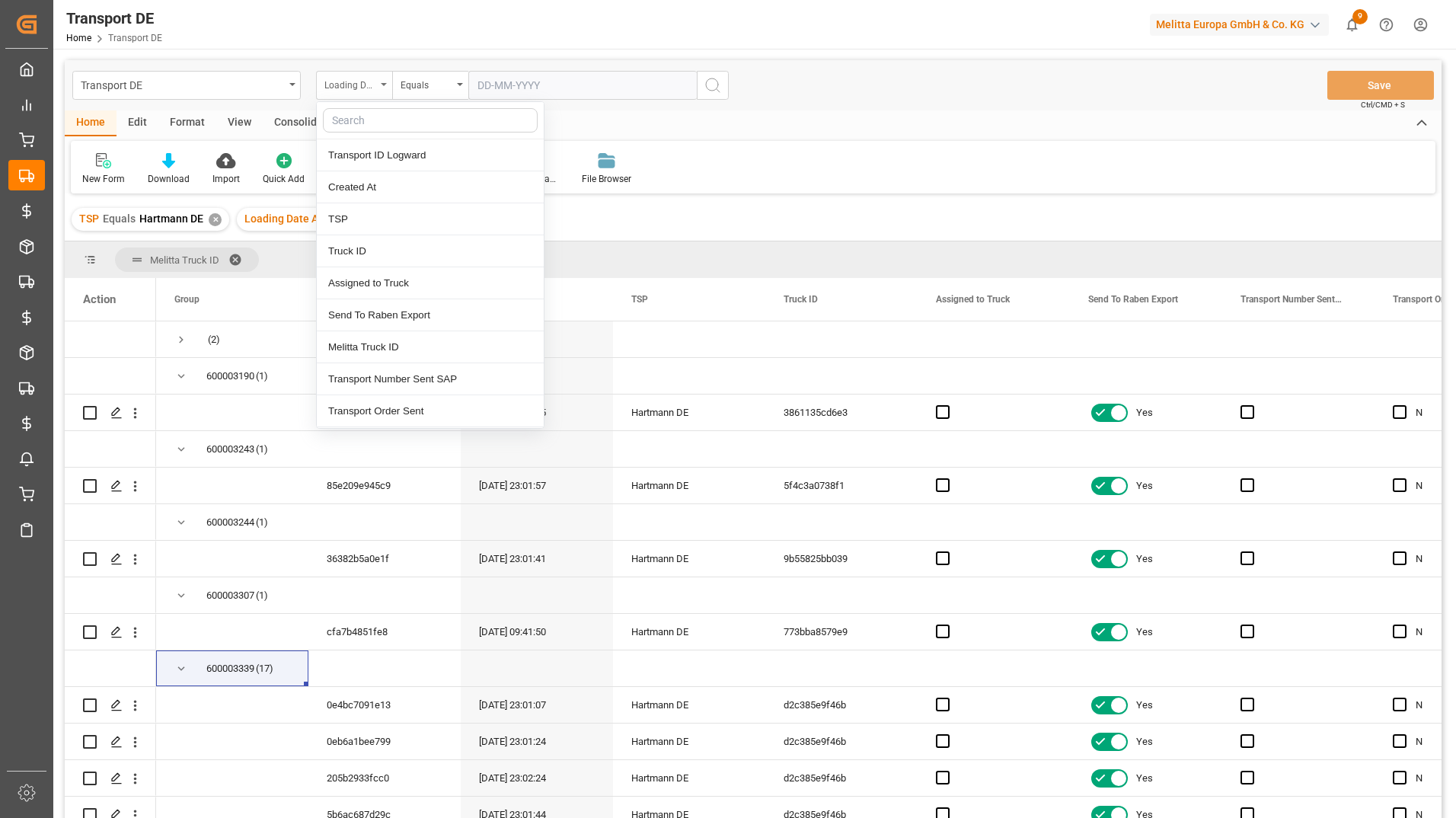
click at [386, 120] on input "text" at bounding box center [430, 120] width 215 height 24
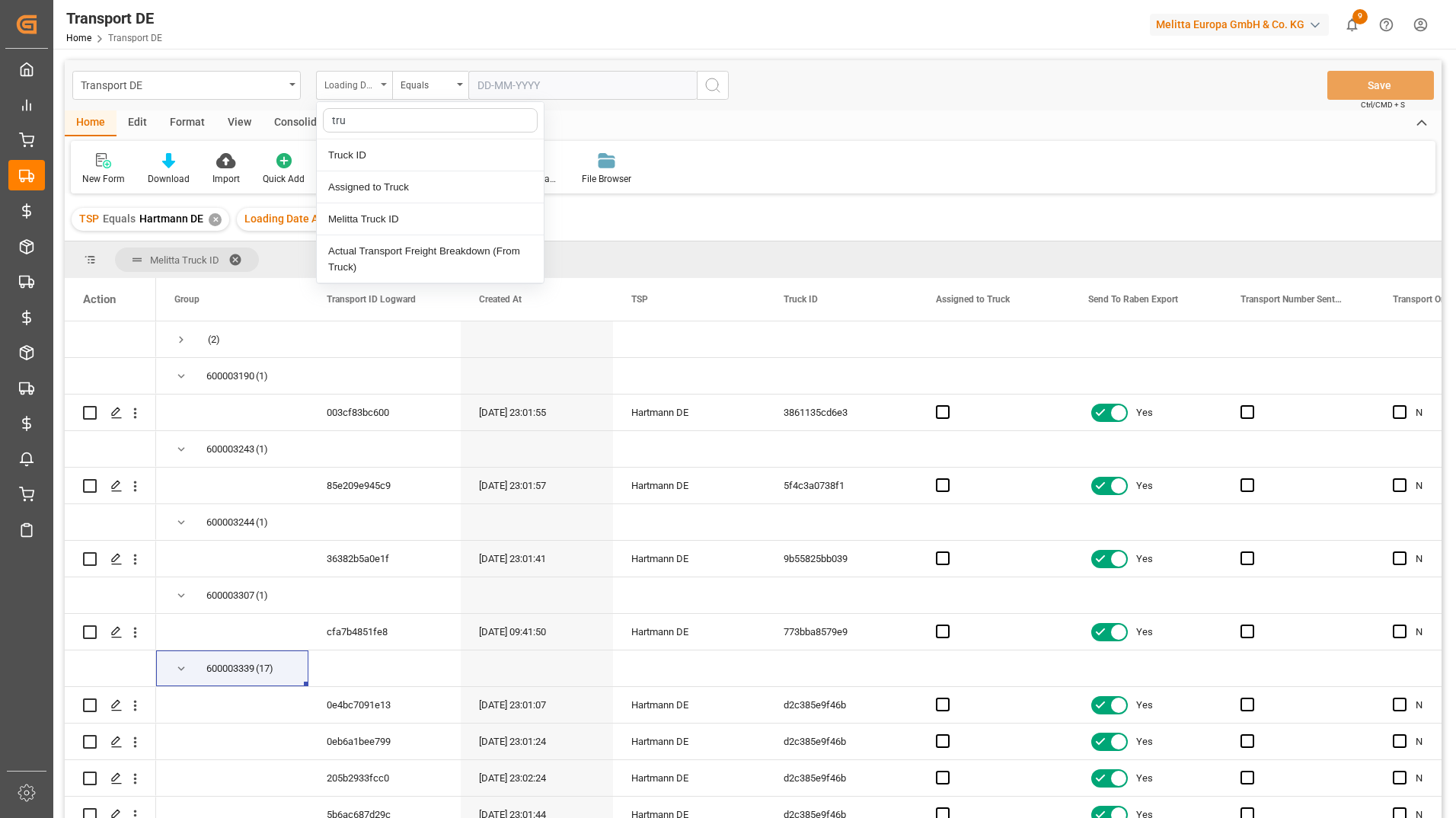
type input "truc"
click at [370, 222] on div "Melitta Truck ID" at bounding box center [430, 219] width 227 height 32
click at [512, 93] on input "text" at bounding box center [582, 85] width 228 height 29
type input "600003339"
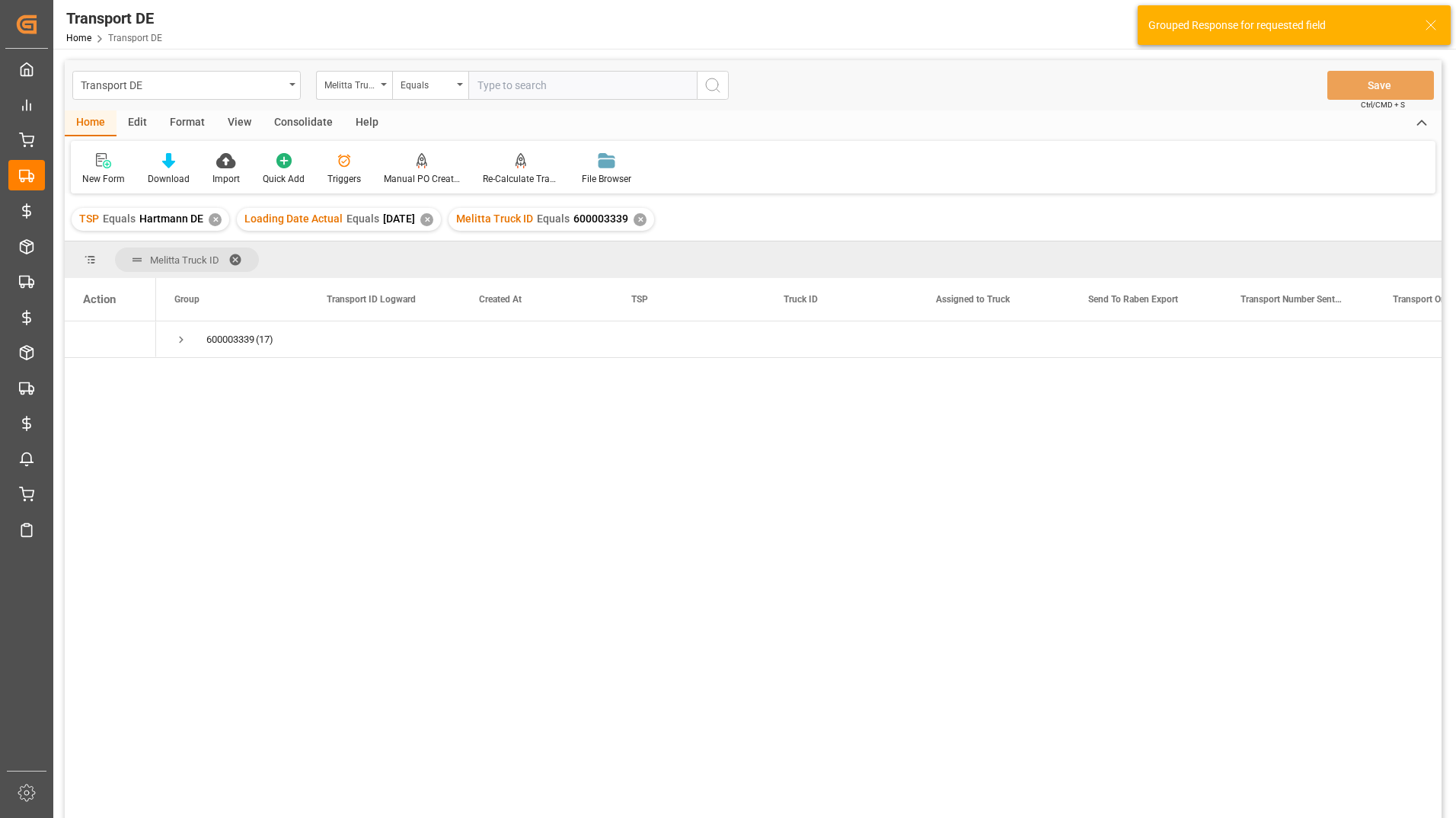
click at [237, 261] on span at bounding box center [240, 259] width 24 height 14
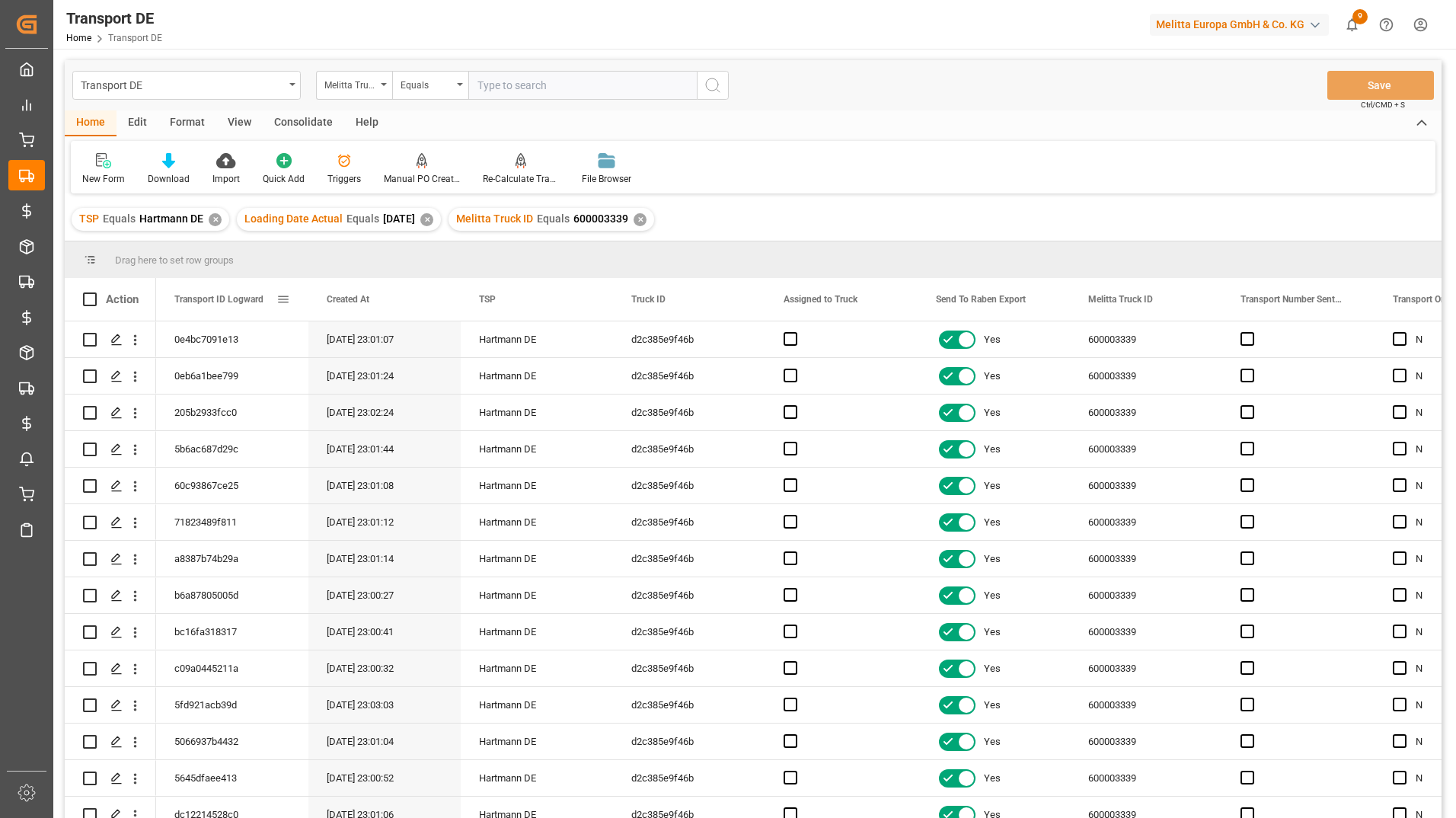
click at [288, 301] on span at bounding box center [283, 299] width 14 height 14
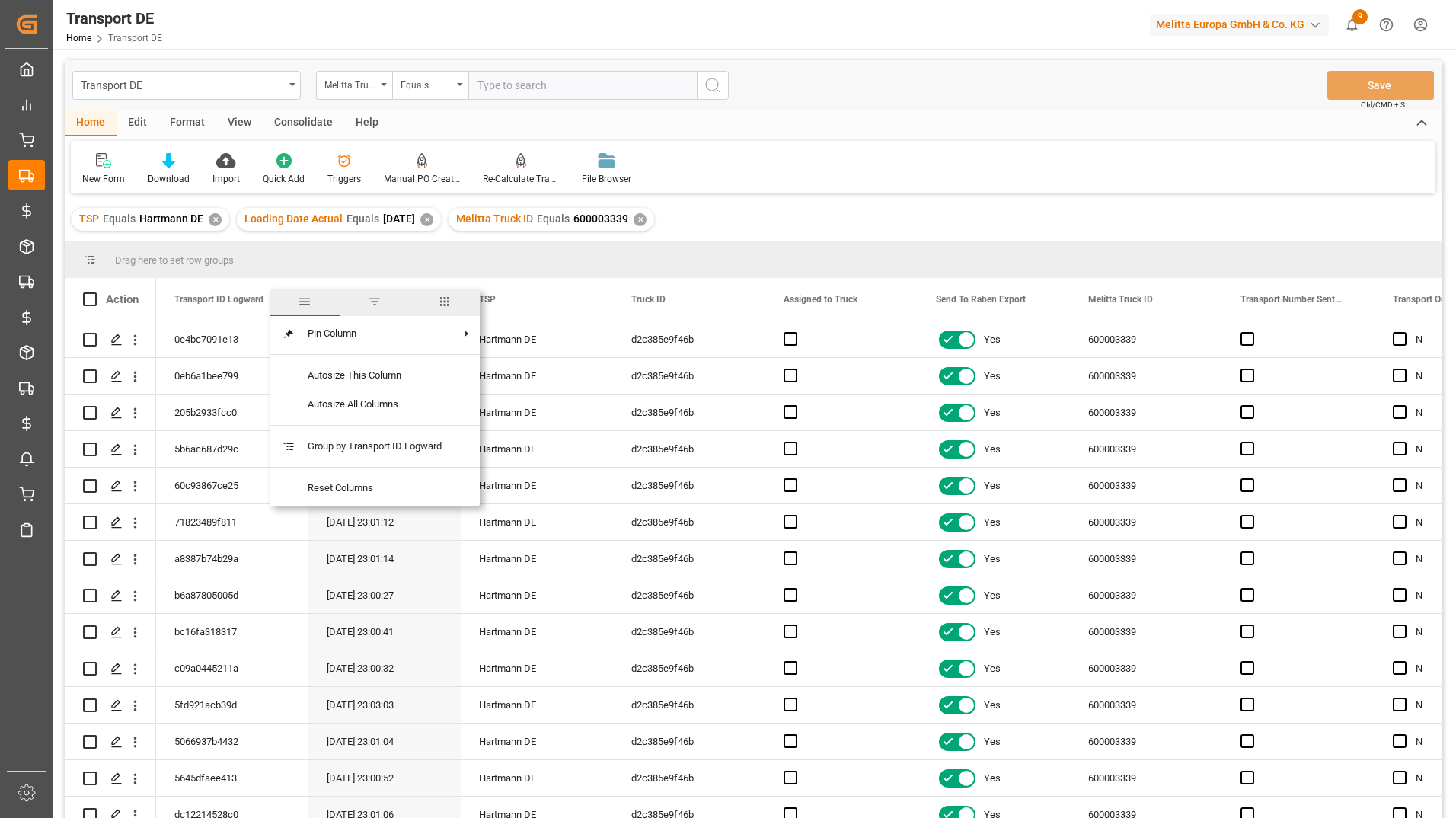
click at [458, 308] on span "columns" at bounding box center [444, 303] width 70 height 27
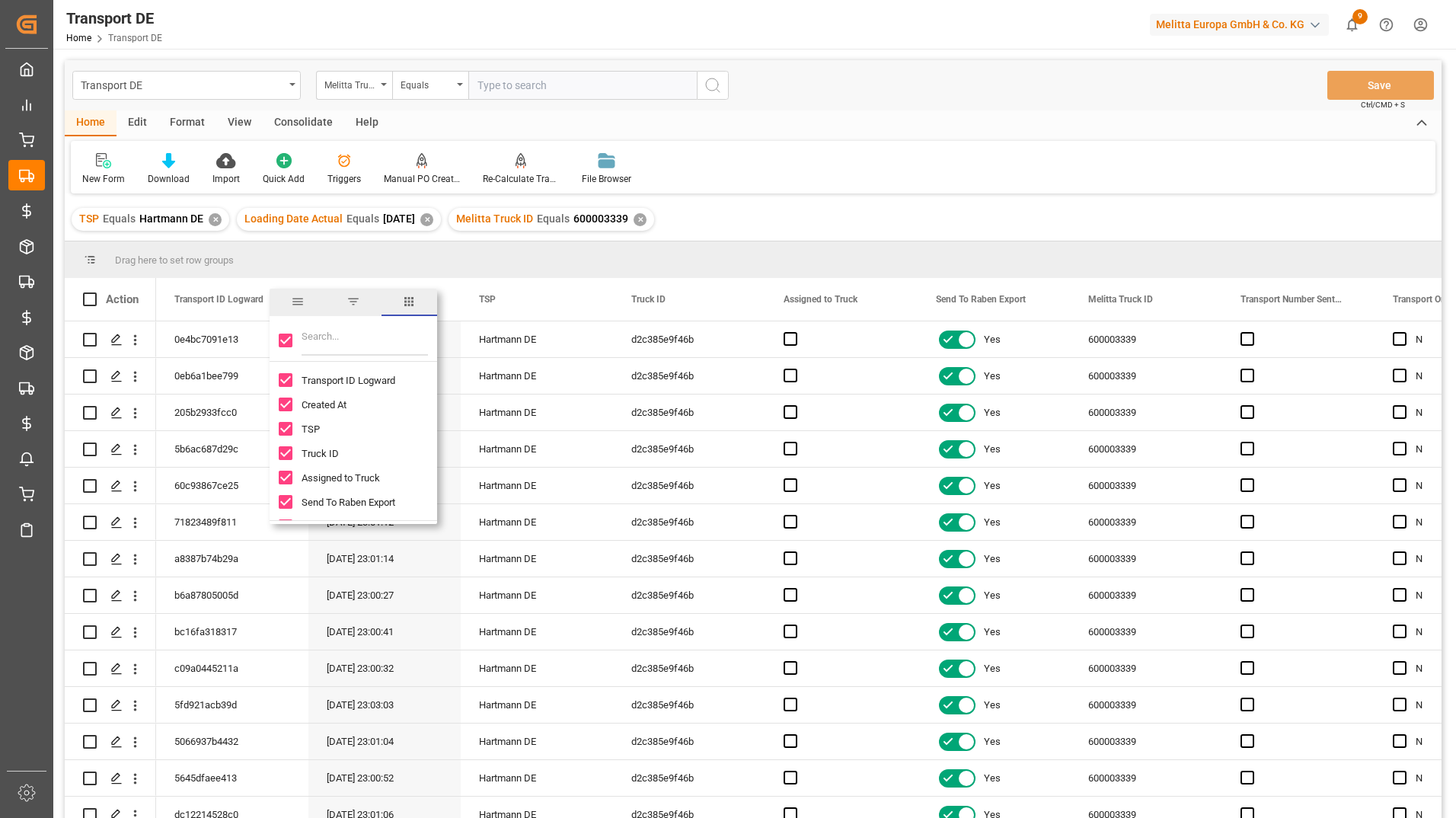
click at [289, 342] on input "Toggle Select All Columns" at bounding box center [285, 340] width 14 height 14
checkbox input "false"
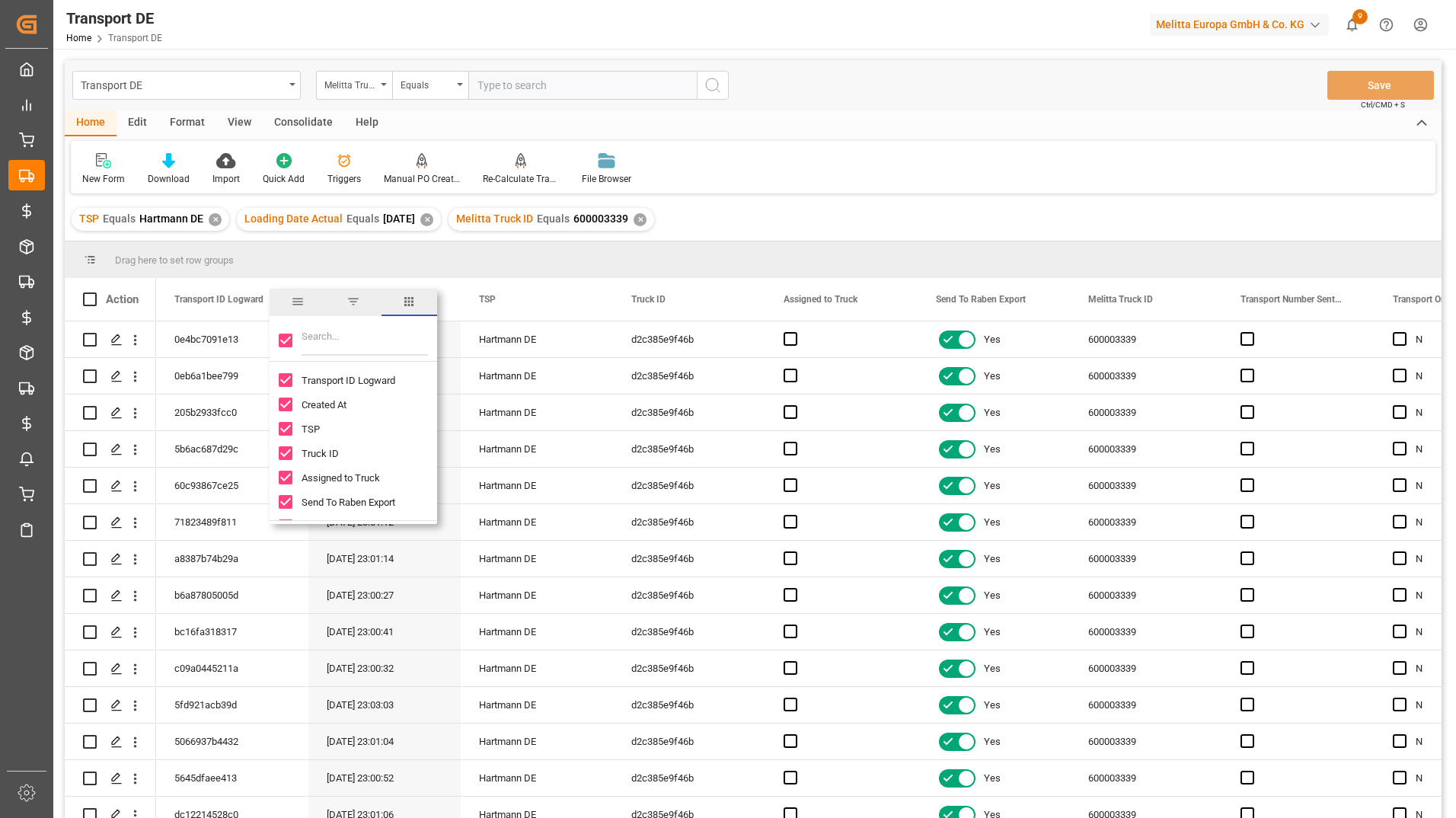
checkbox input "false"
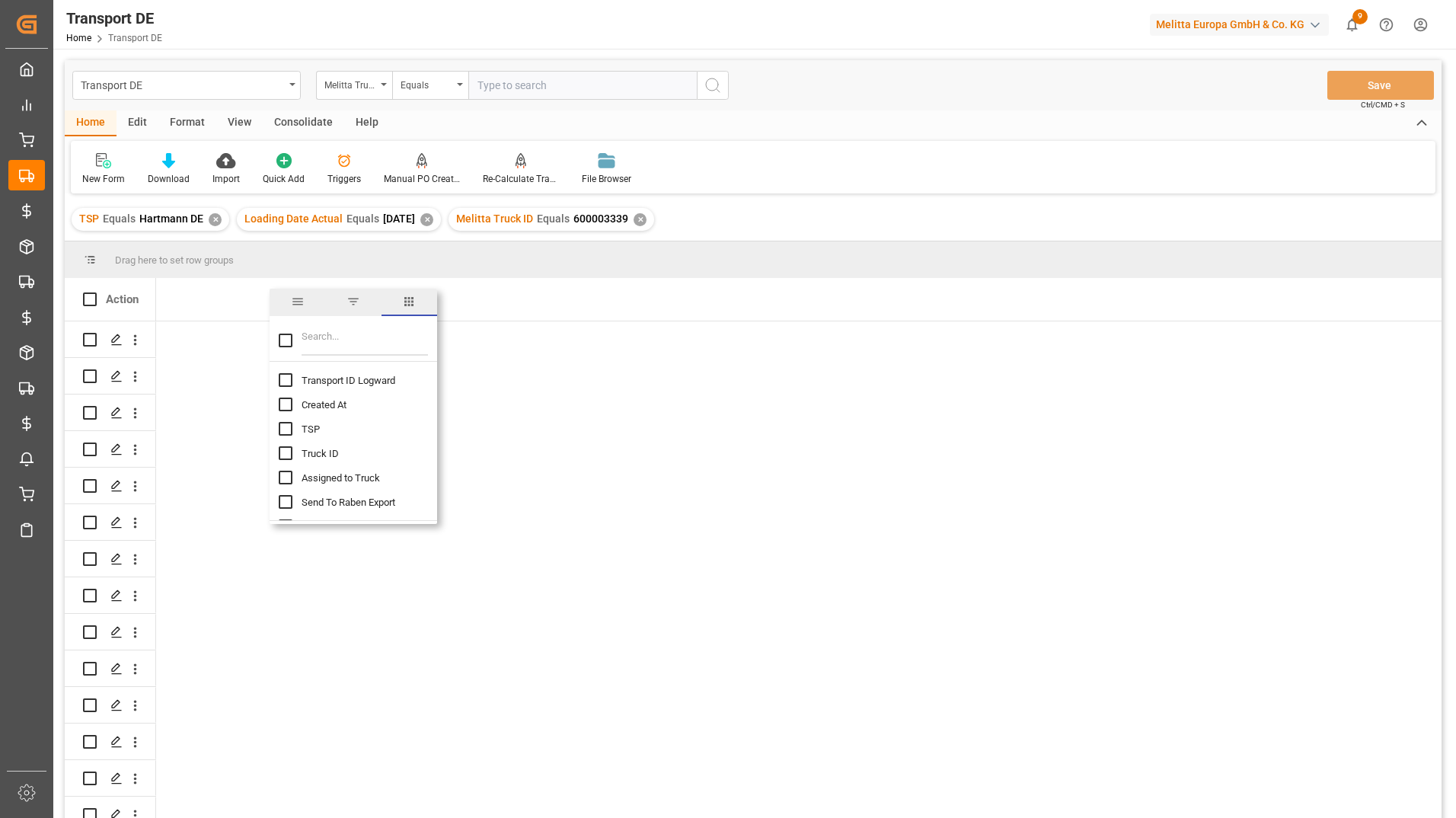
click at [284, 380] on input "Transport ID Logward column toggle visibility (hidden)" at bounding box center [285, 380] width 14 height 14
checkbox input "true"
checkbox input "false"
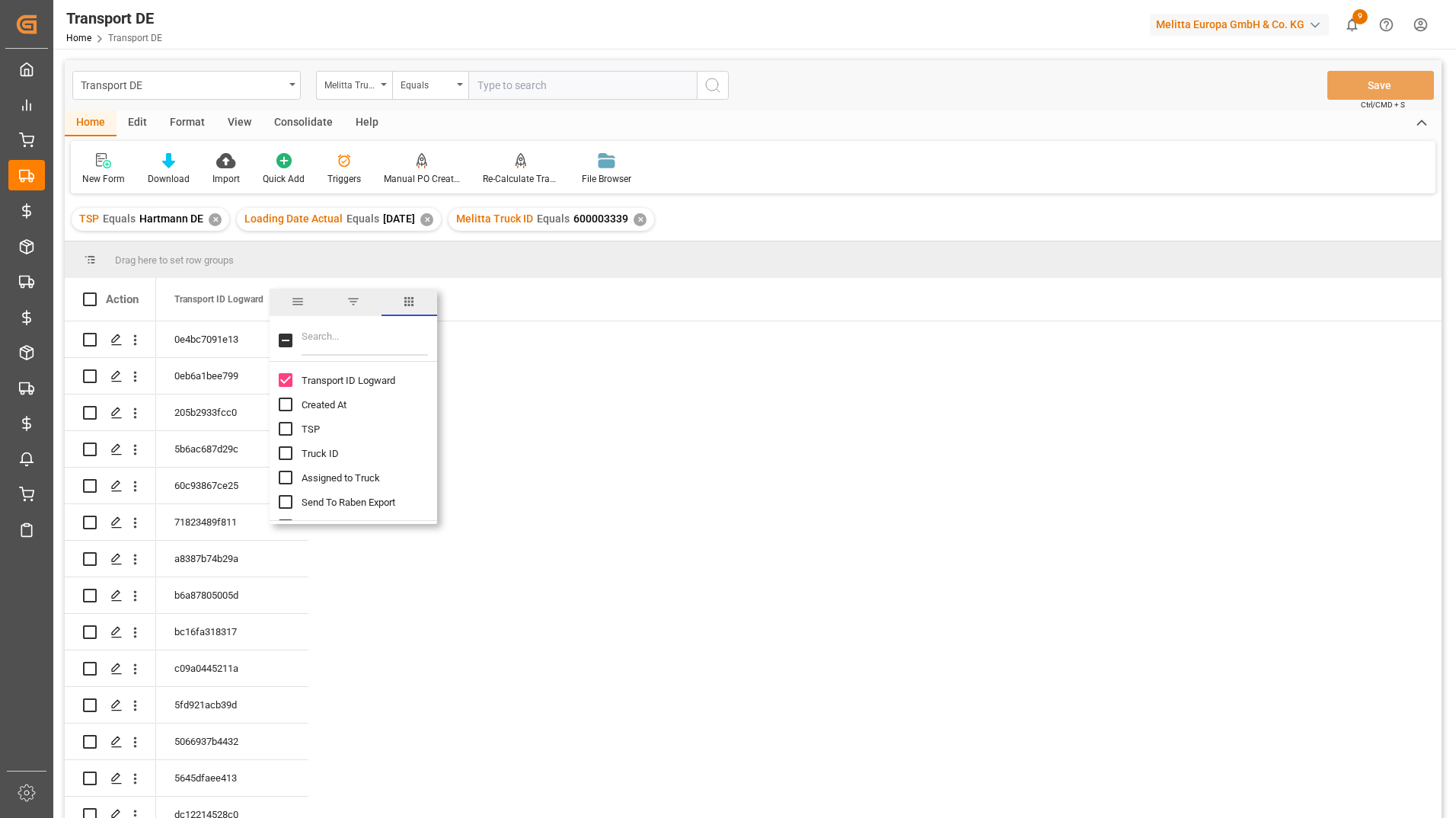
click at [286, 430] on input "TSP column toggle visibility (hidden)" at bounding box center [285, 428] width 14 height 14
checkbox input "true"
click at [336, 338] on input "Filter Columns Input" at bounding box center [365, 341] width 127 height 31
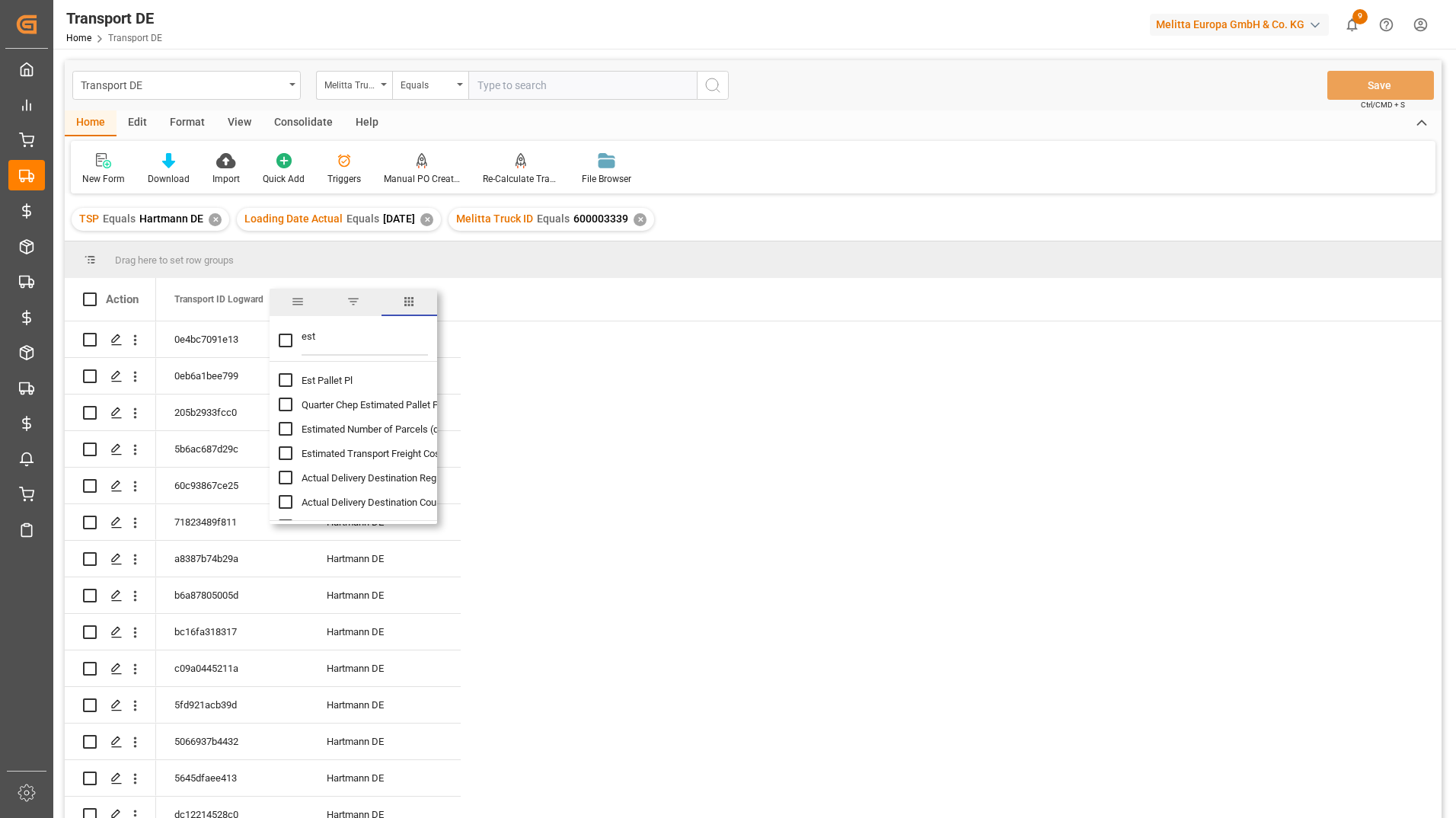
type input "est"
click at [288, 381] on input "Est Pallet Pl column toggle visibility (hidden)" at bounding box center [285, 380] width 14 height 14
checkbox input "true"
checkbox input "false"
drag, startPoint x: 321, startPoint y: 343, endPoint x: 285, endPoint y: 340, distance: 36.1
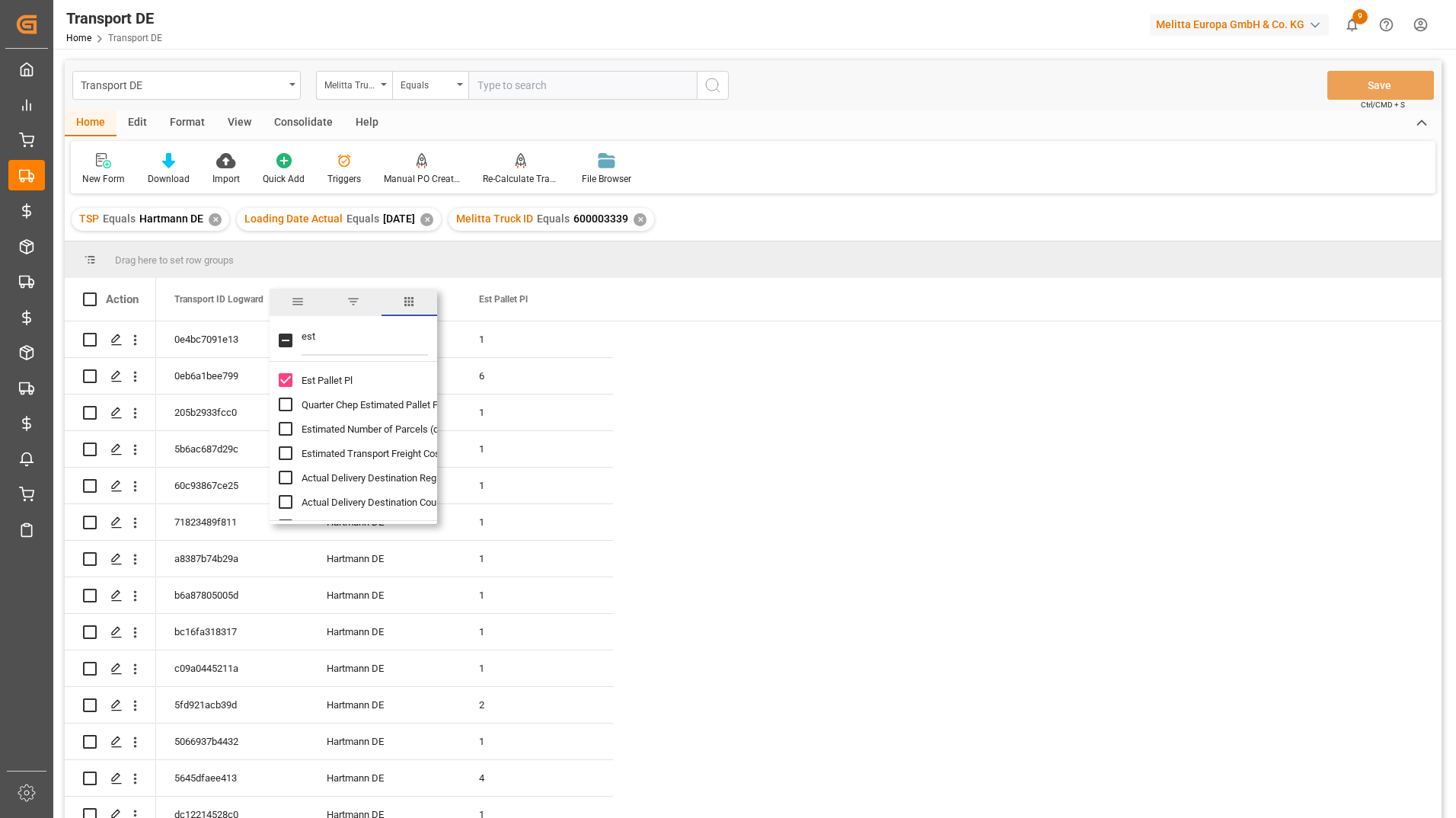
click at [285, 340] on div "est" at bounding box center [353, 340] width 168 height 43
type input "actu"
click at [285, 384] on input "Actual Pallet Places (aggregation) column toggle visibility (hidden)" at bounding box center [285, 380] width 14 height 14
checkbox input "true"
checkbox input "false"
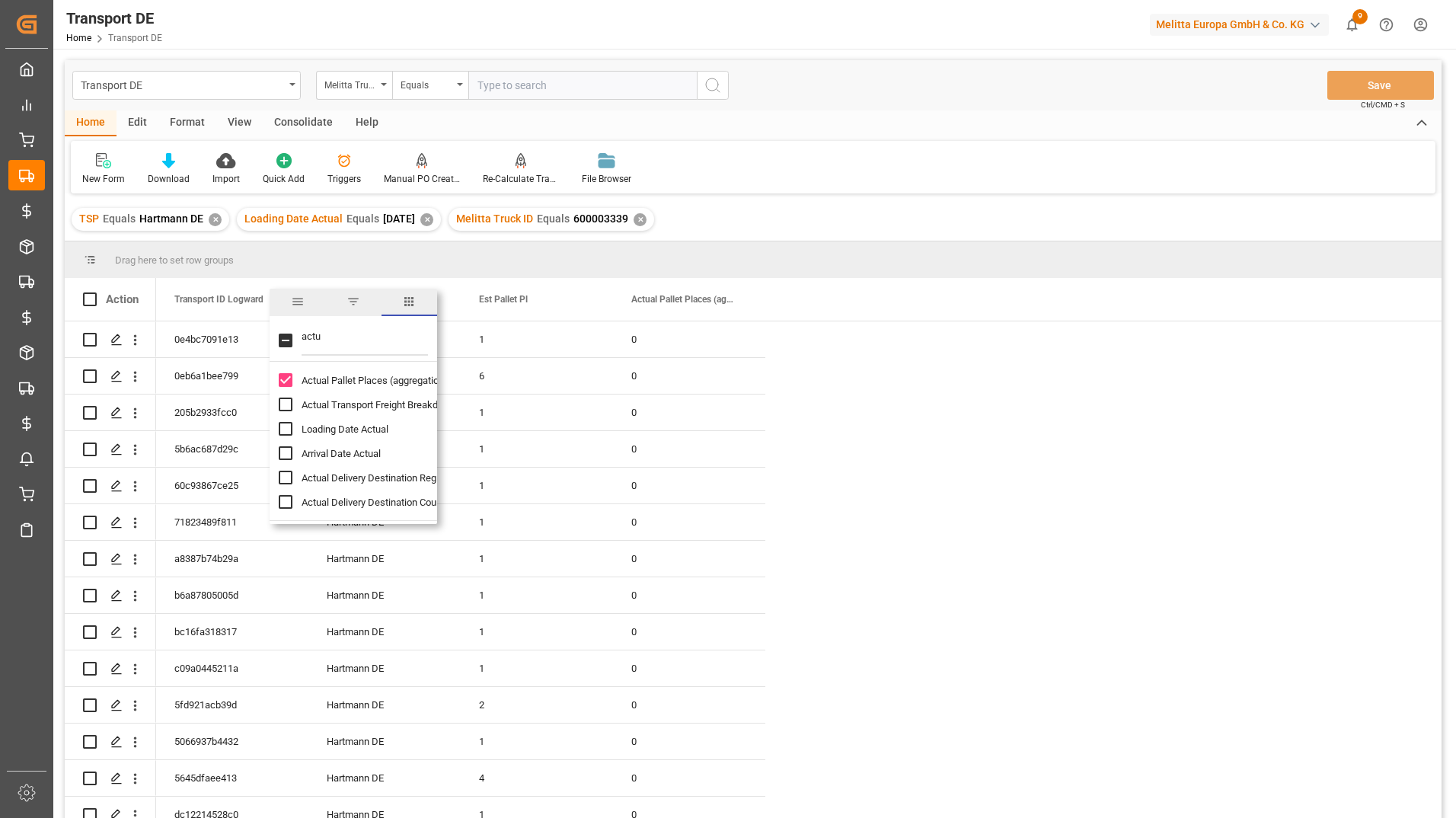
drag, startPoint x: 353, startPoint y: 340, endPoint x: 295, endPoint y: 340, distance: 58.0
click at [295, 340] on div "actu" at bounding box center [353, 340] width 168 height 43
click at [285, 433] on input "Loading Date Actual column toggle visibility (hidden)" at bounding box center [285, 428] width 14 height 14
checkbox input "true"
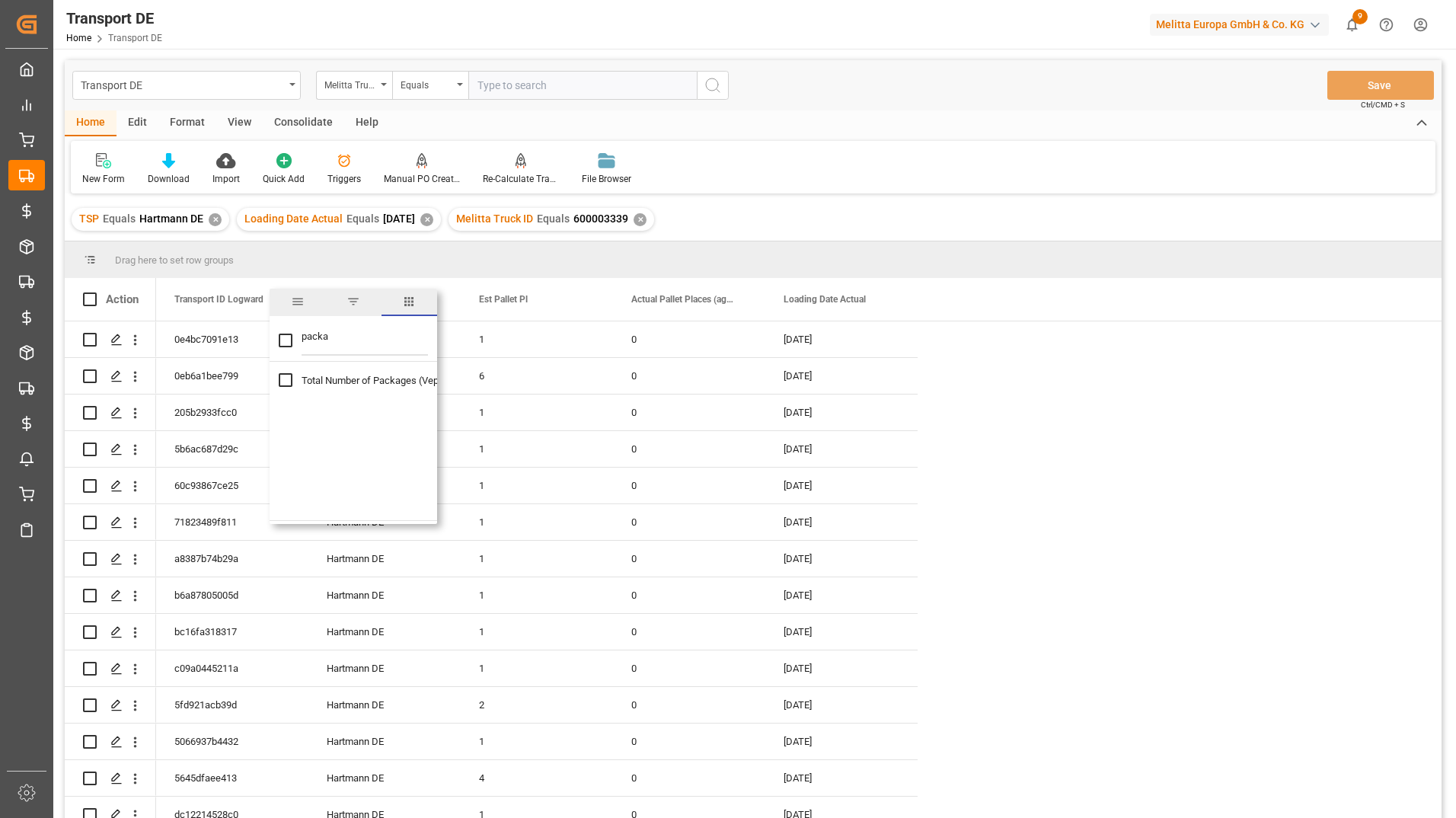
type input "packa"
click at [290, 380] on input "Total Number of Packages (VepoDE) column toggle visibility (hidden)" at bounding box center [285, 380] width 14 height 14
checkbox input "true"
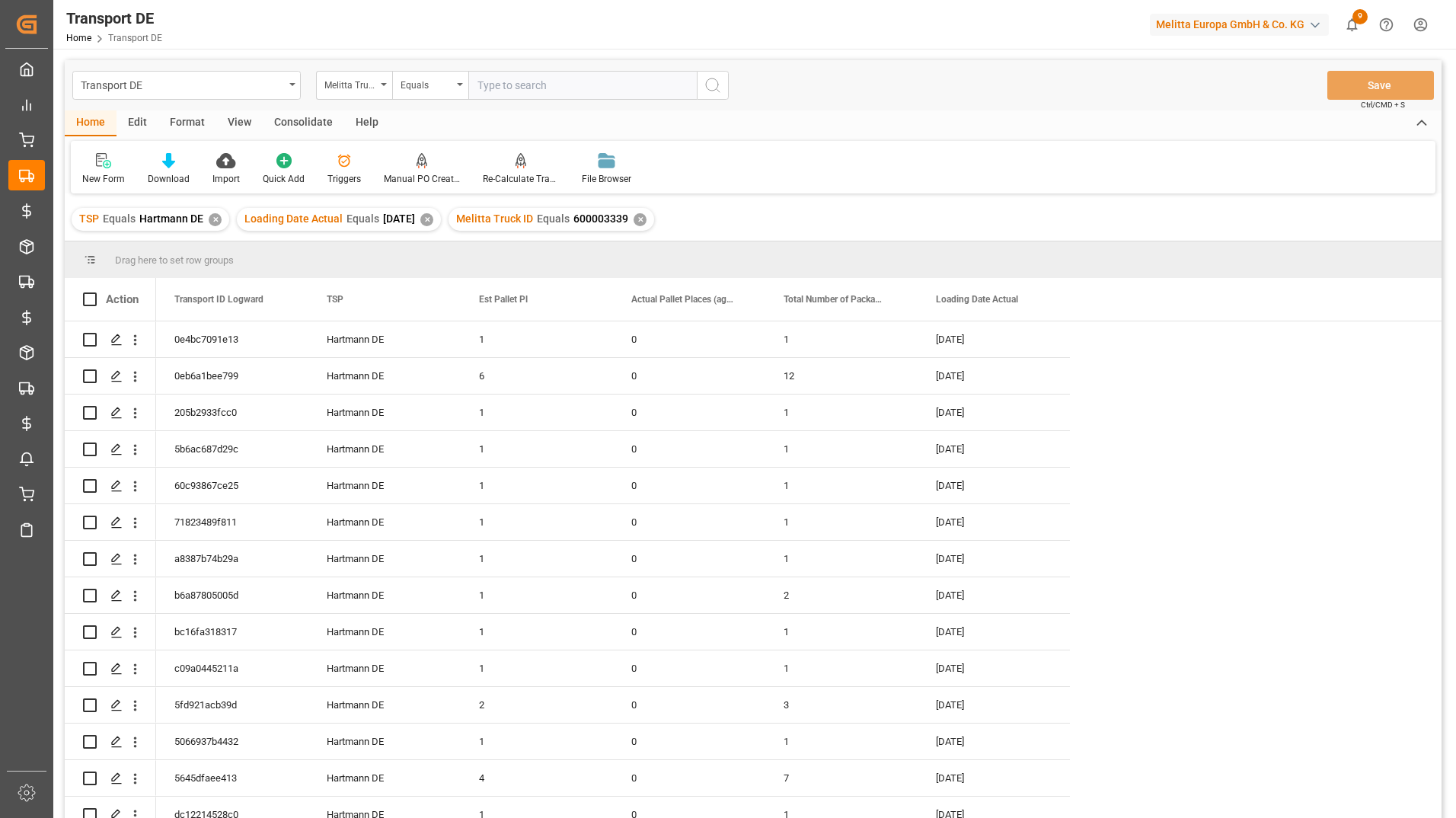
click at [942, 223] on div "TSP Equals Hartmann DE ✕ Loading Date Actual Equals 2025-10-09 ✕ Melitta Truck …" at bounding box center [752, 219] width 1376 height 43
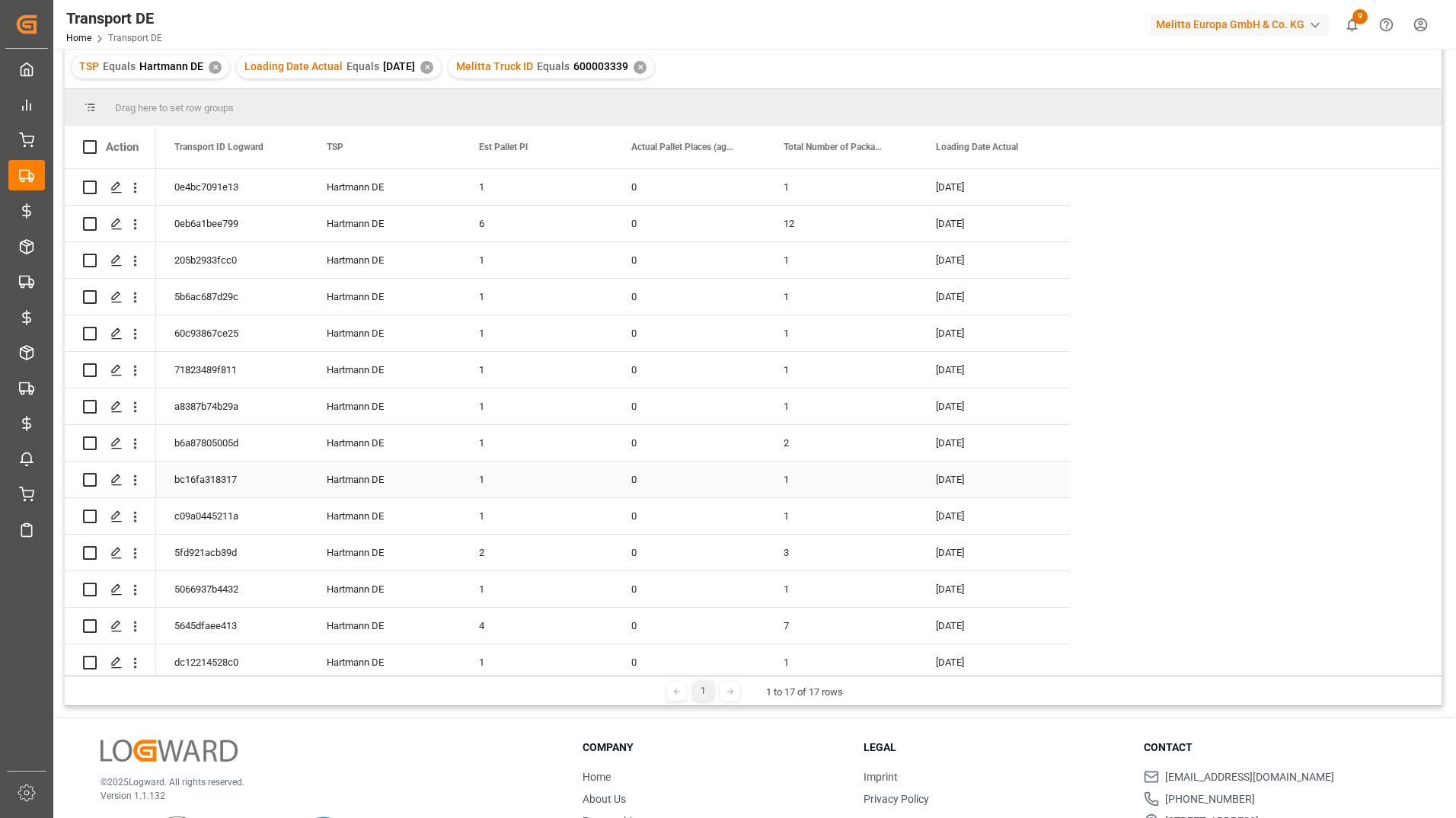
scroll to position [5, 0]
click at [134, 445] on icon "open menu" at bounding box center [135, 444] width 16 height 16
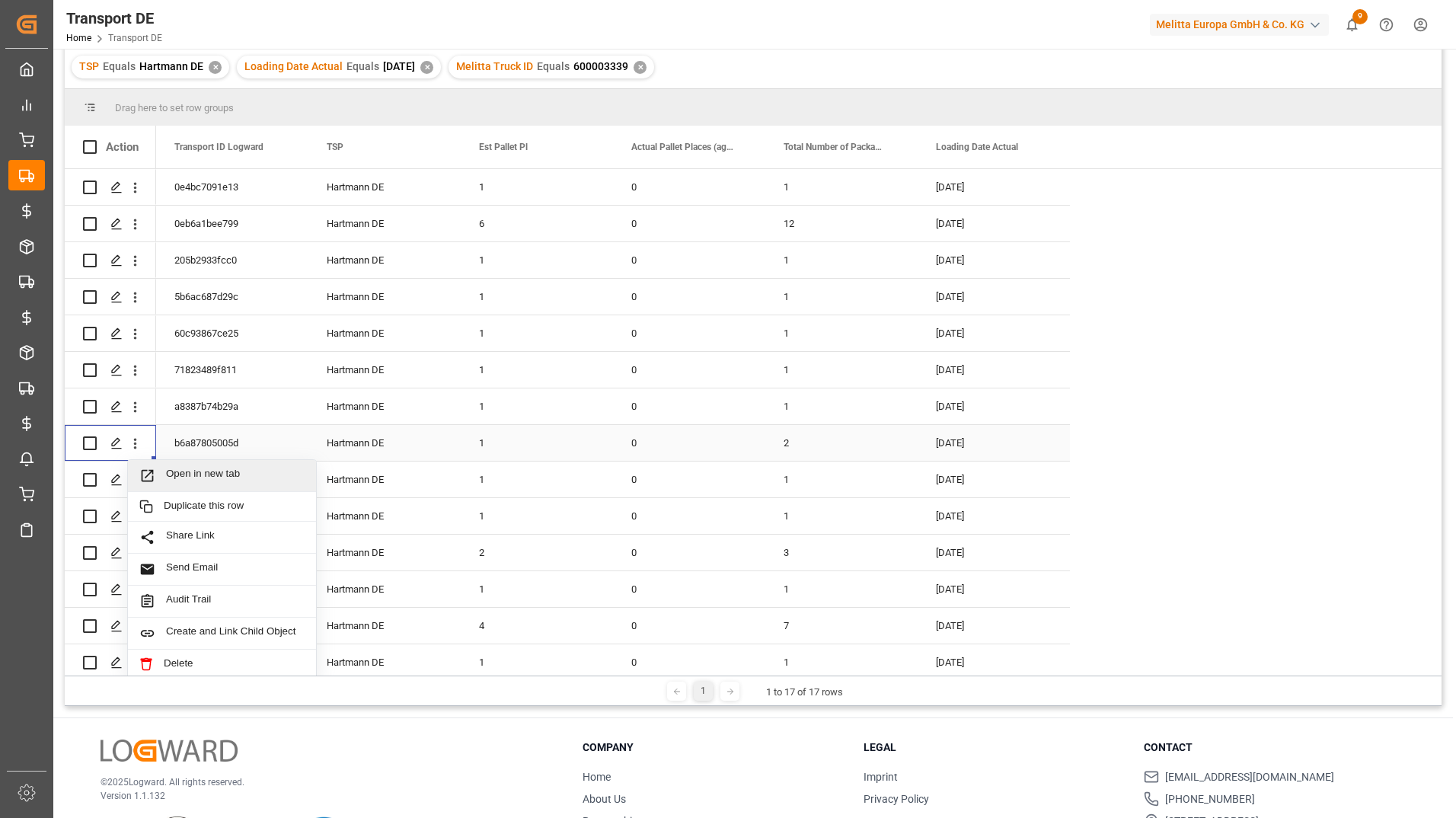
click at [162, 466] on div "Open in new tab" at bounding box center [222, 476] width 188 height 32
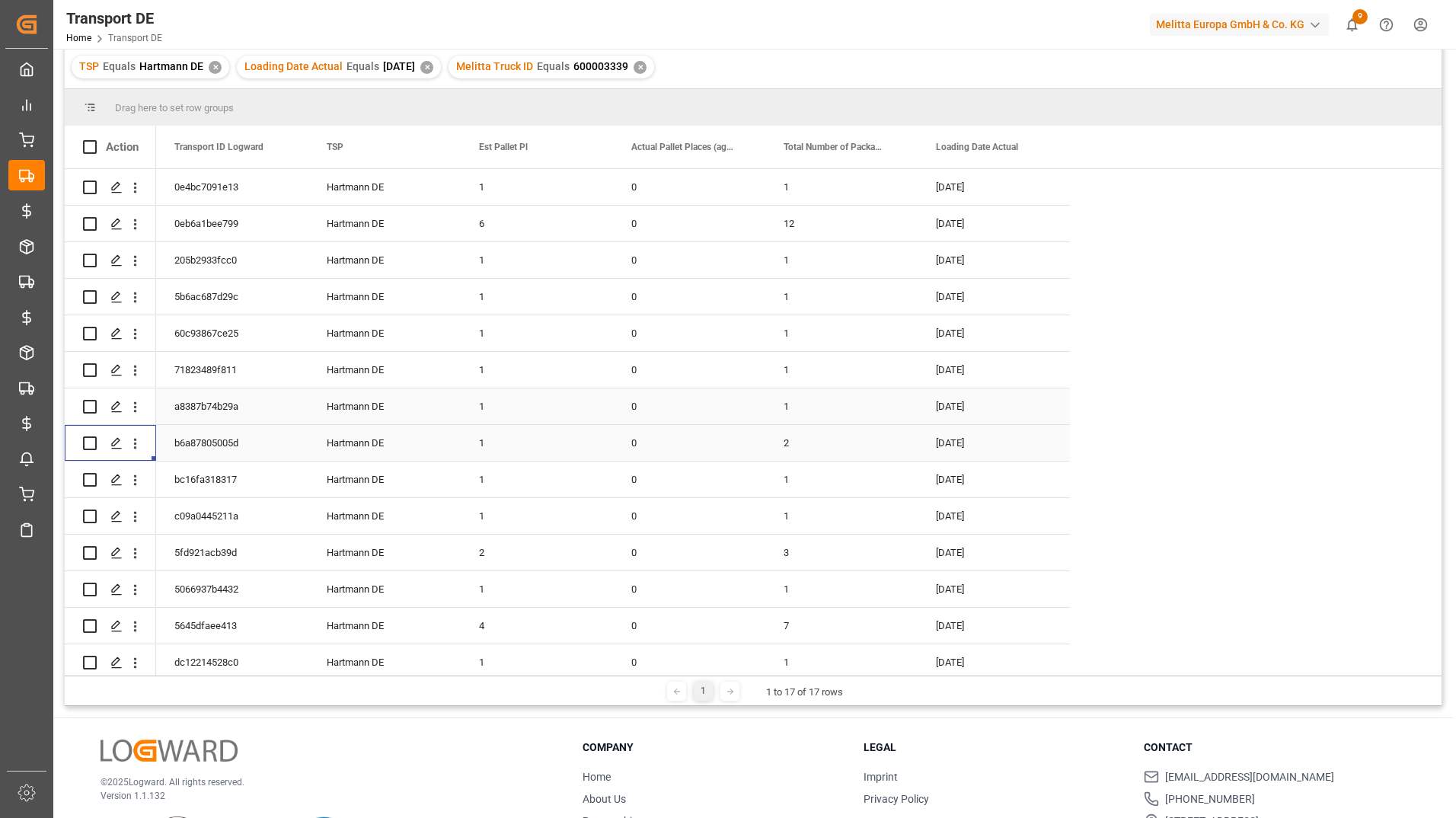
scroll to position [0, 0]
click at [668, 194] on div "0" at bounding box center [689, 188] width 152 height 36
click at [1148, 225] on div "0e4bc7091e13 Hartmann DE 1 0 09-10-2025 1 0eb6a1bee799 Hartmann DE 6 0 09-10-20…" at bounding box center [799, 480] width 1286 height 621
click at [1133, 138] on div "Transport ID Logward TSP Est Pallet Pl" at bounding box center [799, 147] width 1286 height 43
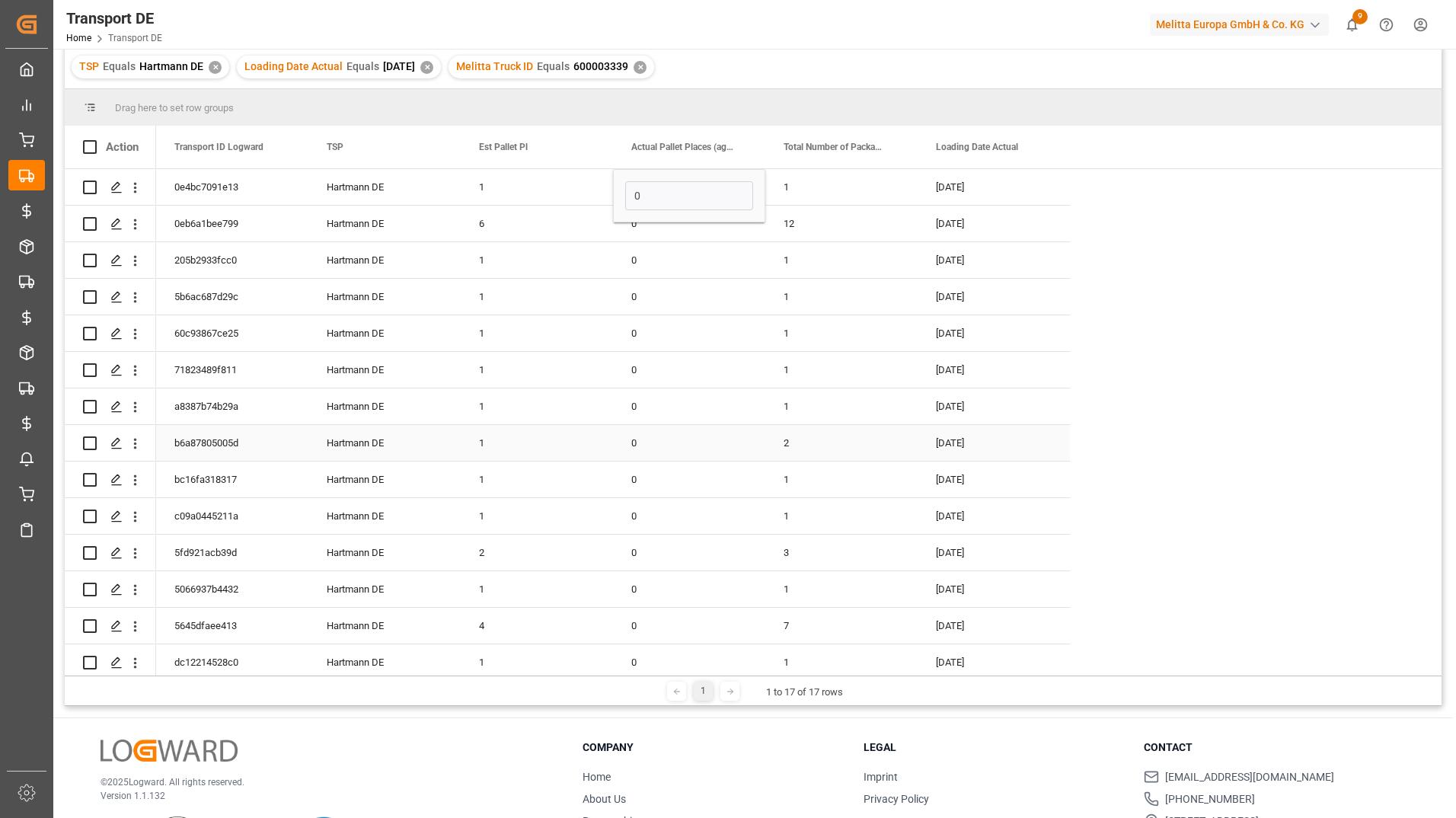
click at [1041, 77] on div "TSP Equals Hartmann DE ✕ Loading Date Actual Equals 2025-10-09 ✕ Melitta Truck …" at bounding box center [752, 66] width 1376 height 43
click at [1097, 200] on div "0e4bc7091e13 Hartmann DE 1 0 09-10-2025 1 0eb6a1bee799 Hartmann DE 6 0 09-10-20…" at bounding box center [799, 480] width 1286 height 621
click at [917, 275] on div "1" at bounding box center [841, 260] width 152 height 36
drag, startPoint x: 590, startPoint y: 65, endPoint x: 645, endPoint y: 66, distance: 55.0
click at [645, 66] on div "Melitta Truck ID Equals 600003339 ✕" at bounding box center [551, 66] width 206 height 23
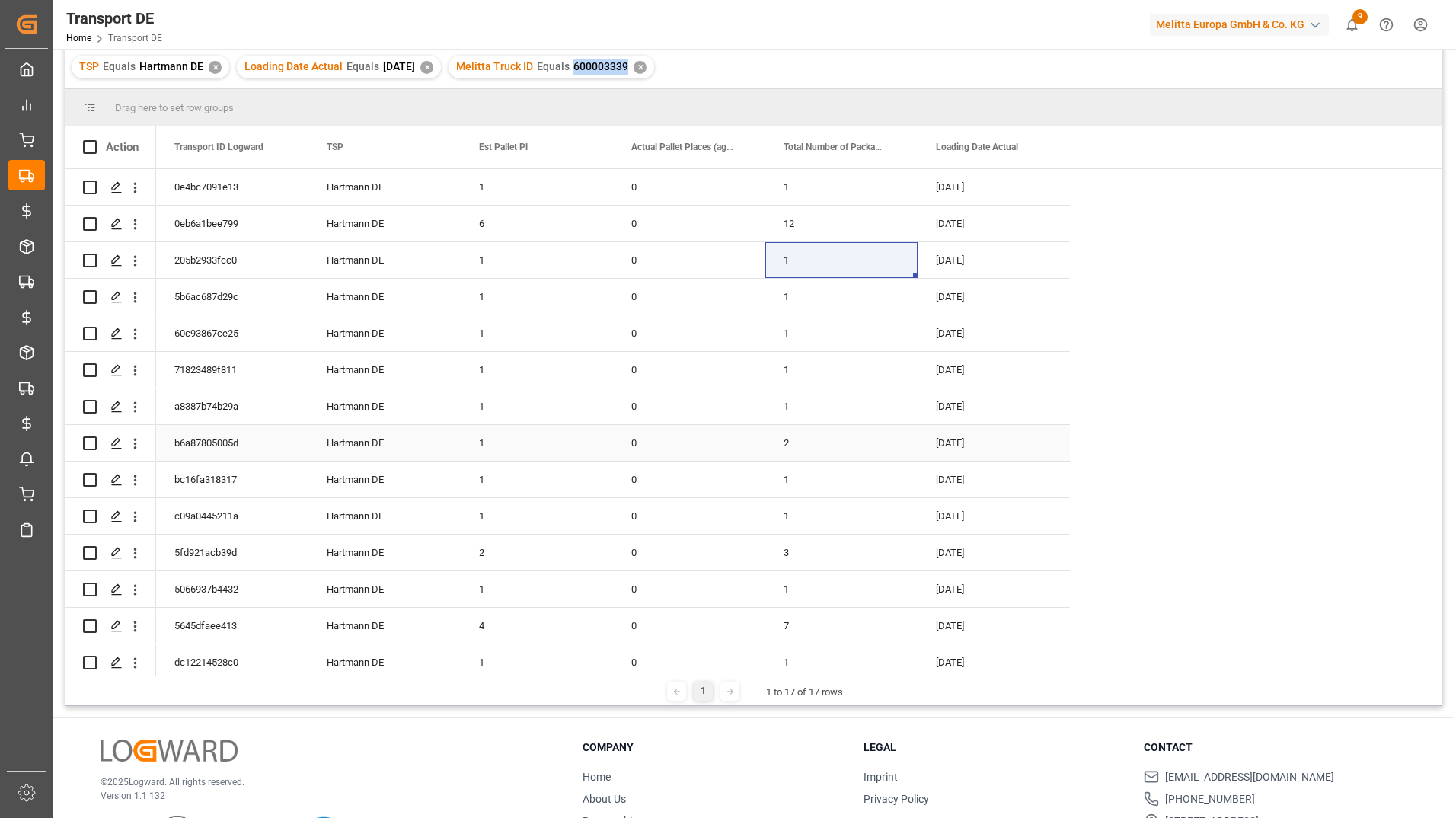
copy span "600003339"
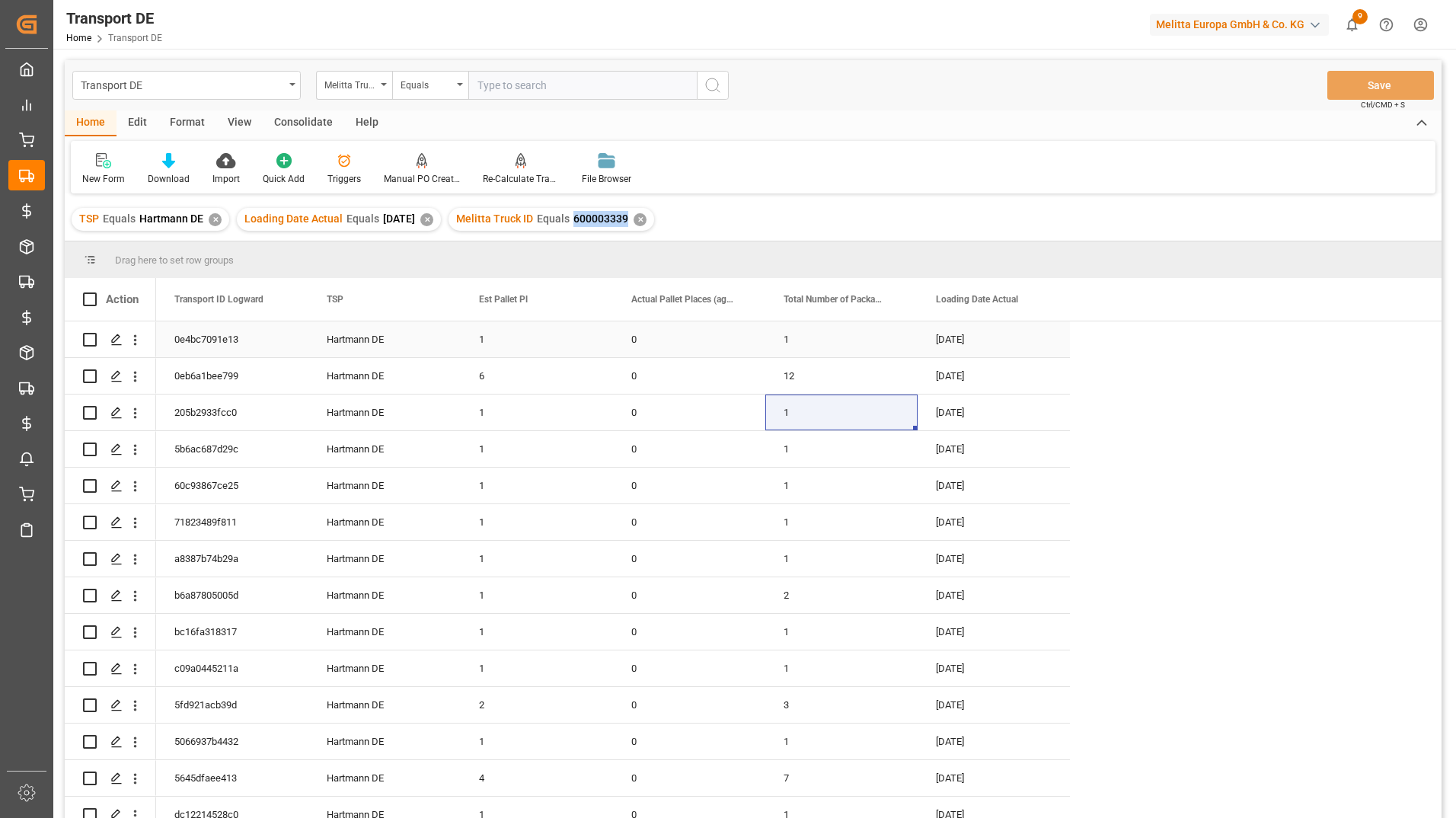
click at [654, 339] on div "0" at bounding box center [689, 340] width 152 height 36
drag, startPoint x: 668, startPoint y: 352, endPoint x: 637, endPoint y: 353, distance: 31.0
click at [637, 353] on input "0" at bounding box center [688, 348] width 128 height 29
drag, startPoint x: 647, startPoint y: 351, endPoint x: 616, endPoint y: 347, distance: 31.3
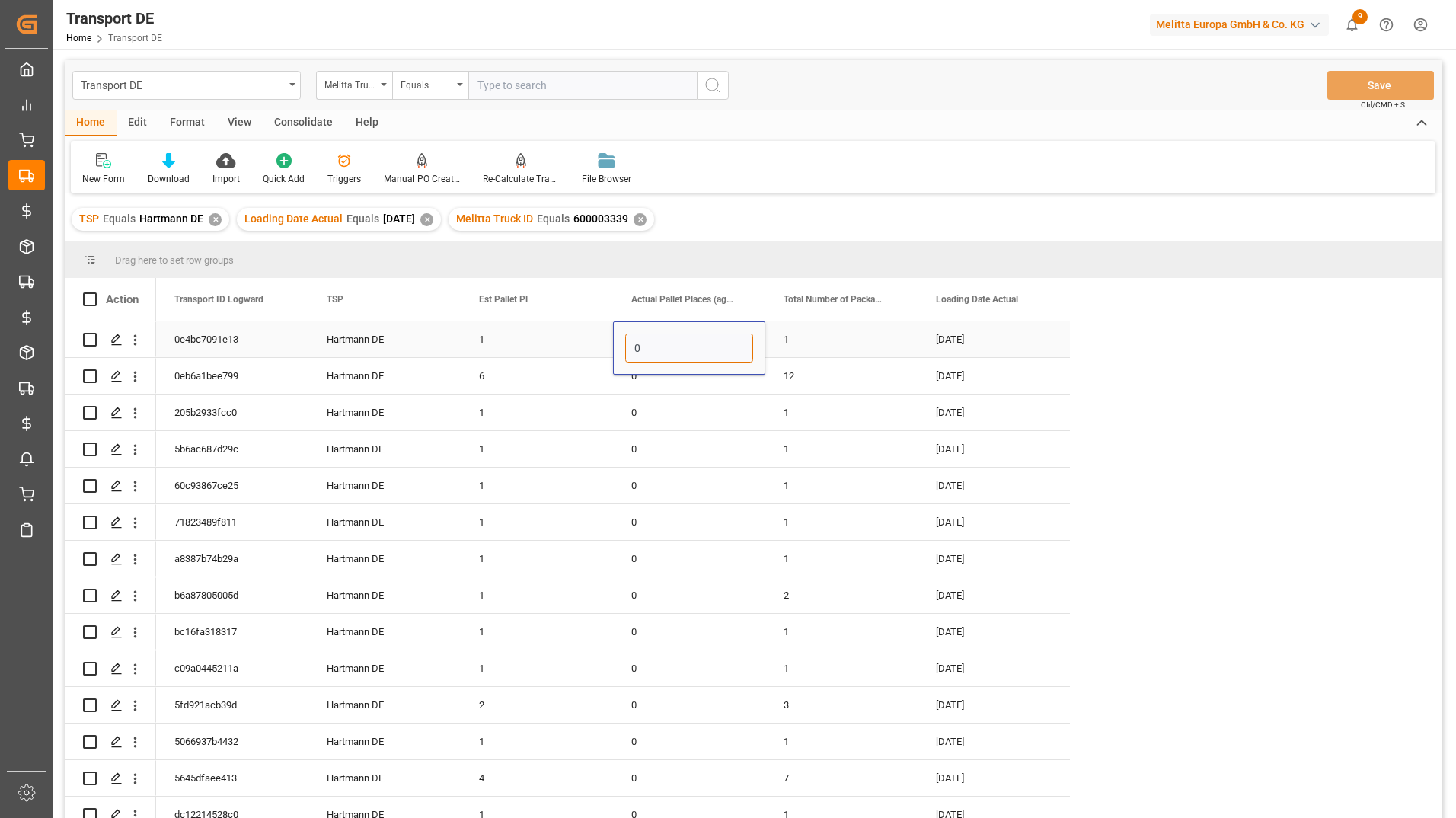
click at [616, 347] on div "0" at bounding box center [689, 348] width 152 height 53
type input "1"
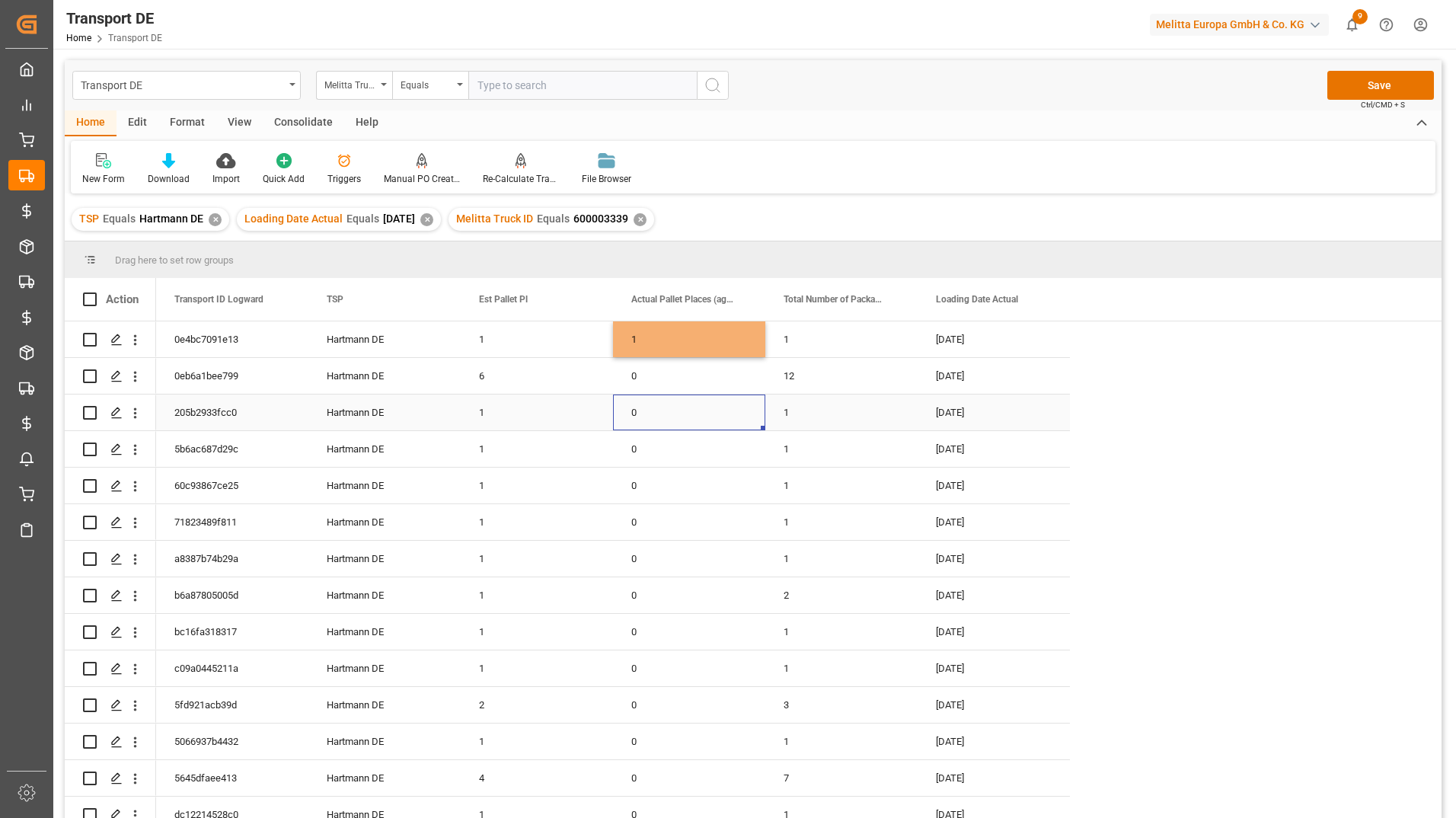
click at [680, 409] on div "0" at bounding box center [689, 413] width 152 height 36
click at [672, 359] on div "0" at bounding box center [689, 376] width 152 height 36
drag, startPoint x: 668, startPoint y: 369, endPoint x: 622, endPoint y: 383, distance: 48.1
click at [622, 383] on div "0" at bounding box center [689, 384] width 152 height 53
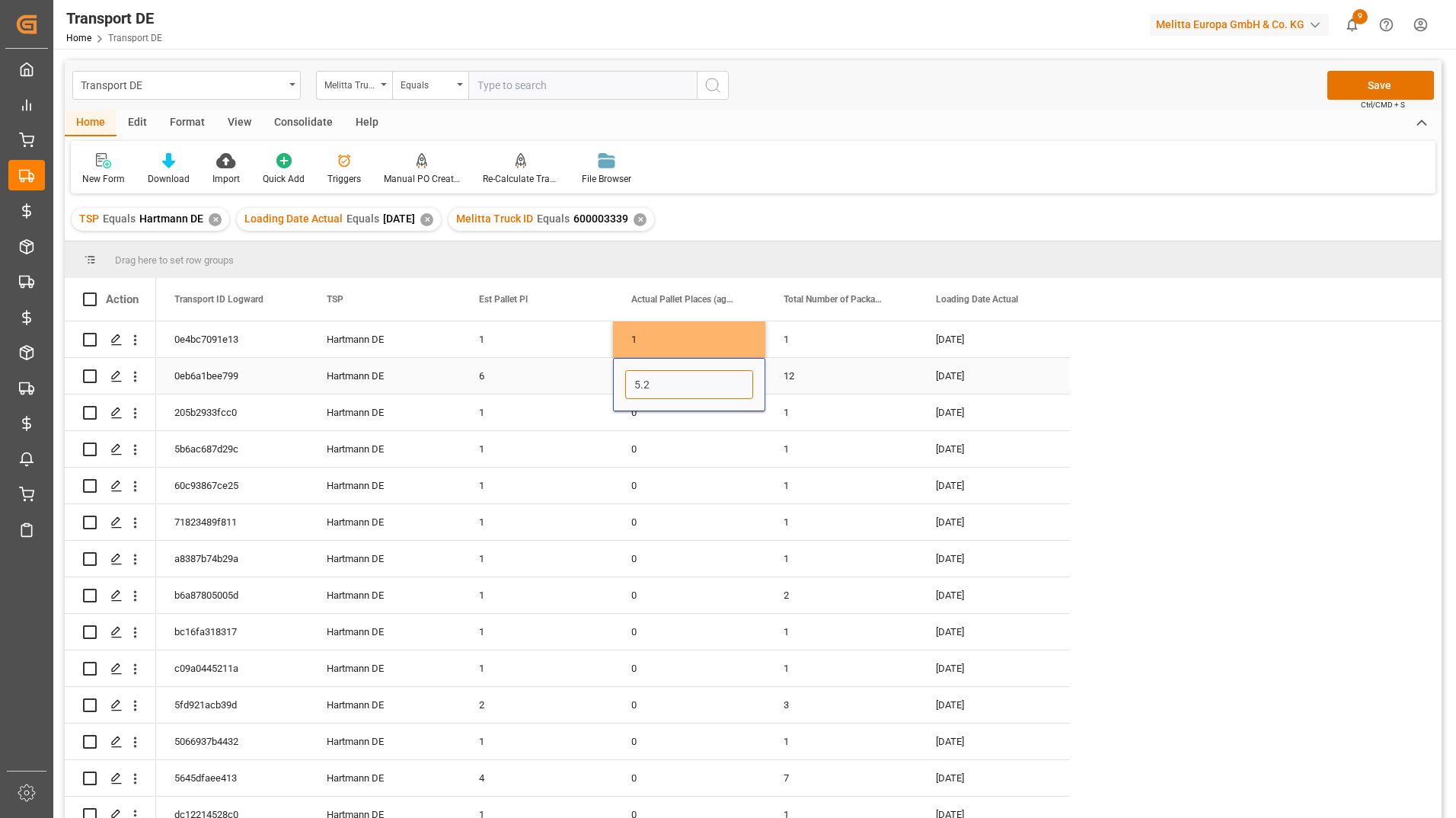
type input "5.25"
click at [656, 420] on div "0" at bounding box center [689, 413] width 152 height 36
drag, startPoint x: 662, startPoint y: 419, endPoint x: 629, endPoint y: 424, distance: 33.4
click at [629, 424] on input "0" at bounding box center [688, 421] width 128 height 29
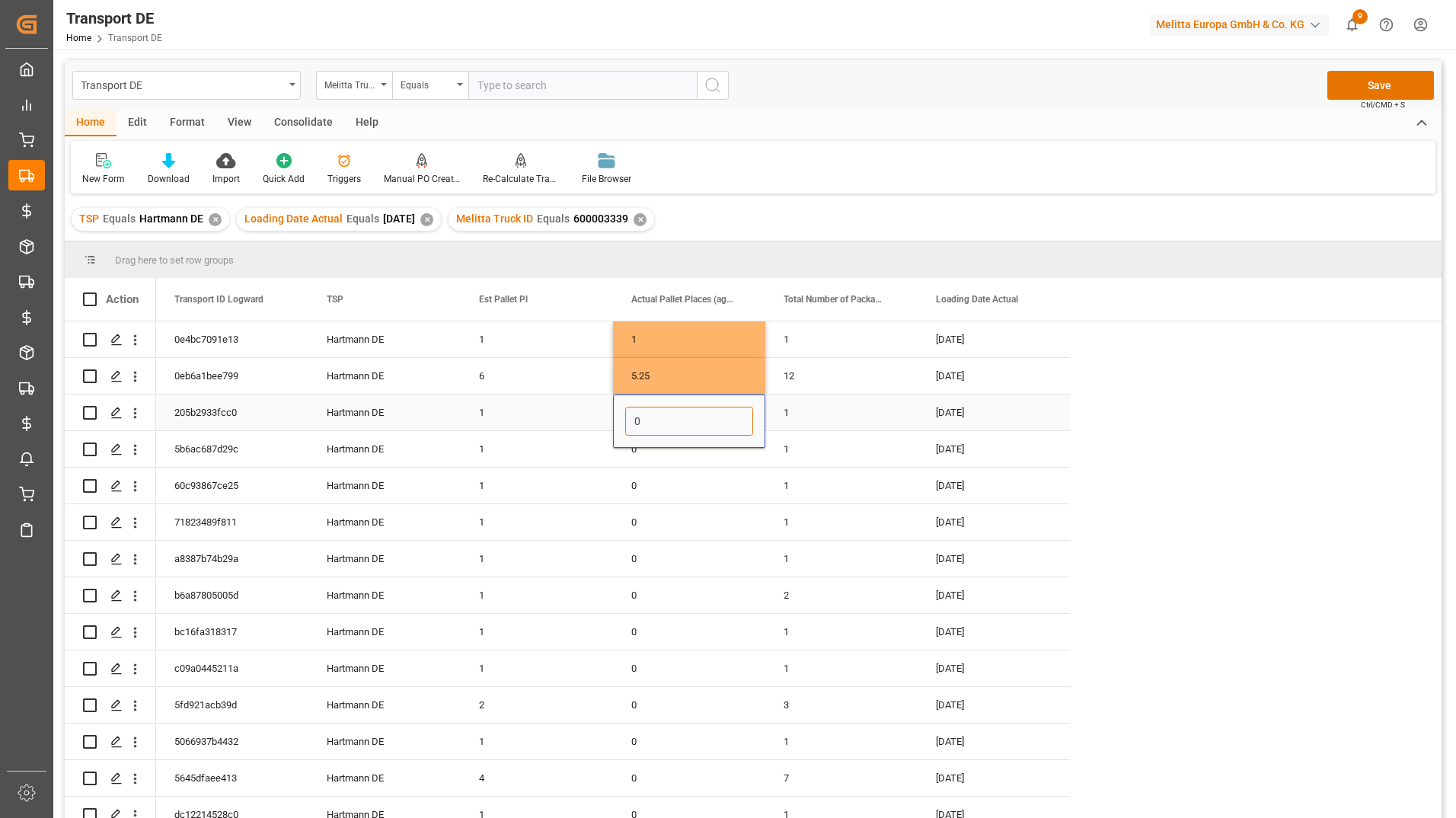
type input "1"
click at [650, 455] on div "0" at bounding box center [689, 449] width 152 height 36
click at [630, 459] on input "0" at bounding box center [688, 457] width 128 height 29
type input "1"
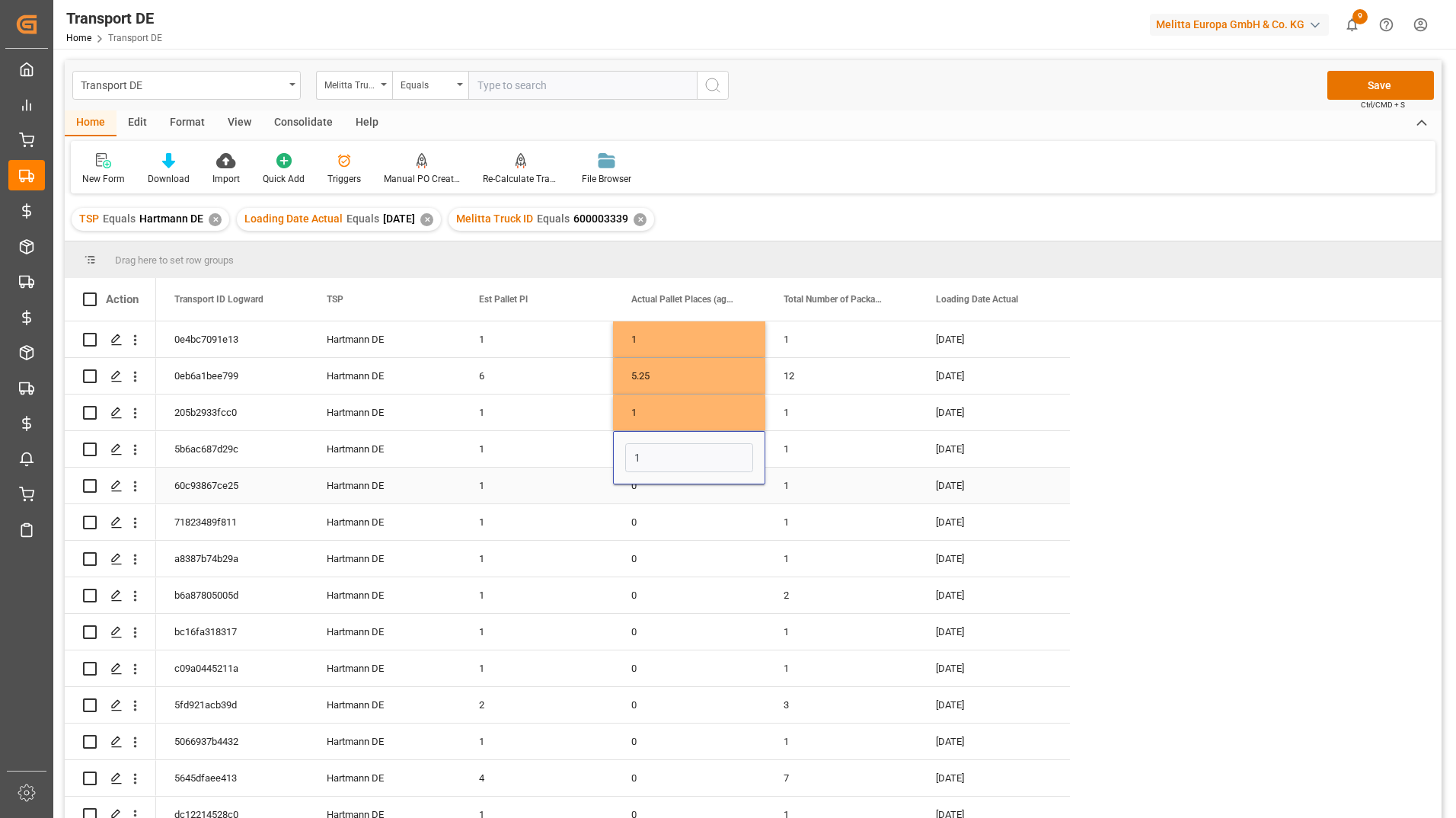
click at [659, 496] on div "0" at bounding box center [689, 486] width 152 height 36
click at [659, 497] on div "0" at bounding box center [689, 486] width 152 height 36
drag, startPoint x: 659, startPoint y: 497, endPoint x: 633, endPoint y: 492, distance: 26.5
click at [633, 492] on input "0" at bounding box center [688, 495] width 128 height 29
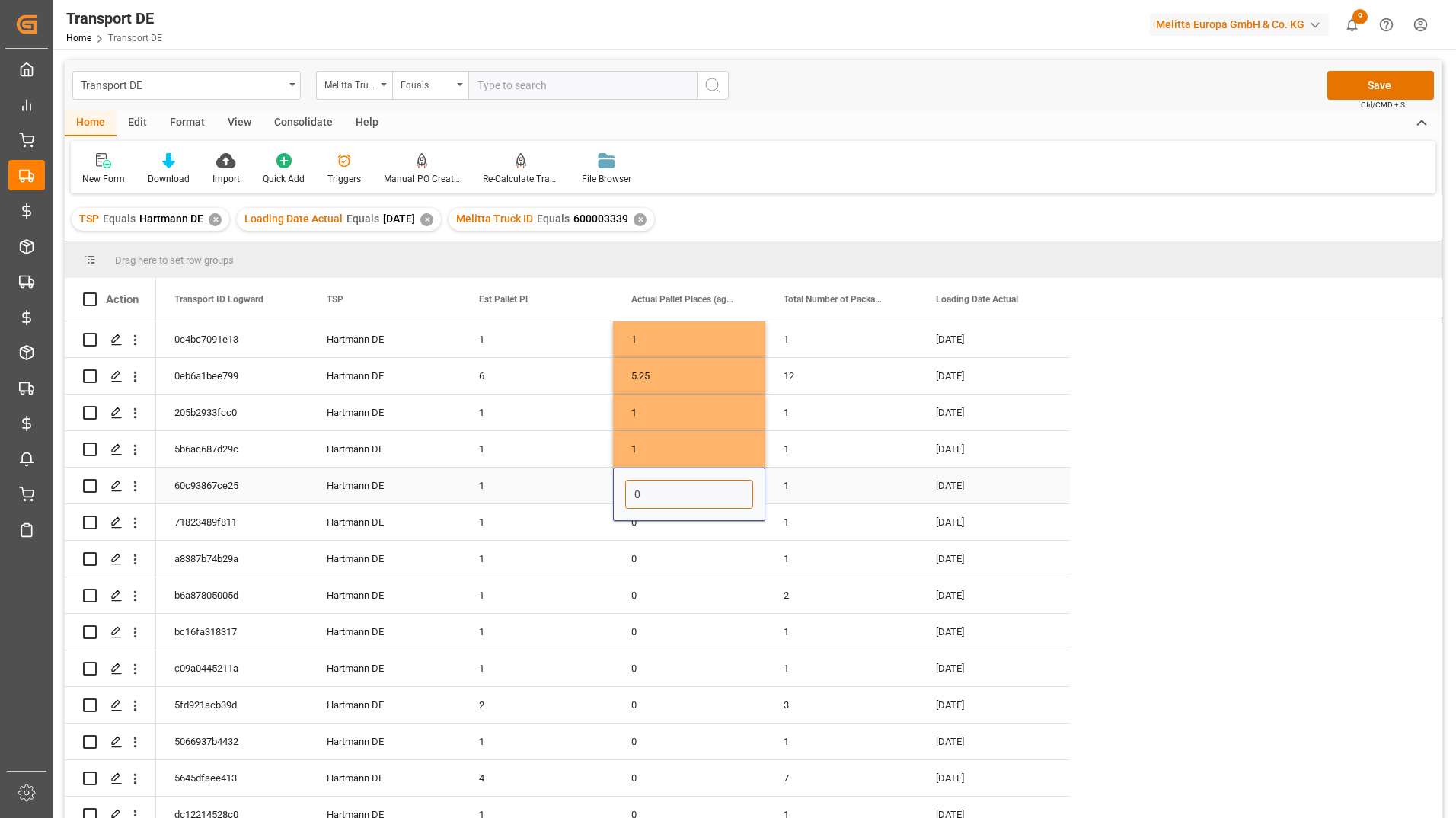
type input "1"
click at [663, 527] on div "0" at bounding box center [689, 523] width 152 height 36
drag, startPoint x: 656, startPoint y: 526, endPoint x: 620, endPoint y: 526, distance: 36.0
click at [620, 526] on div "0" at bounding box center [689, 531] width 152 height 53
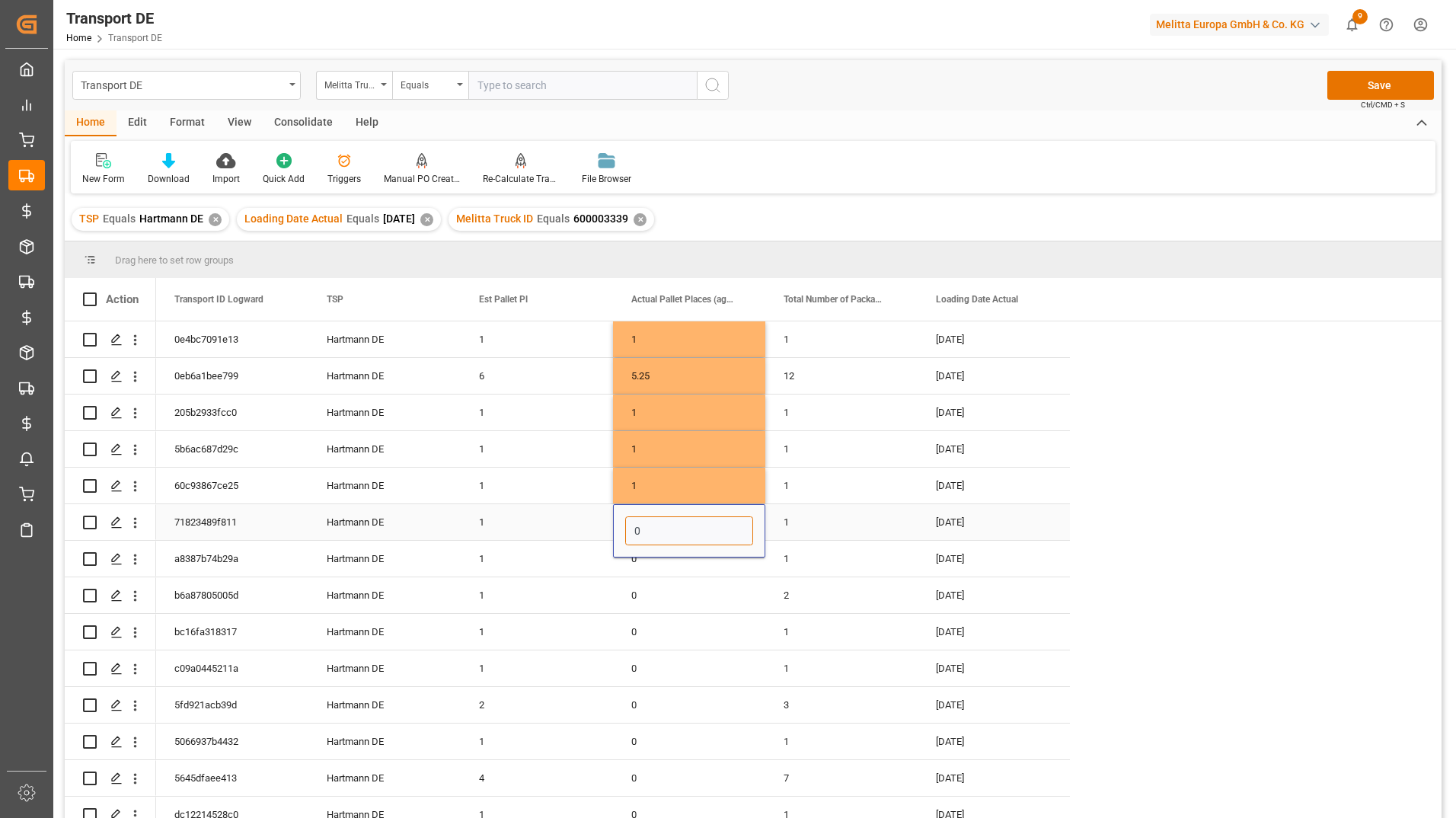
type input "1"
click at [674, 484] on div "1" at bounding box center [689, 486] width 152 height 36
click at [652, 565] on div "0" at bounding box center [689, 559] width 152 height 36
click at [635, 573] on input "0" at bounding box center [688, 568] width 128 height 29
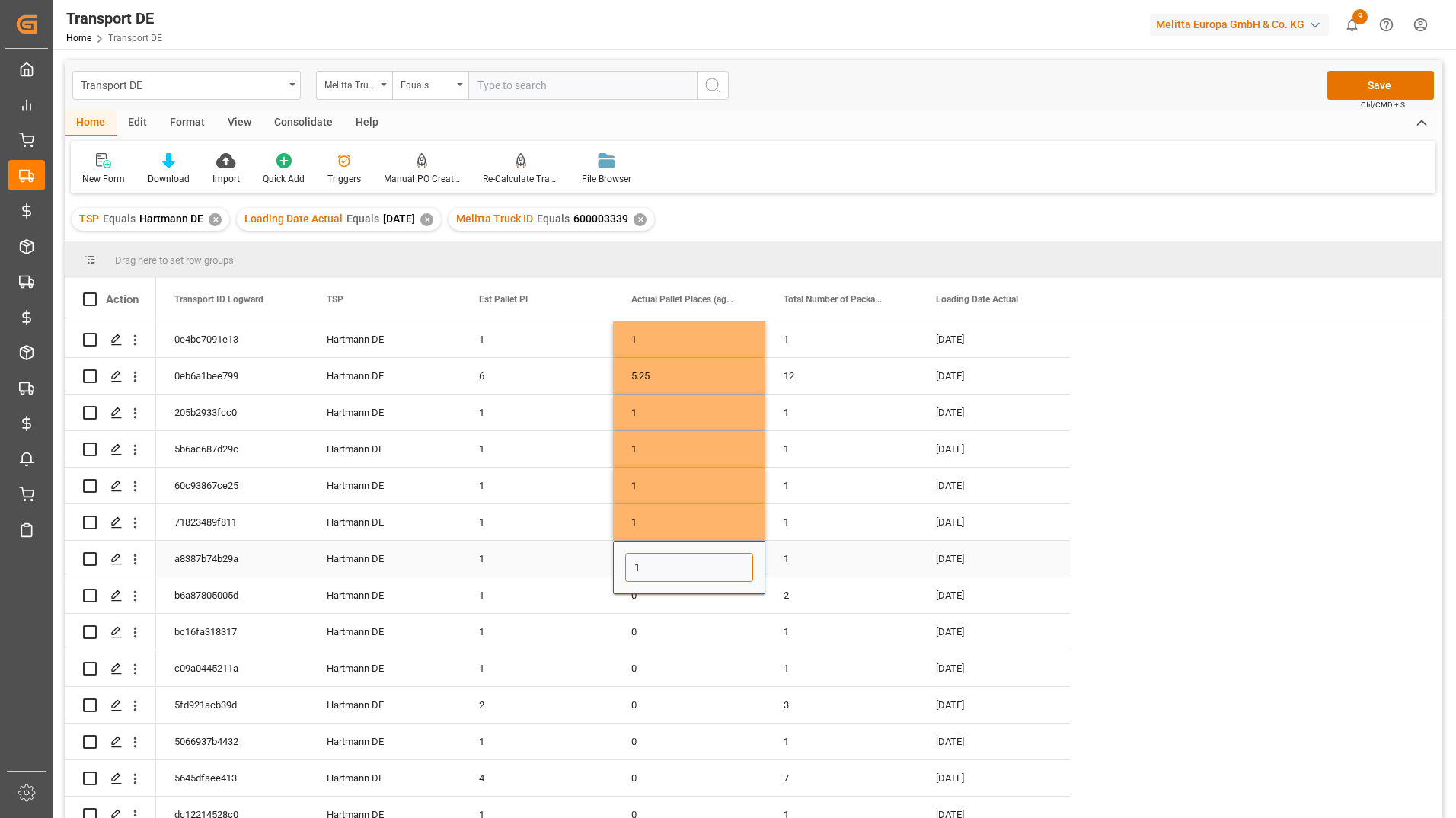
type input "1"
click at [661, 592] on div "1" at bounding box center [689, 567] width 152 height 53
click at [659, 596] on div "0" at bounding box center [689, 595] width 152 height 36
click at [657, 596] on div "0" at bounding box center [689, 595] width 152 height 36
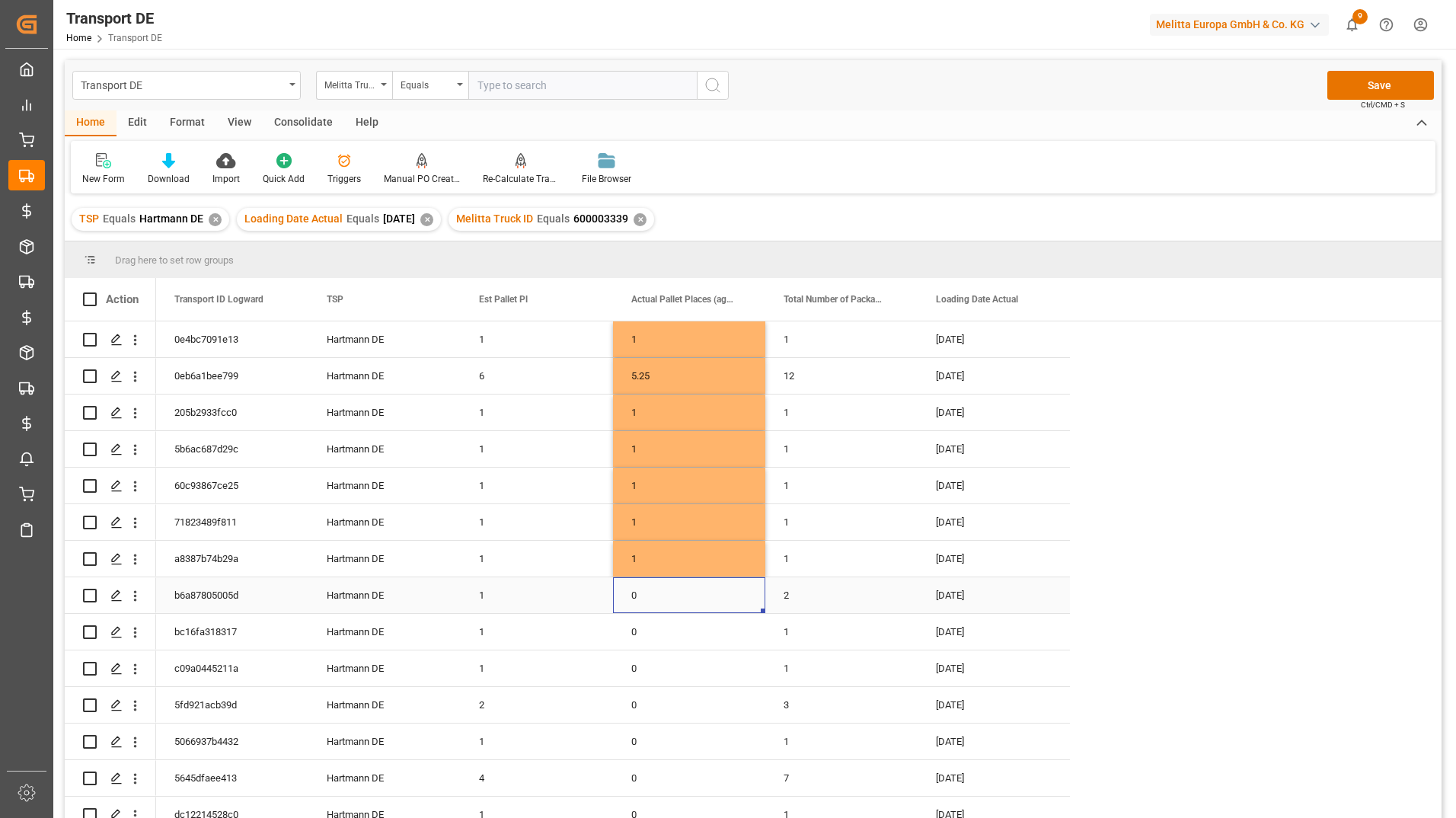
click at [647, 596] on div "0" at bounding box center [689, 595] width 152 height 36
click at [647, 596] on div "0" at bounding box center [689, 595] width 152 height 36
click at [639, 602] on input "0" at bounding box center [688, 604] width 128 height 29
type input "0.75"
click at [685, 642] on div "0" at bounding box center [689, 632] width 152 height 36
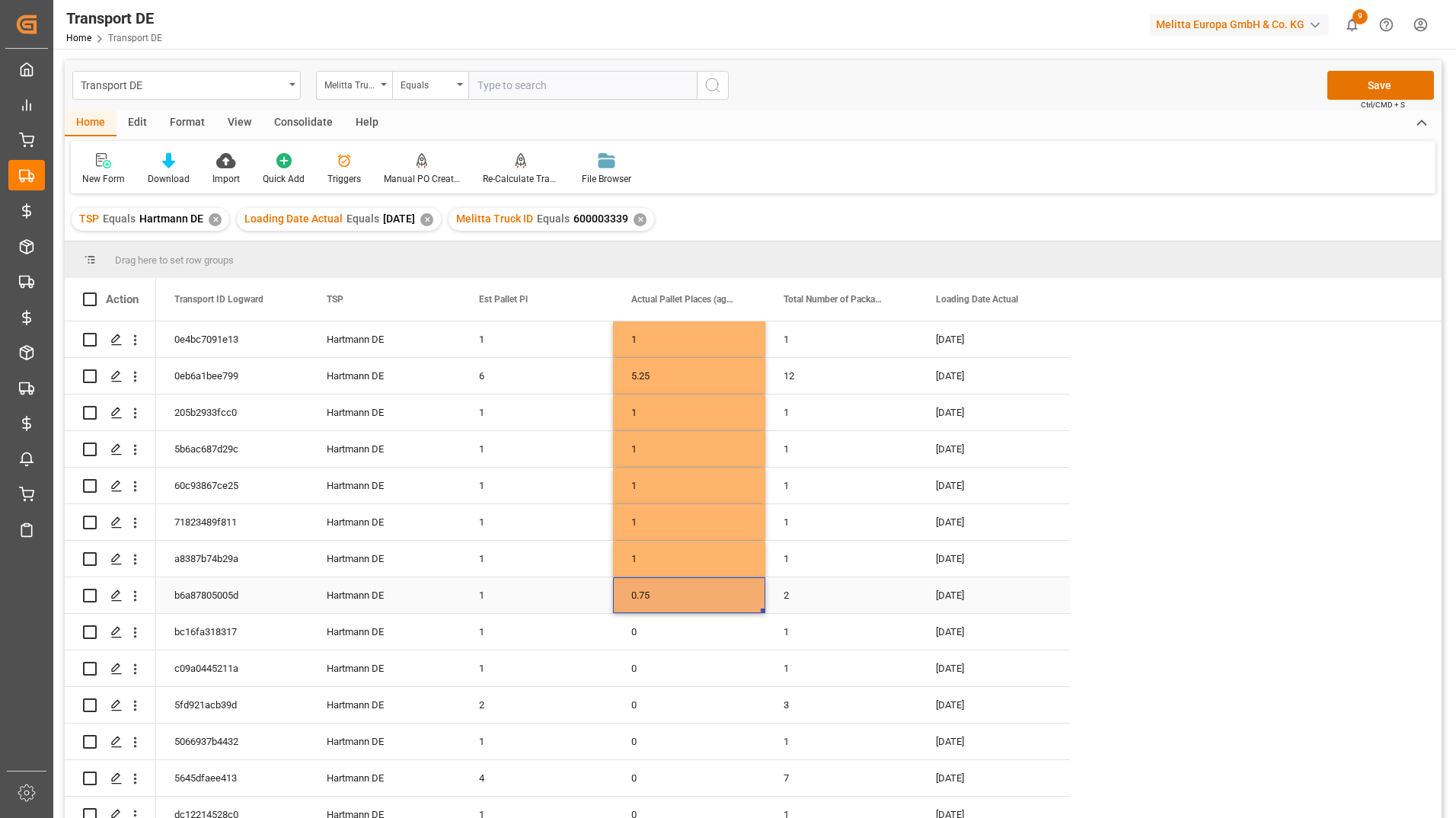
click at [692, 608] on div "0.75" at bounding box center [689, 595] width 152 height 36
click at [663, 624] on div "0" at bounding box center [689, 632] width 152 height 36
click at [665, 658] on div "0" at bounding box center [689, 669] width 152 height 36
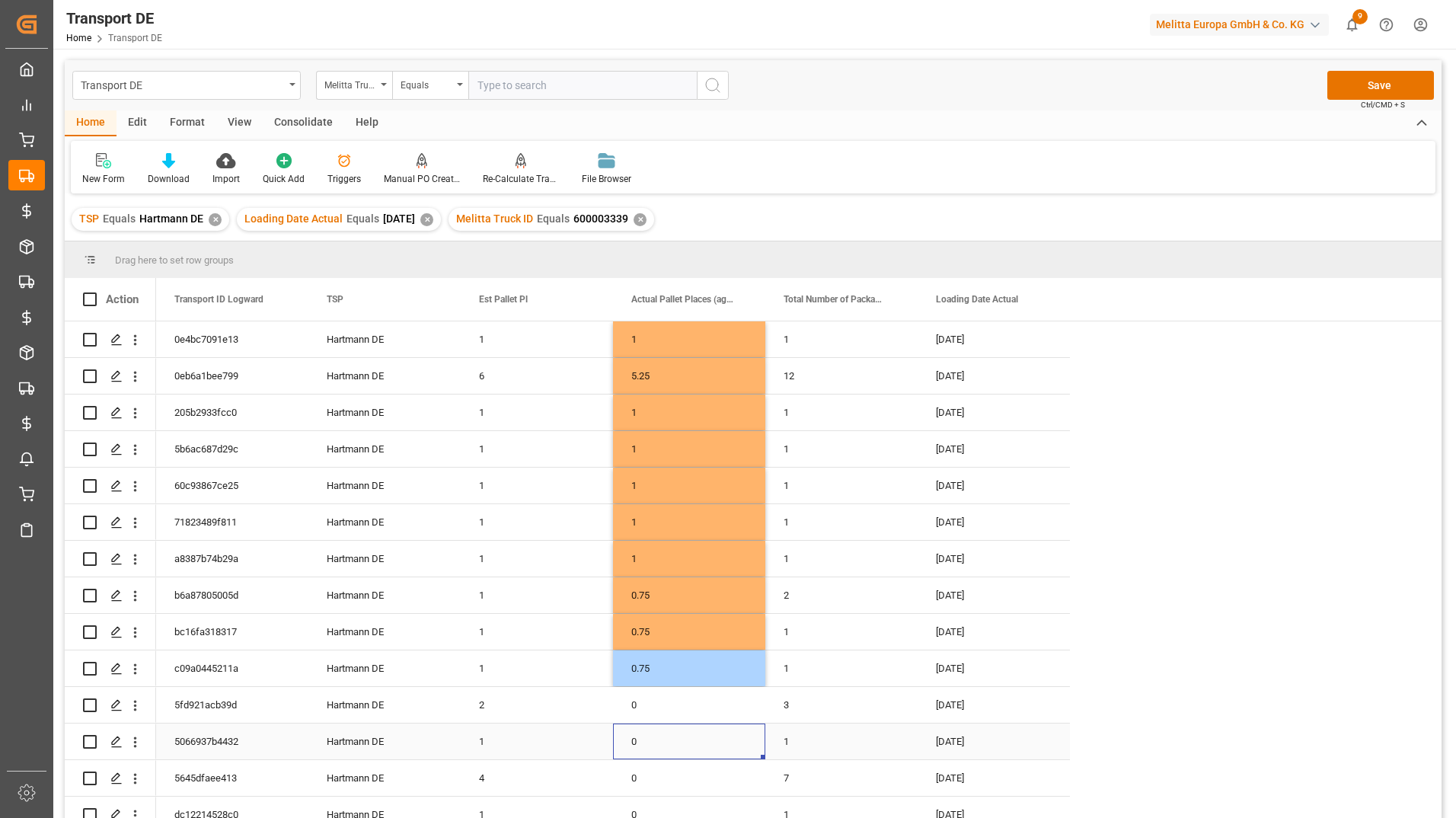
click at [677, 730] on div "0" at bounding box center [689, 742] width 152 height 36
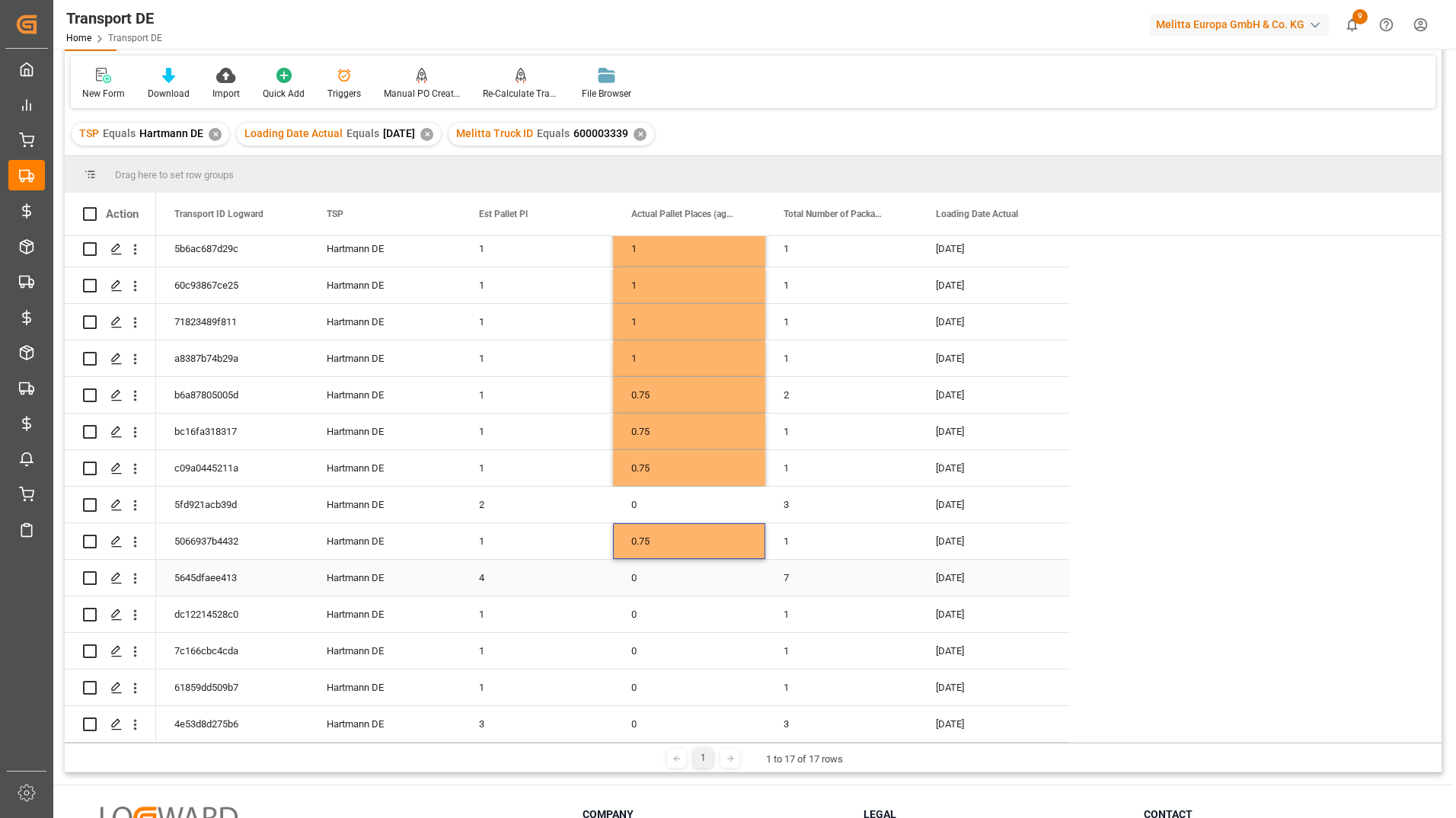
scroll to position [226, 0]
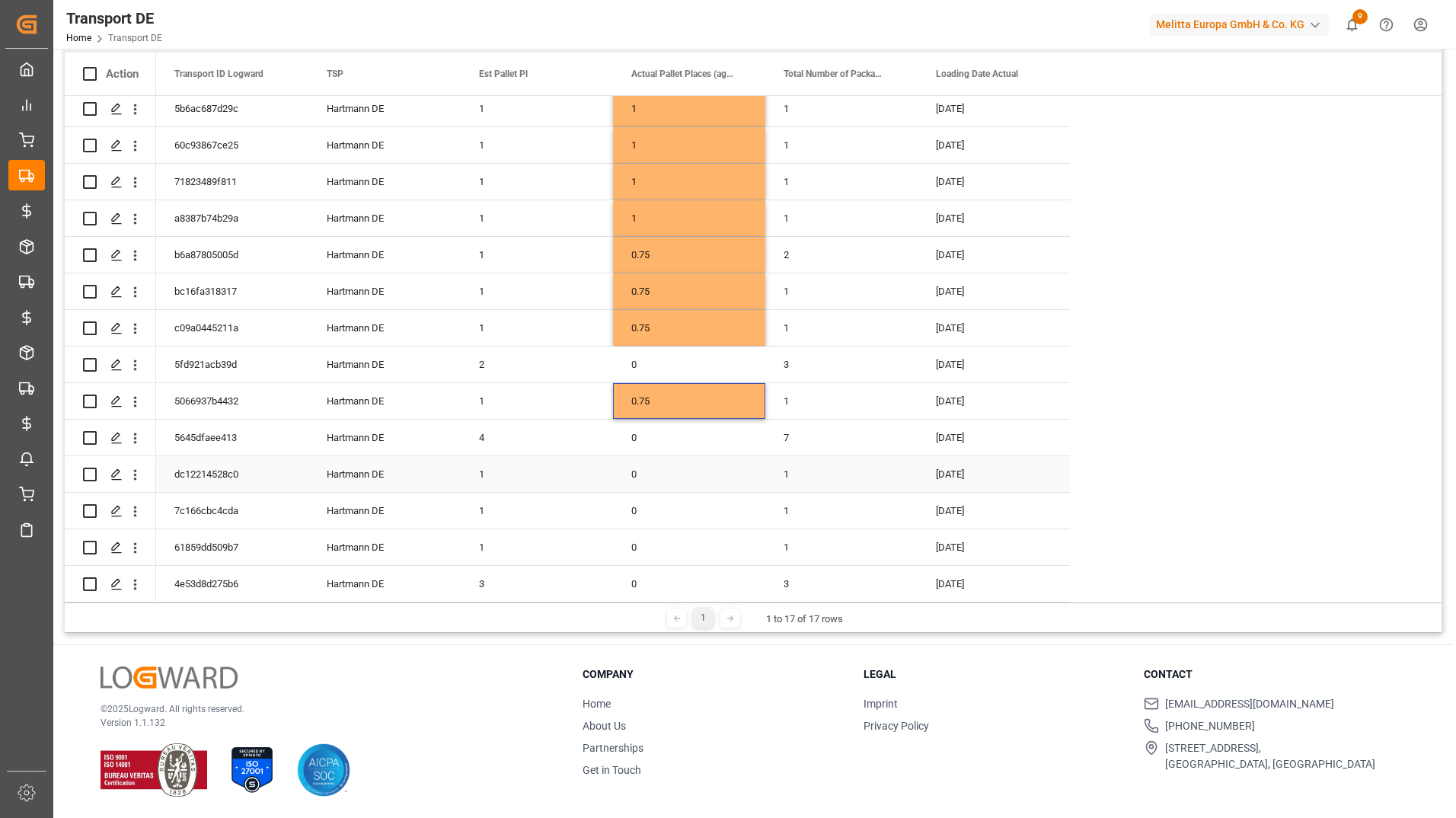
click at [660, 472] on div "0" at bounding box center [689, 475] width 152 height 36
click at [665, 496] on div "0" at bounding box center [689, 511] width 152 height 36
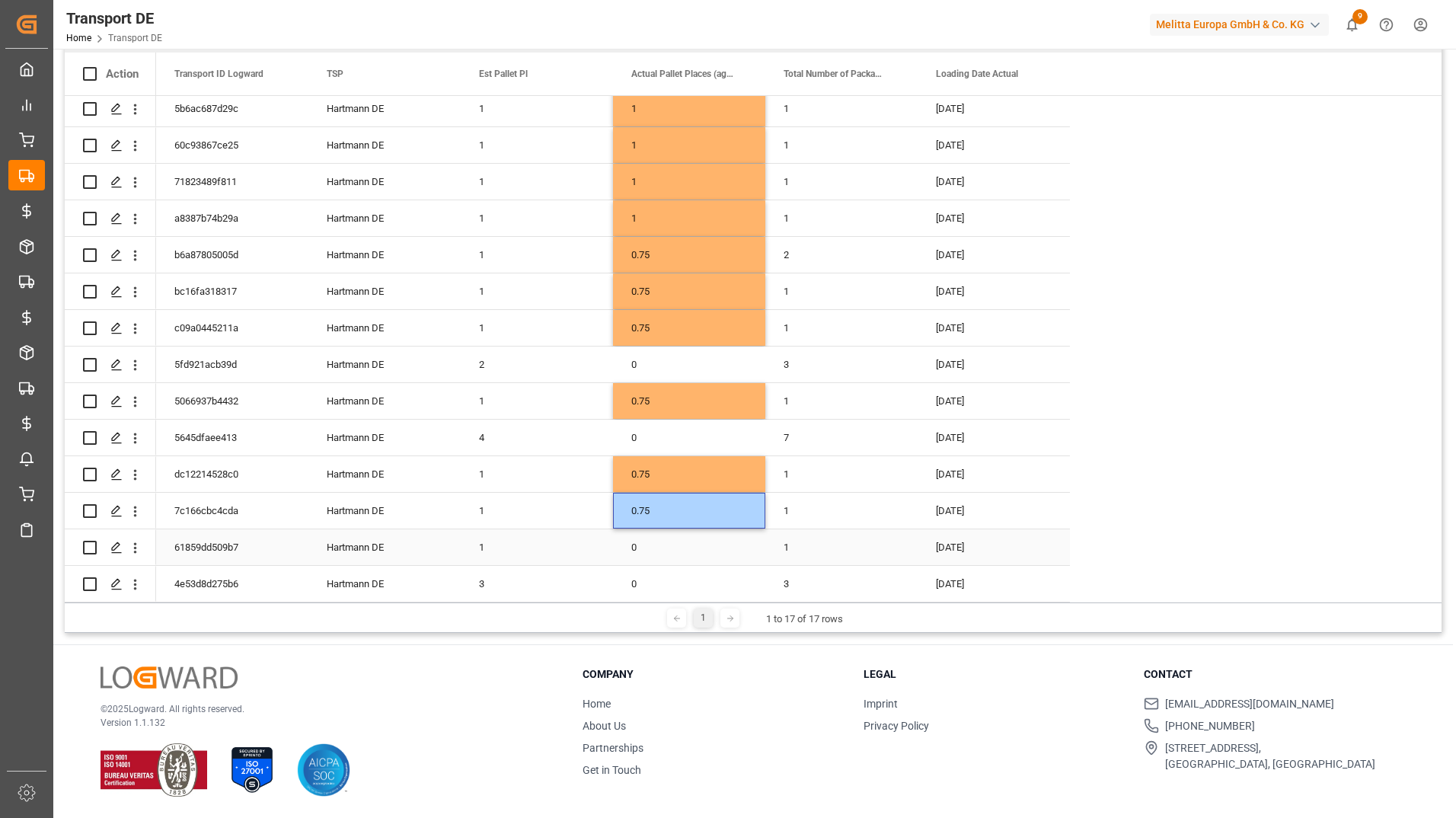
click at [661, 529] on div "0" at bounding box center [689, 547] width 152 height 36
click at [685, 355] on div "0" at bounding box center [689, 365] width 152 height 36
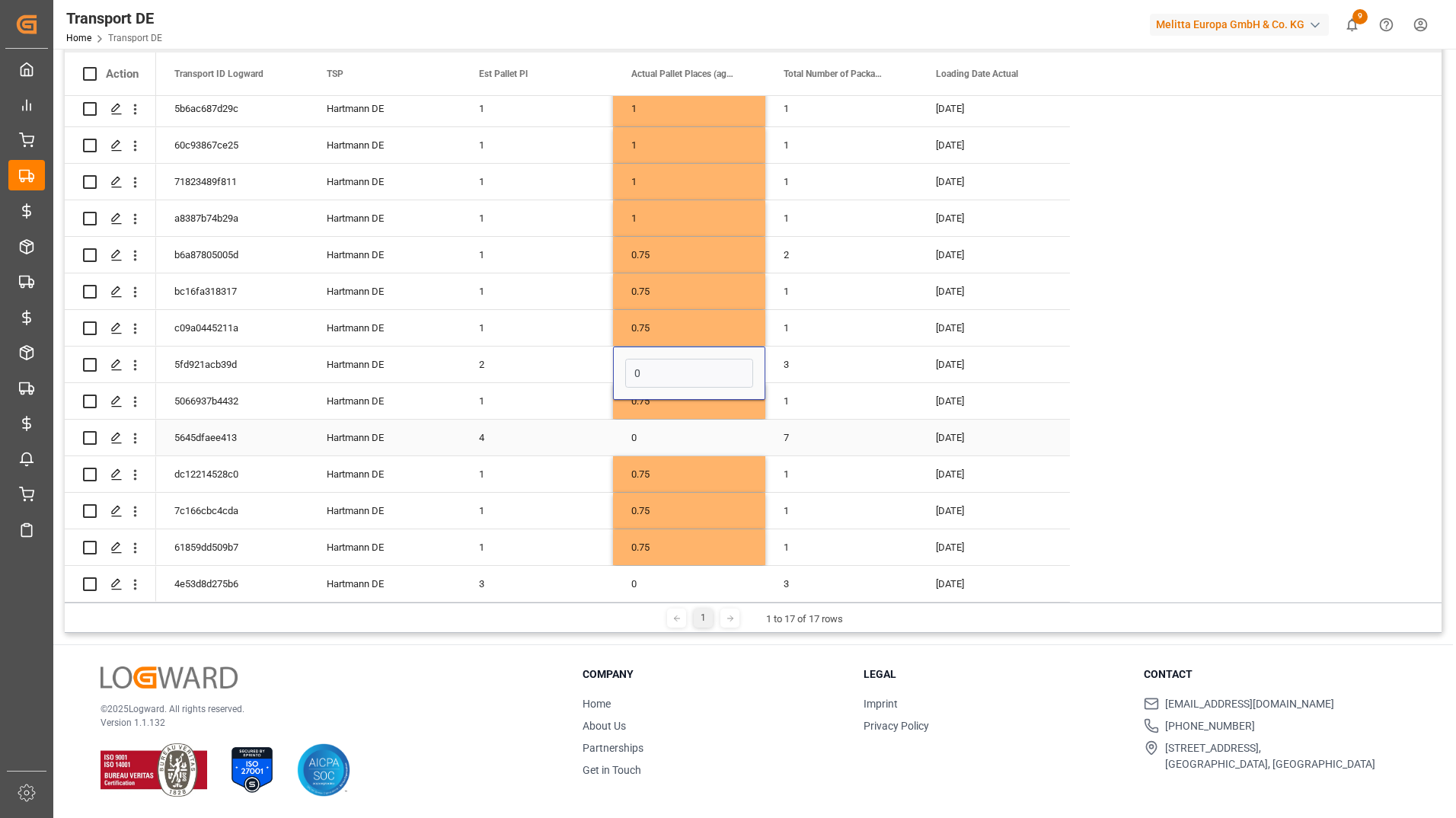
click at [678, 419] on div "0" at bounding box center [689, 438] width 152 height 36
click at [666, 361] on div "0" at bounding box center [689, 365] width 152 height 36
drag, startPoint x: 651, startPoint y: 361, endPoint x: 623, endPoint y: 361, distance: 28.0
click at [623, 361] on div "0" at bounding box center [689, 373] width 152 height 53
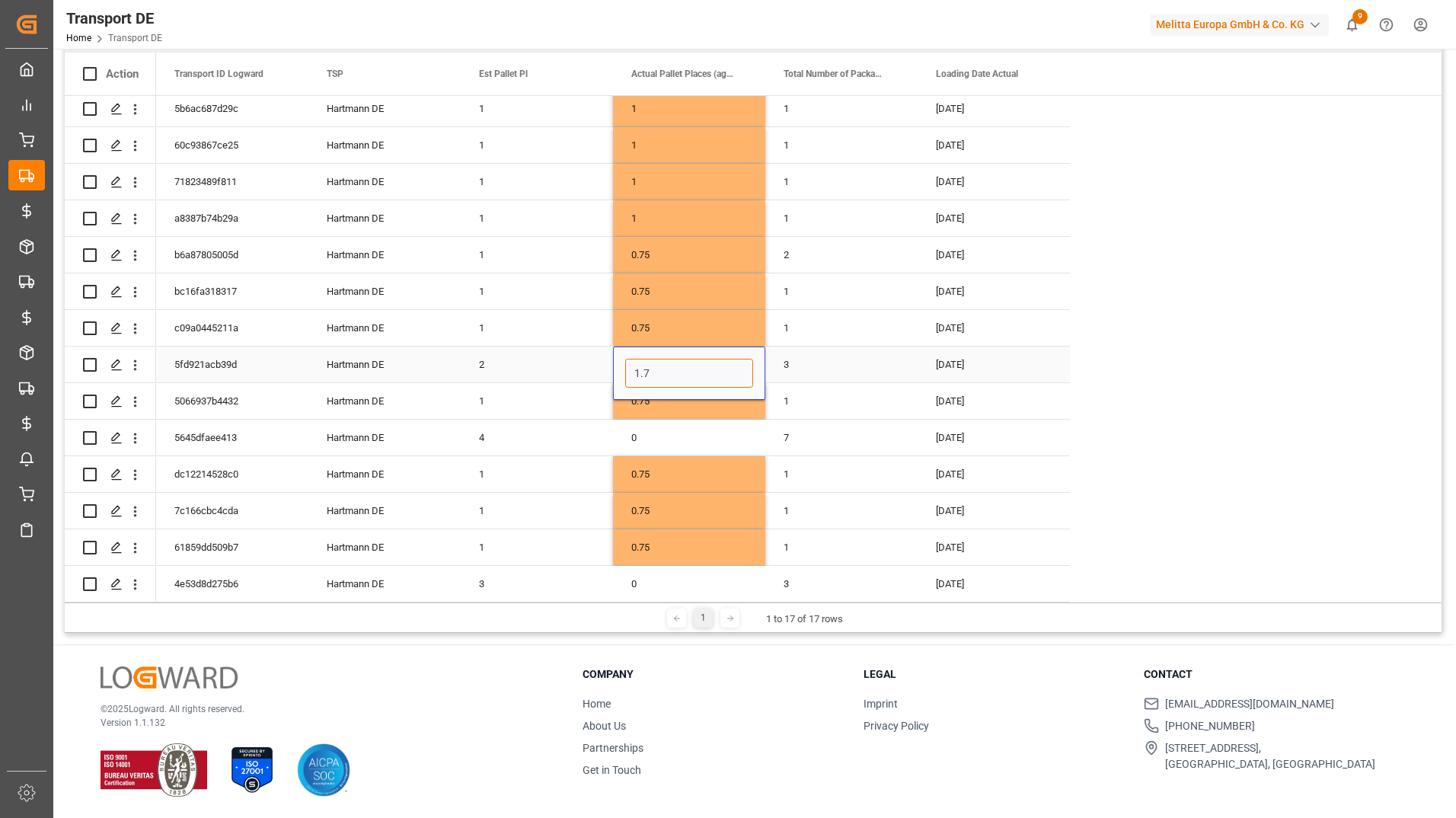
type input "1.75"
click at [687, 428] on div "0" at bounding box center [689, 438] width 152 height 36
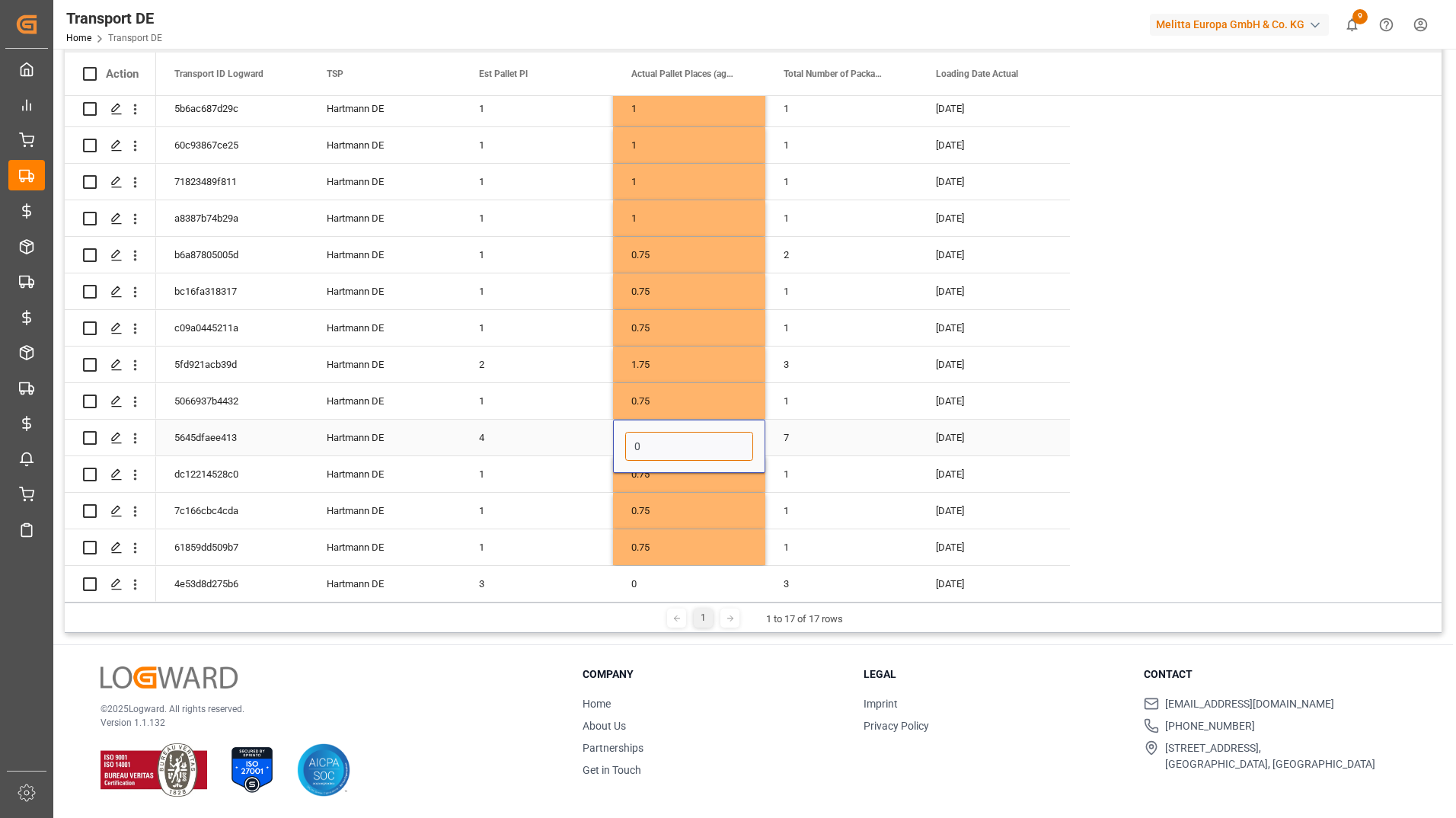
drag, startPoint x: 652, startPoint y: 428, endPoint x: 628, endPoint y: 433, distance: 24.5
click at [628, 433] on input "0" at bounding box center [688, 447] width 128 height 29
type input "3.5"
click at [654, 566] on div "0" at bounding box center [689, 584] width 152 height 36
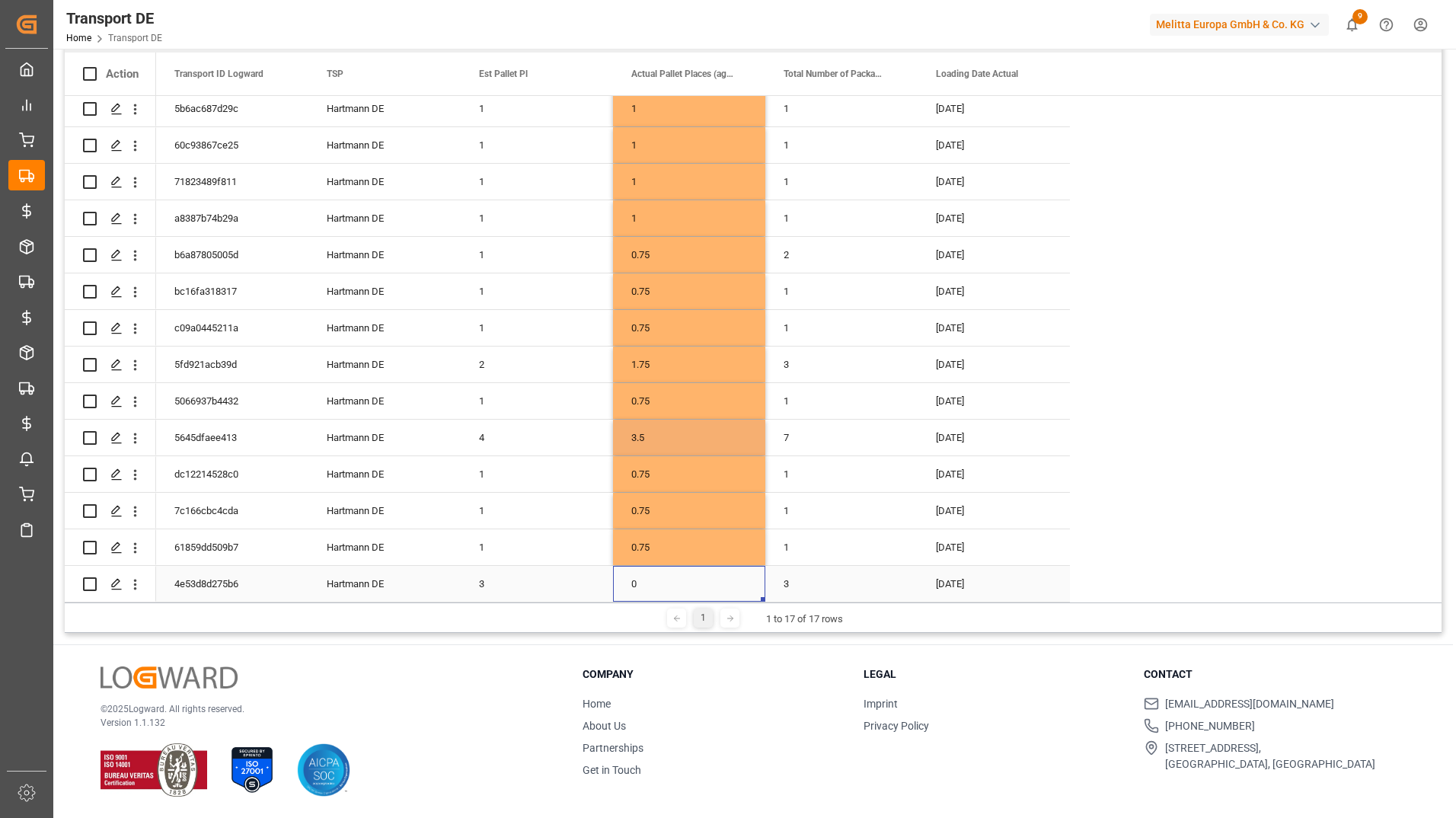
click at [654, 566] on div "0" at bounding box center [689, 584] width 152 height 36
drag, startPoint x: 663, startPoint y: 573, endPoint x: 623, endPoint y: 563, distance: 41.2
click at [623, 563] on div "0" at bounding box center [689, 575] width 152 height 53
type input "2.75"
click at [700, 529] on div "0.75" at bounding box center [689, 547] width 152 height 36
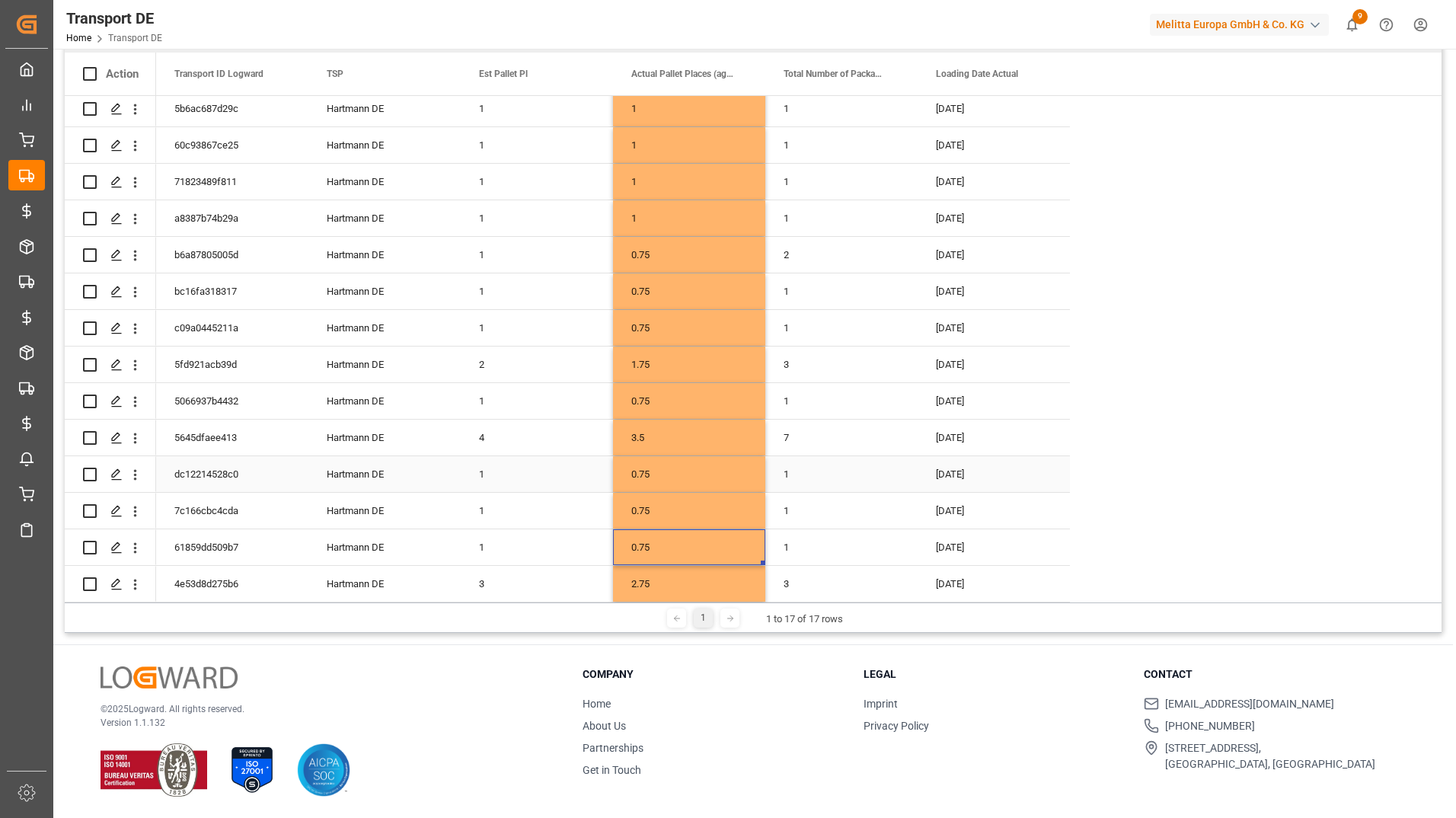
click at [707, 459] on div "0.75" at bounding box center [689, 475] width 152 height 36
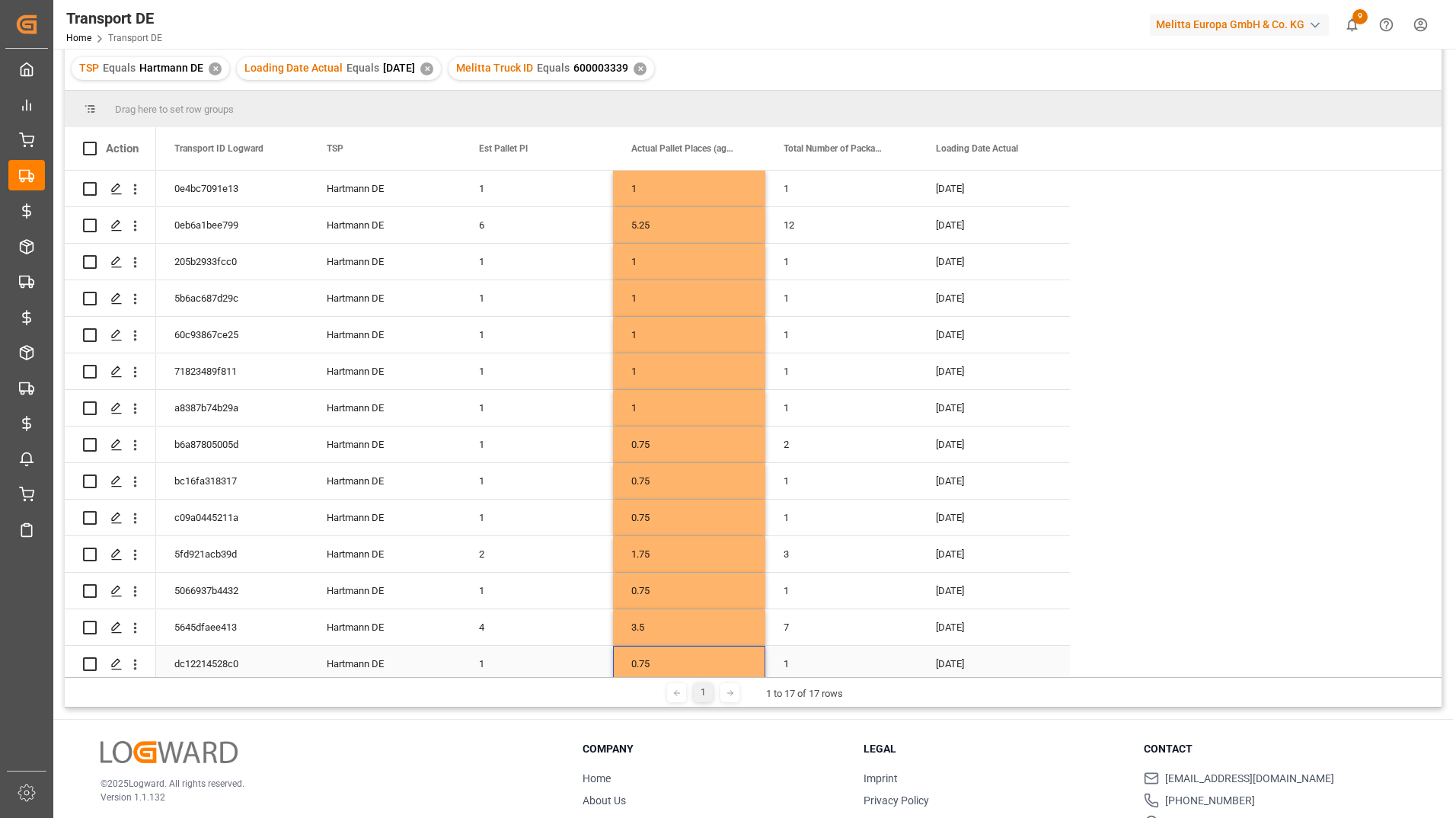
scroll to position [0, 0]
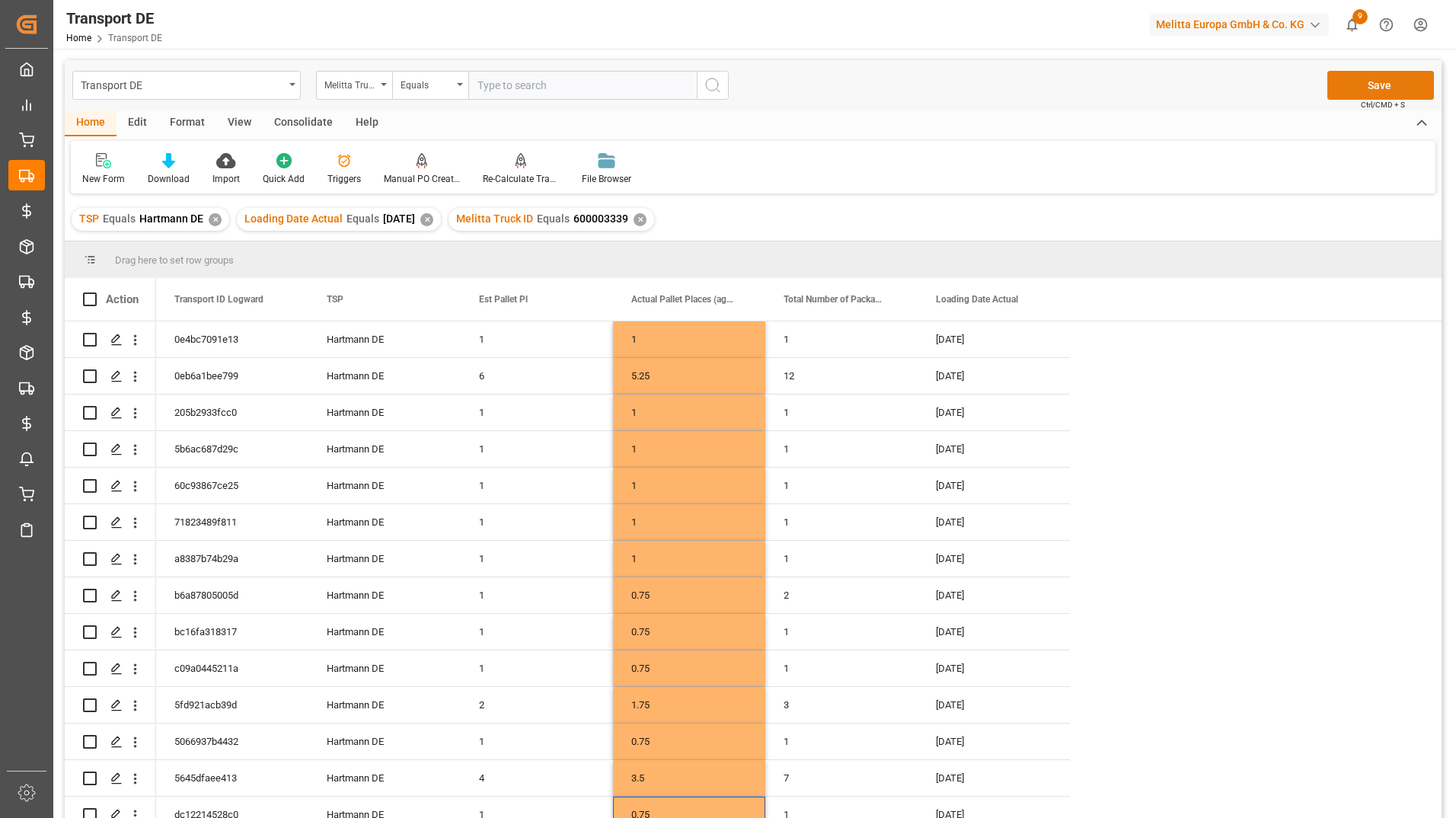
click at [1364, 77] on button "Save" at bounding box center [1381, 85] width 107 height 29
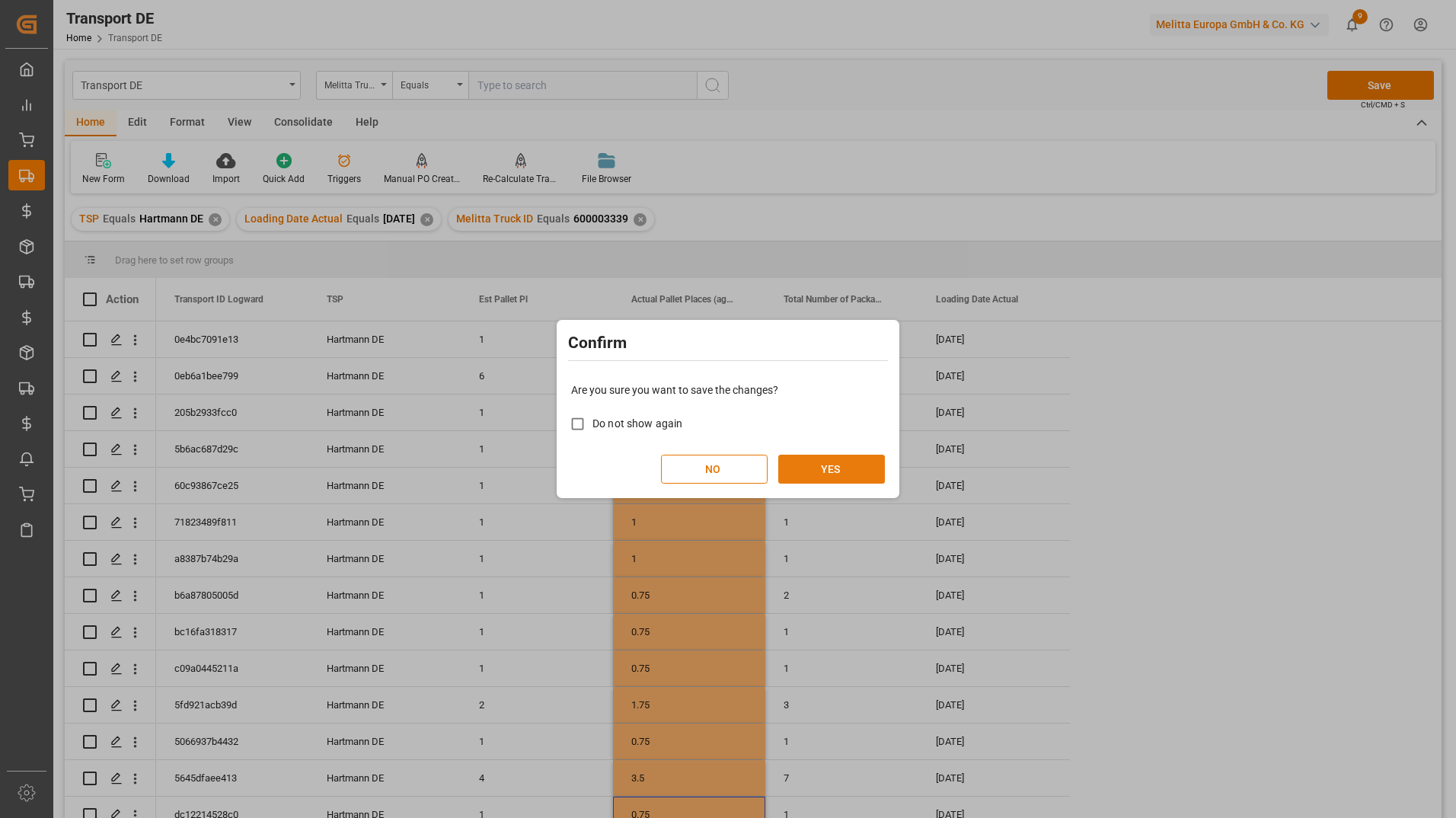
click at [844, 464] on button "YES" at bounding box center [831, 469] width 107 height 29
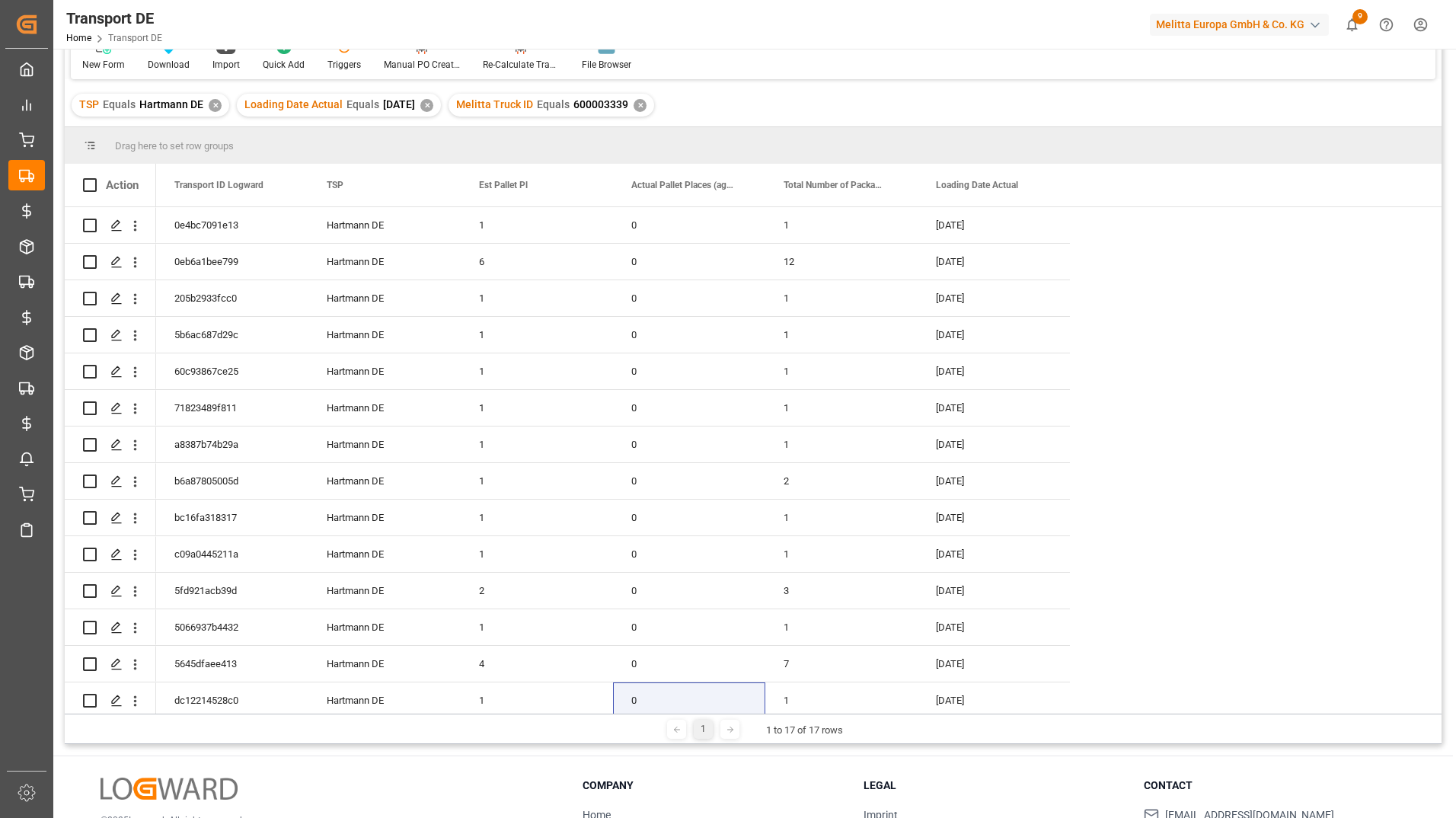
scroll to position [226, 0]
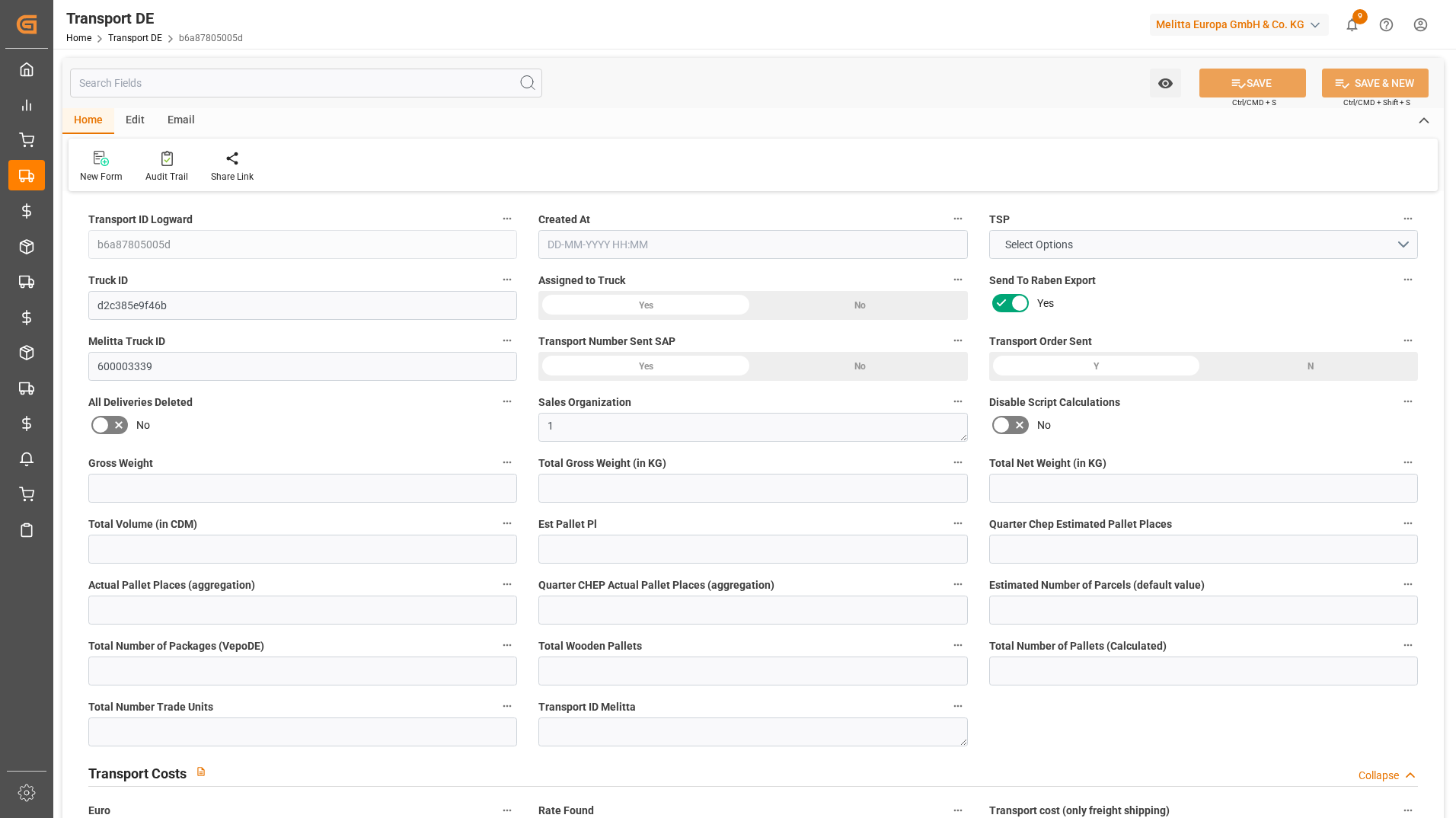
type input "273"
type input "217.291"
type input "192.703"
type input "1403.562"
type input "1"
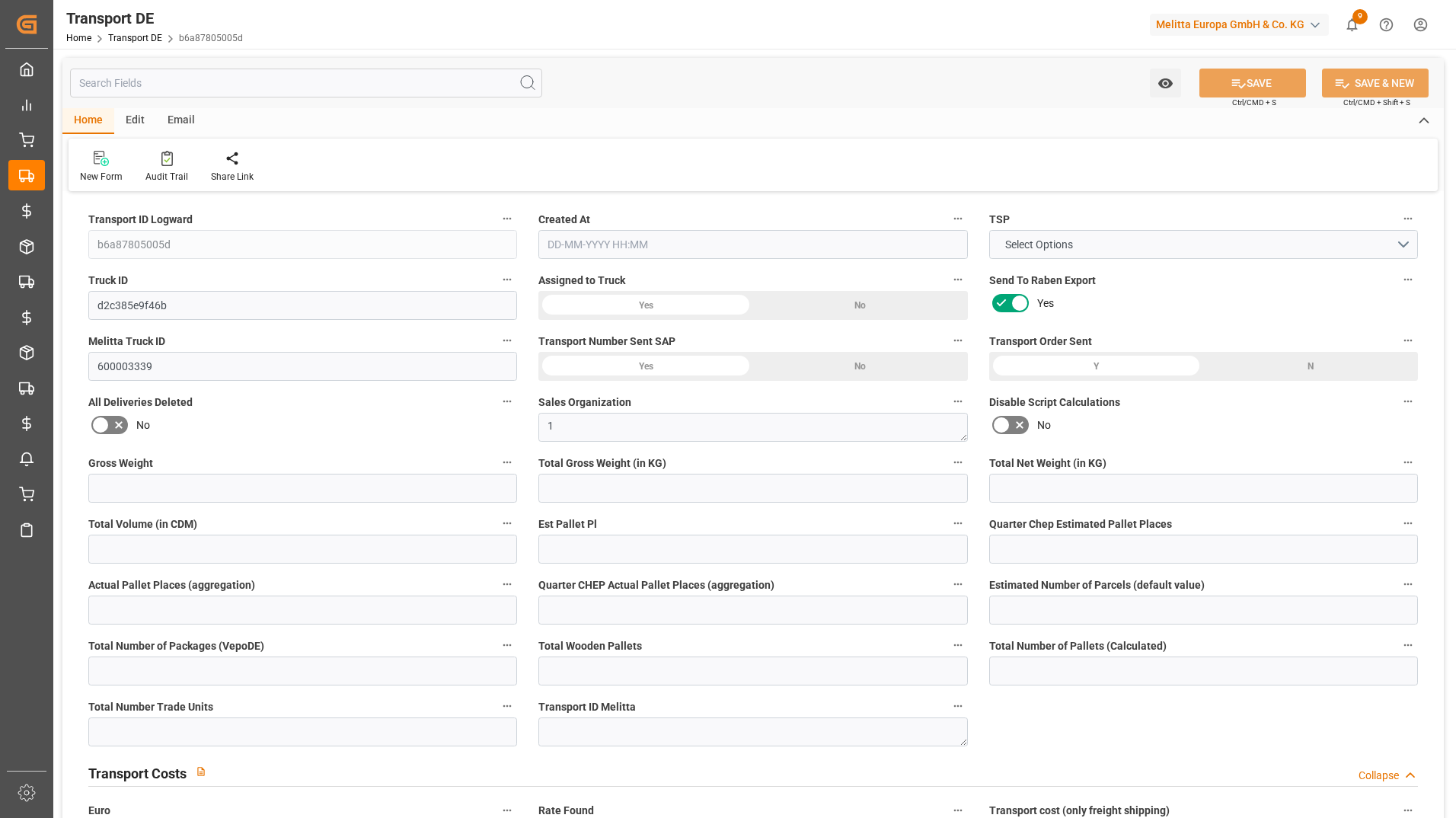
type input "0"
type input "1"
type input "2"
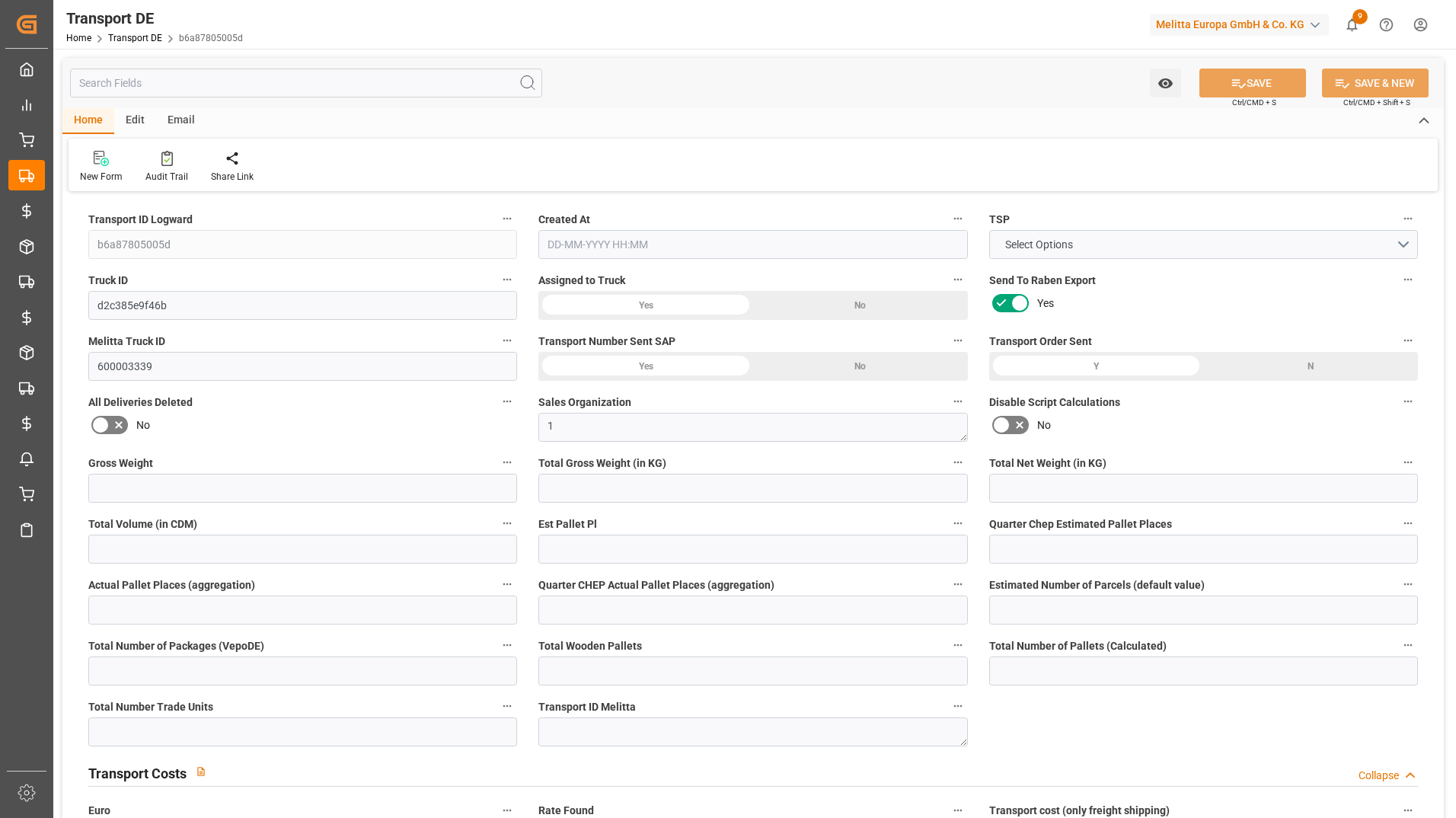
type input "2"
type input "1"
type input "57"
type input "0"
type input "47.73"
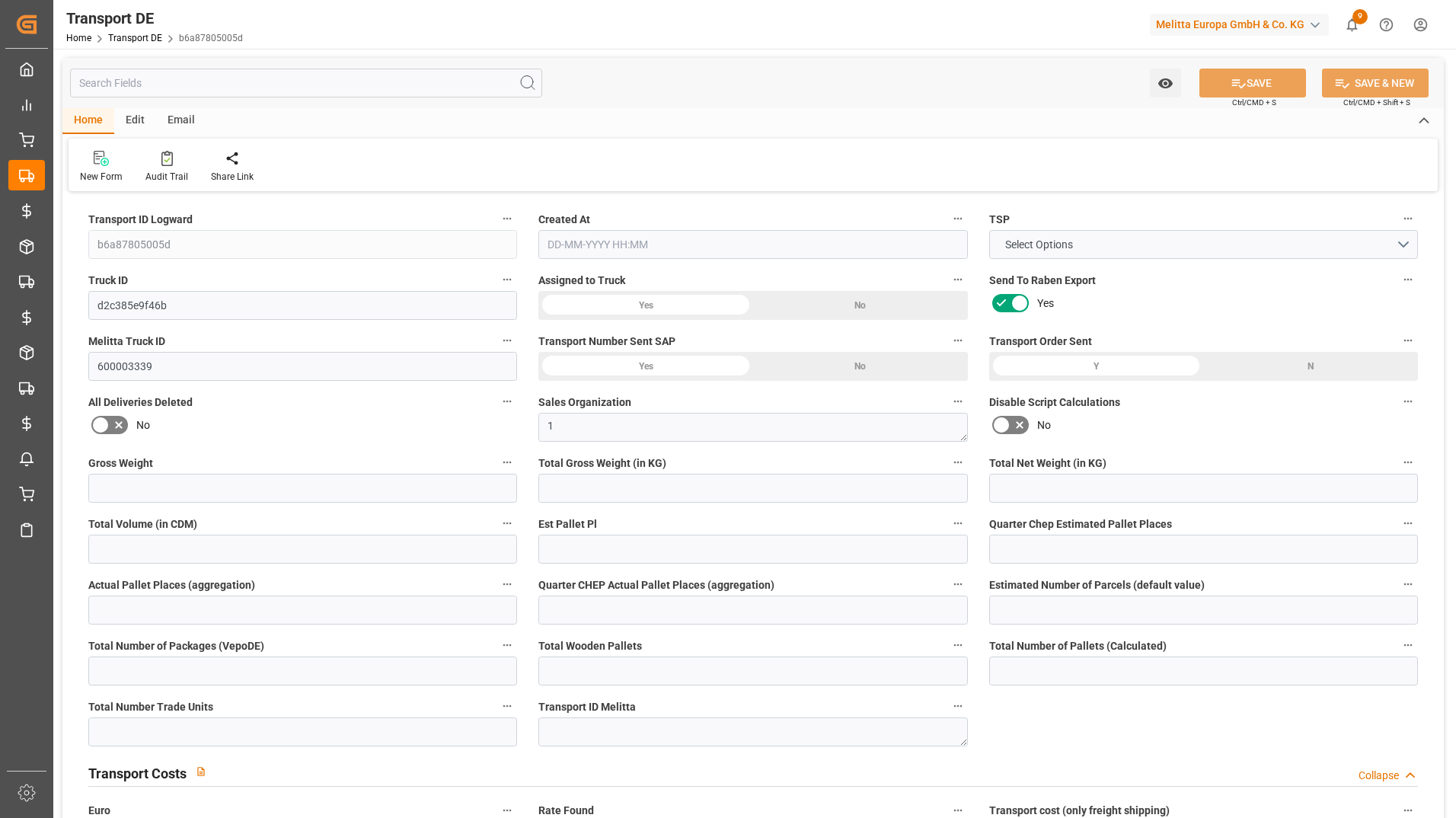
type input "47.87"
type input "47.73"
type input "47.2813"
type input "51"
type input "1"
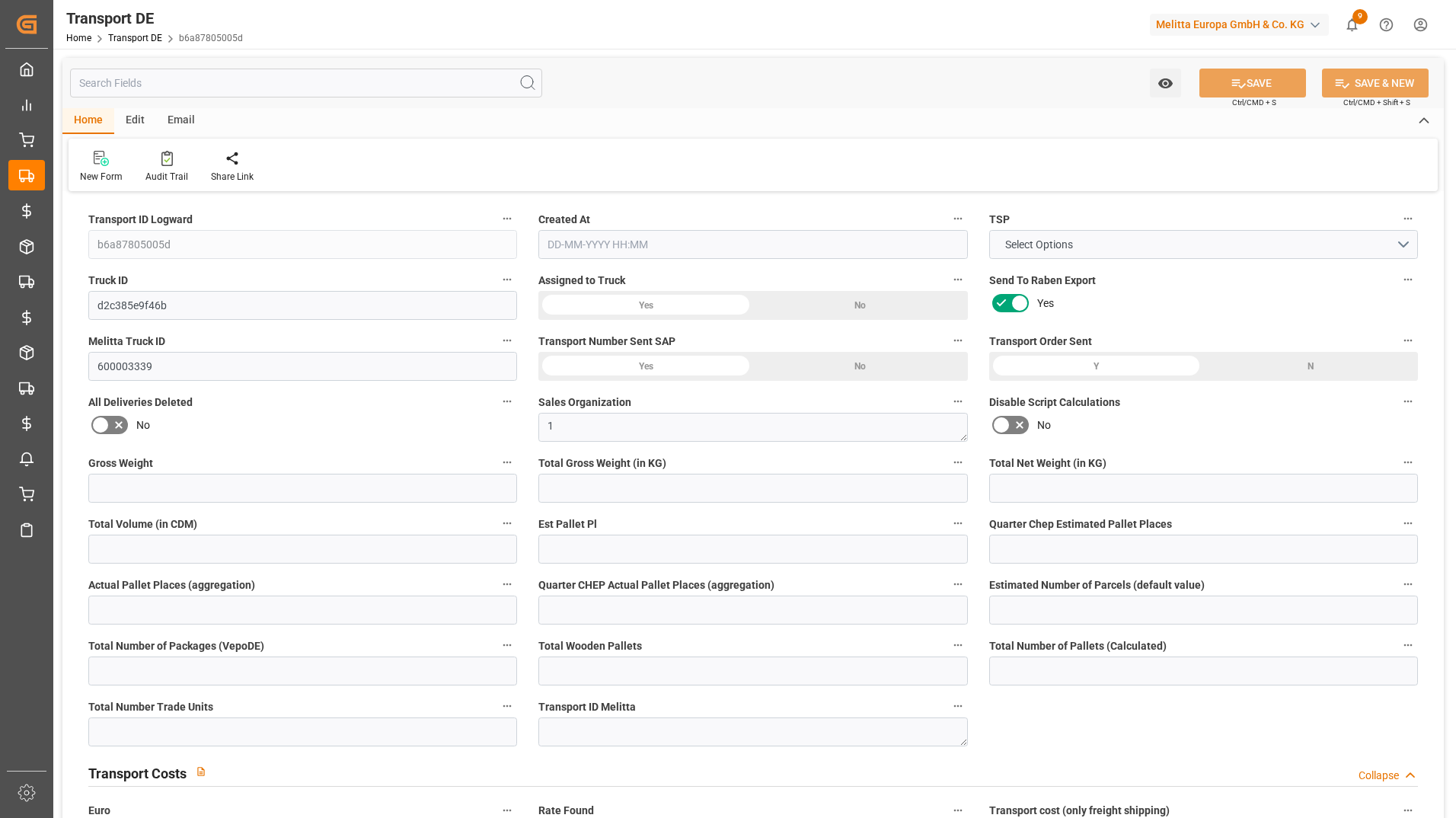
type input "1"
type input "0"
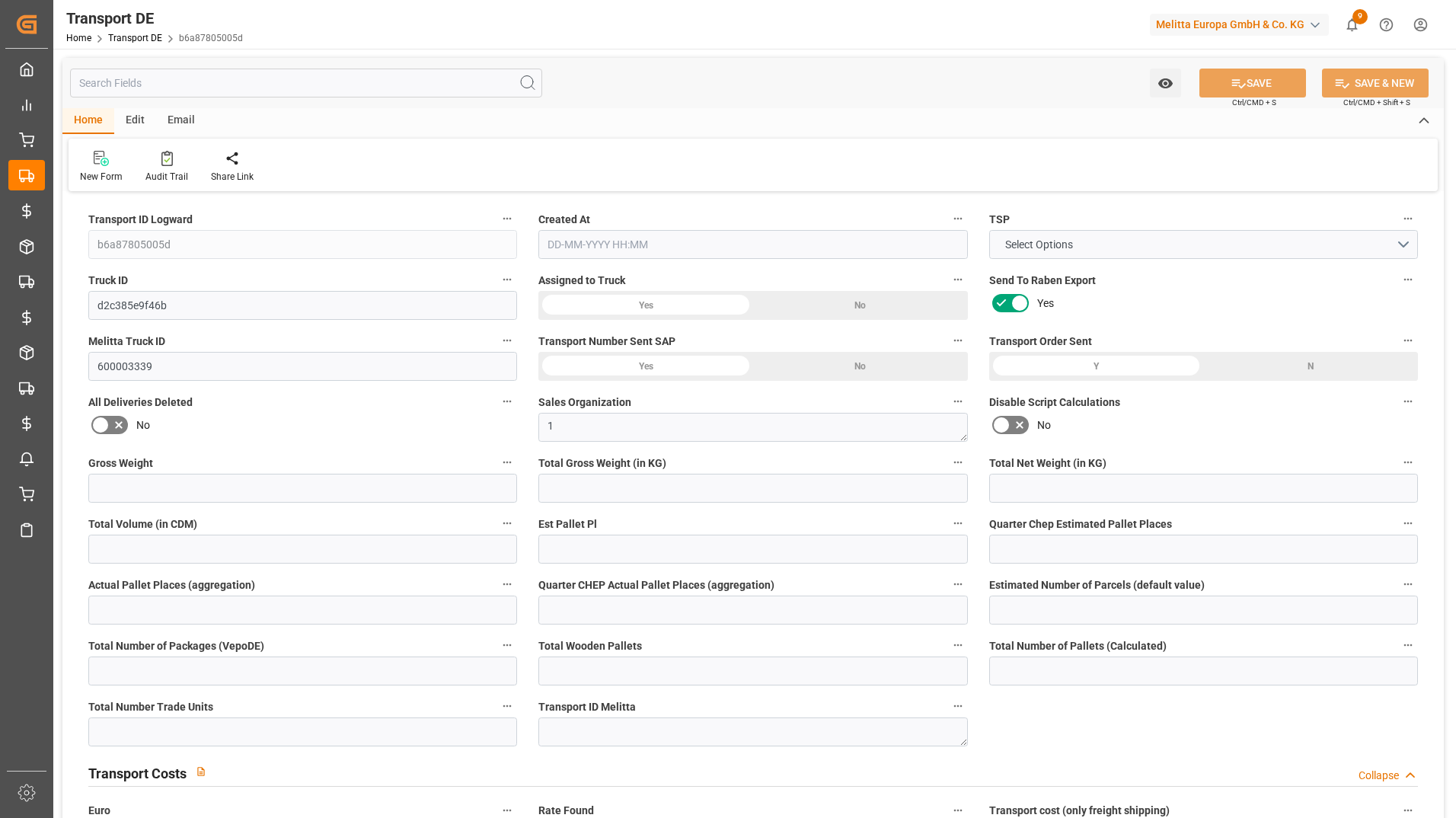
type input "0"
type input "-0.4487"
type input "0"
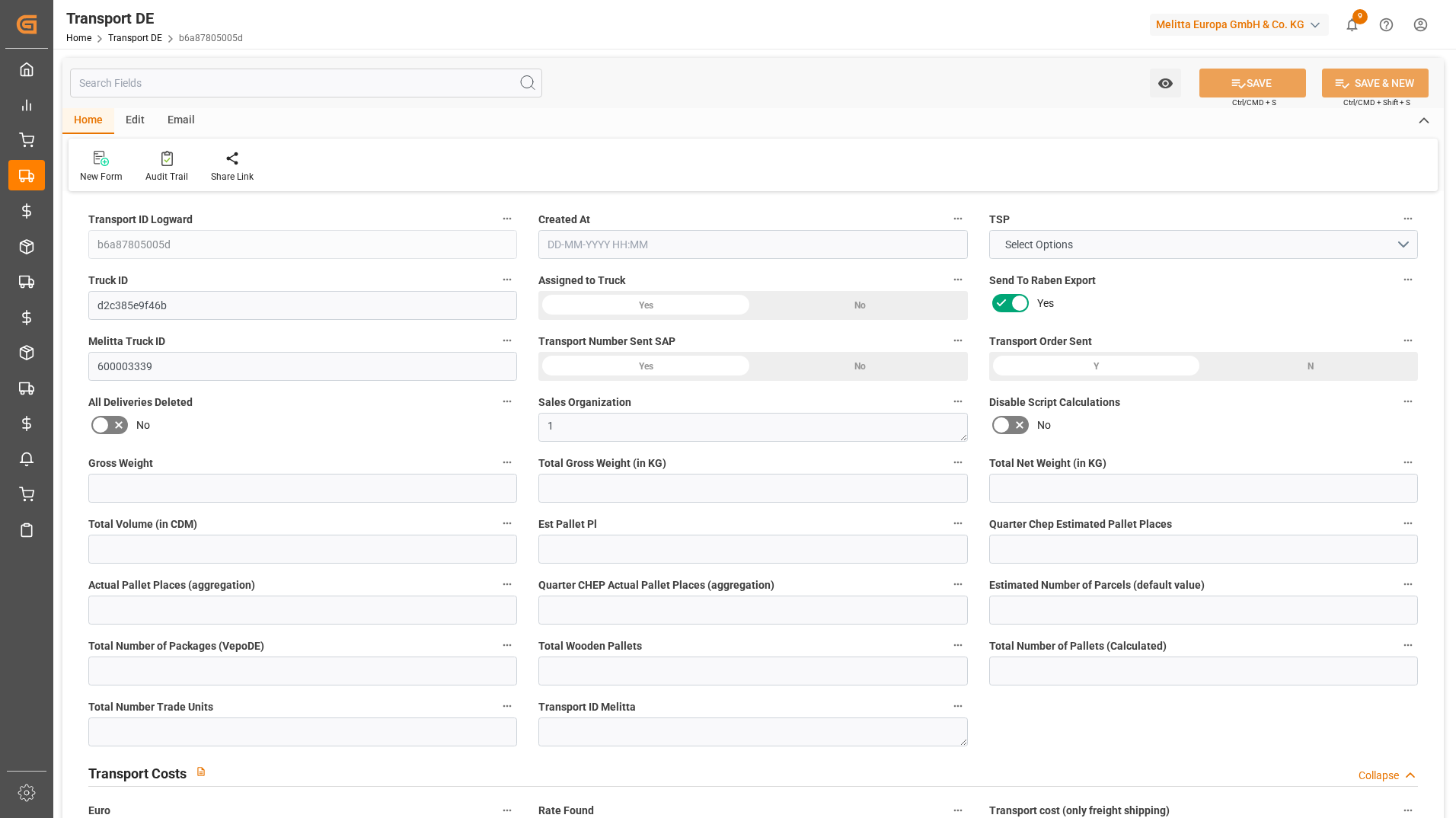
type input "0"
type input "217.291"
type input "4710.8598"
type input "21"
type input "35"
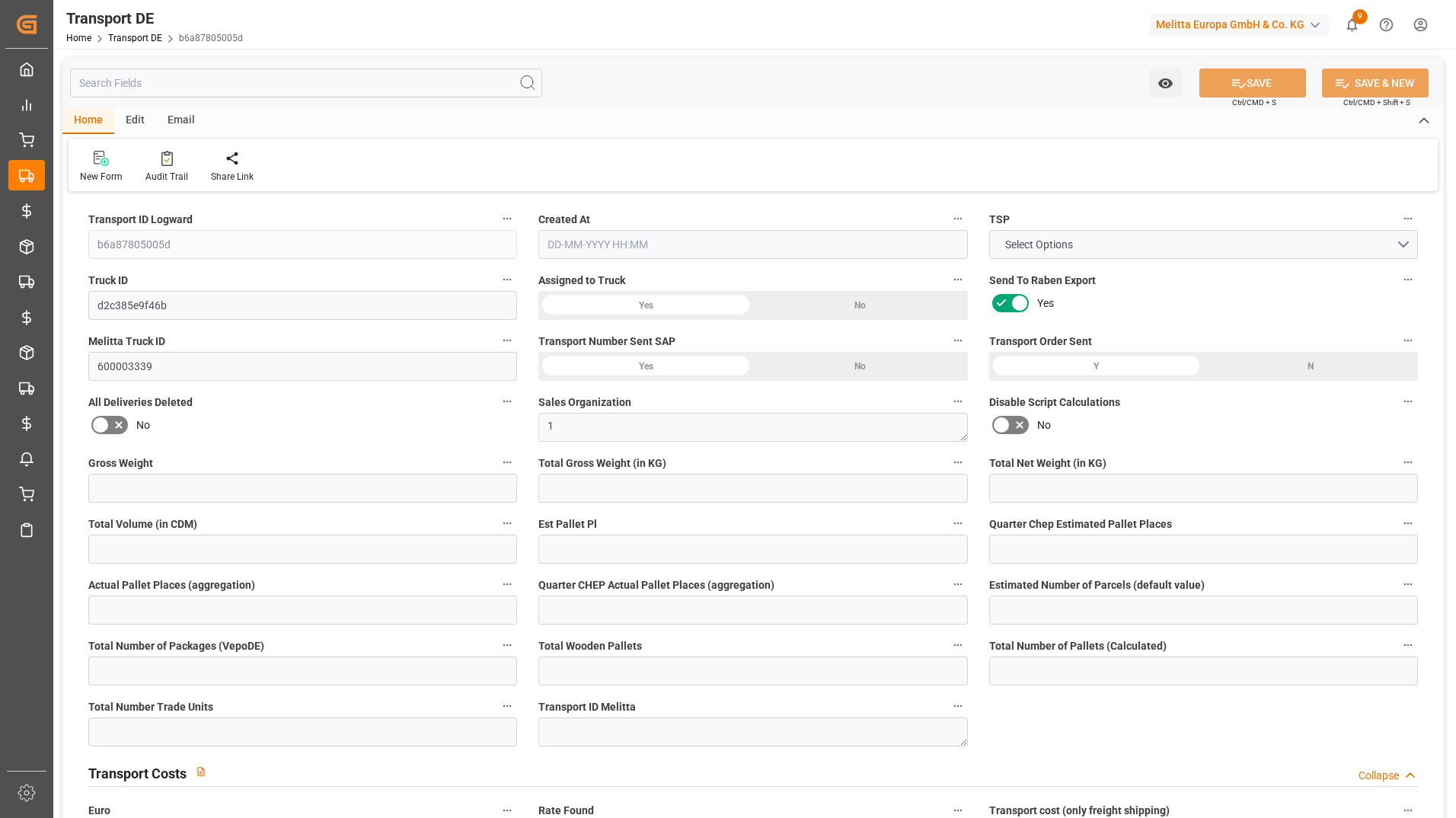
type input "0"
type input "1"
type input "0"
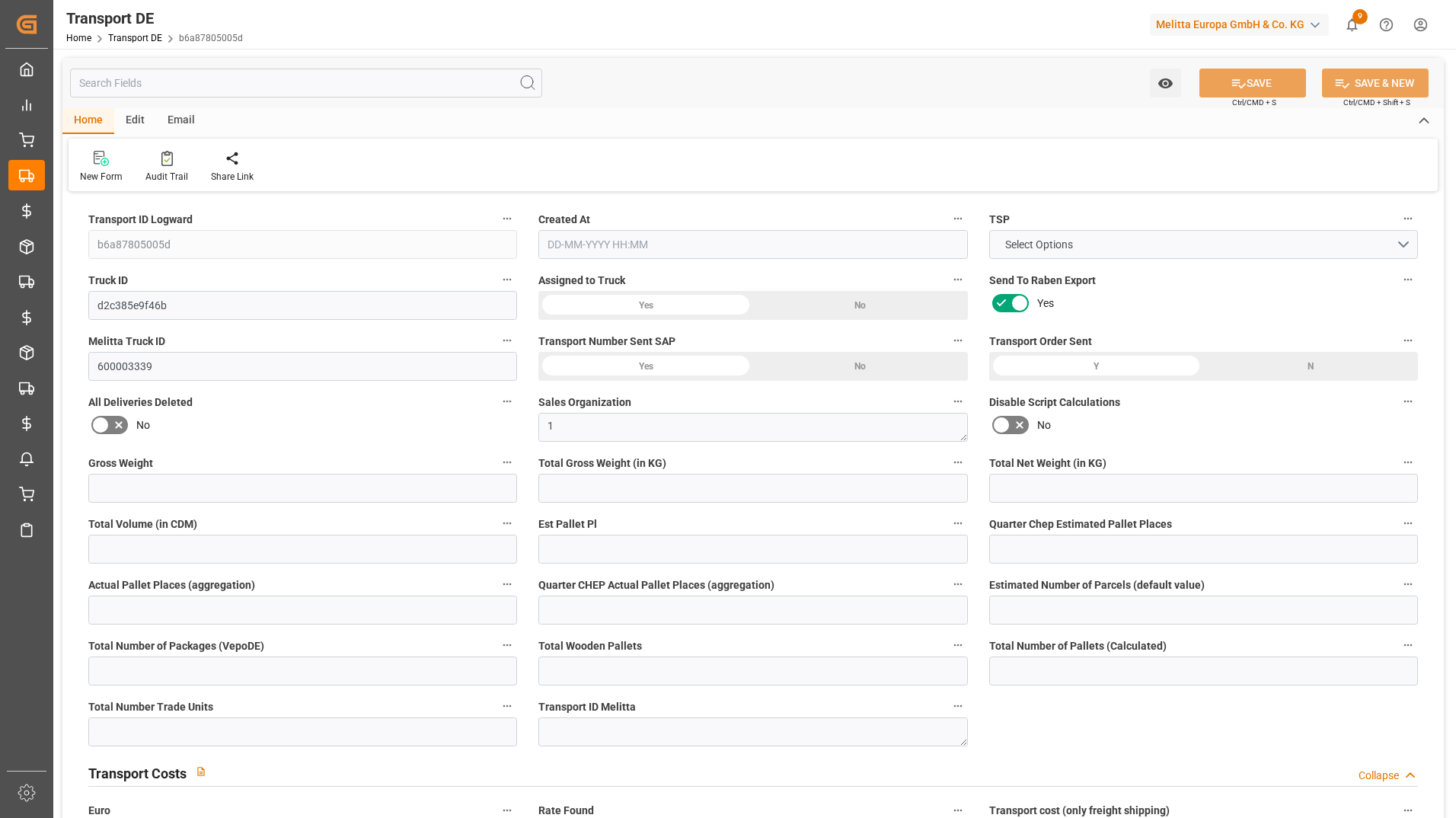
type input "0"
type input "1"
type input "0"
type input "93"
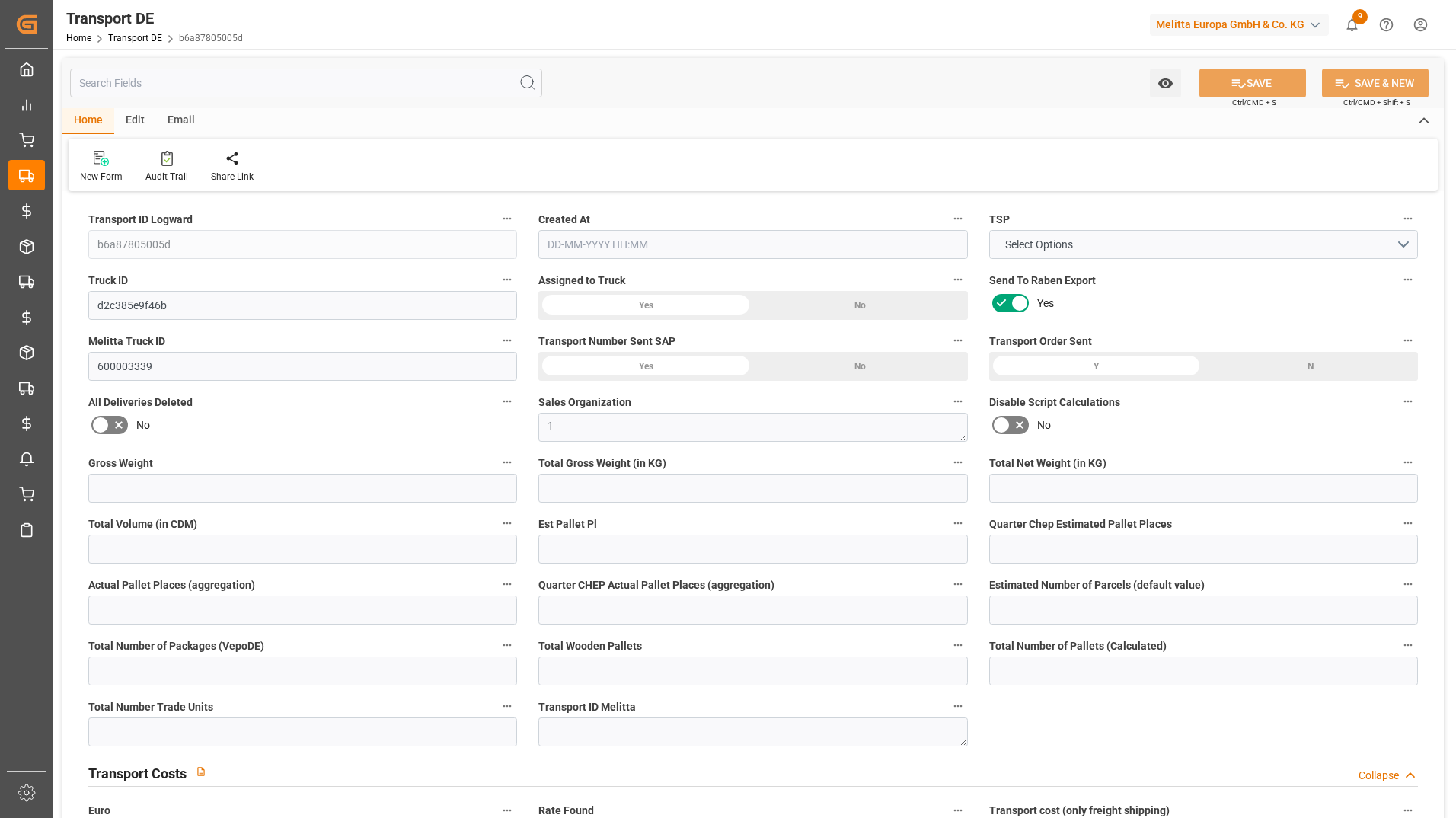
type input "95.1513"
type input "47.2813"
type input "01-10-2025 23:00"
type input "[DATE]"
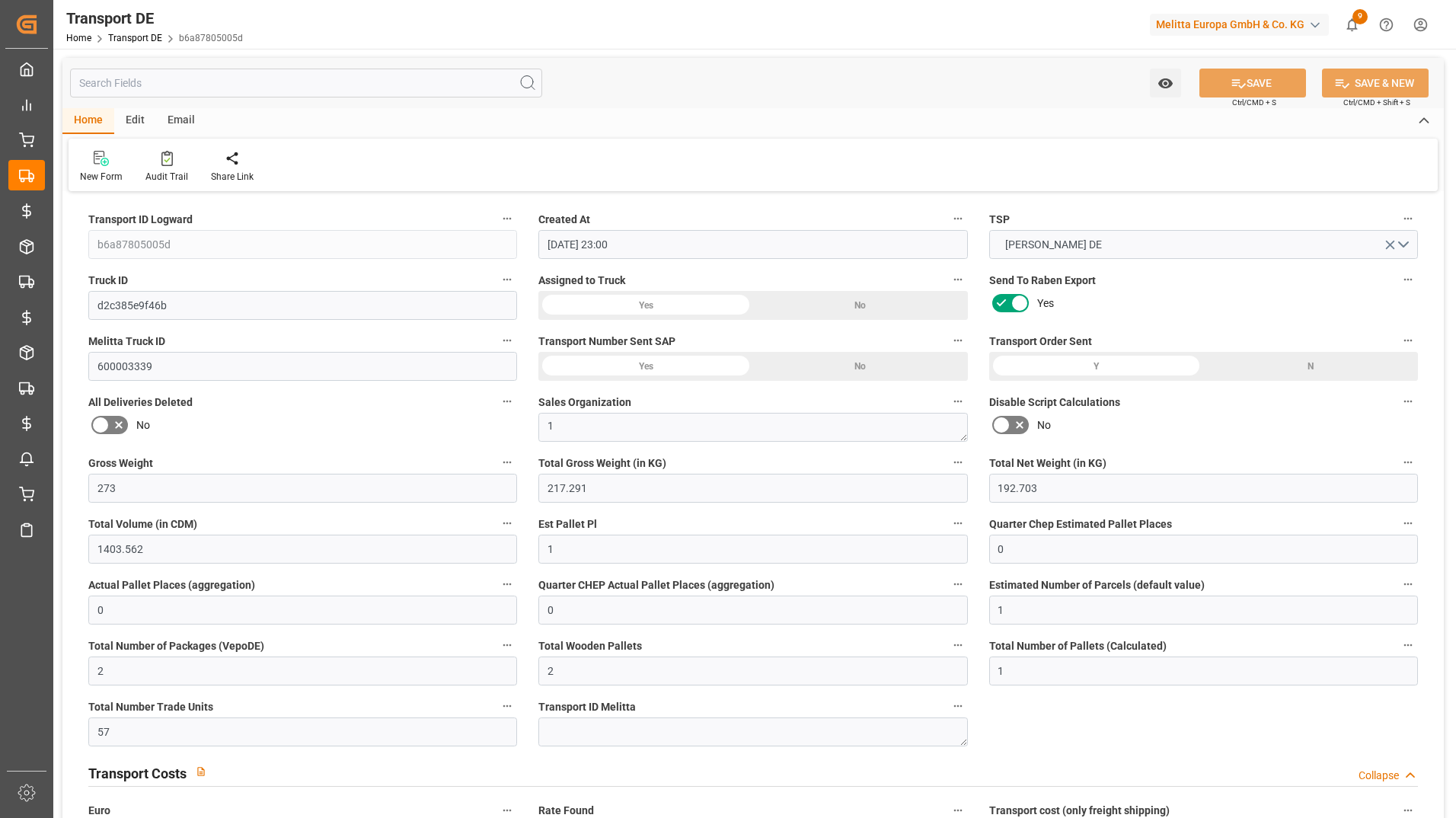
type input "13-10-2025"
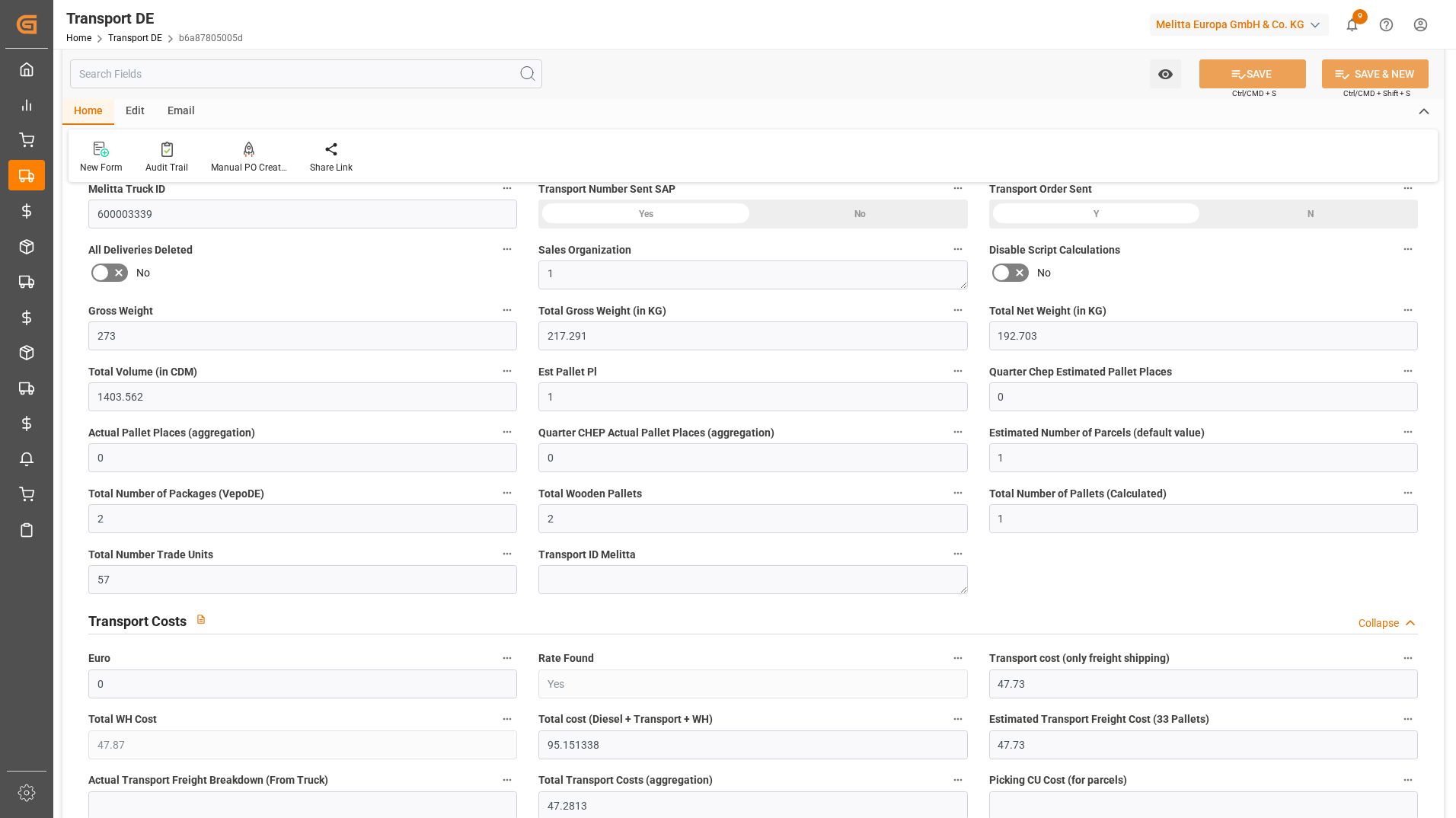
scroll to position [76, 0]
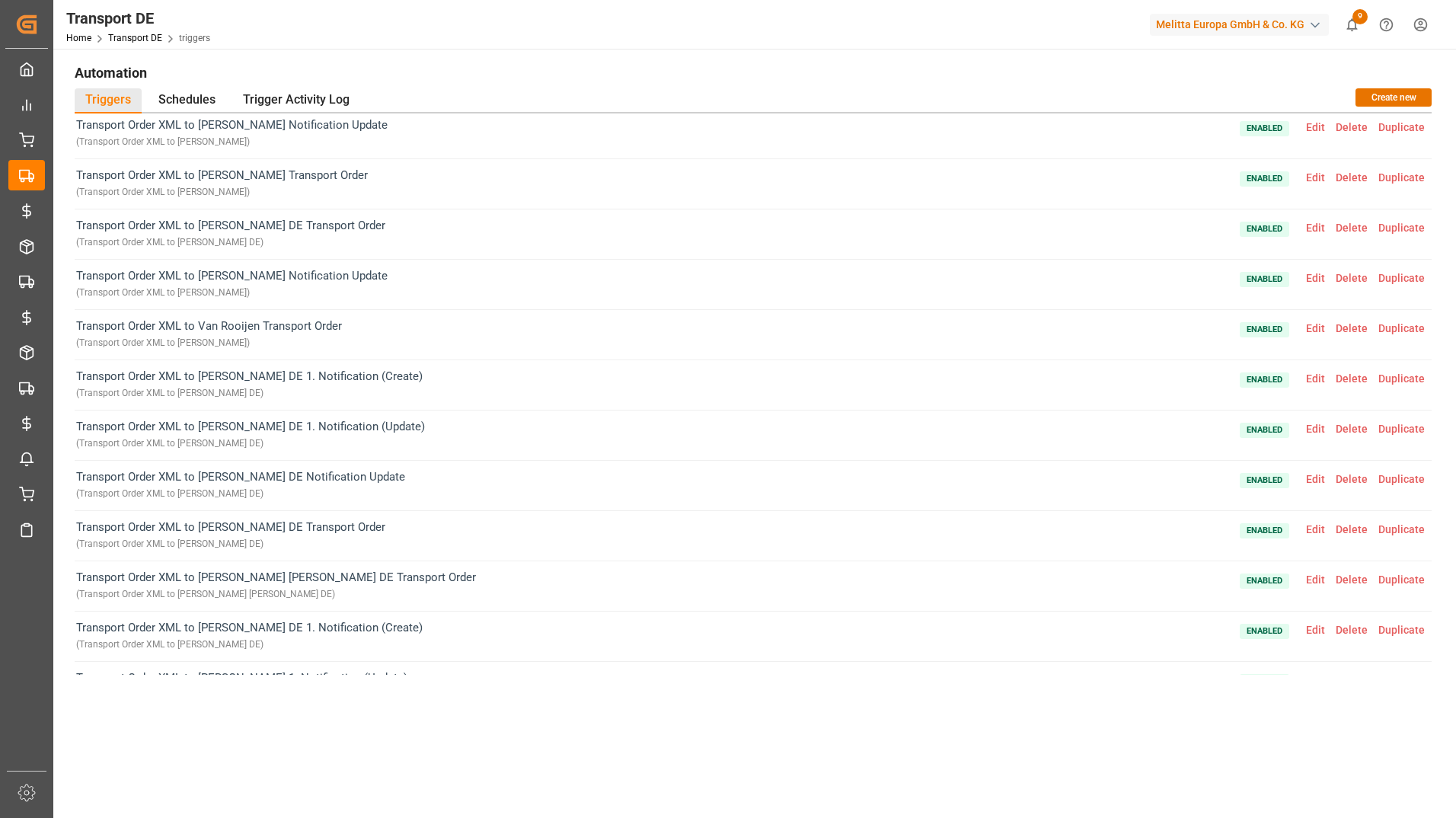
scroll to position [228, 0]
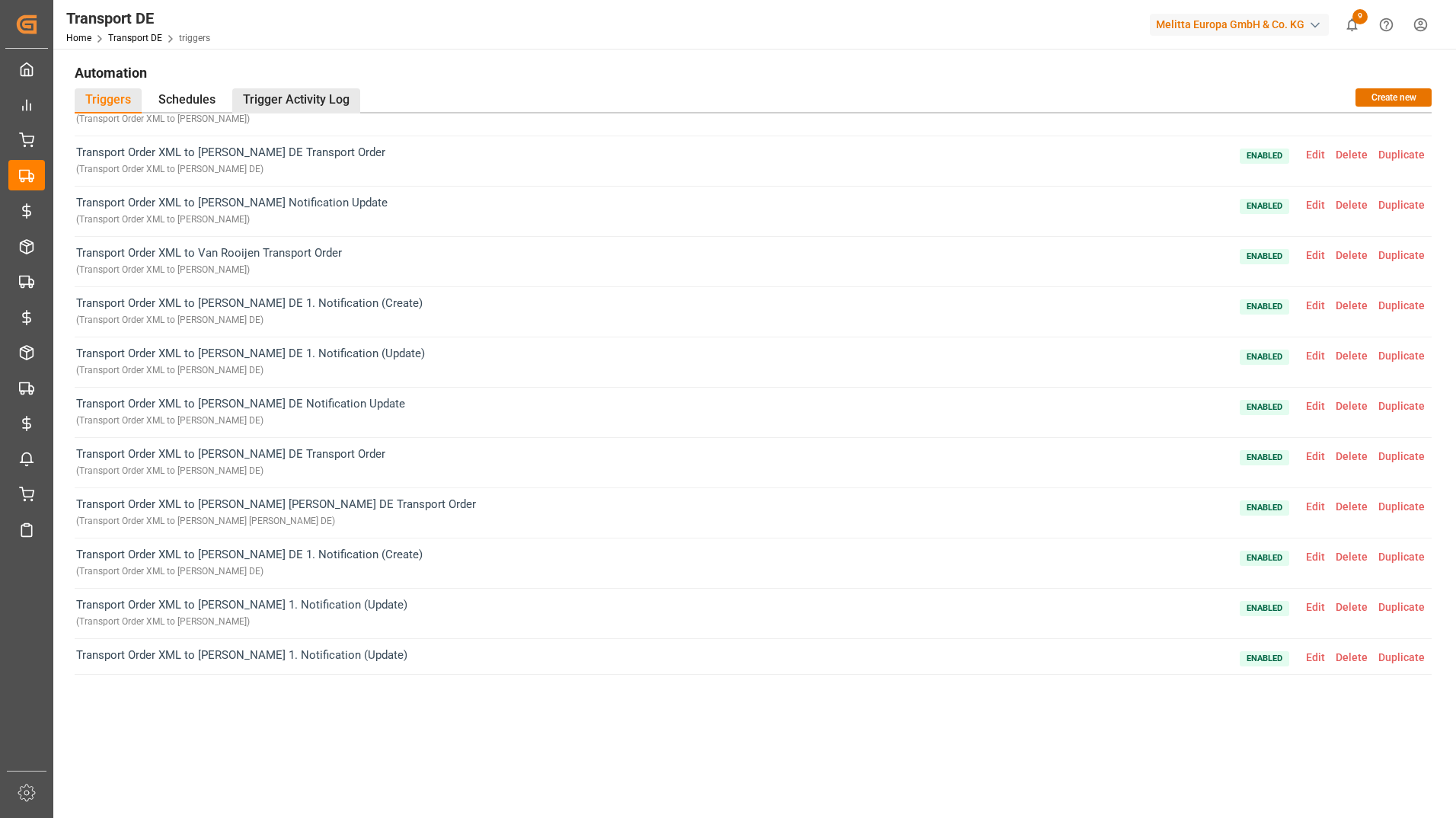
click at [305, 93] on div "Trigger Activity Log" at bounding box center [295, 101] width 128 height 25
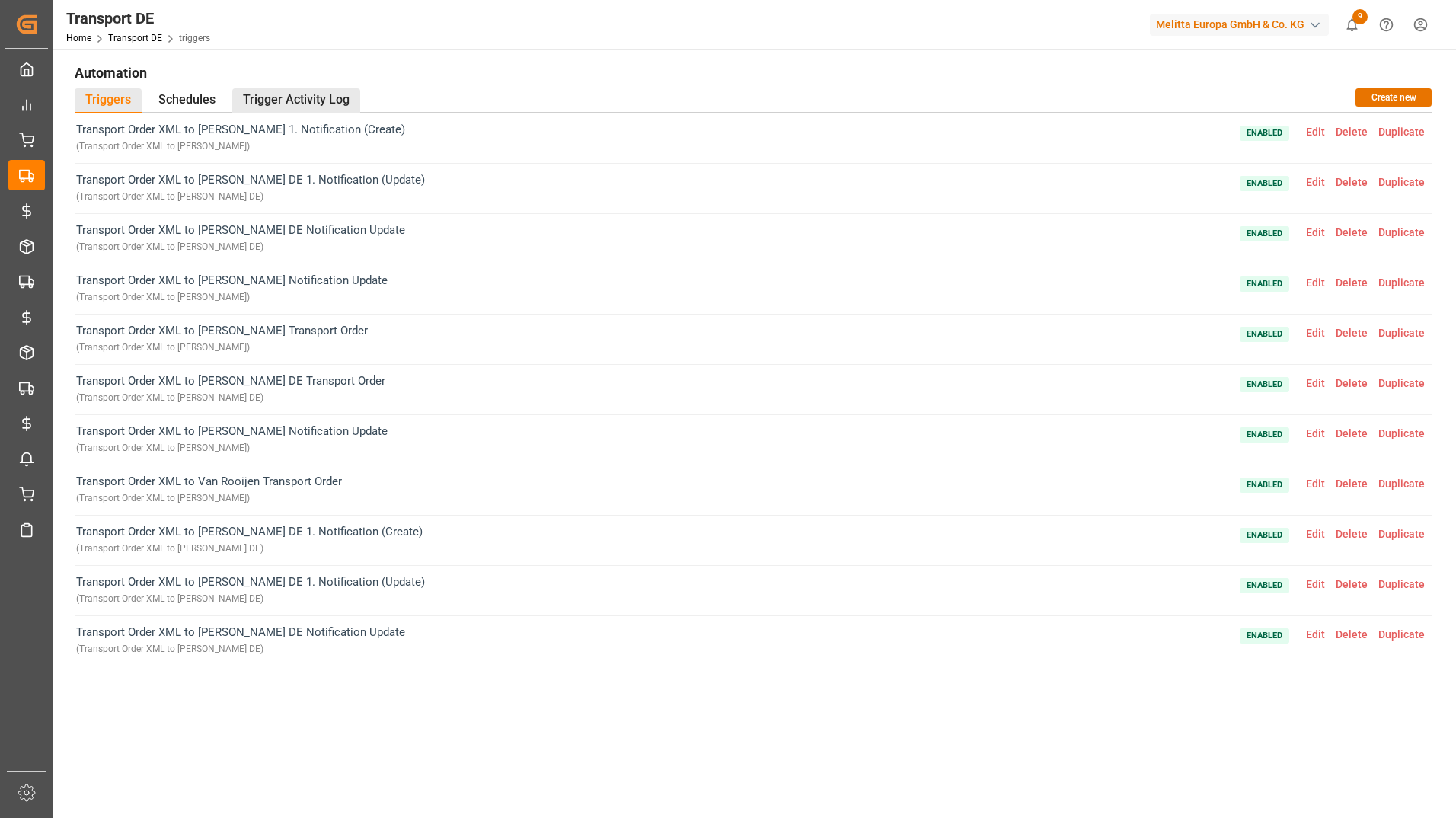
click at [307, 93] on div "Trigger Activity Log" at bounding box center [295, 101] width 128 height 25
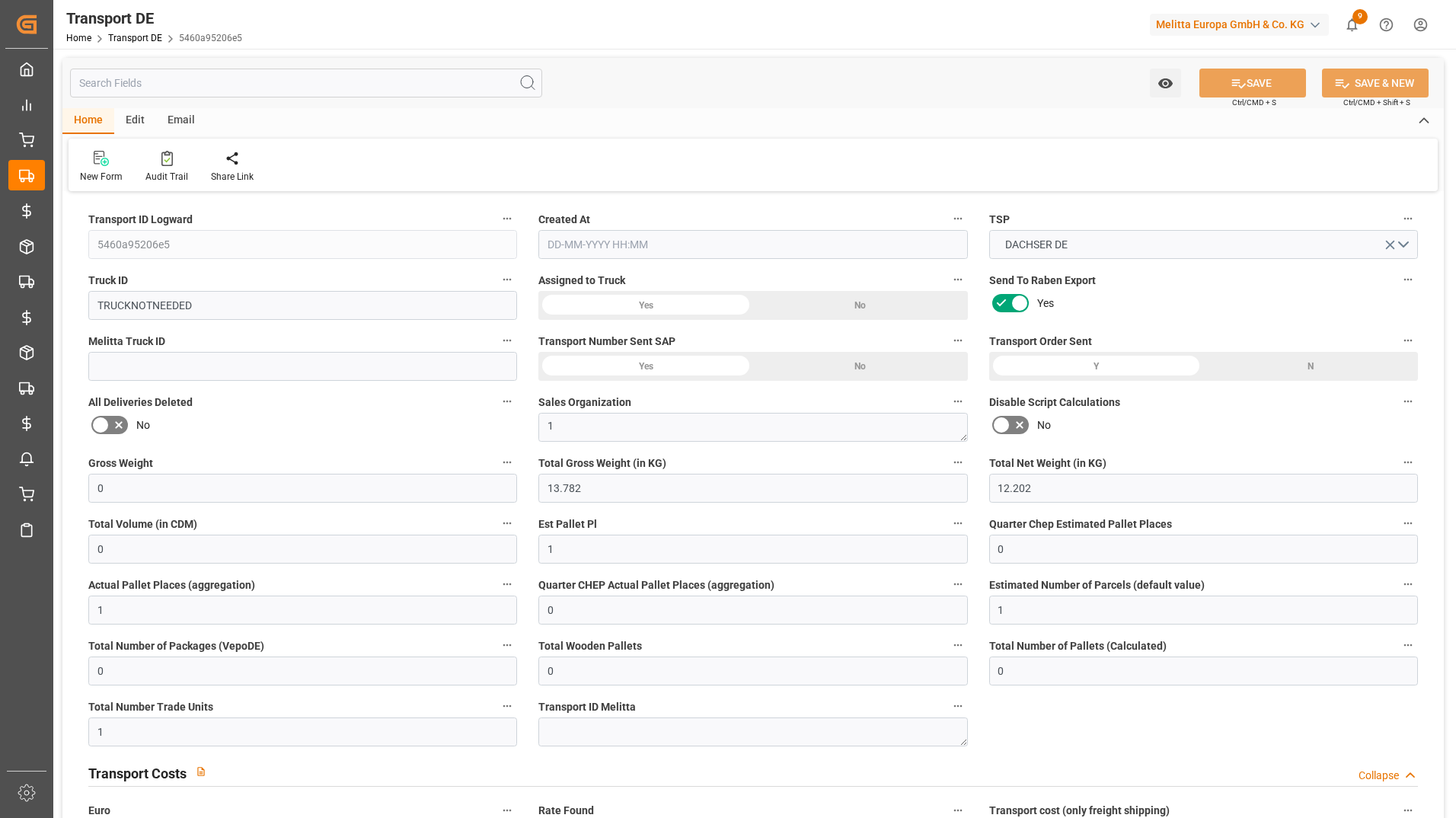
type input "0"
type input "13.782"
type input "12.202"
type input "0"
type input "1"
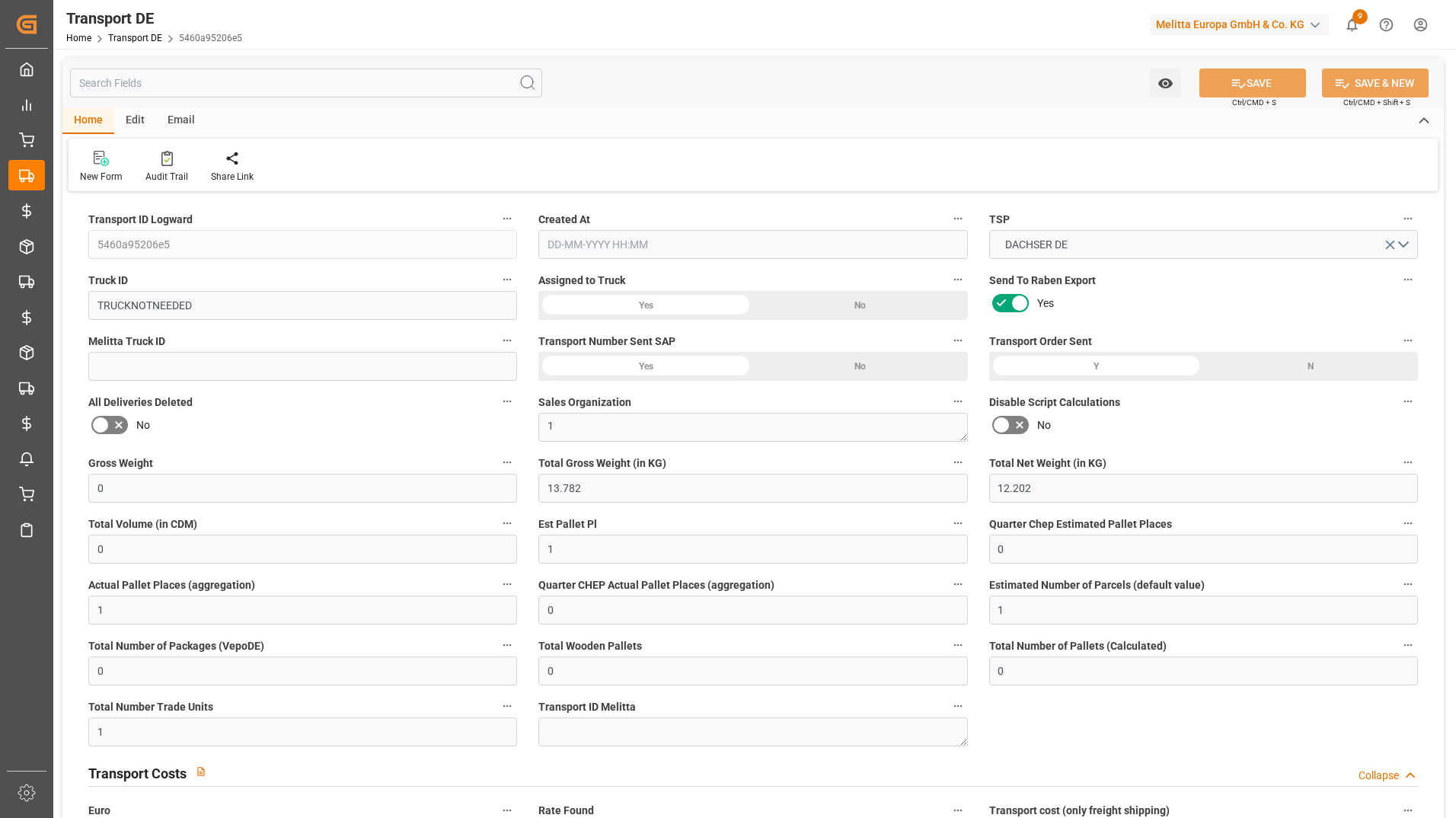
type input "0"
type input "1"
type input "0"
type input "1"
type input "0"
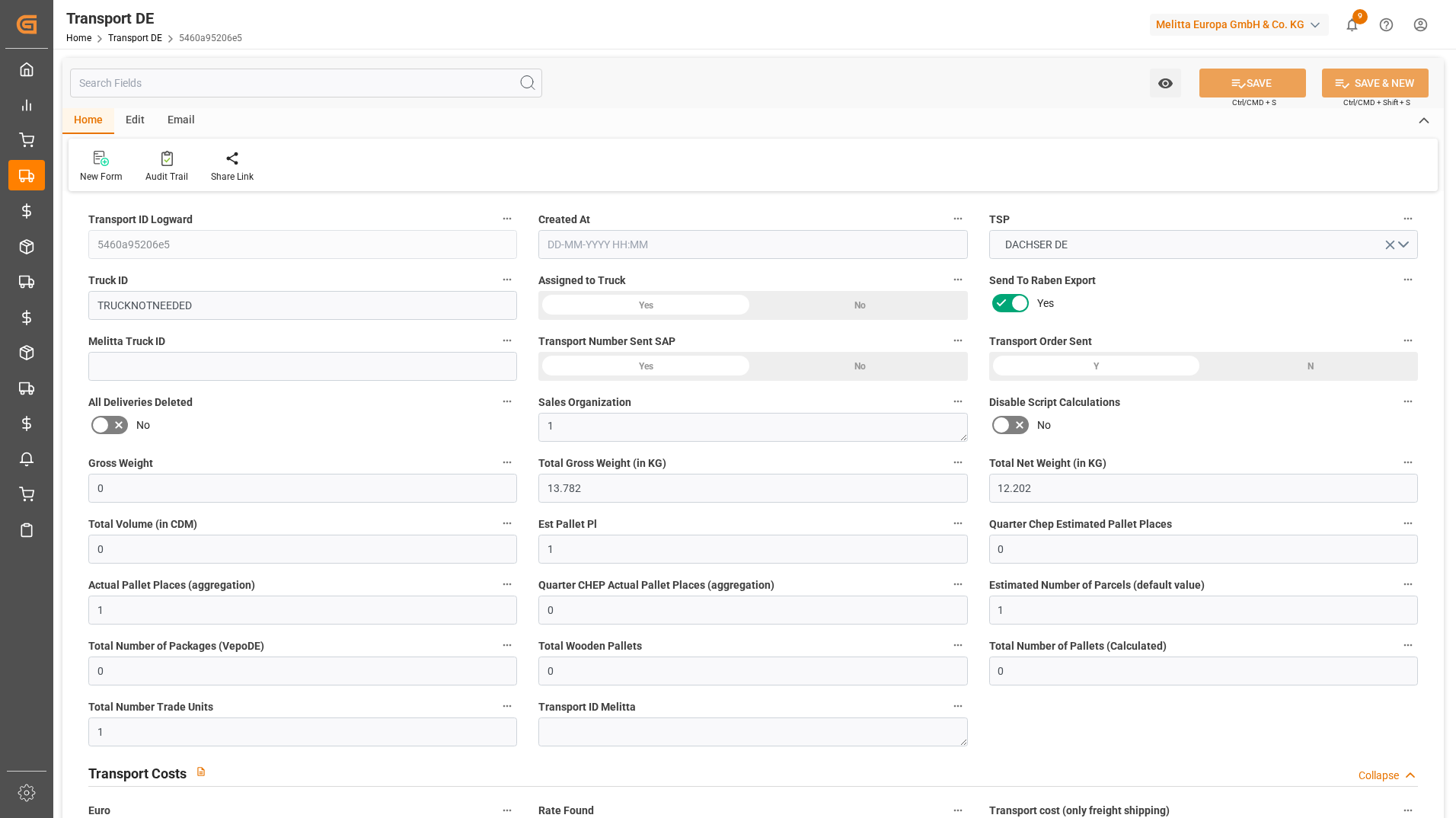
type input "0"
type input "1"
type input "0"
type input "31.89"
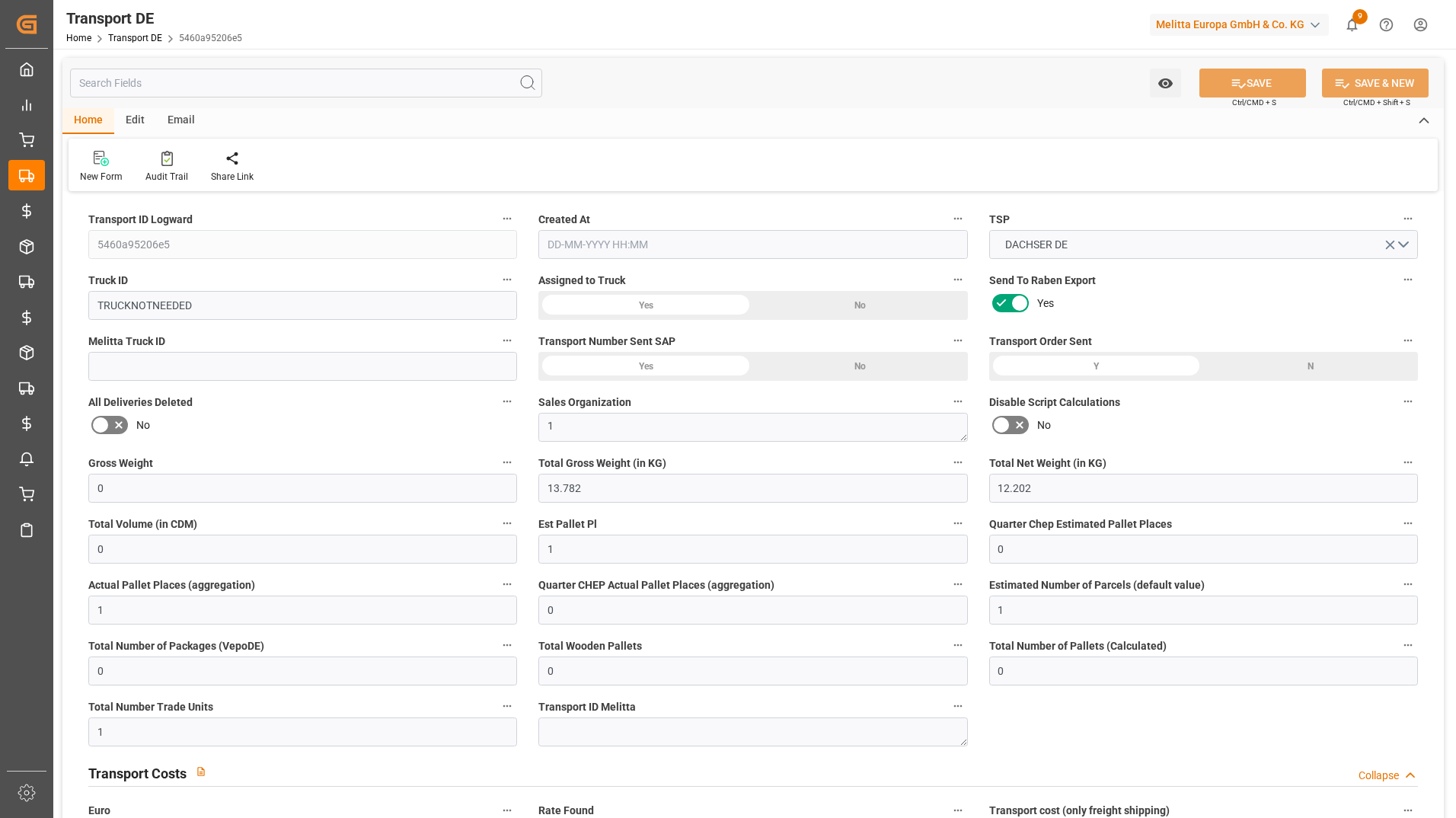
type input "31.89"
type input "31.5902"
type input "32"
type input "0"
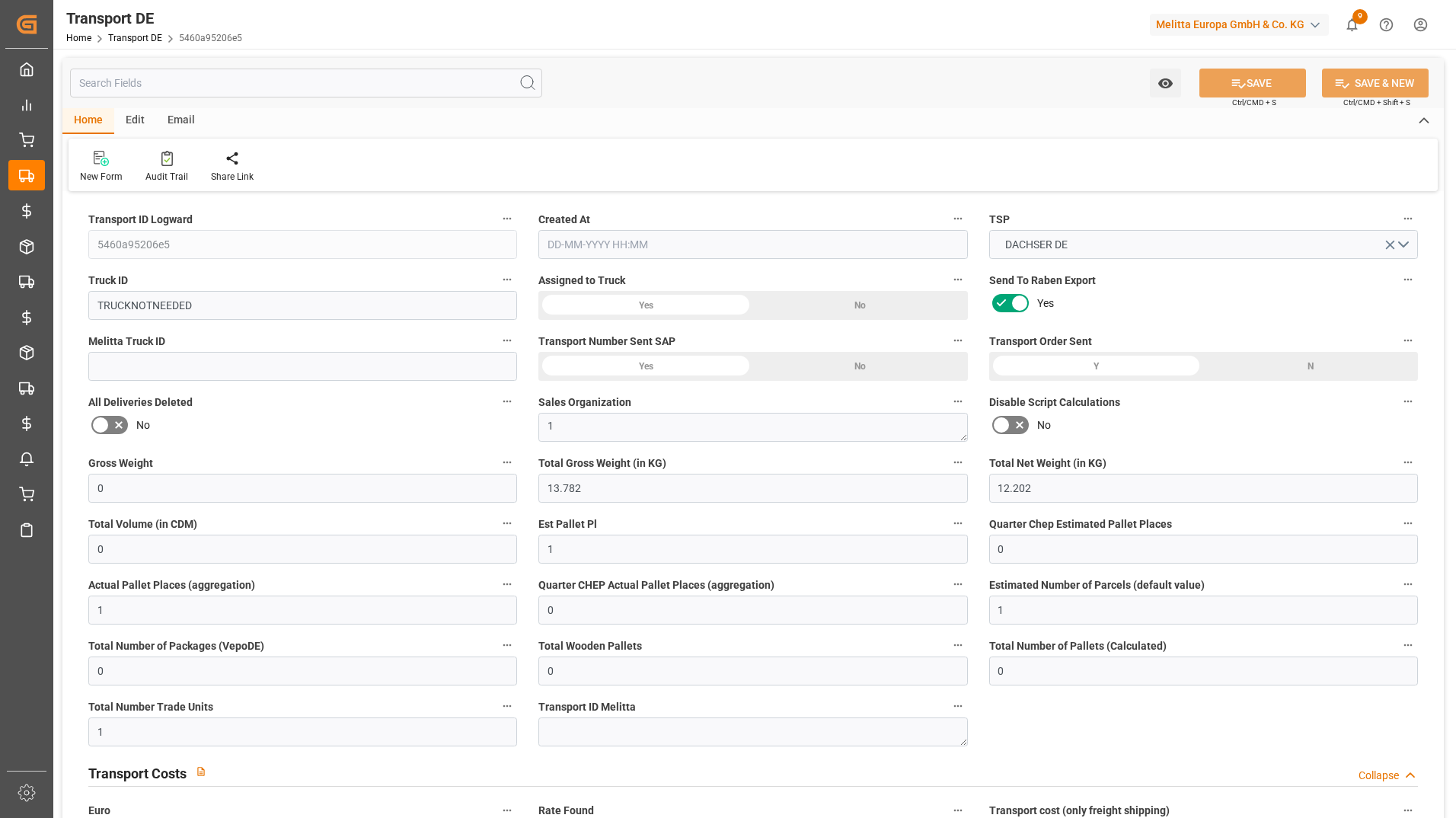
type input "0"
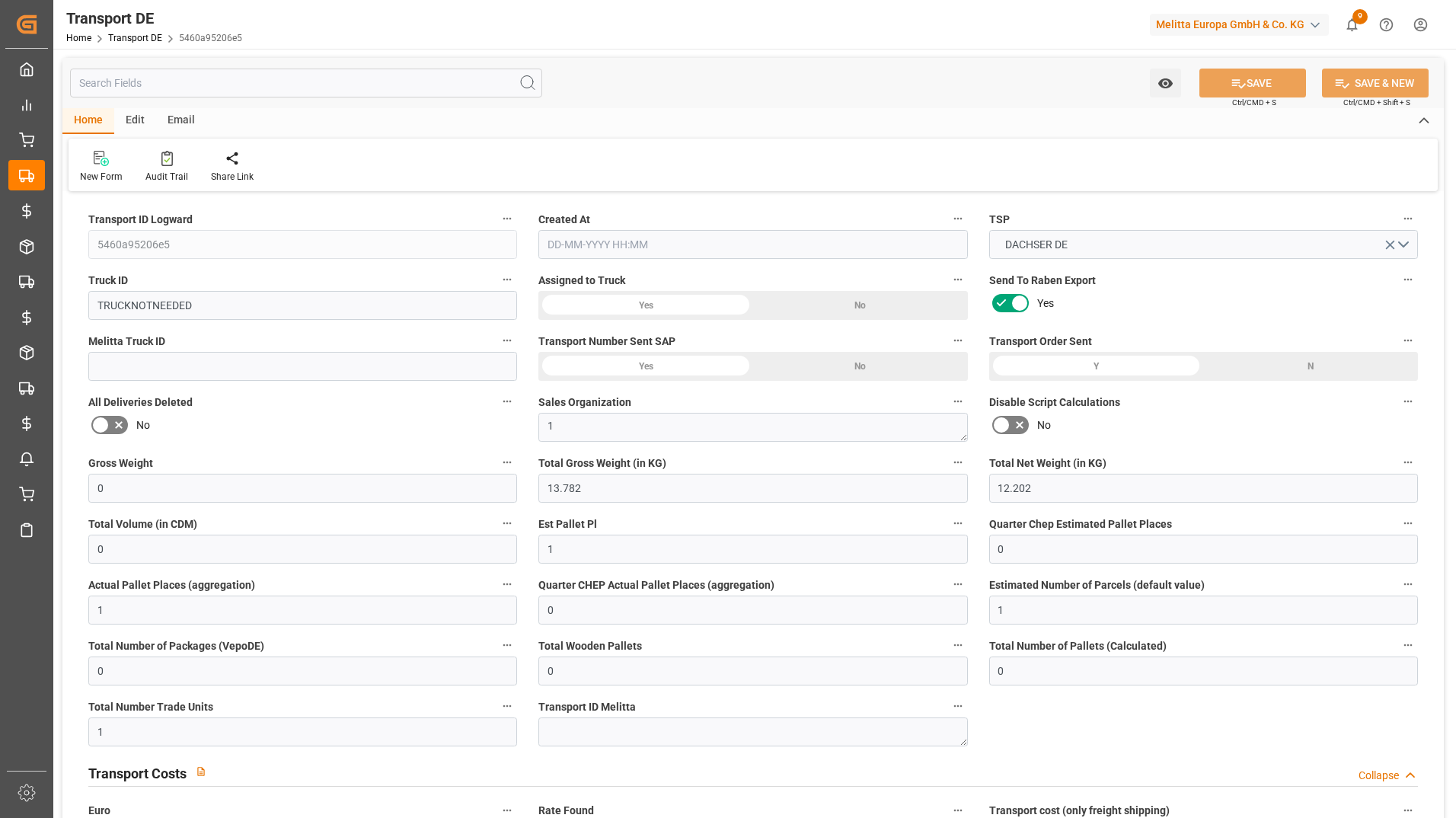
type input "0"
type input "-0.2998"
type input "0"
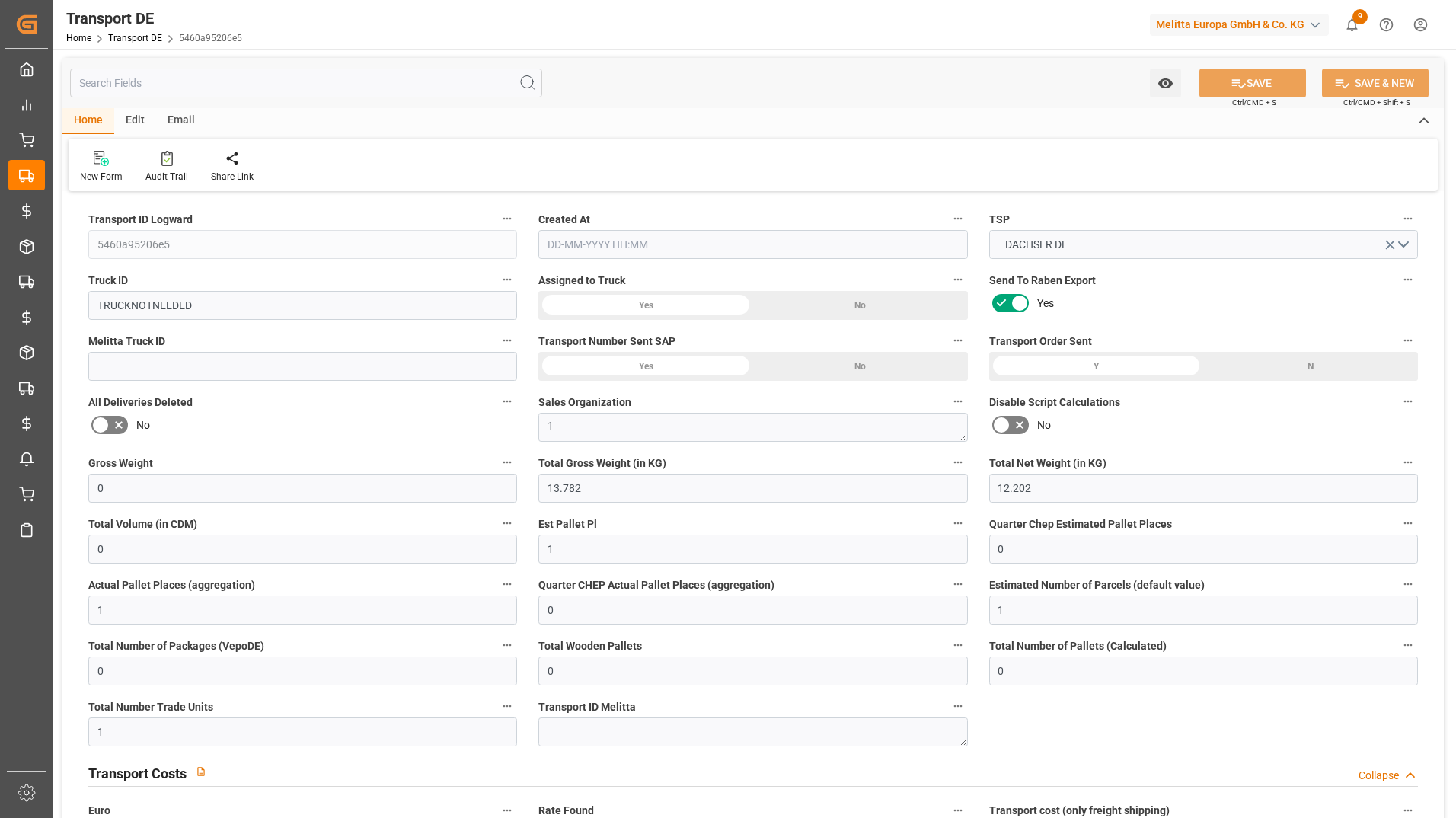
type input "0"
type input "13.782"
type input "2800"
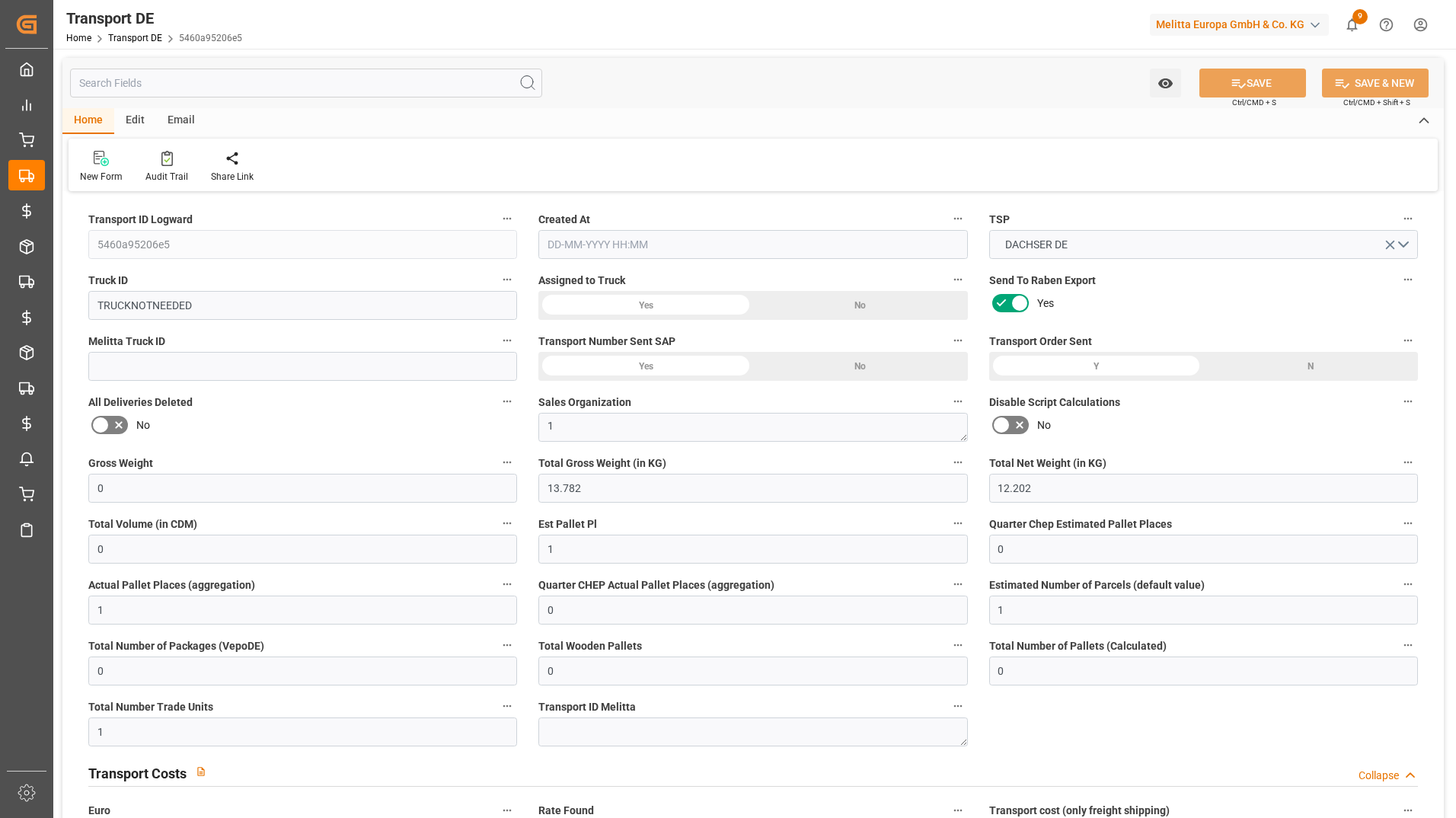
type input "21"
type input "80"
type input "0"
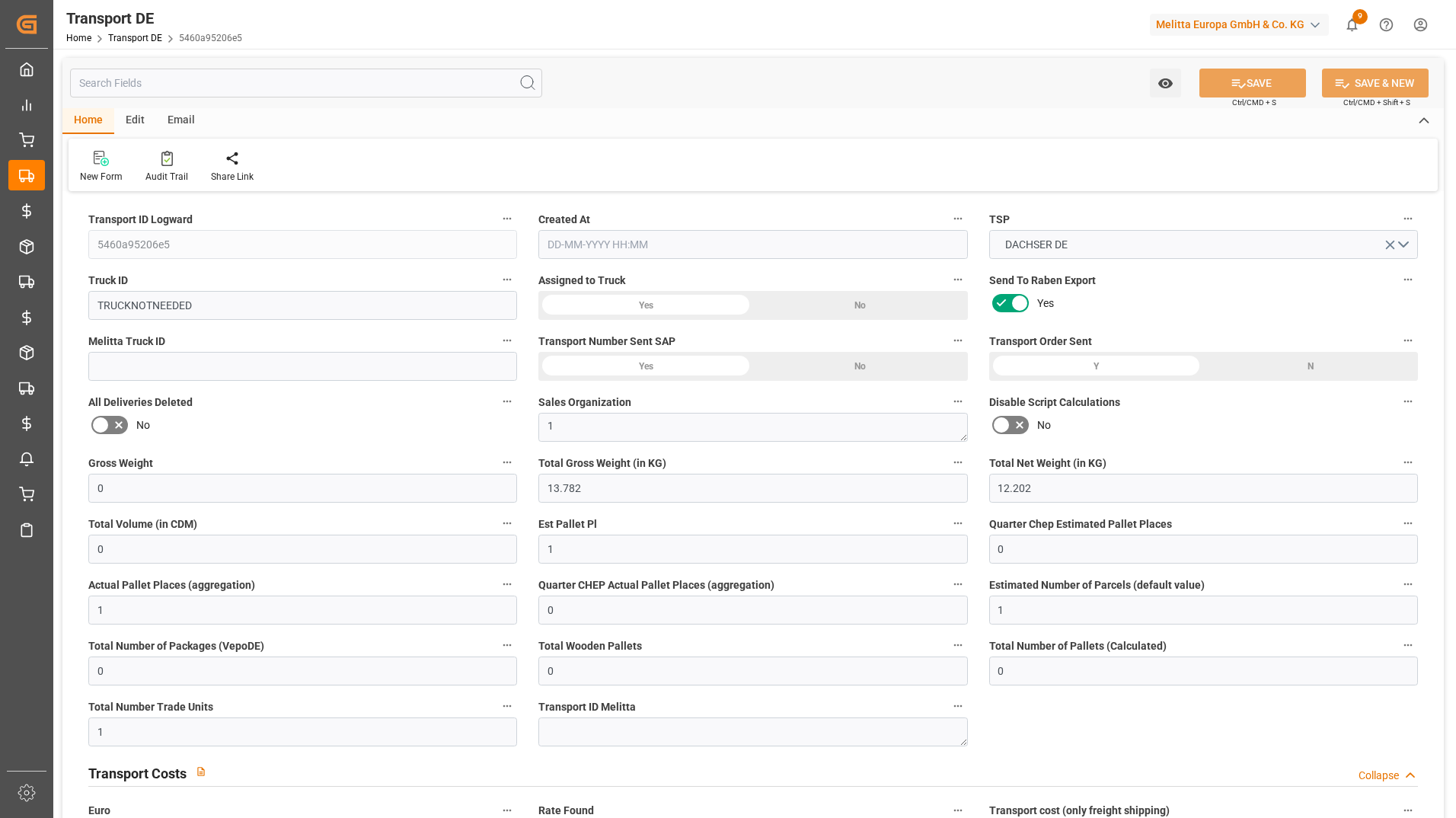
type input "0"
type input "1"
type input "0"
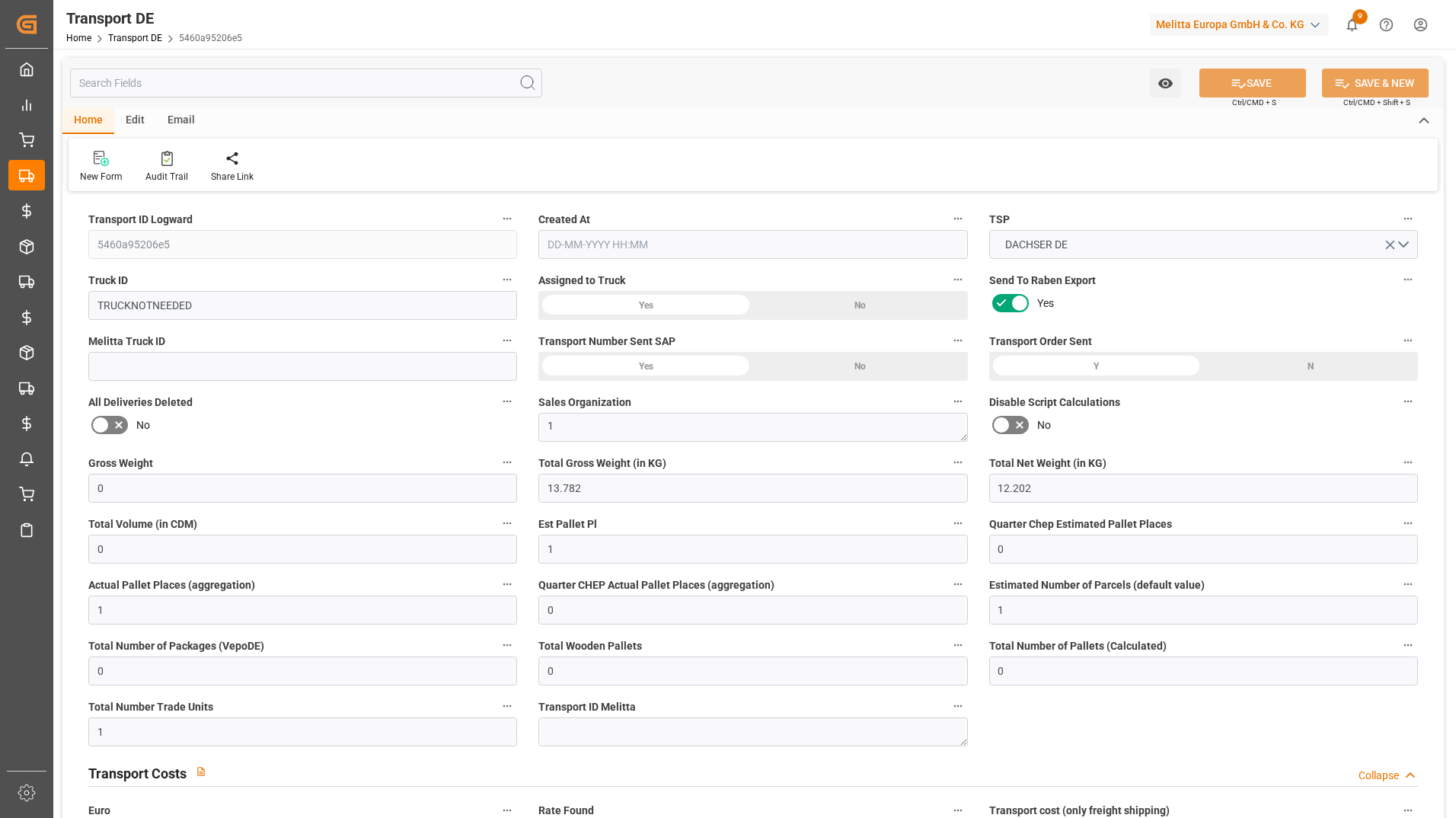
type input "0"
type input "1"
type input "31.5902"
type input "09-10-2025 11:54"
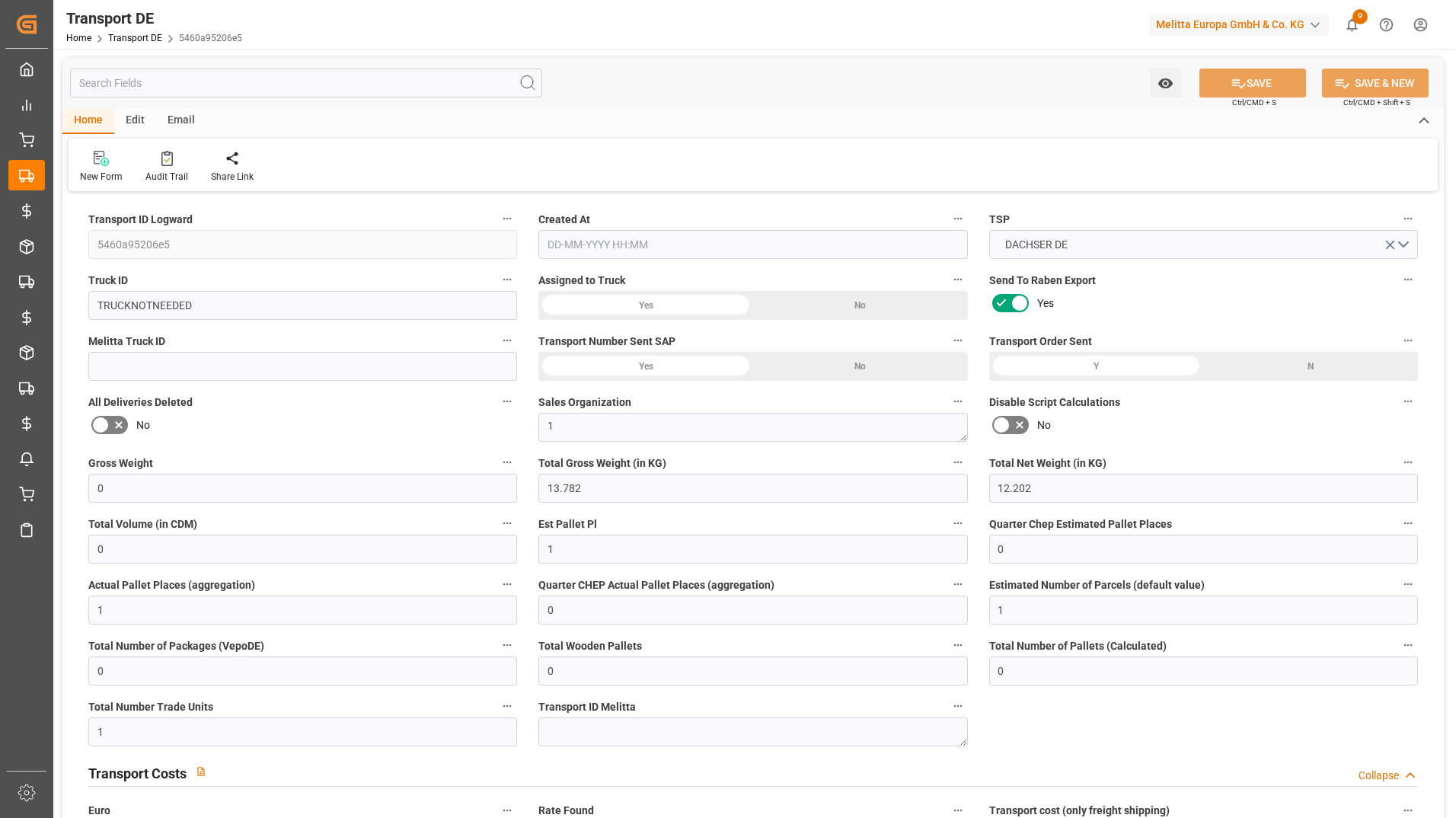
type input "[DATE]"
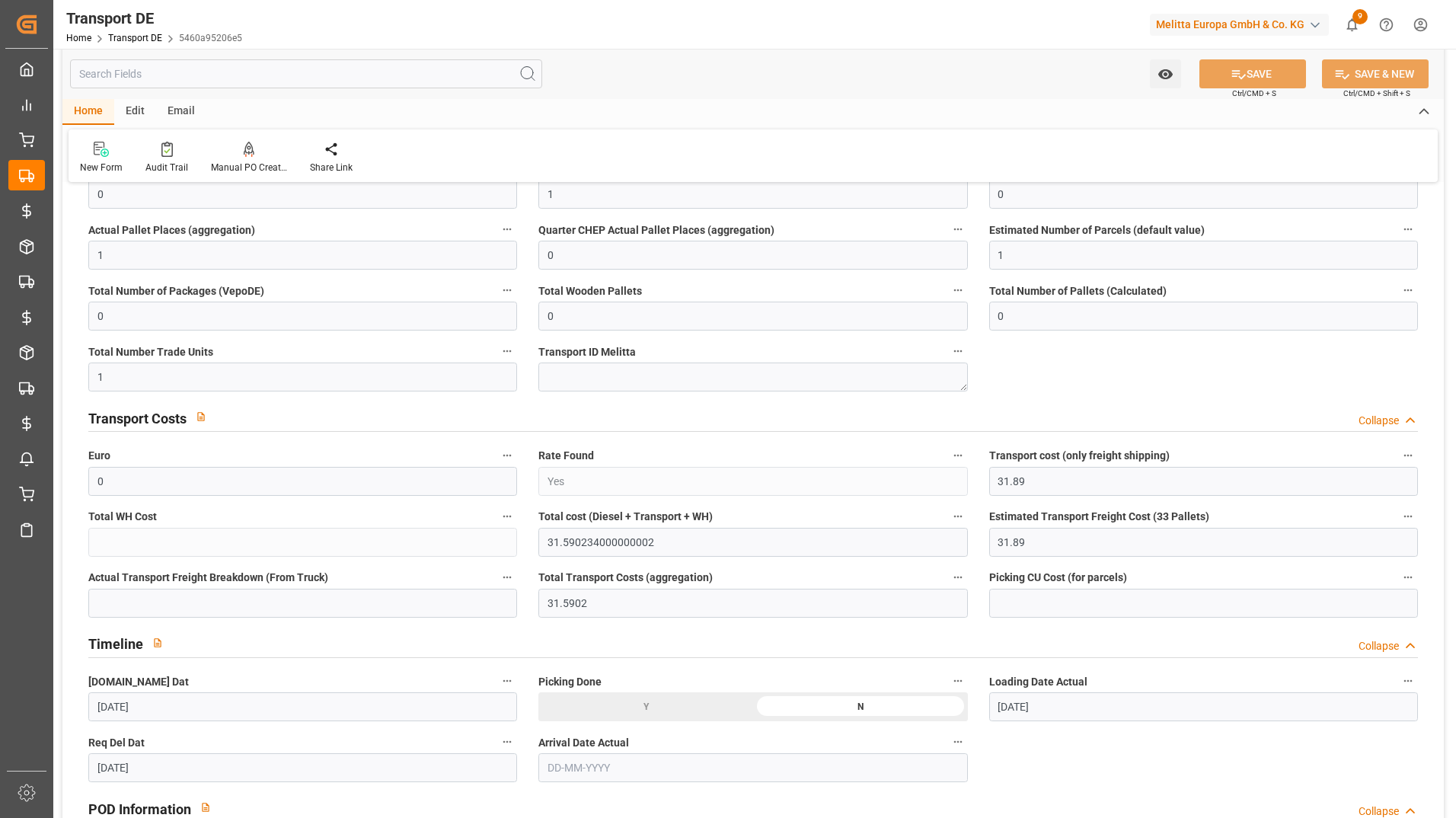
scroll to position [380, 0]
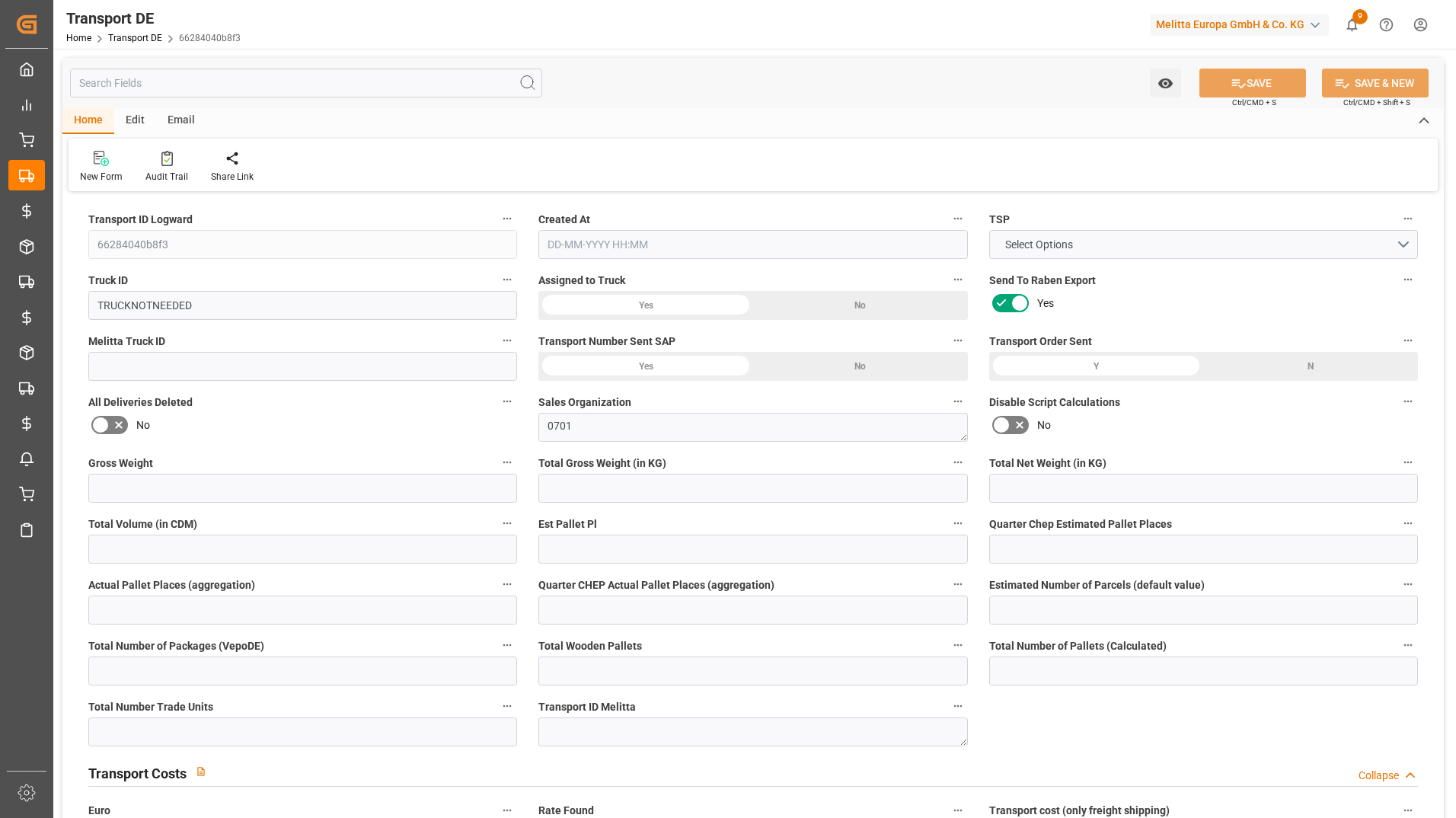
type input "0"
type input "11.009"
type input "9.26"
type input "0"
type input "1"
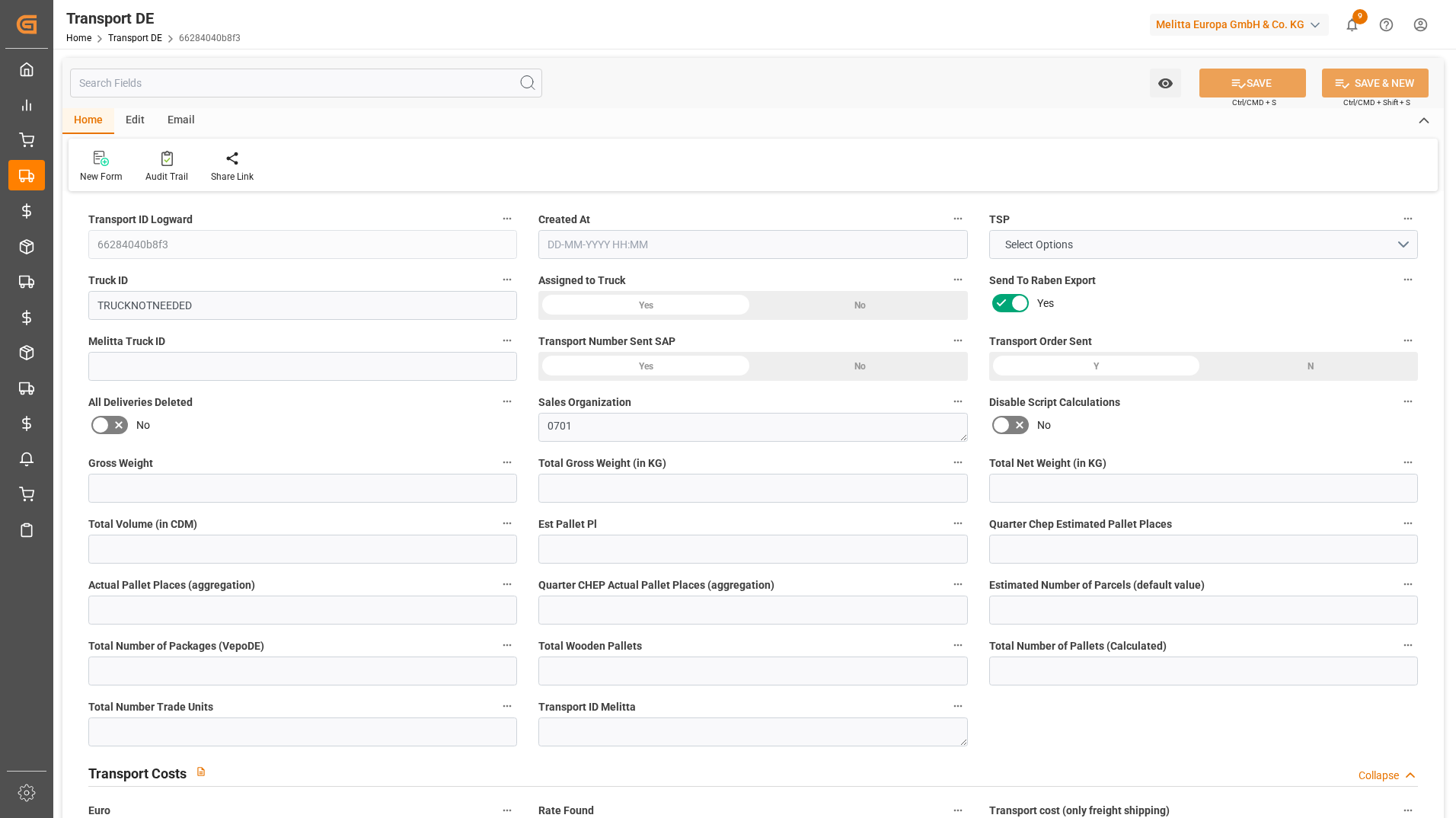
type input "0"
type input "1"
type input "0"
type input "1"
type input "0"
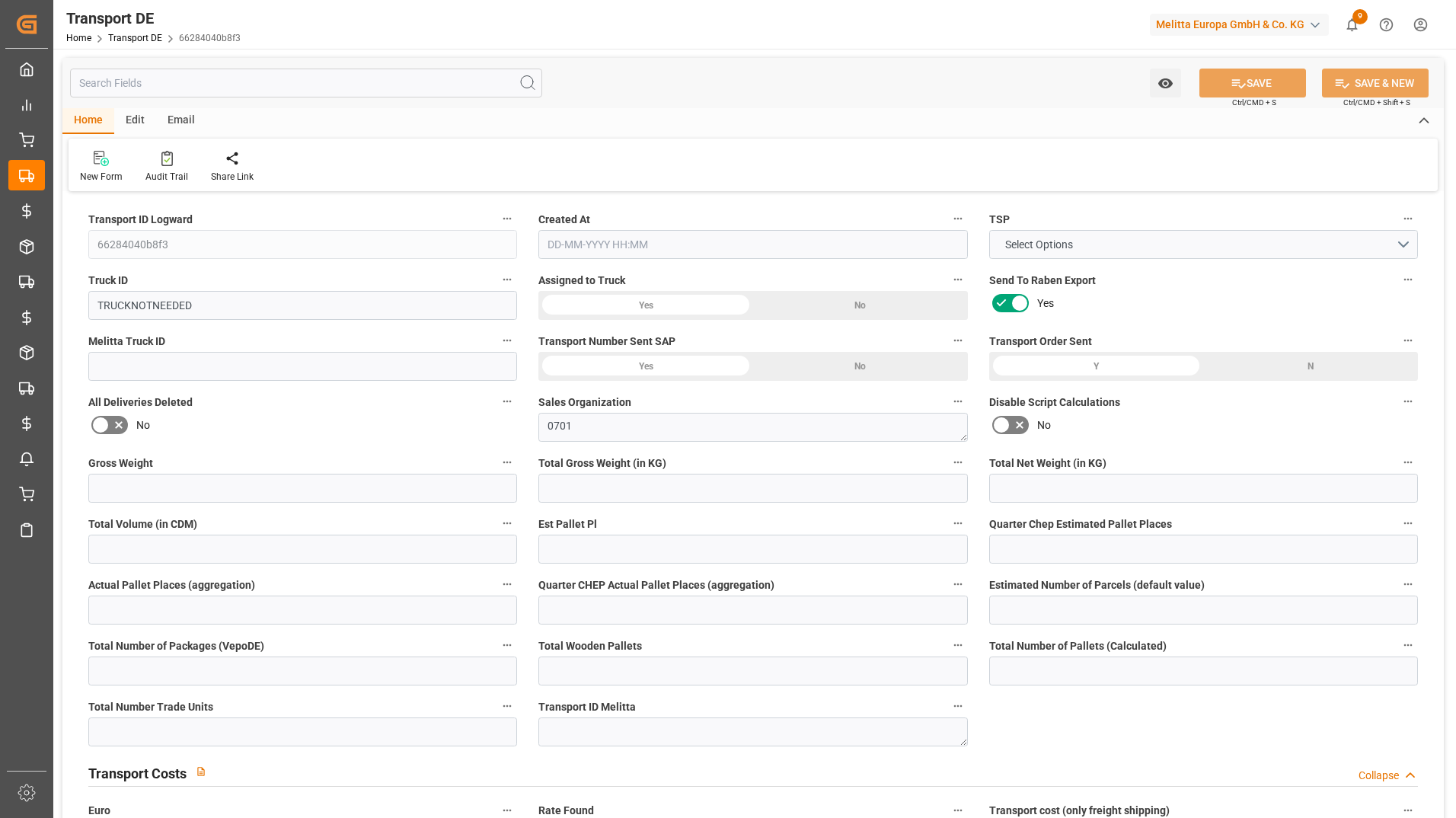
type input "0"
type input "1"
type input "0"
type input "82.7"
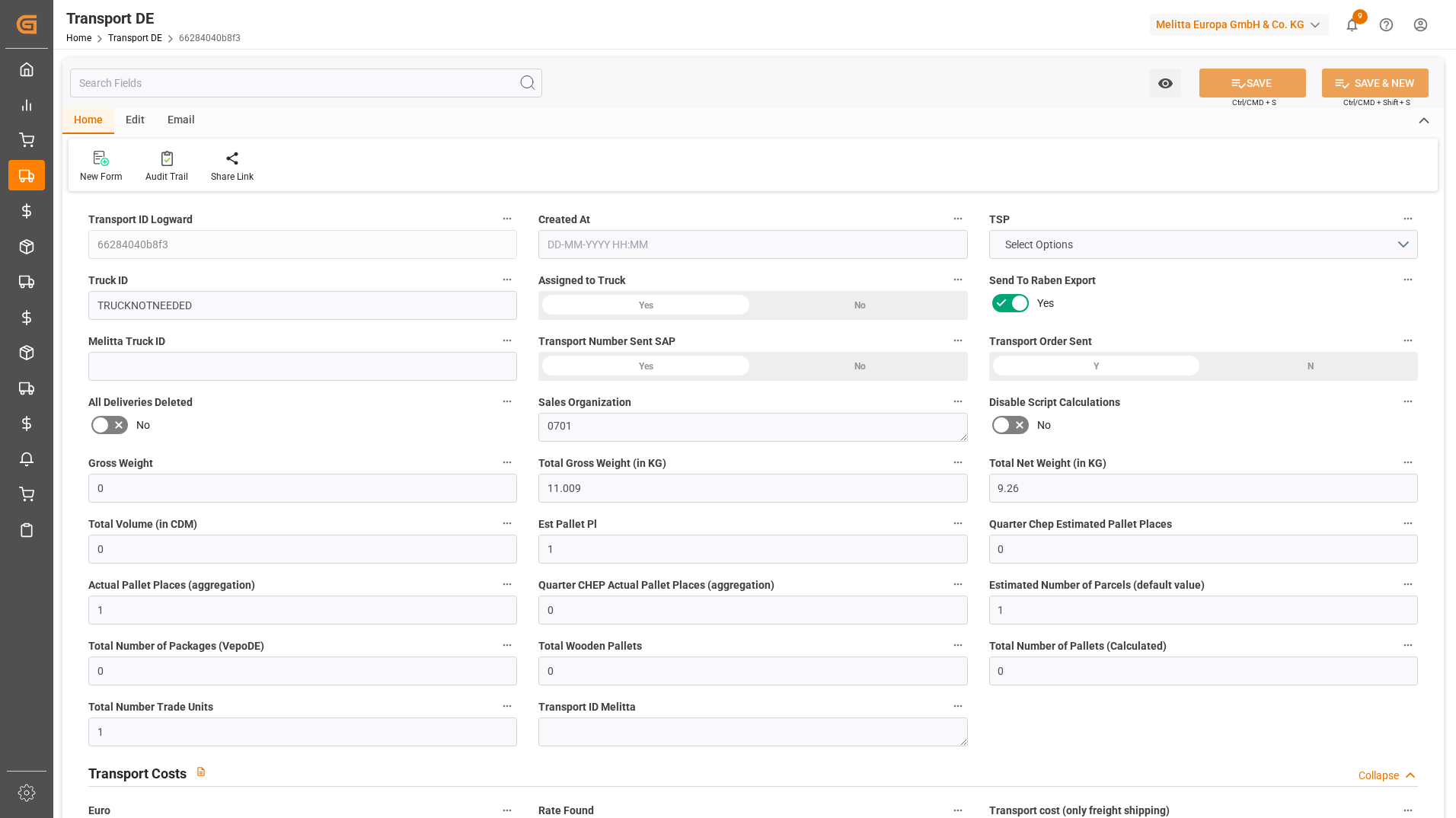
type input "82.7"
type input "80.5084"
type input "95"
type input "0"
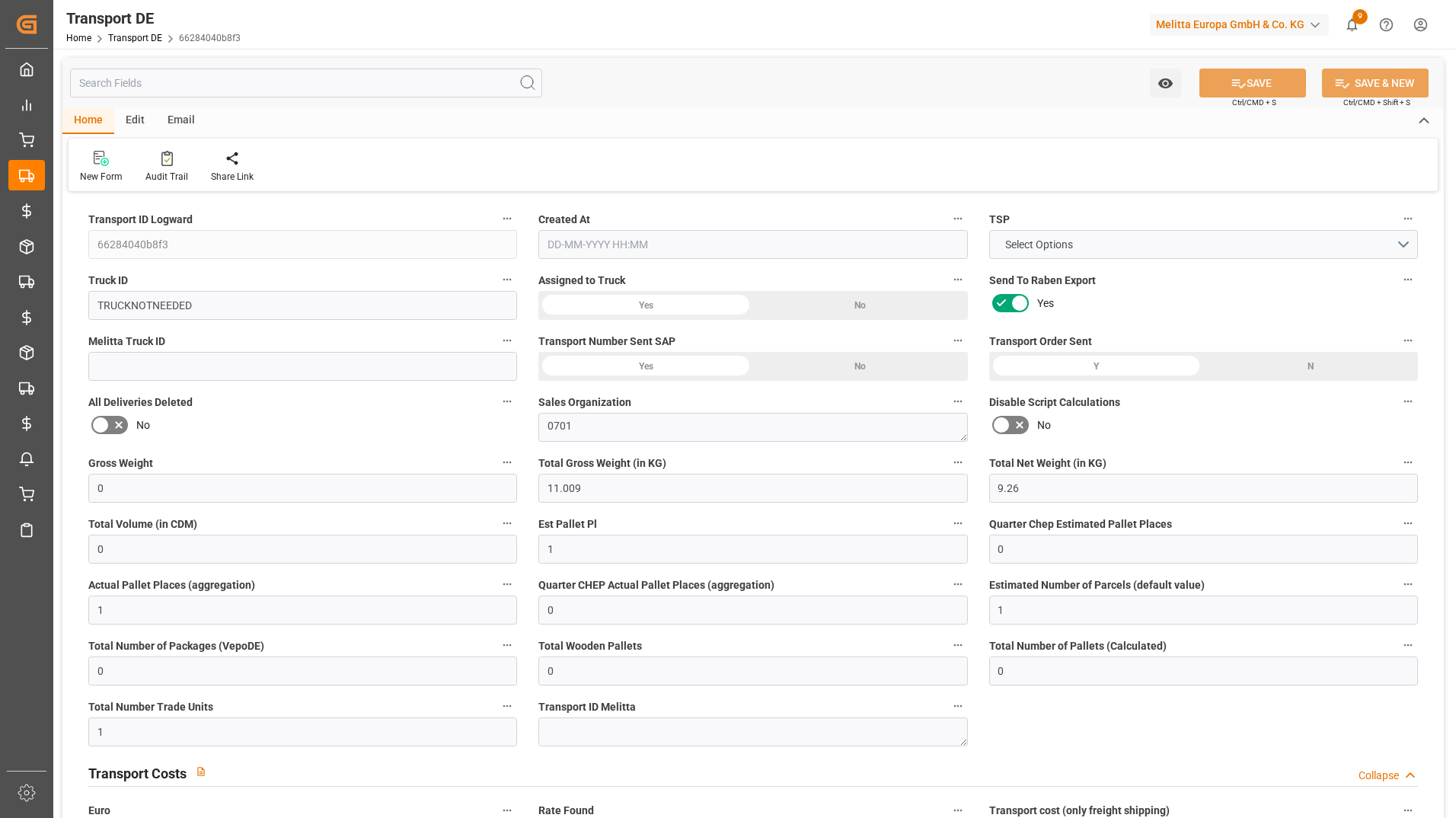
type input "0"
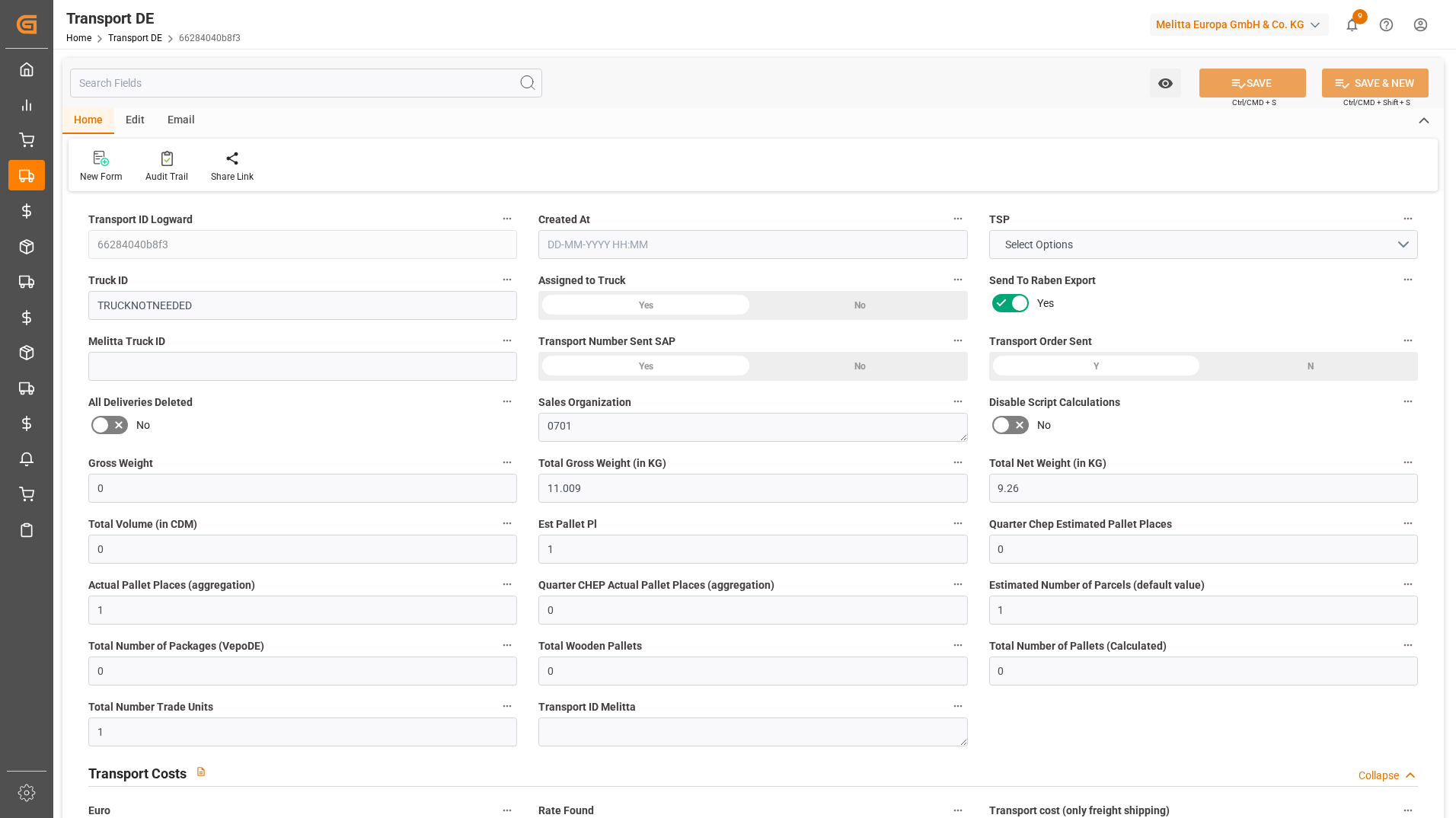
type input "0"
type input "-2.1915"
type input "0"
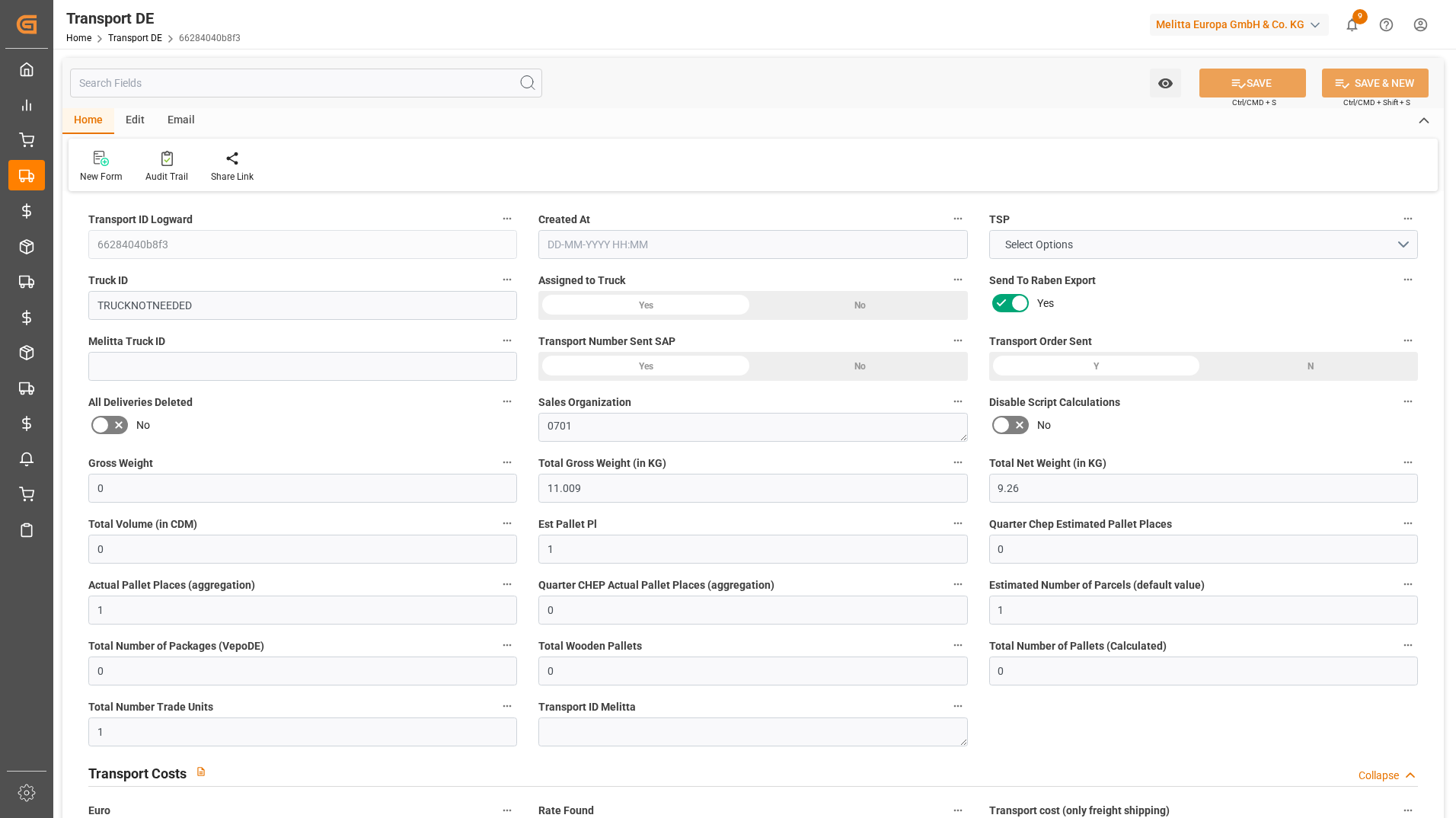
type input "0"
type input "11.009"
type input "2800"
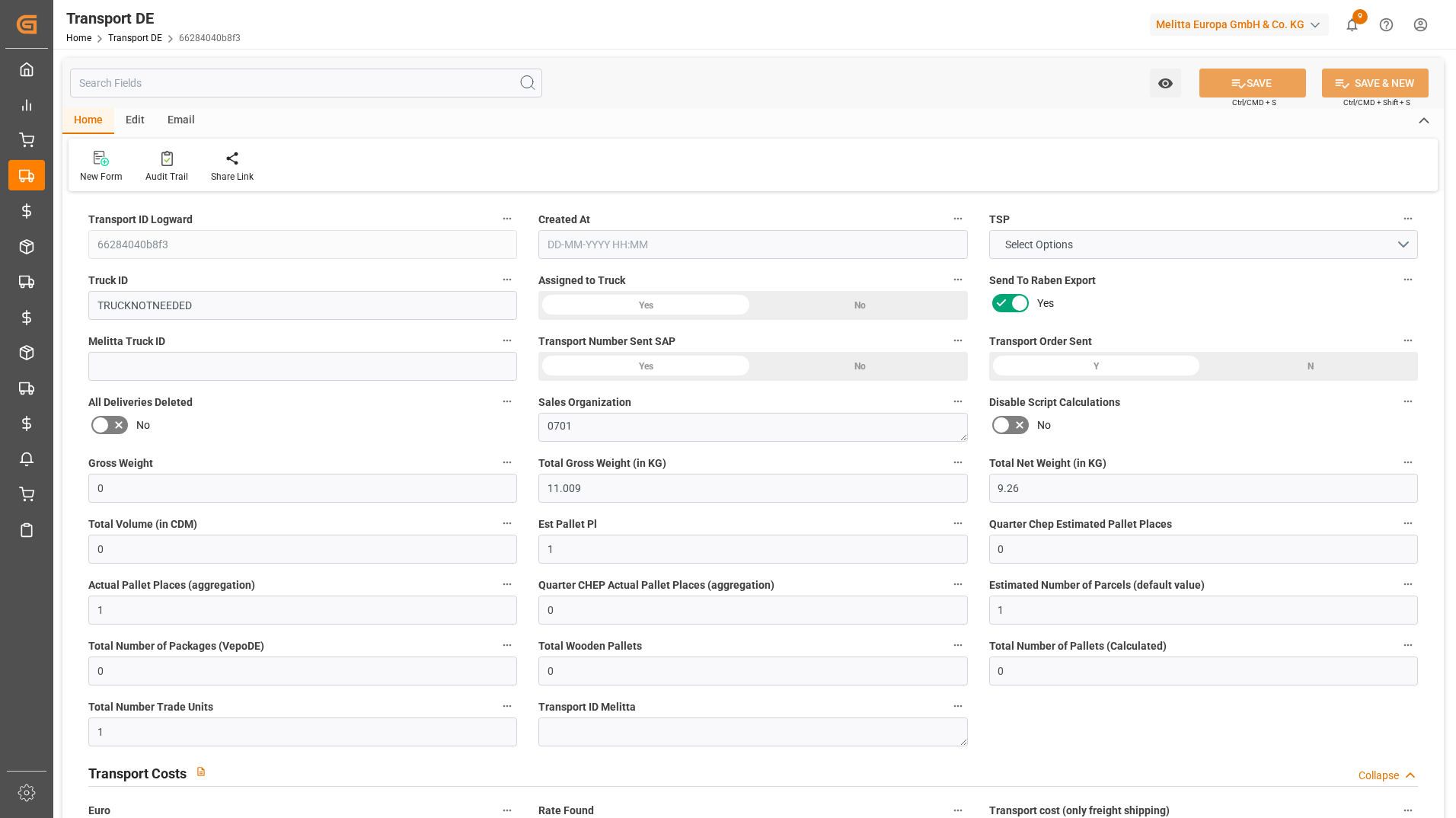
type input "21"
type input "80"
type input "0"
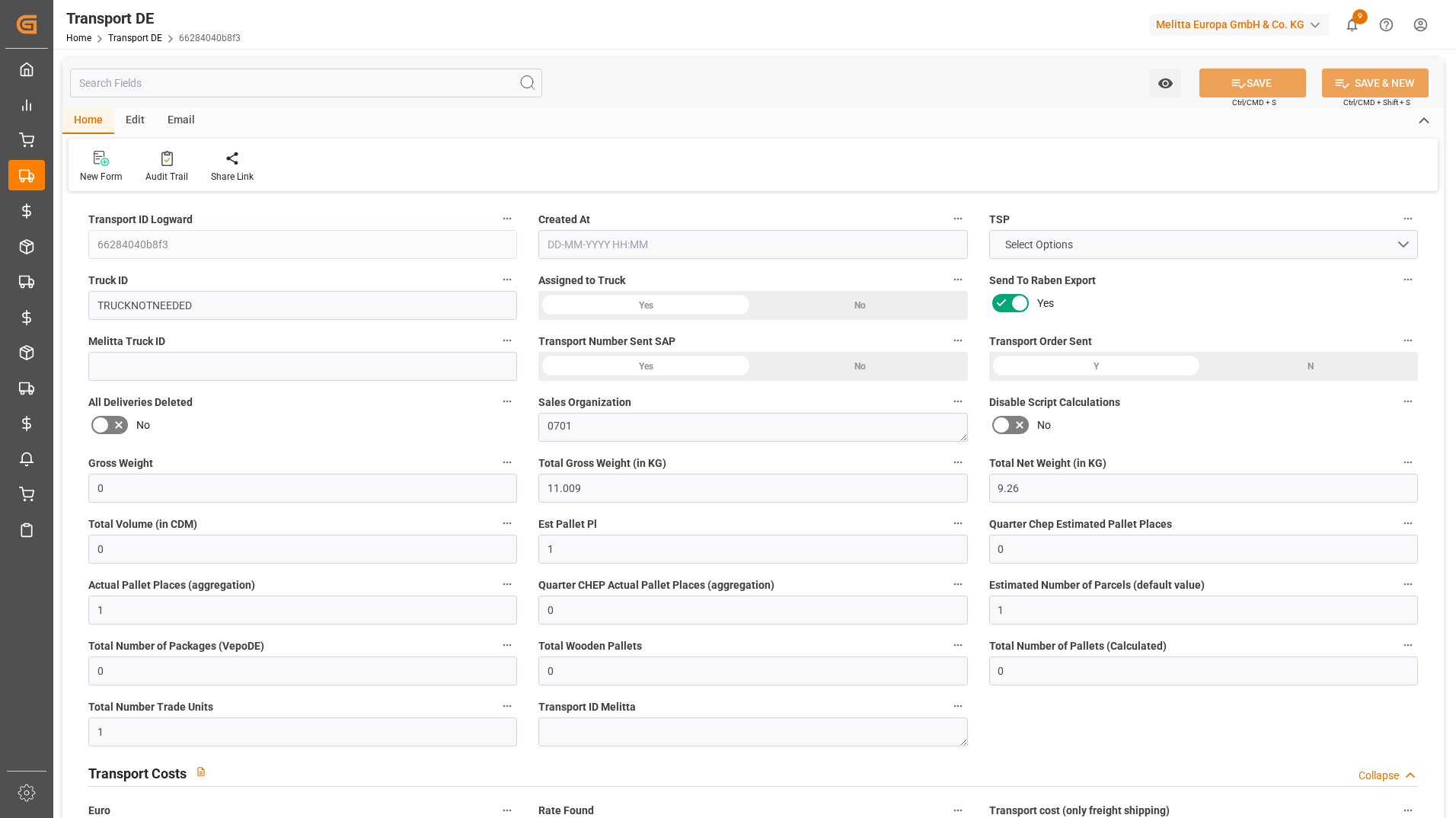
type input "0"
type input "1"
type input "0"
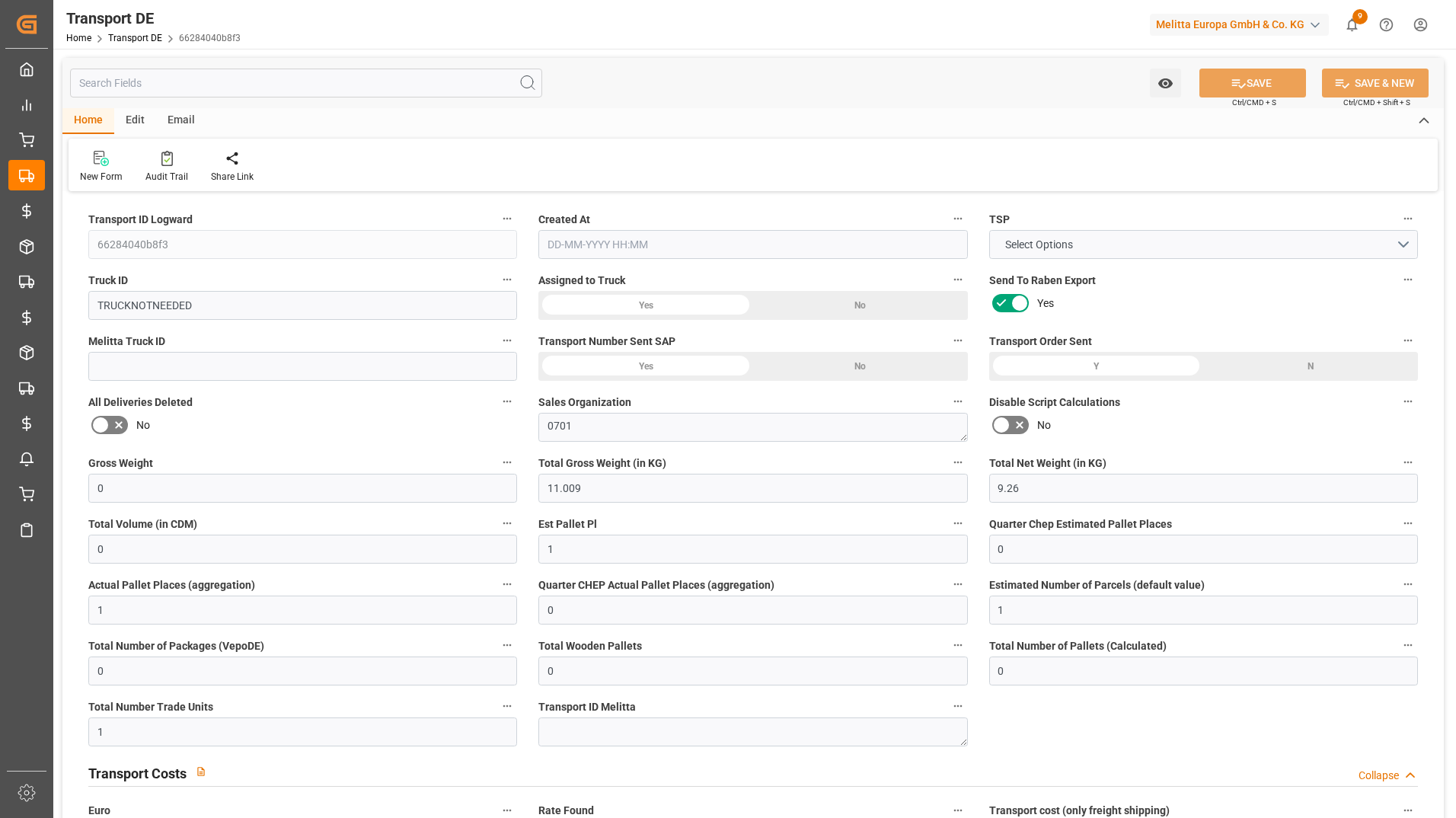
type input "0"
type input "1"
type input "80.5084"
type input "[DATE] 11:54"
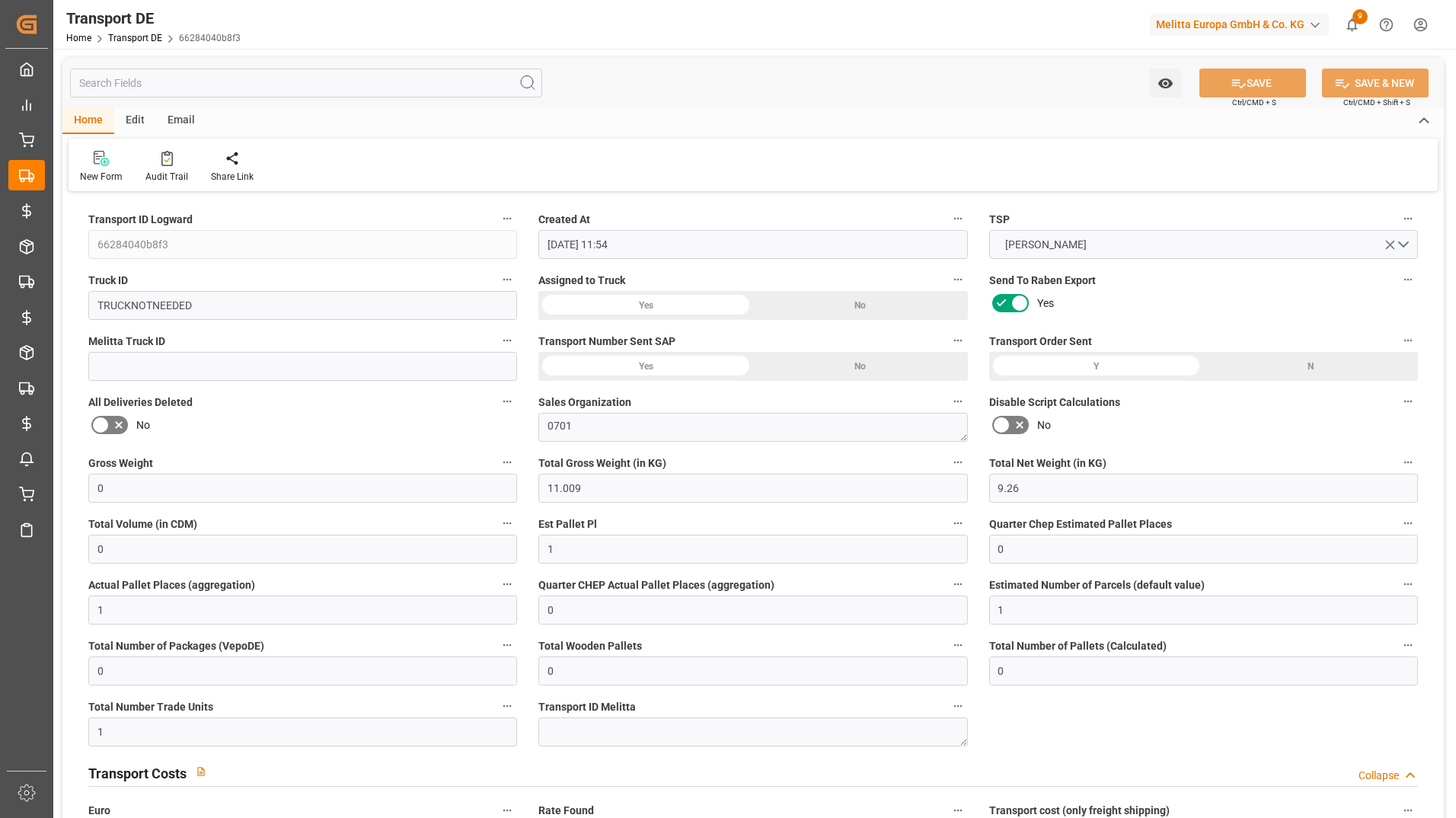
type input "[DATE]"
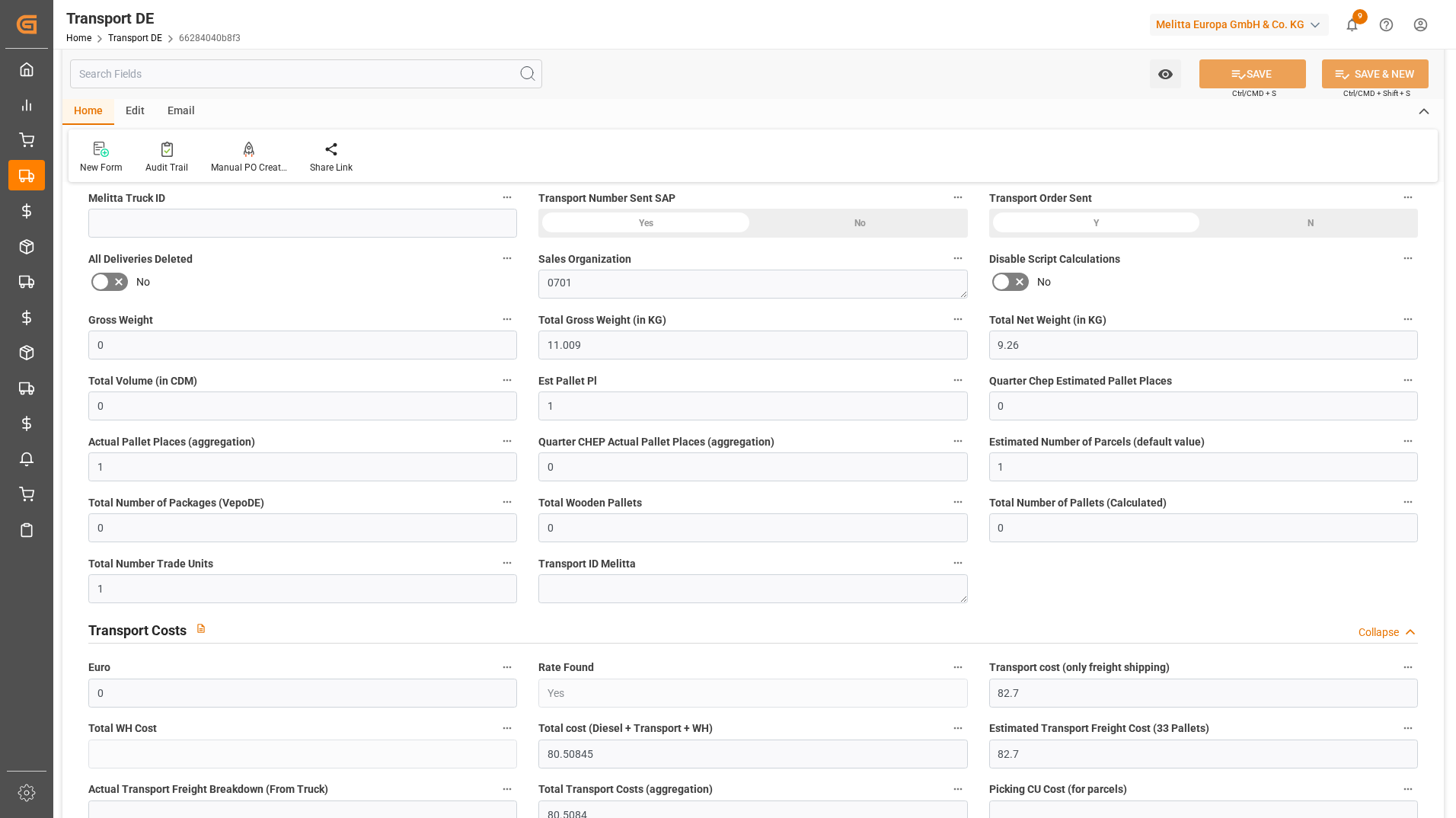
scroll to position [380, 0]
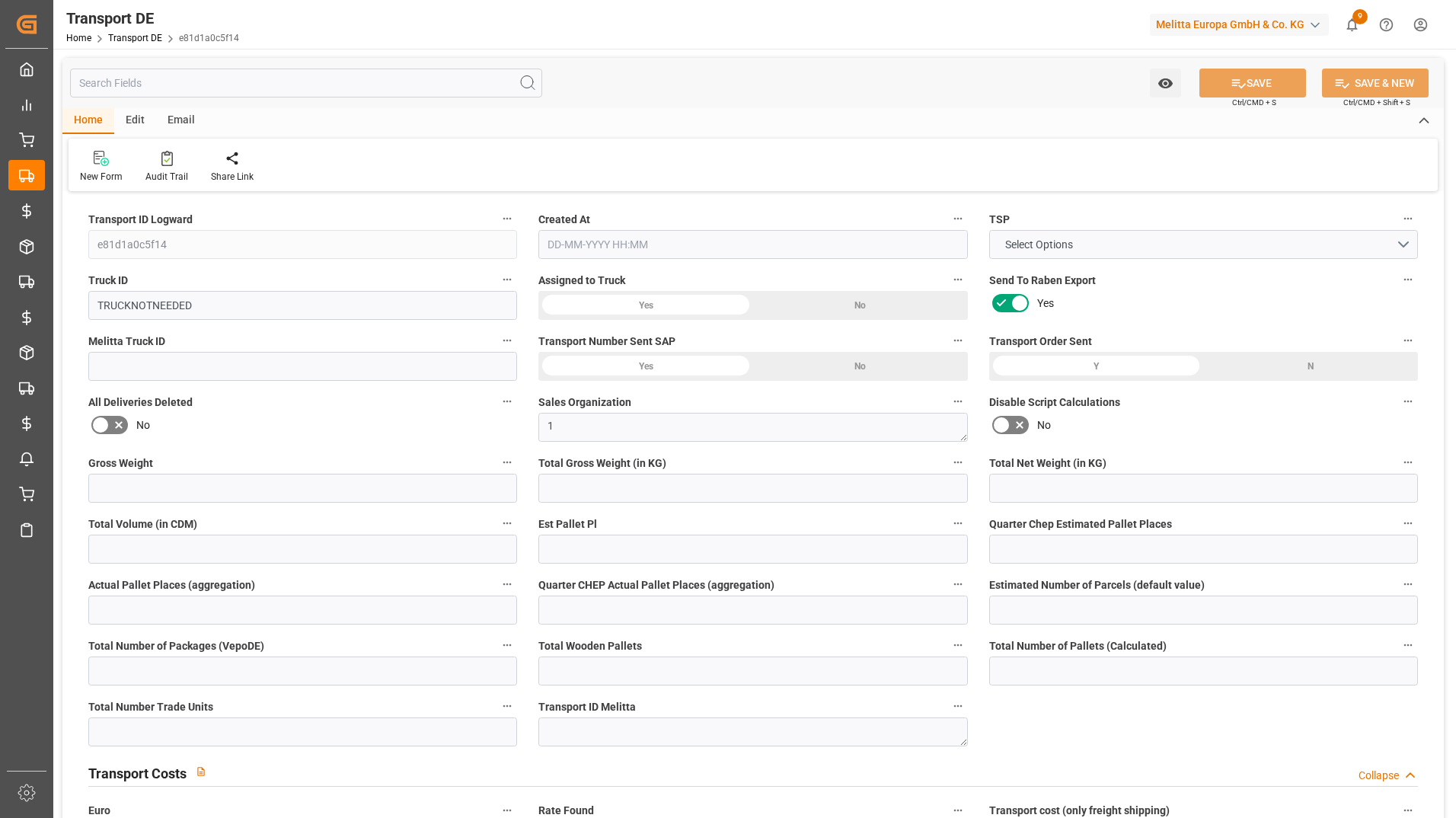
type input "0"
type input "15.312"
type input "12.162"
type input "0"
type input "1"
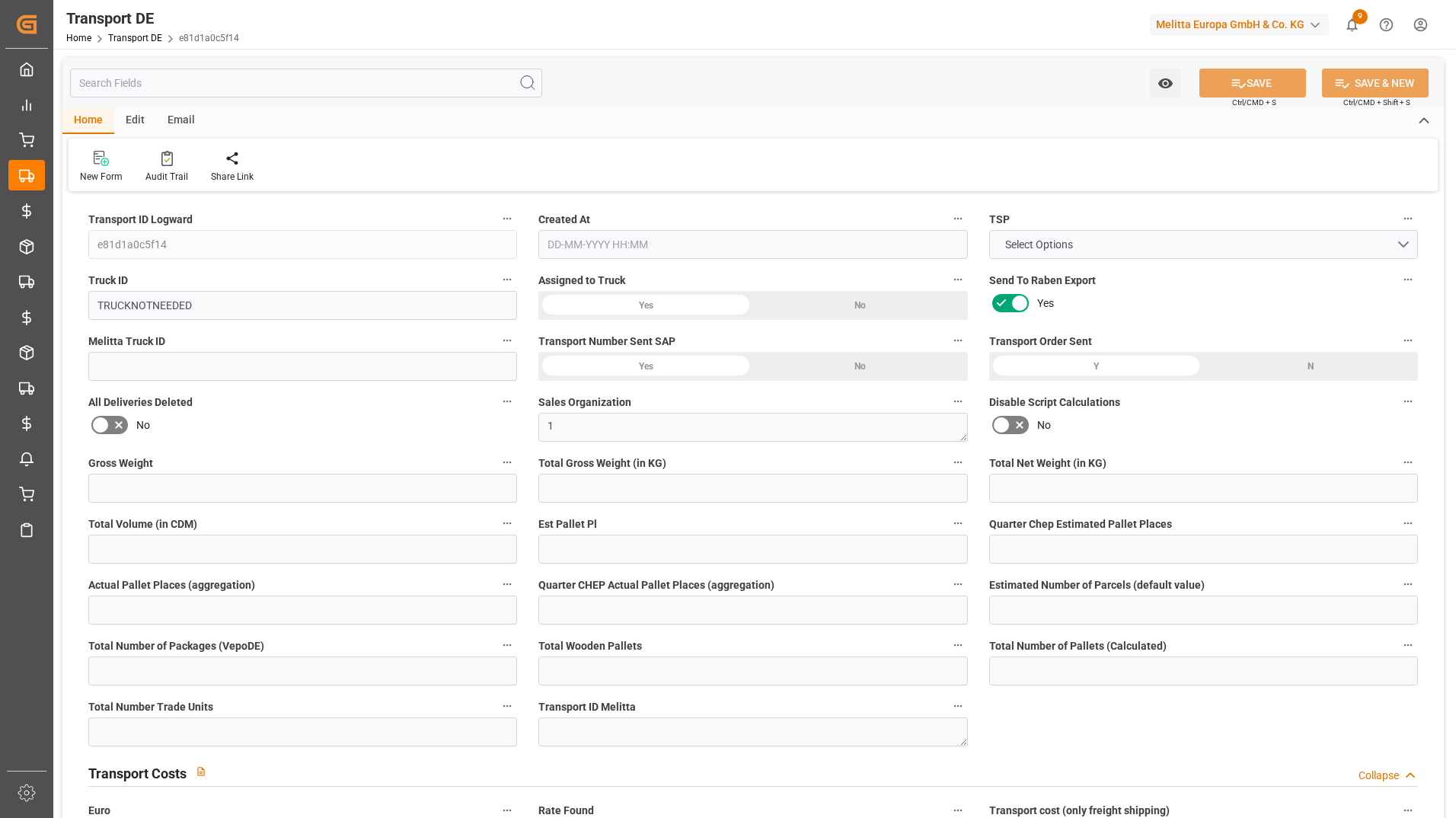
type input "0"
type input "1"
type input "0"
type input "1"
type input "0"
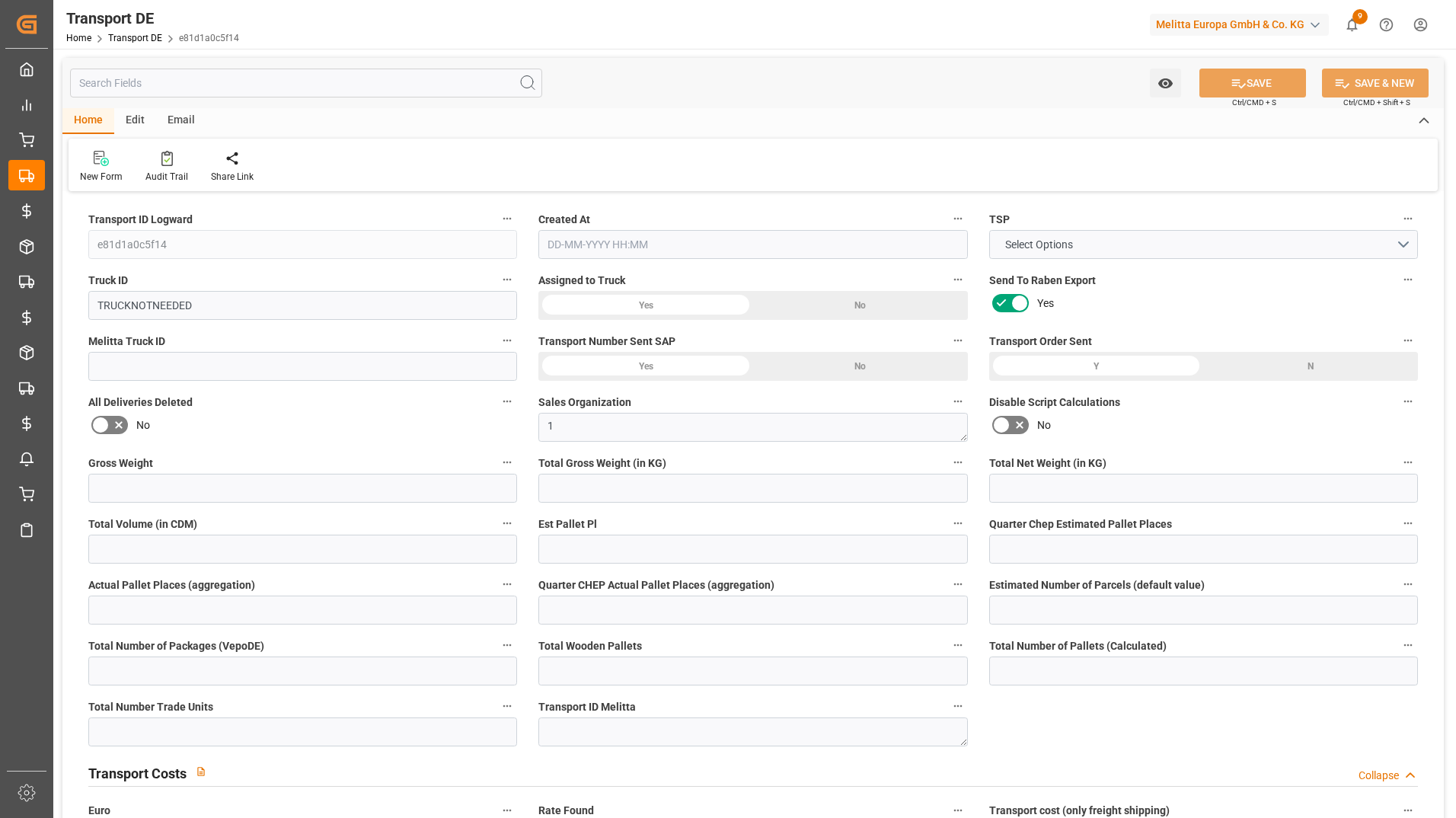
type input "0"
type input "6"
type input "0"
type input "57.1"
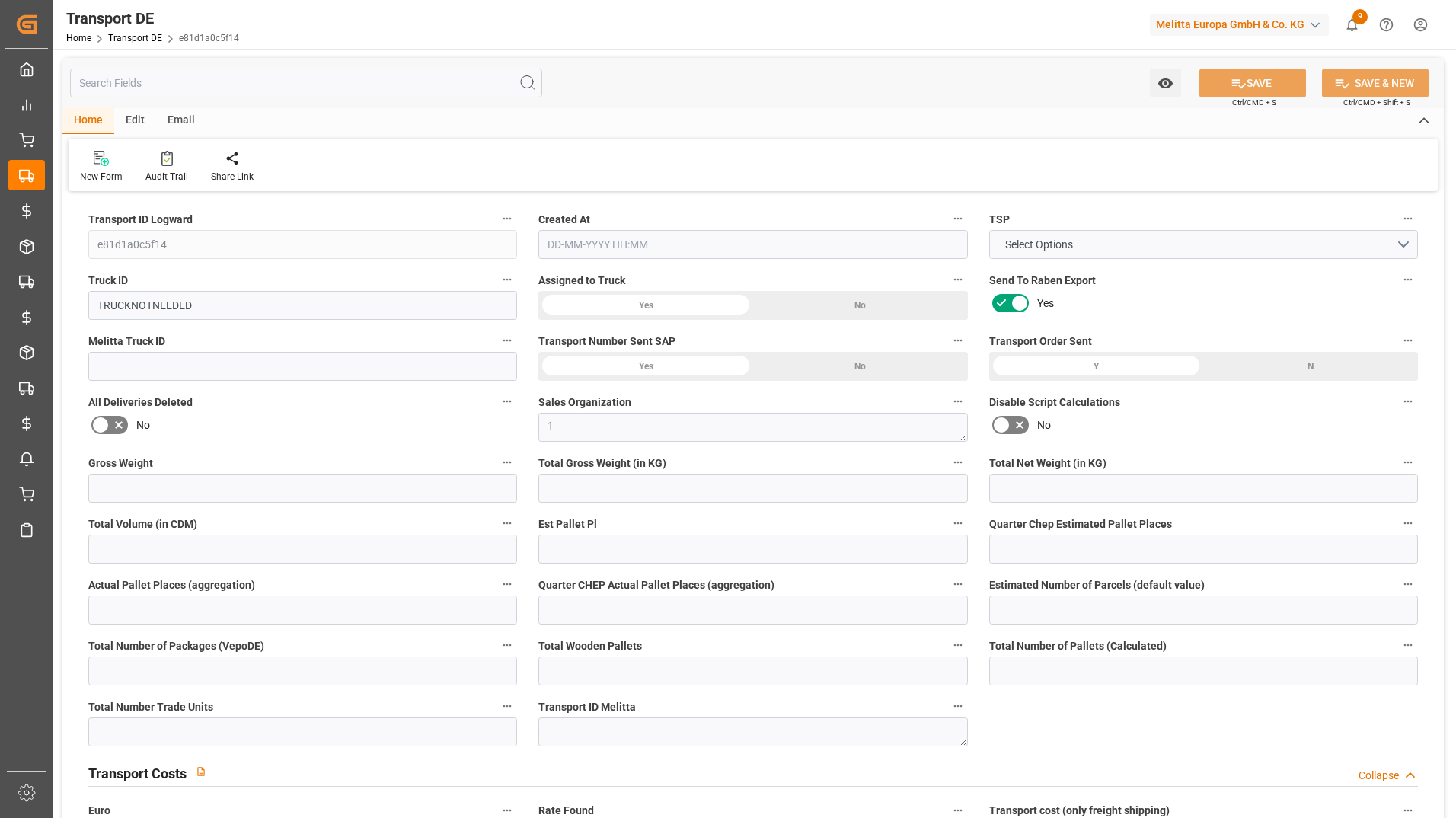
type input "57.1"
type input "56.5633"
type input "71"
type input "0"
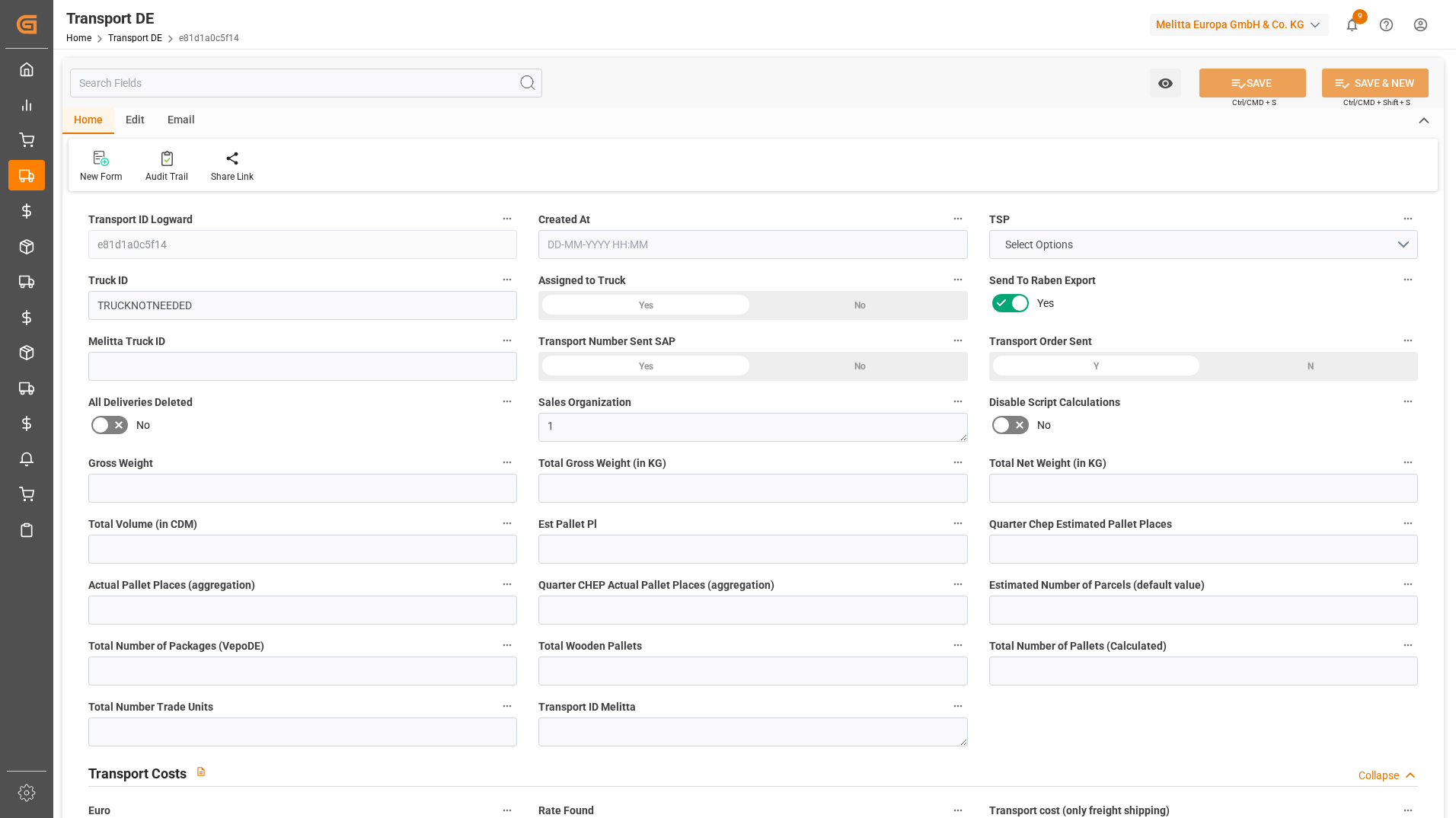
type input "0"
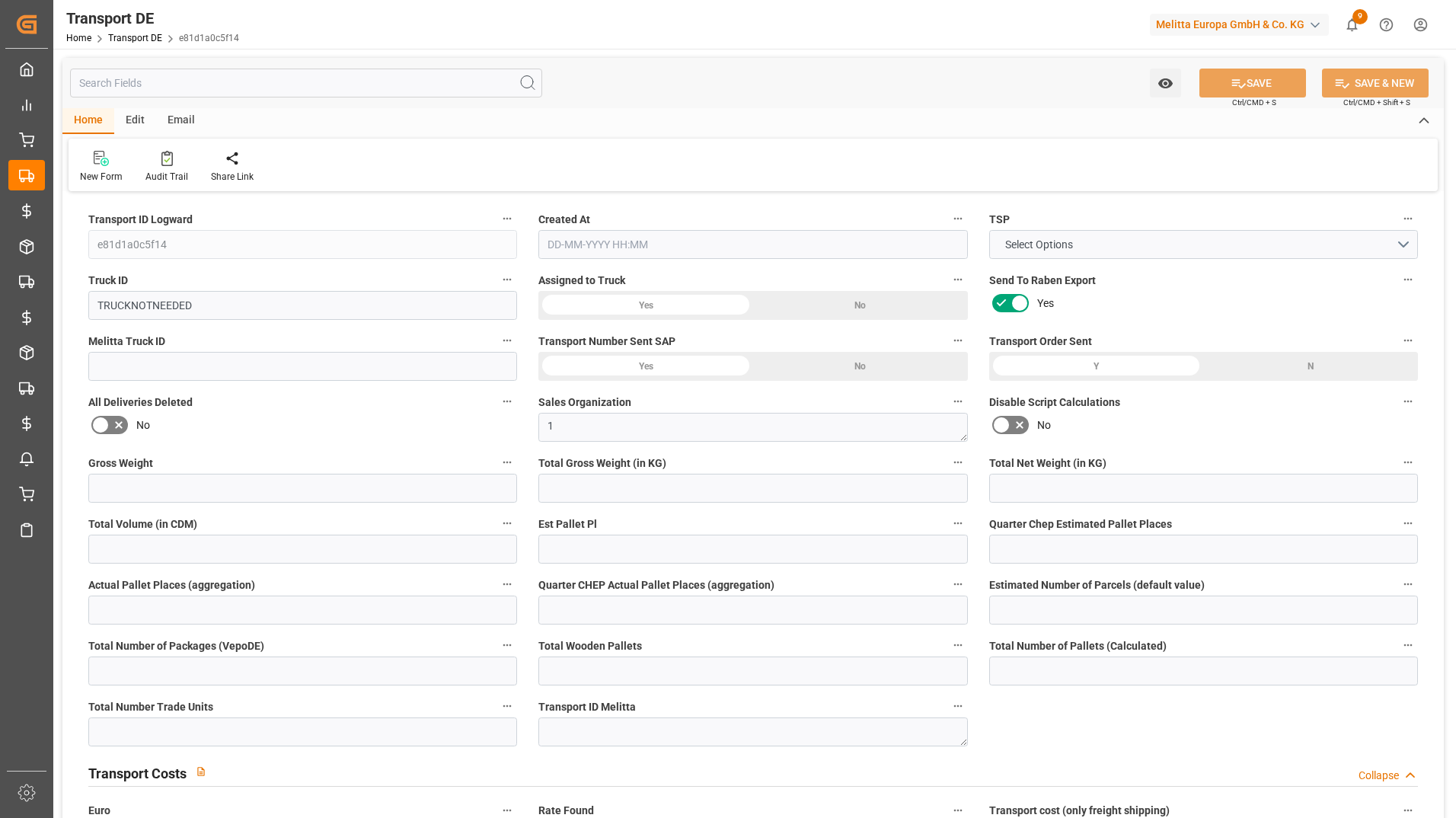
type input "0"
type input "-0.5367"
type input "0"
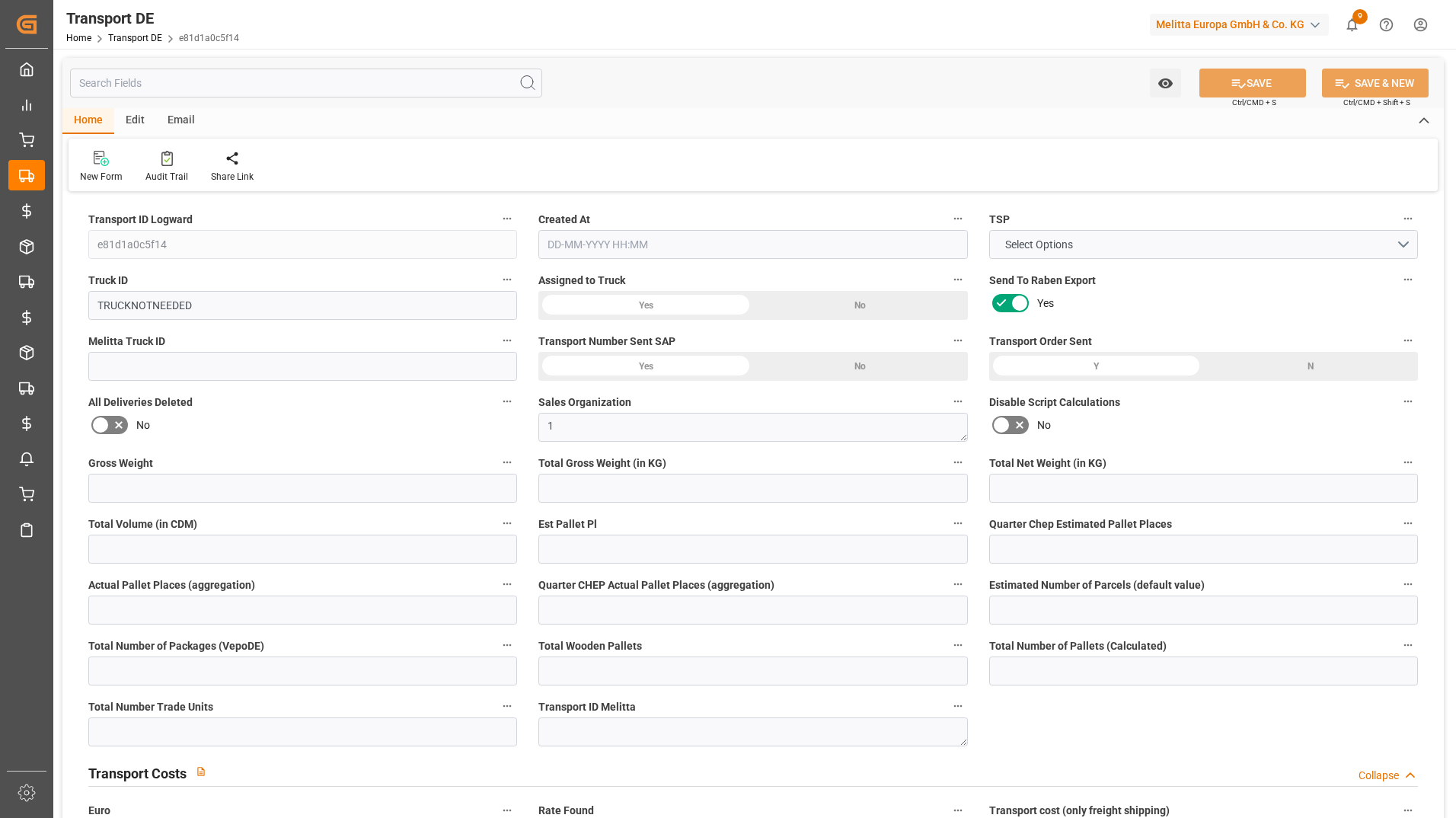
type input "0"
type input "15.312"
type input "2800"
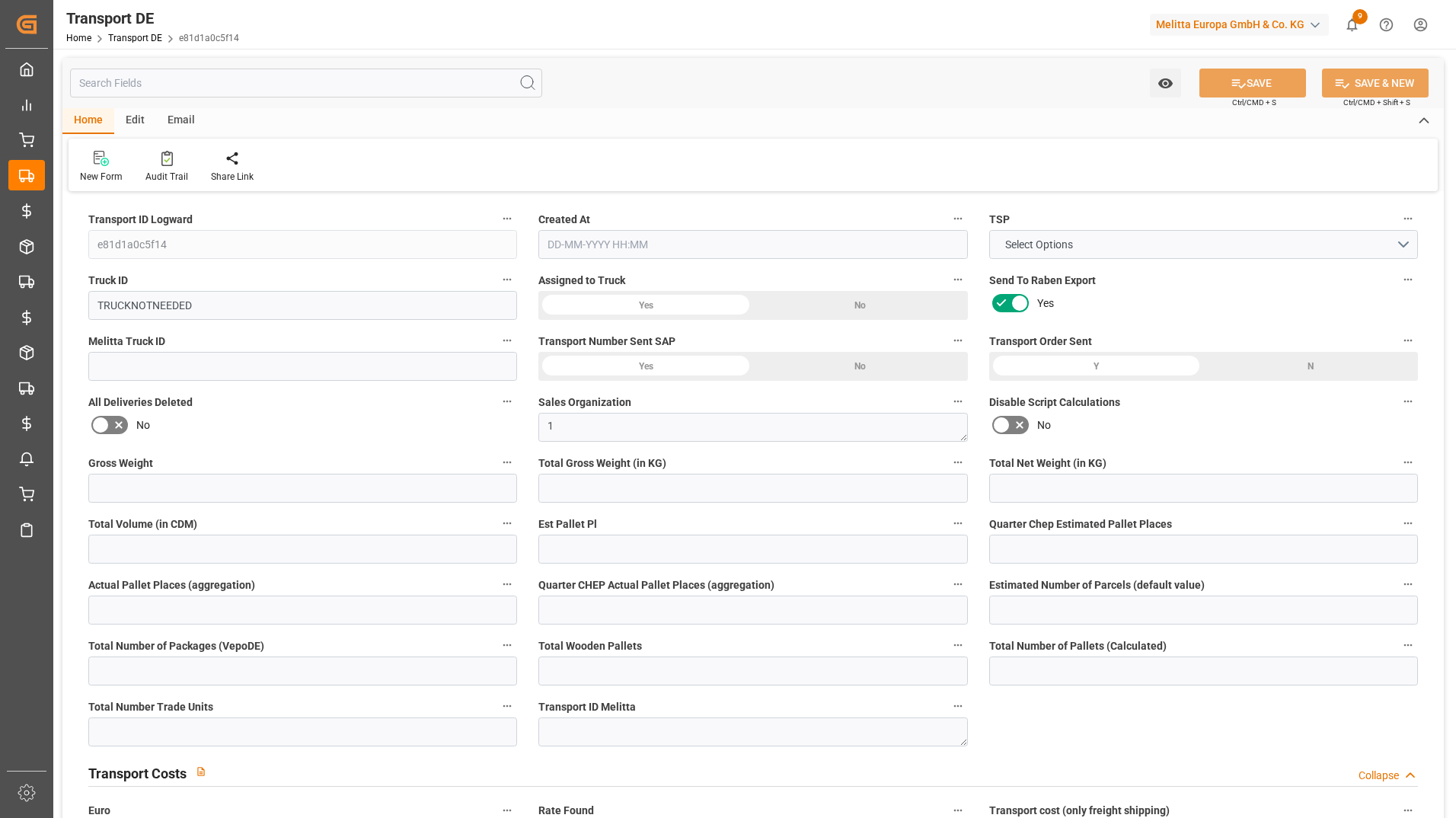
type input "21"
type input "80"
type input "0"
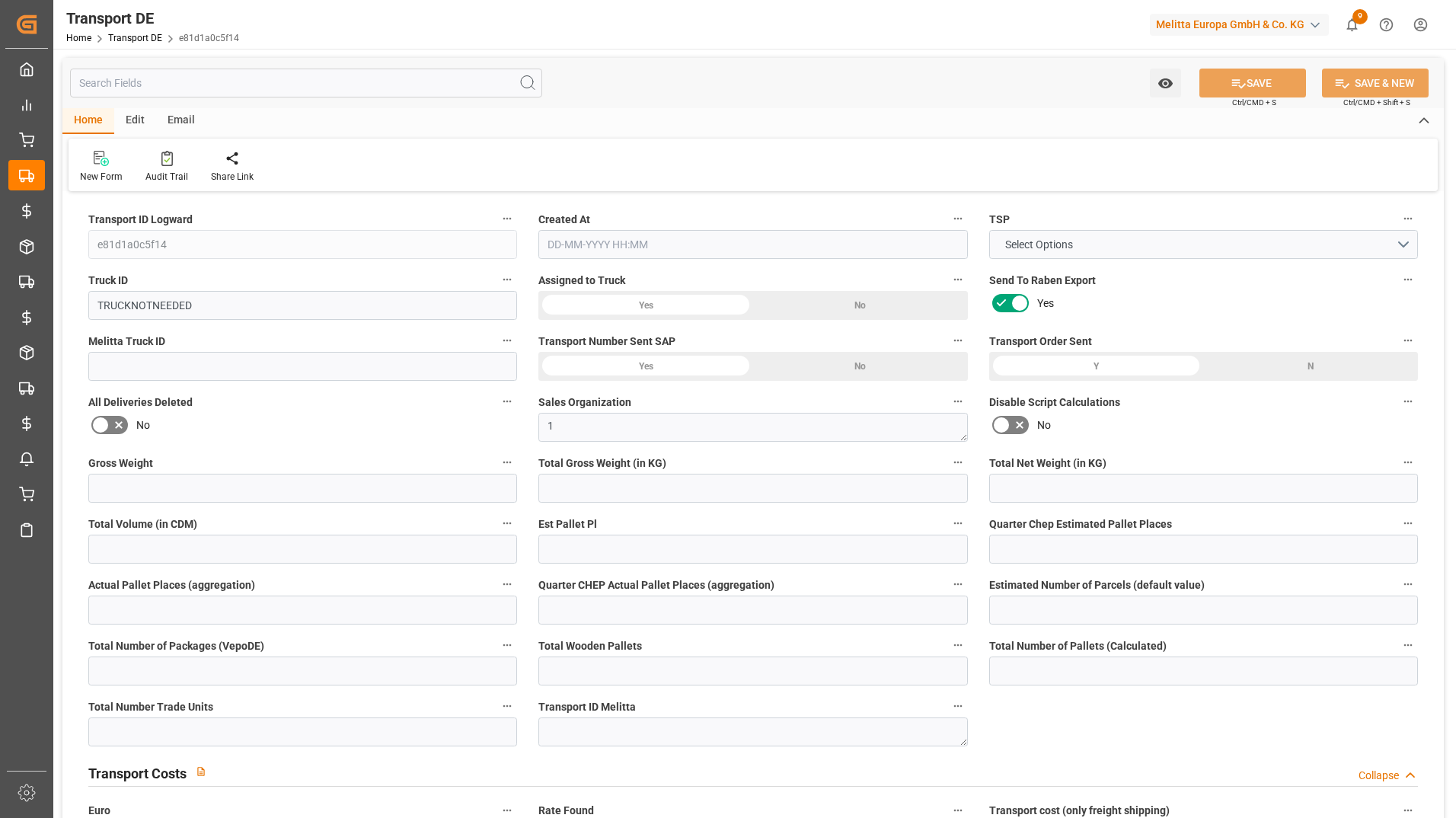
type input "0"
type input "1"
type input "0"
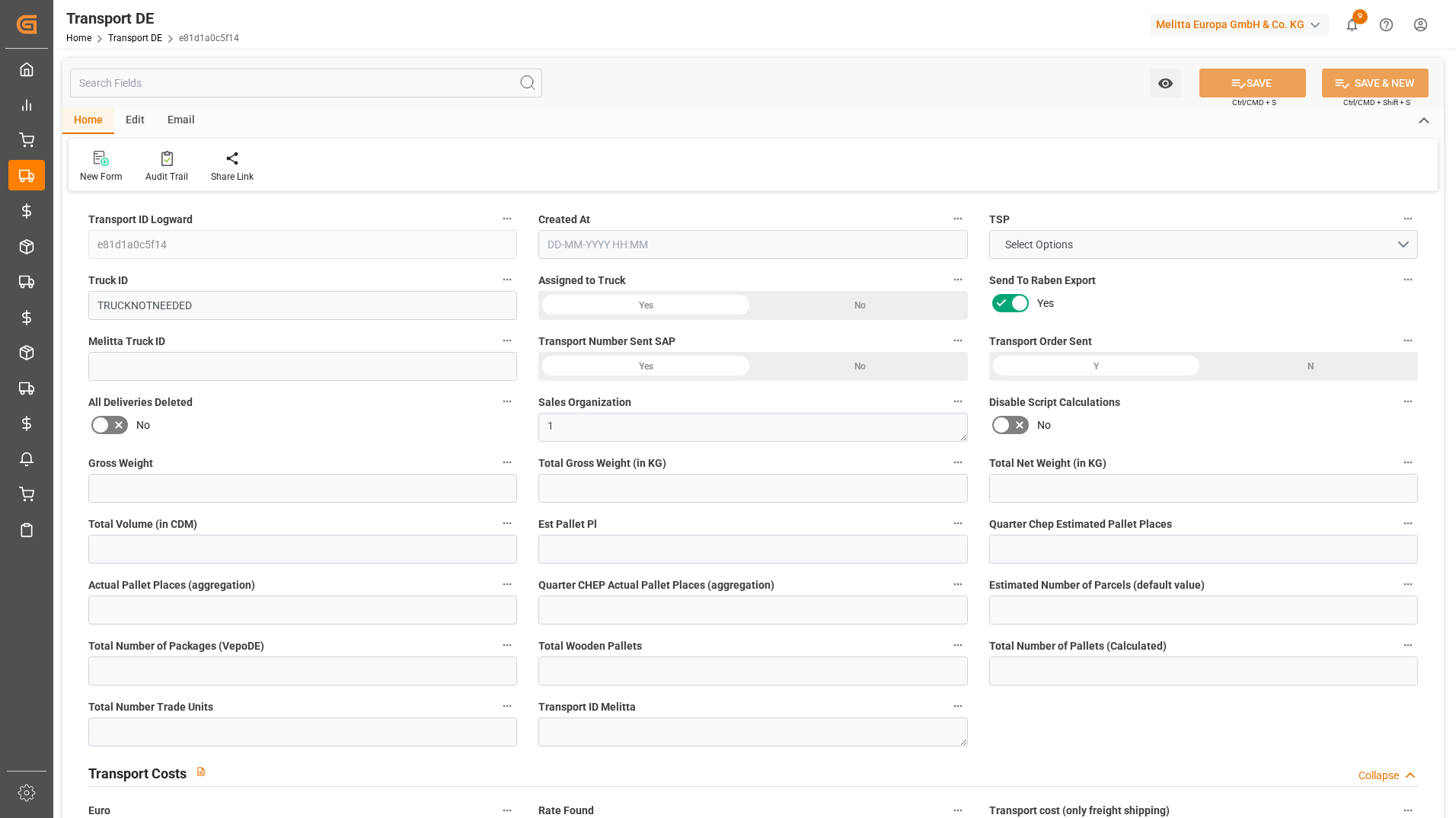
type input "0"
type input "6"
type input "56.5633"
type input "09-10-2025 12:48"
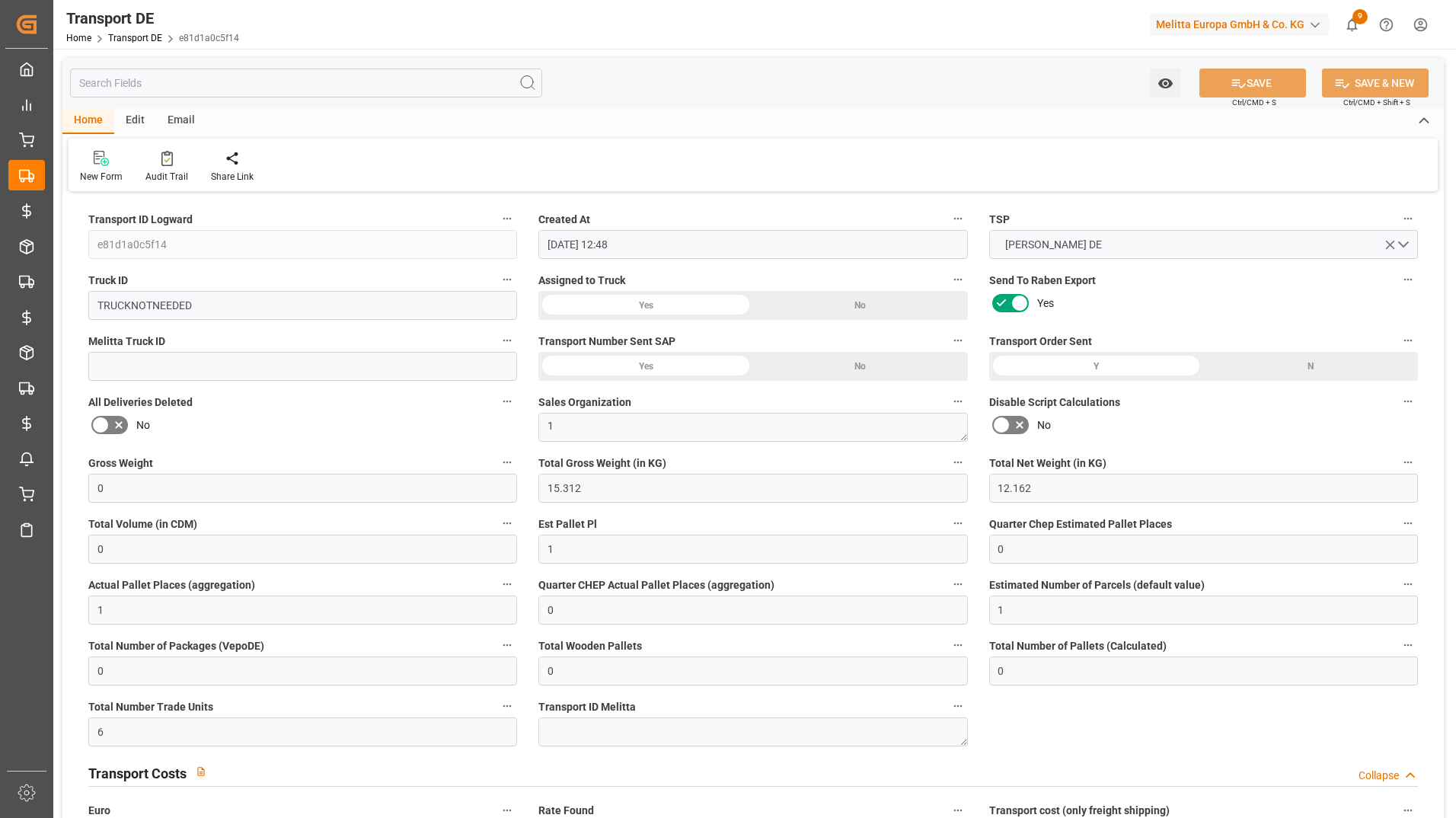
type input "07-10-2025"
type input "09-10-2025"
type input "07-10-2025"
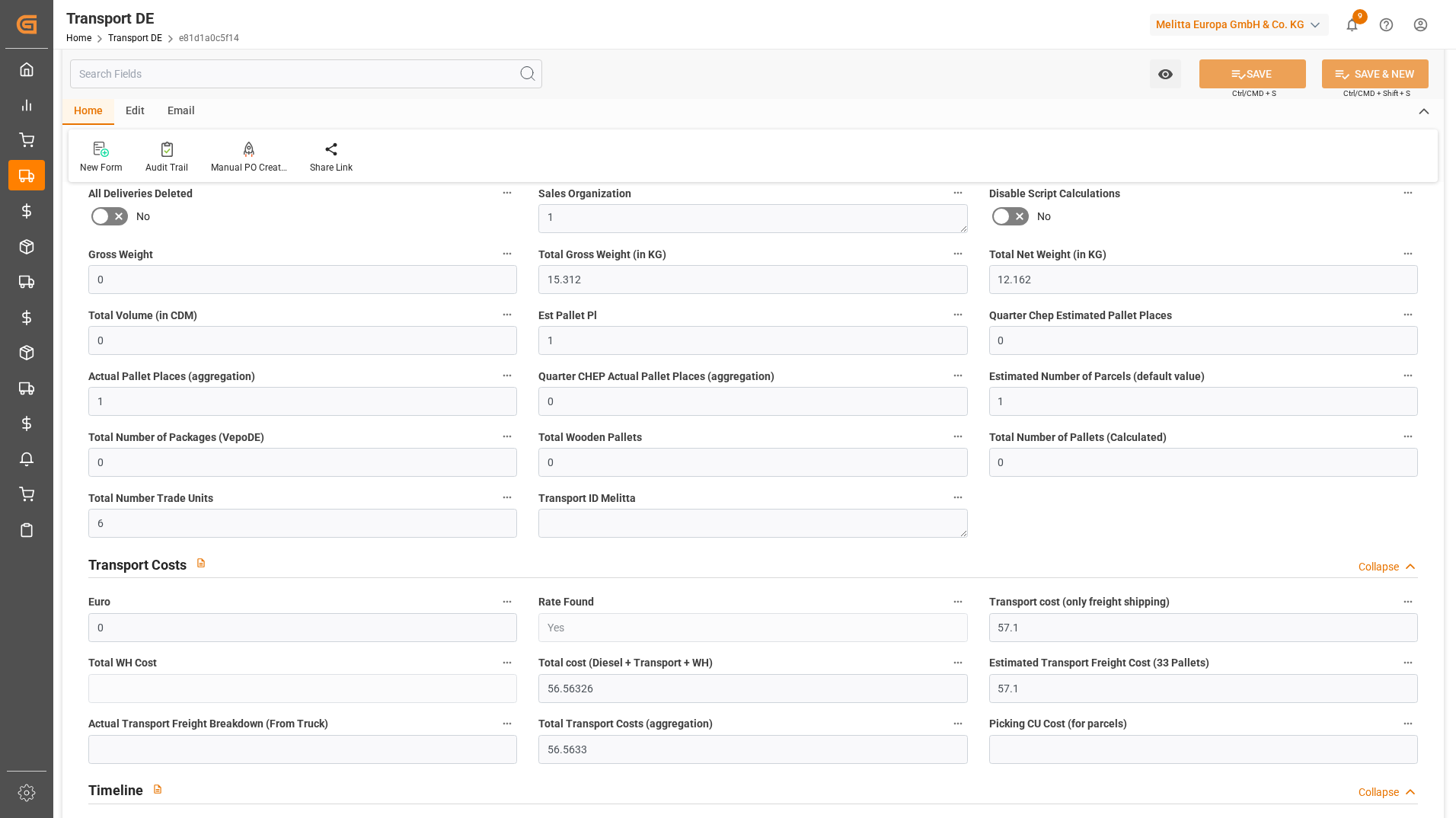
scroll to position [228, 0]
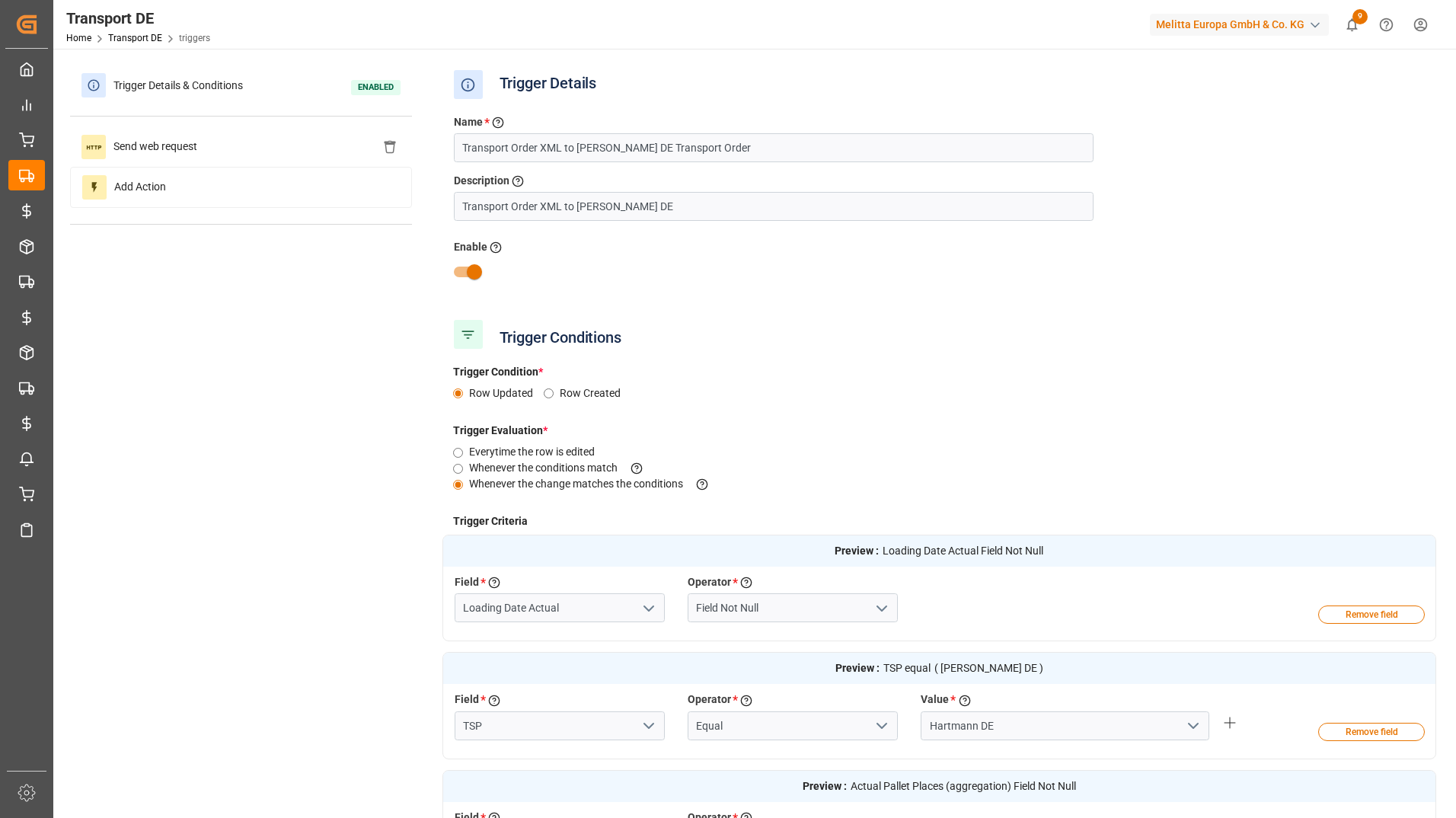
scroll to position [762, 0]
